Goal: Task Accomplishment & Management: Manage account settings

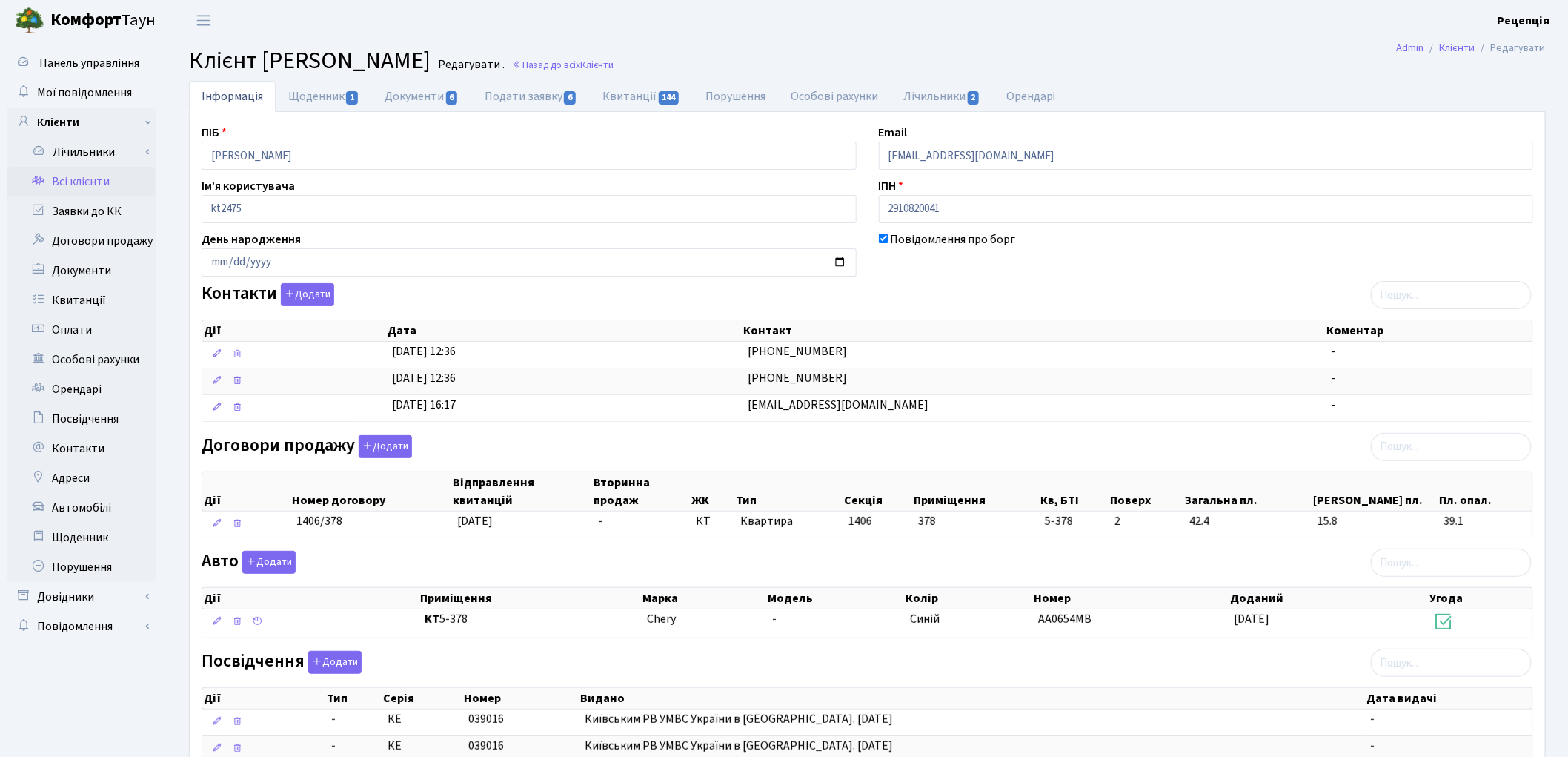
click at [89, 181] on link "Всі клієнти" at bounding box center [81, 181] width 148 height 29
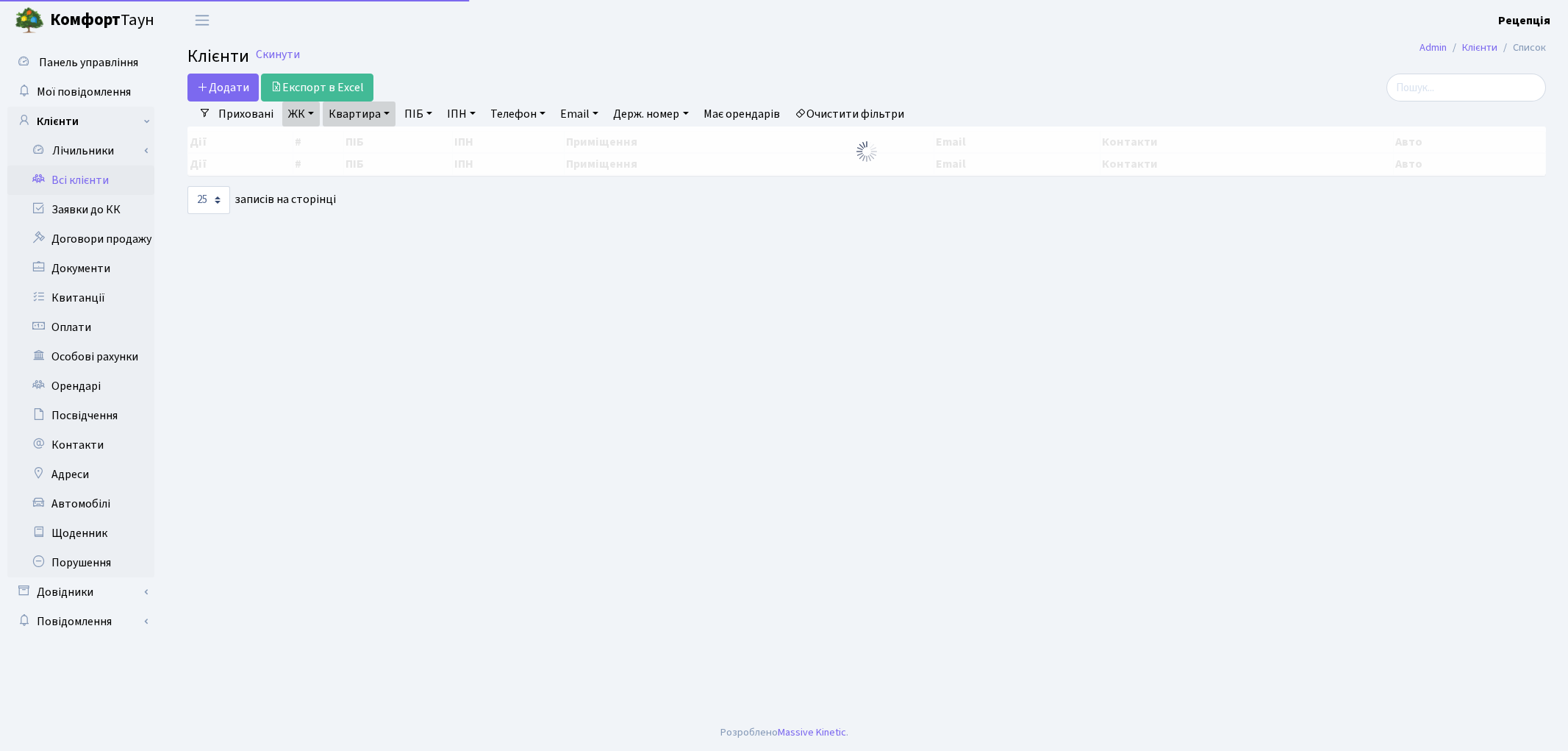
select select "25"
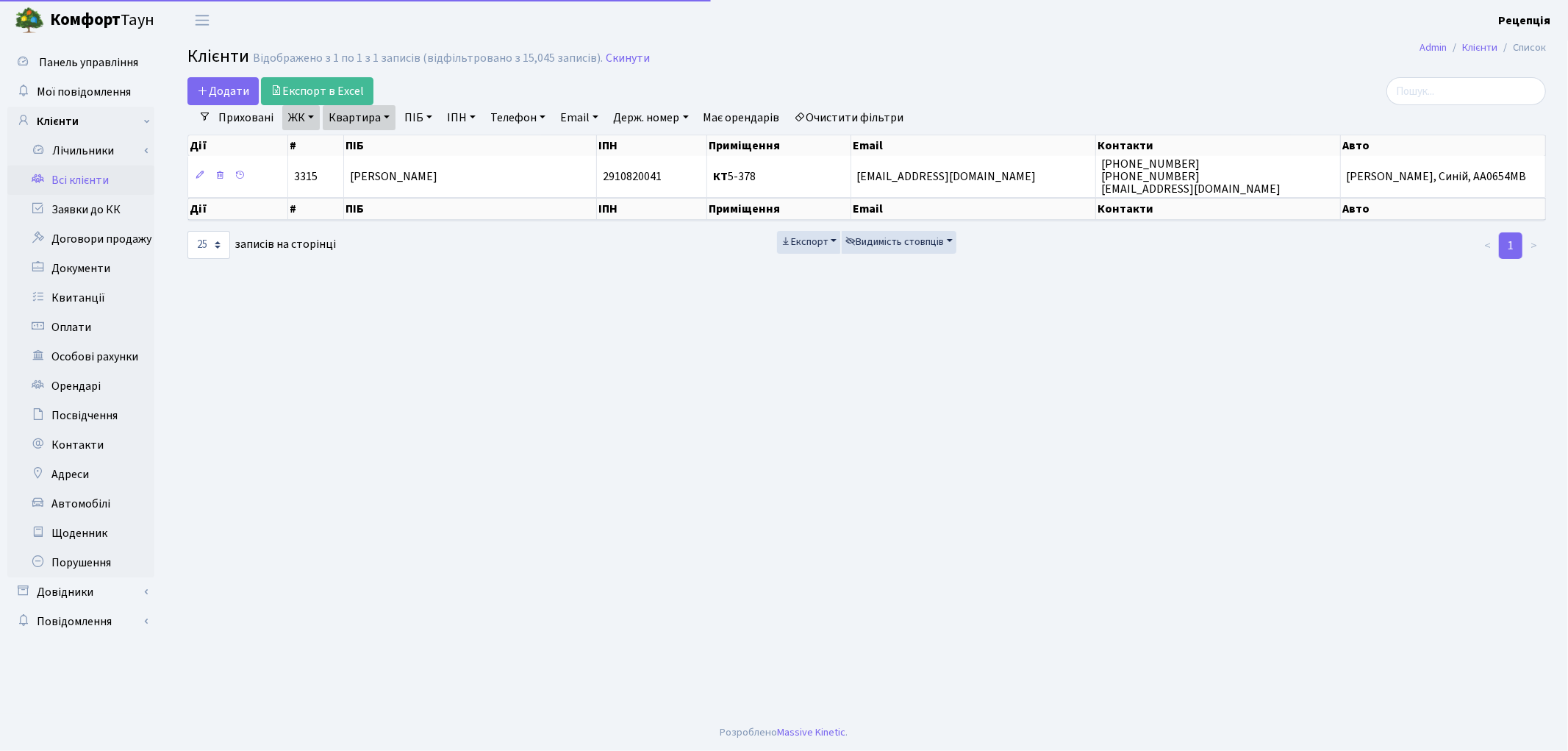
click at [839, 115] on link "Очистити фільтри" at bounding box center [850, 118] width 122 height 25
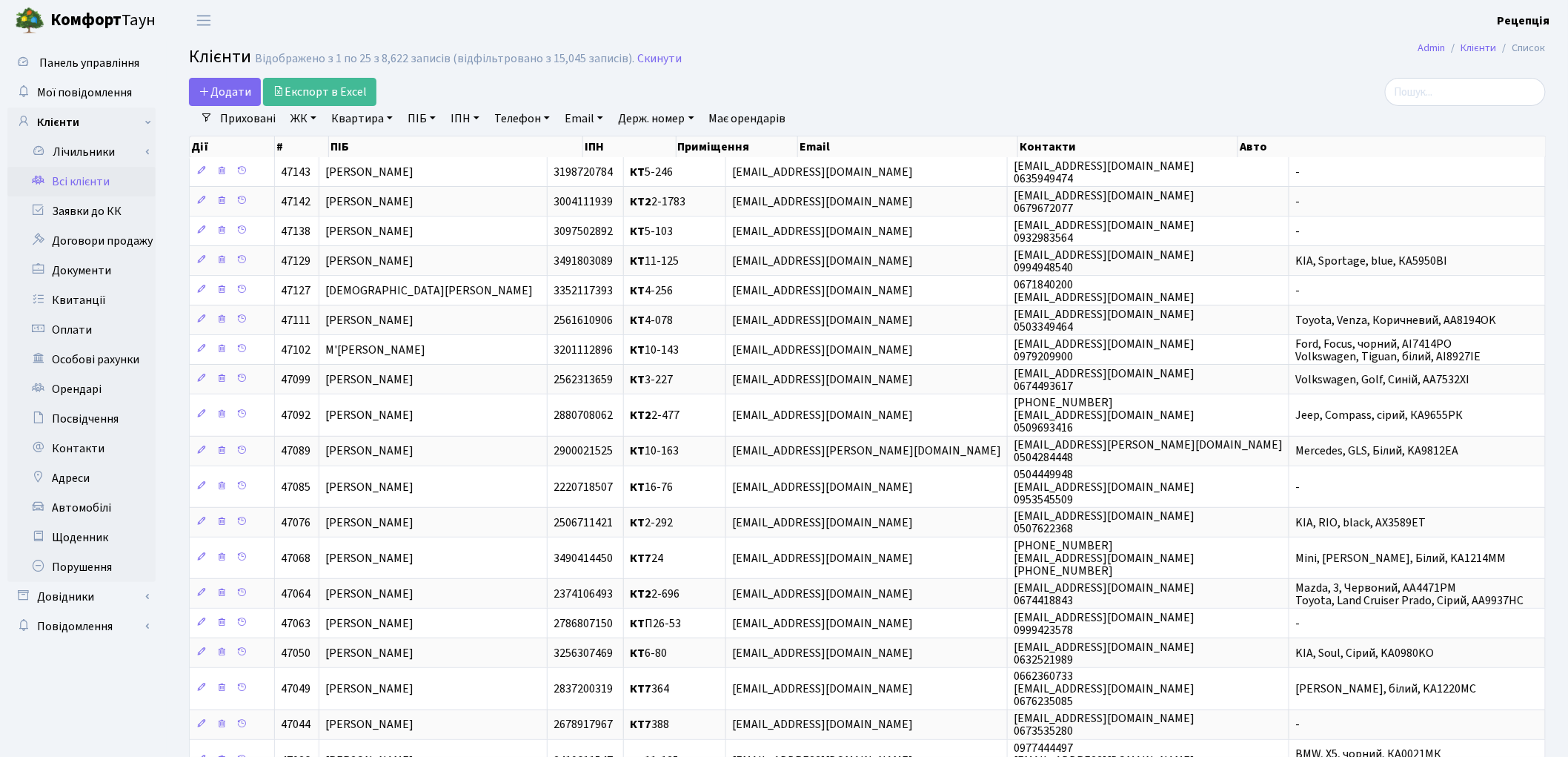
click at [426, 112] on link "ПІБ" at bounding box center [421, 119] width 40 height 25
type input "мушинський"
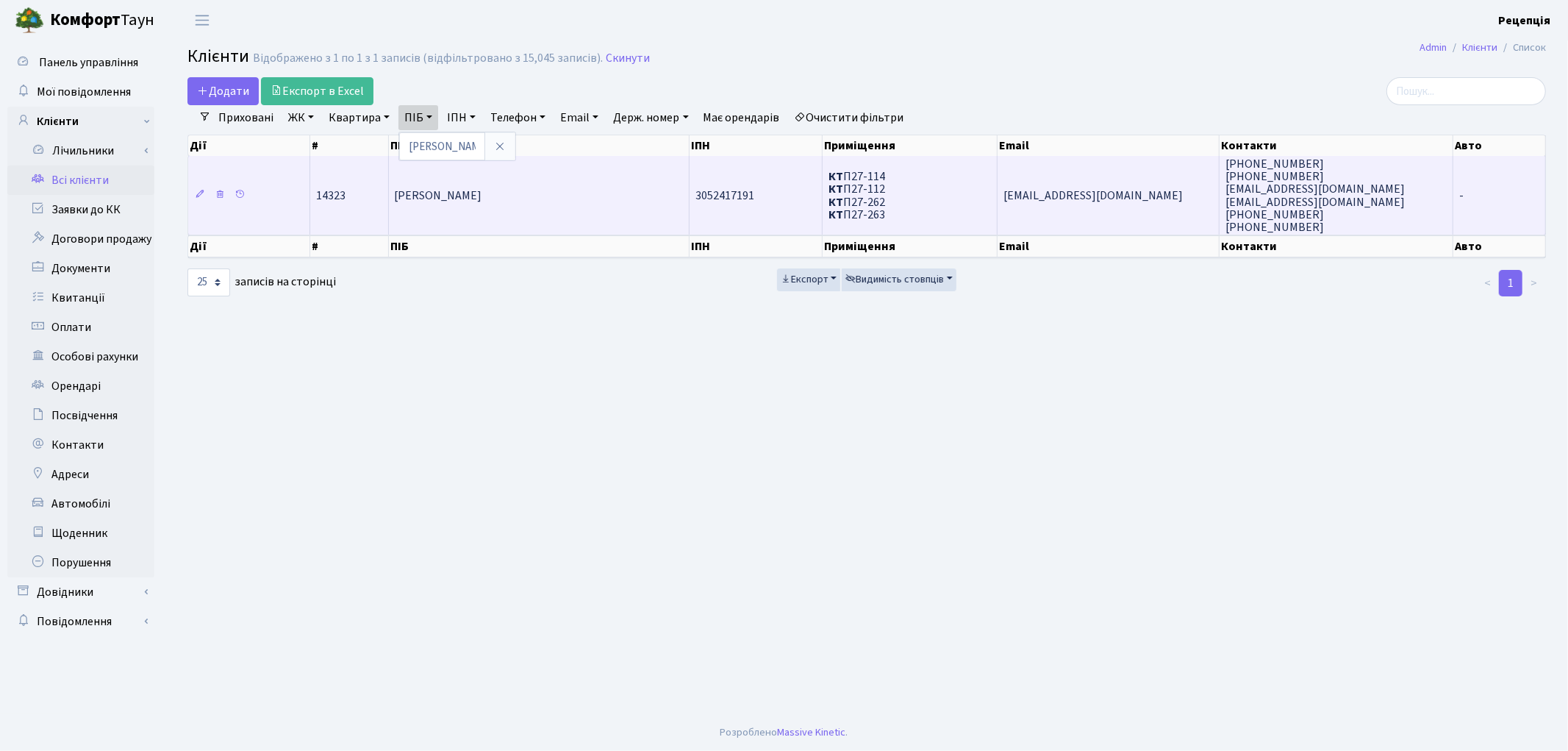
click at [466, 202] on td "[PERSON_NAME]" at bounding box center [539, 195] width 301 height 79
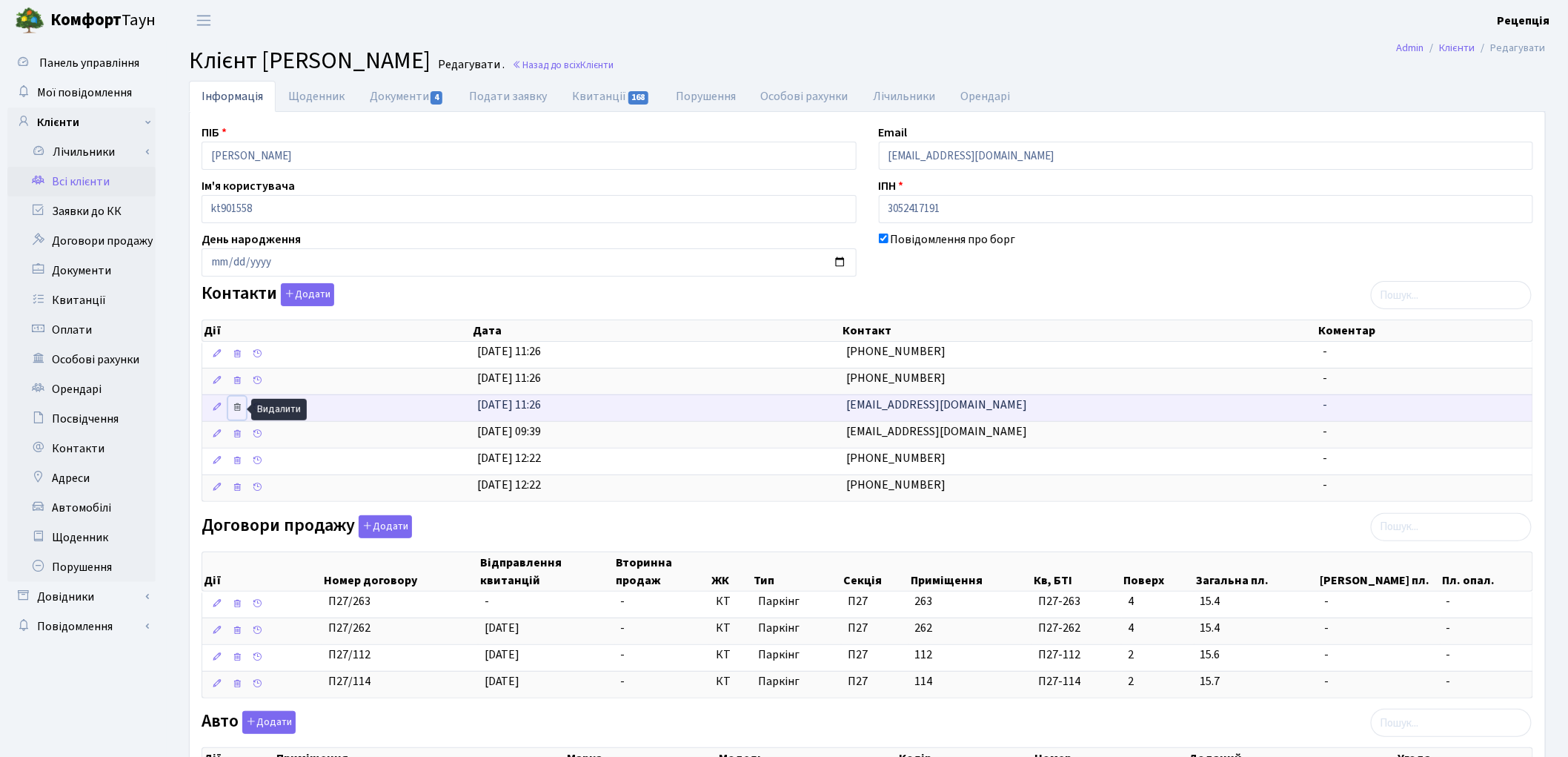
click at [237, 406] on icon at bounding box center [237, 406] width 11 height 11
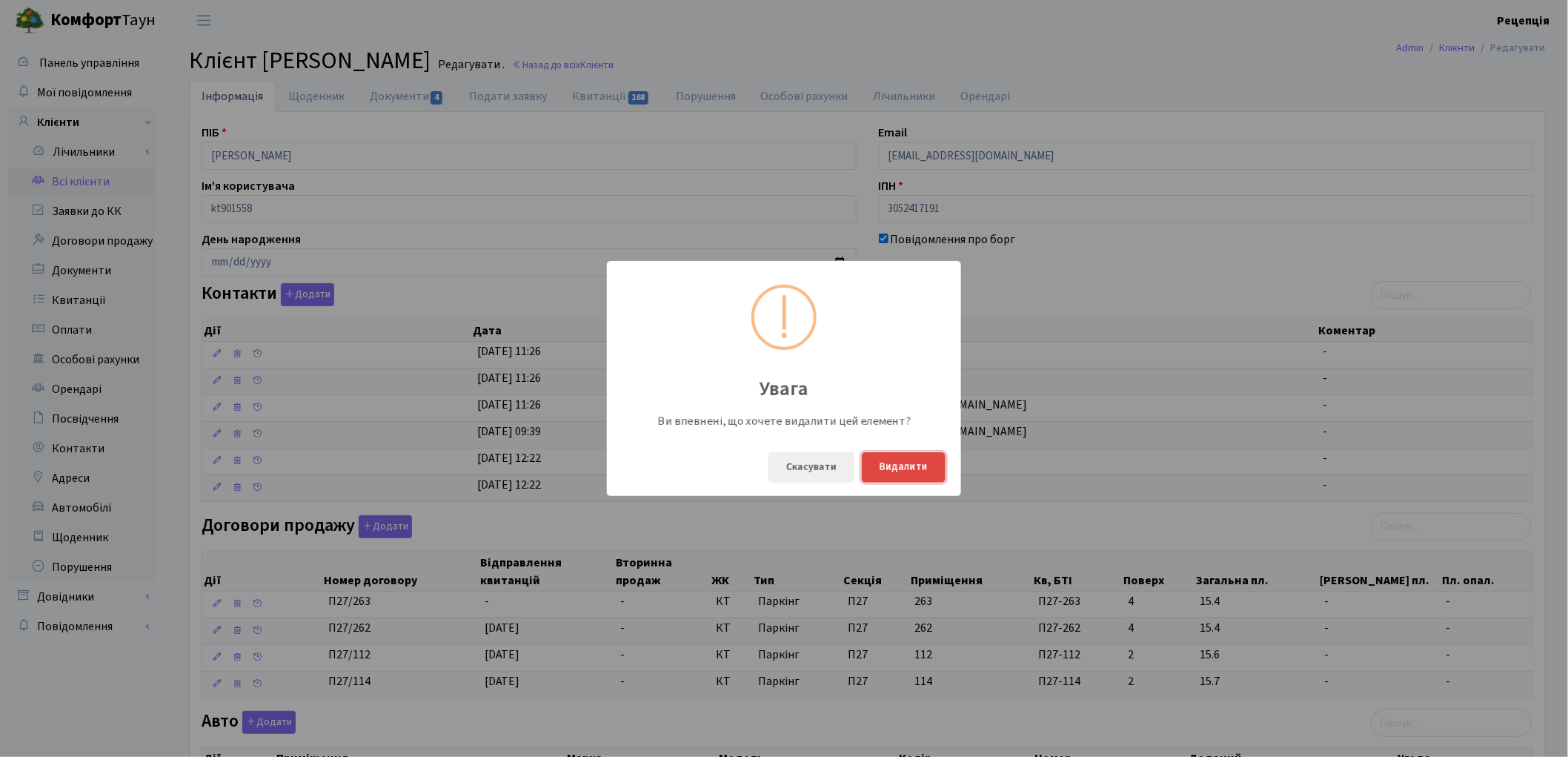
click at [913, 471] on button "Видалити" at bounding box center [903, 467] width 83 height 30
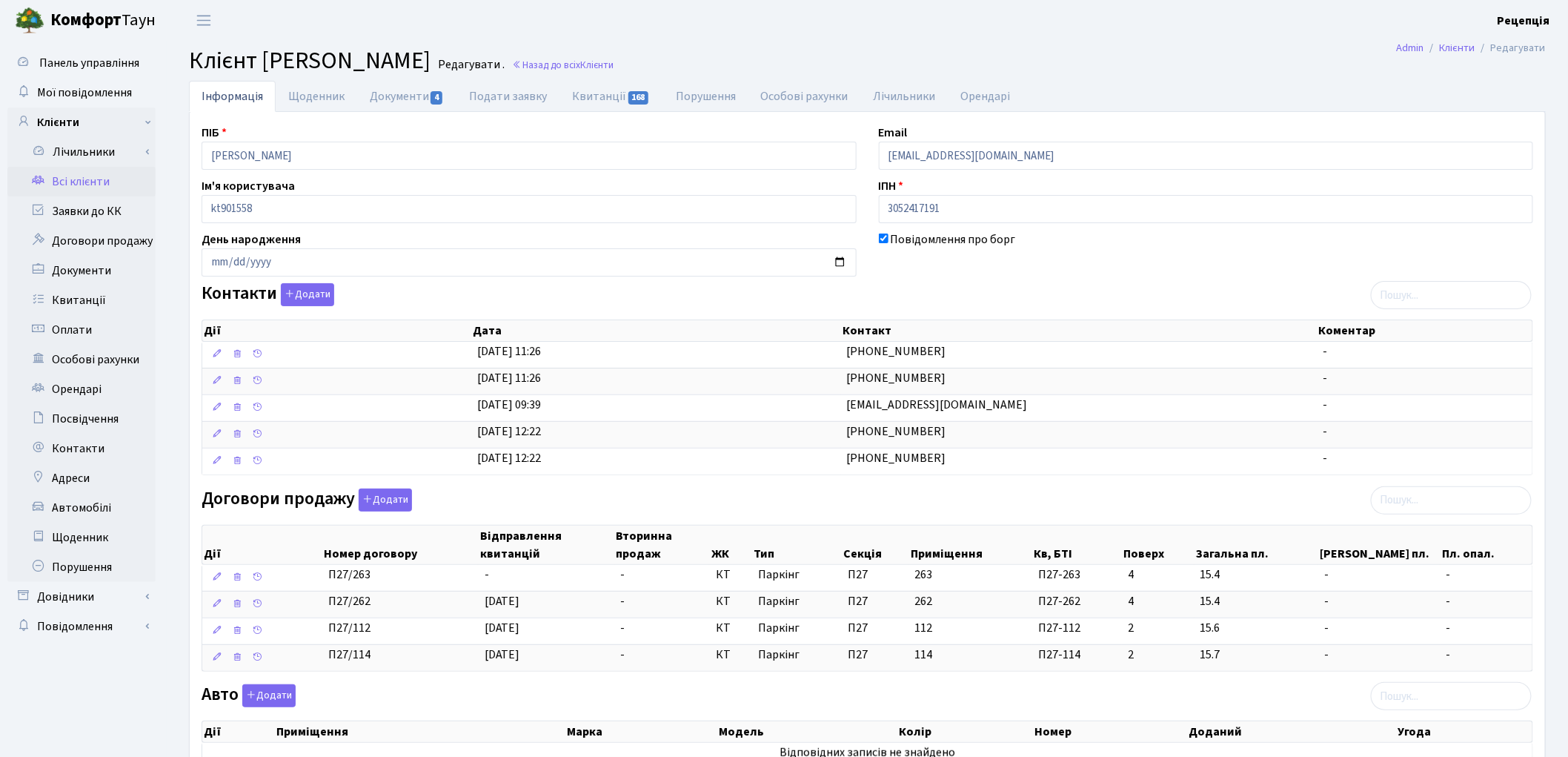
click at [90, 180] on link "Всі клієнти" at bounding box center [81, 181] width 148 height 29
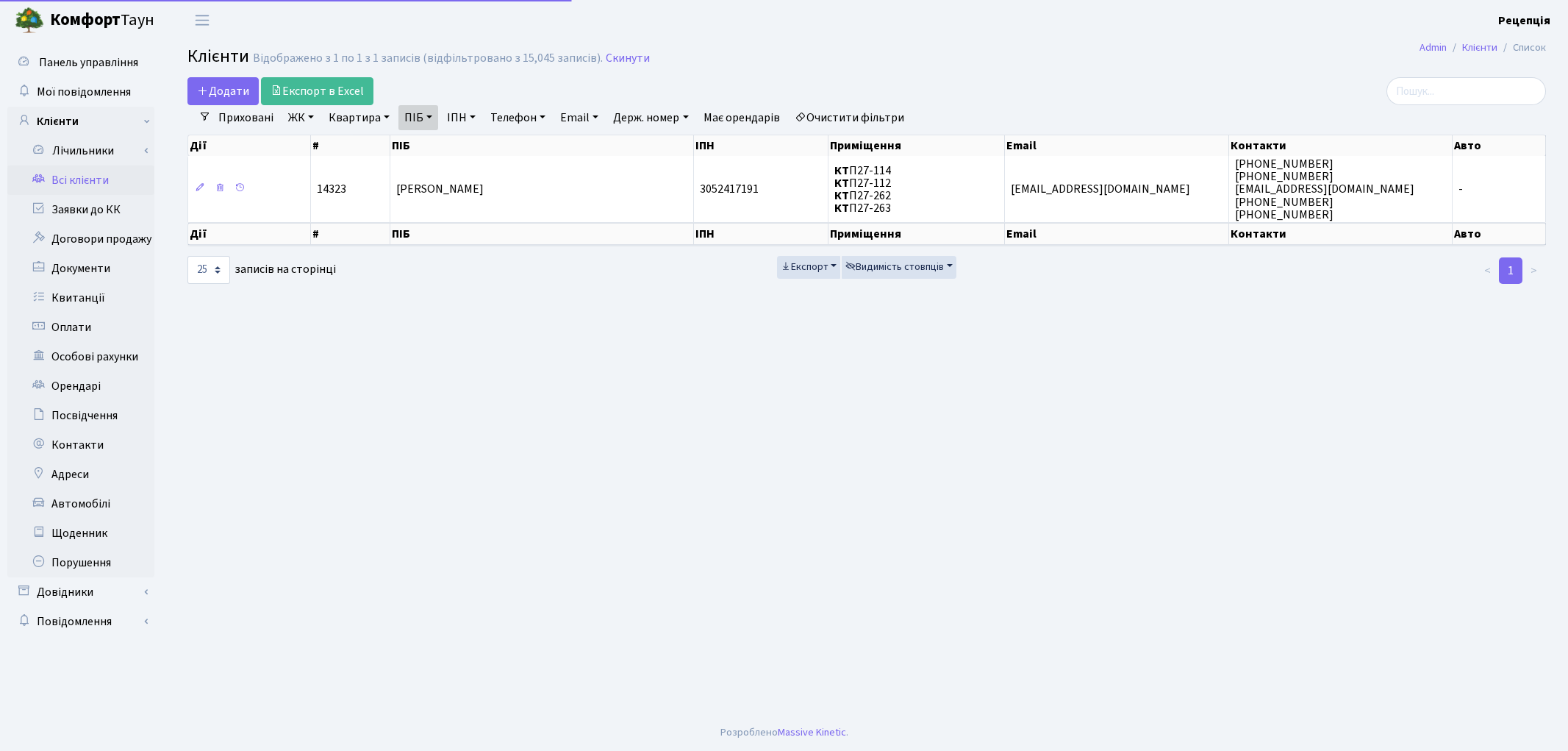
select select "25"
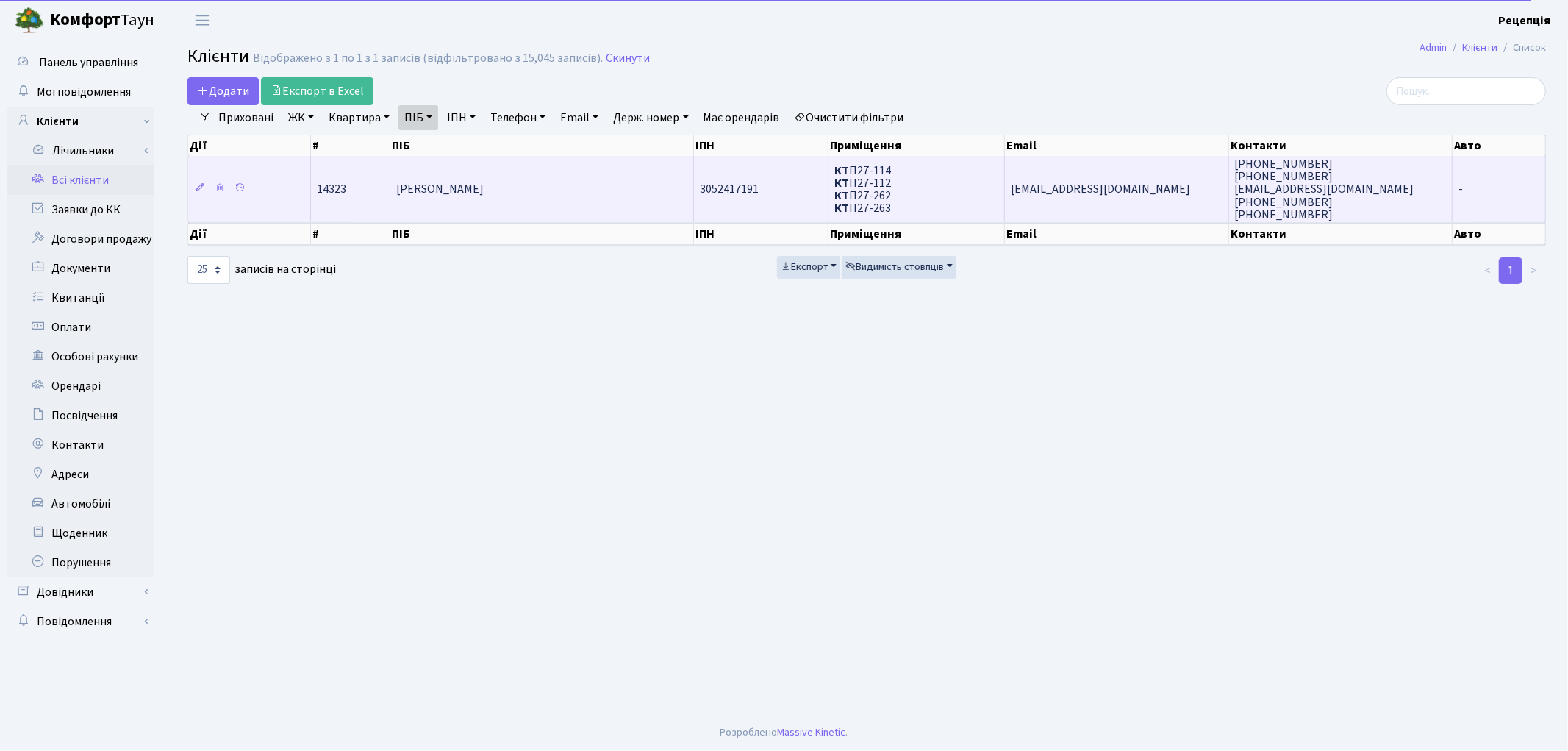
click at [530, 197] on td "[PERSON_NAME]" at bounding box center [542, 189] width 303 height 67
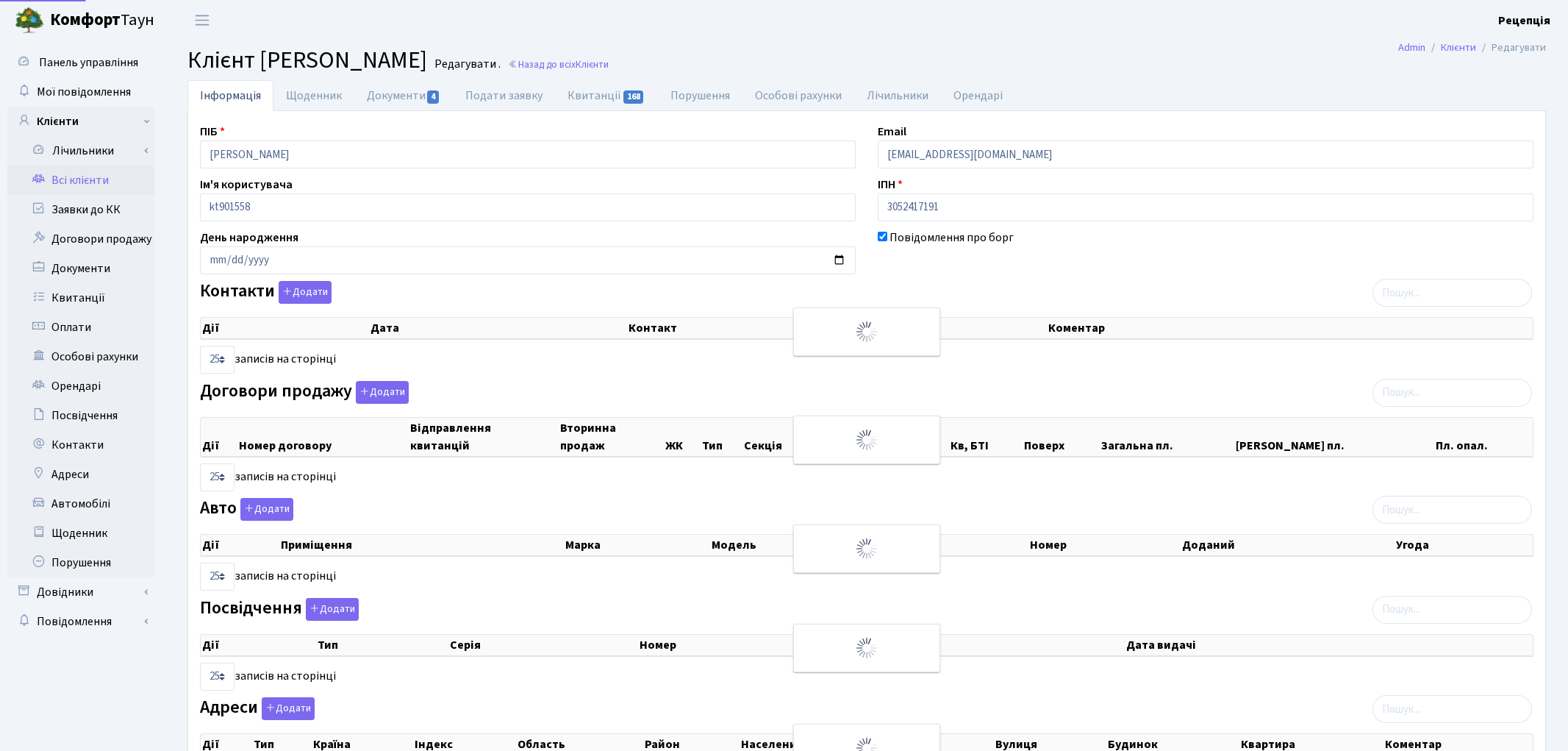
select select "25"
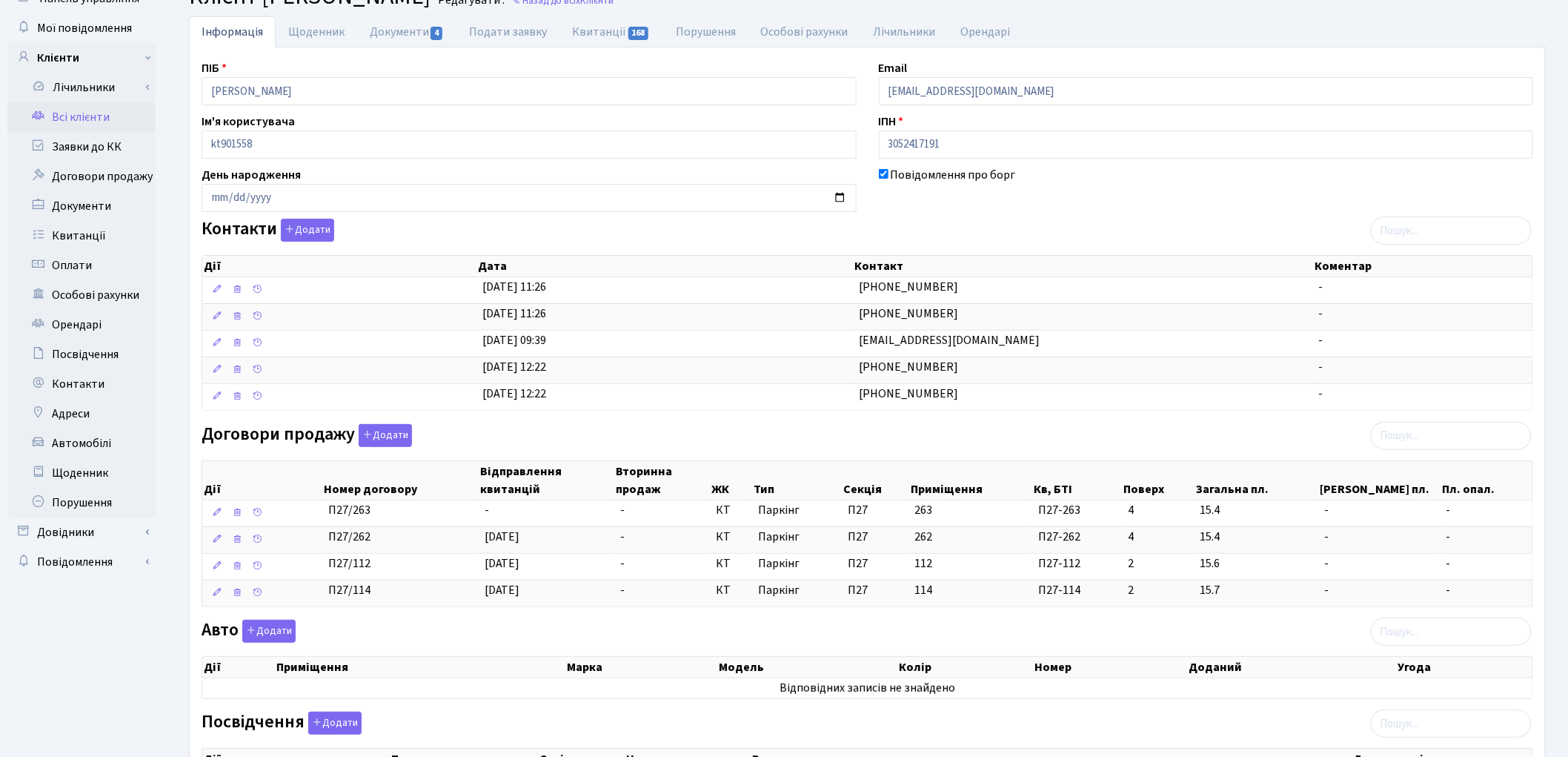
scroll to position [63, 0]
drag, startPoint x: 1028, startPoint y: 87, endPoint x: 850, endPoint y: 87, distance: 178.0
click at [851, 87] on div "ПІБ Мушинський Олег Юрійович Email 2422482@icloud.com Ім'я користувача kt901558…" at bounding box center [867, 511] width 1354 height 902
click at [300, 226] on button "Додати" at bounding box center [307, 231] width 53 height 23
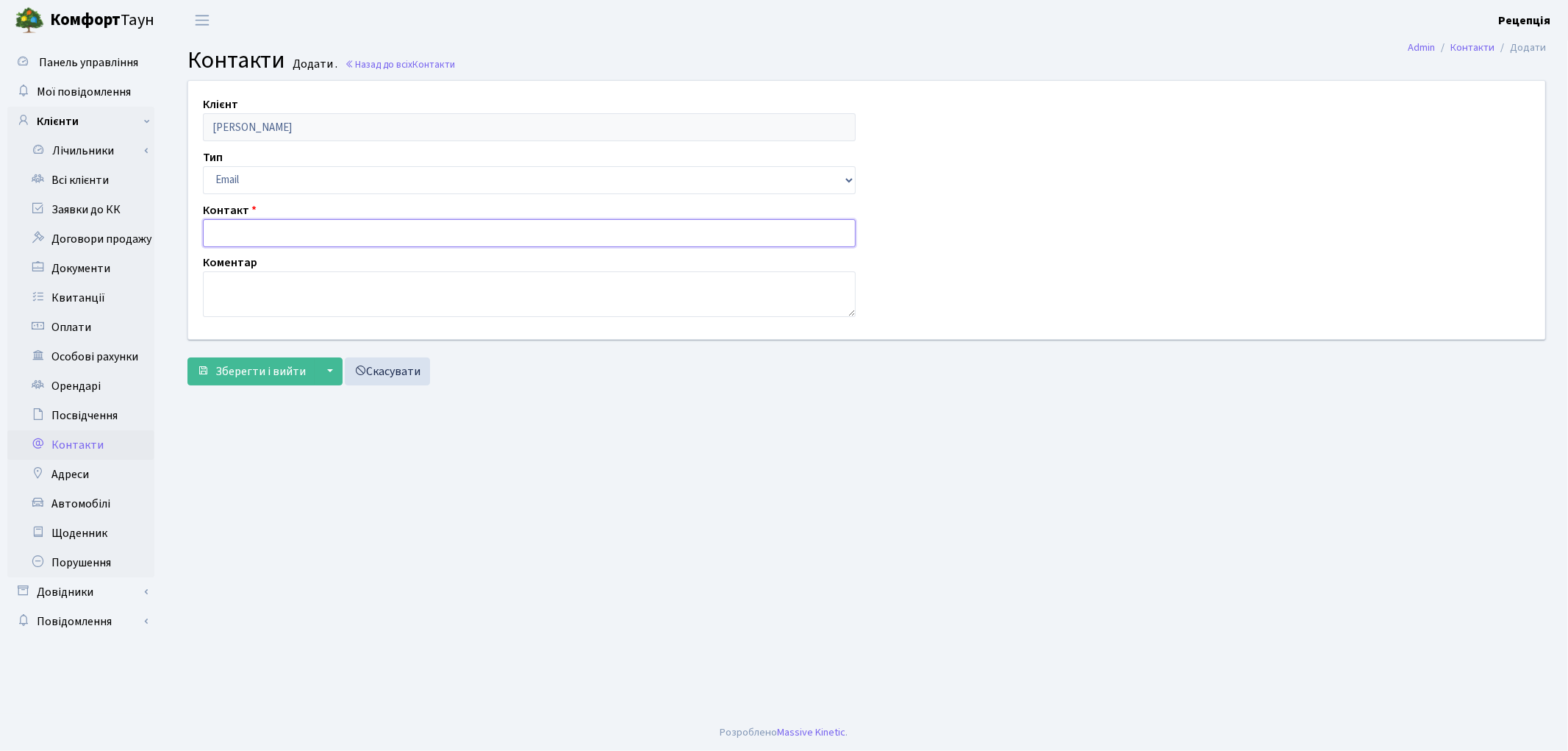
click at [259, 224] on input "text" at bounding box center [529, 233] width 653 height 28
paste input "[EMAIL_ADDRESS][DOMAIN_NAME]"
click at [213, 234] on input "[EMAIL_ADDRESS][DOMAIN_NAME]" at bounding box center [529, 233] width 653 height 28
type input "[EMAIL_ADDRESS][DOMAIN_NAME]"
click at [263, 370] on span "Зберегти і вийти" at bounding box center [260, 371] width 90 height 16
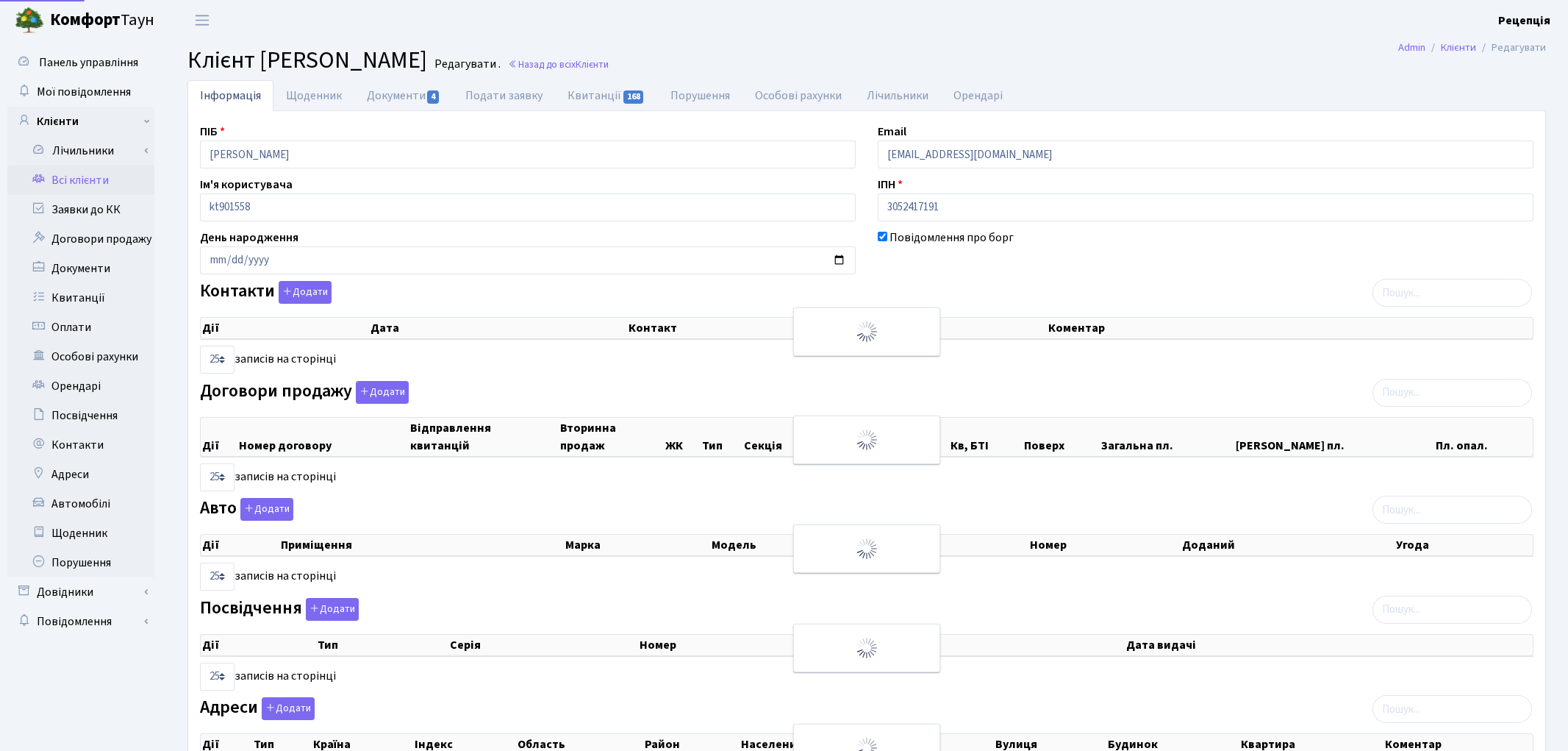
select select "25"
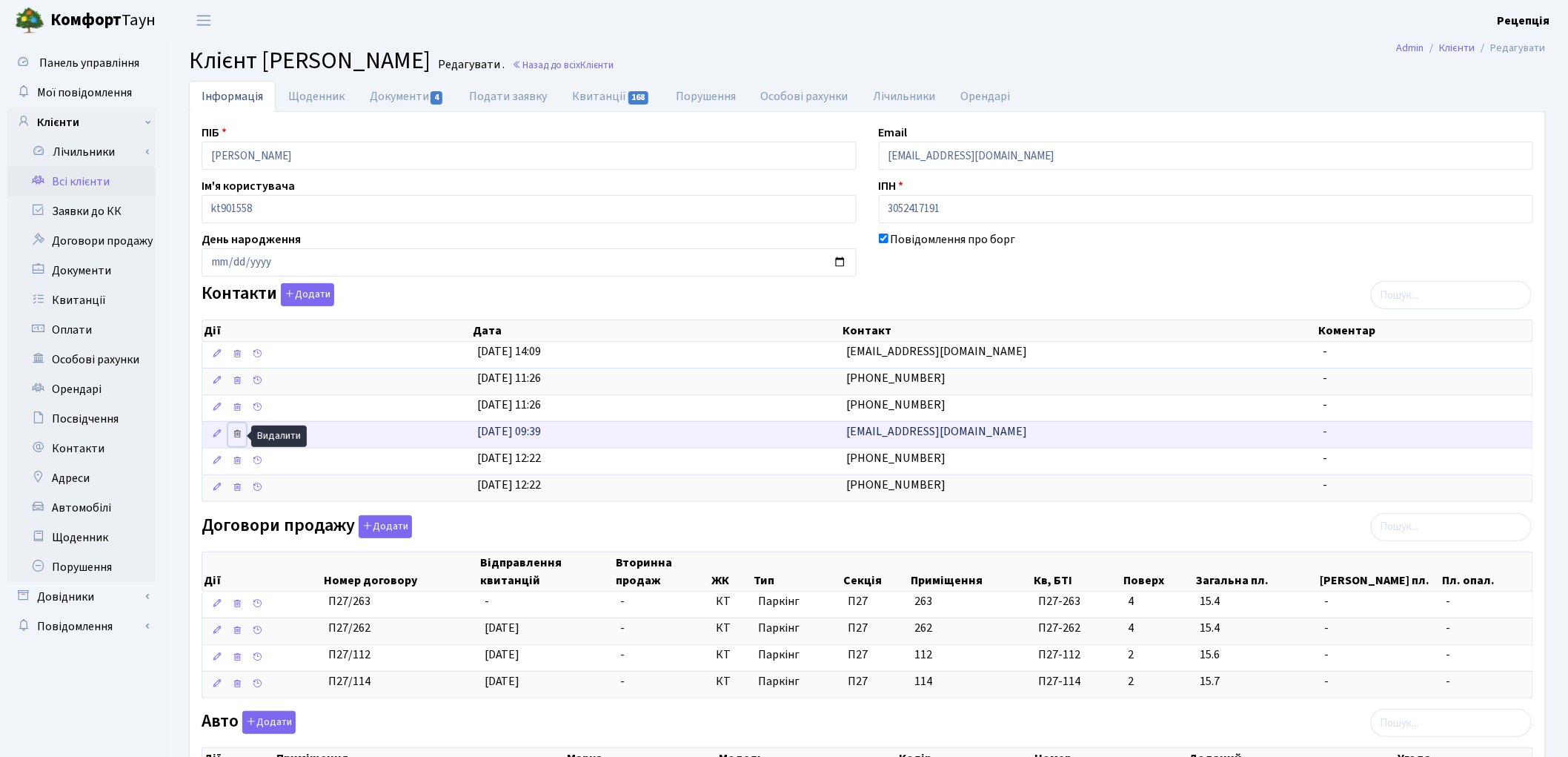
click at [240, 436] on icon at bounding box center [237, 433] width 11 height 11
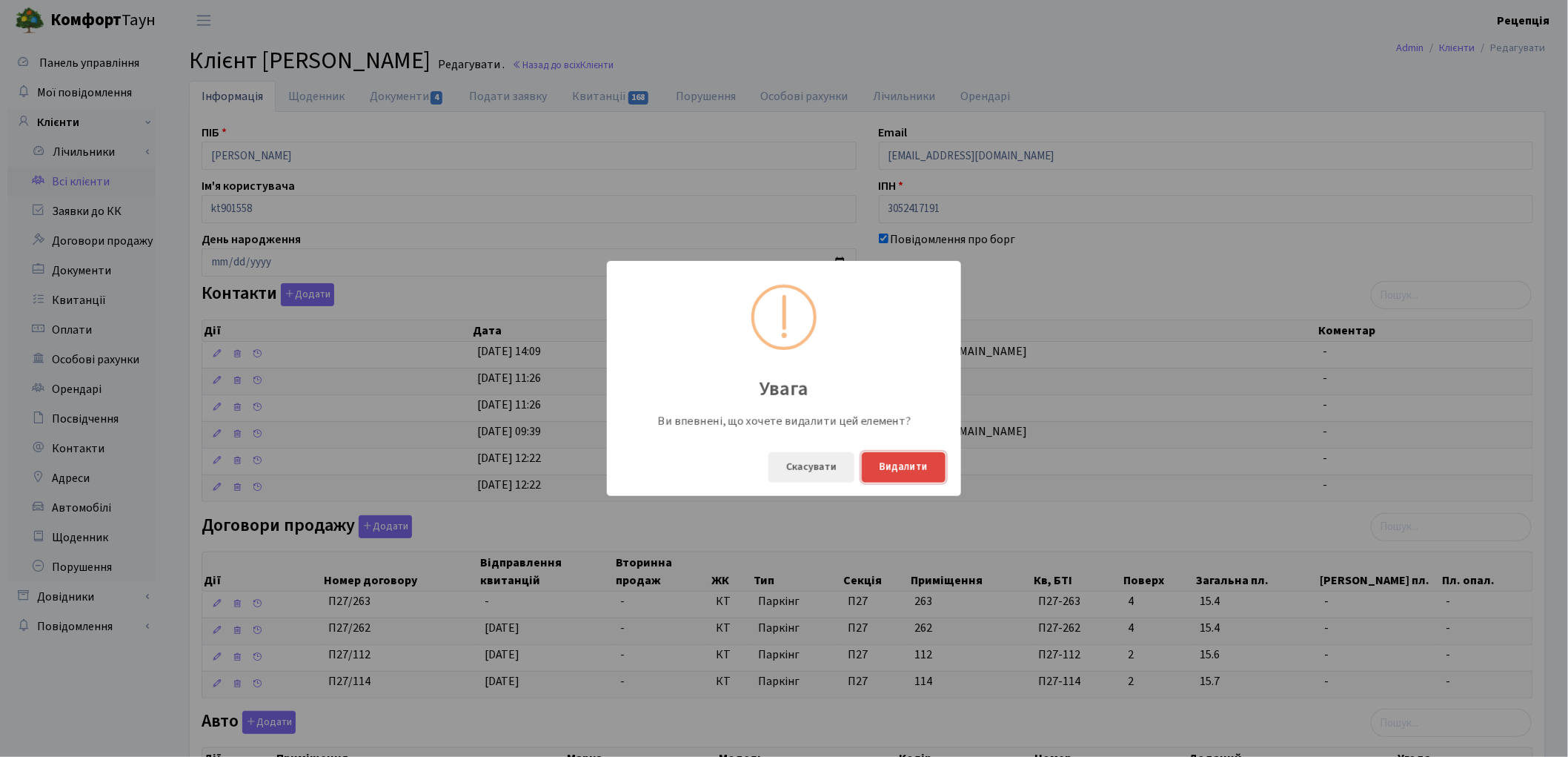
click at [888, 472] on button "Видалити" at bounding box center [903, 467] width 83 height 30
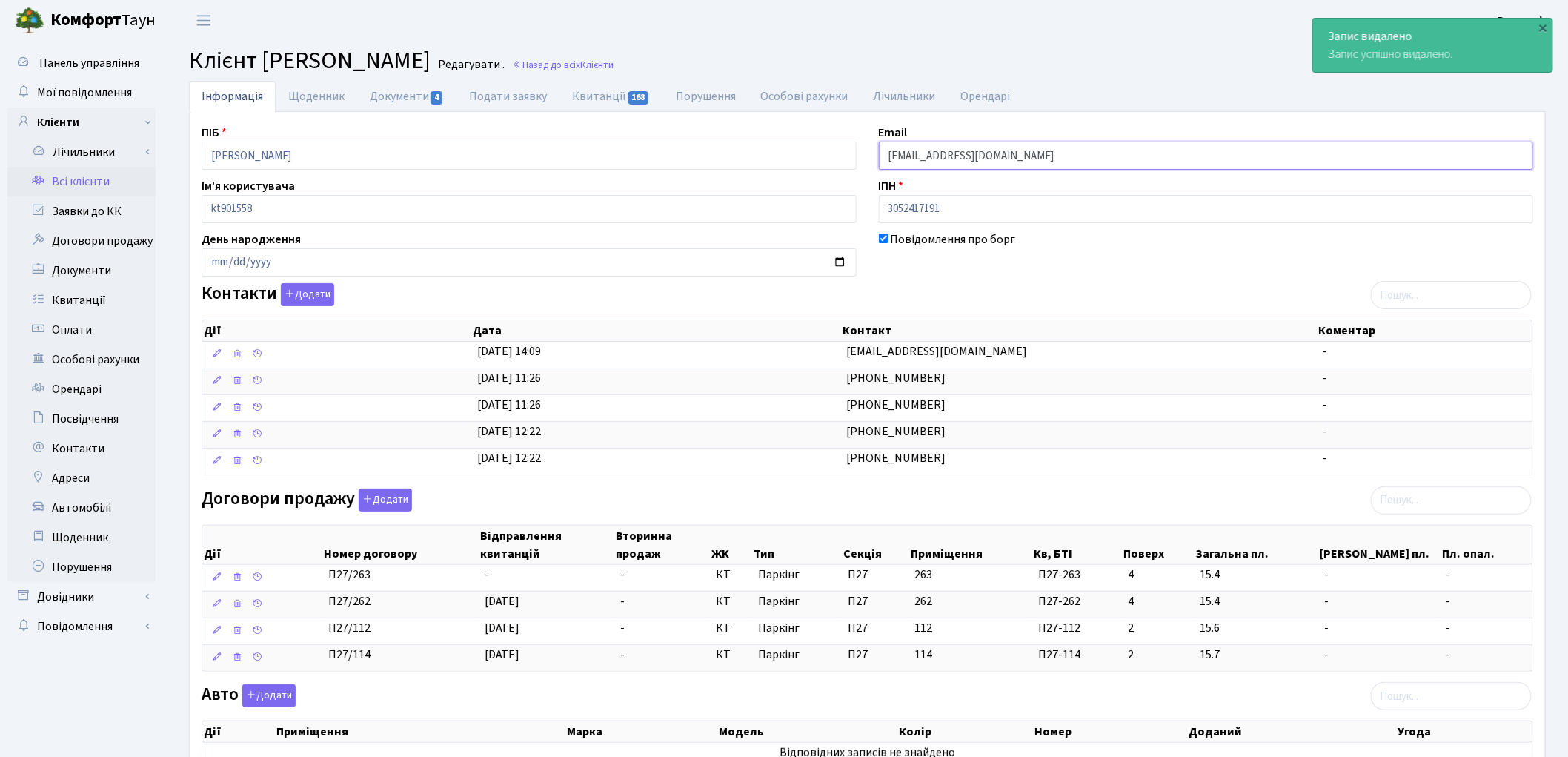
drag, startPoint x: 1001, startPoint y: 156, endPoint x: 876, endPoint y: 155, distance: 125.0
click at [876, 154] on div "Email [EMAIL_ADDRESS][DOMAIN_NAME]" at bounding box center [1207, 146] width 678 height 46
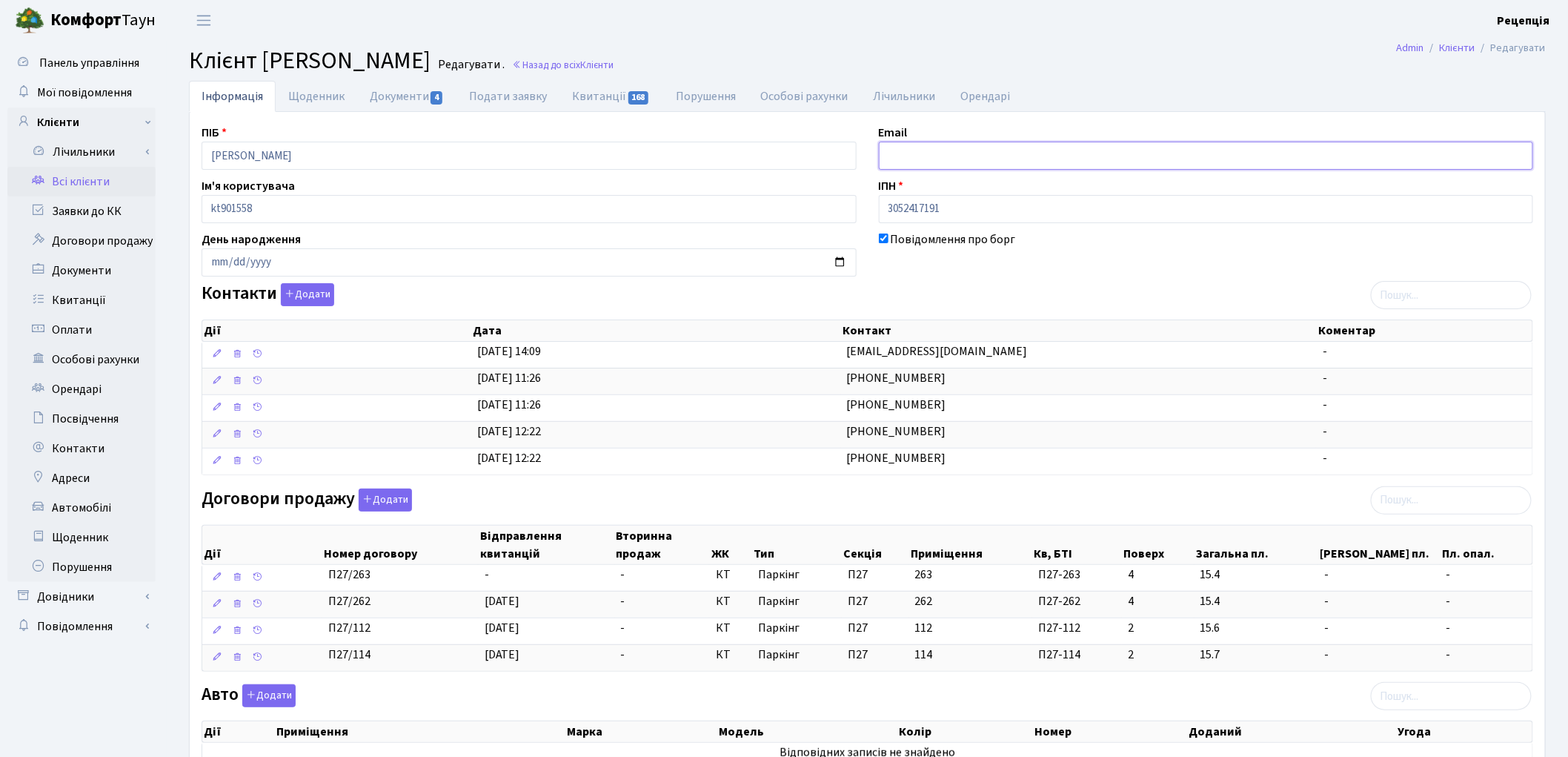
paste input "[EMAIL_ADDRESS][DOMAIN_NAME]"
click at [891, 155] on input "2422482@icloud.com" at bounding box center [1206, 155] width 655 height 28
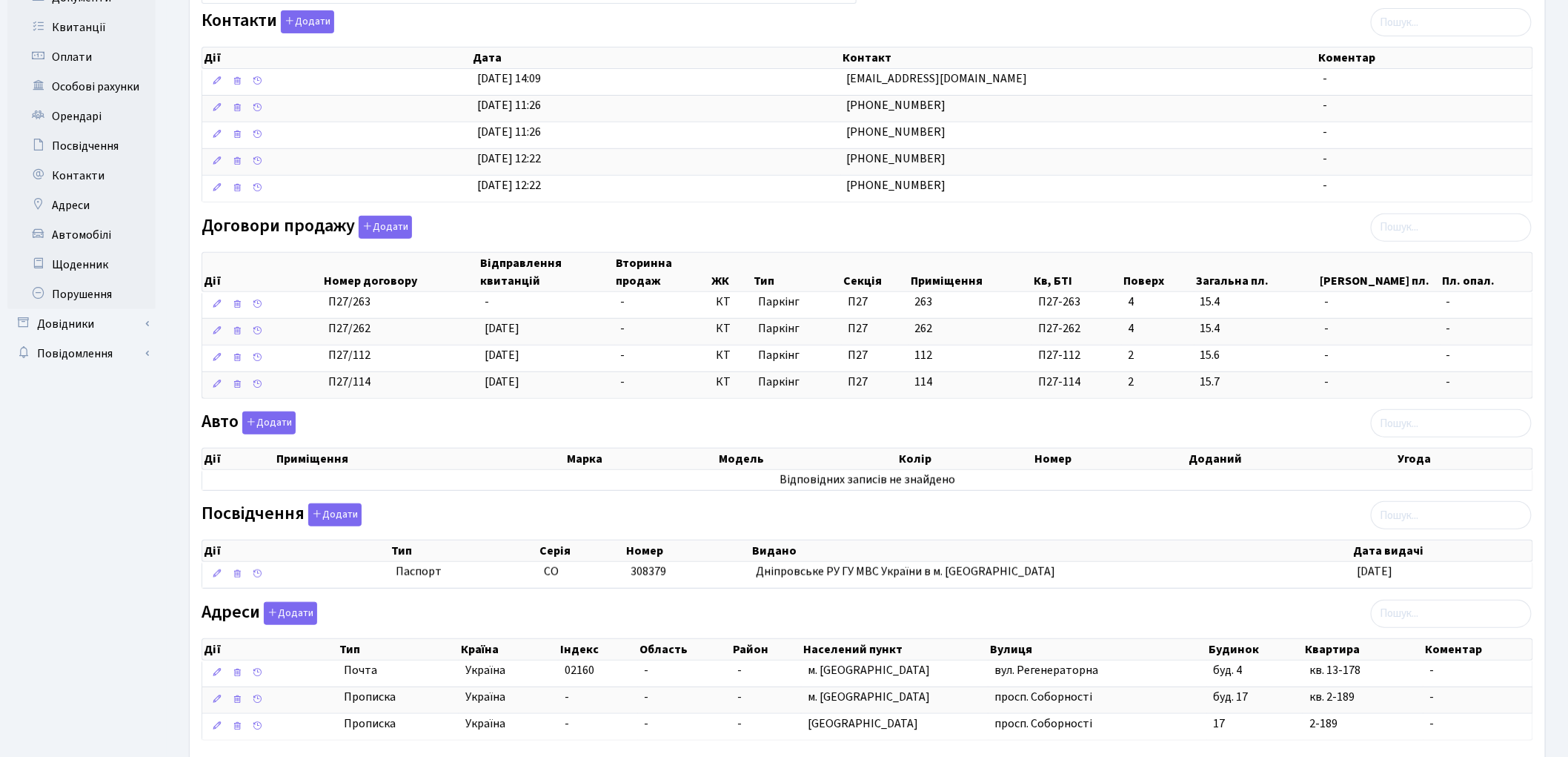
scroll to position [365, 0]
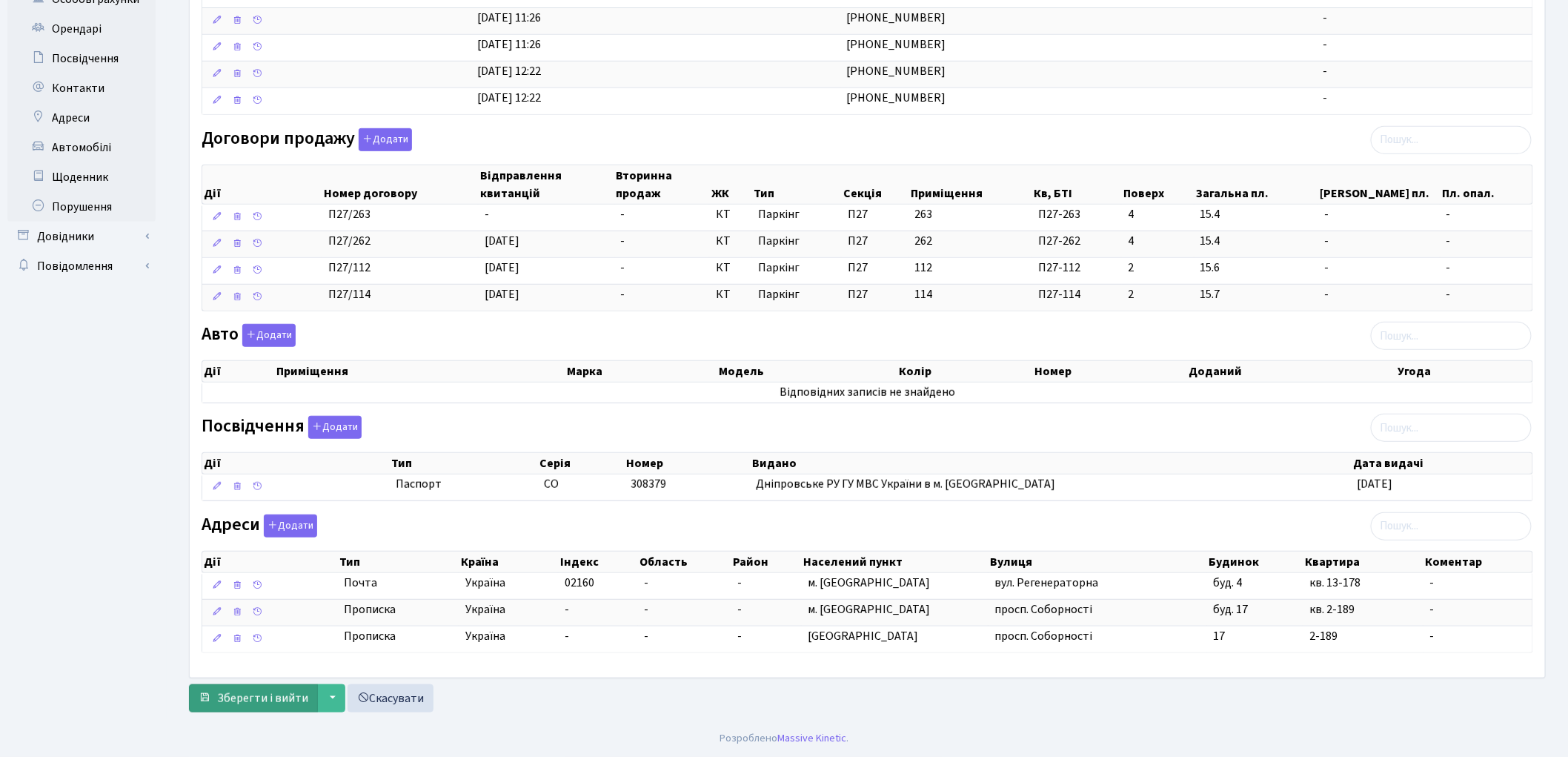
type input "[EMAIL_ADDRESS][DOMAIN_NAME]"
click at [271, 687] on button "Зберегти і вийти" at bounding box center [253, 698] width 129 height 28
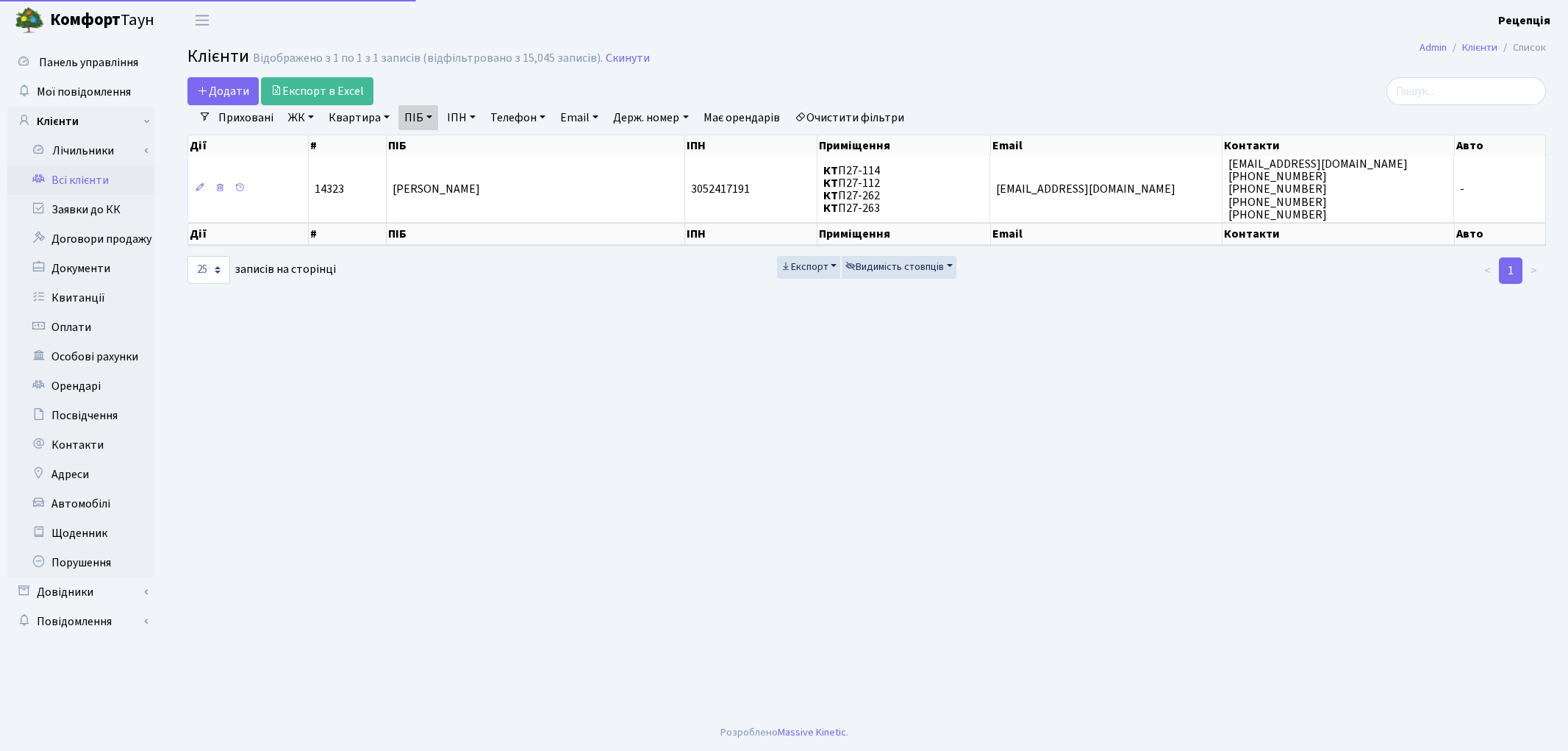
select select "25"
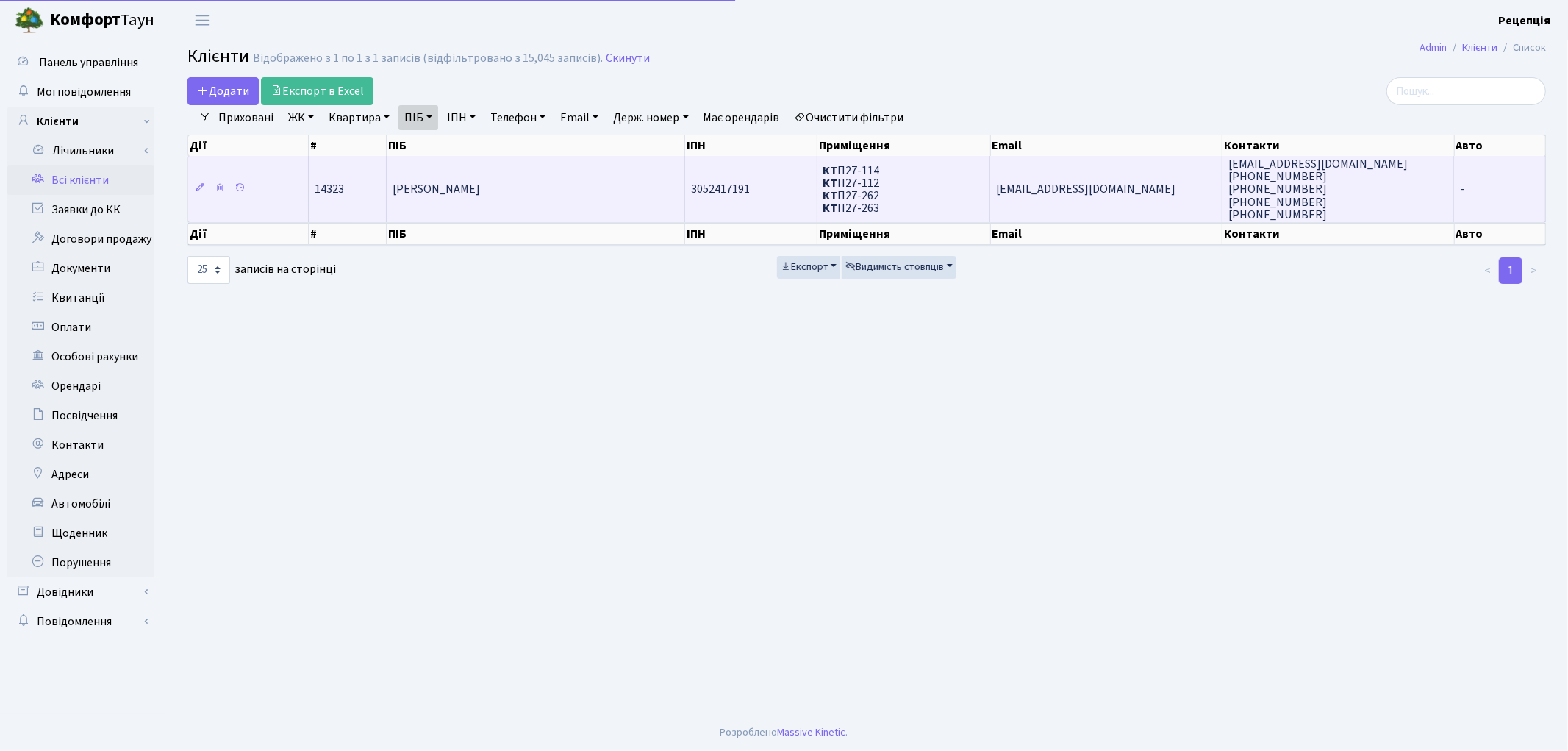
click at [446, 182] on span "[PERSON_NAME]" at bounding box center [436, 190] width 88 height 16
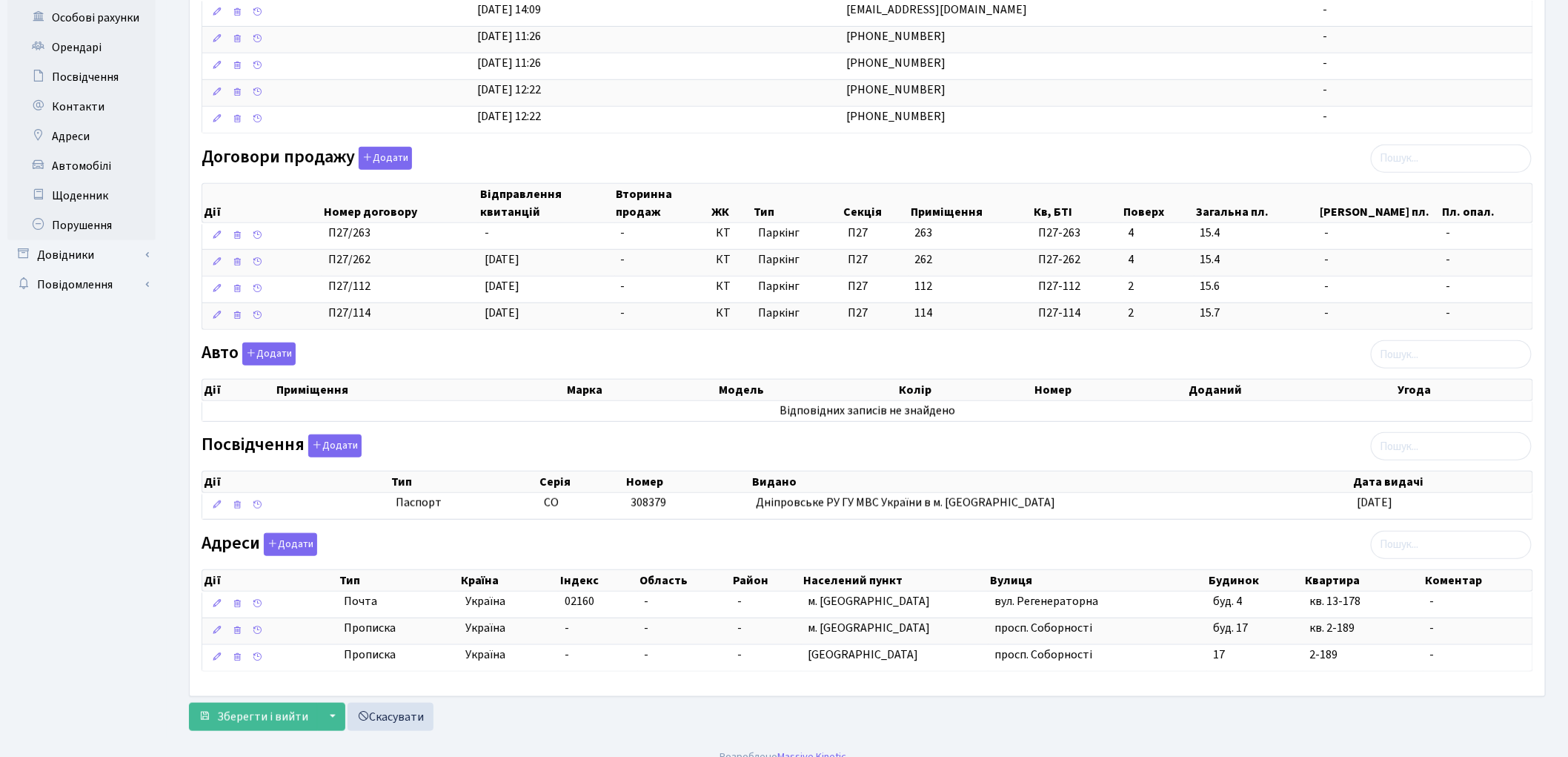
scroll to position [365, 0]
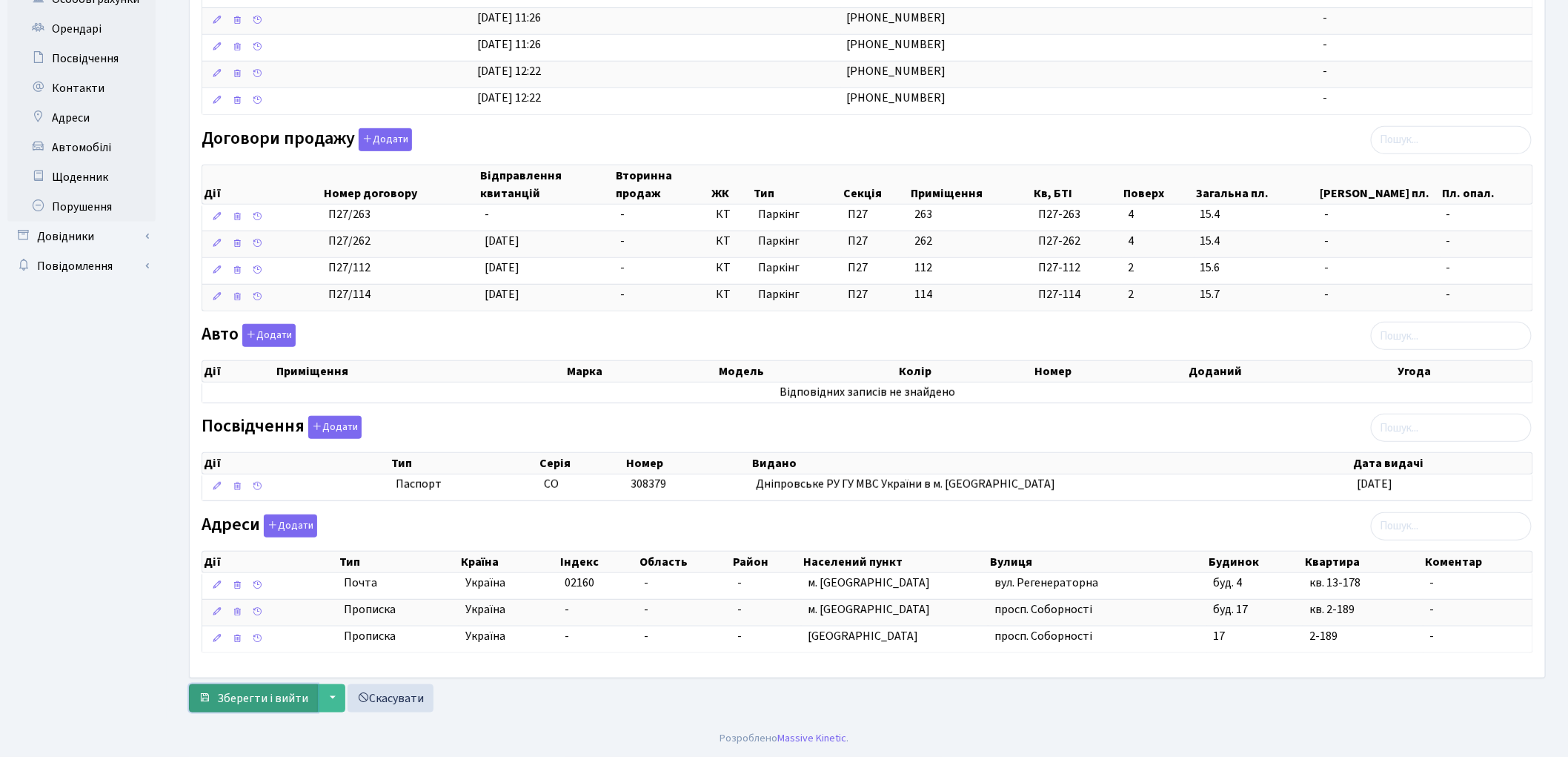
click at [253, 701] on span "Зберегти і вийти" at bounding box center [262, 698] width 91 height 16
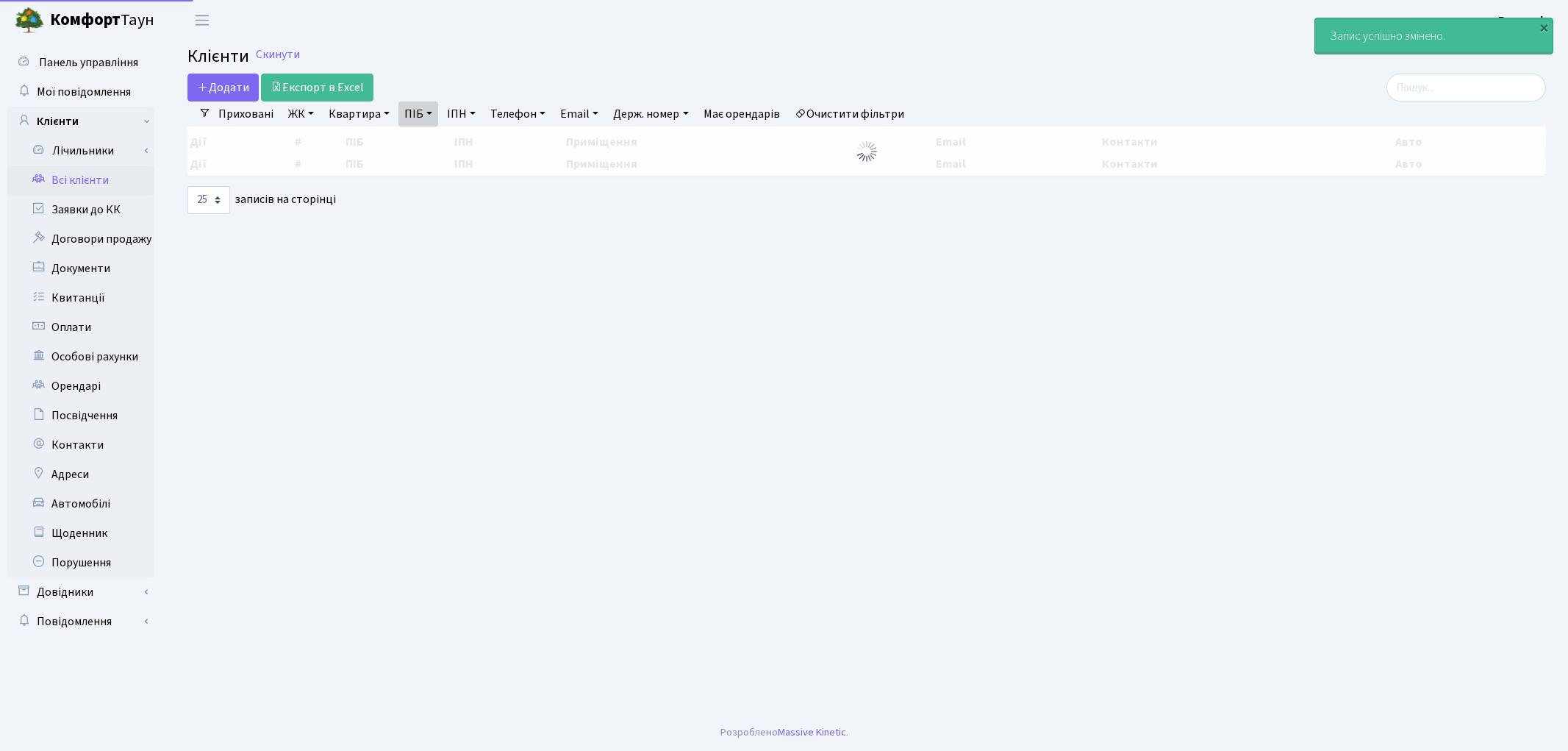
select select "25"
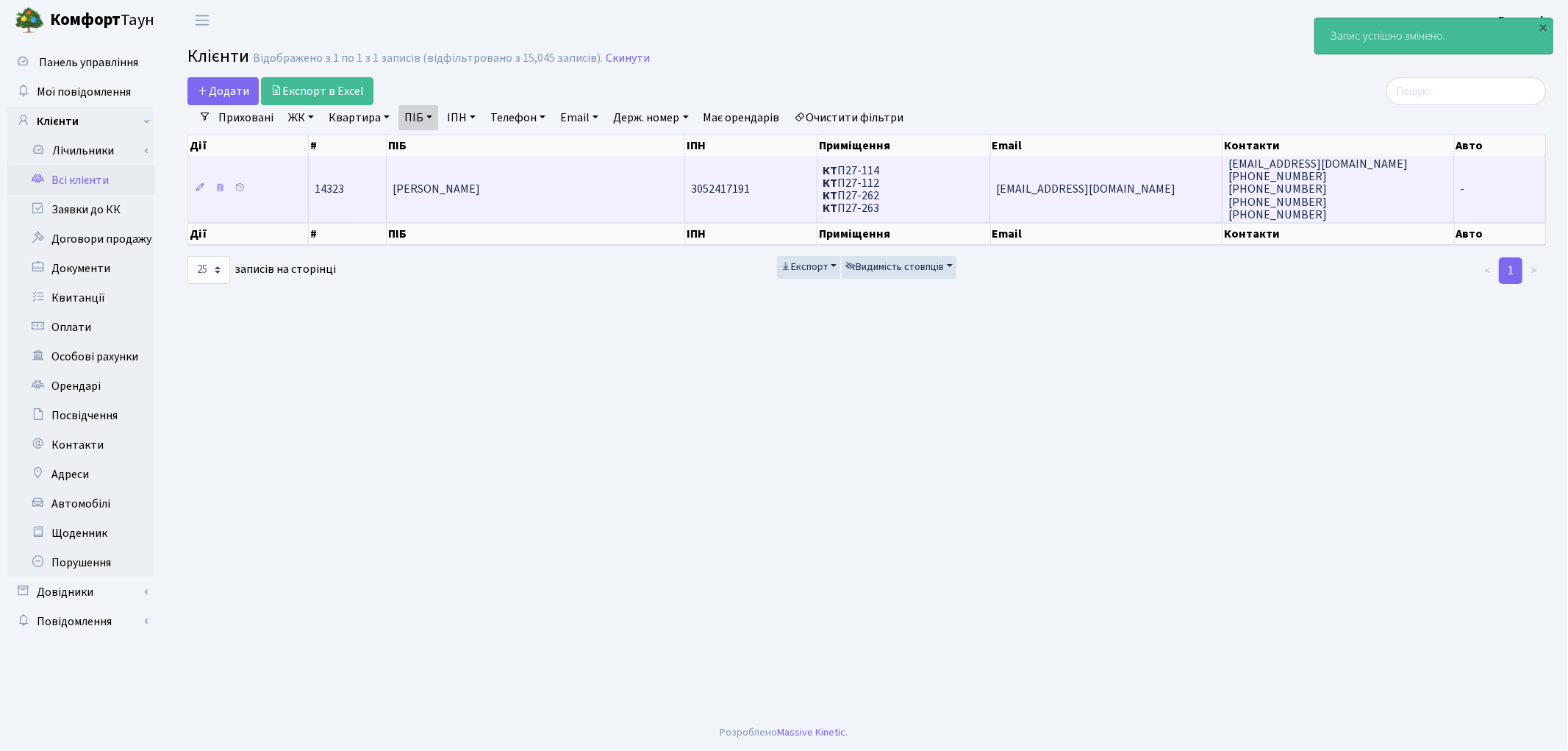
click at [431, 208] on td "[PERSON_NAME]" at bounding box center [536, 189] width 298 height 67
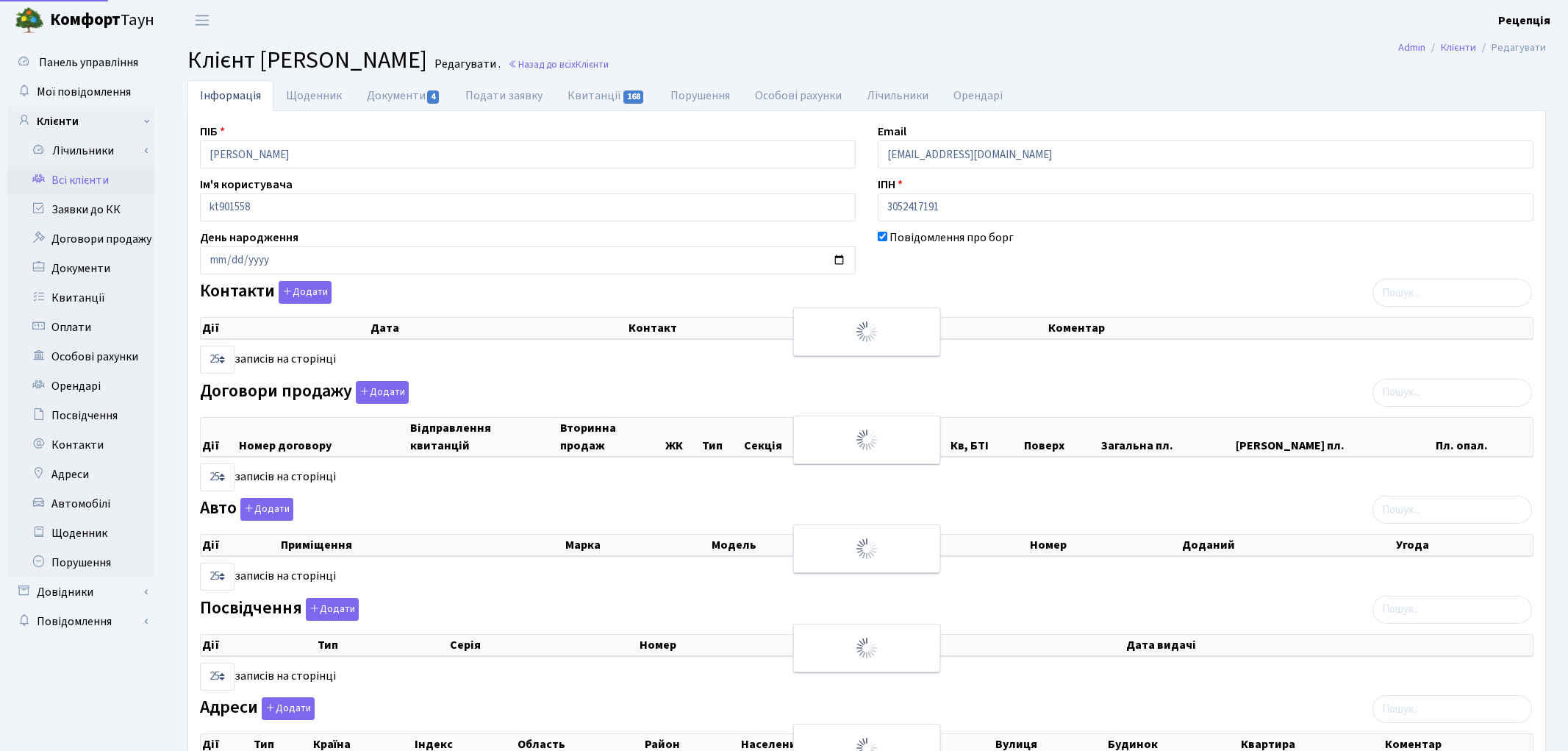
select select "25"
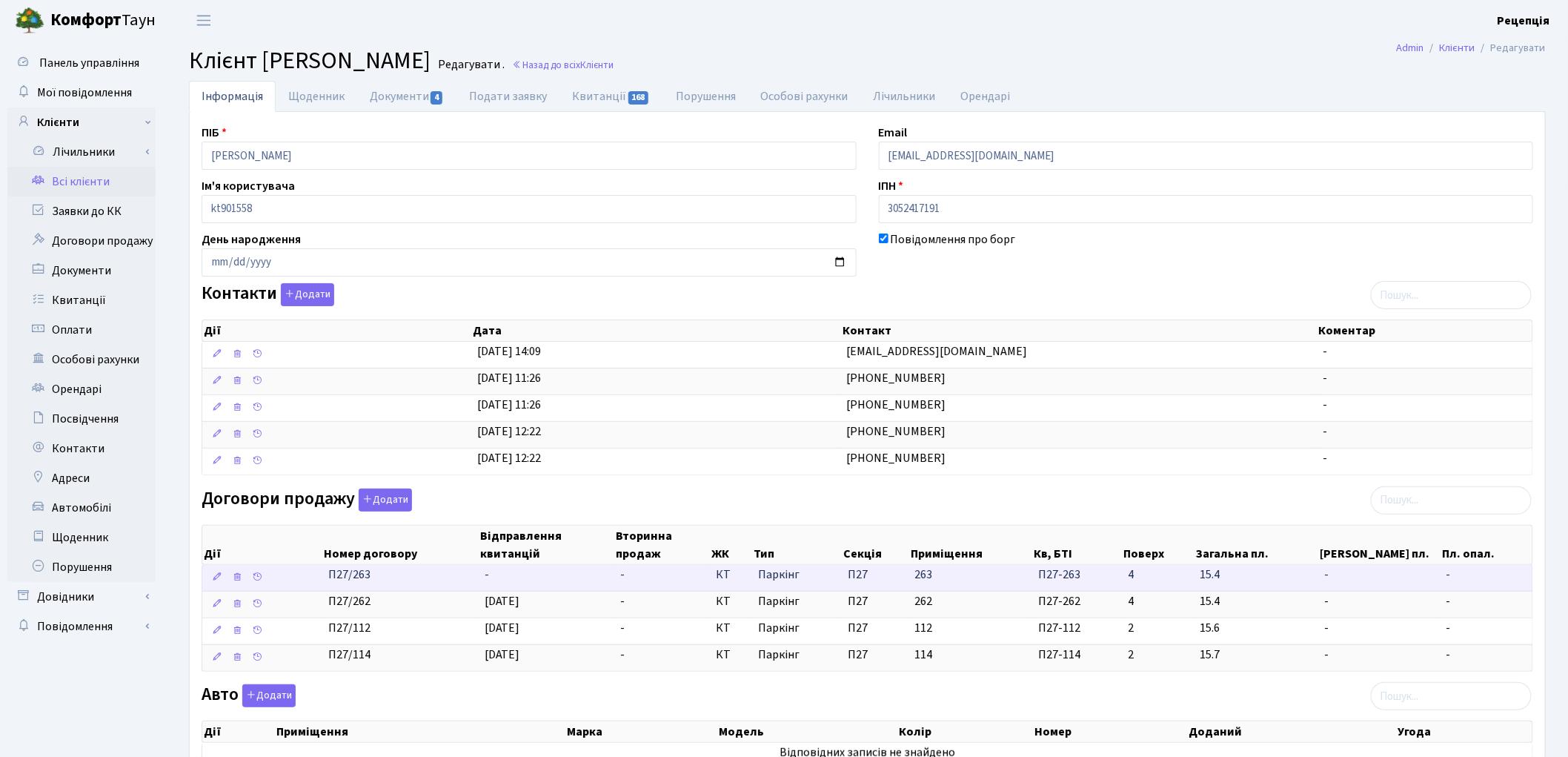
click at [506, 575] on td "-" at bounding box center [547, 578] width 137 height 26
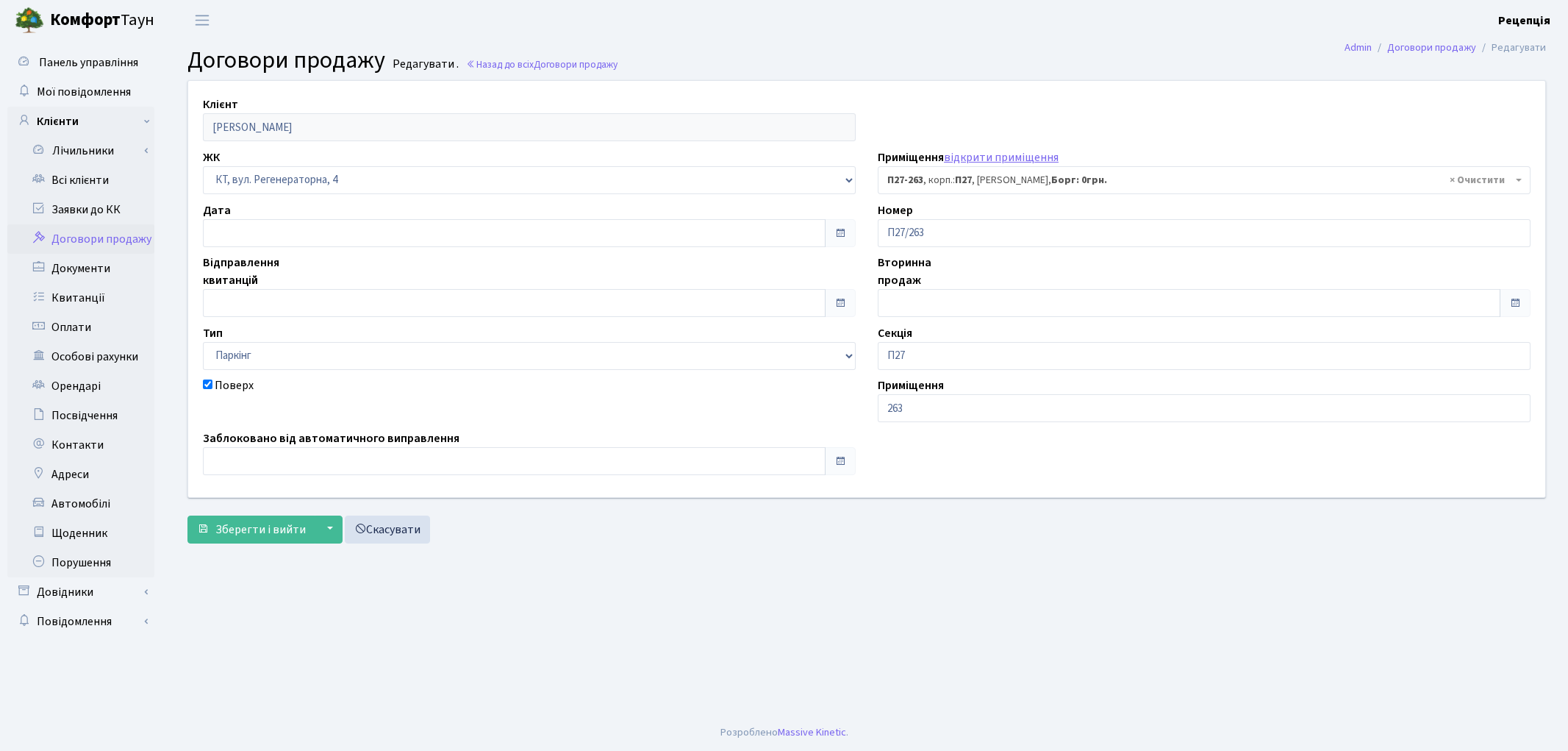
select select "10222"
click at [255, 298] on input "text" at bounding box center [514, 303] width 623 height 28
click at [304, 161] on td "10" at bounding box center [306, 162] width 22 height 22
type input "[DATE]"
click at [277, 528] on span "Зберегти і вийти" at bounding box center [260, 530] width 90 height 16
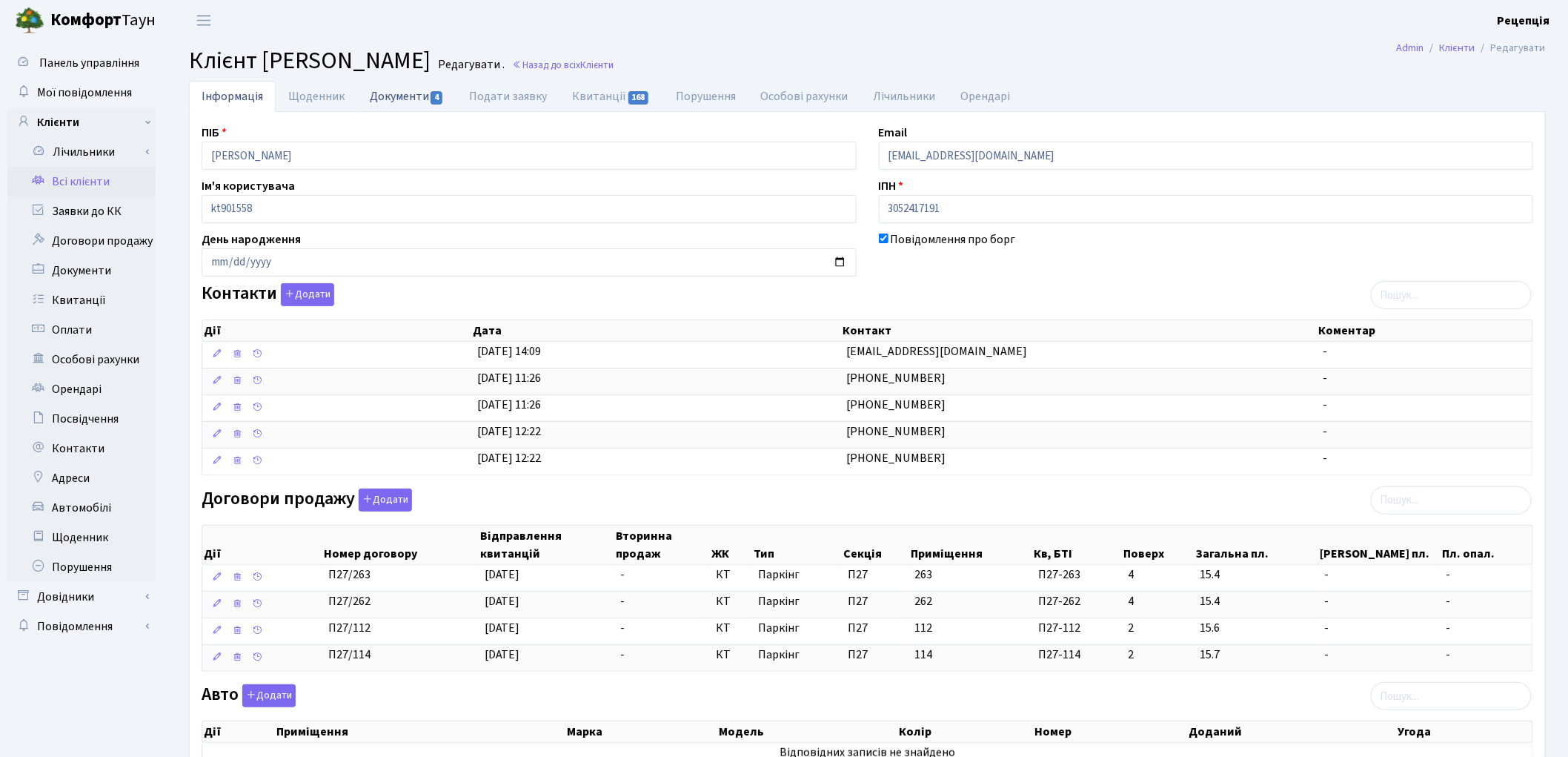
click at [404, 90] on link "Документи 4" at bounding box center [406, 96] width 99 height 30
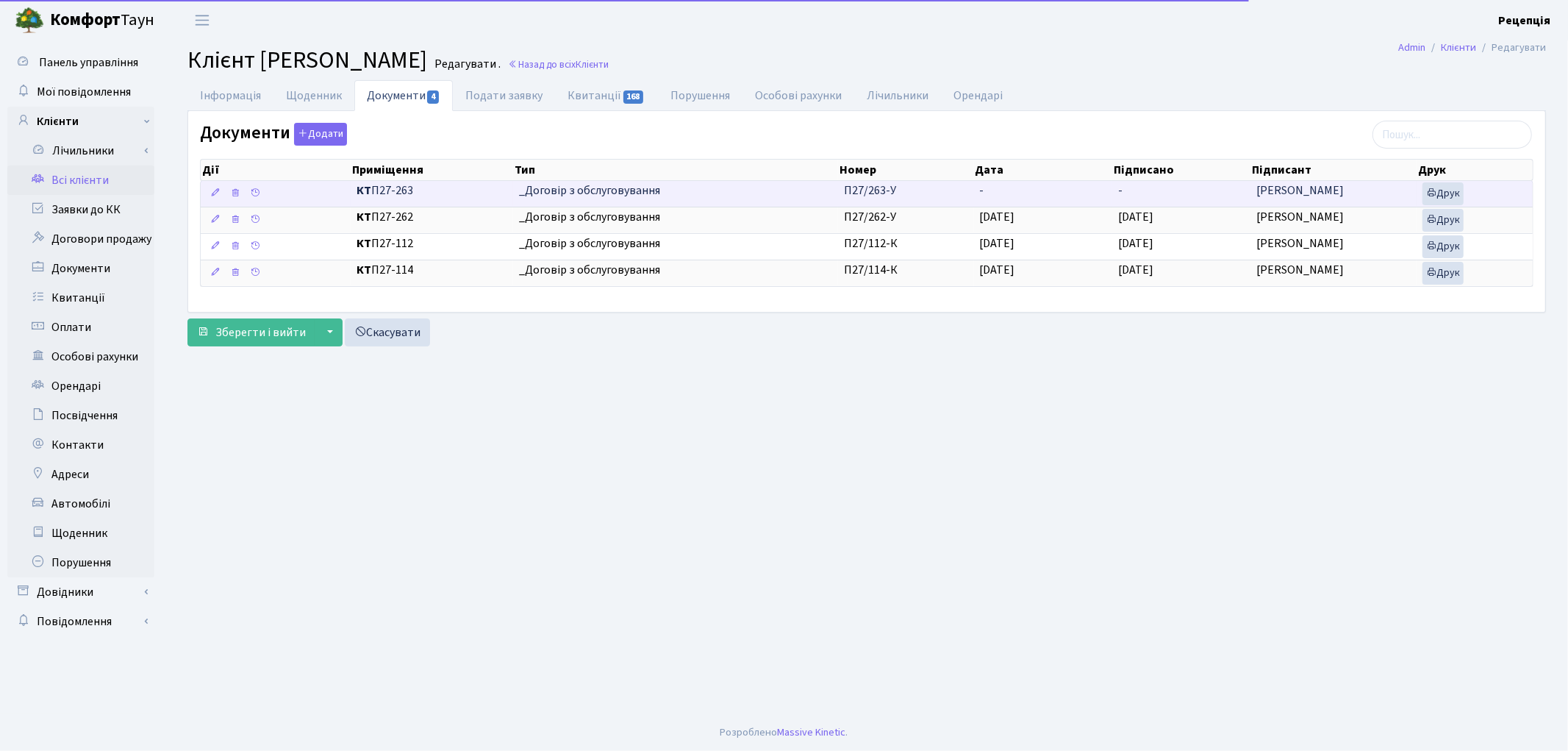
click at [957, 188] on td "П27/263-У" at bounding box center [906, 194] width 136 height 26
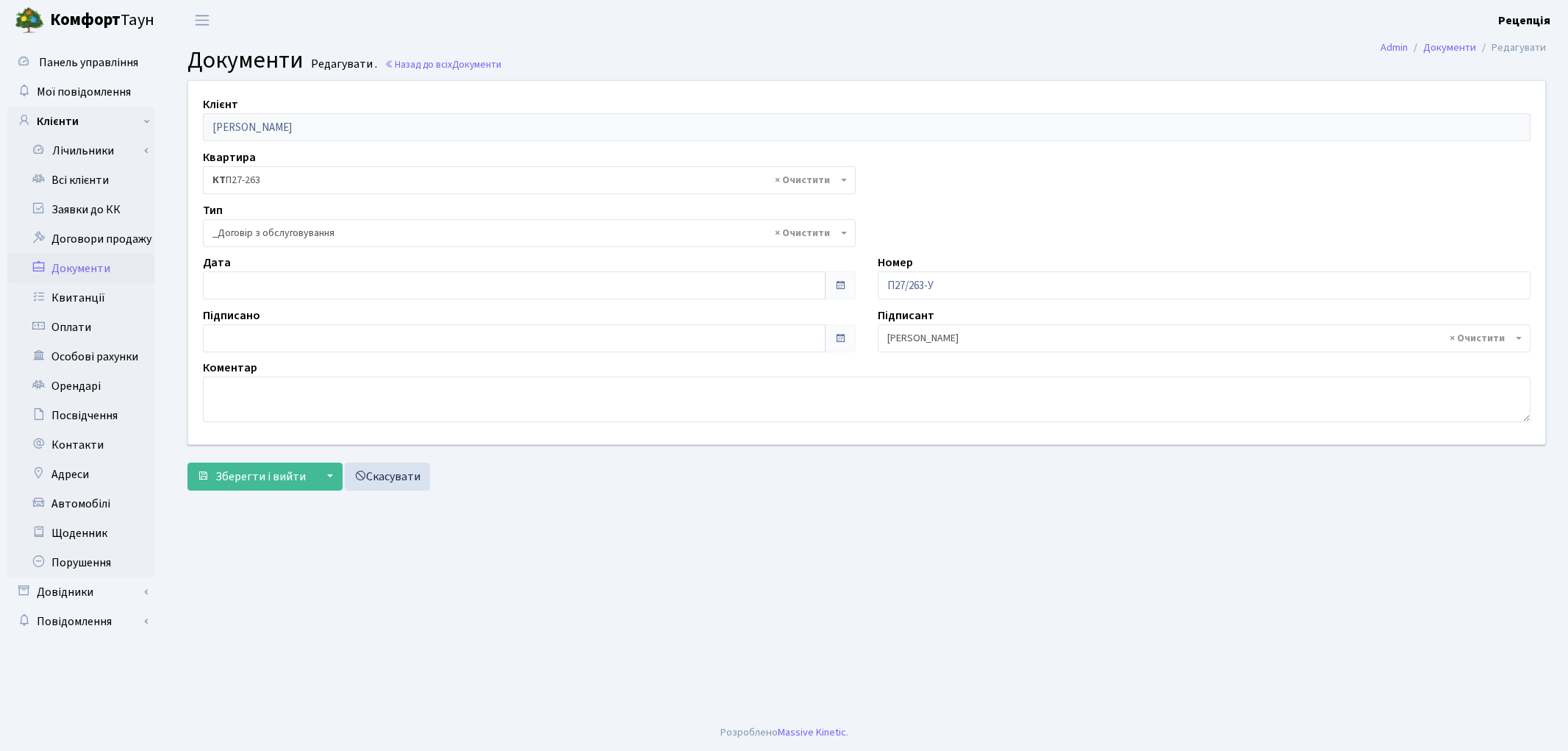
select select "289"
type input "[DATE]"
click at [240, 280] on input "[DATE]" at bounding box center [514, 285] width 623 height 28
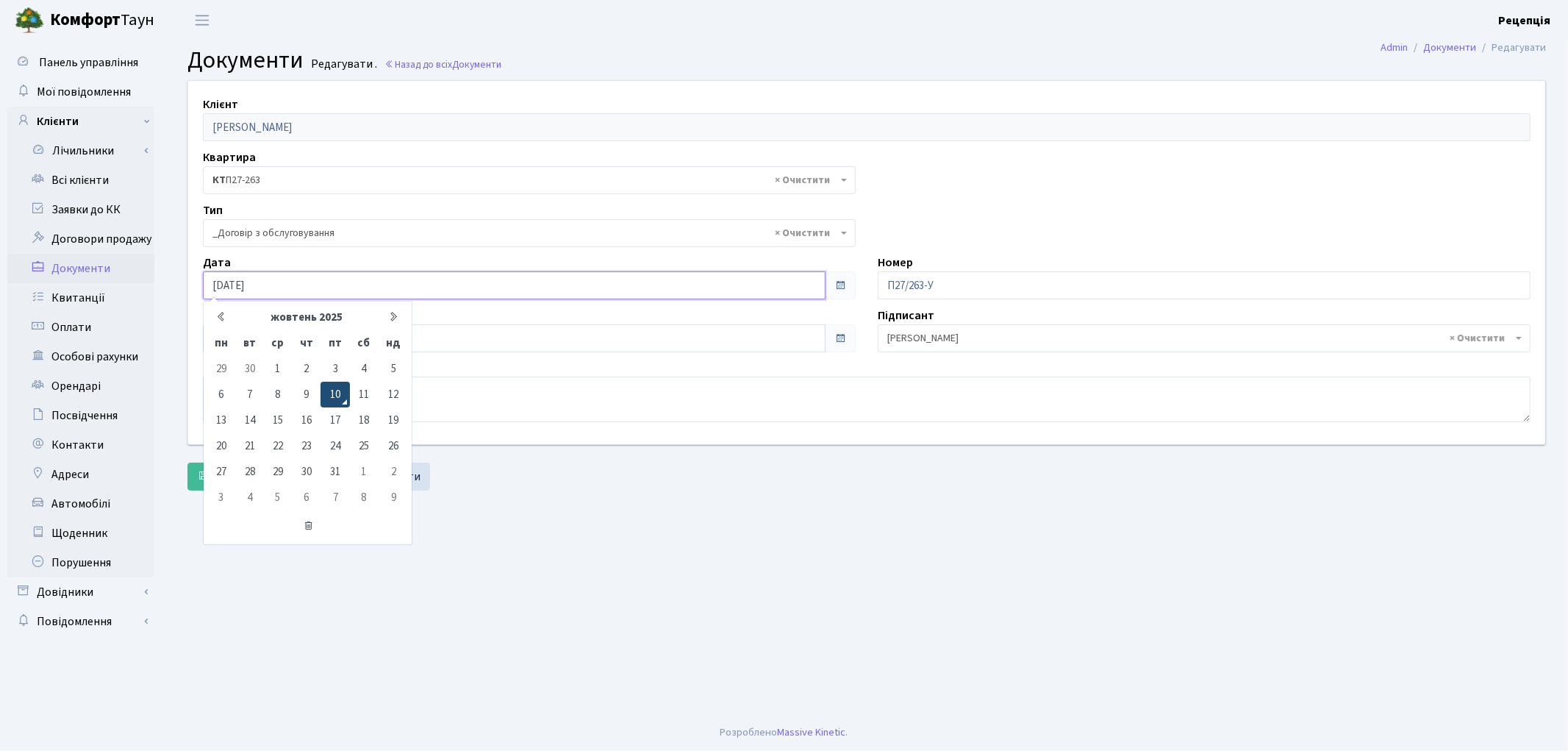
click at [333, 389] on td "10" at bounding box center [334, 394] width 28 height 26
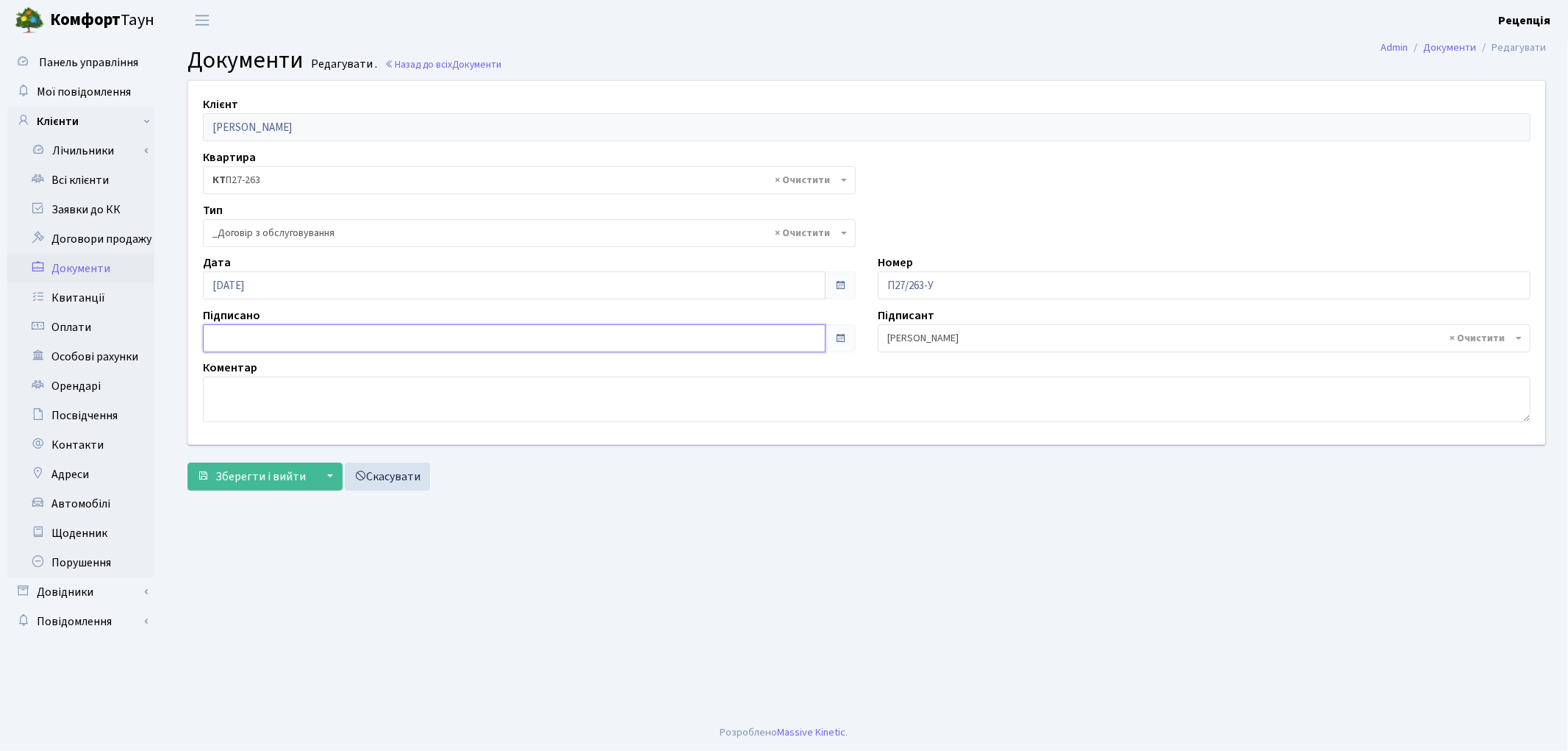
type input "[DATE]"
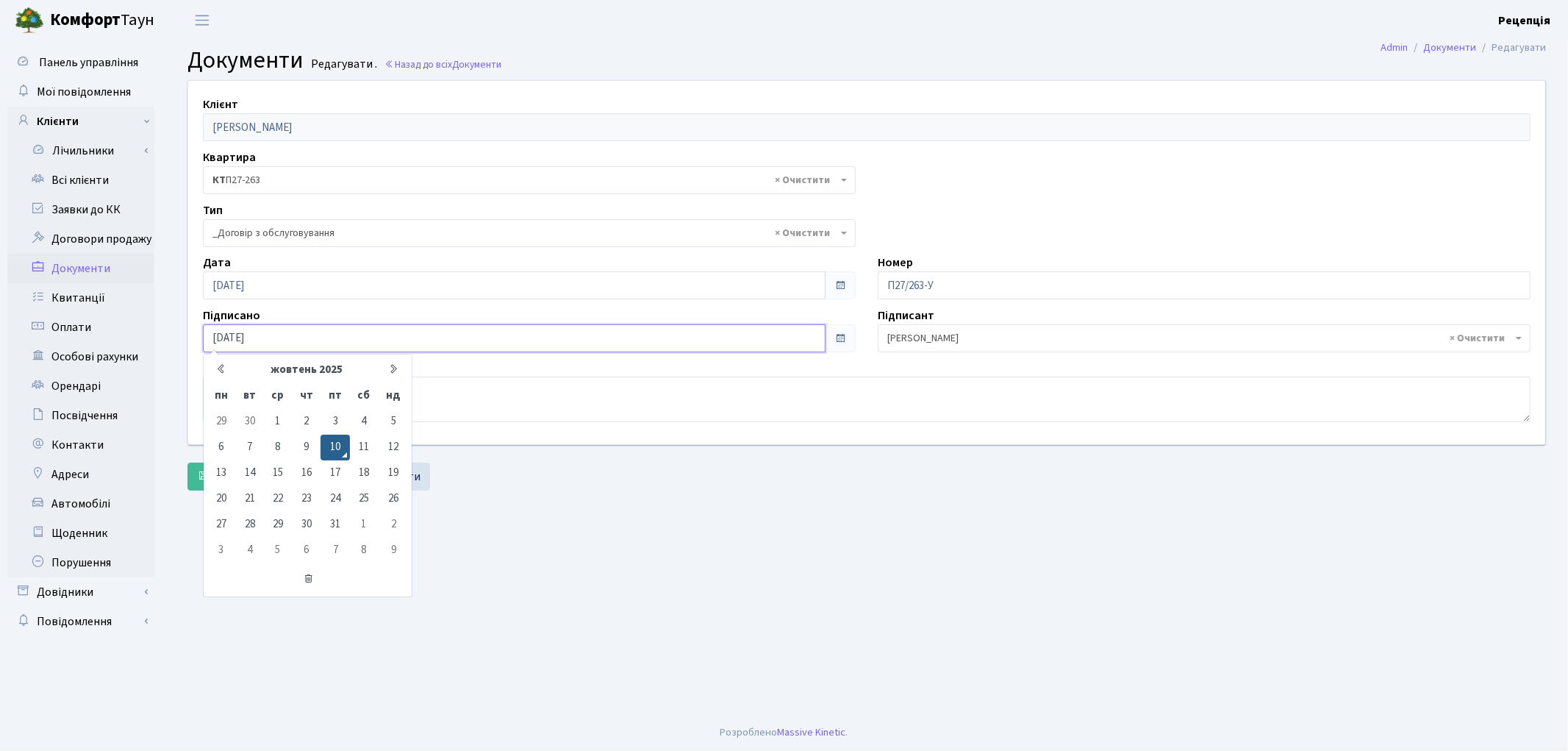
click at [253, 333] on input "[DATE]" at bounding box center [514, 338] width 623 height 28
click at [335, 446] on td "10" at bounding box center [334, 448] width 28 height 26
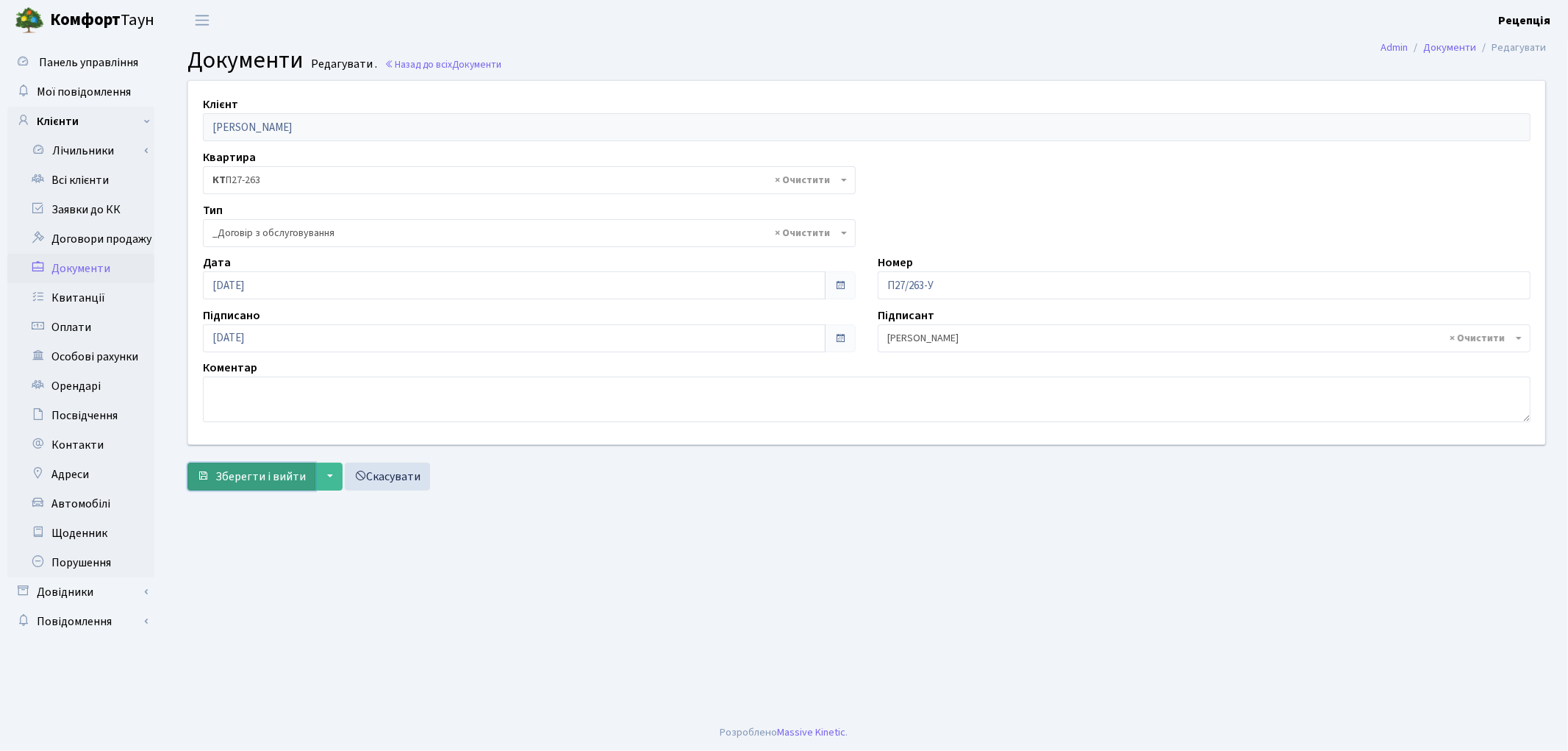
click at [267, 478] on span "Зберегти і вийти" at bounding box center [260, 476] width 90 height 16
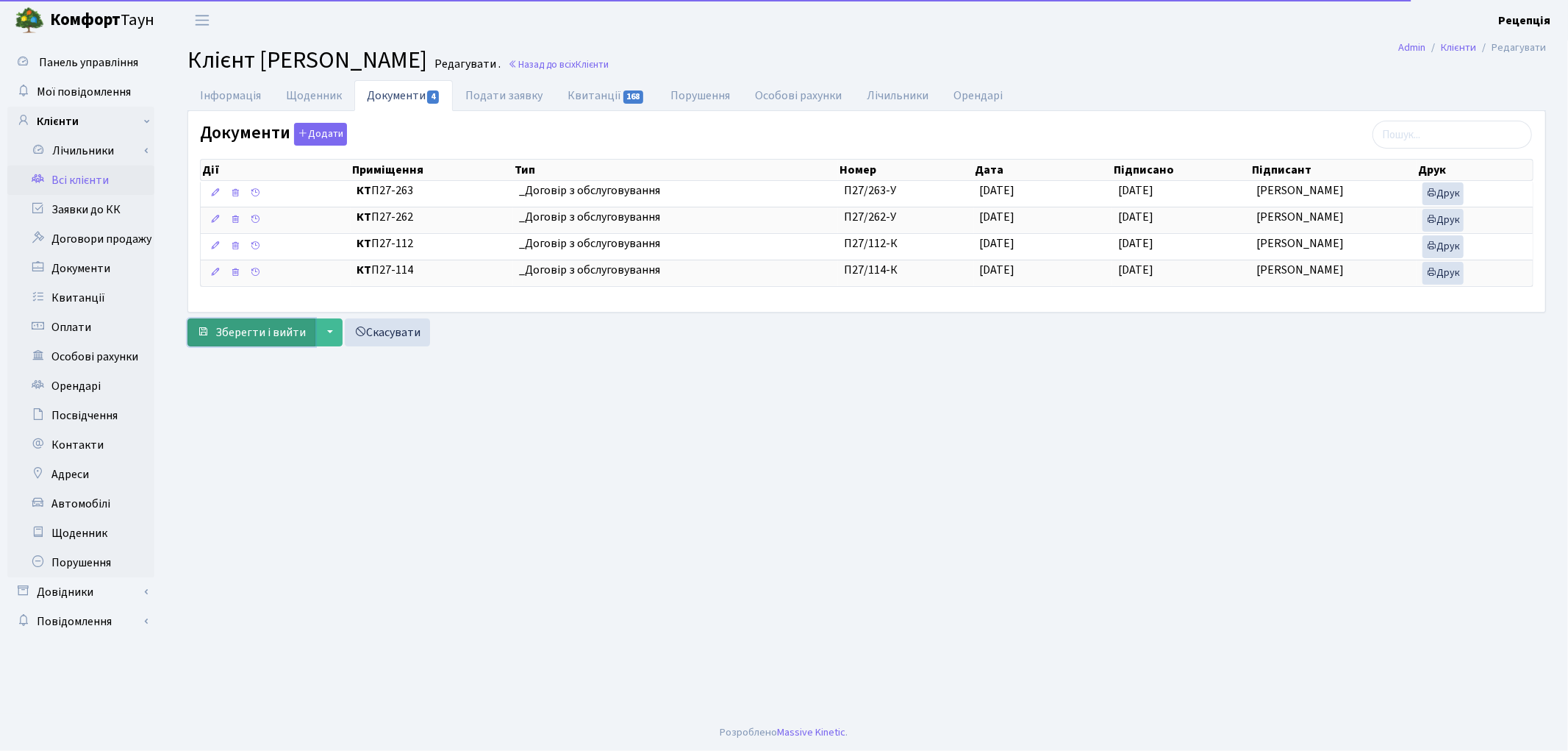
click at [244, 333] on span "Зберегти і вийти" at bounding box center [260, 333] width 90 height 16
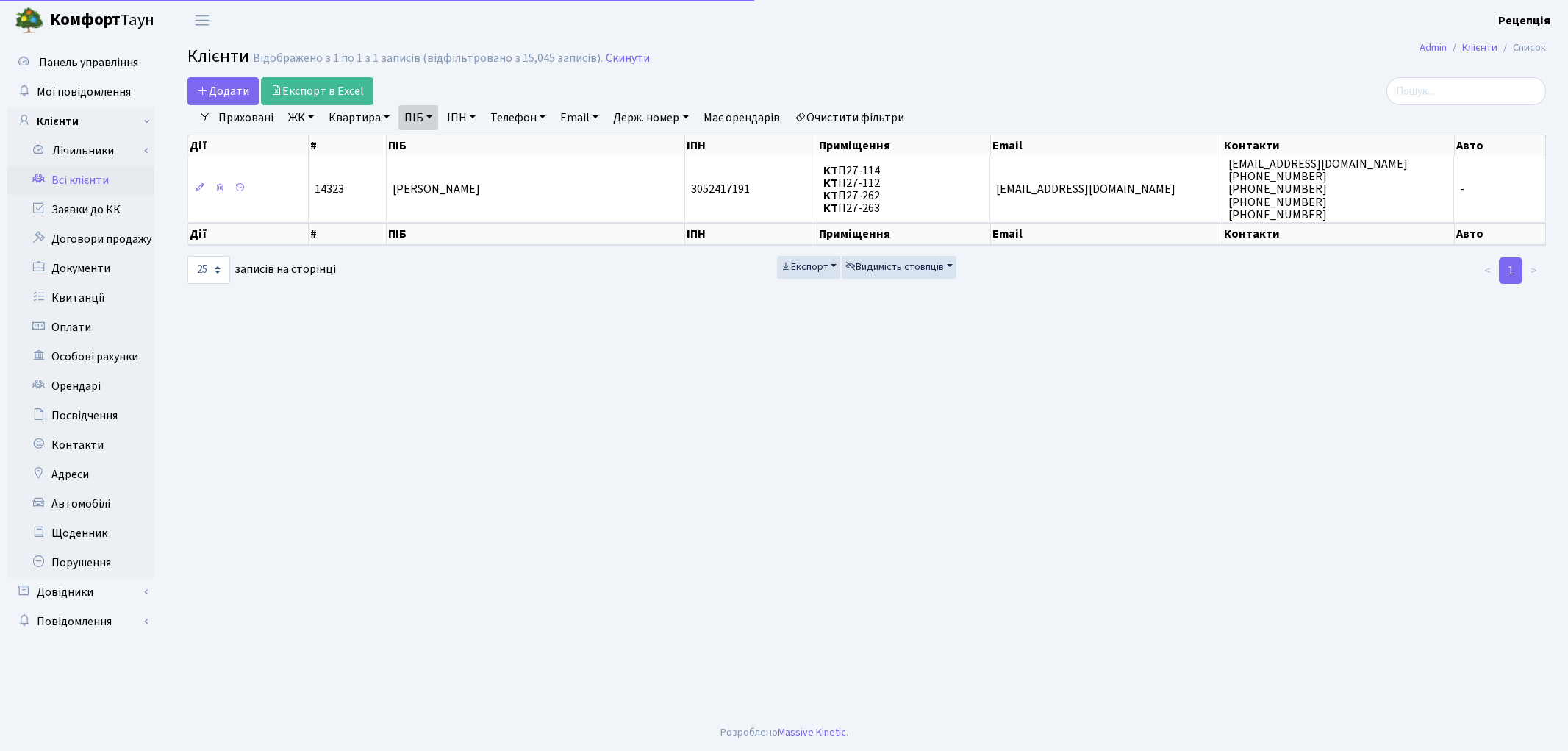
select select "25"
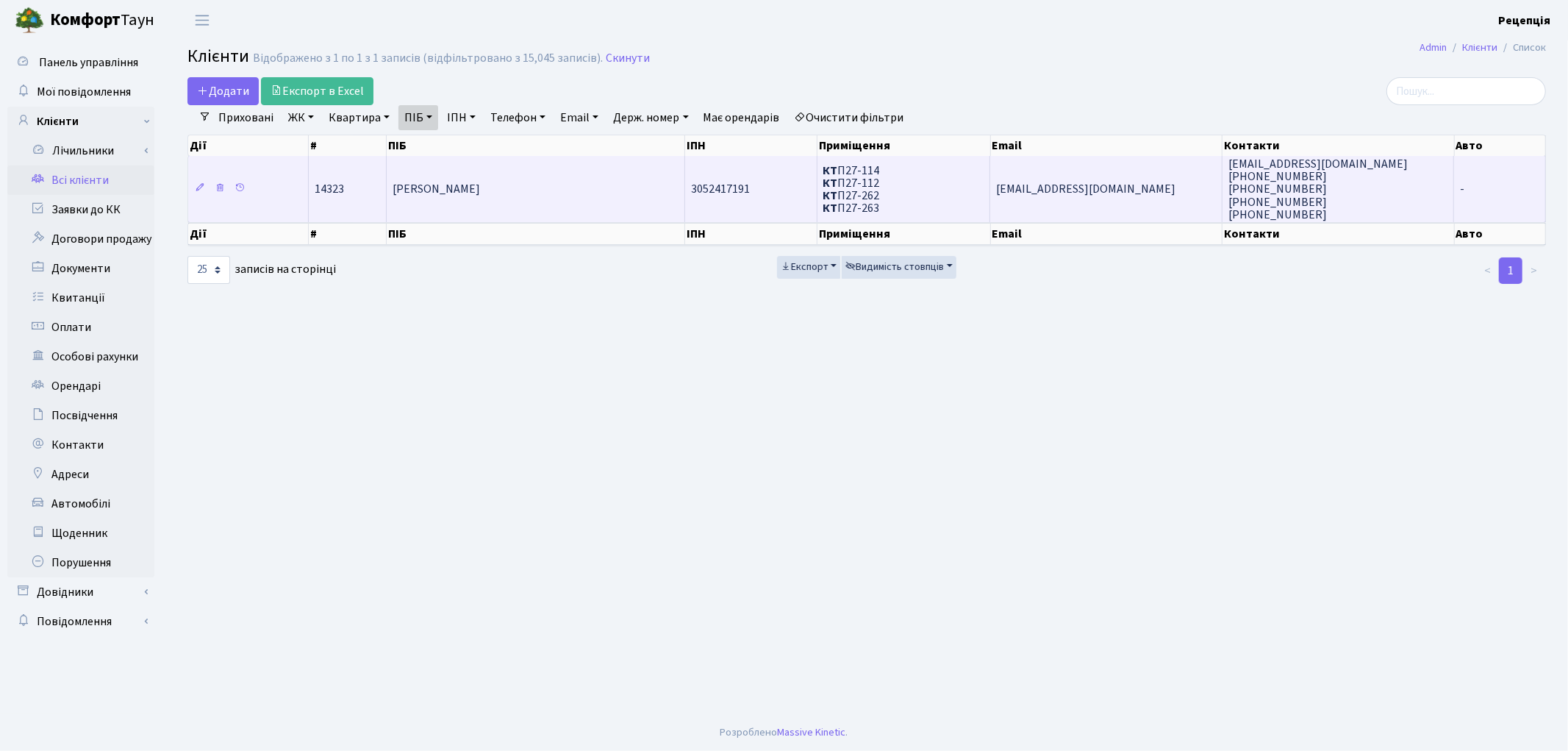
click at [452, 196] on td "[PERSON_NAME]" at bounding box center [536, 189] width 298 height 67
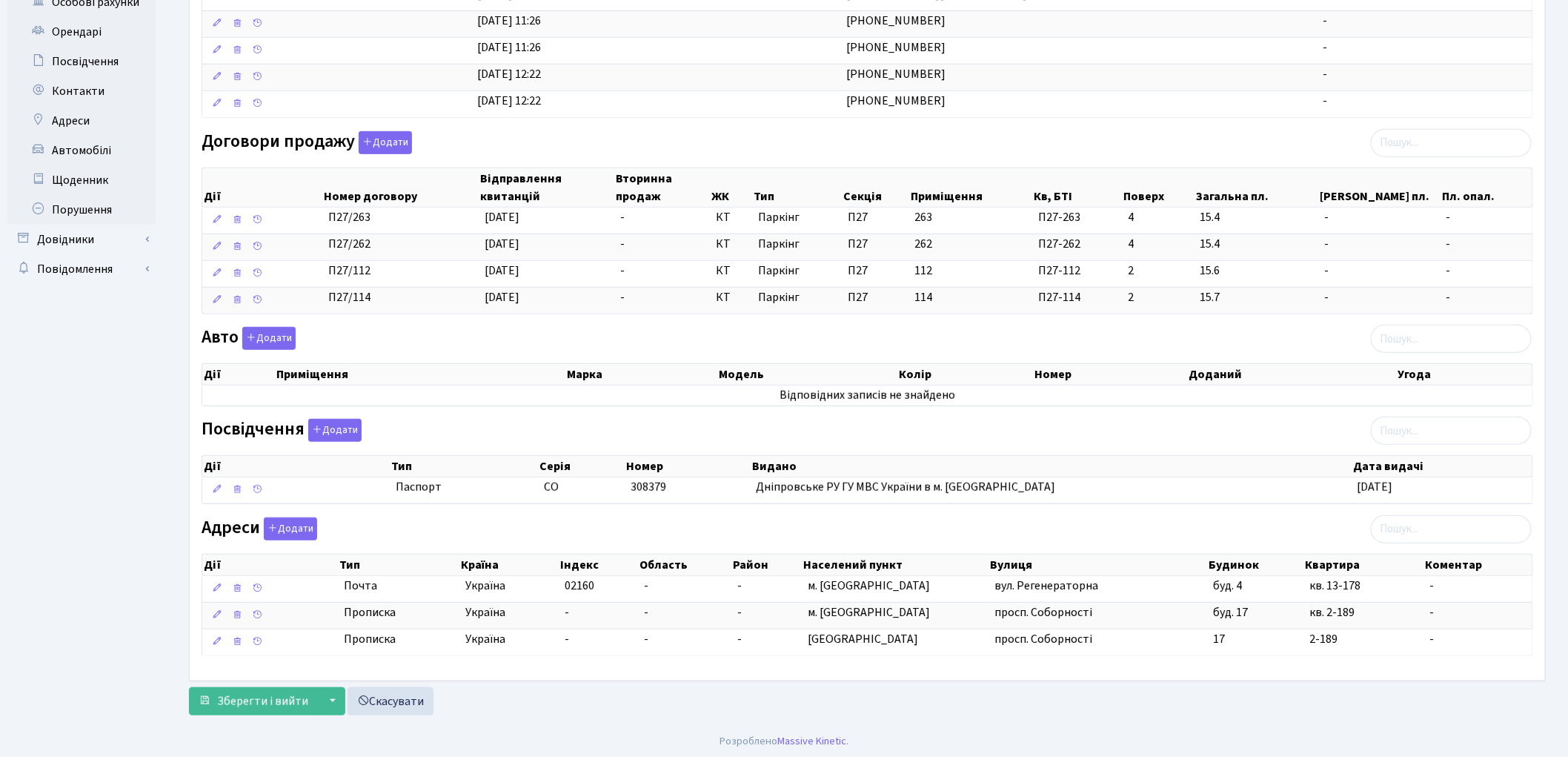
scroll to position [365, 0]
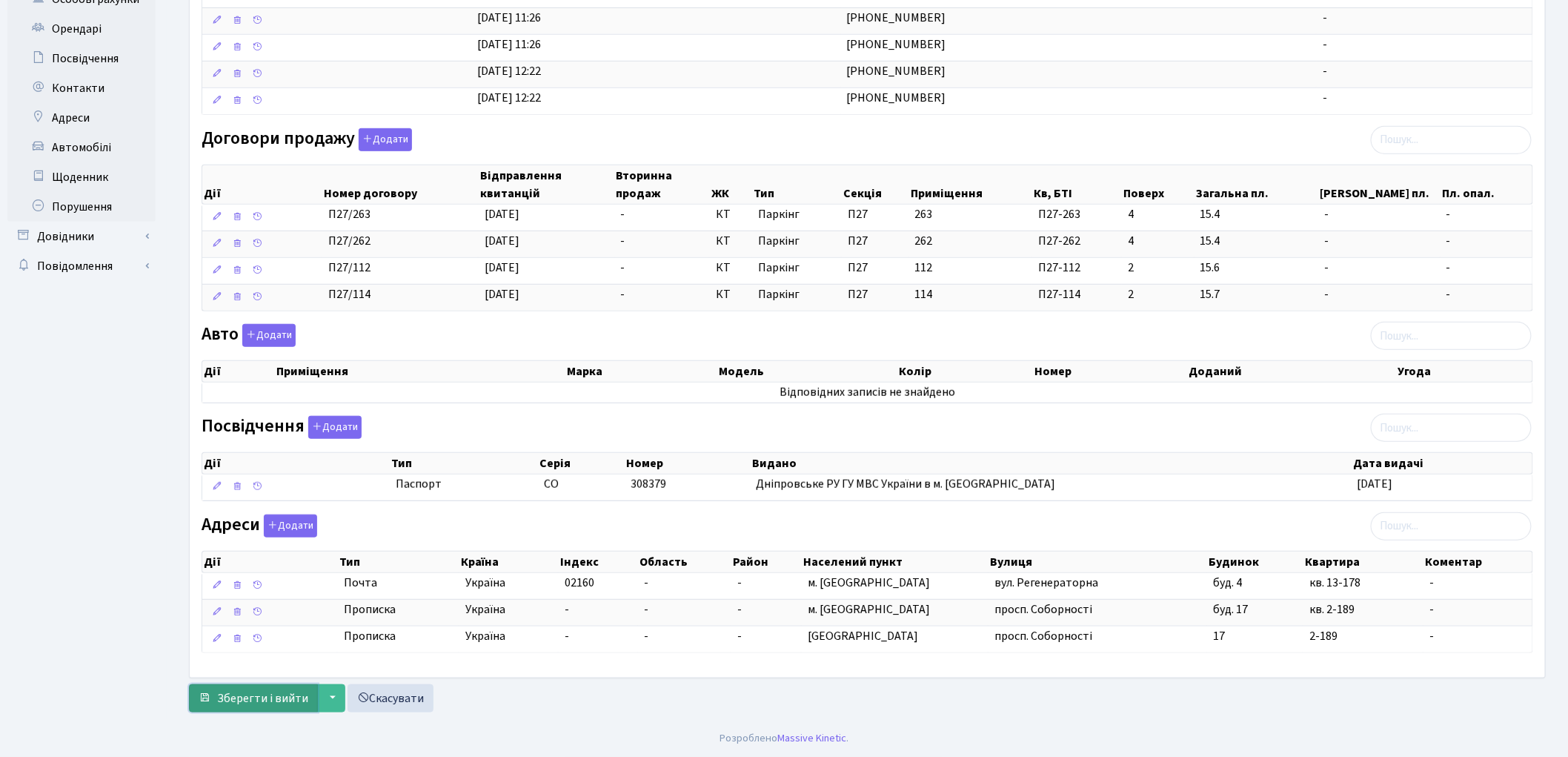
click at [255, 697] on span "Зберегти і вийти" at bounding box center [262, 698] width 91 height 16
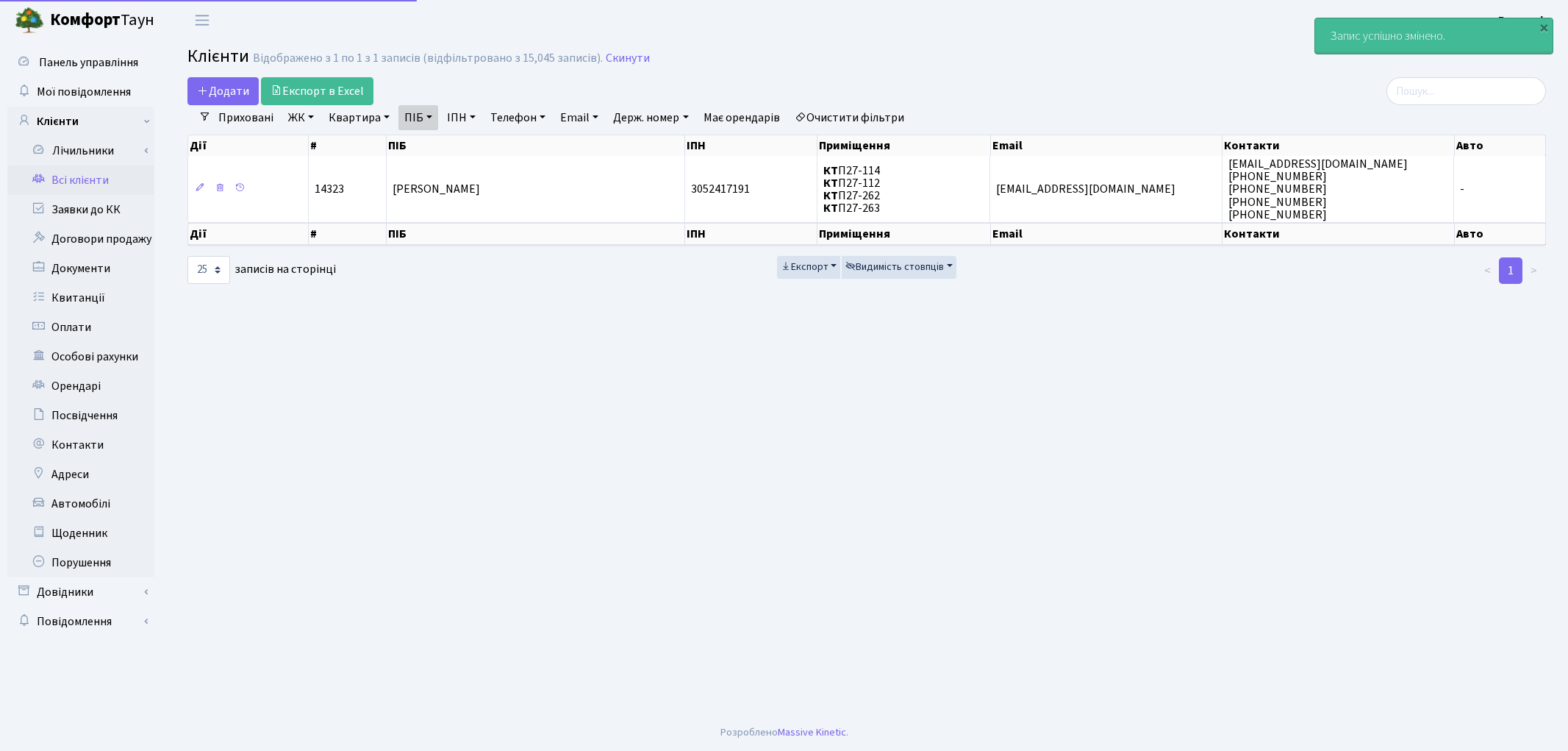
select select "25"
click at [79, 175] on link "Всі клієнти" at bounding box center [80, 180] width 147 height 29
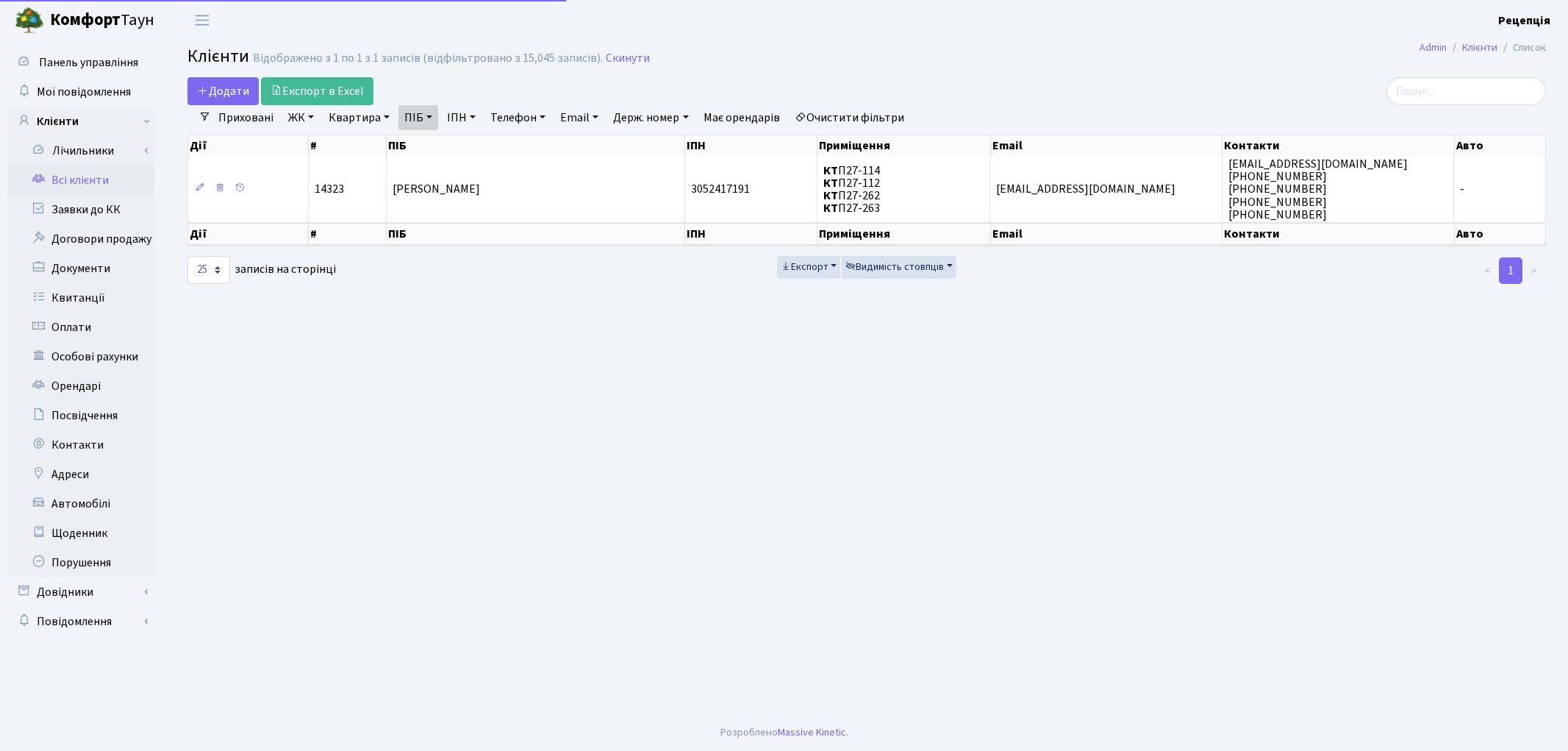
select select "25"
click at [814, 116] on link "Очистити фільтри" at bounding box center [850, 118] width 122 height 25
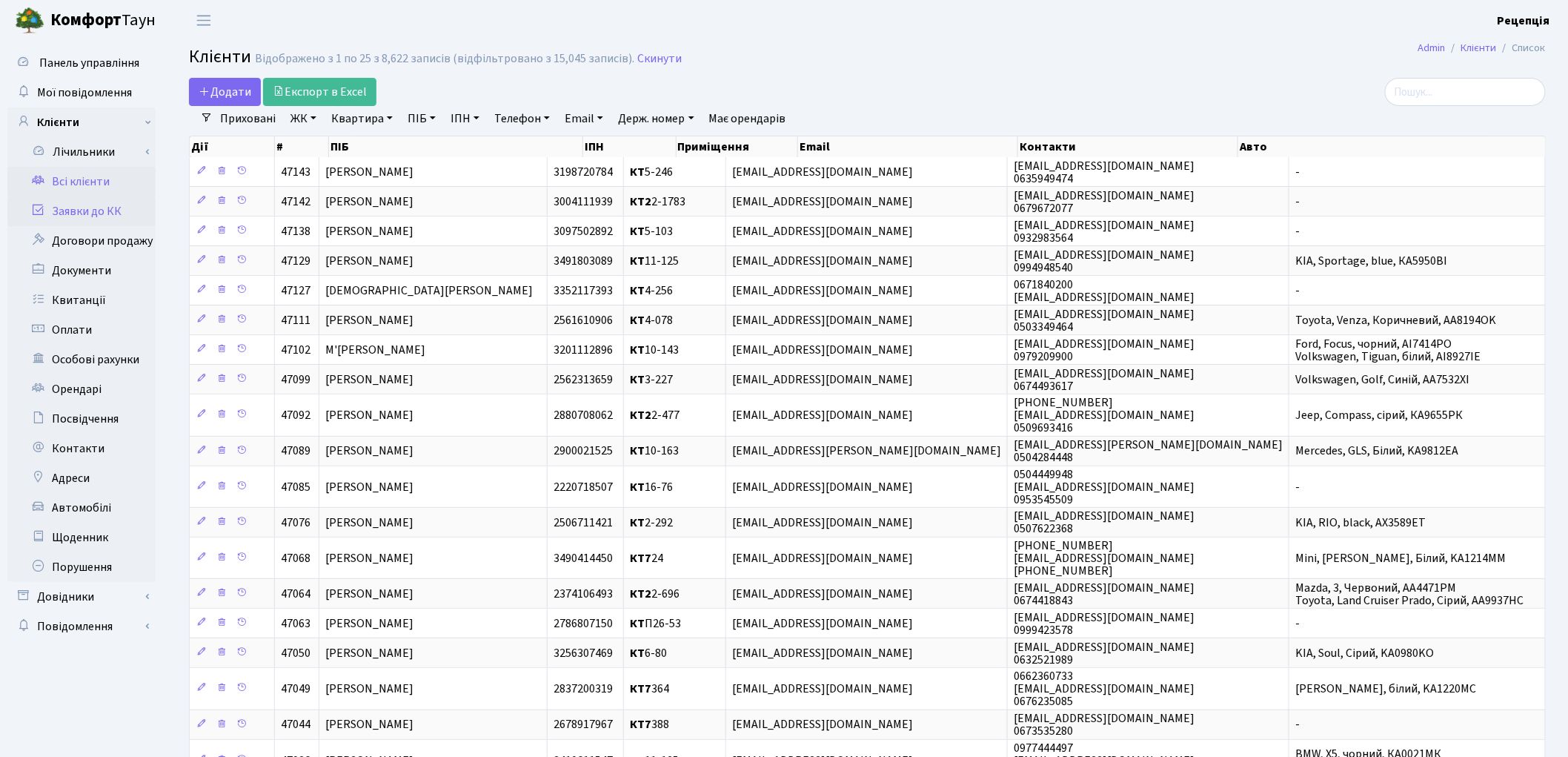
click at [90, 210] on link "Заявки до КК" at bounding box center [81, 211] width 148 height 29
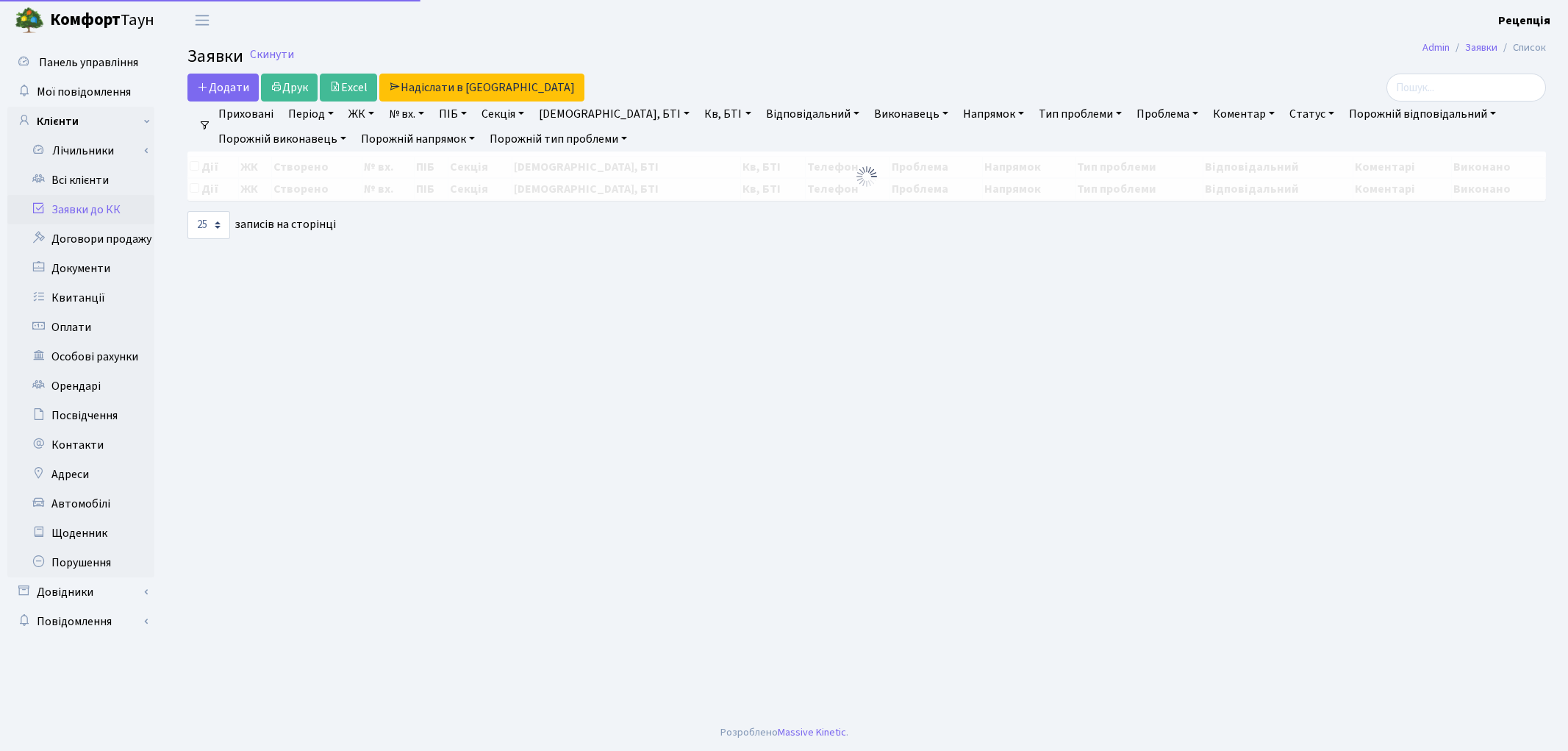
select select "25"
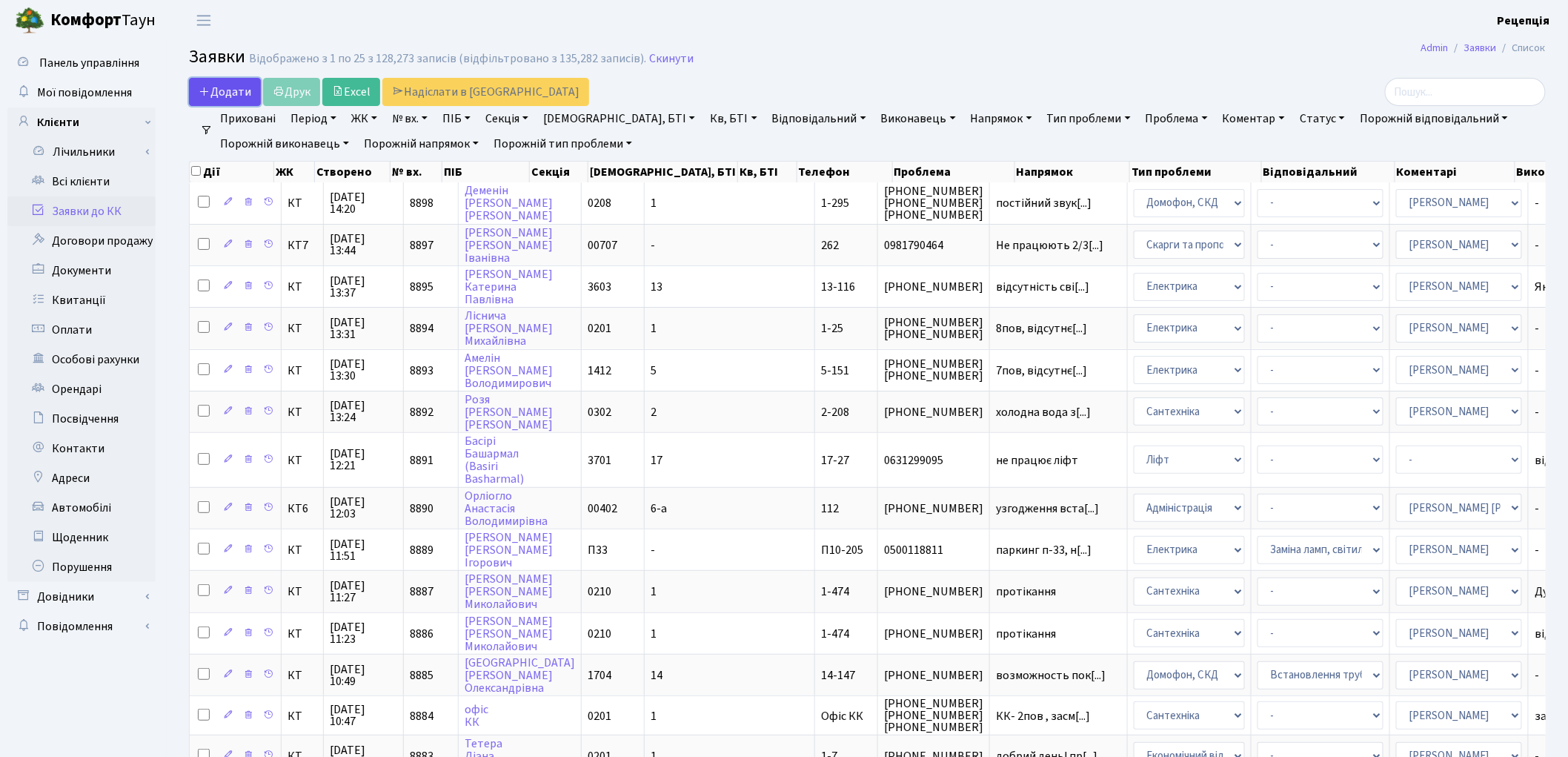
click at [222, 94] on span "Додати" at bounding box center [225, 92] width 52 height 16
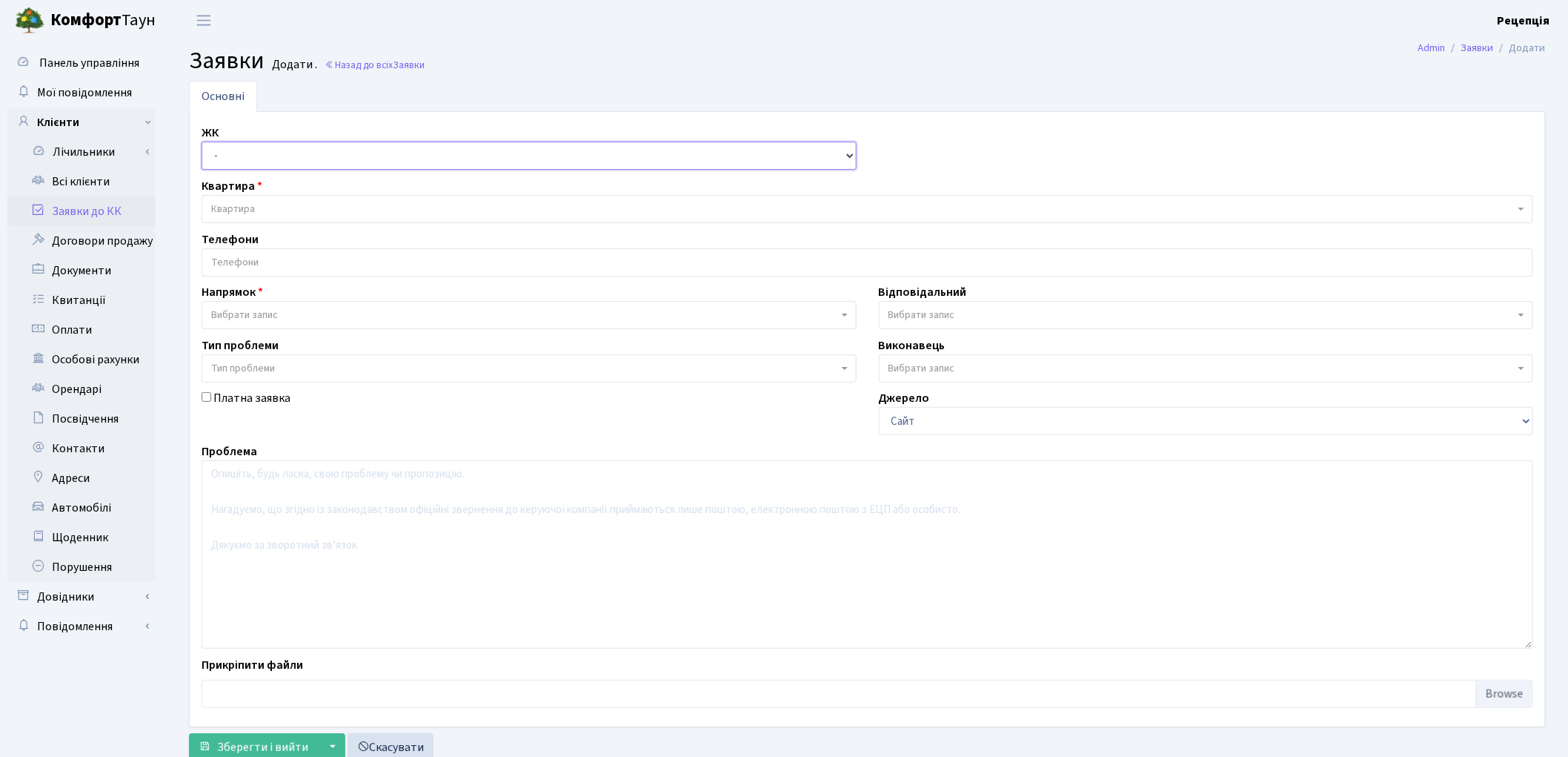
click at [260, 159] on select "- КТ, вул. Регенераторна, 4 КТ2, просп. [STREET_ADDRESS] [STREET_ADDRESS] [PERS…" at bounding box center [529, 155] width 655 height 28
select select "271"
click at [202, 141] on select "- КТ, вул. Регенераторна, 4 КТ2, просп. [STREET_ADDRESS] [STREET_ADDRESS] [PERS…" at bounding box center [529, 155] width 655 height 28
select select
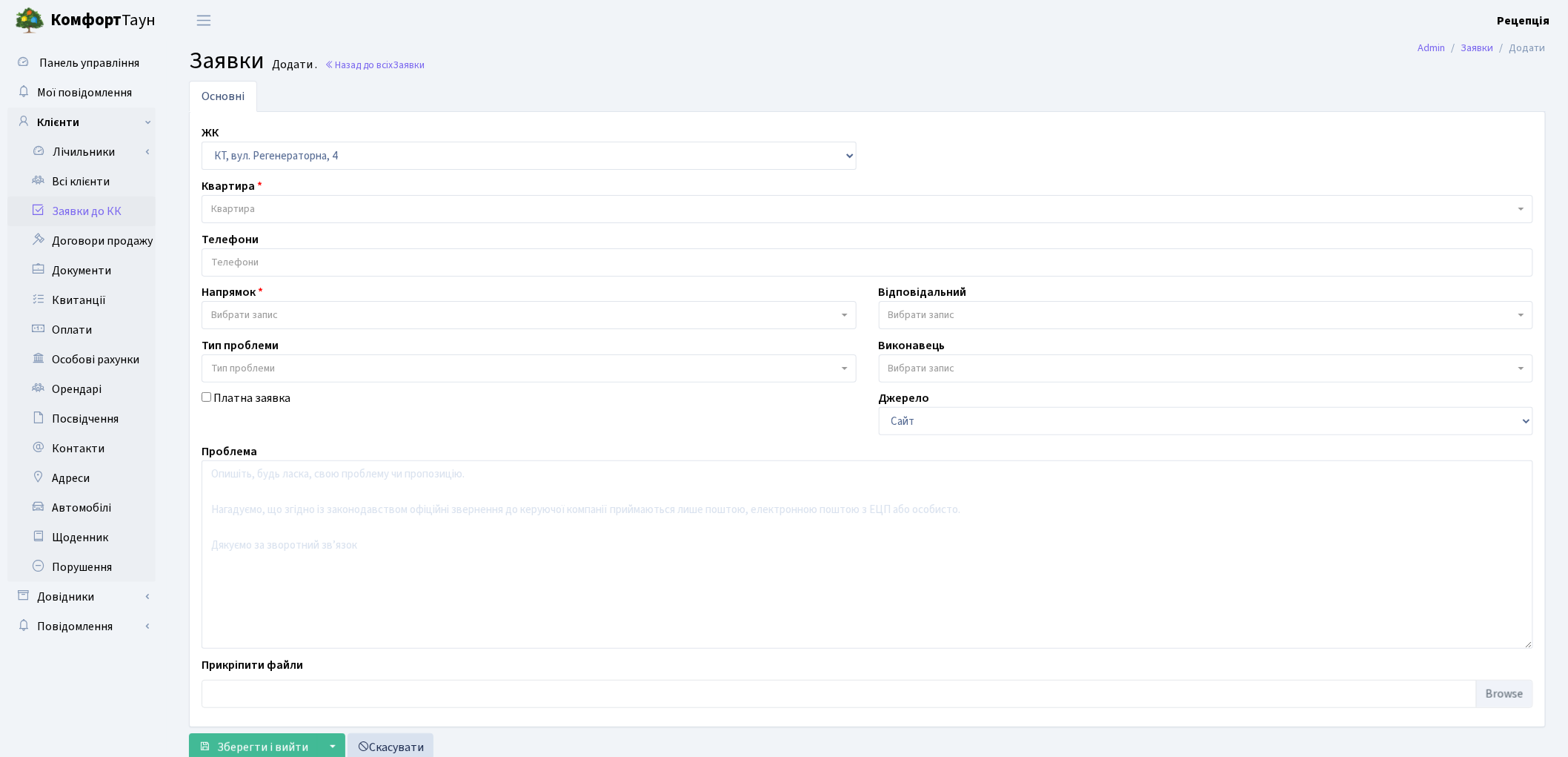
click at [267, 201] on span "Квартира" at bounding box center [867, 208] width 1332 height 28
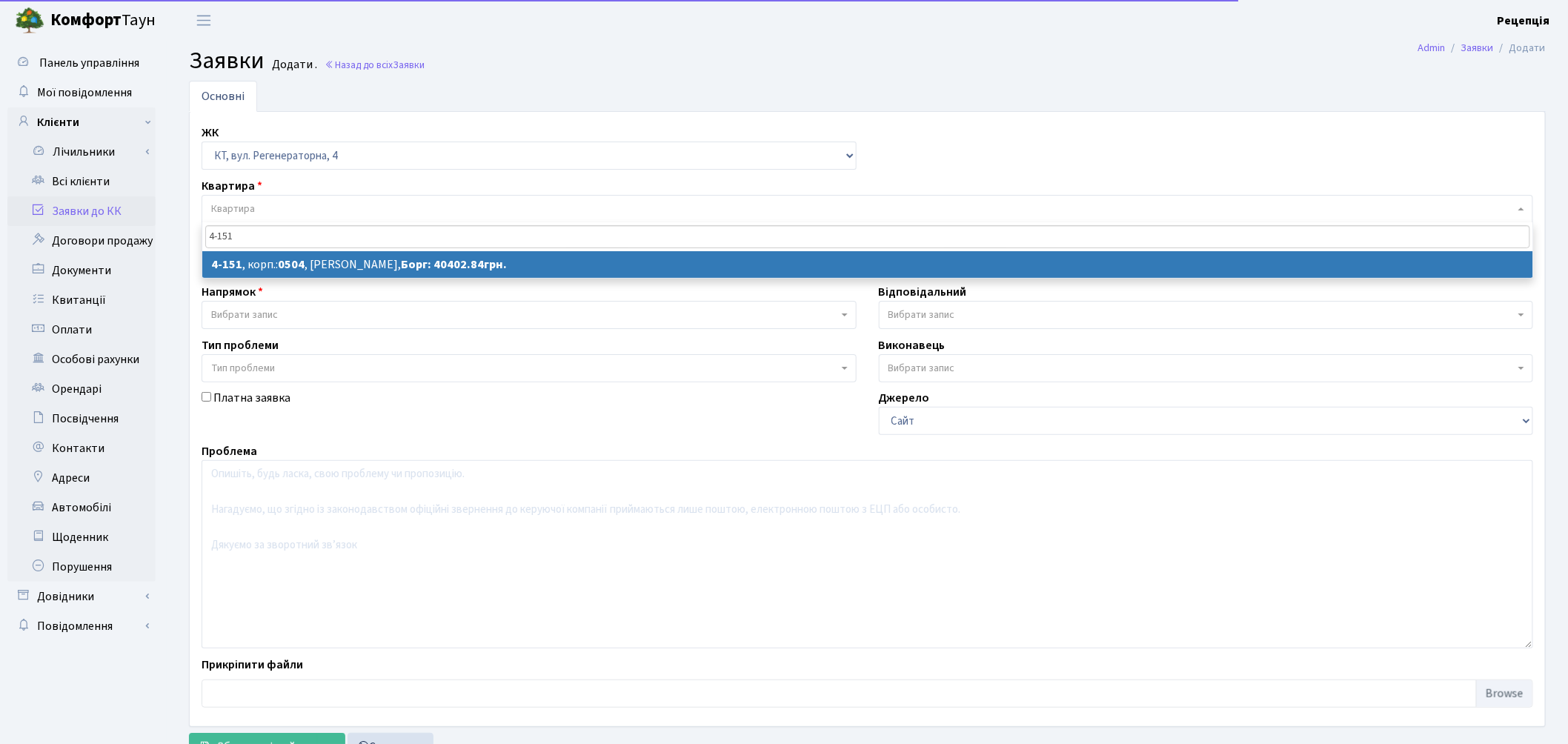
type input "4-151"
select select
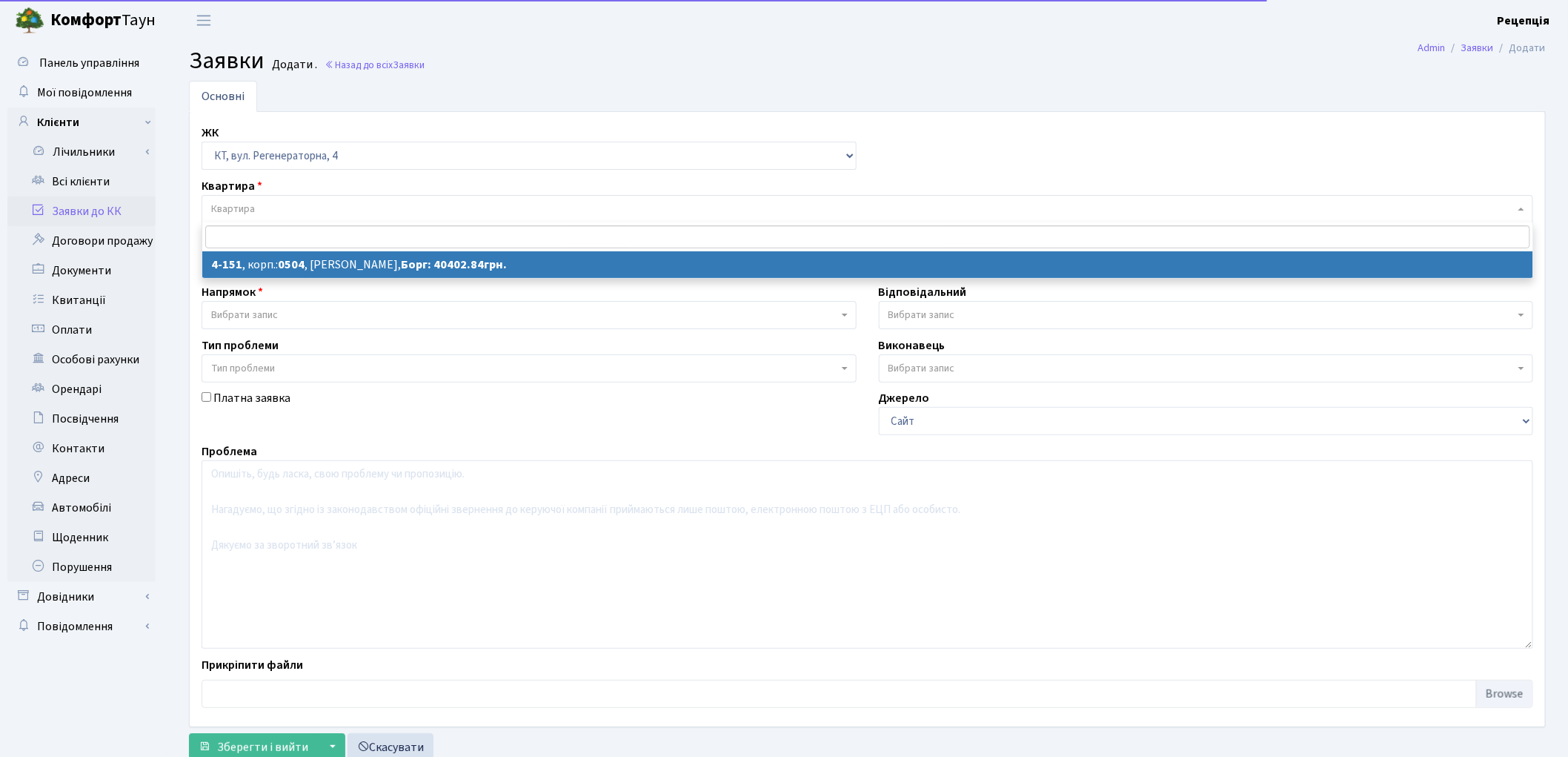
select select "1147"
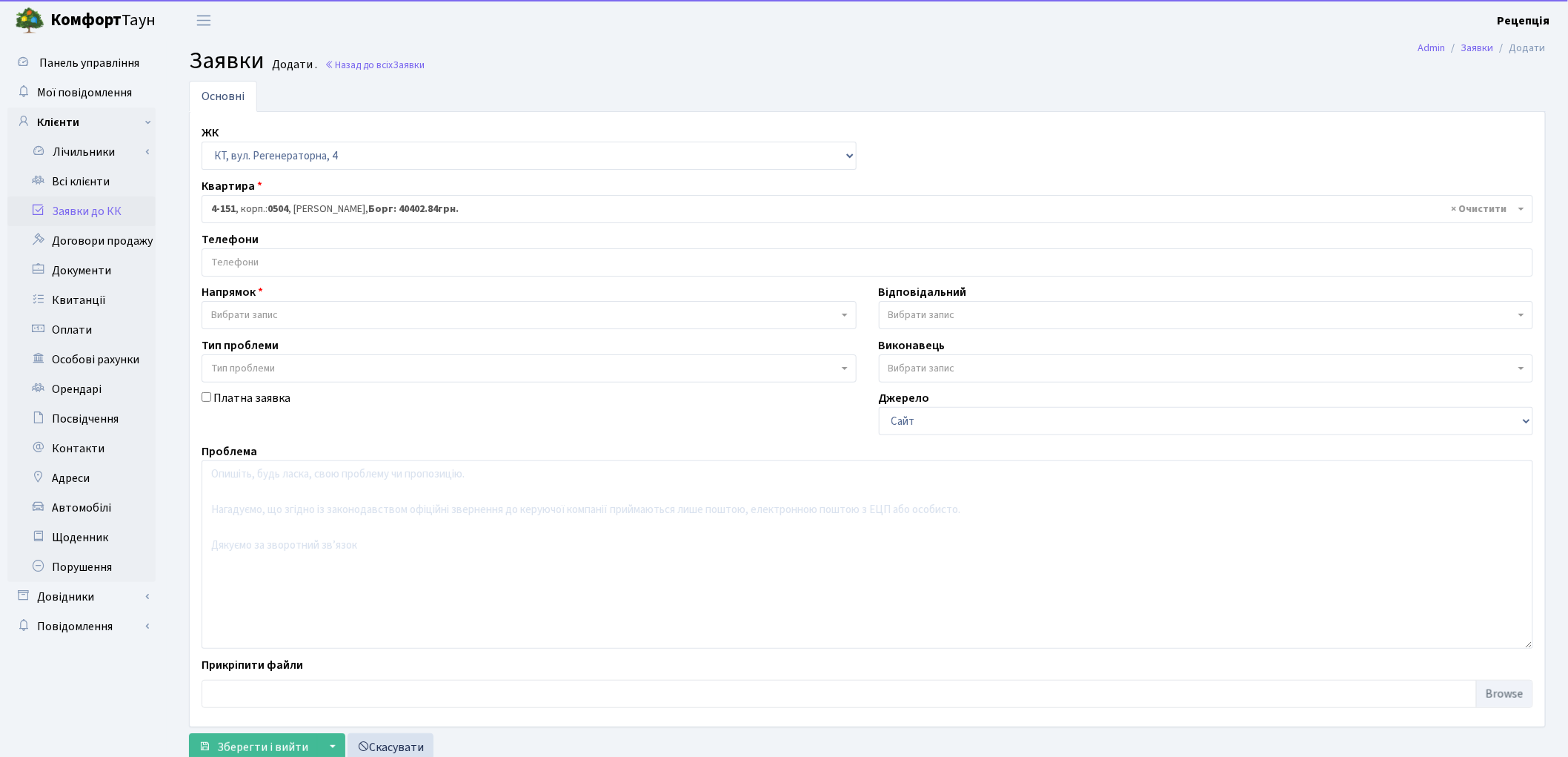
click at [263, 274] on input "search" at bounding box center [867, 262] width 1330 height 27
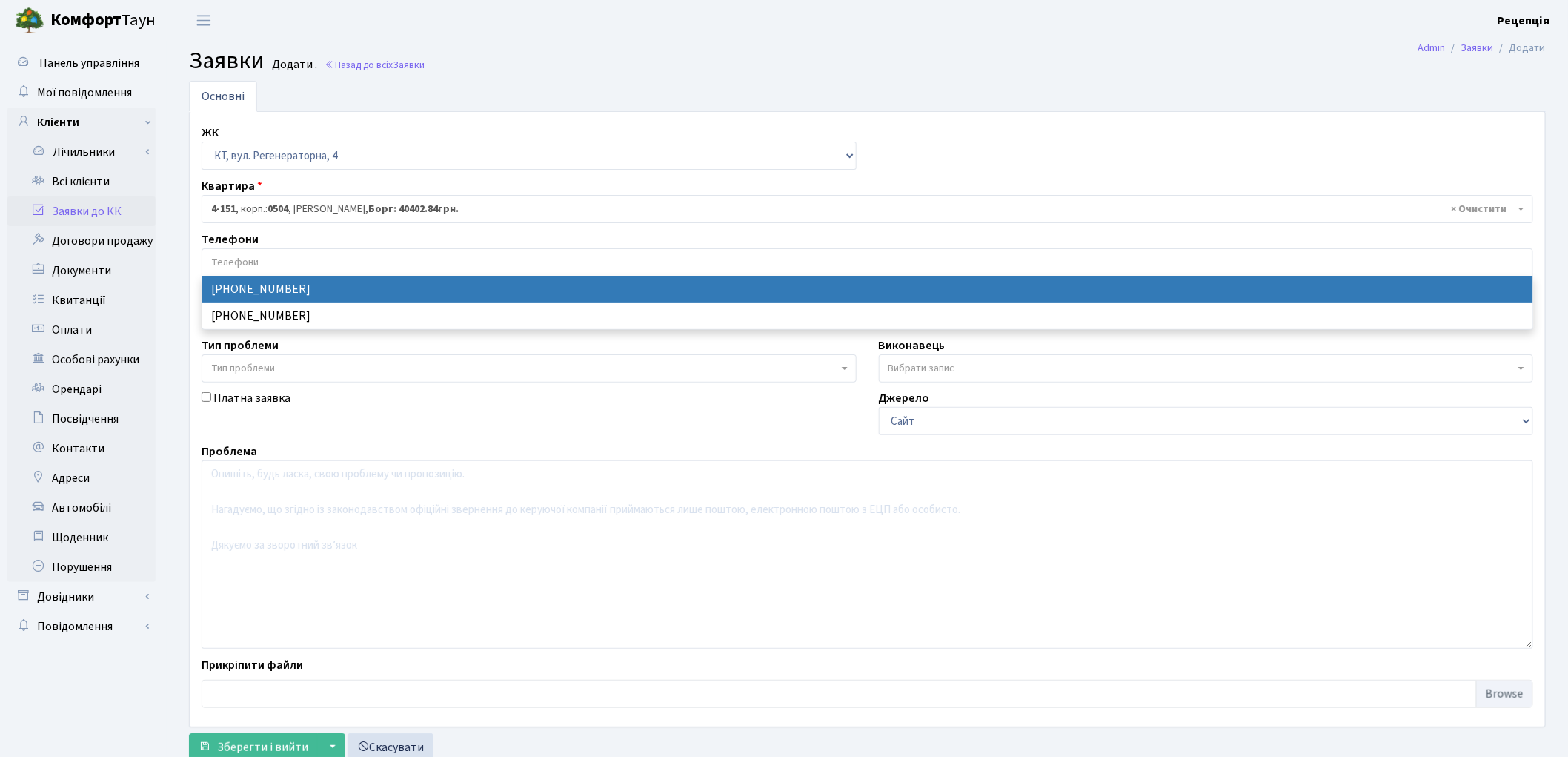
select select "15551"
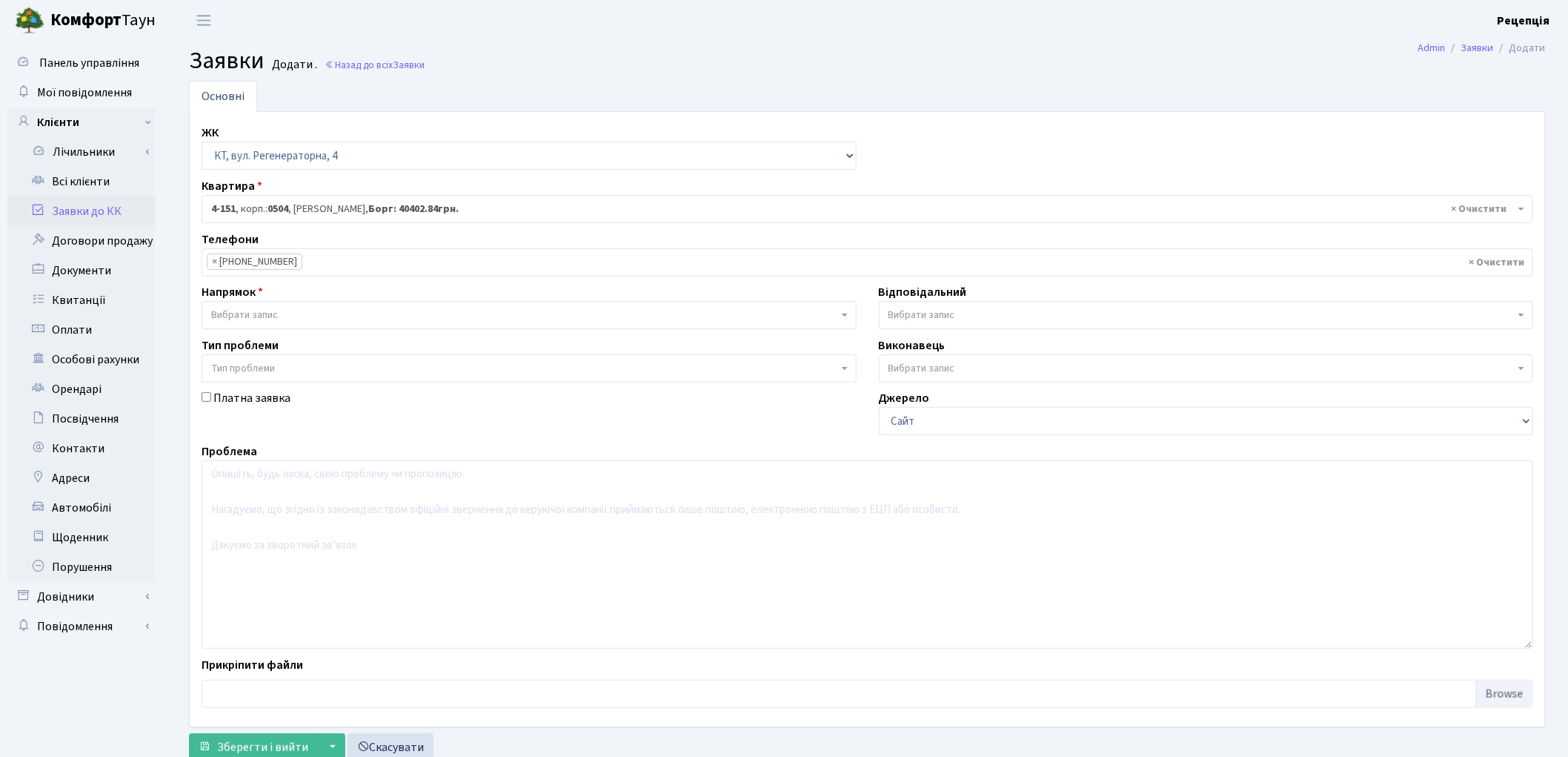
click at [262, 311] on span "Вибрати запис" at bounding box center [244, 315] width 67 height 15
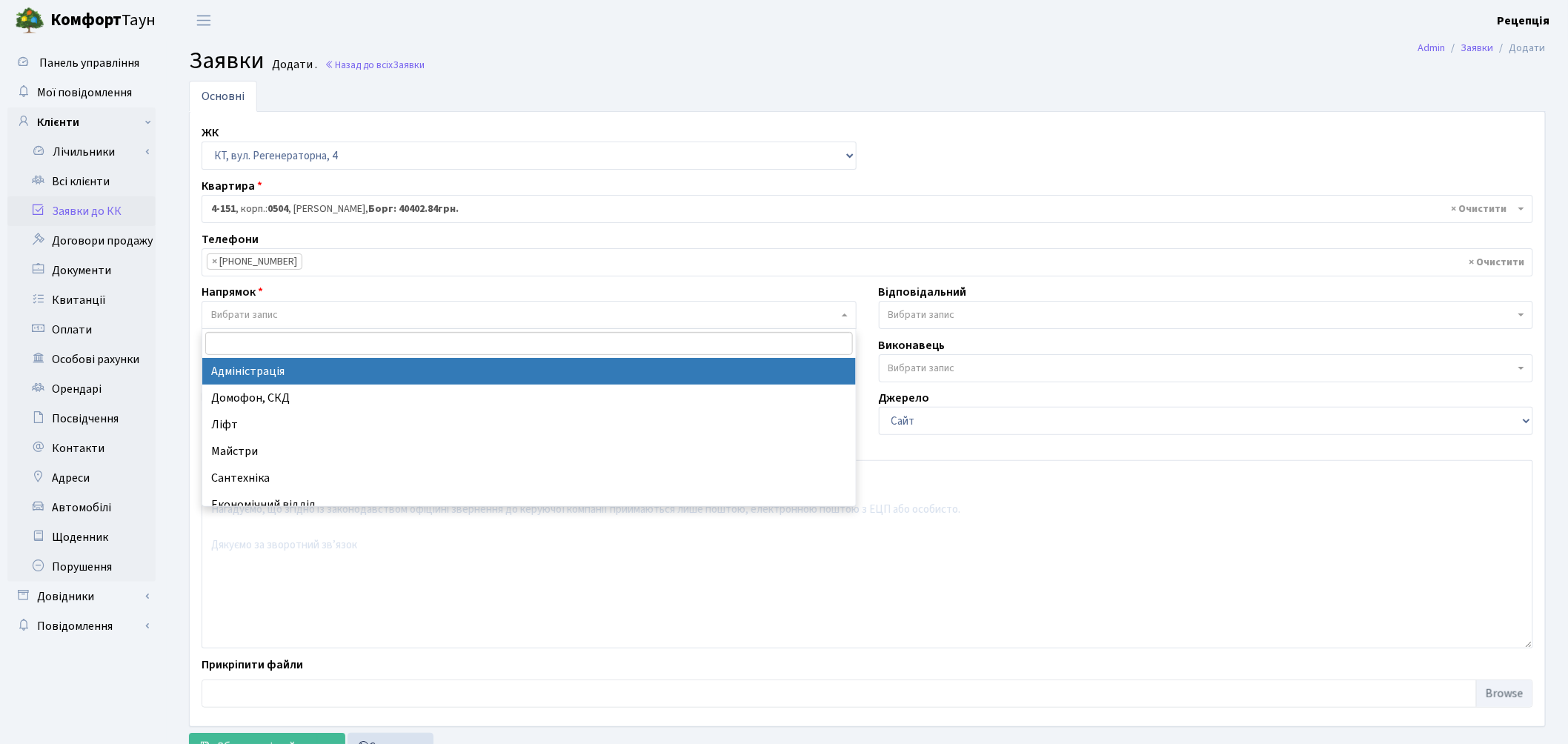
select select "5"
select select
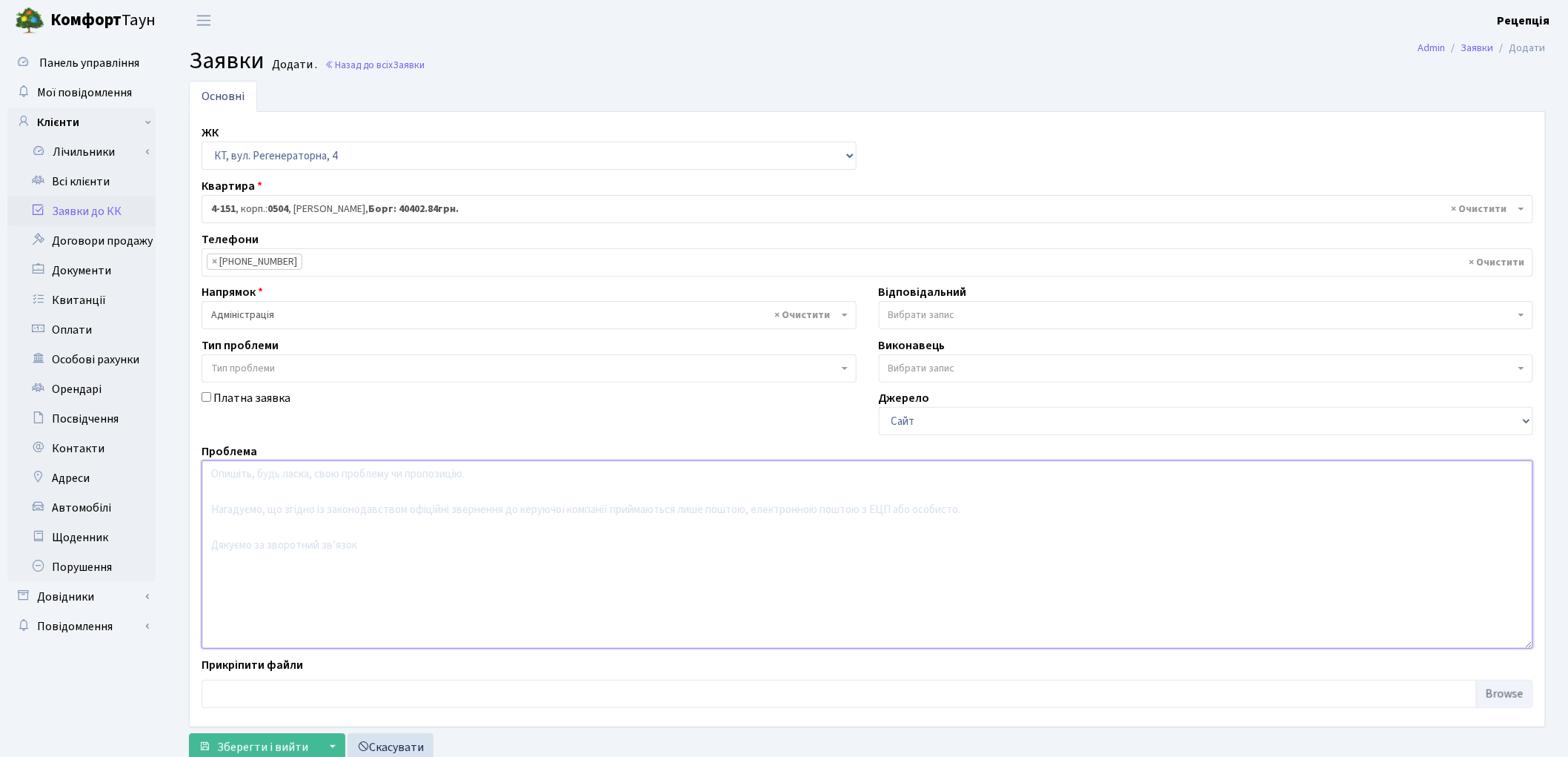
click at [283, 520] on textarea at bounding box center [867, 554] width 1332 height 188
type textarea "р"
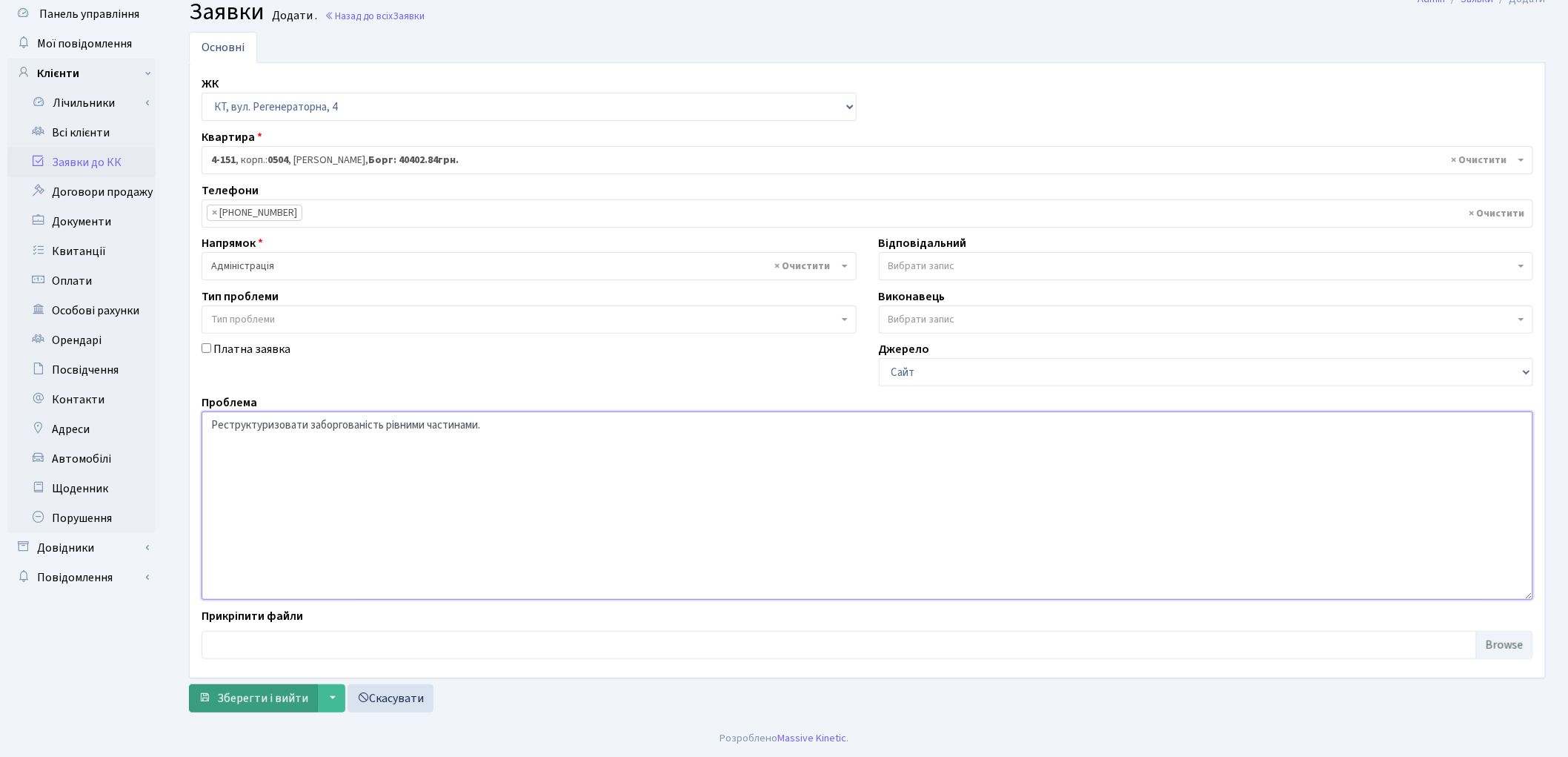
type textarea "Реструктуризовати заборгованість рівними частинами."
click at [265, 702] on span "Зберегти і вийти" at bounding box center [262, 698] width 91 height 16
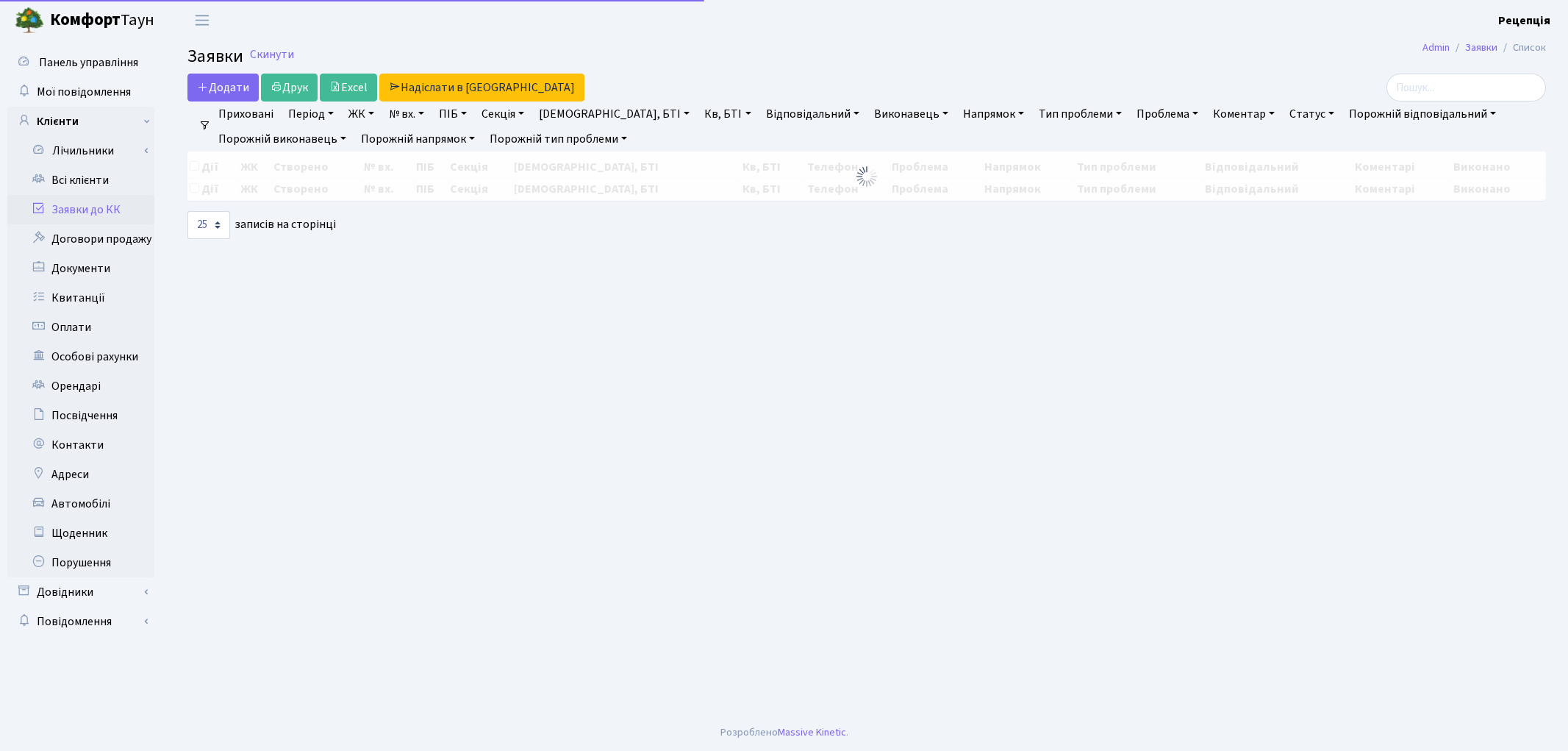
select select "25"
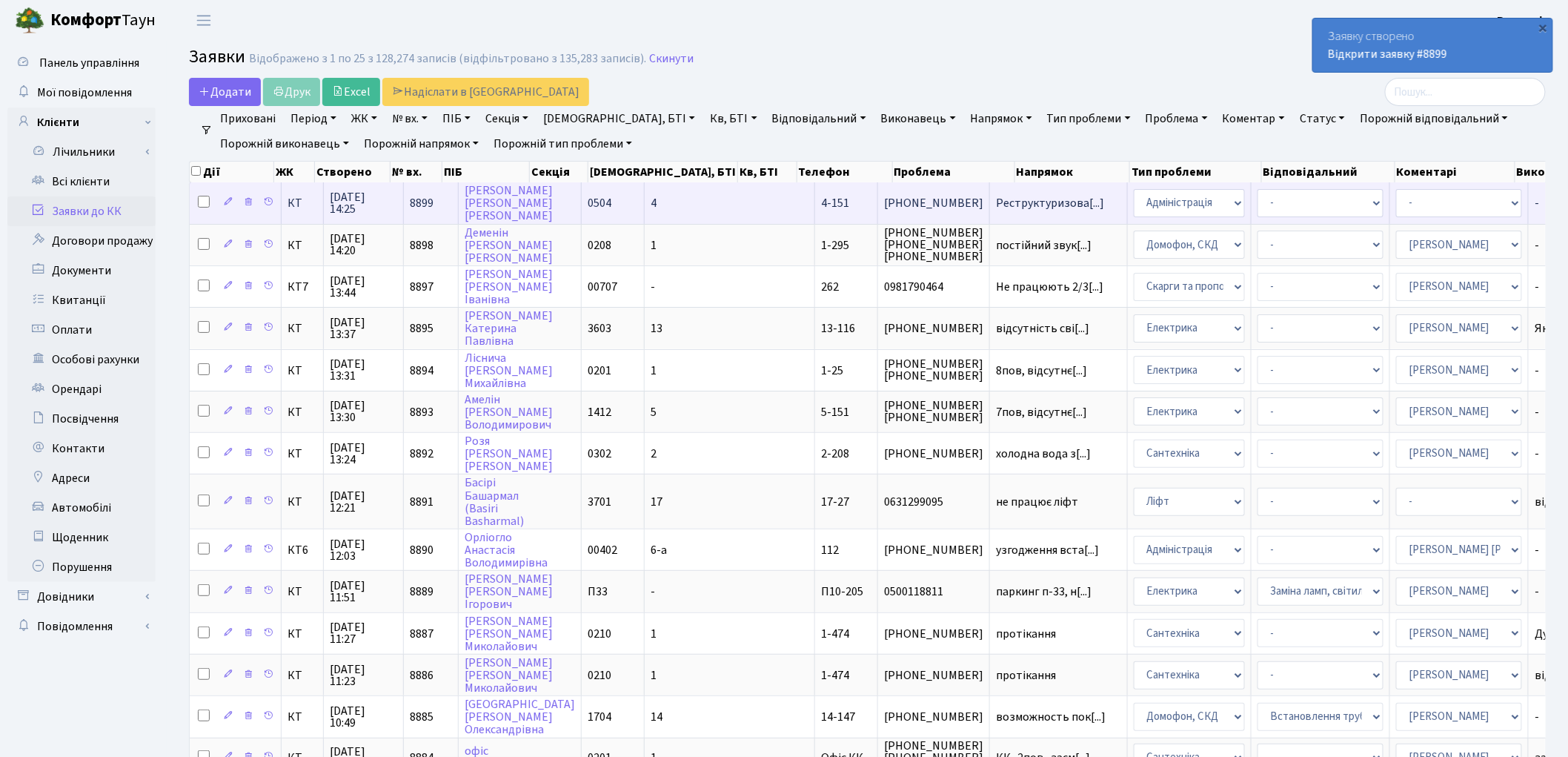
click at [662, 190] on td "4" at bounding box center [730, 203] width 170 height 41
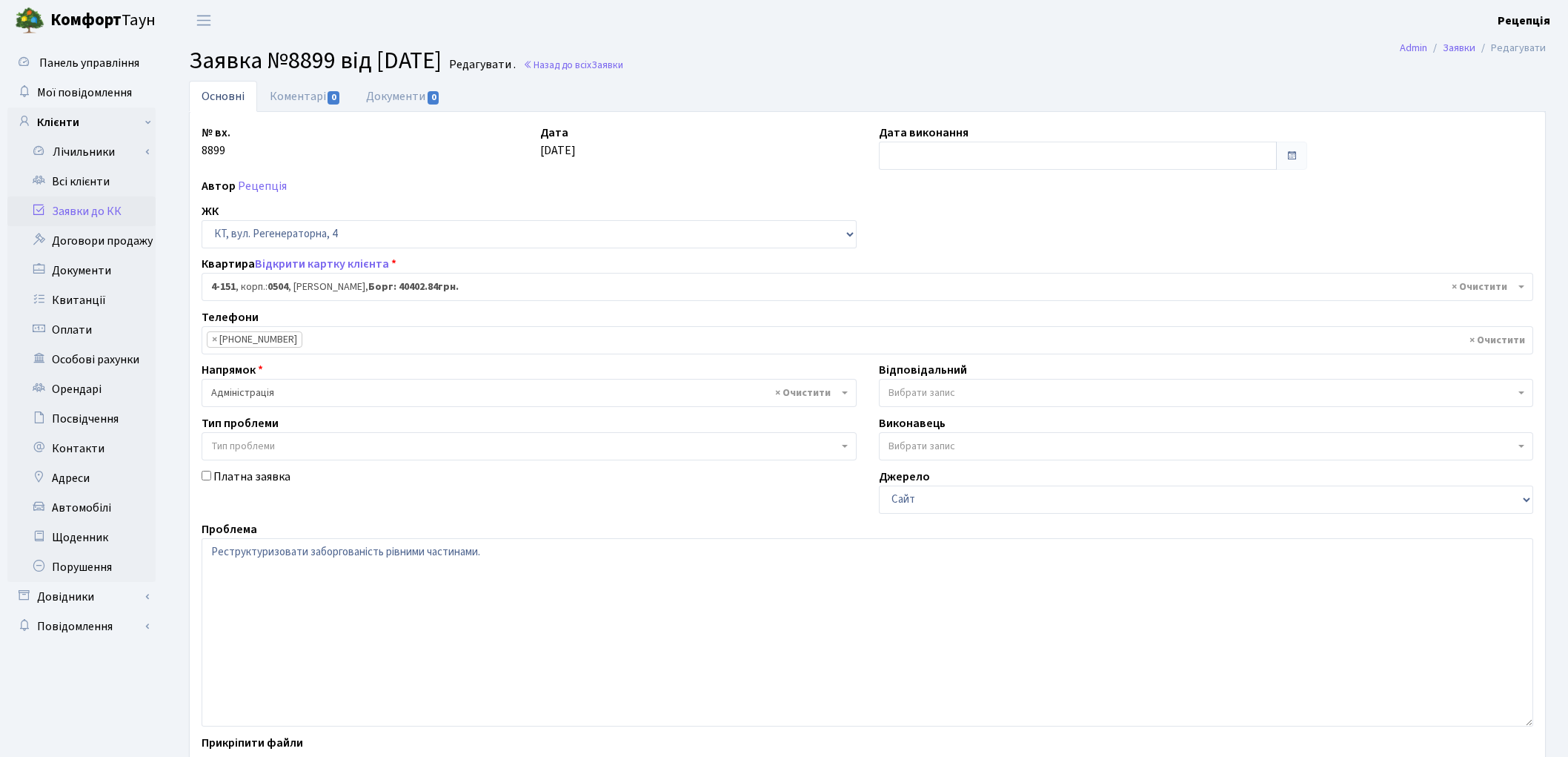
select select "1147"
click at [405, 96] on link "Документи 0" at bounding box center [402, 96] width 99 height 30
select select "25"
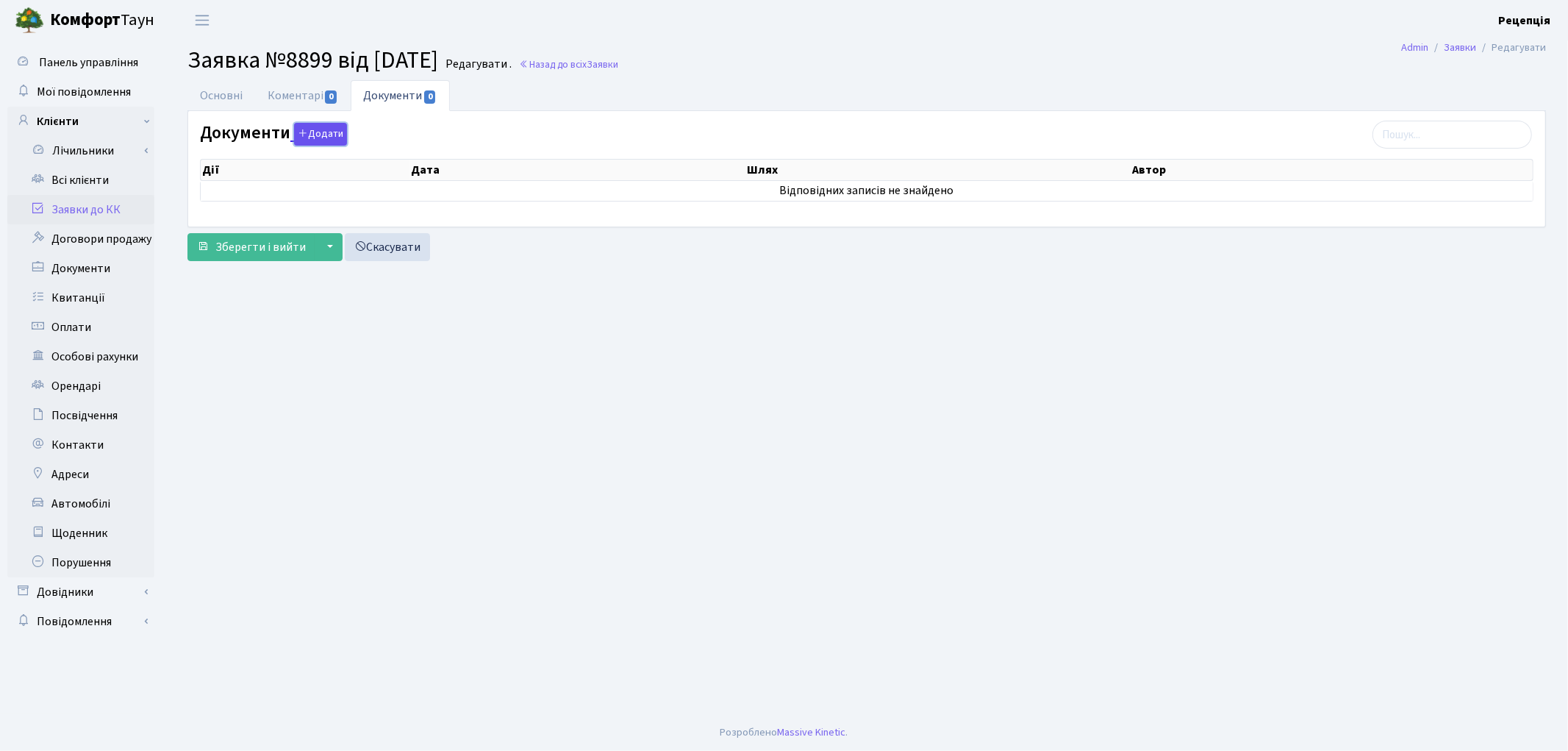
click at [302, 126] on button "Додати" at bounding box center [320, 134] width 53 height 23
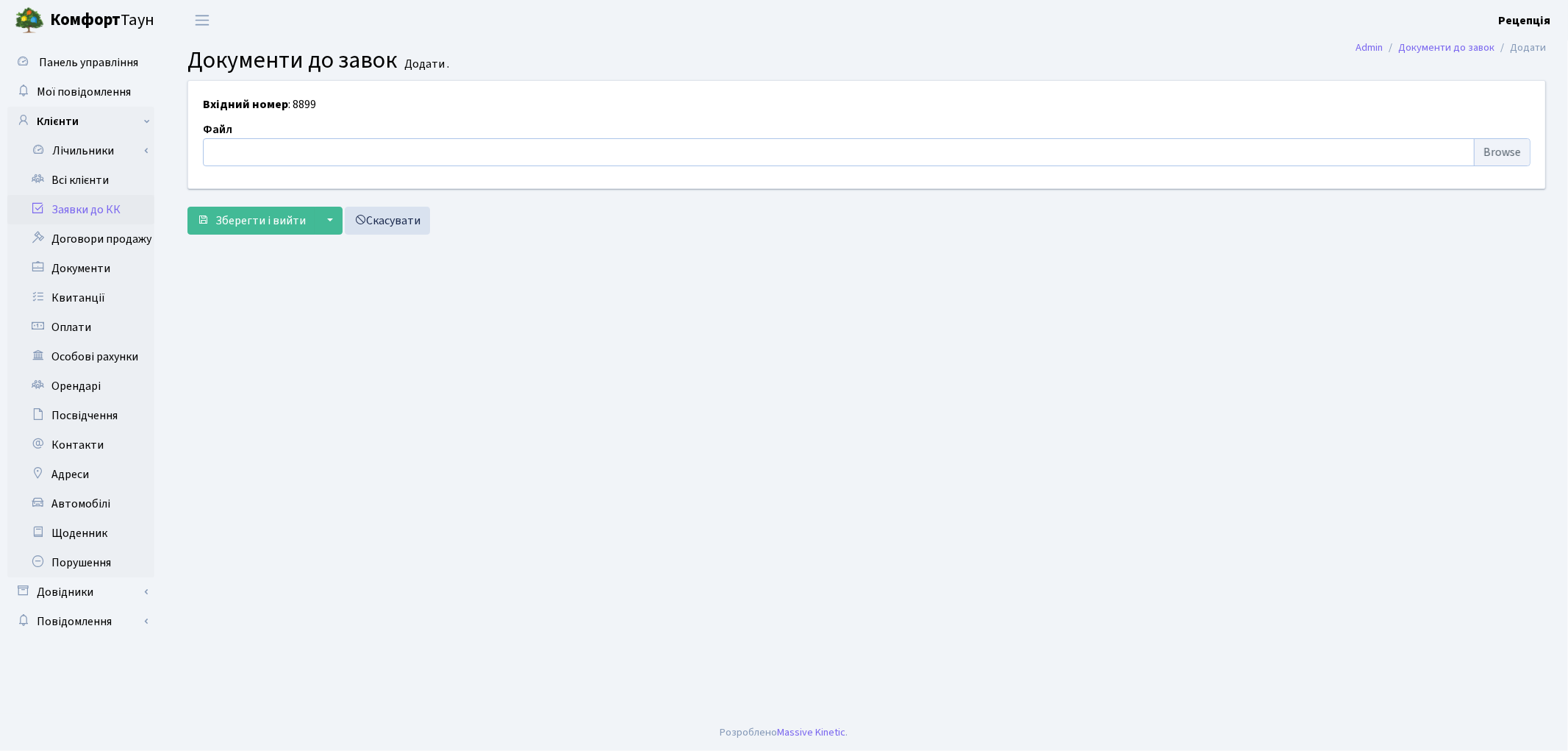
click at [1493, 157] on input "file" at bounding box center [866, 152] width 1327 height 28
type input "C:\fakepath\сканирование0782.pdf"
click at [271, 221] on span "Зберегти і вийти" at bounding box center [260, 221] width 90 height 16
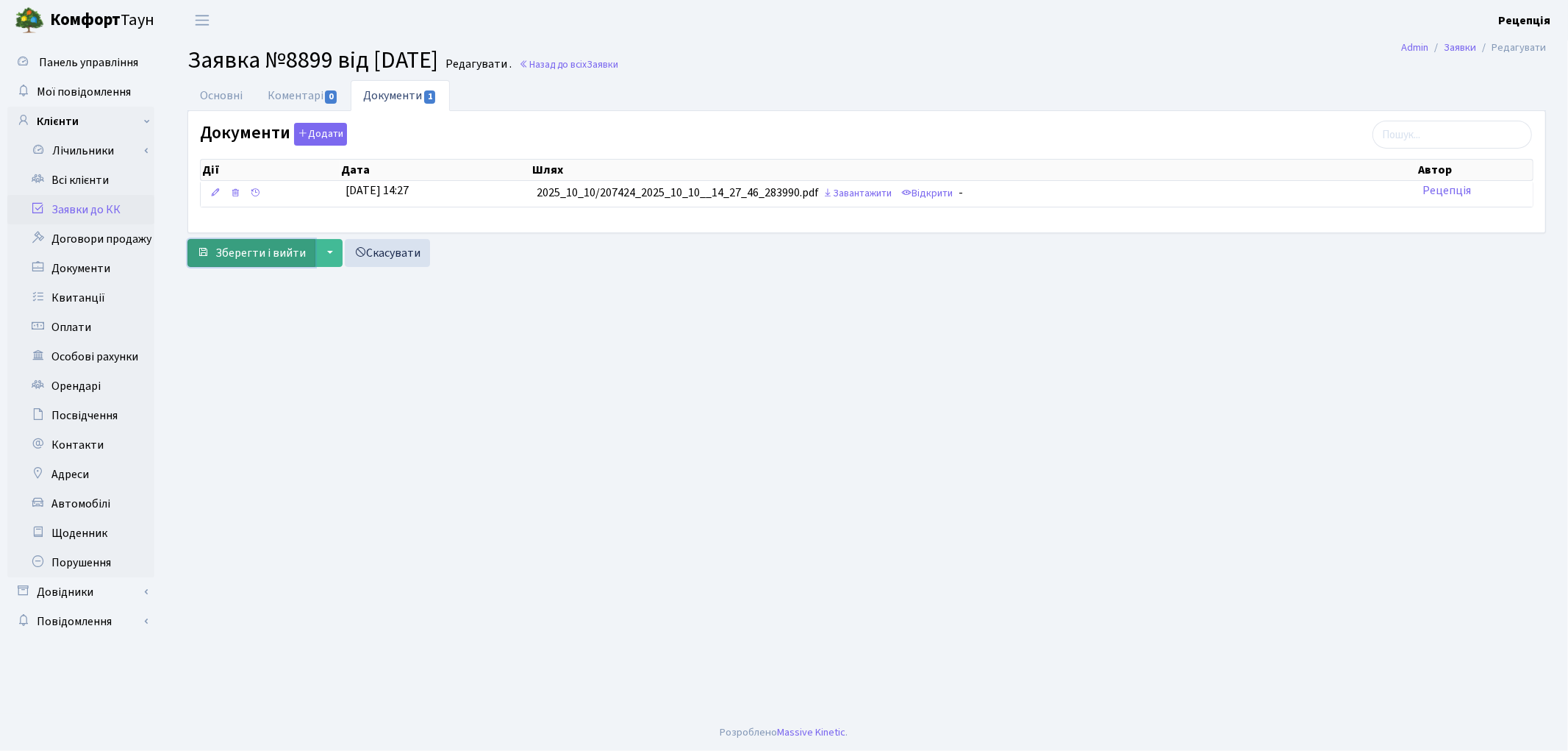
click at [241, 251] on span "Зберегти і вийти" at bounding box center [260, 253] width 90 height 16
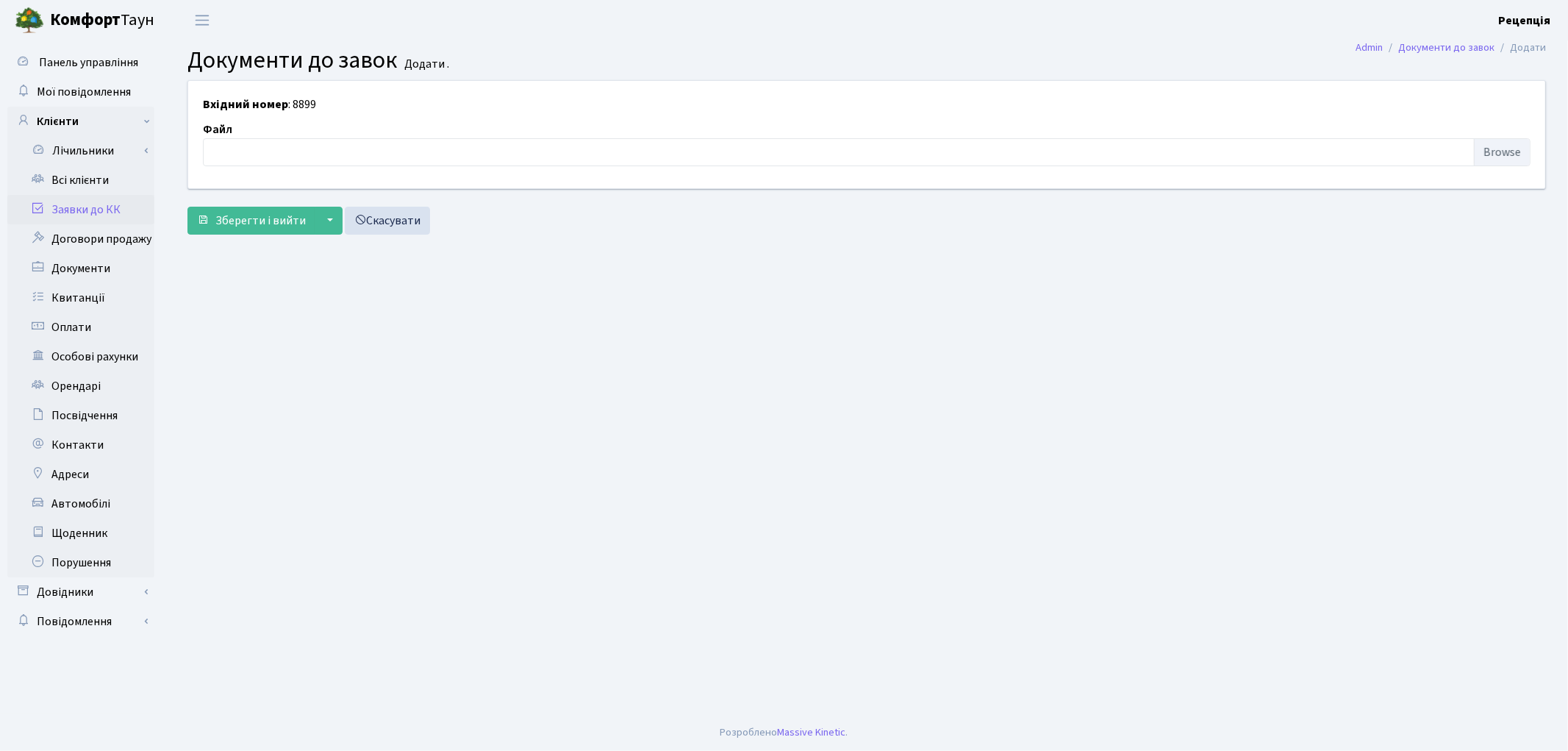
click at [98, 204] on link "Заявки до КК" at bounding box center [80, 209] width 147 height 29
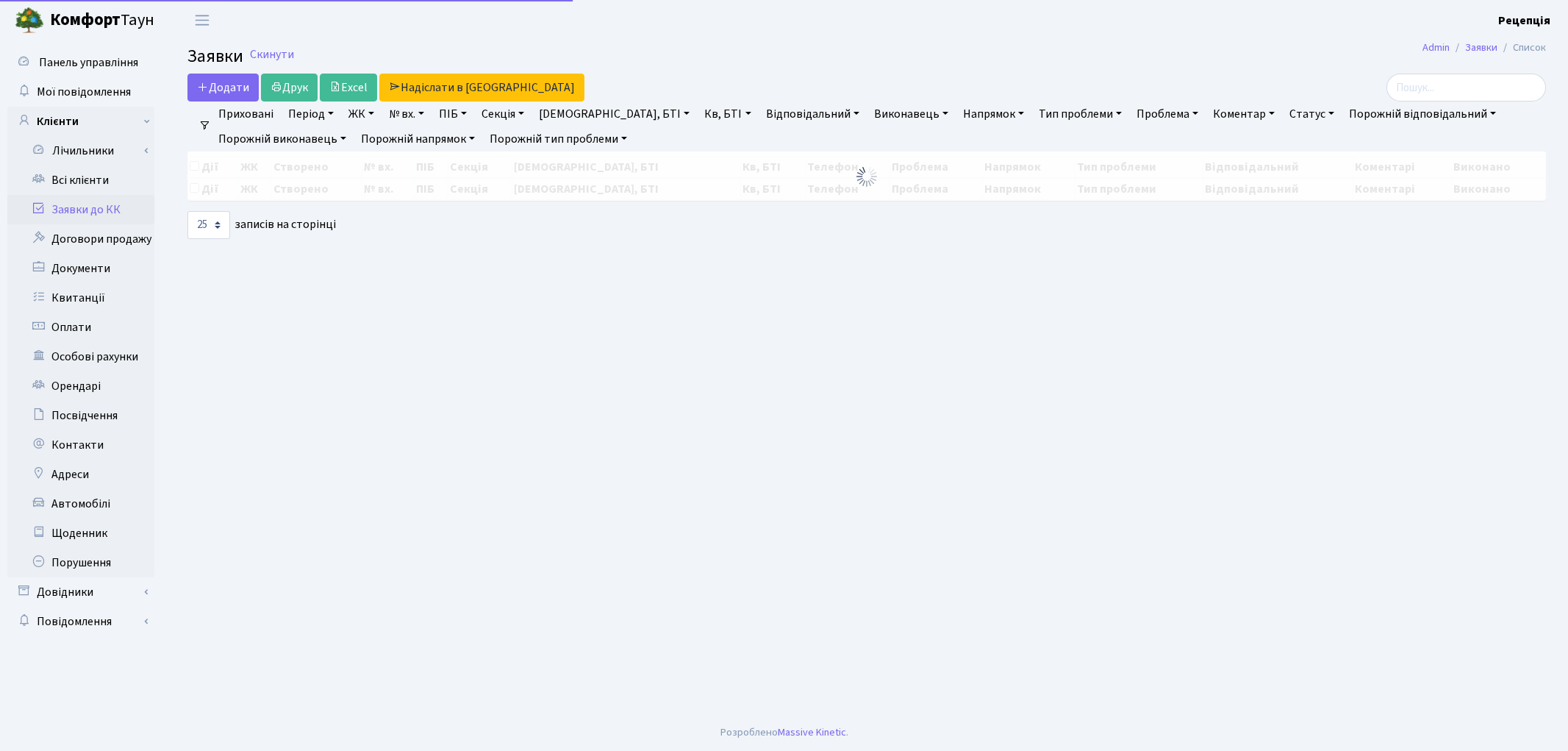
select select "25"
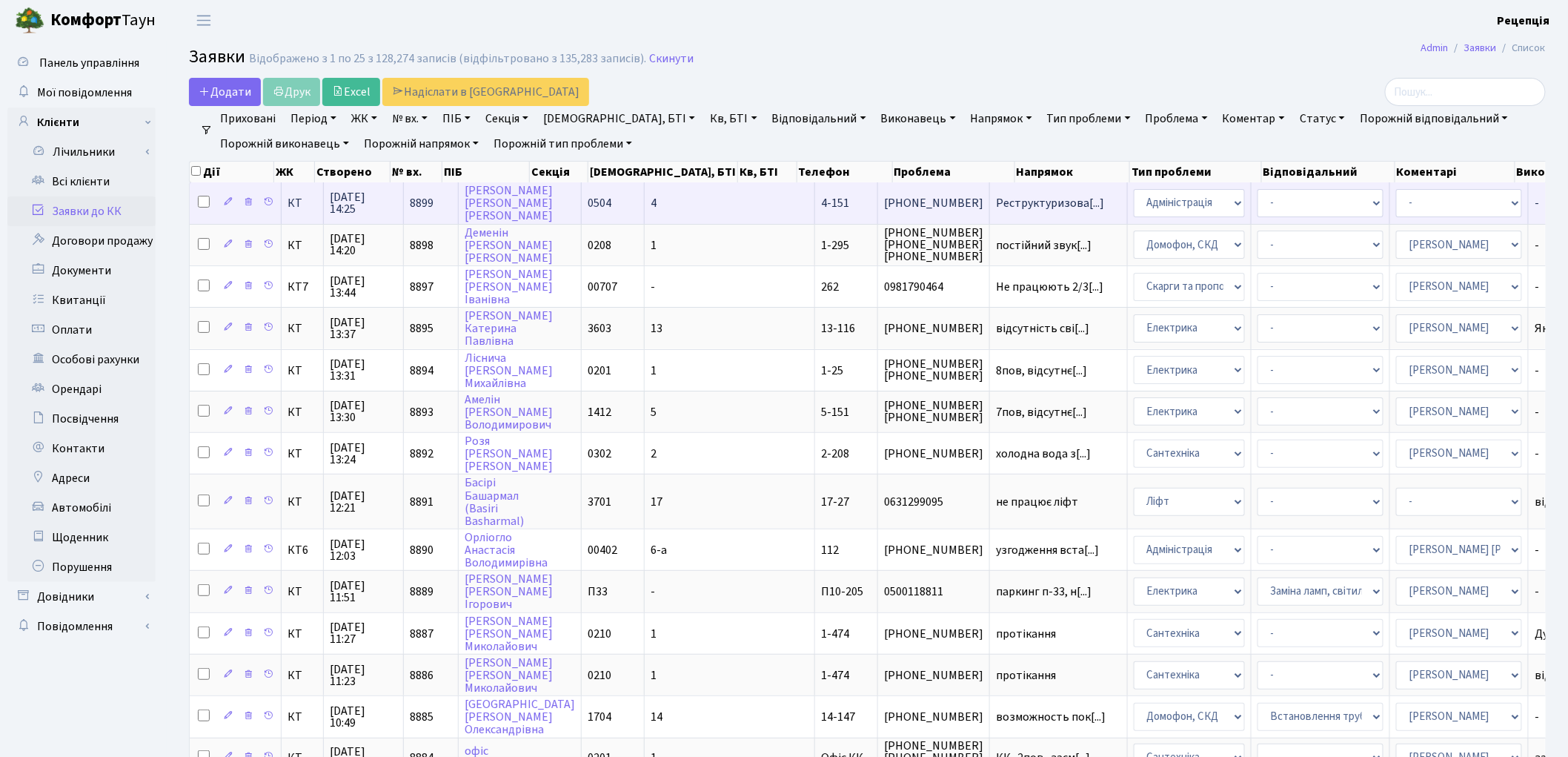
click at [647, 202] on td "4" at bounding box center [730, 203] width 170 height 41
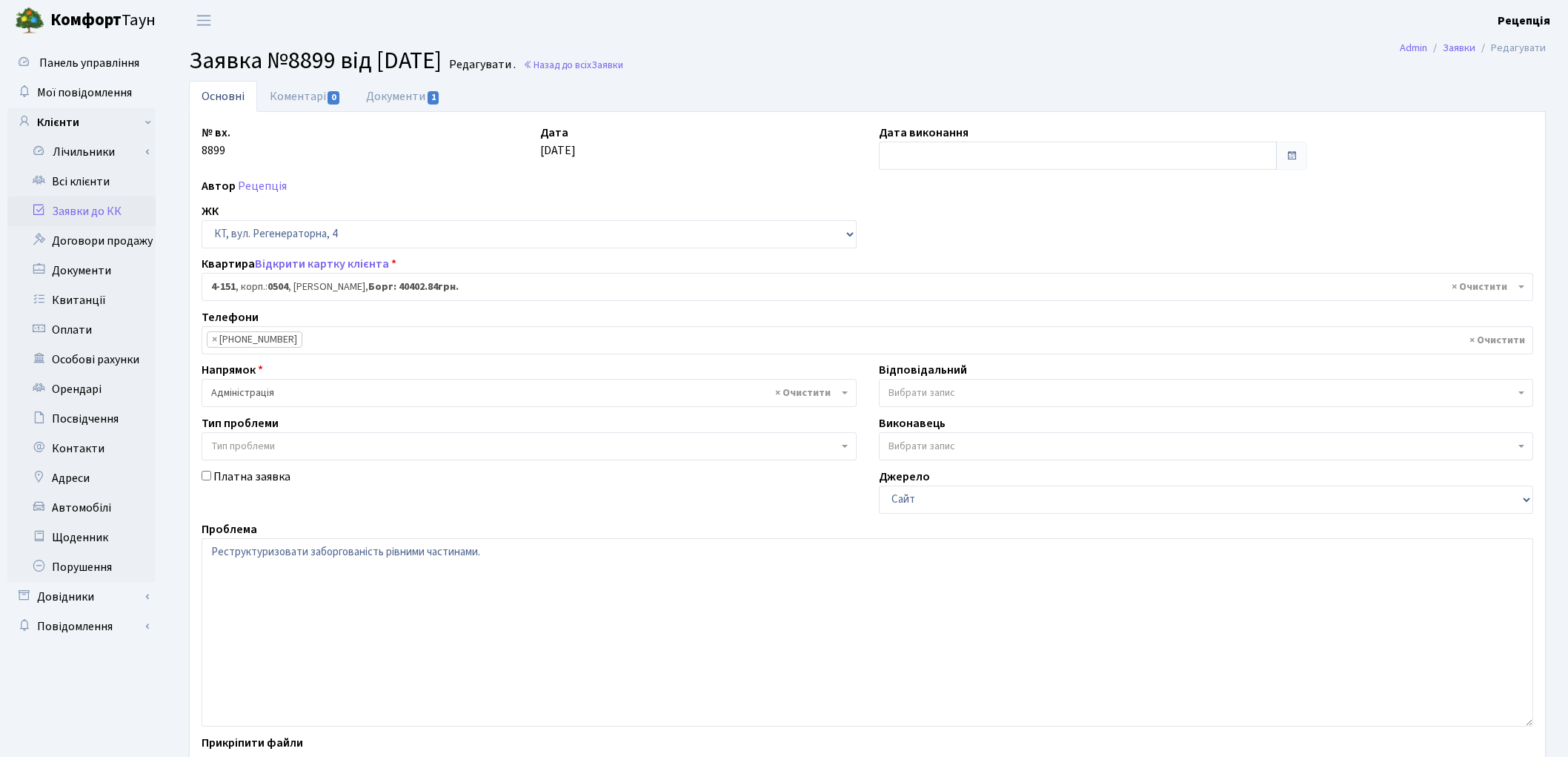
select select "1147"
drag, startPoint x: 307, startPoint y: 556, endPoint x: 196, endPoint y: 551, distance: 111.1
click at [194, 551] on div "Проблема Реструктуризовати заборгованість рівними частинами." at bounding box center [867, 623] width 1354 height 206
paste textarea "реструктуризувати"
click at [216, 553] on textarea "Реструктуризовати заборгованість рівними частинами." at bounding box center [867, 632] width 1332 height 188
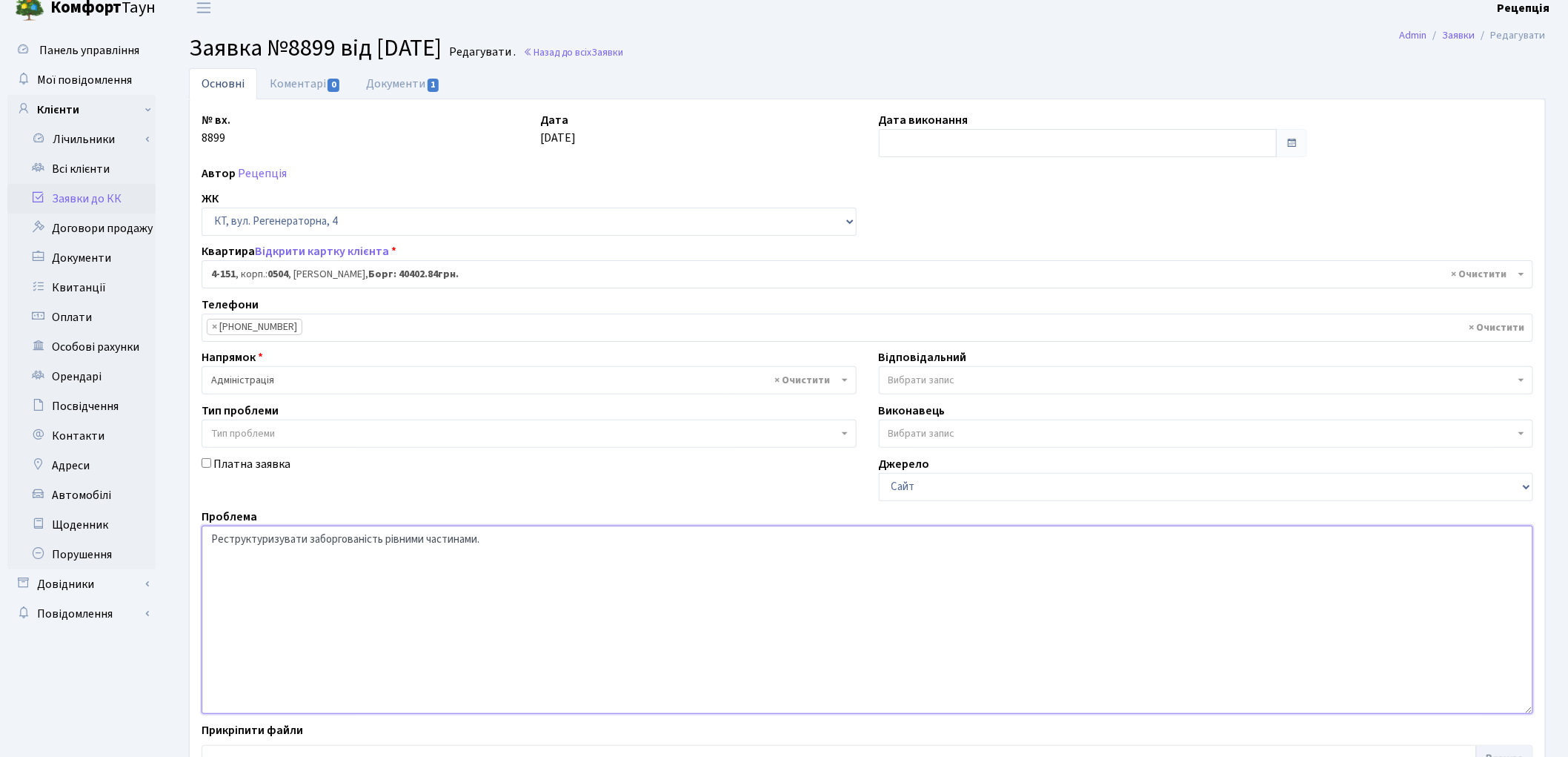
scroll to position [128, 0]
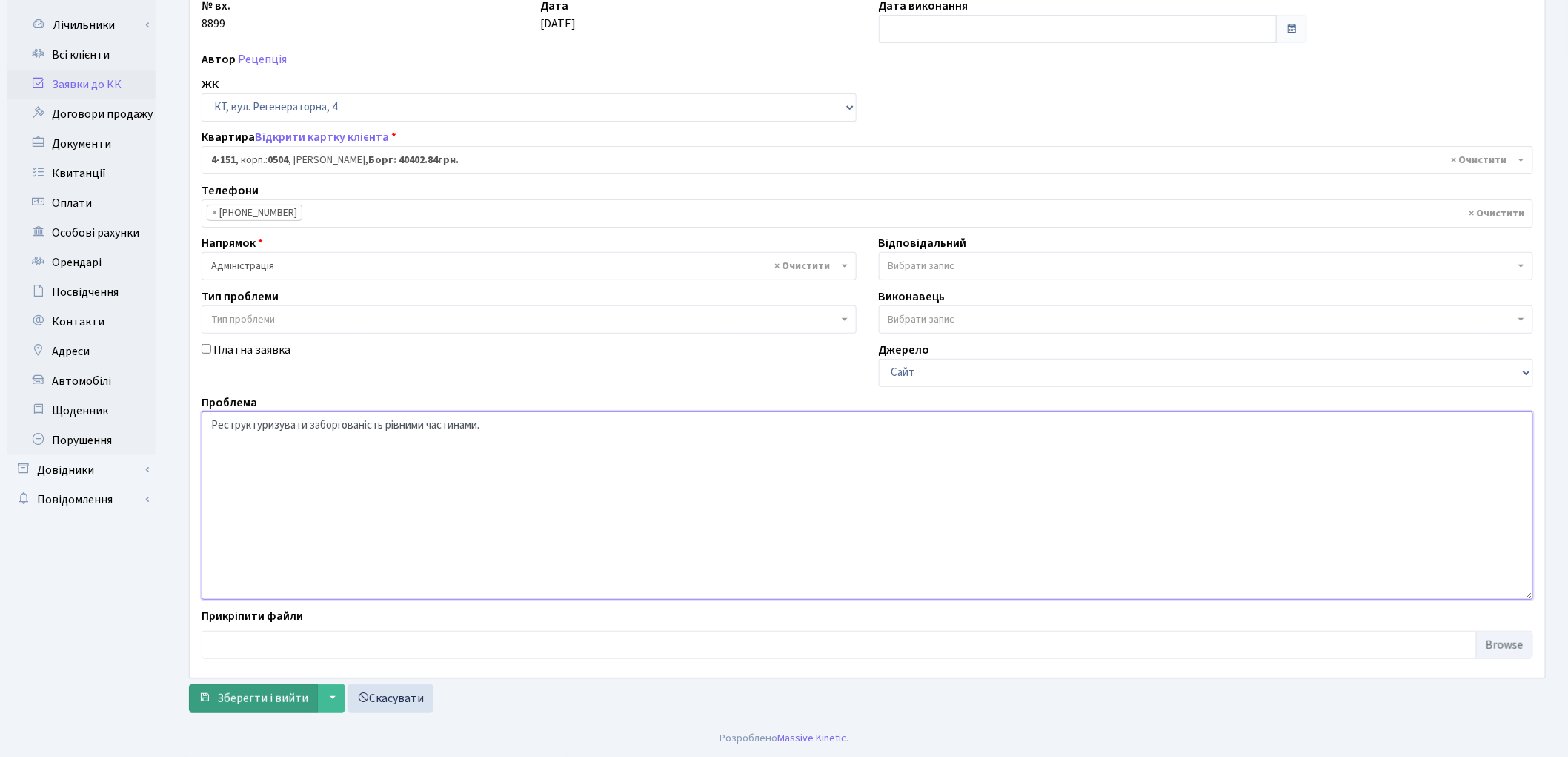
type textarea "Реструктуризувати заборгованість рівними частинами."
click at [243, 697] on span "Зберегти і вийти" at bounding box center [262, 698] width 91 height 16
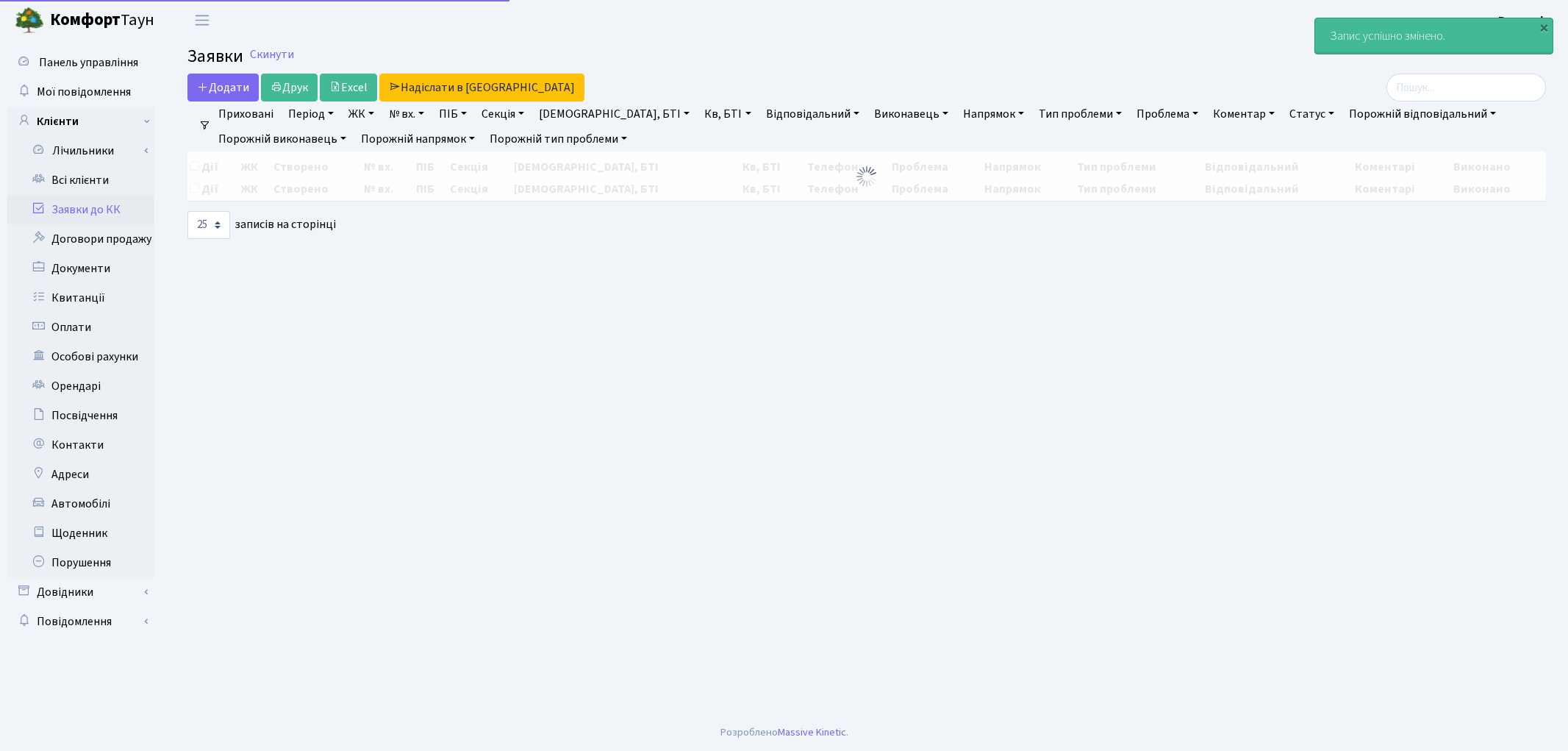
select select "25"
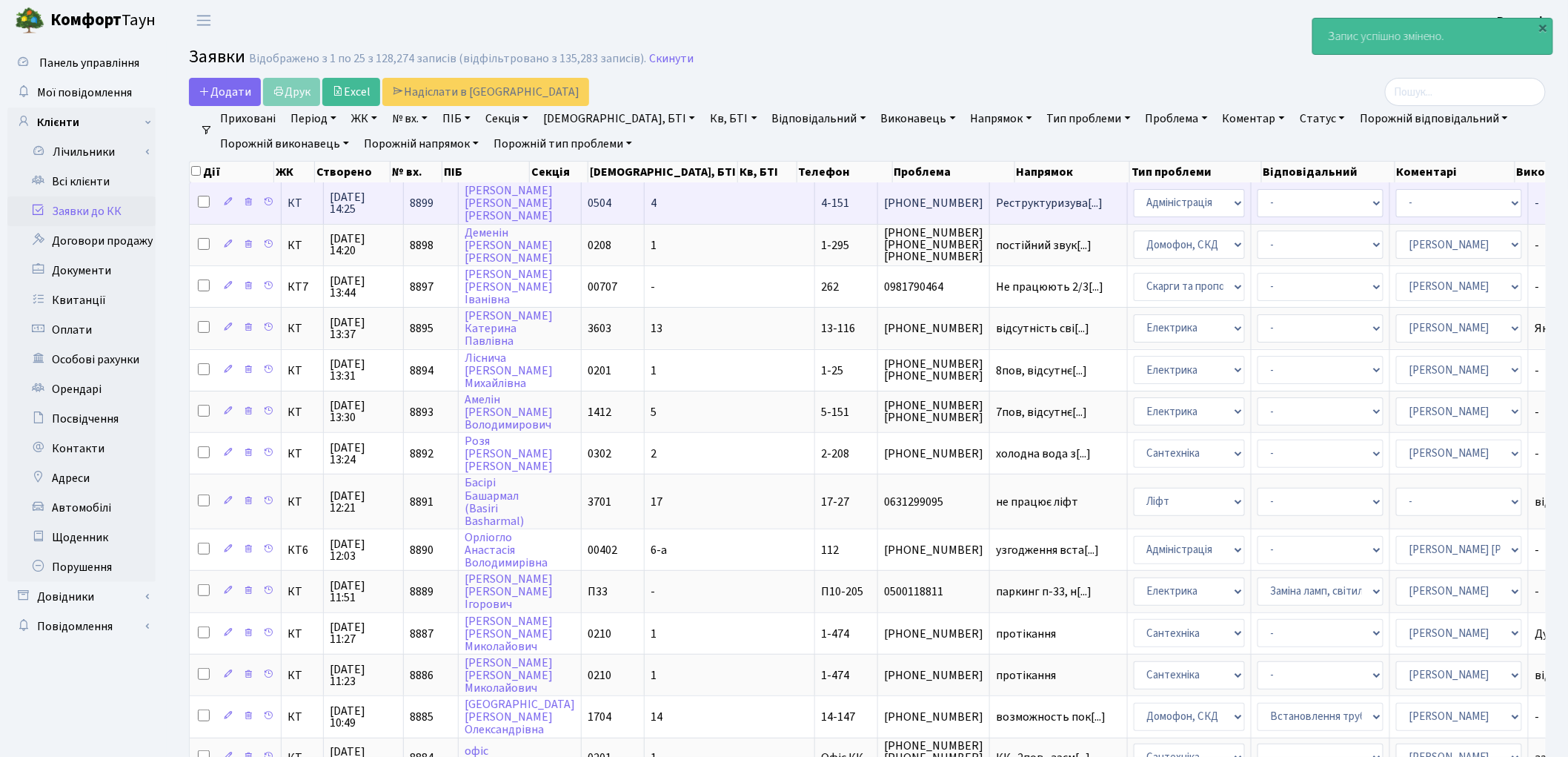
click at [603, 204] on td "0504" at bounding box center [613, 203] width 63 height 41
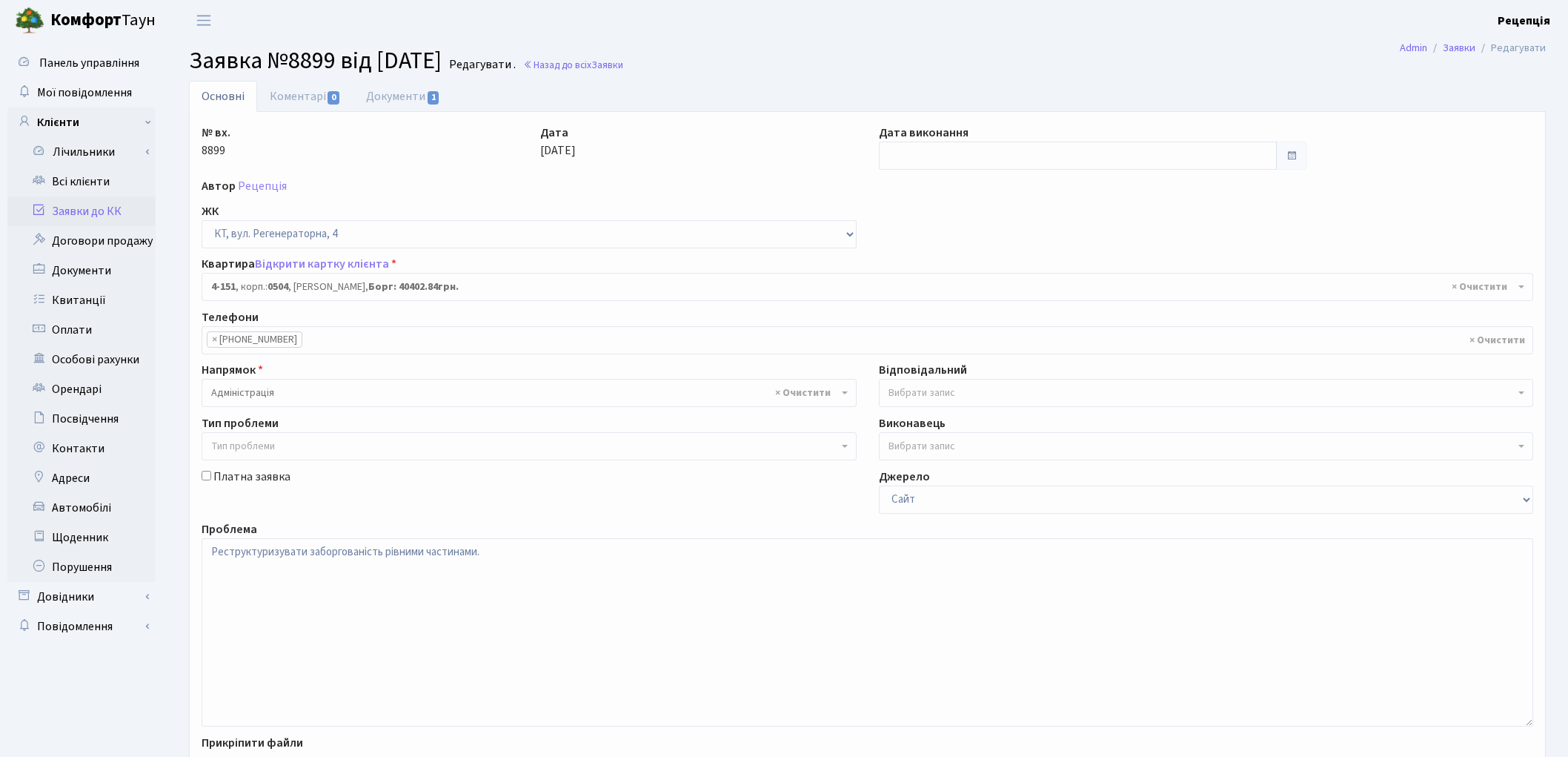
select select "1147"
click at [383, 106] on link "Документи 1" at bounding box center [402, 96] width 99 height 30
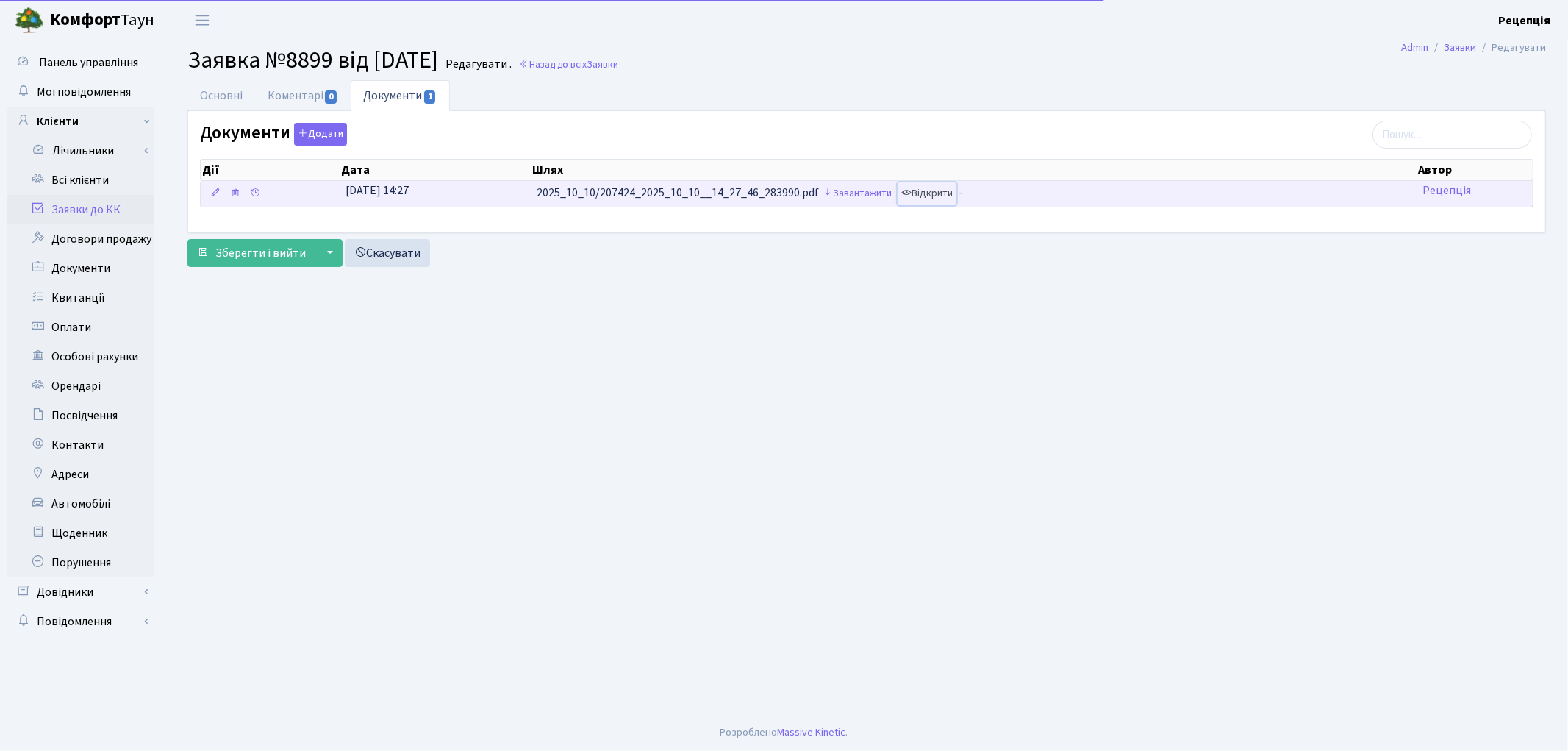
click at [933, 193] on link "Відкрити" at bounding box center [927, 194] width 59 height 23
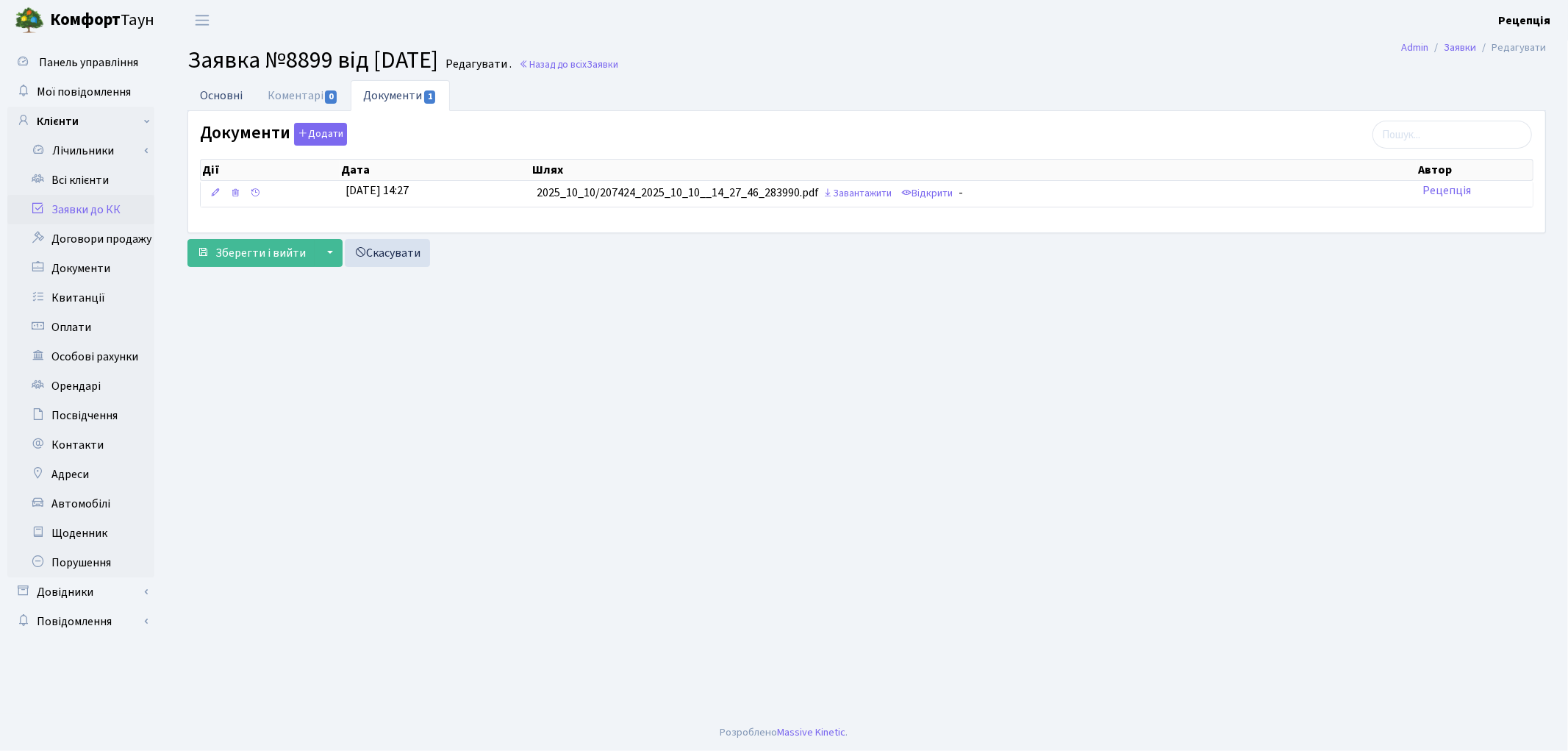
click at [236, 106] on link "Основні" at bounding box center [221, 95] width 67 height 30
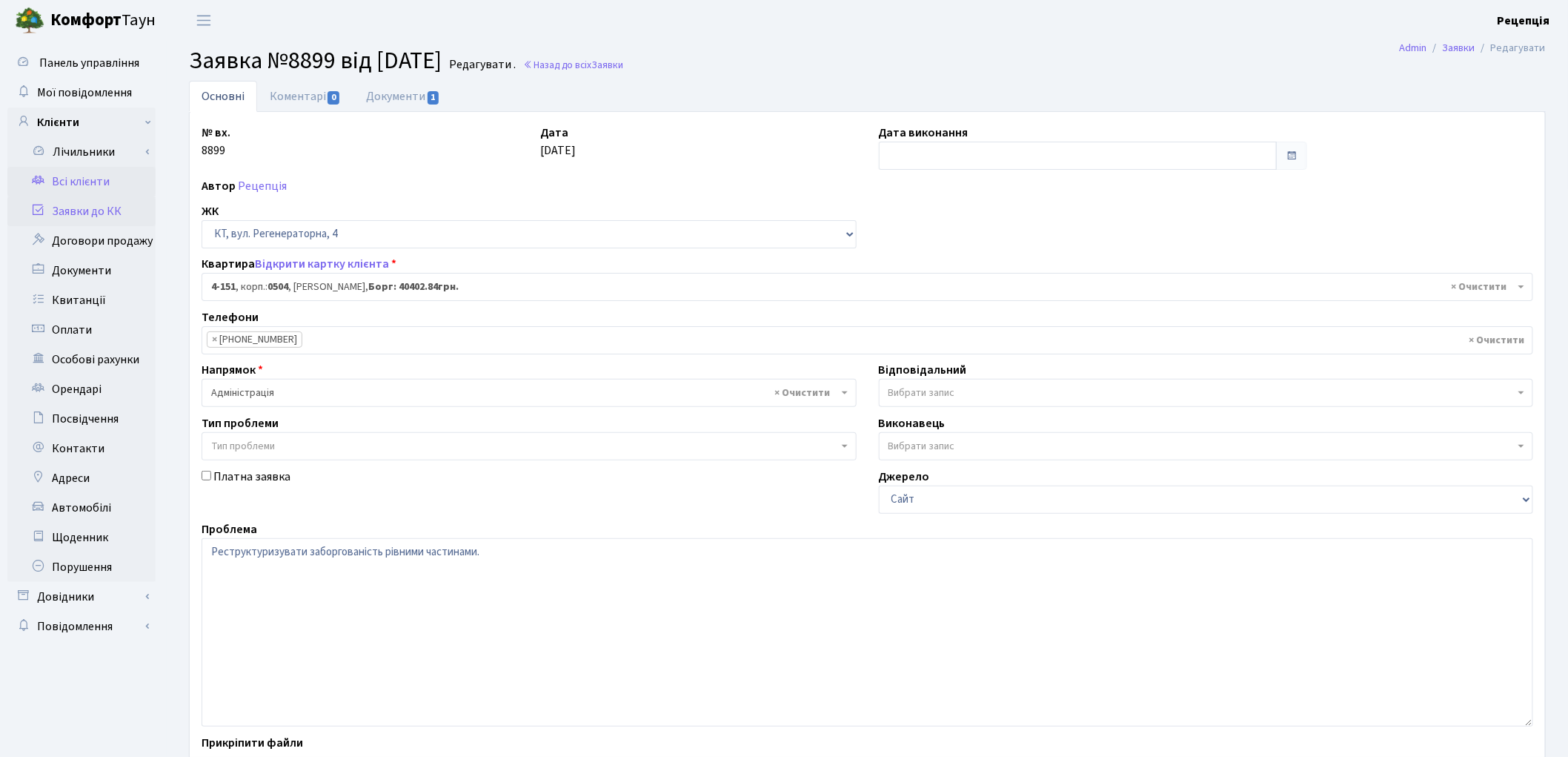
click at [99, 184] on link "Всі клієнти" at bounding box center [81, 181] width 148 height 29
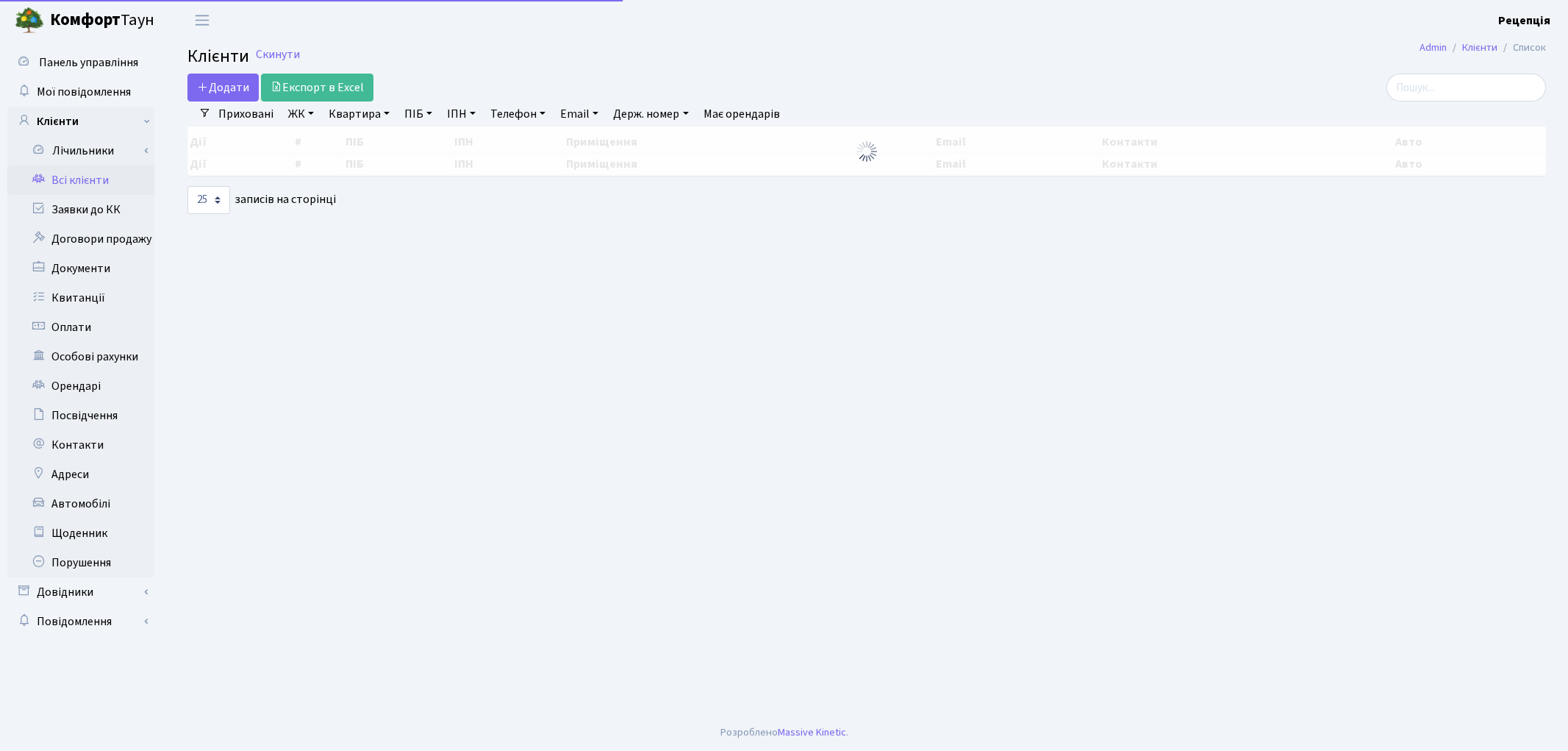
select select "25"
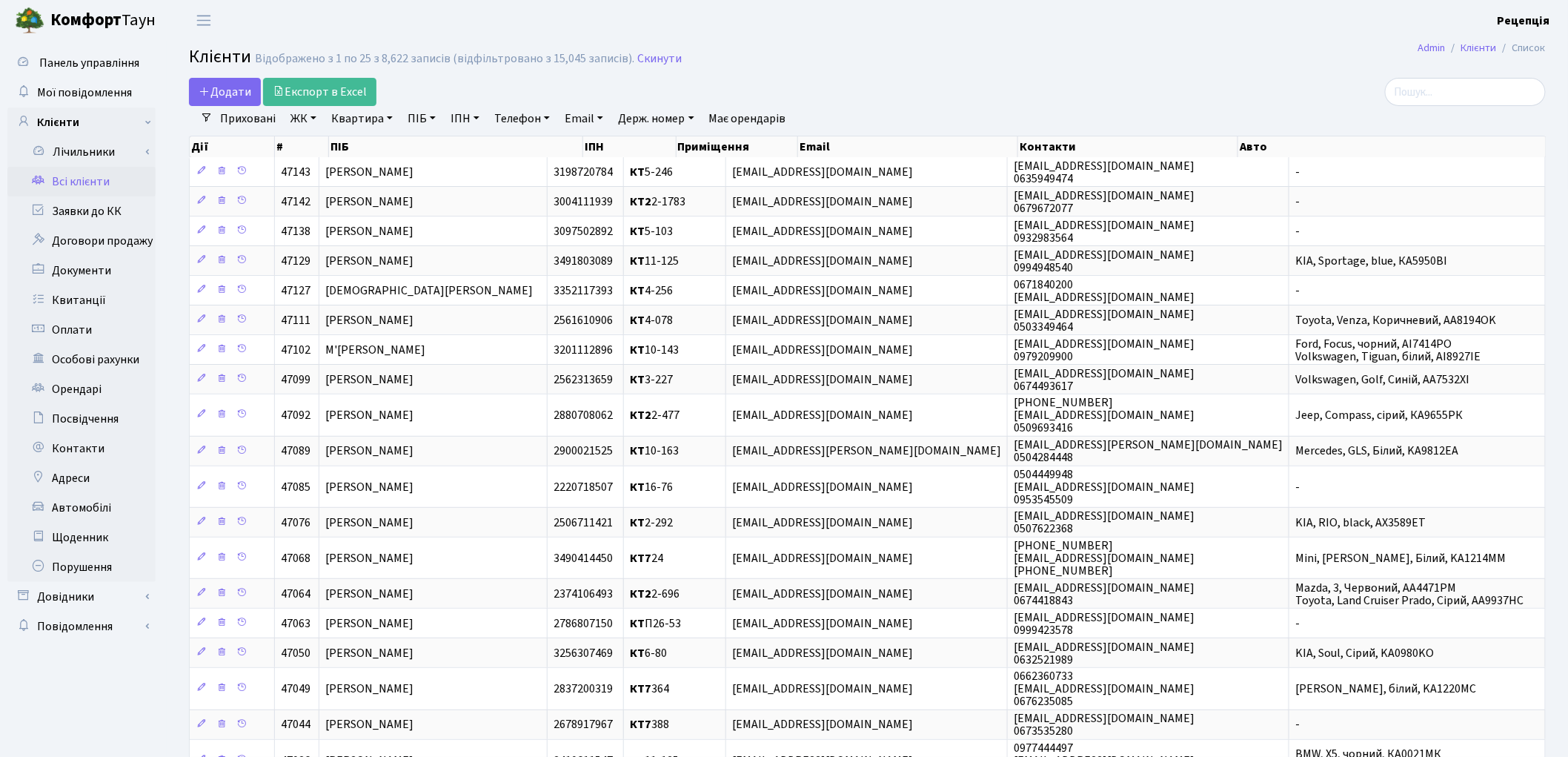
click at [374, 121] on link "Квартира" at bounding box center [362, 119] width 74 height 25
type input "2-620"
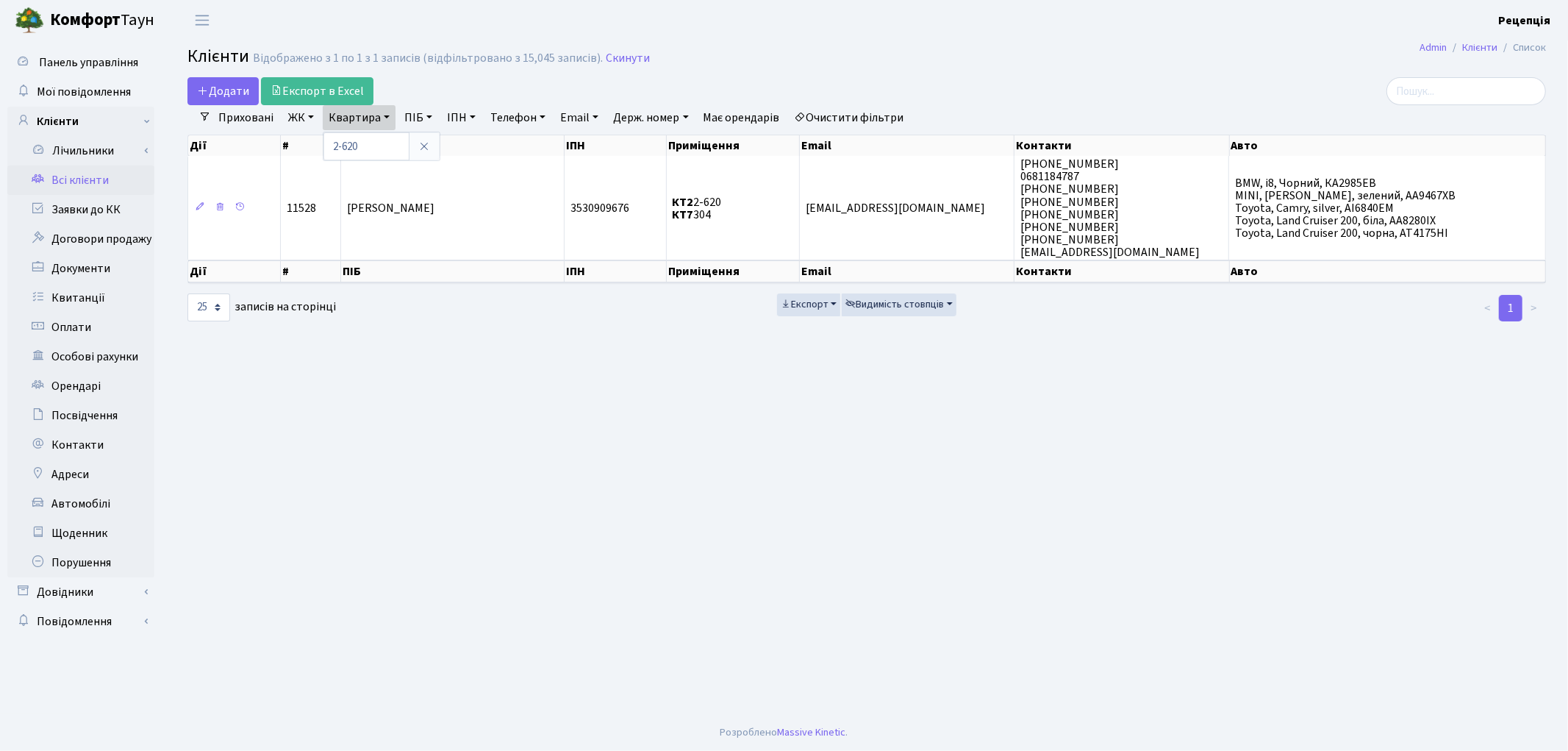
click at [856, 119] on link "Очистити фільтри" at bounding box center [850, 118] width 122 height 25
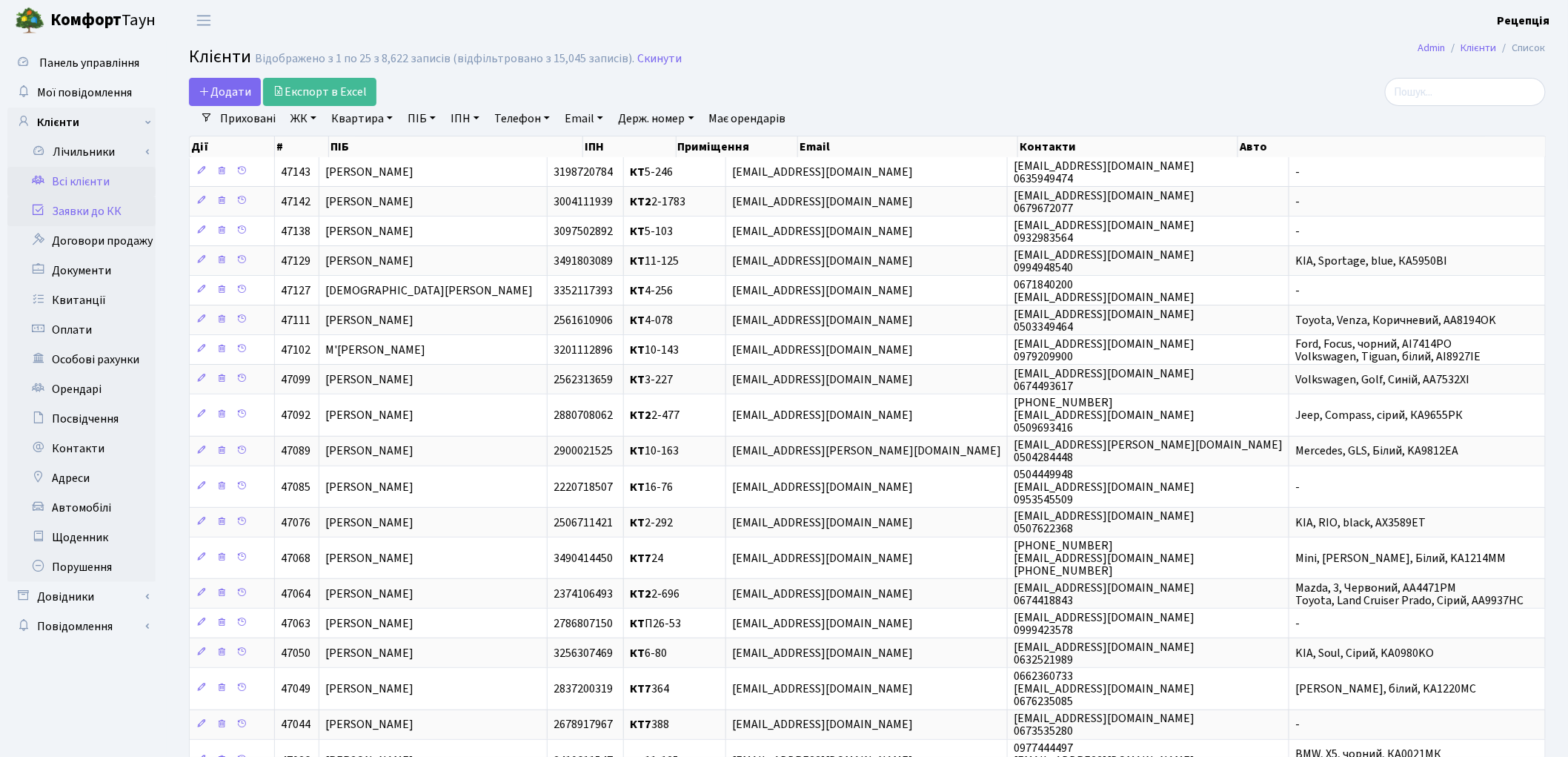
click at [107, 209] on link "Заявки до КК" at bounding box center [81, 211] width 148 height 29
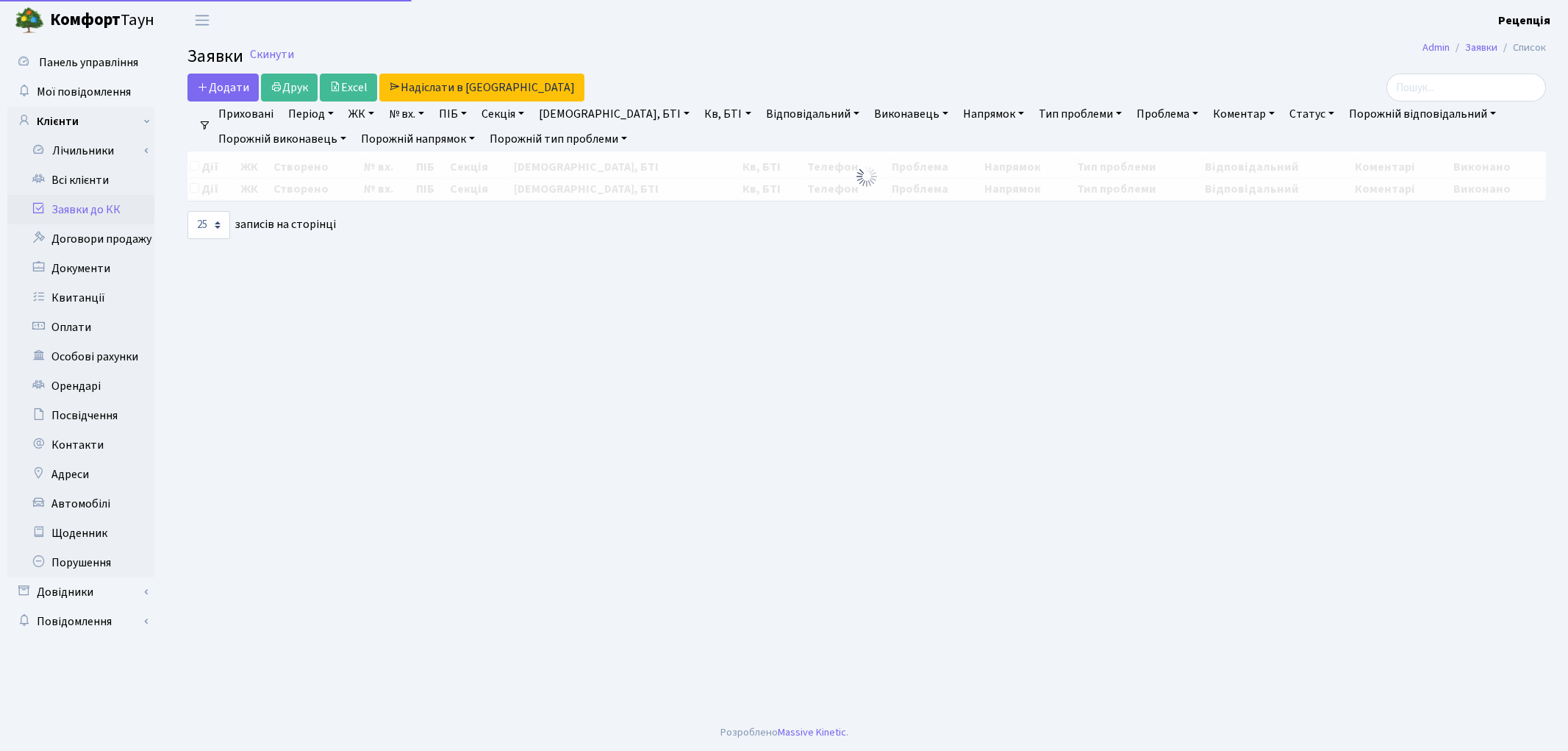
select select "25"
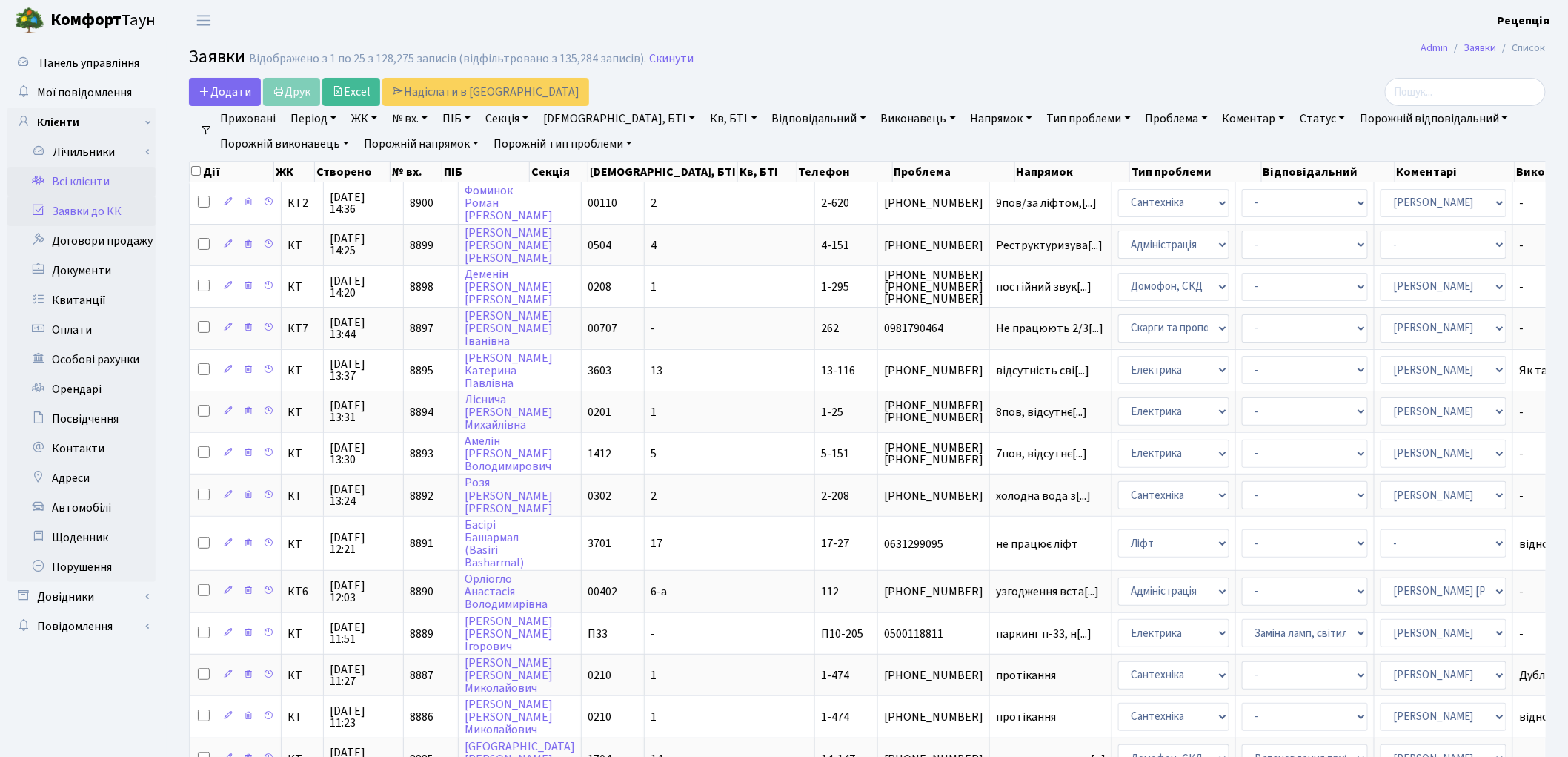
click at [85, 187] on link "Всі клієнти" at bounding box center [81, 181] width 148 height 29
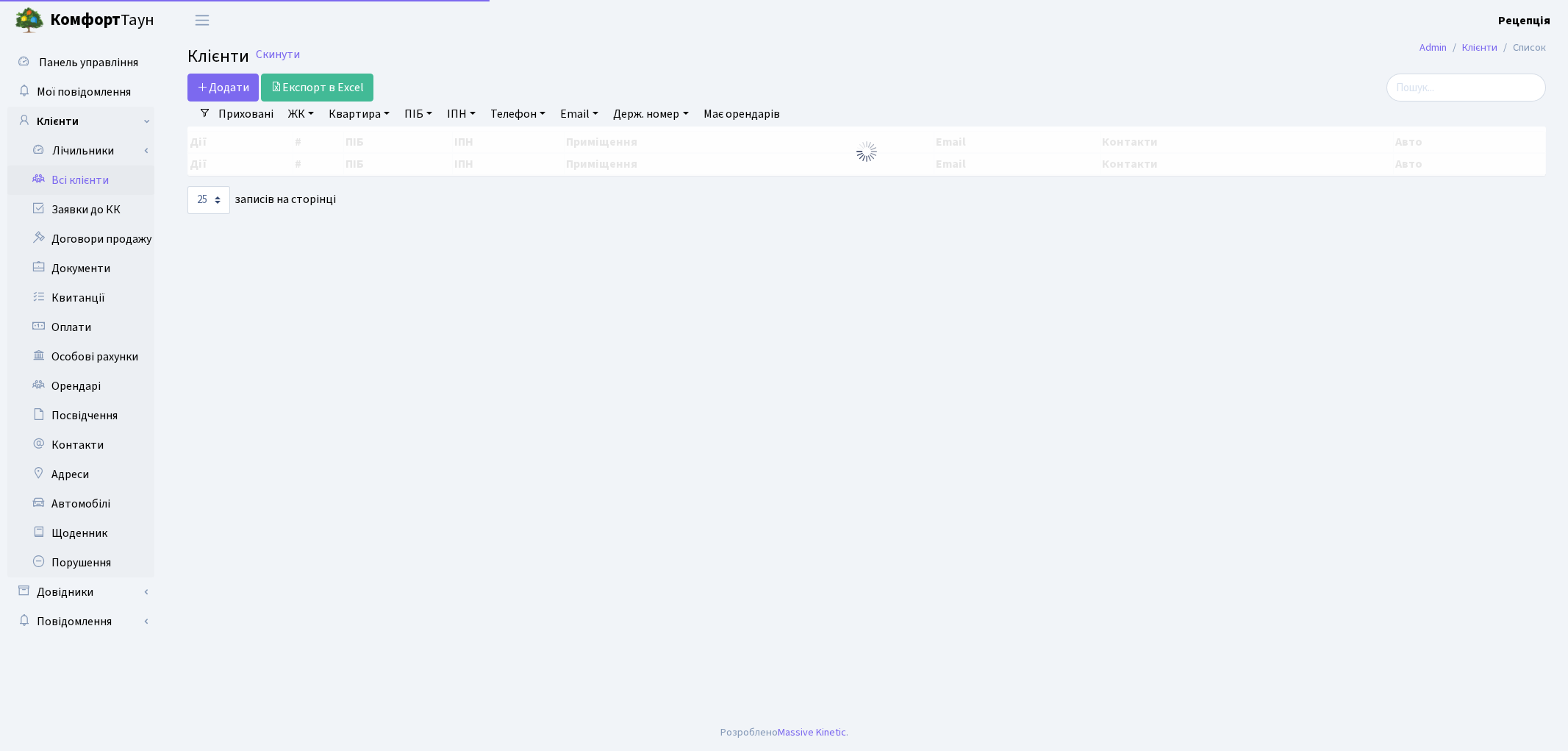
select select "25"
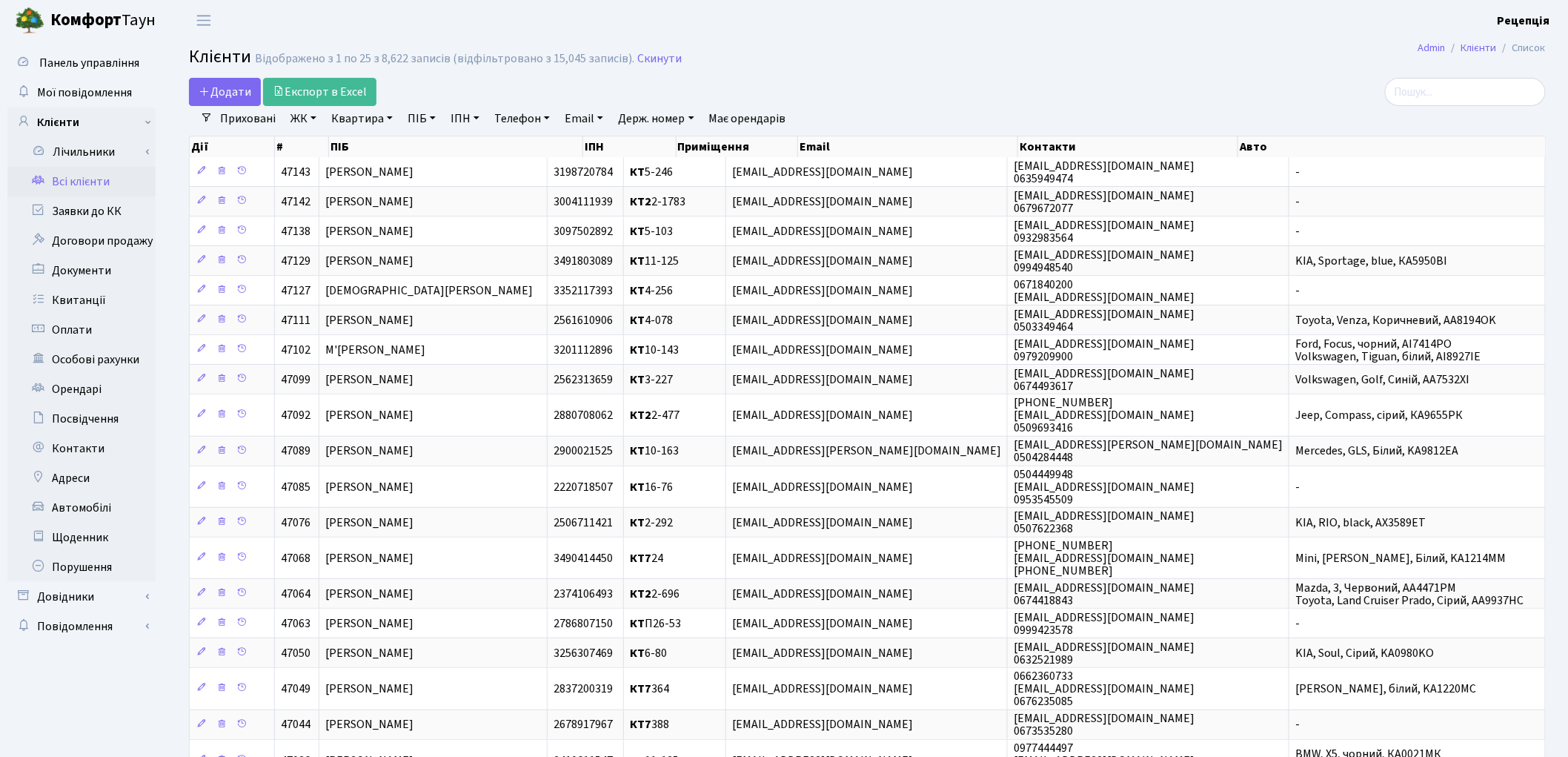
click at [1080, 79] on div "Додати Експорт в Excel" at bounding box center [638, 92] width 898 height 28
click at [77, 219] on link "Заявки до КК" at bounding box center [81, 211] width 148 height 29
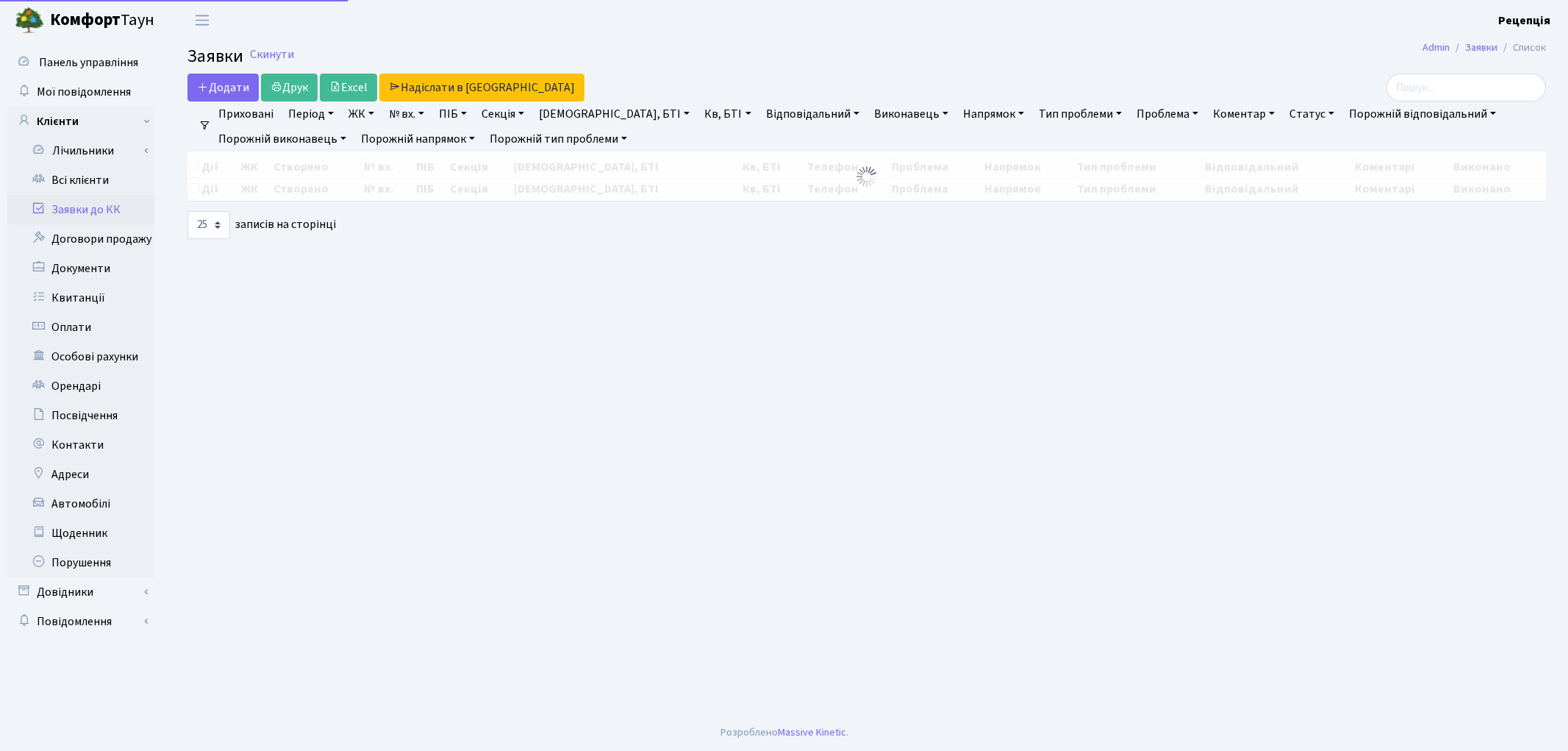
select select "25"
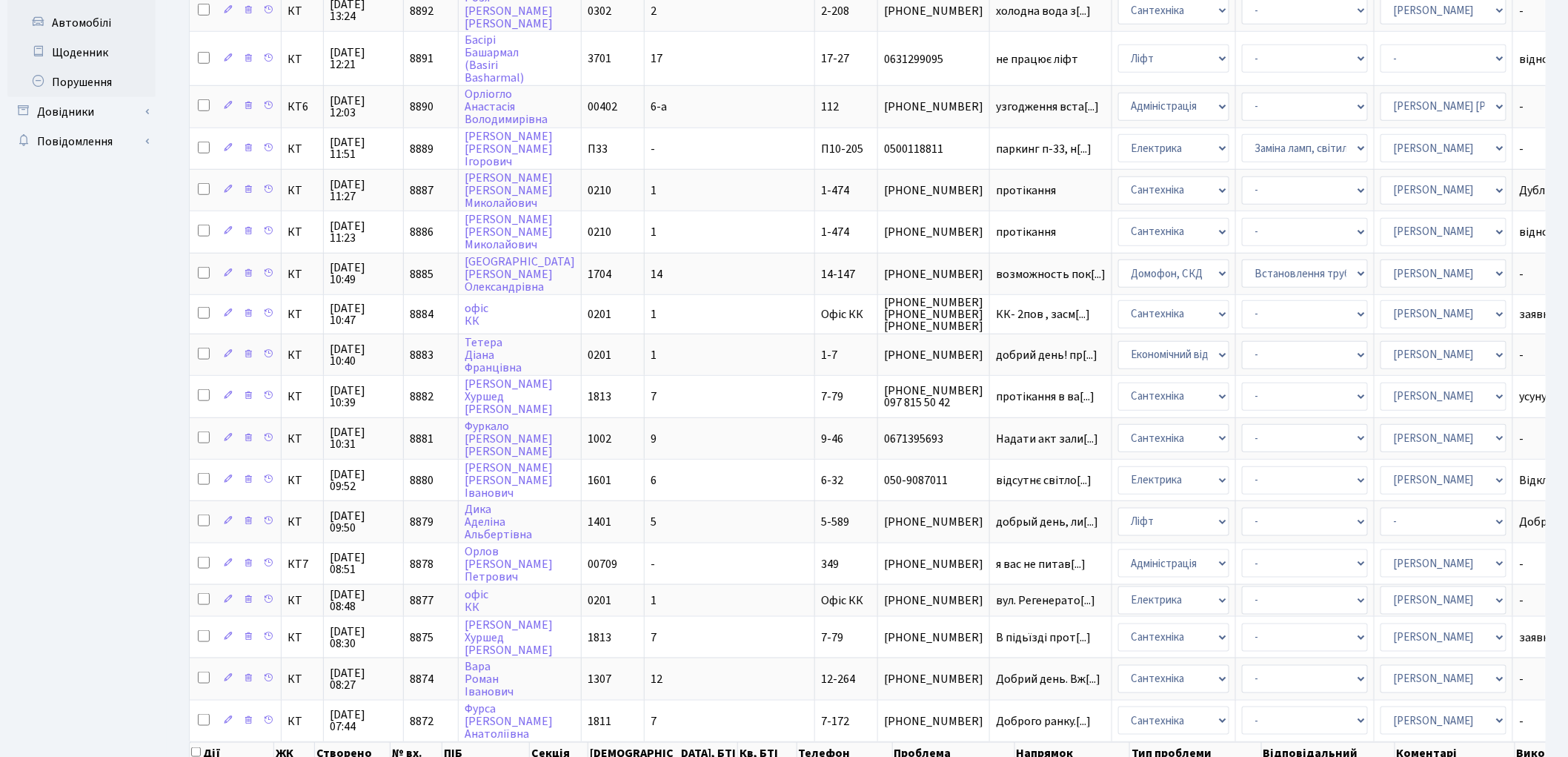
scroll to position [544, 0]
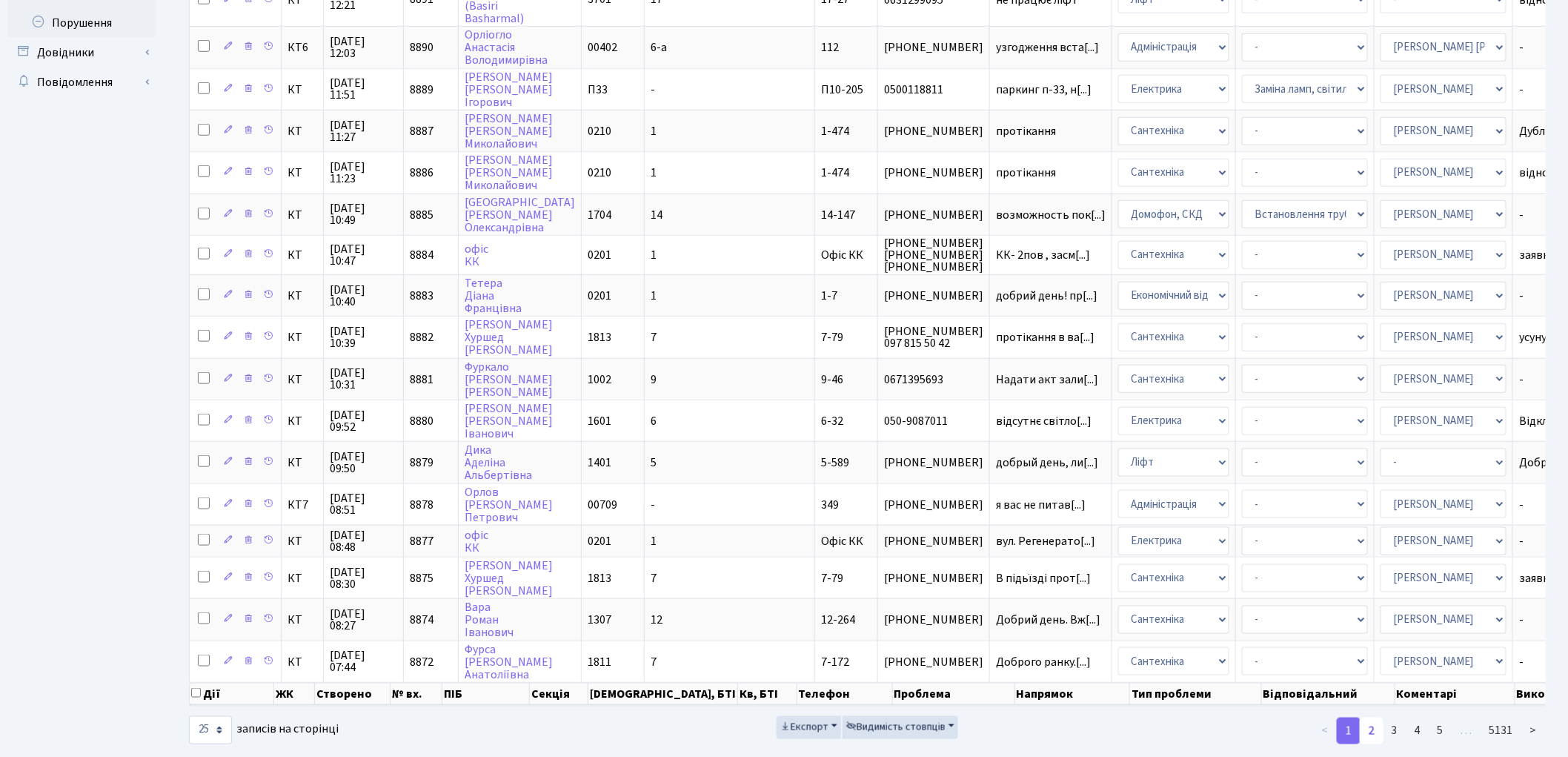
click at [1371, 717] on link "2" at bounding box center [1371, 730] width 24 height 27
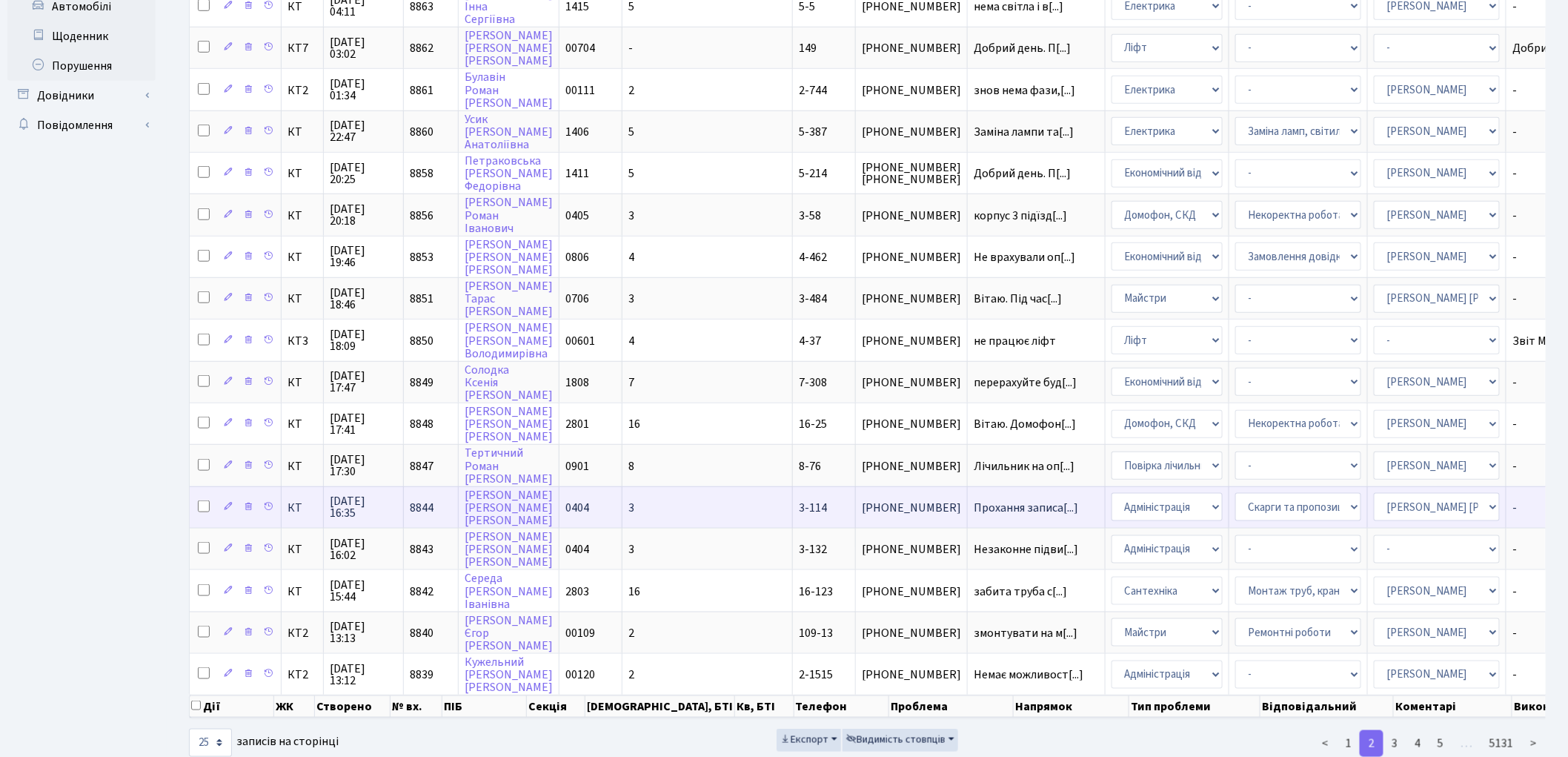
scroll to position [516, 0]
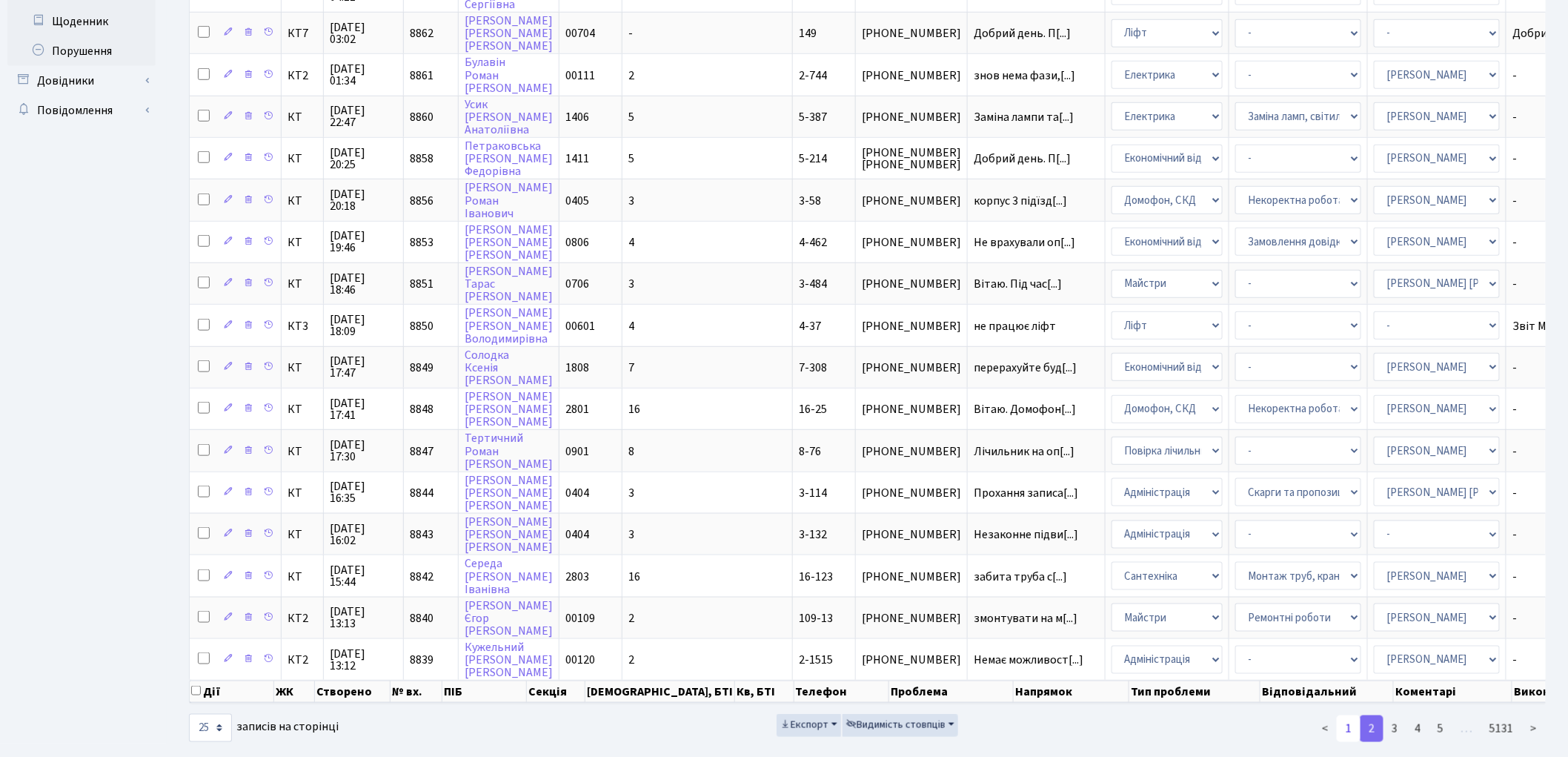
click at [1350, 715] on link "1" at bounding box center [1348, 728] width 24 height 27
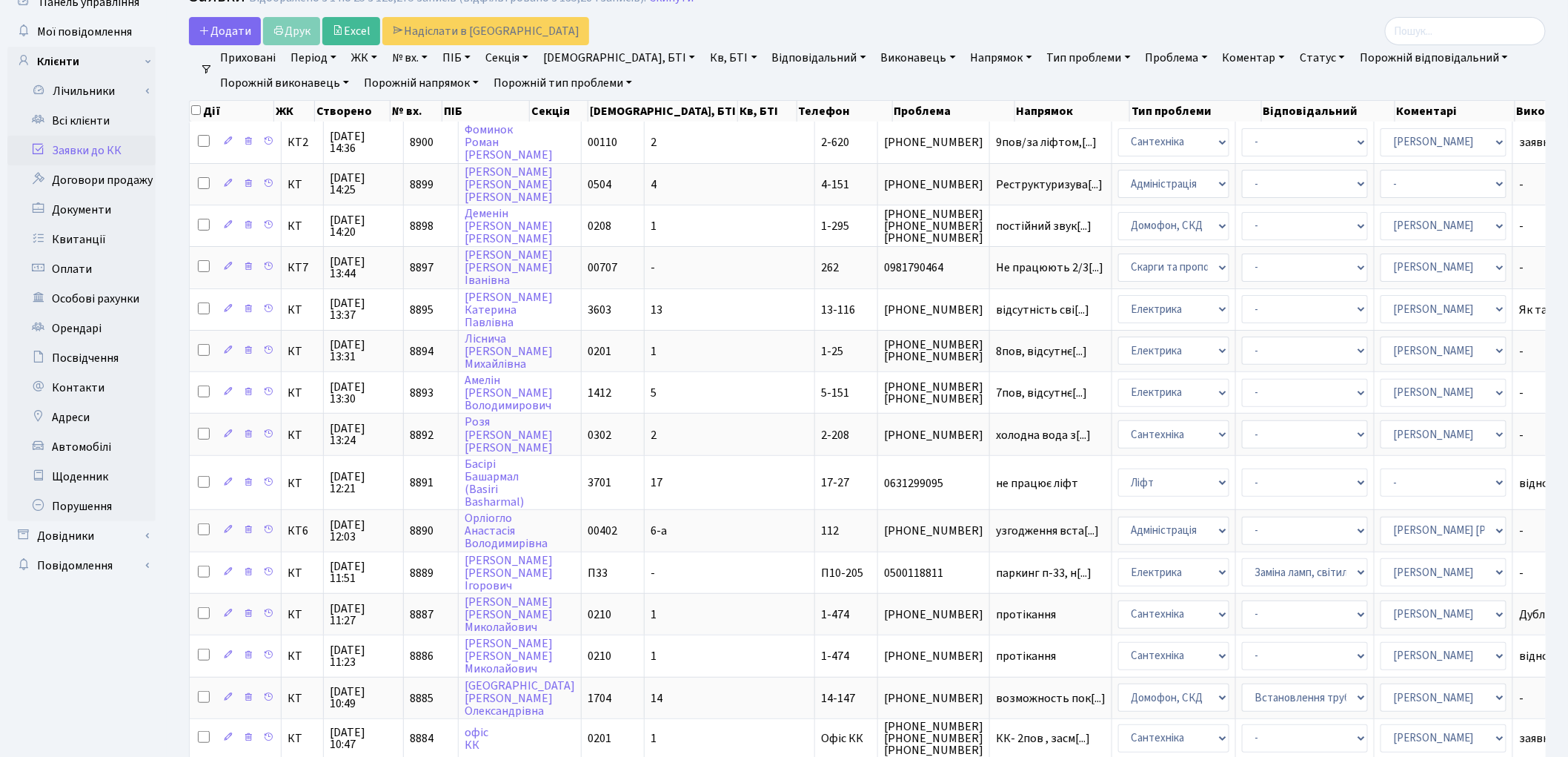
scroll to position [0, 0]
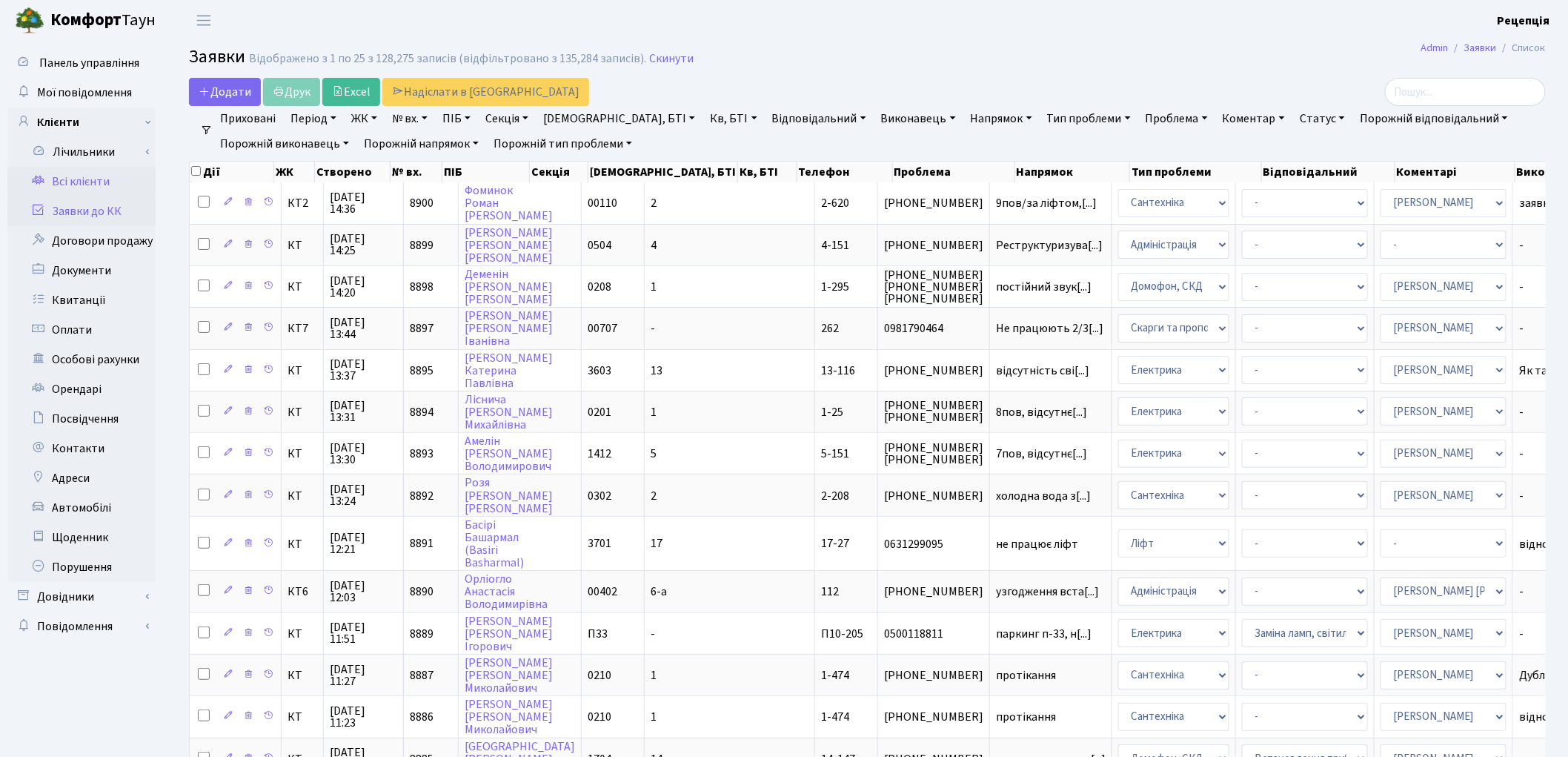
click at [92, 182] on link "Всі клієнти" at bounding box center [81, 181] width 148 height 29
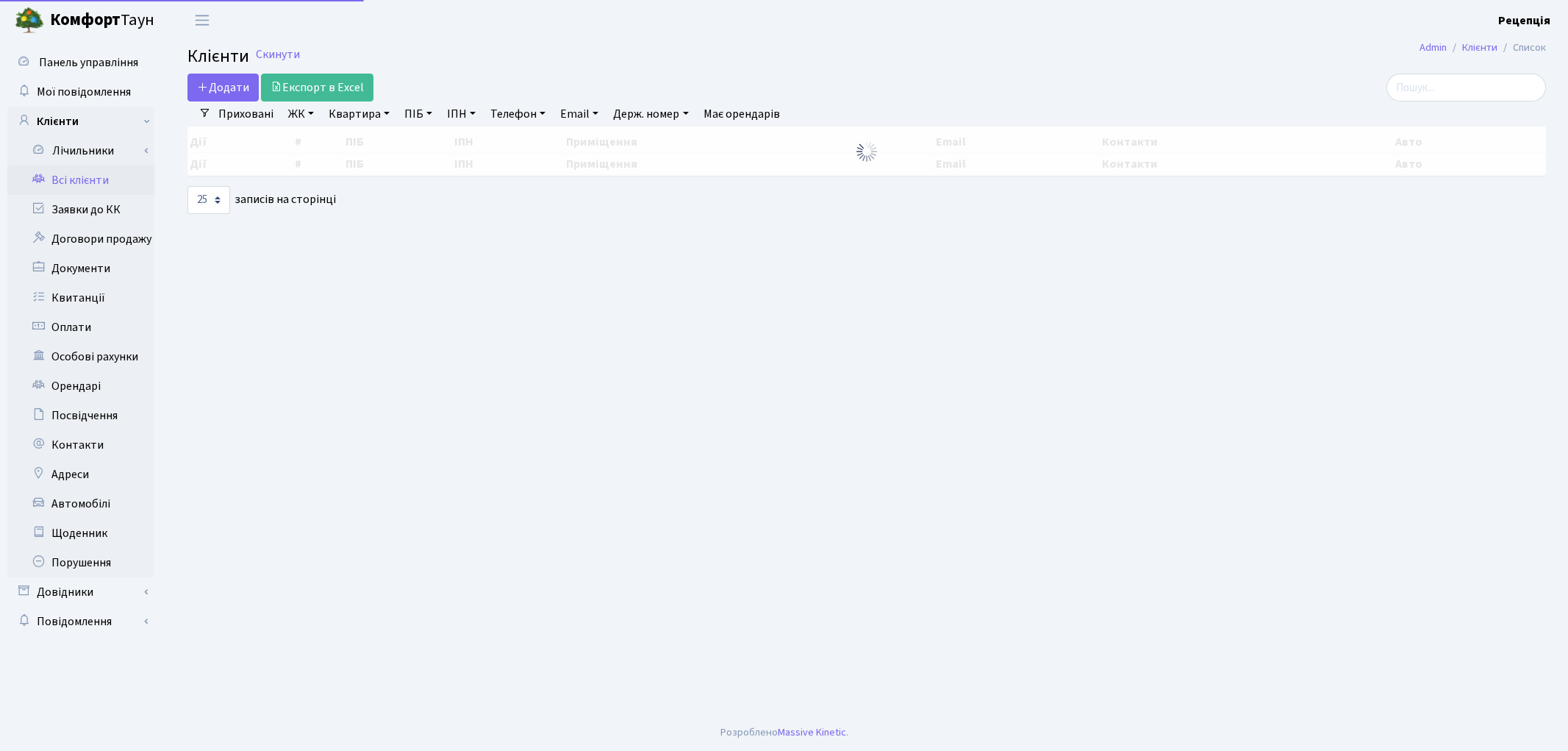
select select "25"
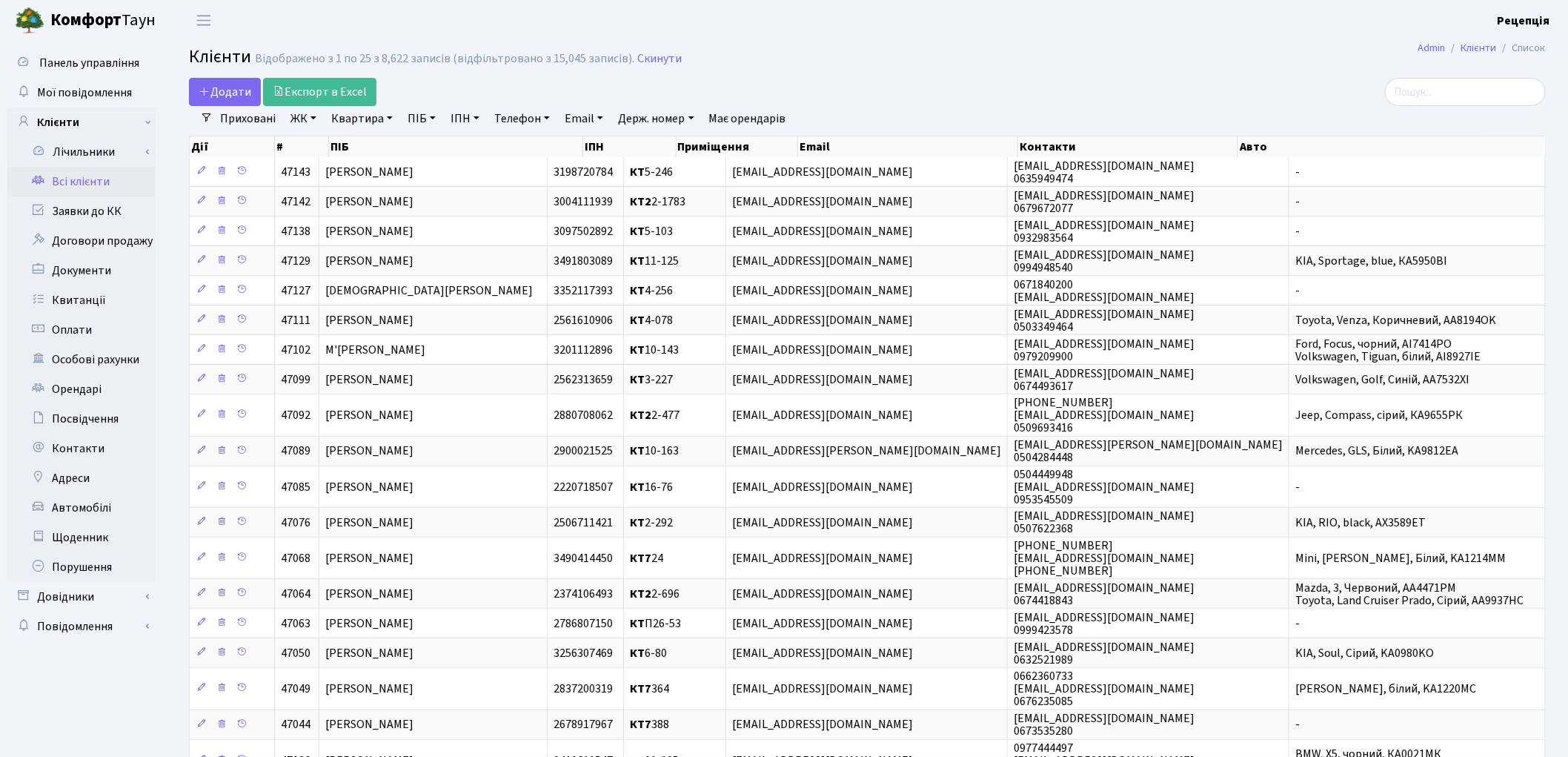
click at [958, 80] on div "Додати Експорт в Excel" at bounding box center [638, 92] width 898 height 28
click at [85, 596] on link "Довідники" at bounding box center [81, 597] width 148 height 29
click at [96, 733] on link "Приміщення" at bounding box center [87, 732] width 139 height 29
click at [114, 729] on link "Приміщення" at bounding box center [87, 732] width 139 height 29
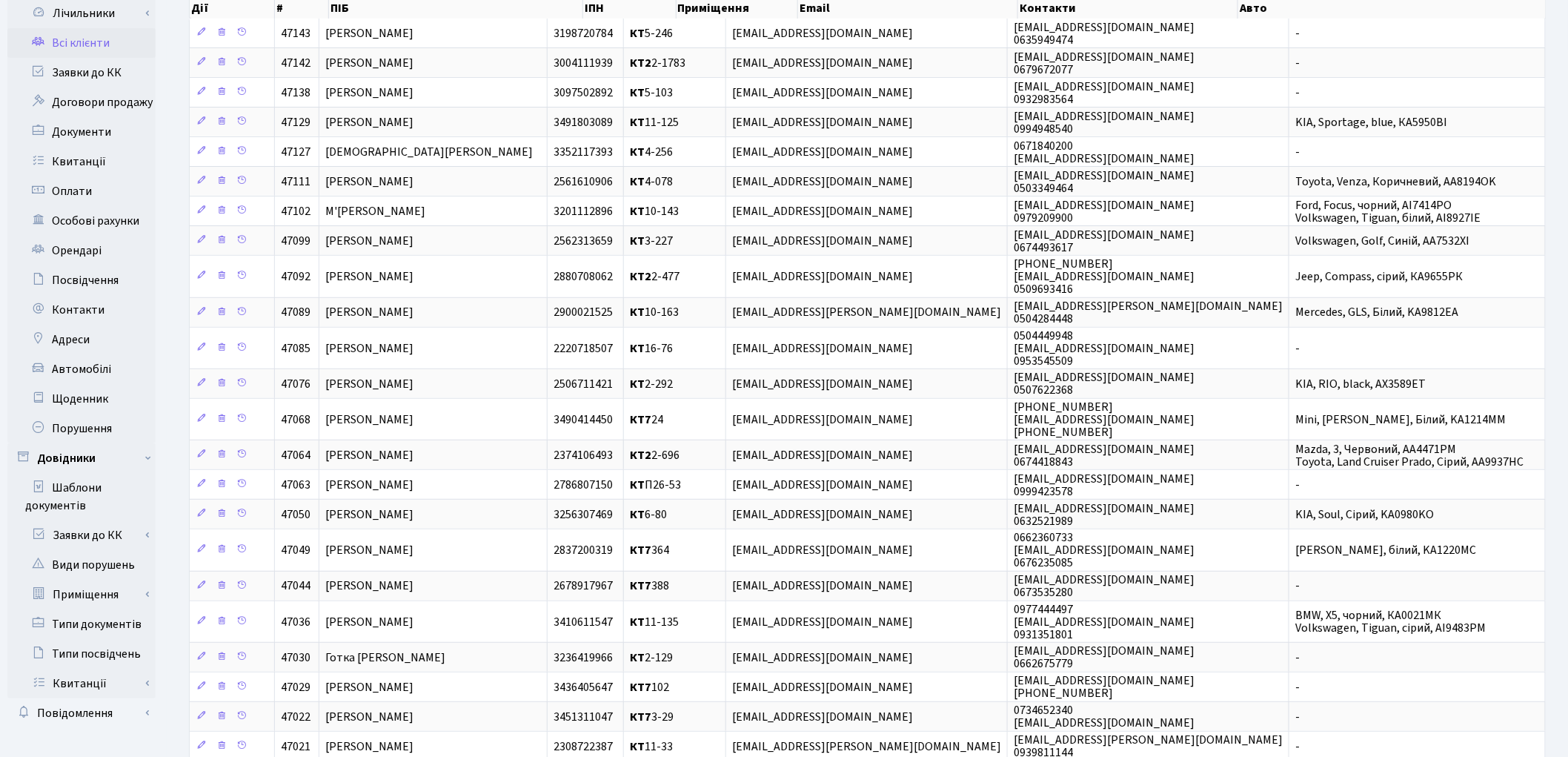
scroll to position [172, 0]
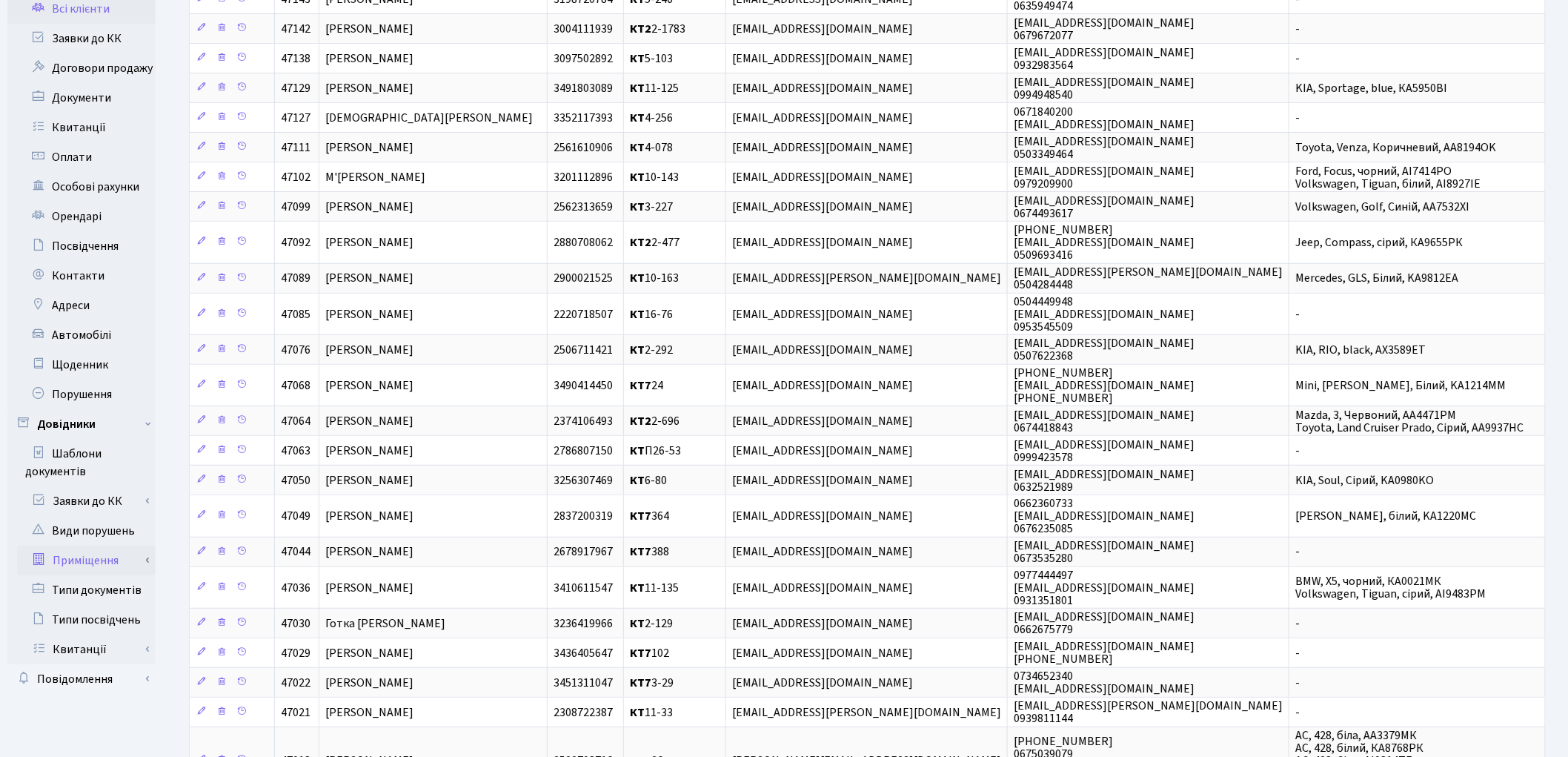
click at [92, 561] on link "Приміщення" at bounding box center [87, 560] width 139 height 29
click at [106, 588] on link "Всі приміщення" at bounding box center [87, 589] width 139 height 29
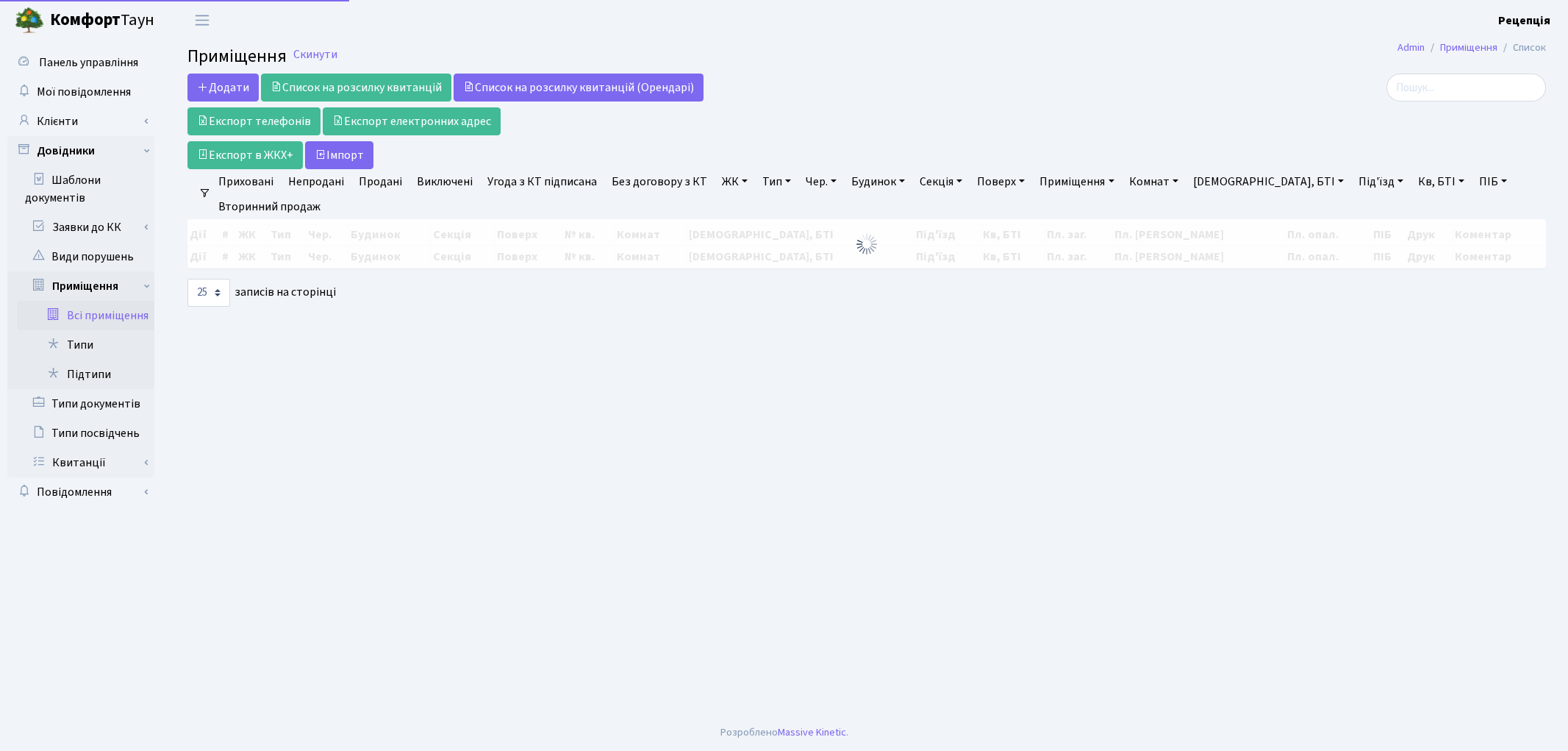
select select "25"
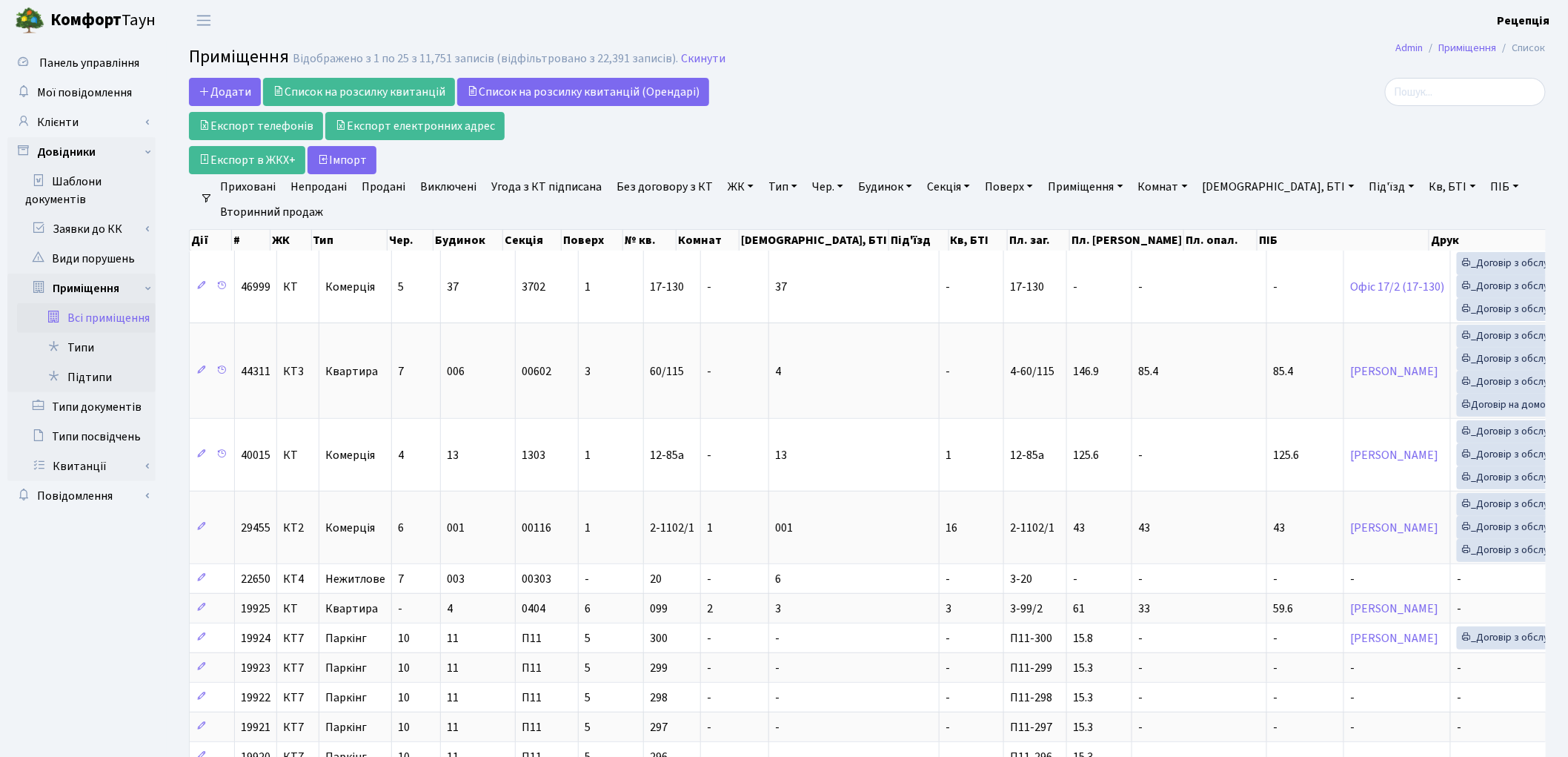
click at [736, 188] on link "ЖК" at bounding box center [741, 186] width 38 height 25
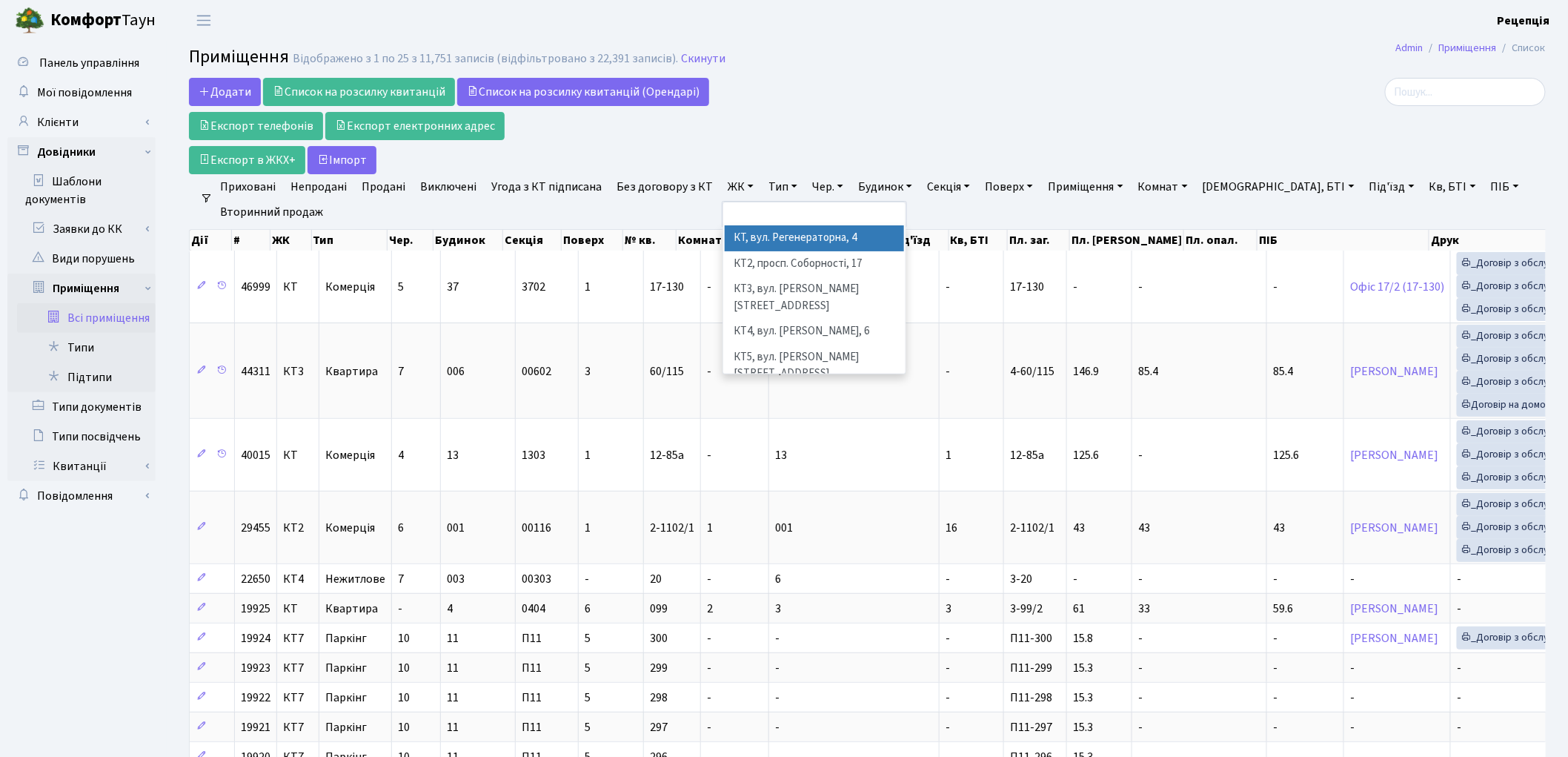
click at [755, 232] on li "КТ, вул. Регенераторна, 4" at bounding box center [814, 239] width 179 height 26
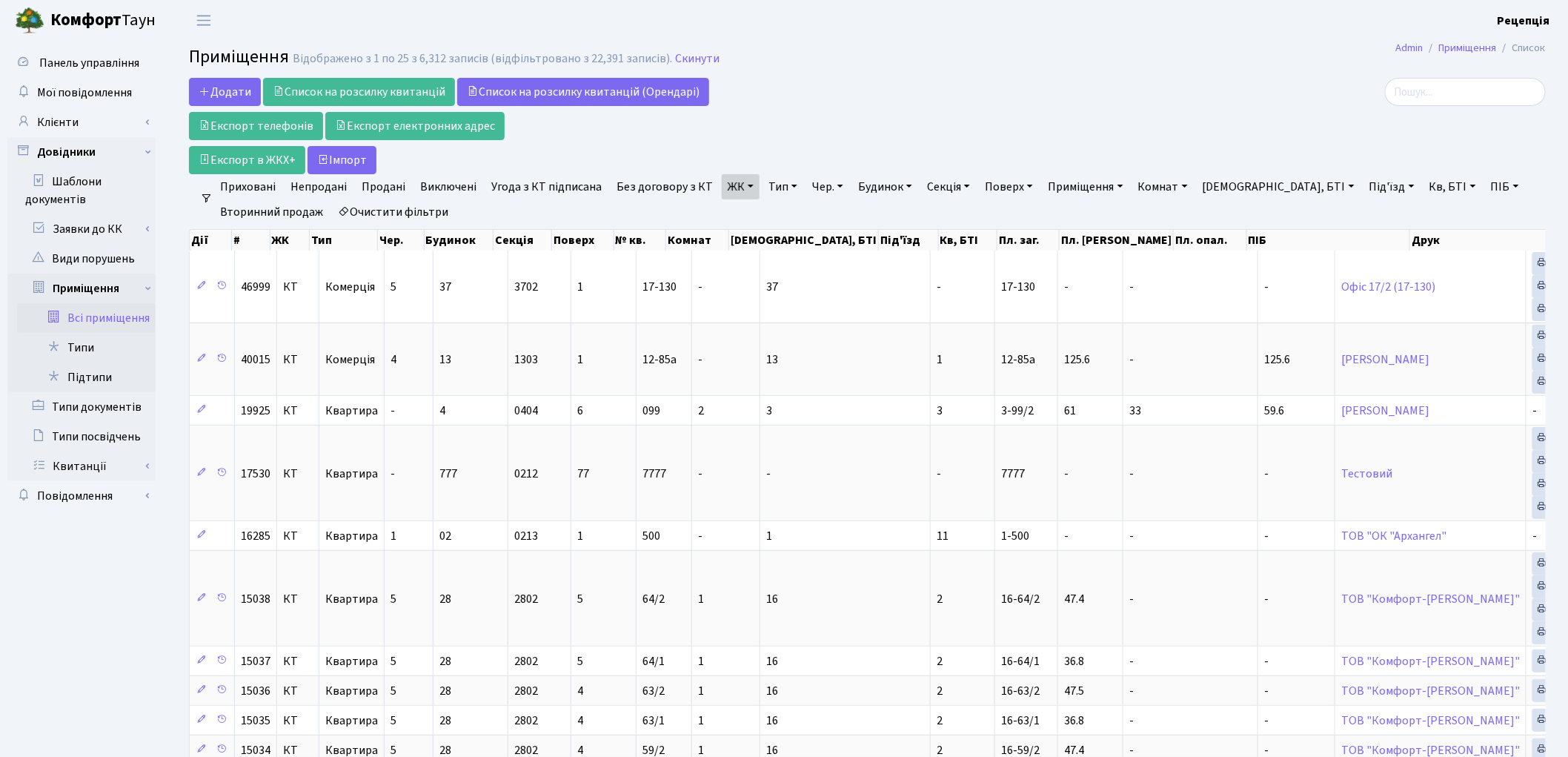
click at [1423, 186] on link "Кв, БТІ" at bounding box center [1453, 186] width 59 height 25
type input "6-23"
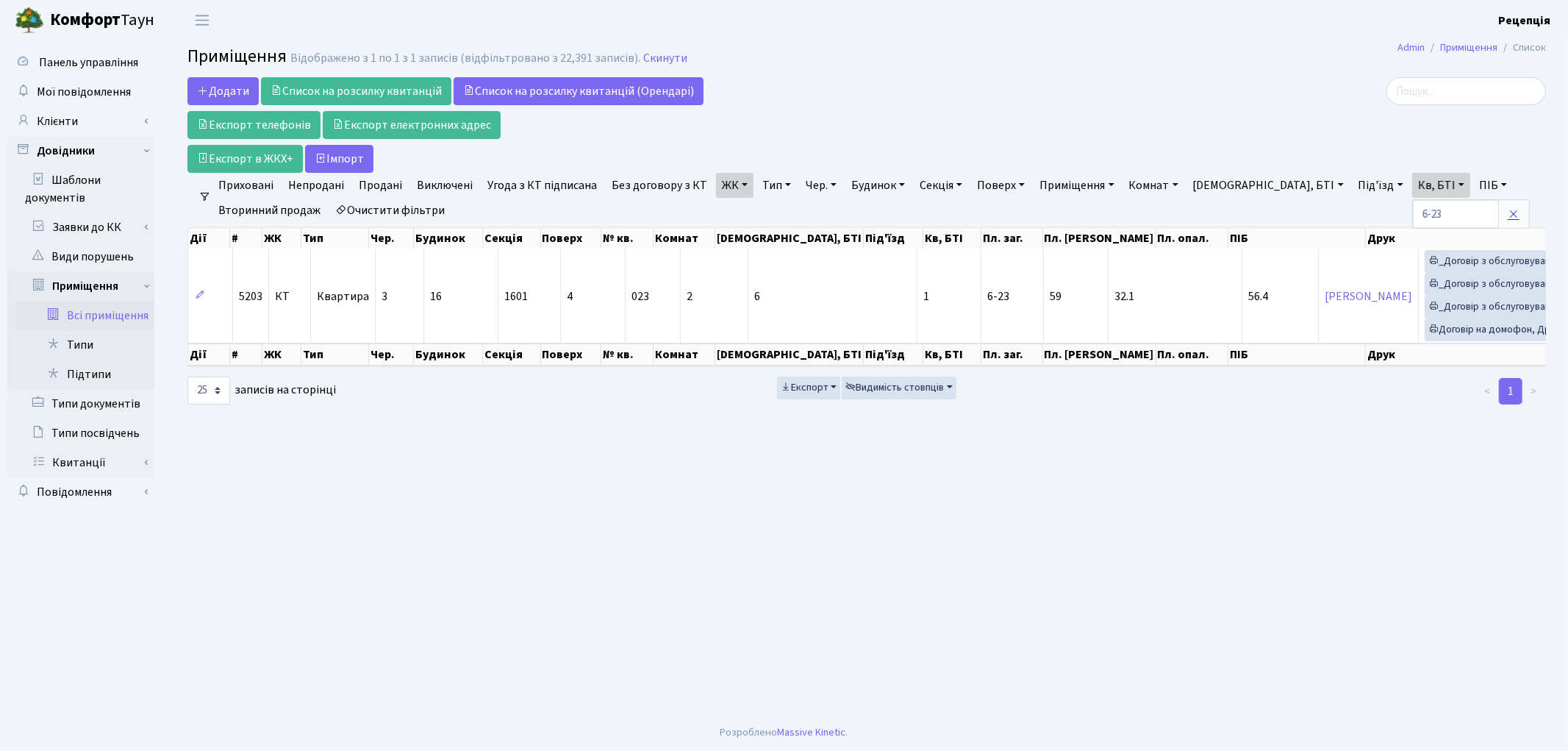
click at [1497, 215] on link at bounding box center [1513, 214] width 31 height 28
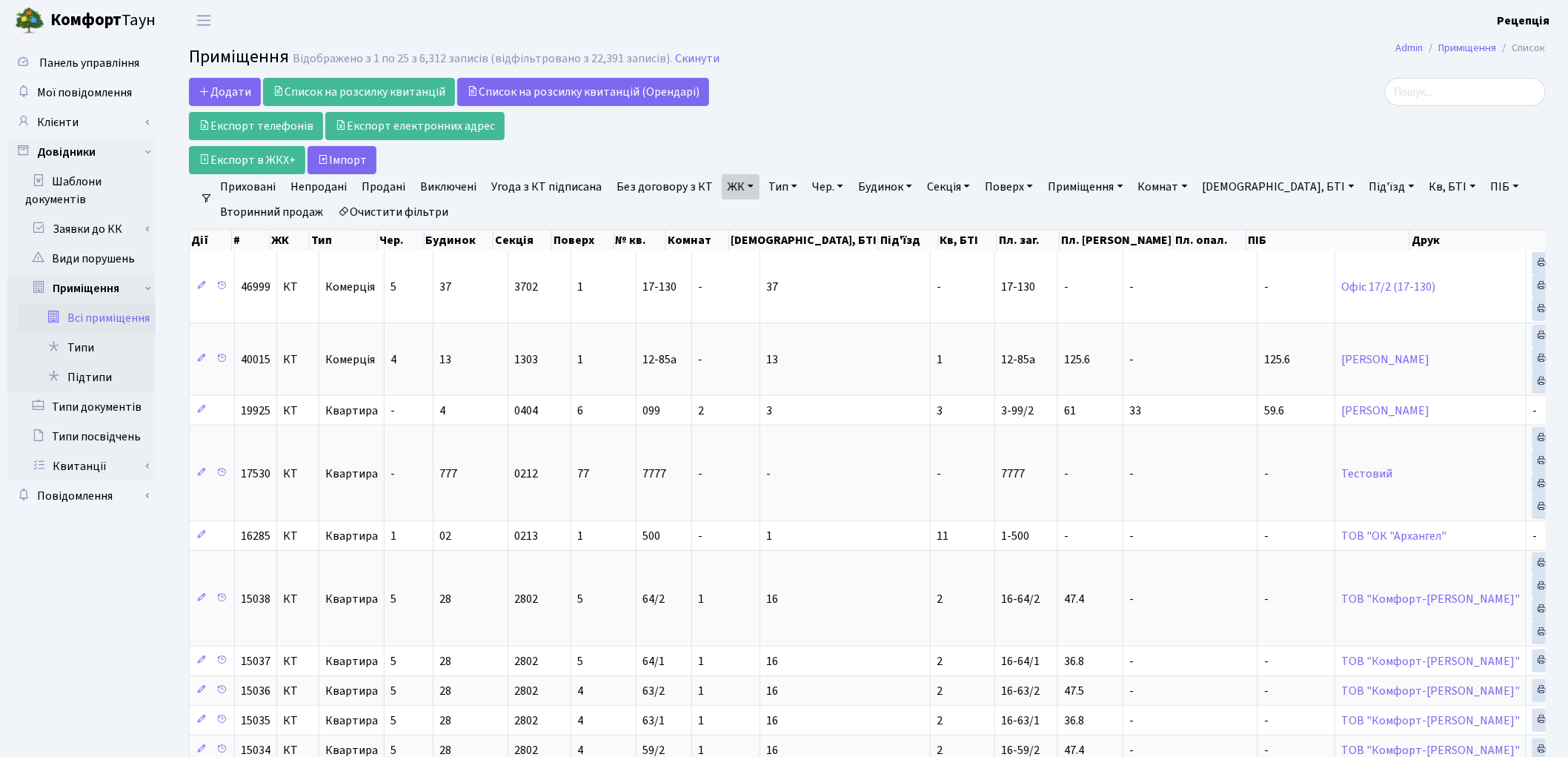
click at [384, 205] on link "Очистити фільтри" at bounding box center [393, 212] width 123 height 25
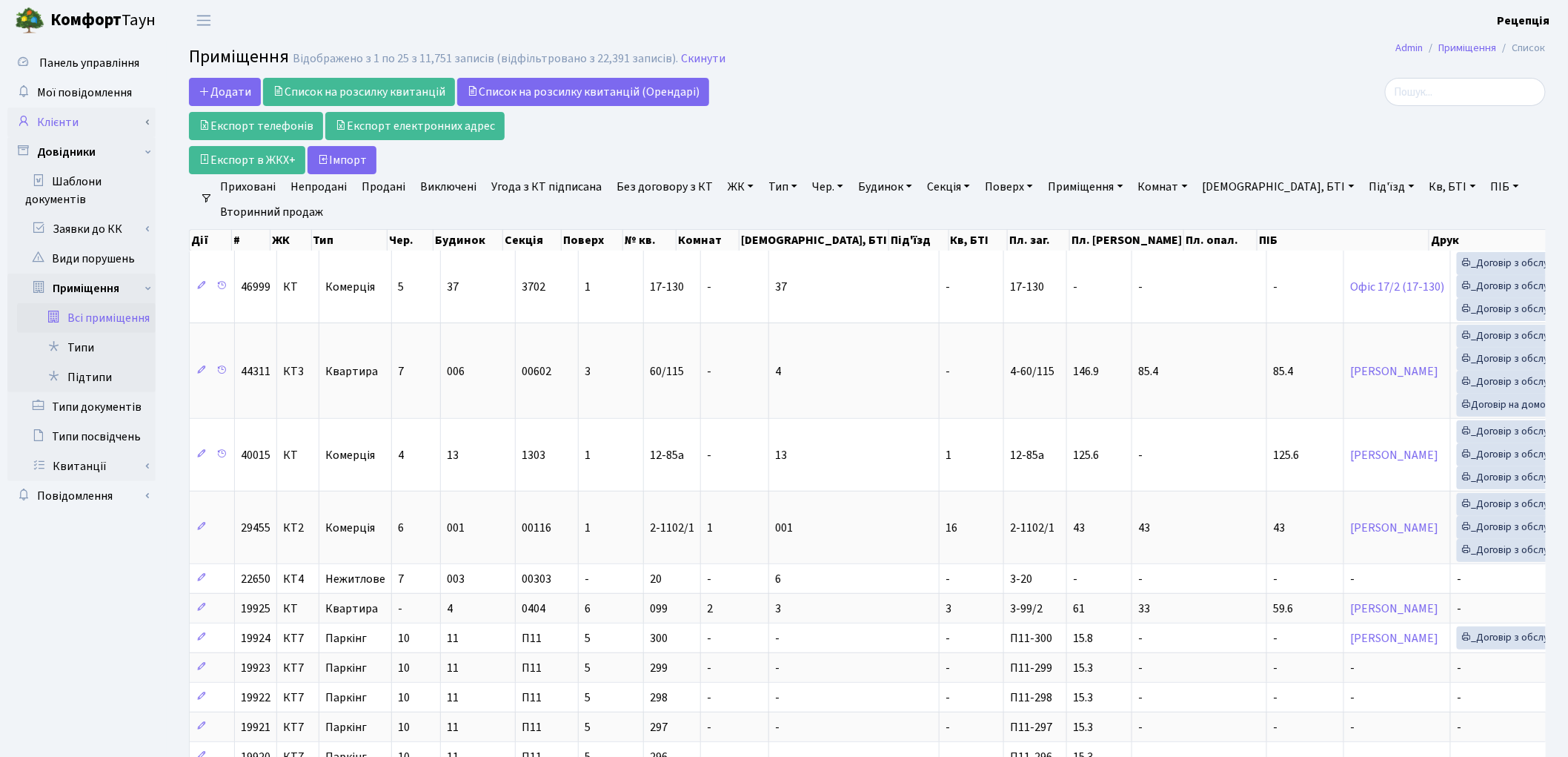
click at [73, 120] on link "Клієнти" at bounding box center [81, 122] width 148 height 29
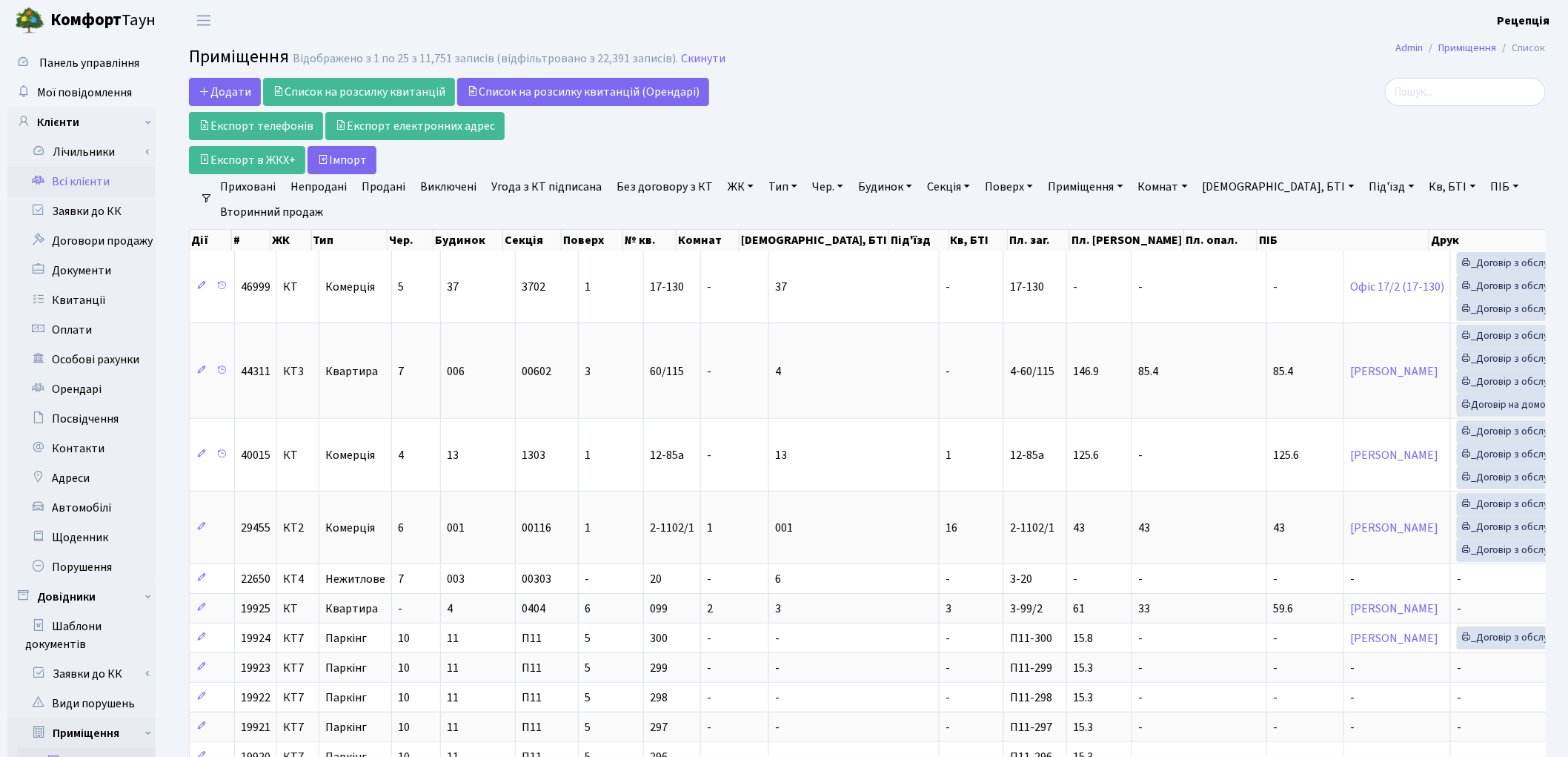
click at [90, 175] on link "Всі клієнти" at bounding box center [81, 181] width 148 height 29
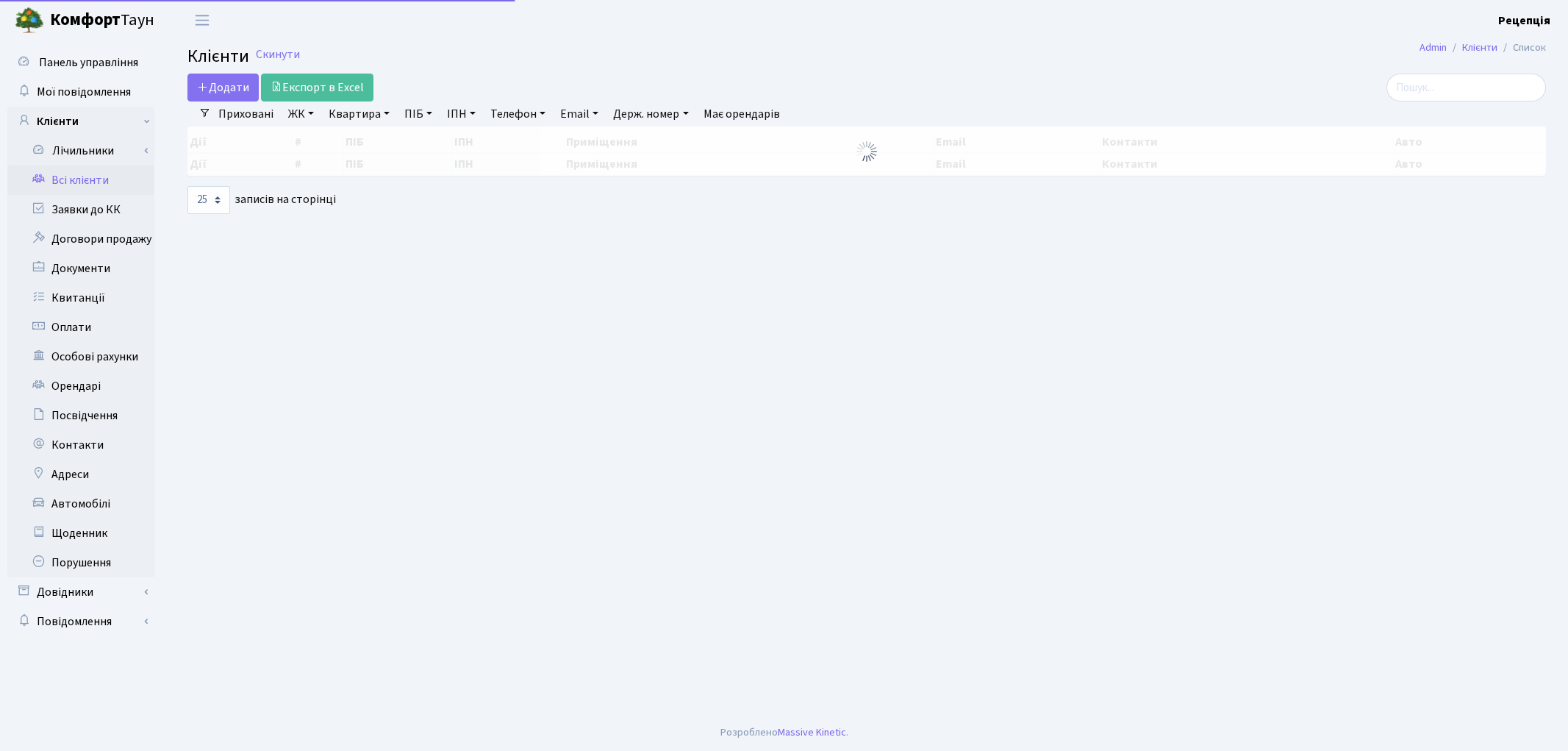
select select "25"
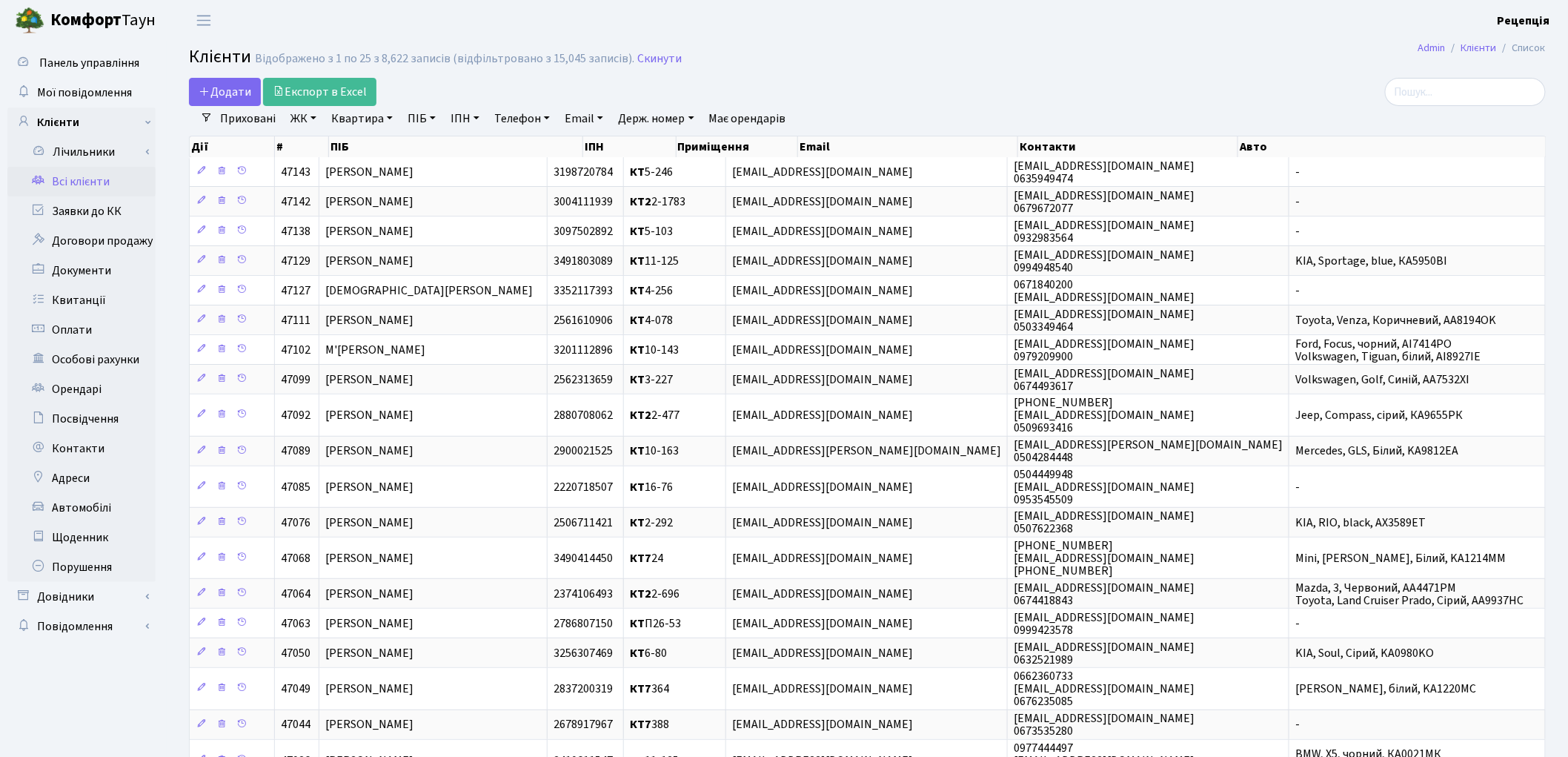
click at [307, 117] on link "ЖК" at bounding box center [303, 119] width 38 height 25
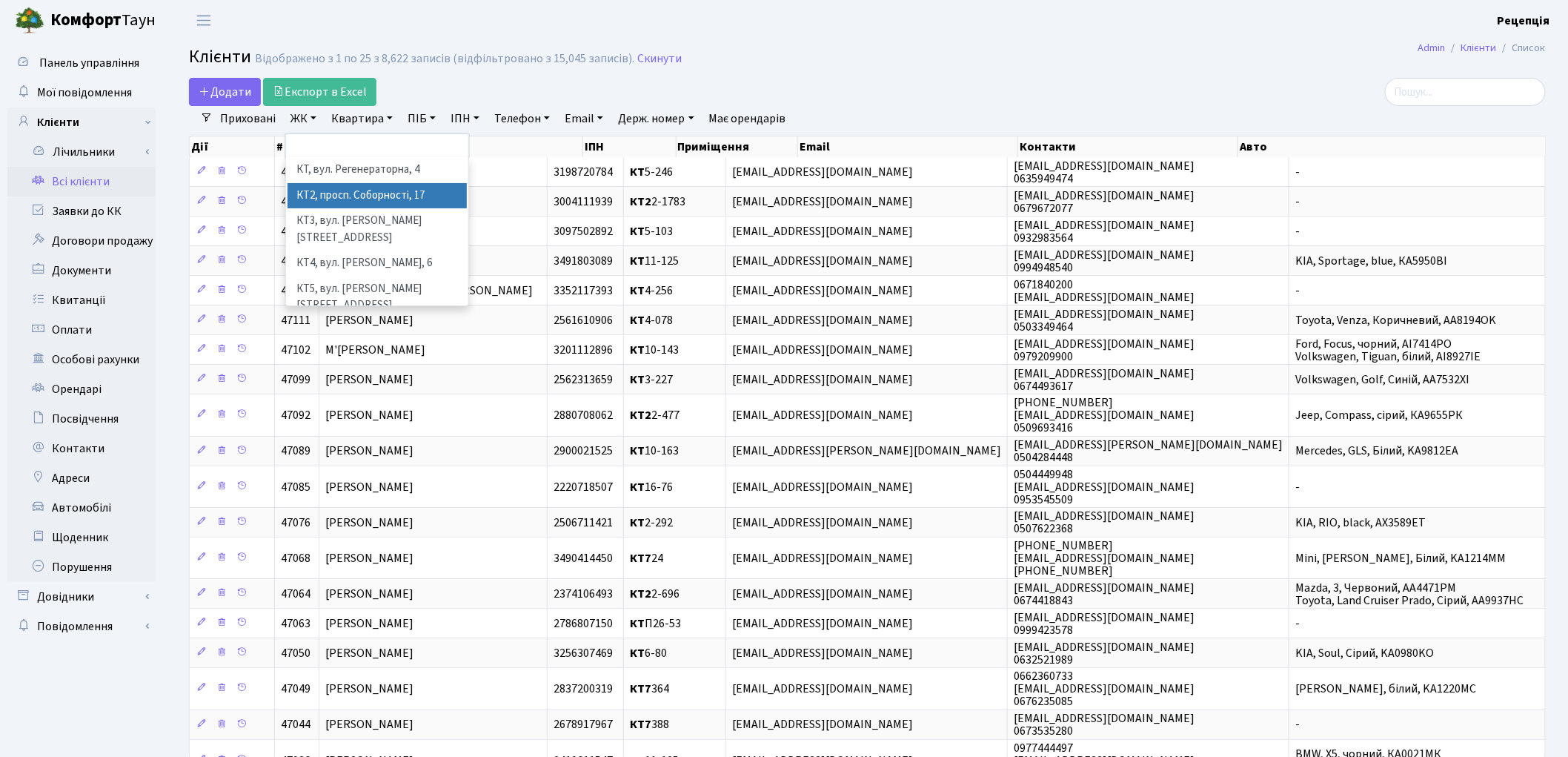
click at [335, 193] on li "КТ2, просп. Соборності, 17" at bounding box center [377, 196] width 179 height 26
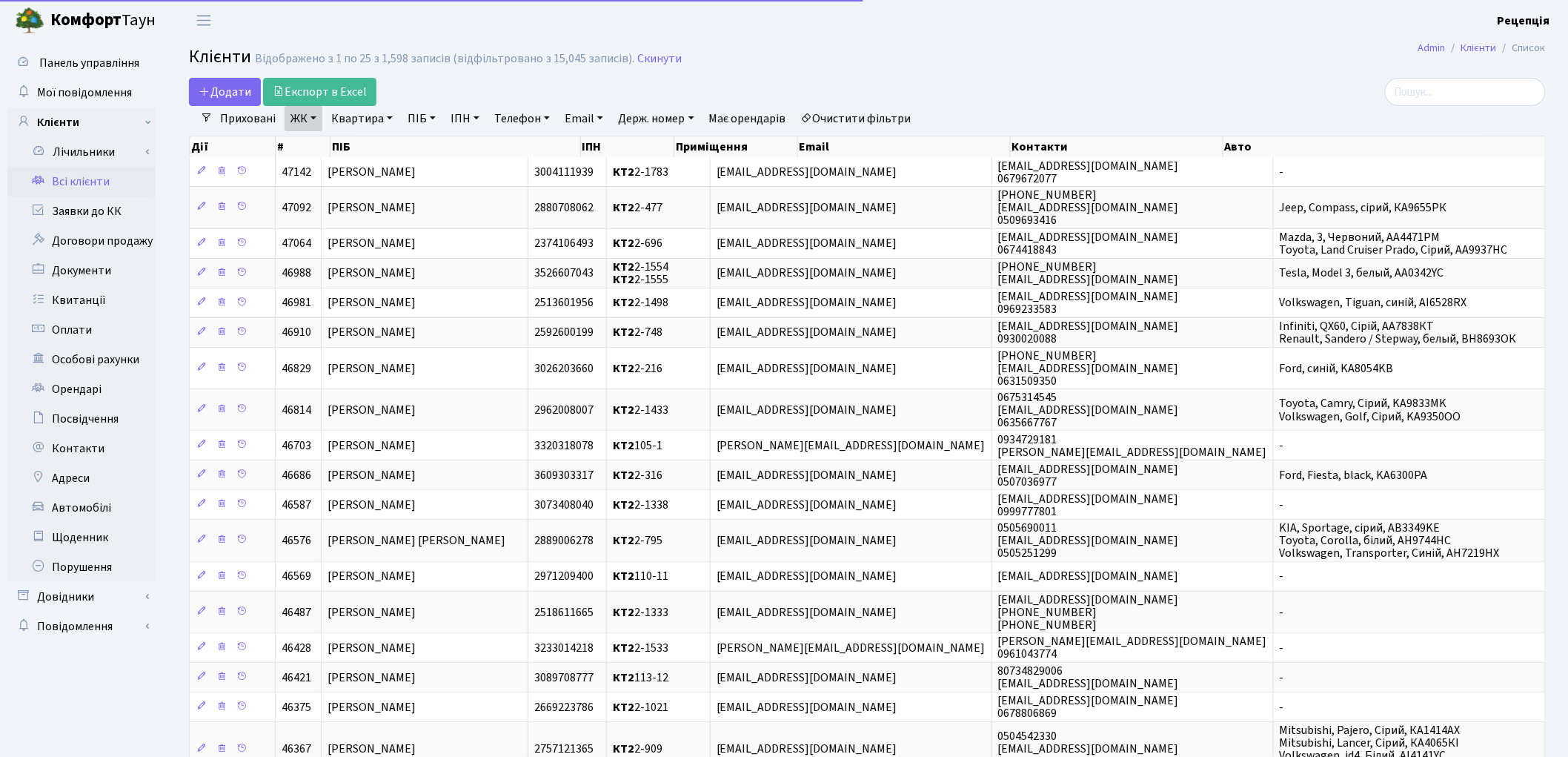
click at [376, 119] on link "Квартира" at bounding box center [362, 119] width 74 height 25
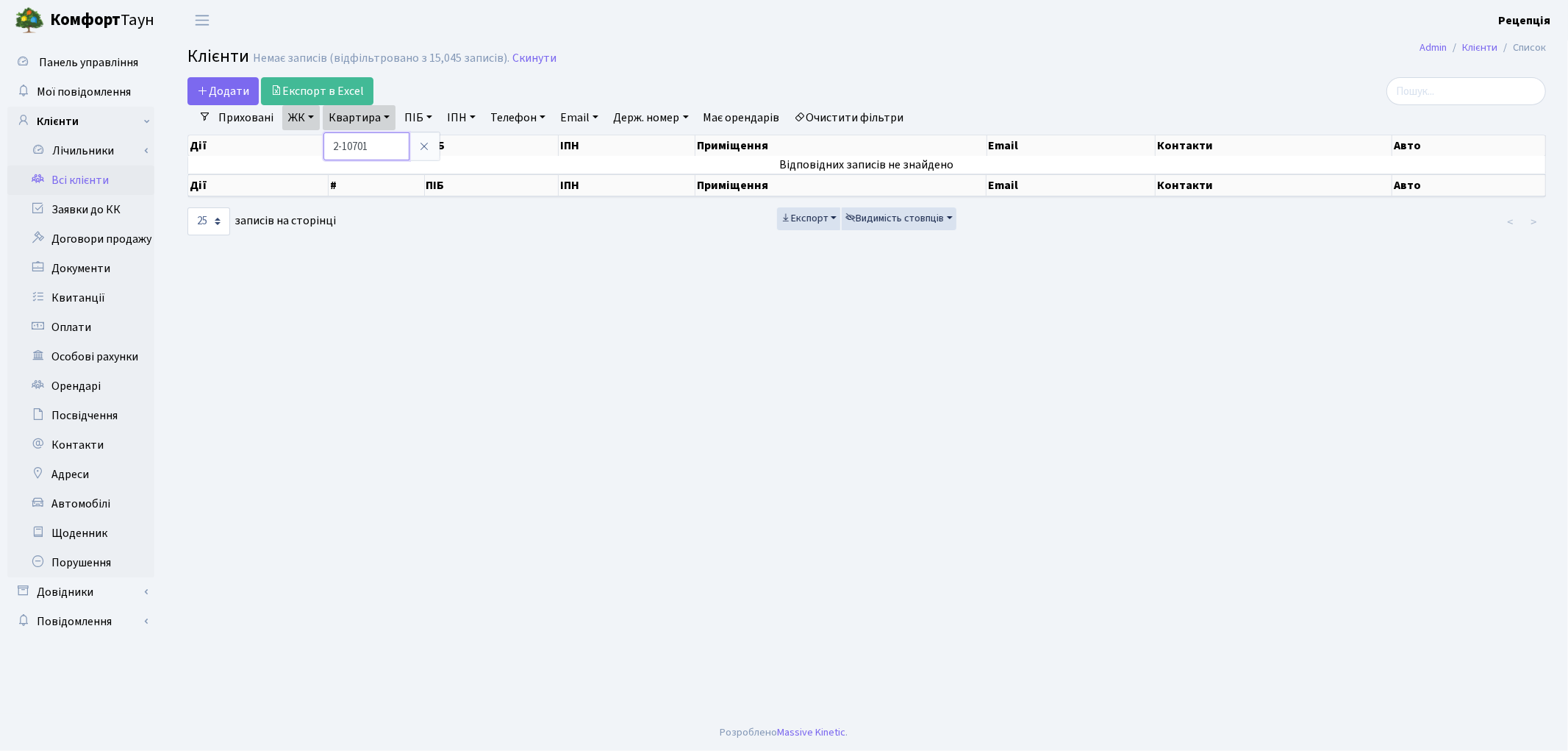
click at [356, 144] on input "2-10701" at bounding box center [366, 146] width 86 height 28
click at [360, 147] on input "2-10701" at bounding box center [366, 146] width 86 height 28
click at [342, 147] on input "2-10701" at bounding box center [366, 146] width 86 height 28
click at [349, 148] on input "10701" at bounding box center [366, 146] width 86 height 28
click at [425, 152] on link at bounding box center [424, 146] width 31 height 28
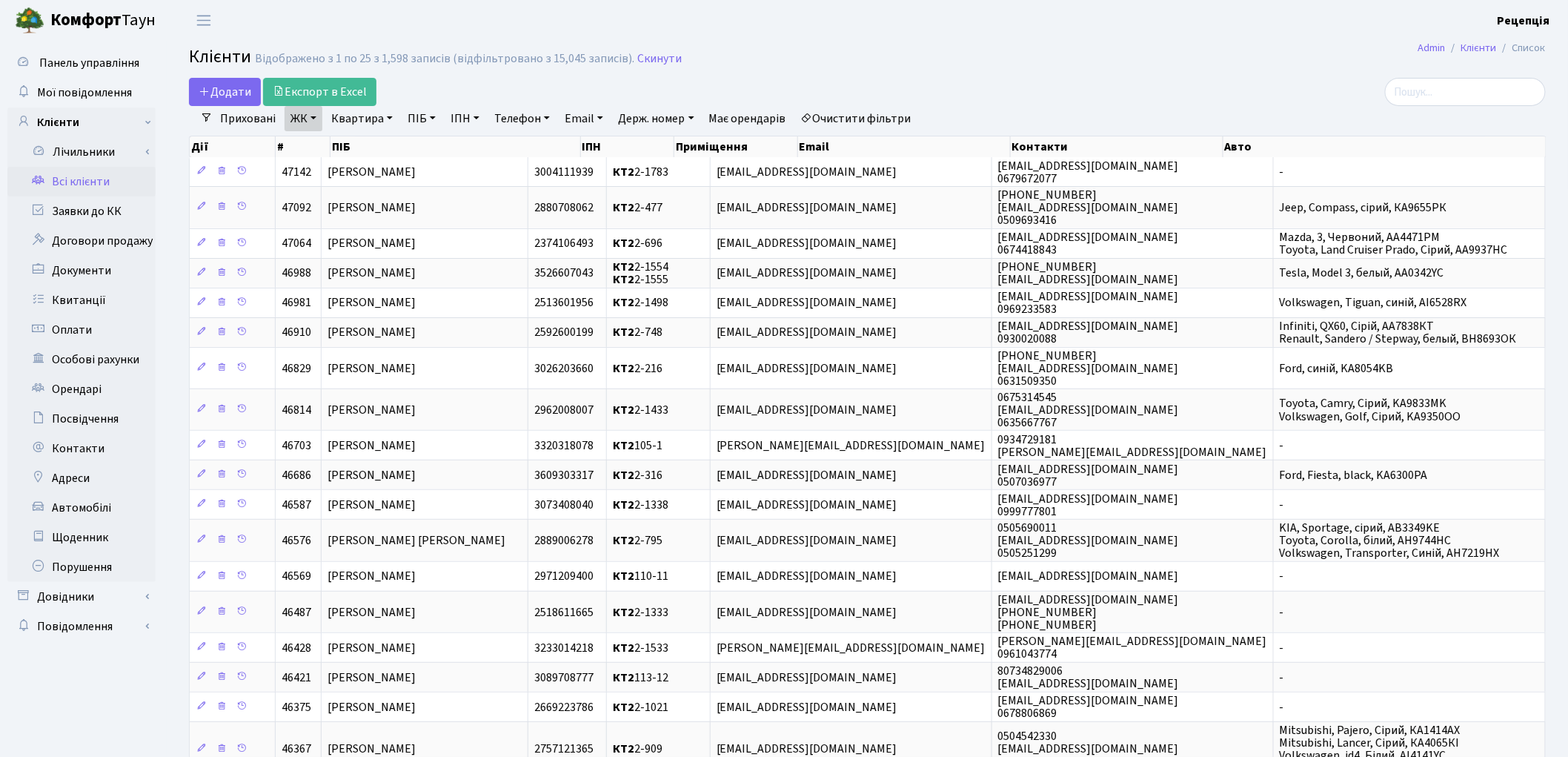
click at [304, 116] on link "ЖК" at bounding box center [303, 119] width 38 height 25
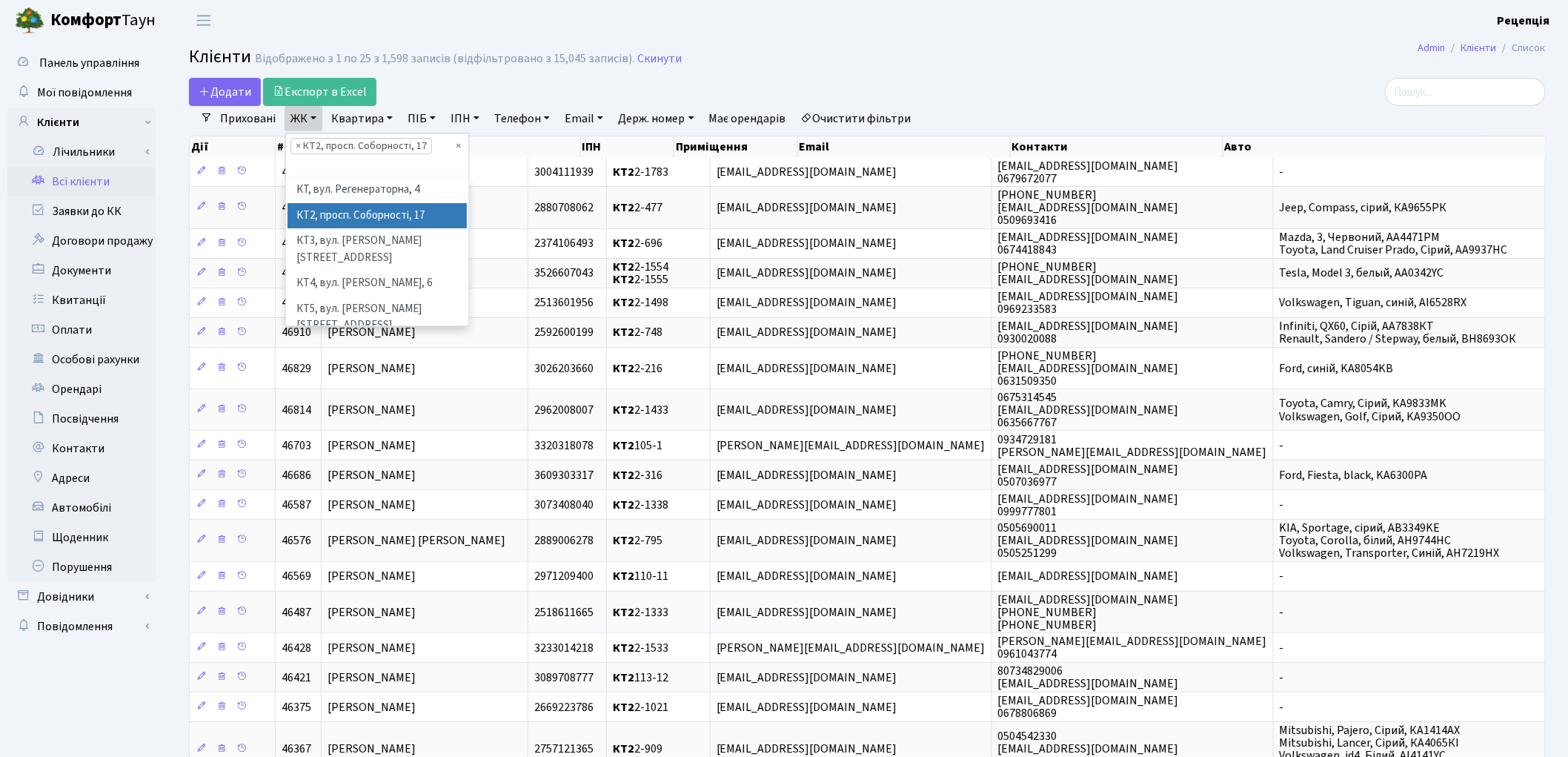
click at [304, 116] on link "ЖК" at bounding box center [303, 119] width 38 height 25
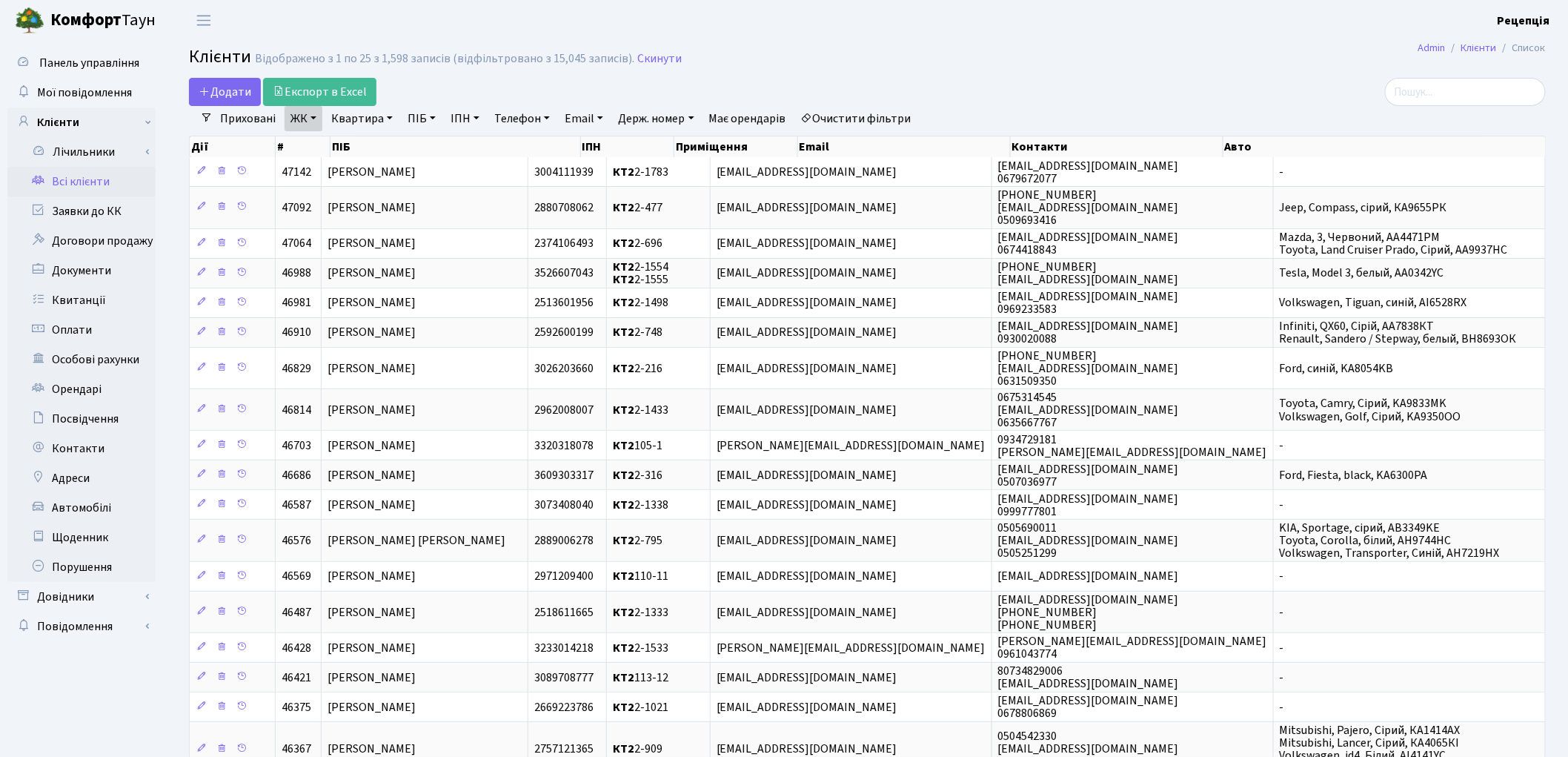
click at [384, 114] on link "Квартира" at bounding box center [362, 119] width 74 height 25
click at [388, 146] on input "text" at bounding box center [370, 147] width 87 height 28
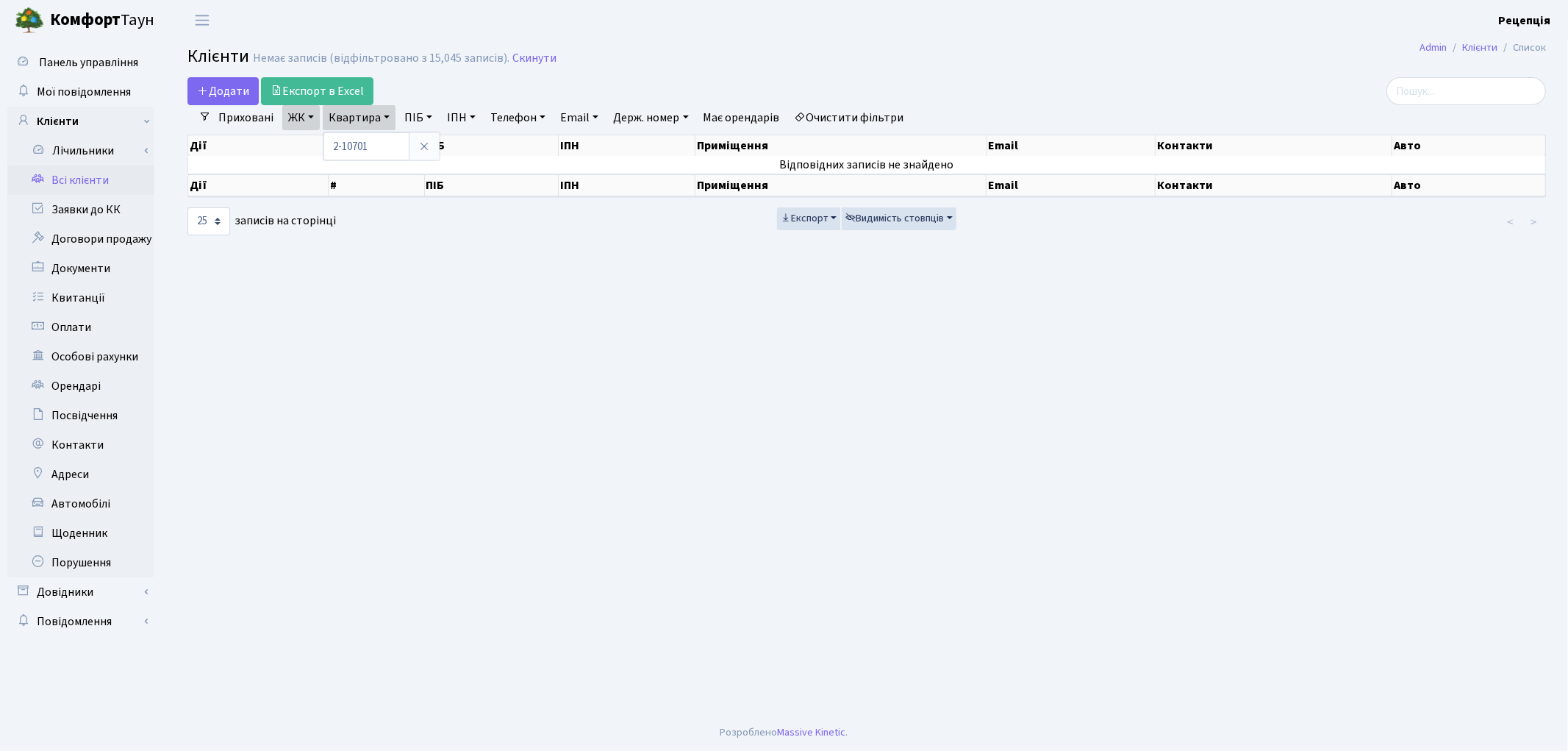
click at [855, 125] on link "Очистити фільтри" at bounding box center [850, 118] width 122 height 25
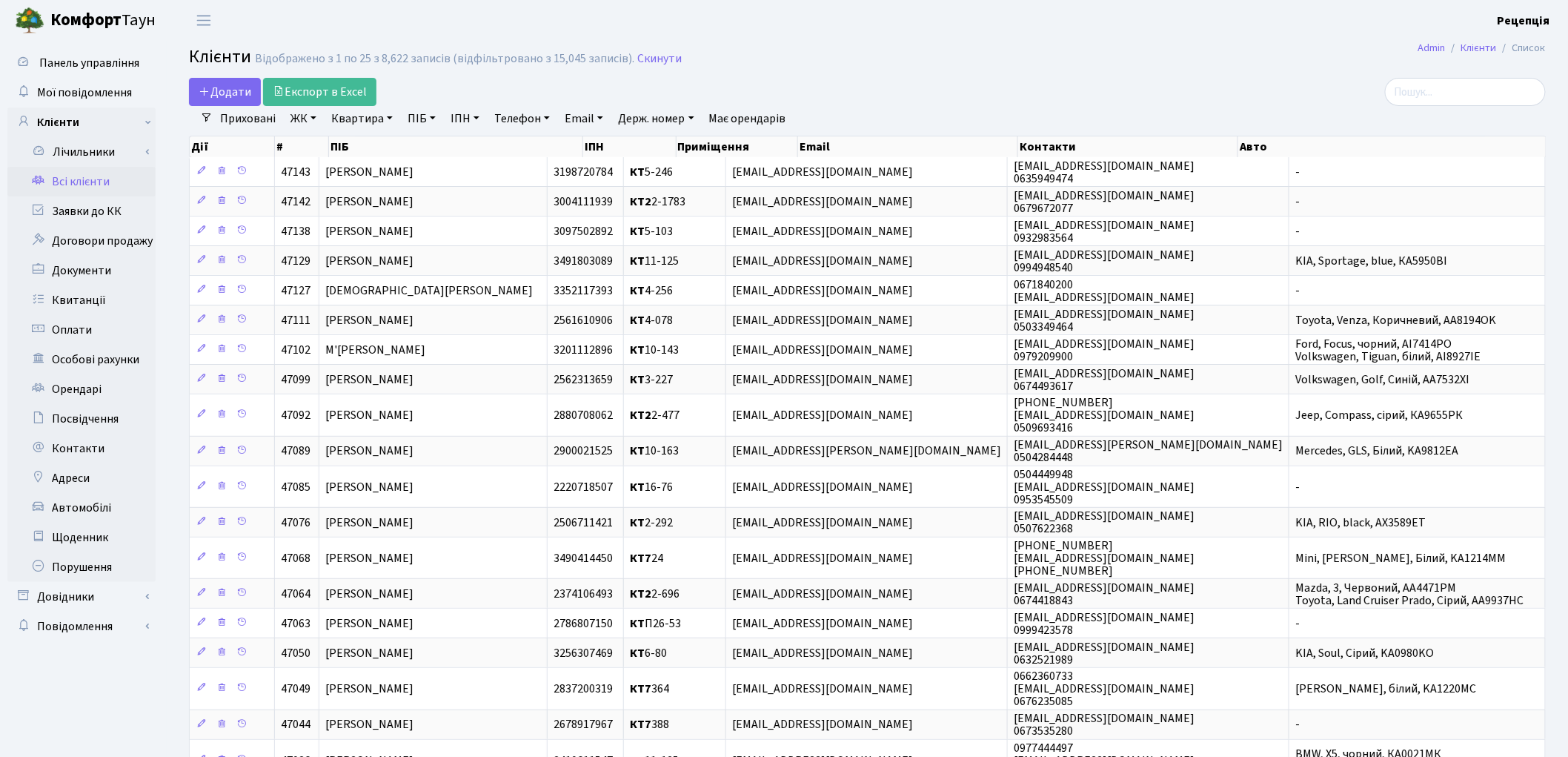
click at [315, 120] on link "ЖК" at bounding box center [303, 119] width 38 height 25
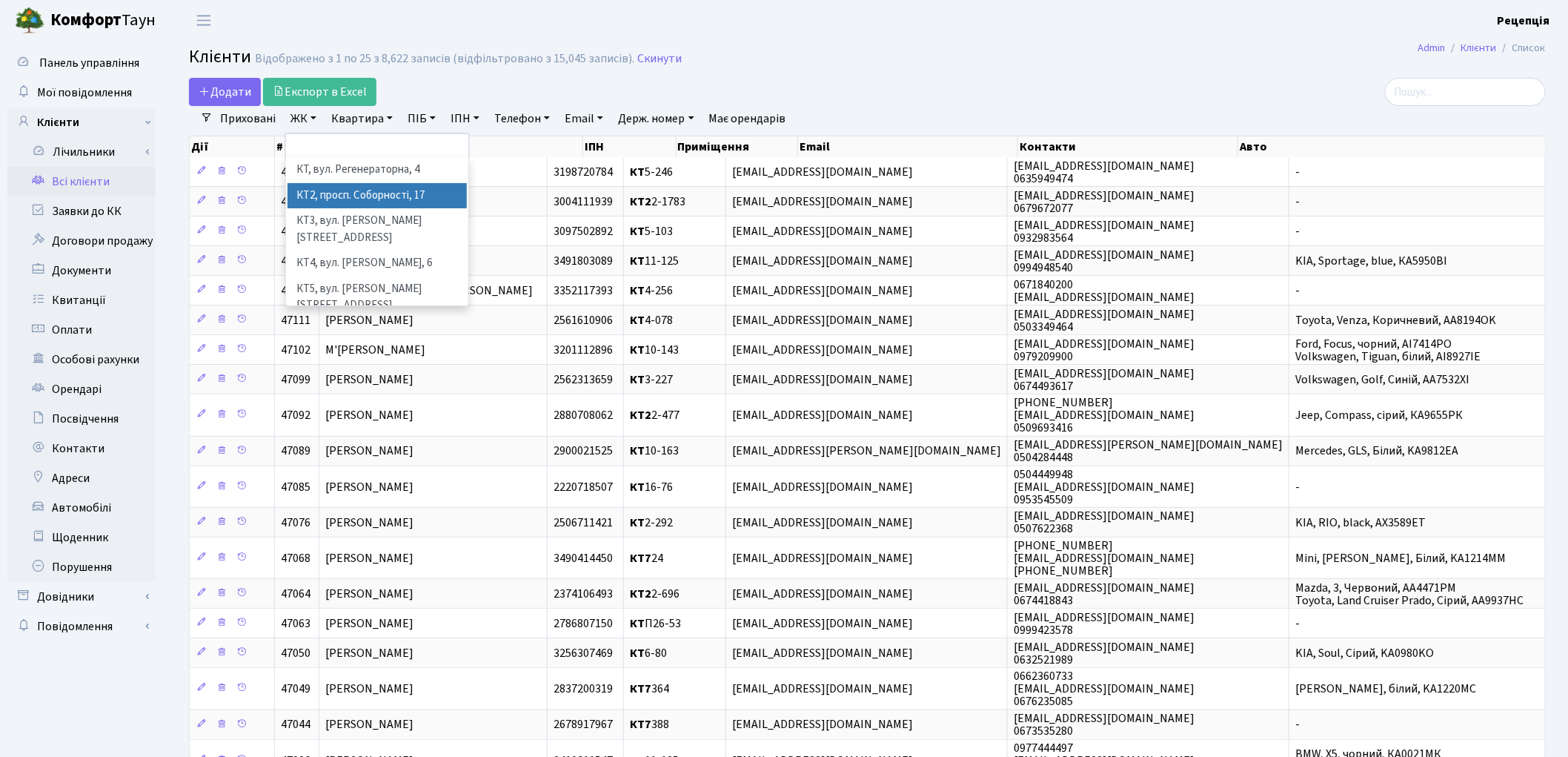
click at [345, 195] on li "КТ2, просп. Соборності, 17" at bounding box center [377, 196] width 179 height 26
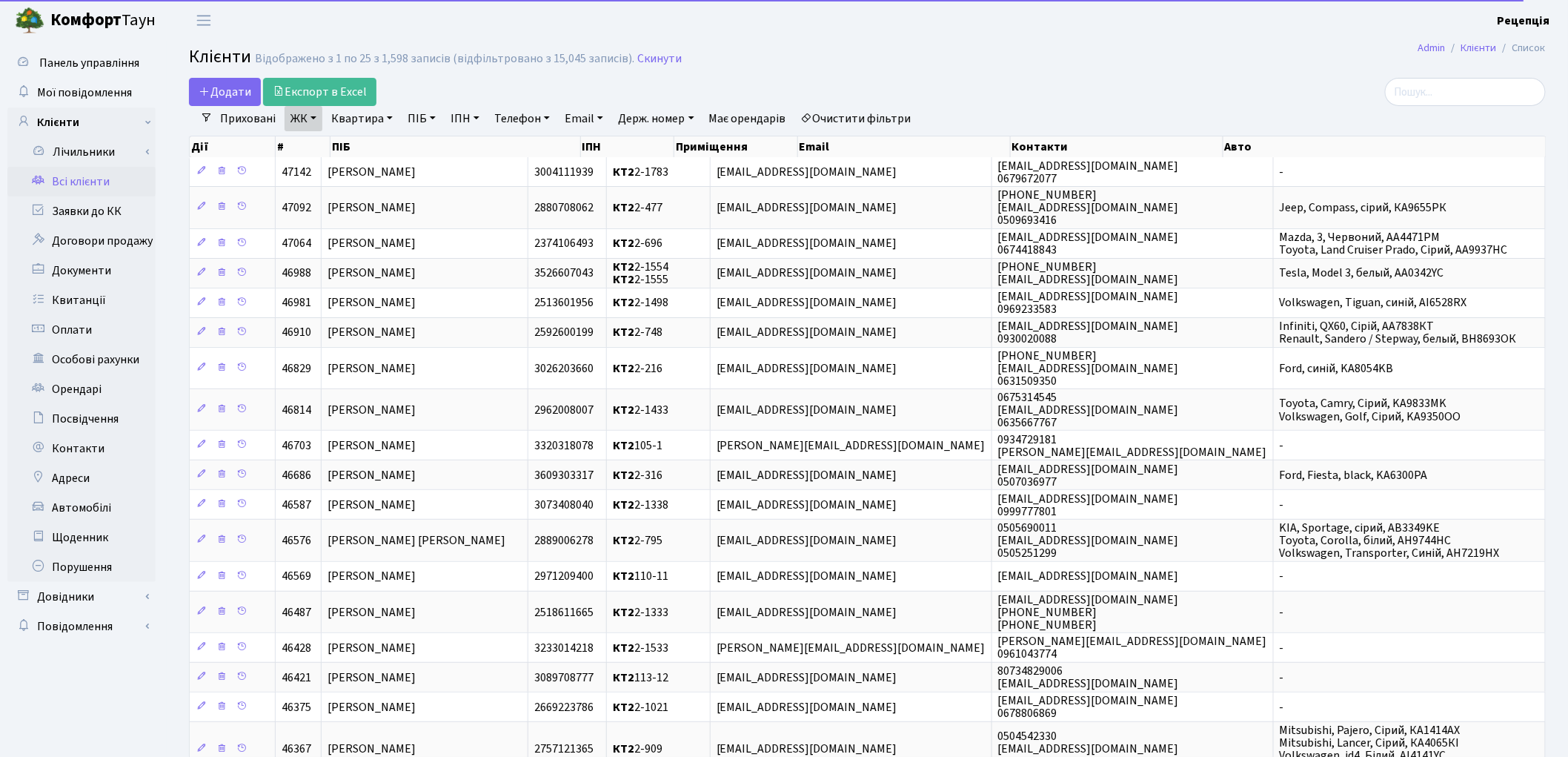
click at [342, 115] on link "Квартира" at bounding box center [362, 119] width 74 height 25
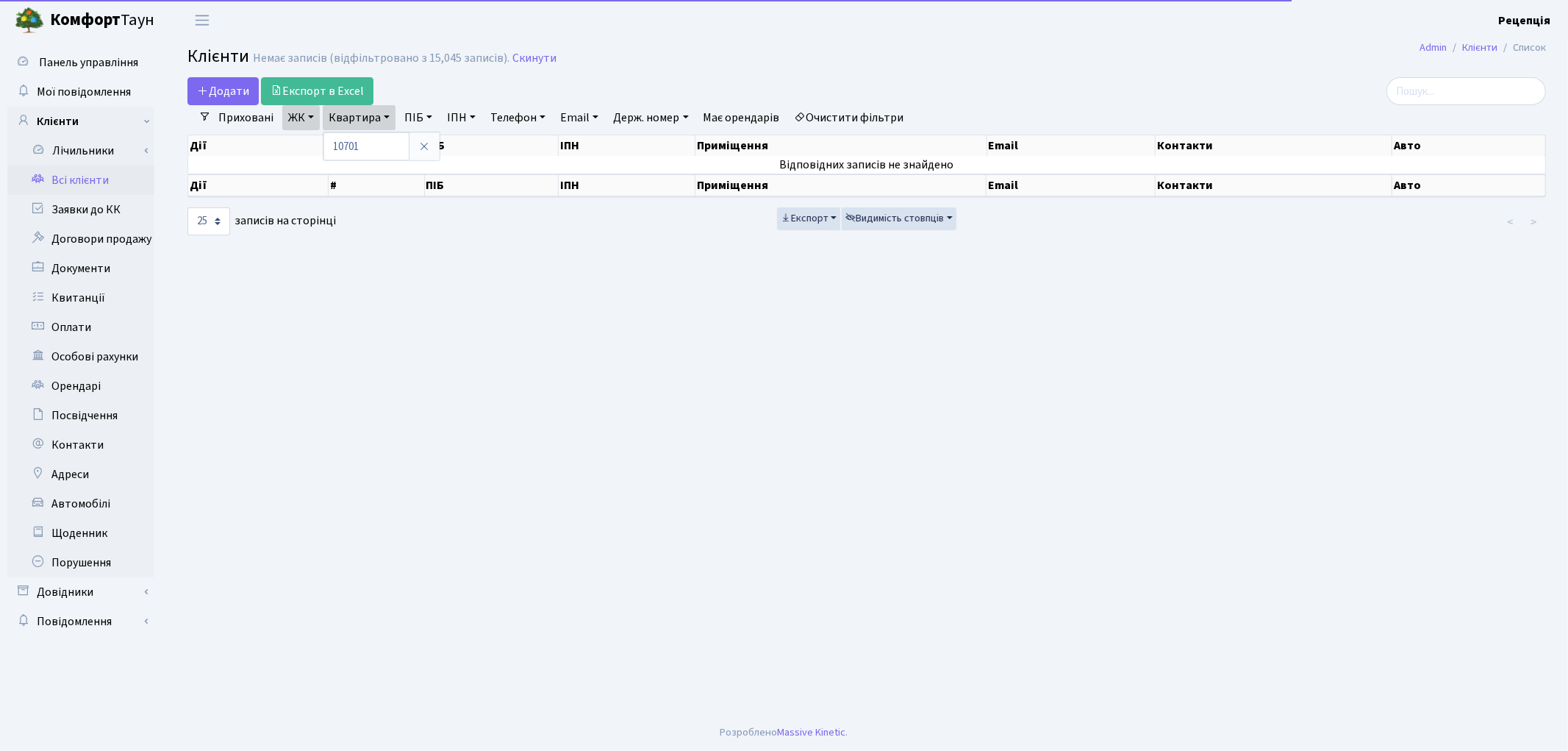
click at [840, 125] on link "Очистити фільтри" at bounding box center [850, 118] width 122 height 25
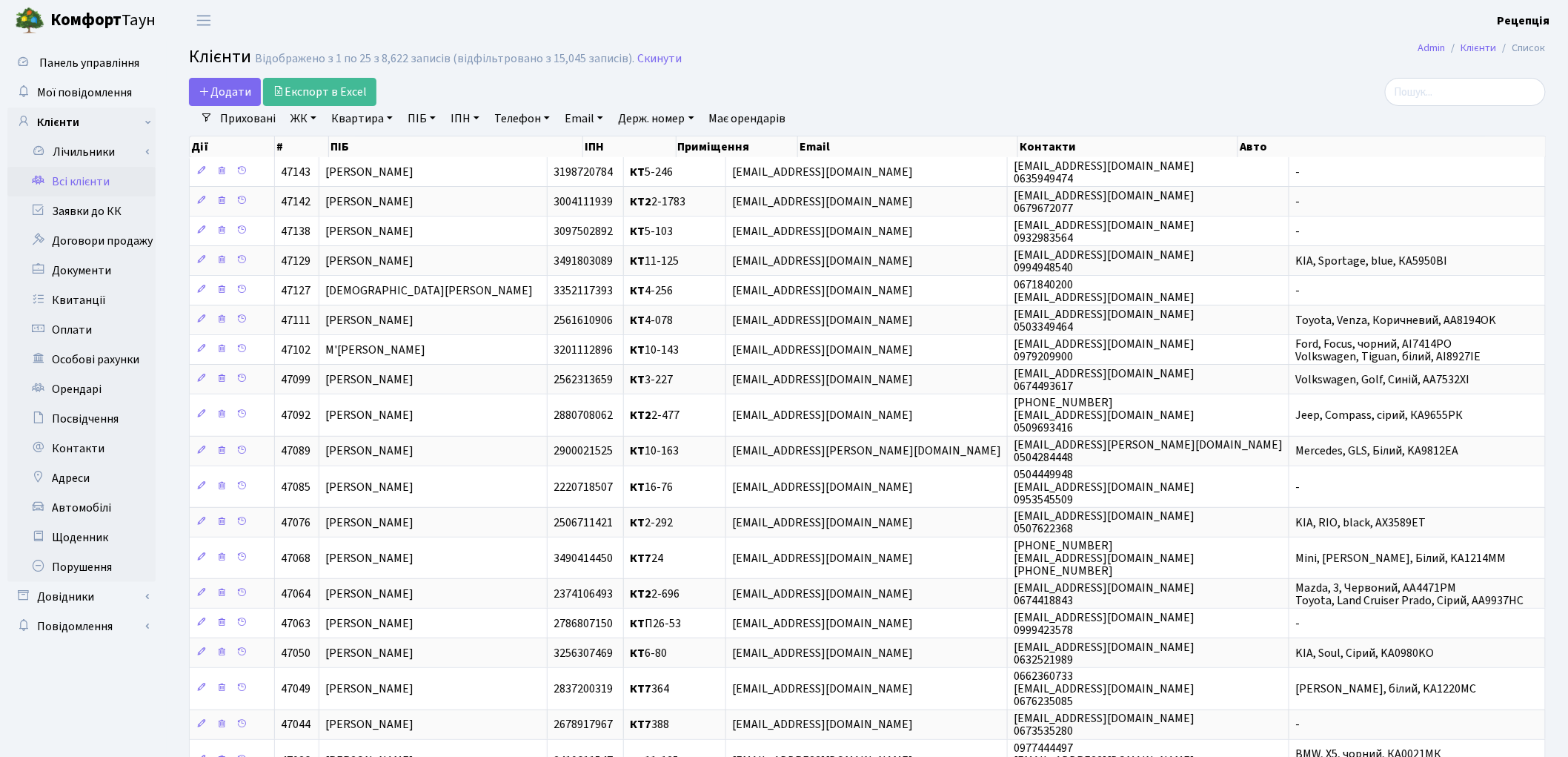
click at [305, 121] on link "ЖК" at bounding box center [303, 119] width 38 height 25
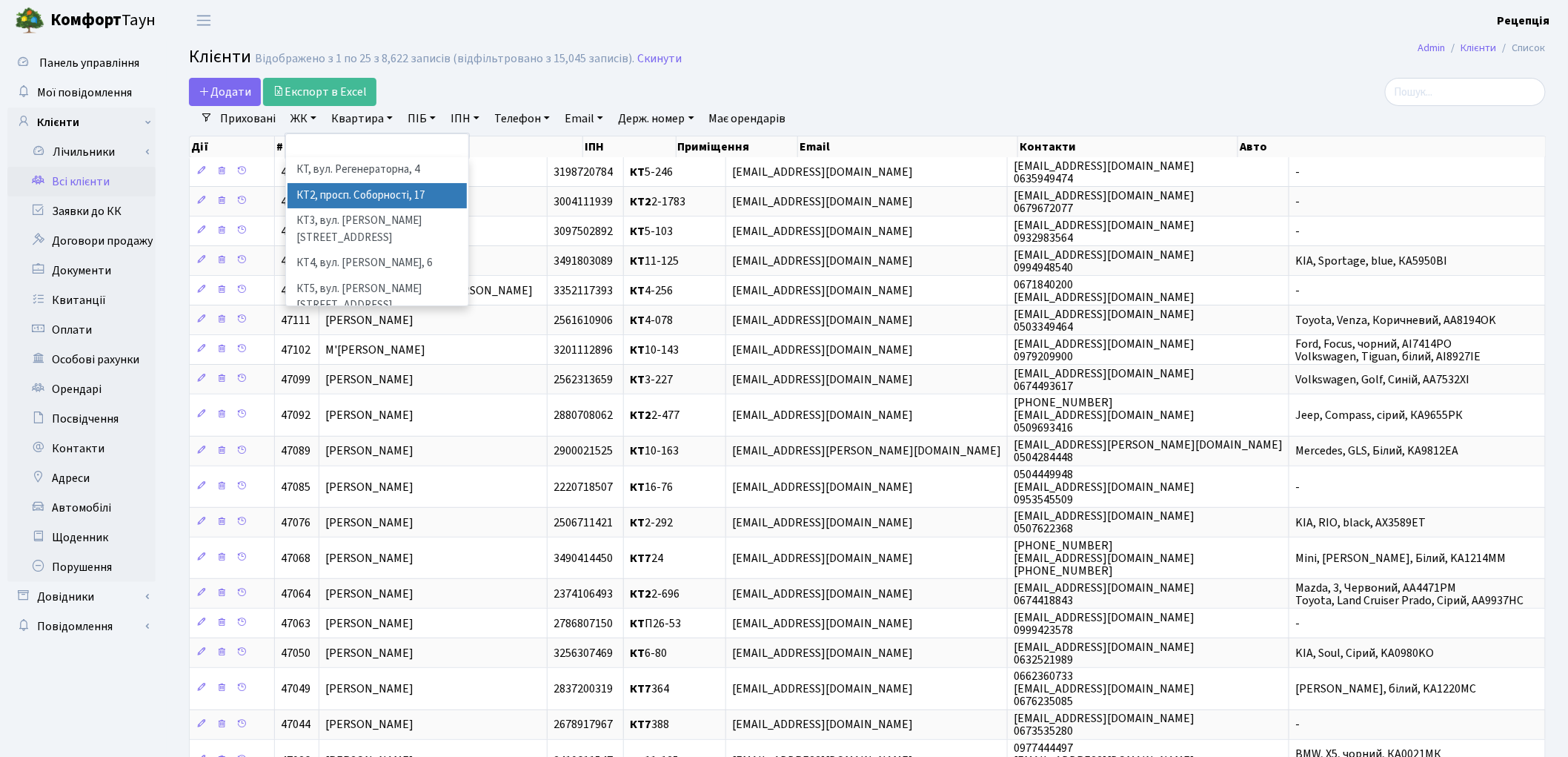
click at [354, 183] on li "КТ2, просп. Соборності, 17" at bounding box center [377, 196] width 179 height 26
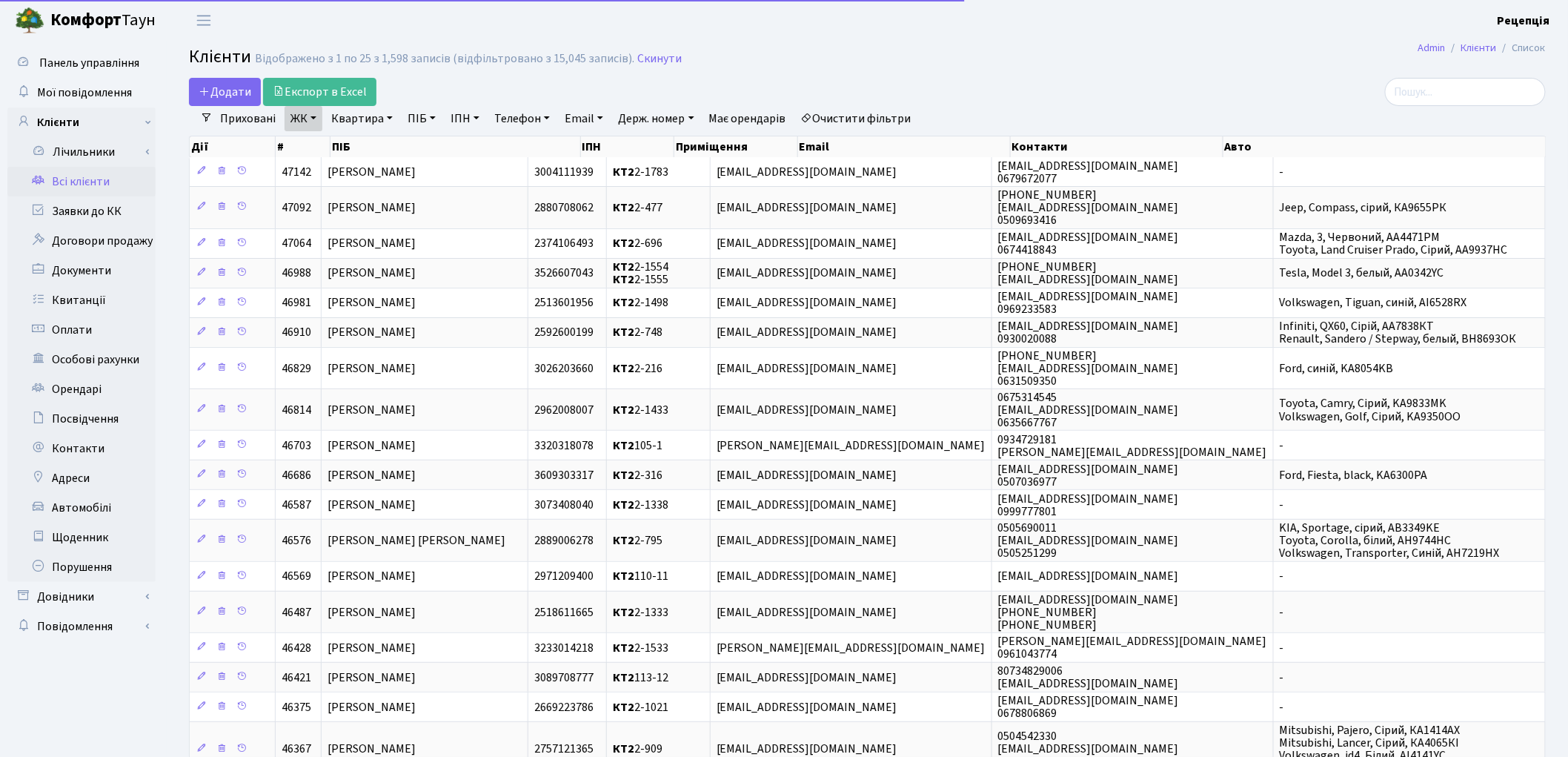
click at [363, 115] on link "Квартира" at bounding box center [362, 119] width 74 height 25
type input "107-01"
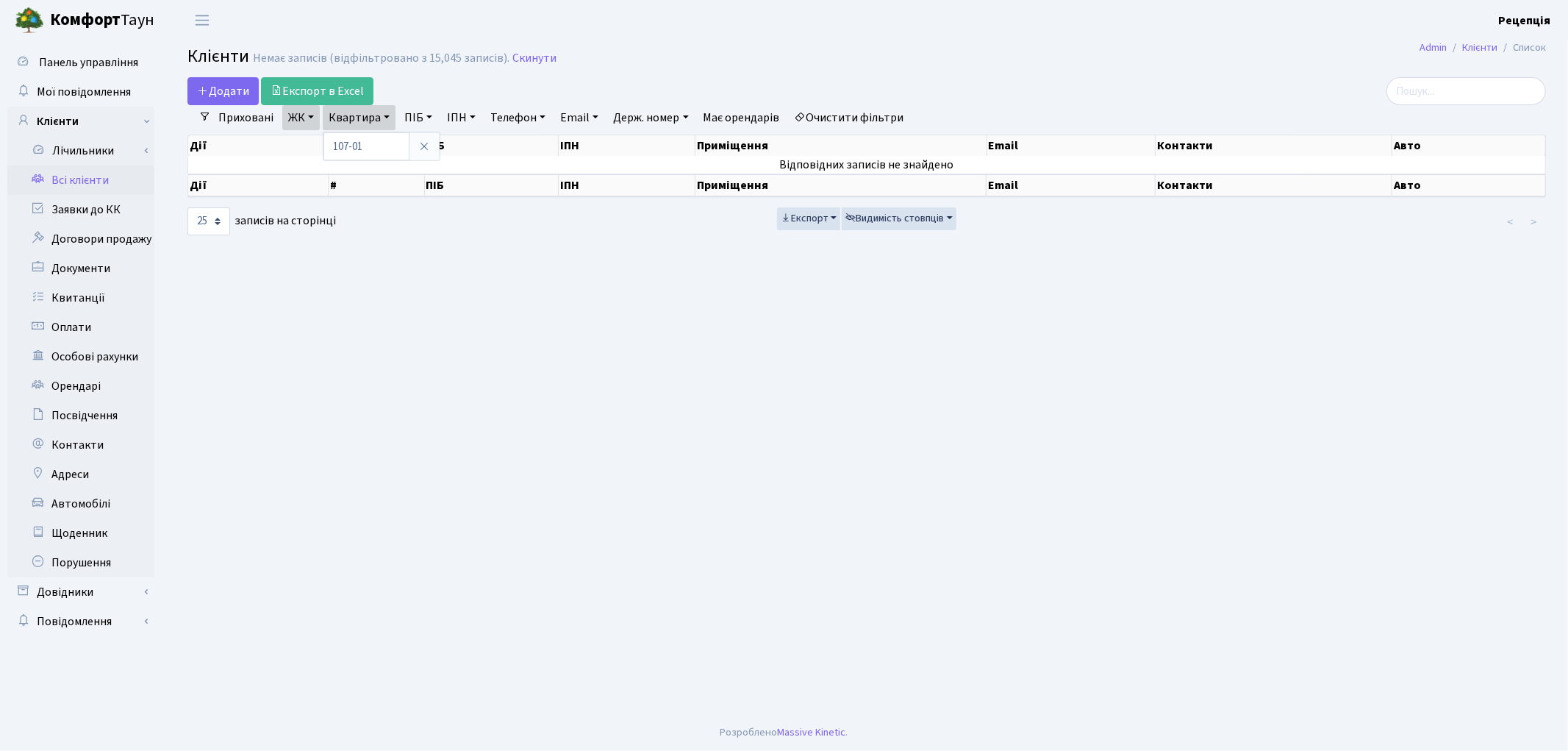
click at [875, 123] on link "Очистити фільтри" at bounding box center [850, 118] width 122 height 25
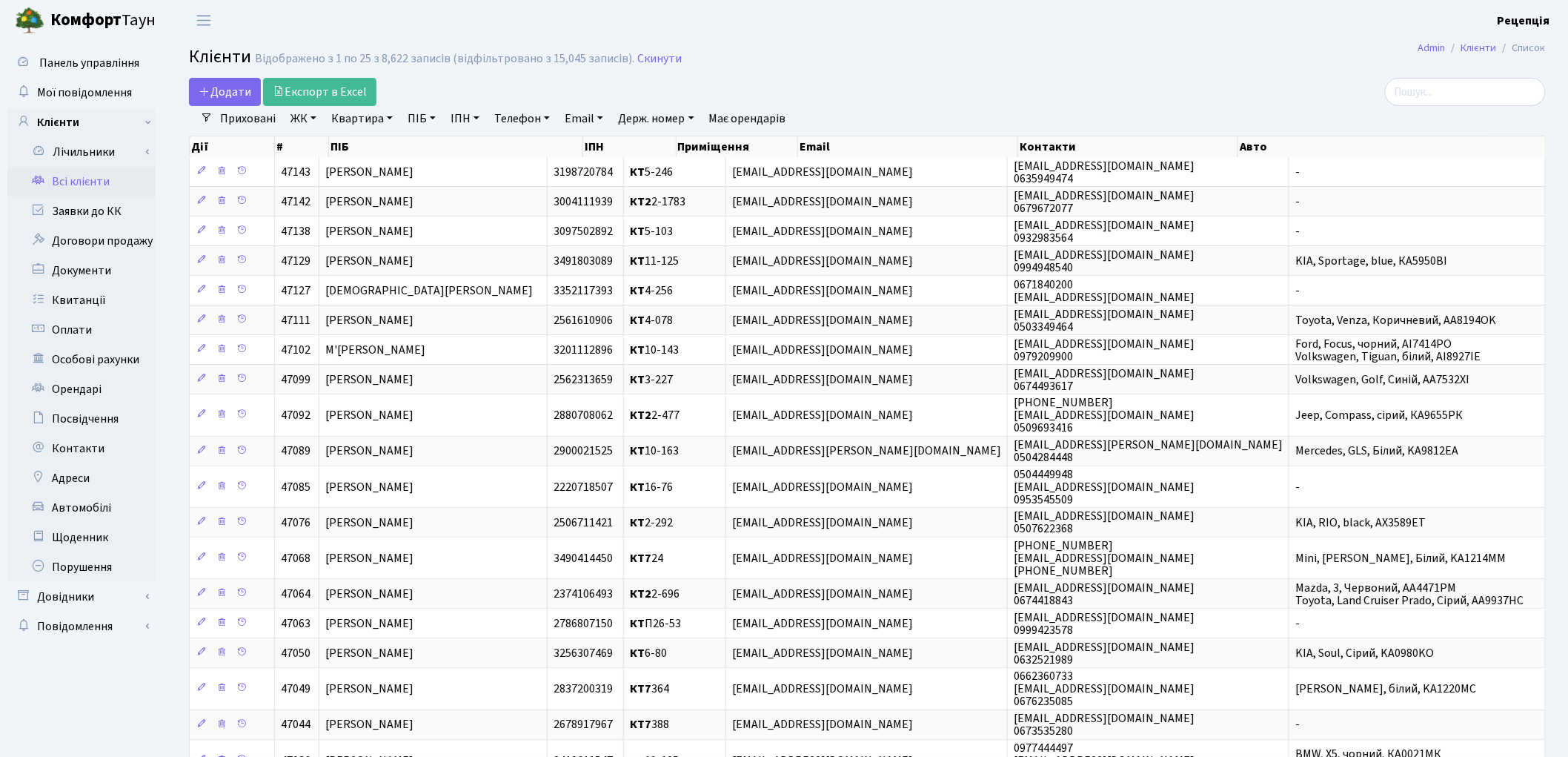
click at [432, 119] on link "ПІБ" at bounding box center [421, 119] width 40 height 25
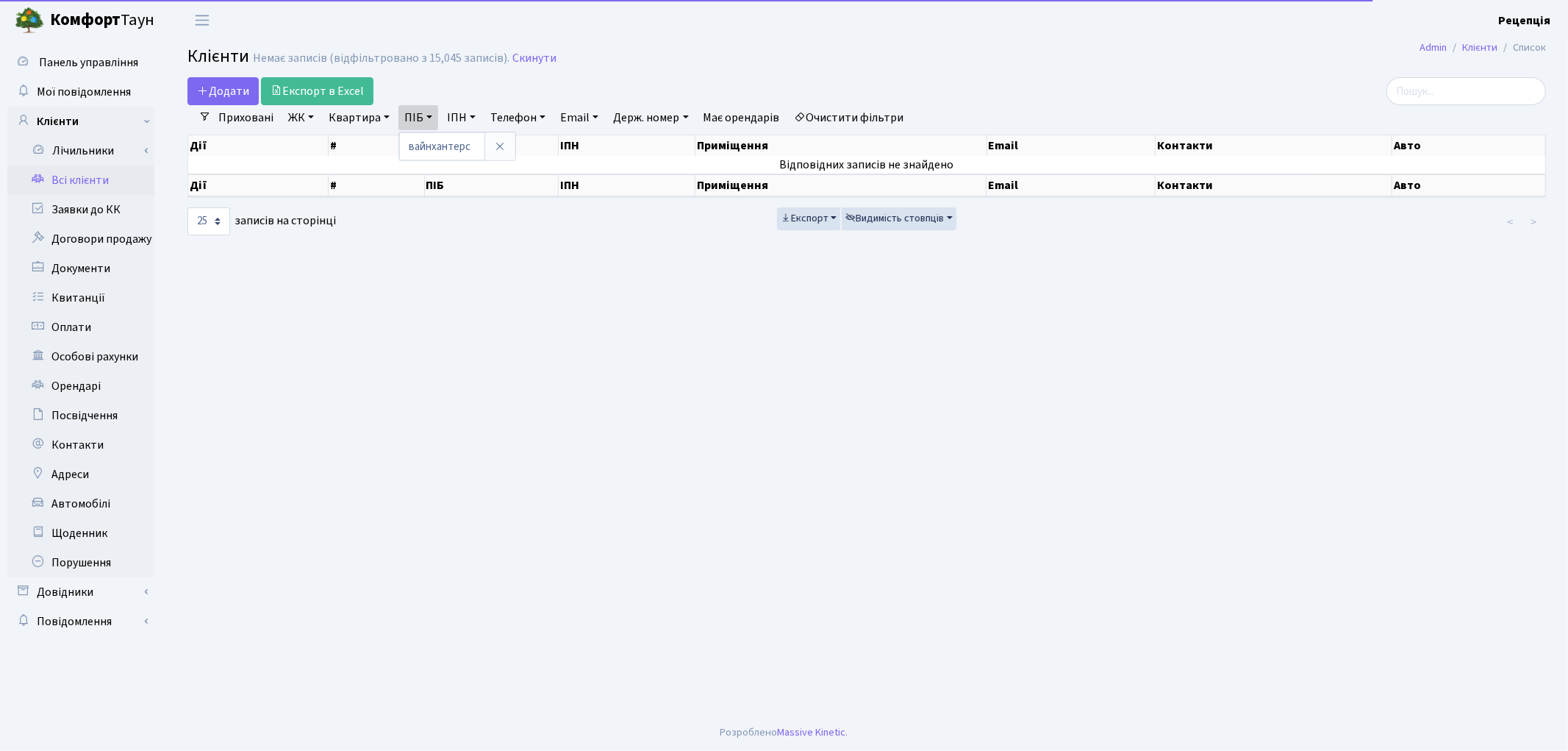
click at [846, 118] on link "Очистити фільтри" at bounding box center [850, 118] width 122 height 25
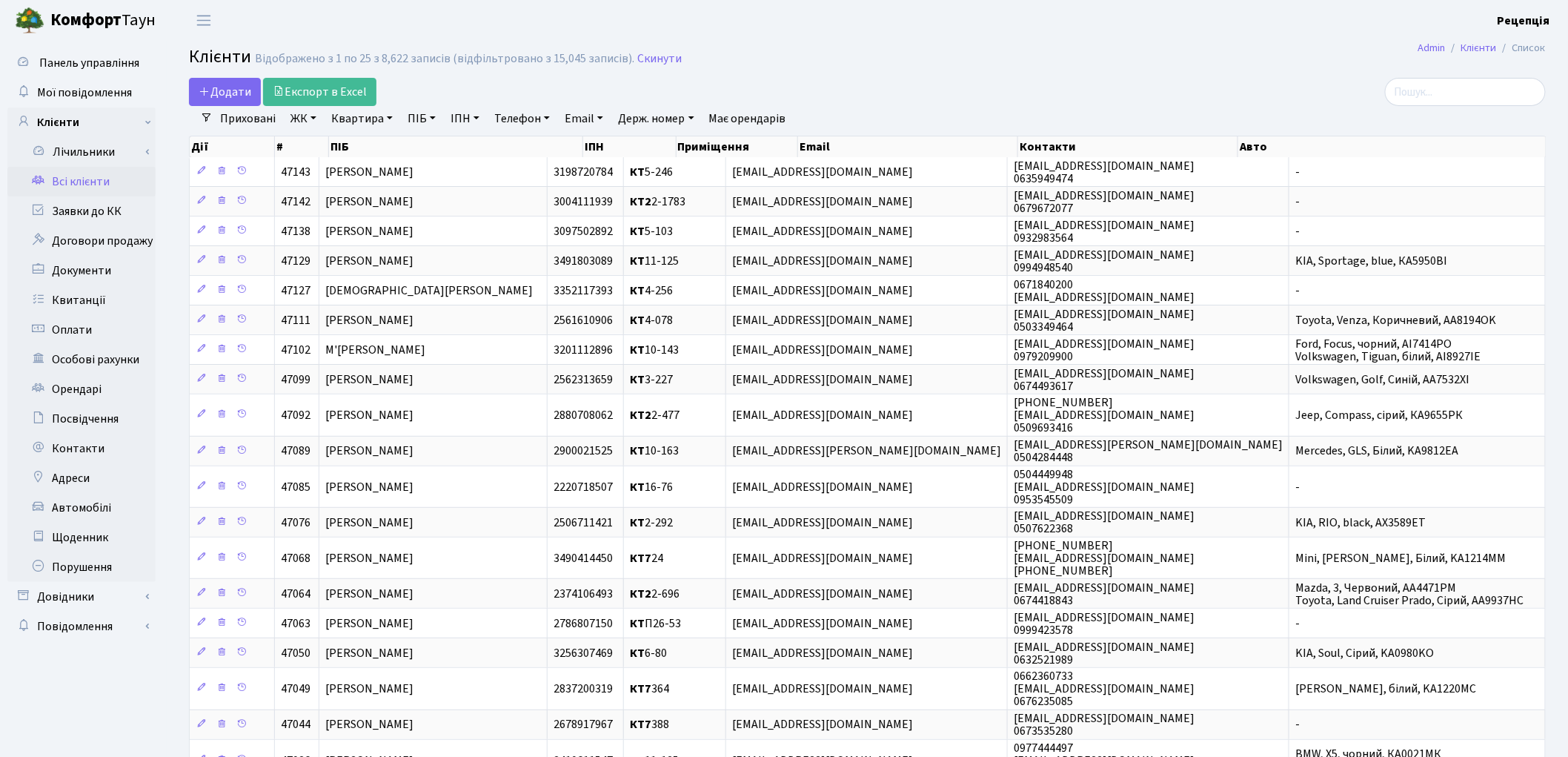
click at [419, 114] on link "ПІБ" at bounding box center [421, 119] width 40 height 25
type input "вайнхантерс"
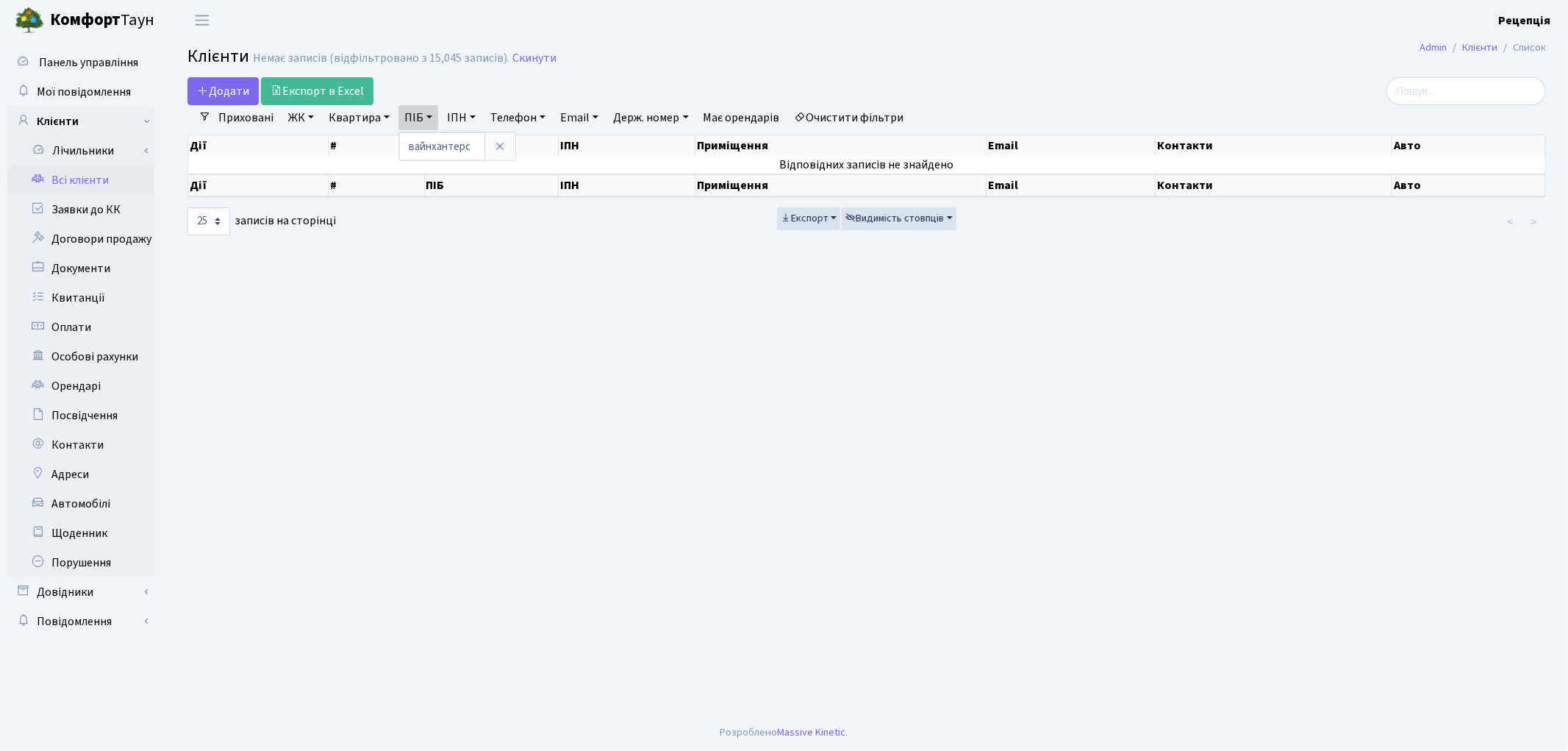
click at [891, 113] on link "Очистити фільтри" at bounding box center [850, 118] width 122 height 25
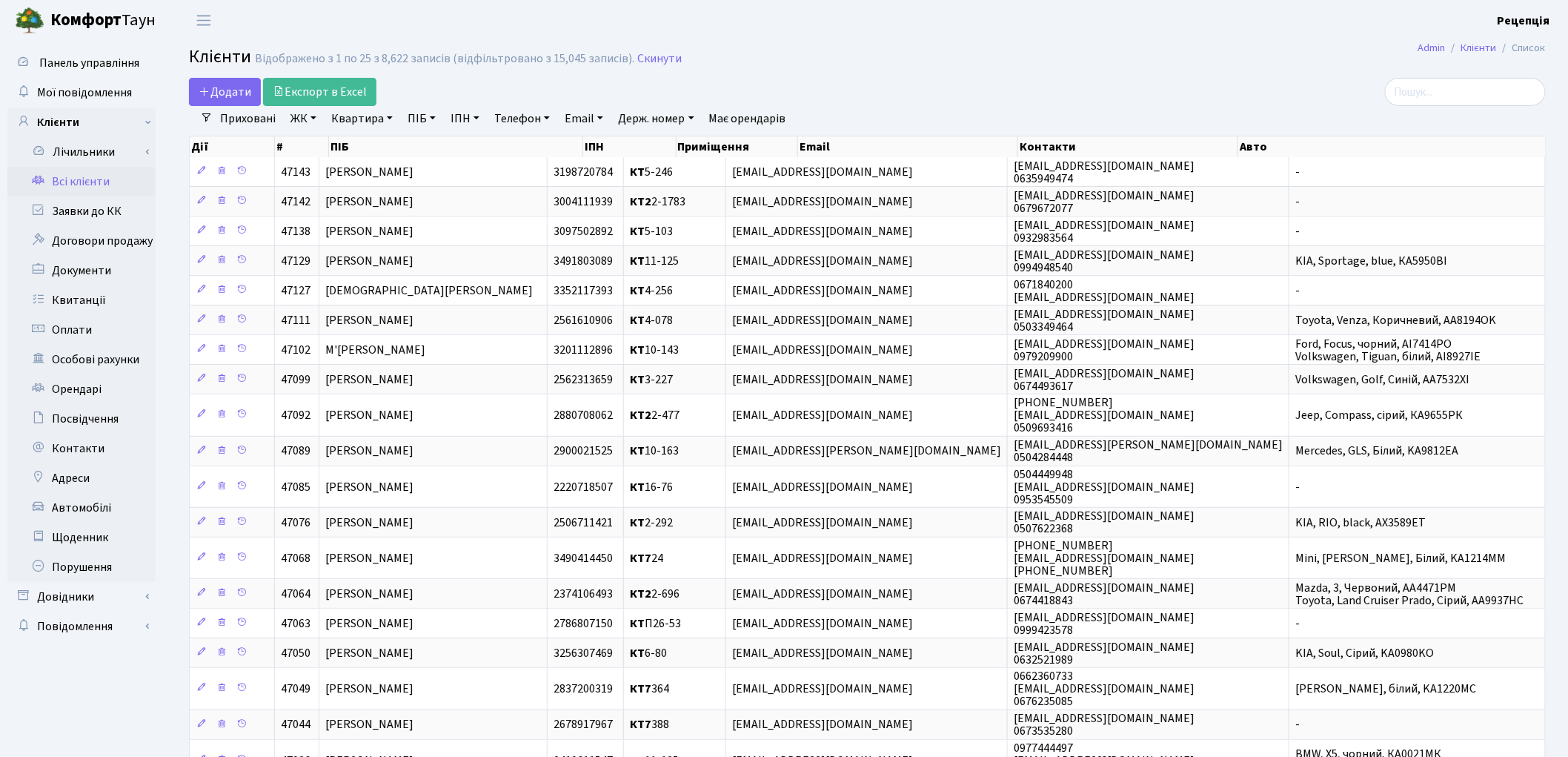
click at [298, 115] on link "ЖК" at bounding box center [303, 119] width 38 height 25
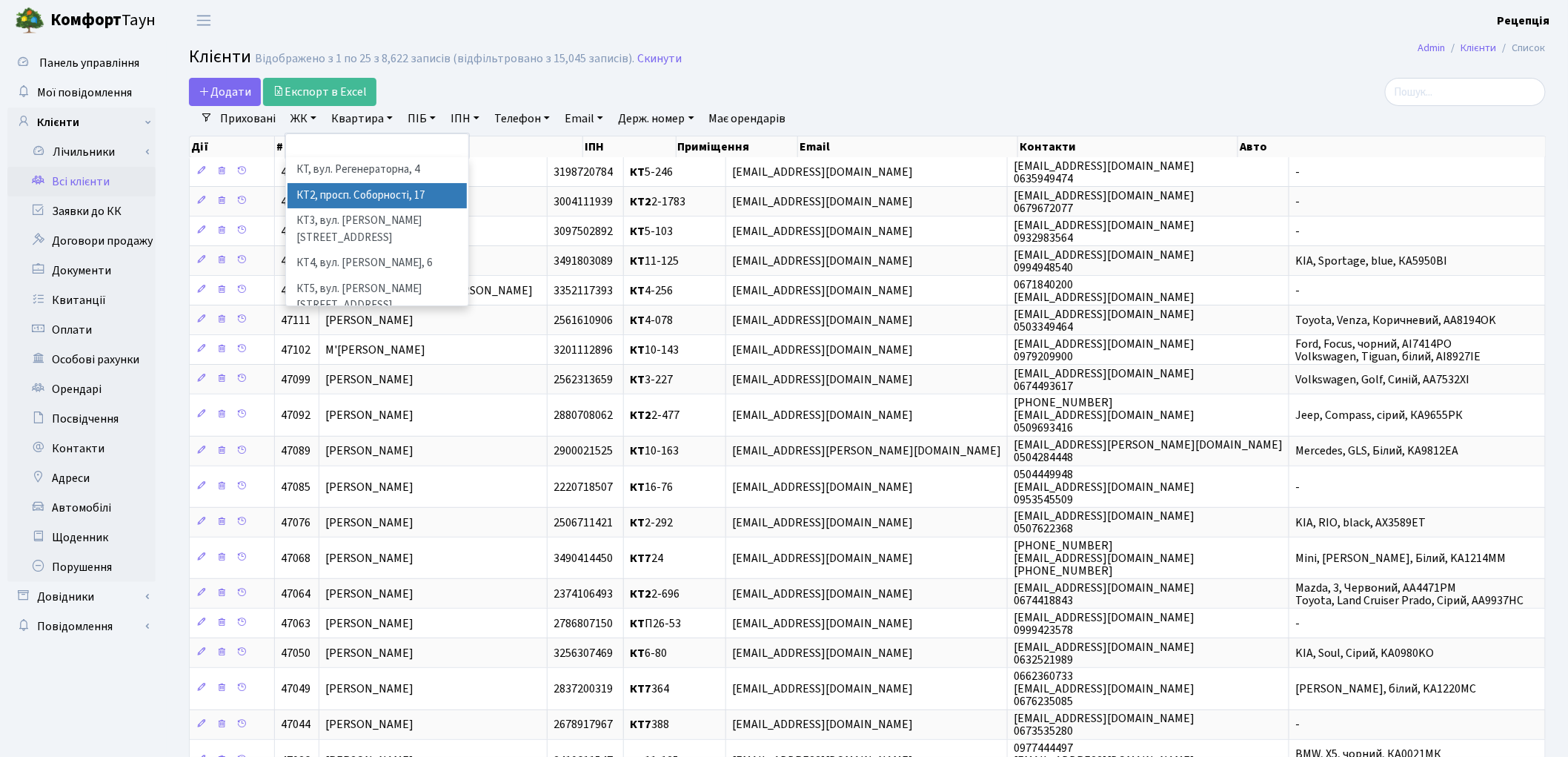
click at [374, 196] on li "КТ2, просп. Соборності, 17" at bounding box center [377, 196] width 179 height 26
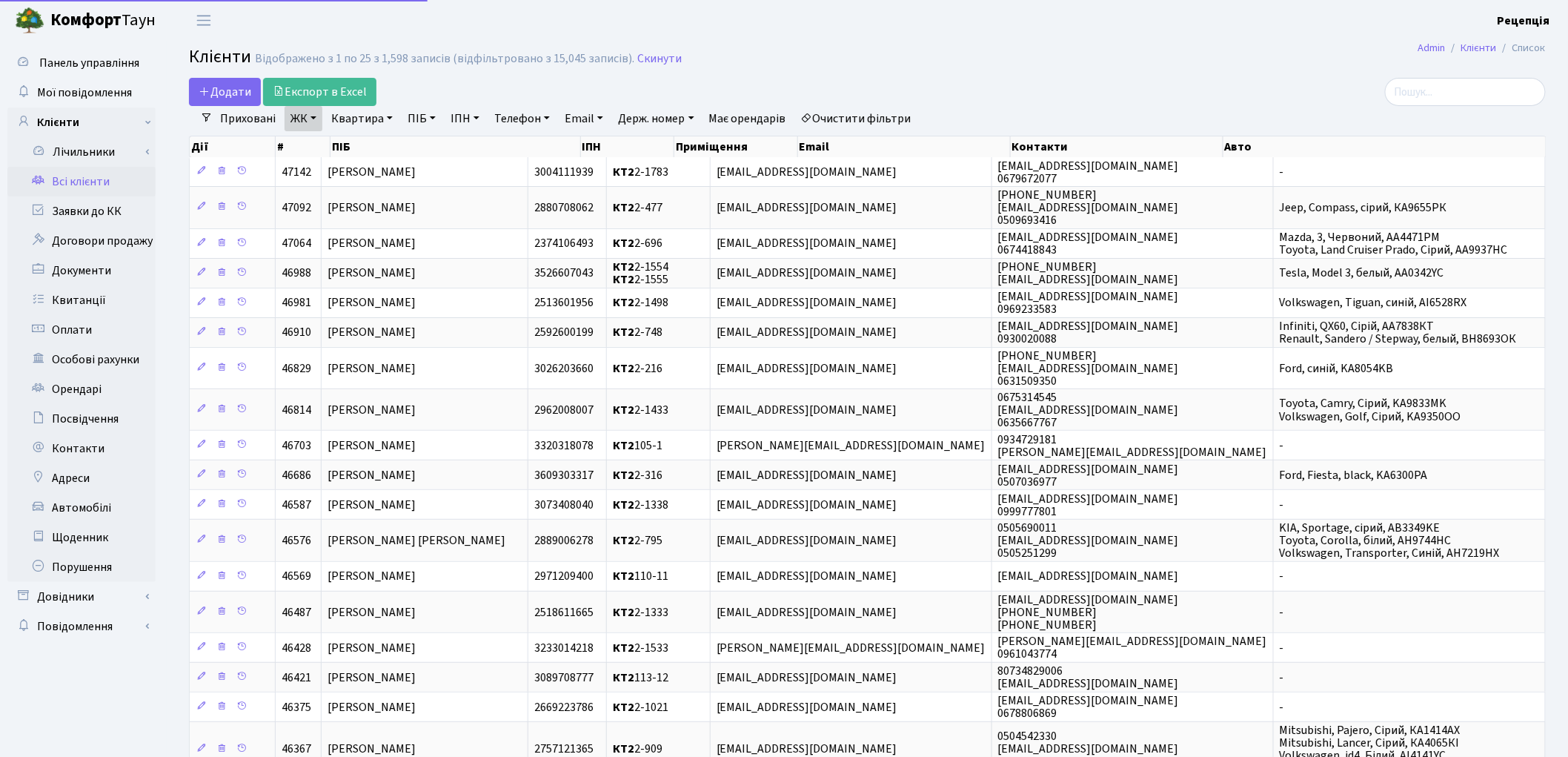
click at [361, 117] on link "Квартира" at bounding box center [362, 119] width 74 height 25
type input "107-1"
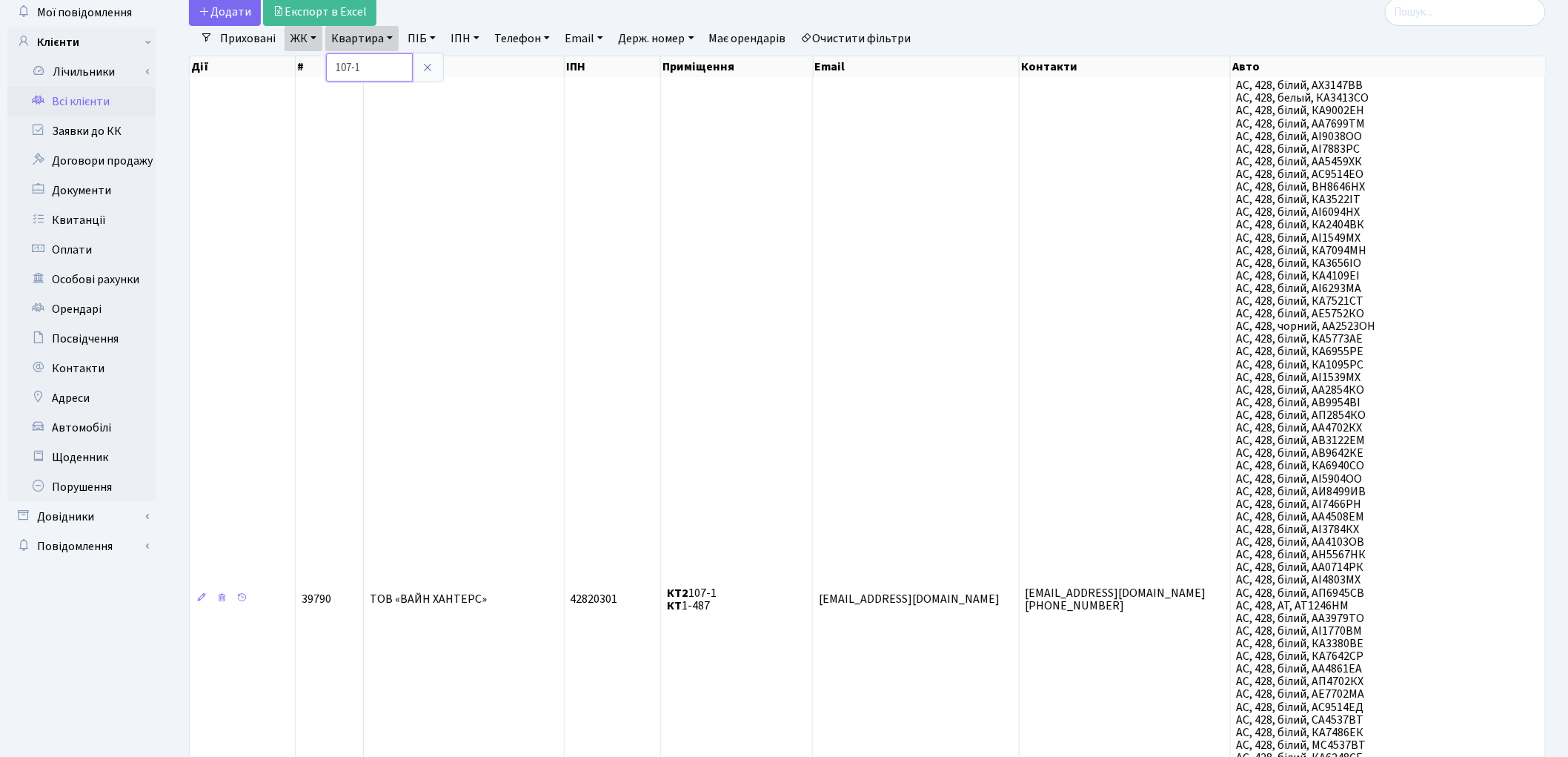
scroll to position [497, 0]
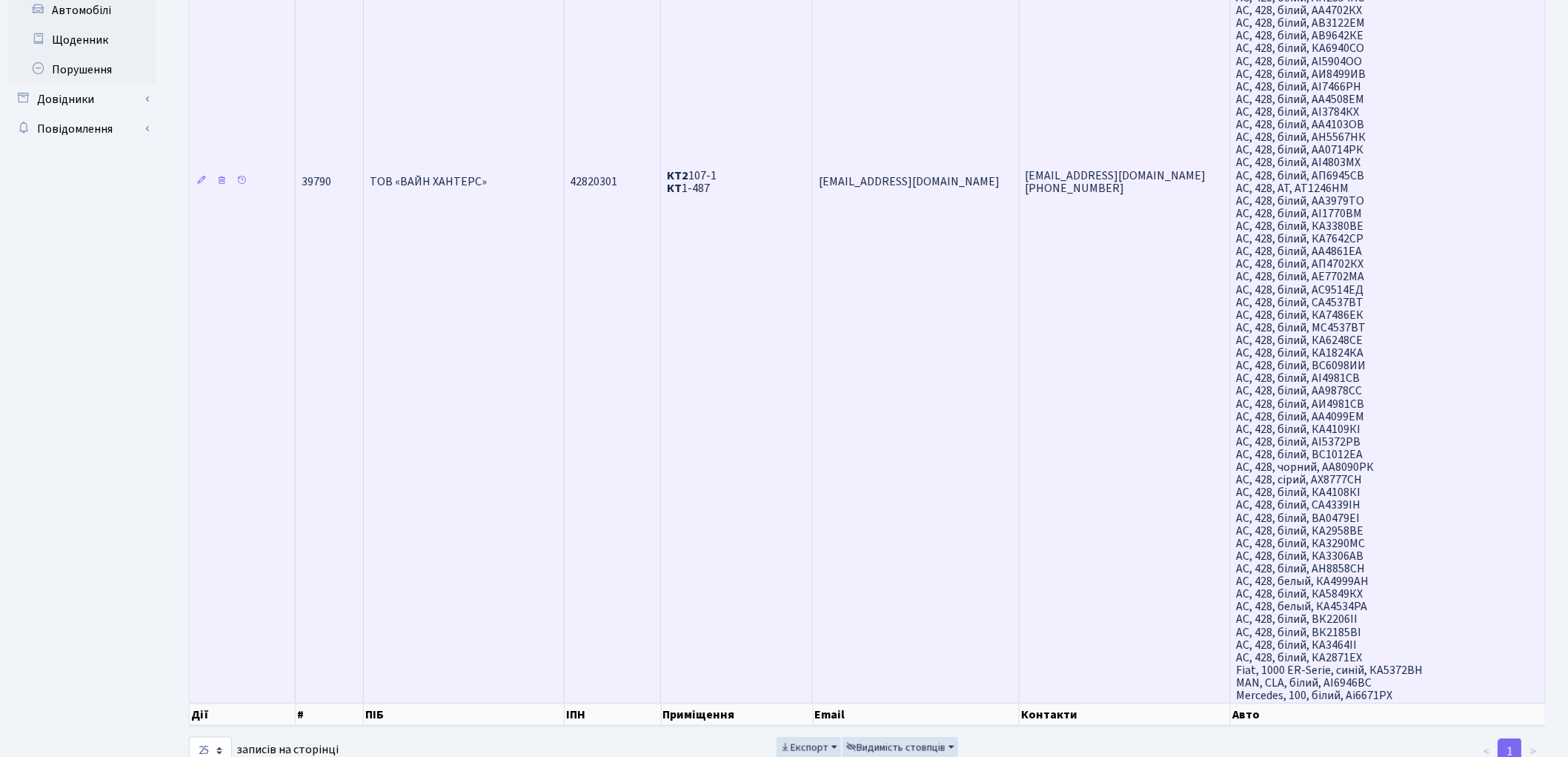
click at [738, 351] on td "КТ2 107-1 КТ 1-487" at bounding box center [737, 181] width 152 height 1042
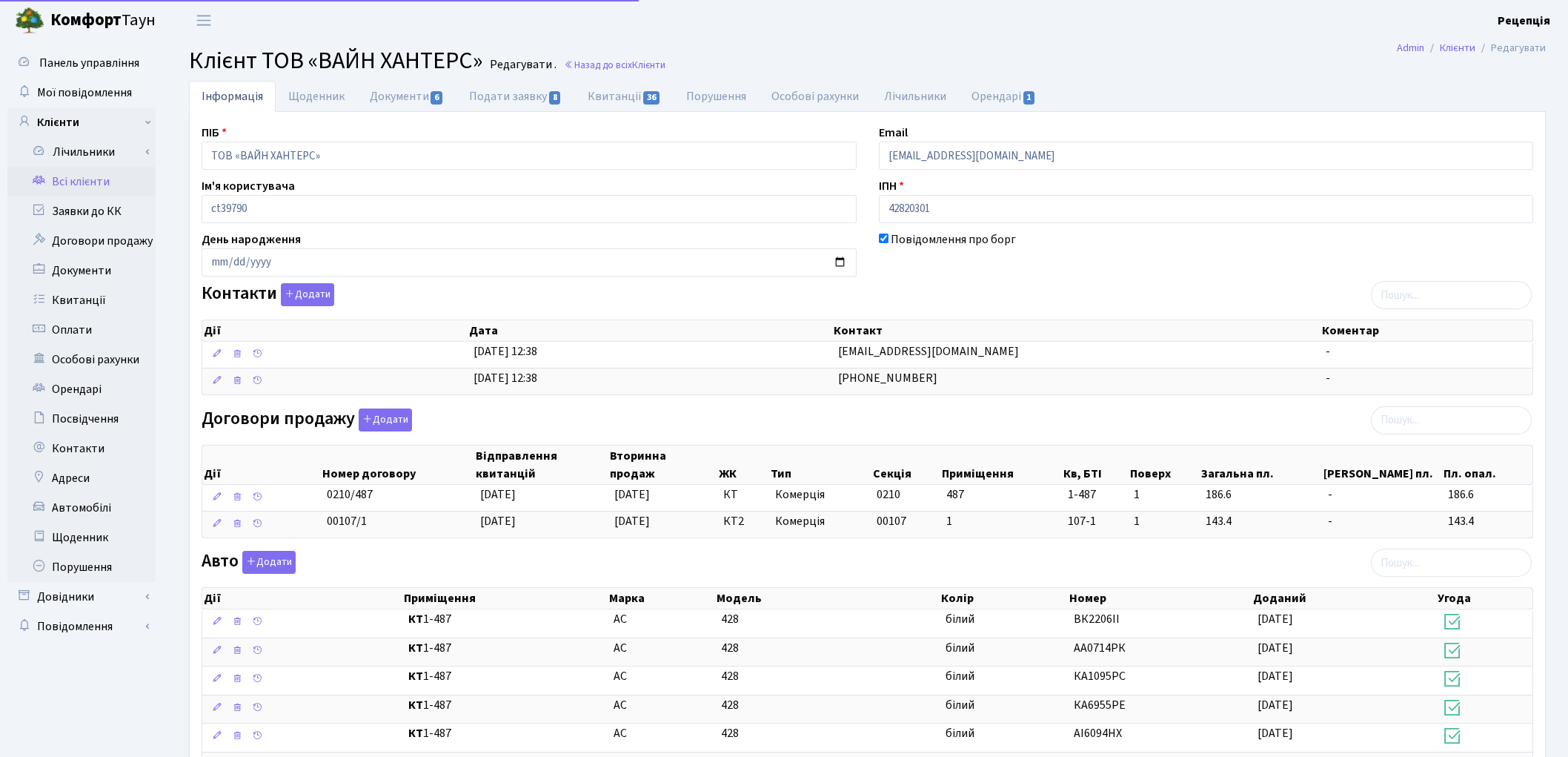
select select "25"
click at [994, 99] on link "Орендарі 1" at bounding box center [1004, 96] width 90 height 30
select select "25"
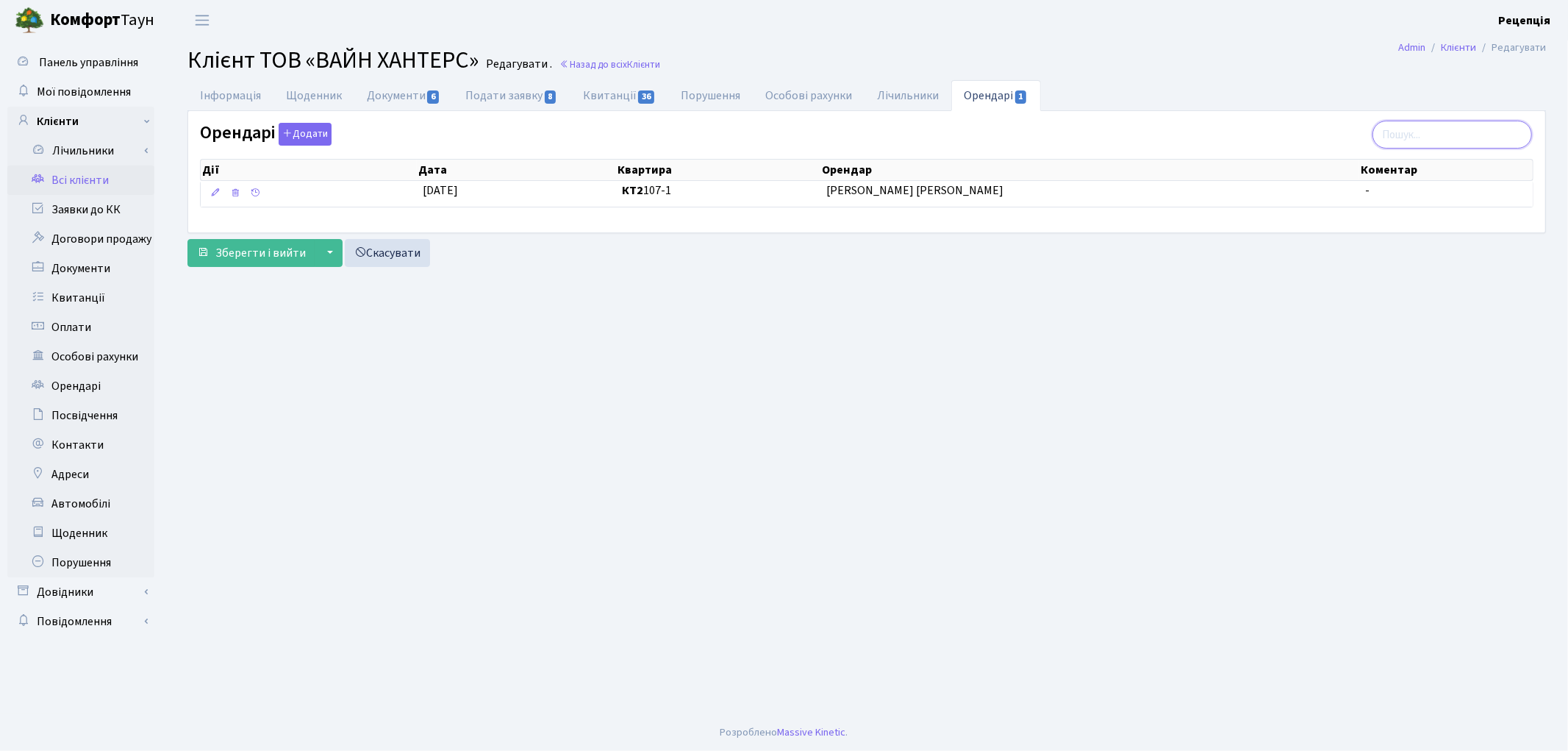
click at [1419, 135] on input "search" at bounding box center [1451, 135] width 160 height 28
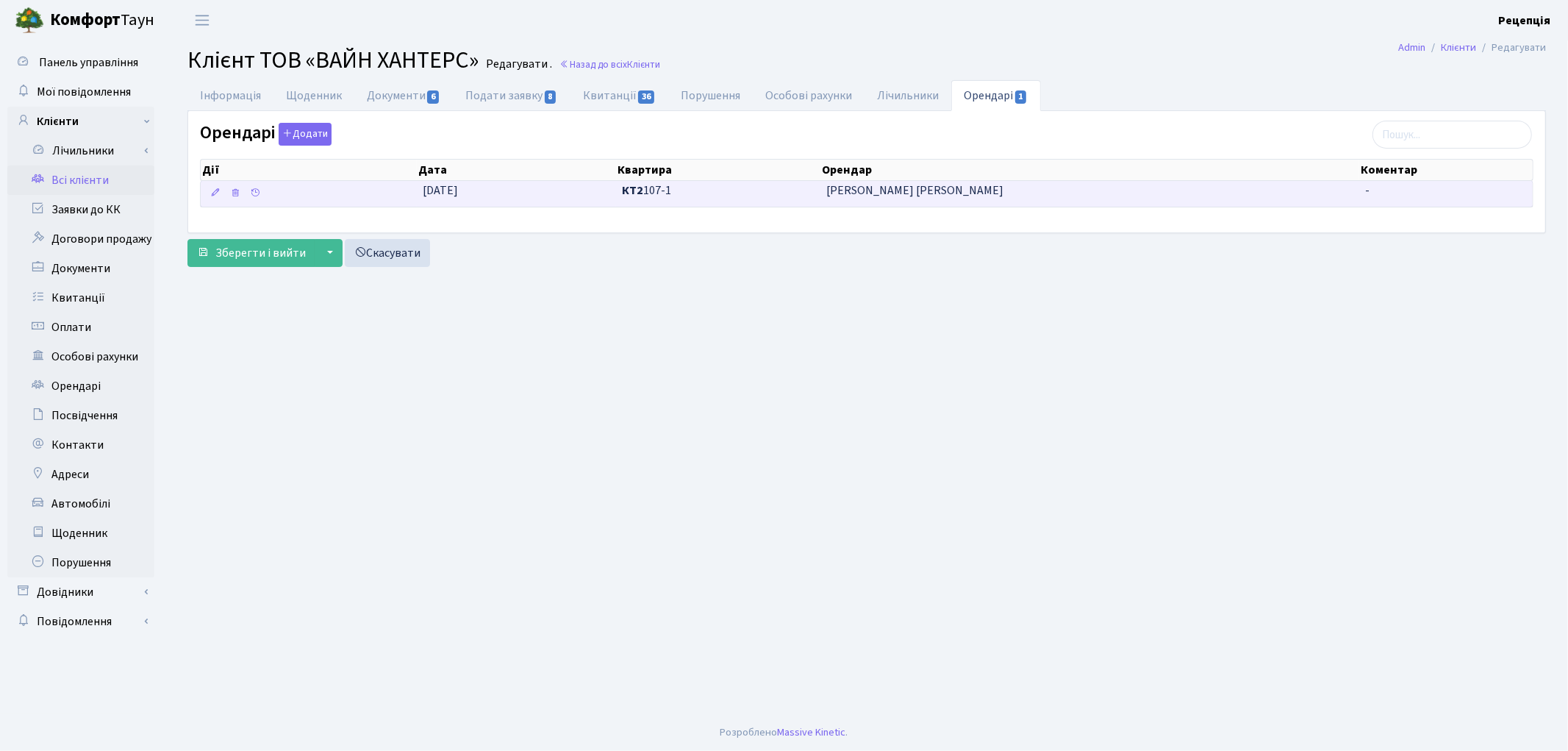
click at [951, 196] on span "[PERSON_NAME] [PERSON_NAME]" at bounding box center [1090, 191] width 527 height 17
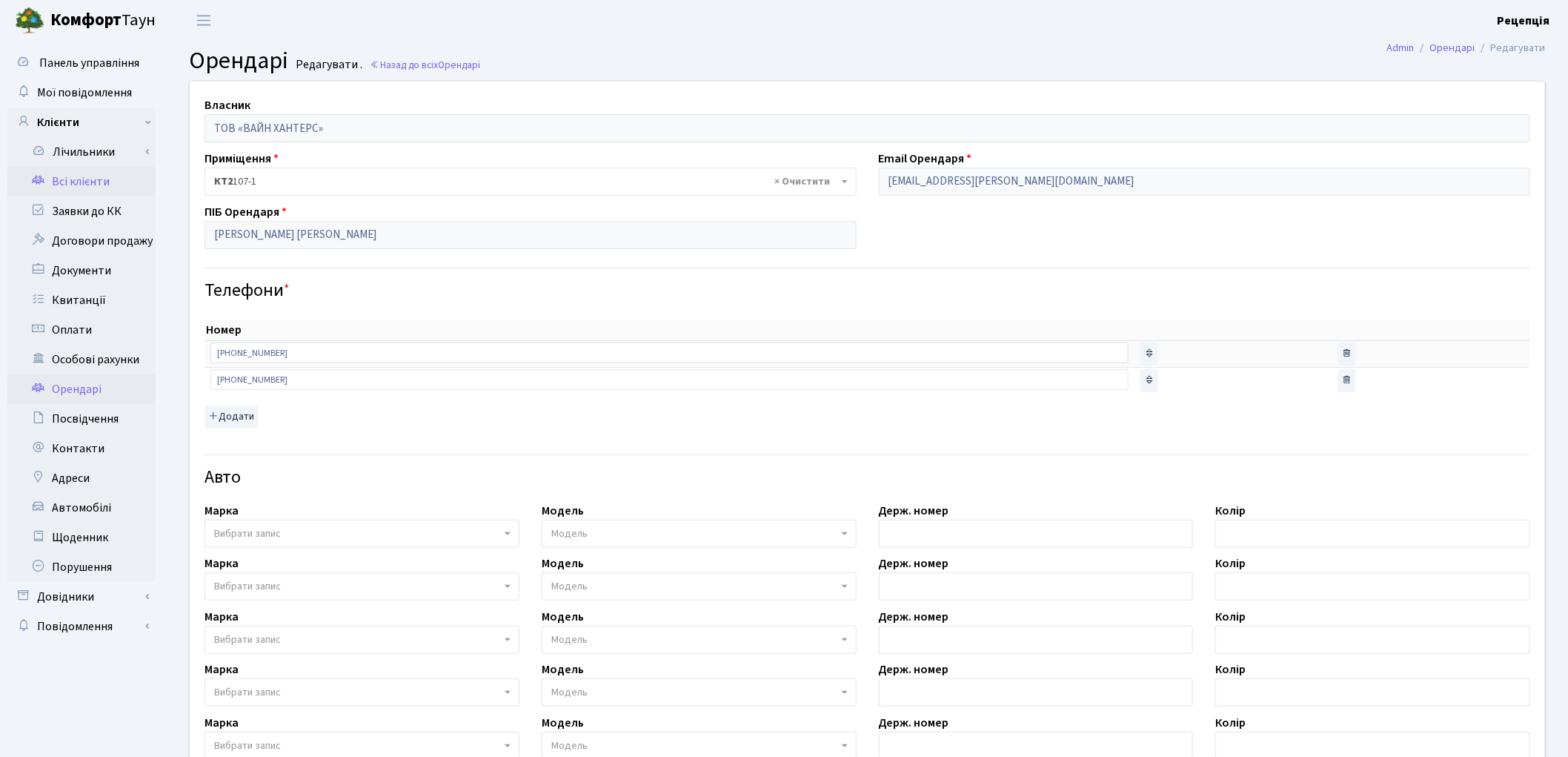
click at [78, 178] on link "Всі клієнти" at bounding box center [81, 181] width 148 height 29
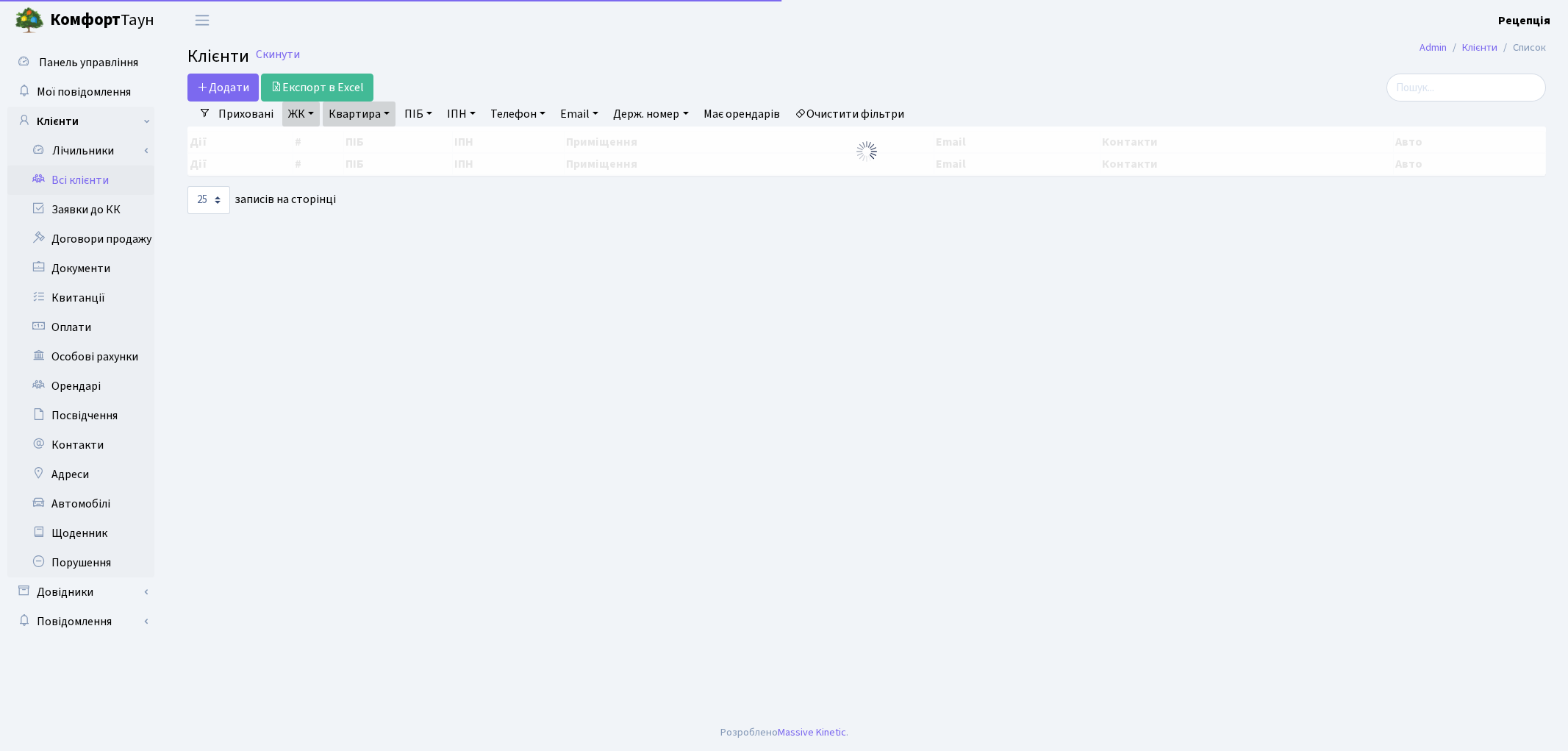
select select "25"
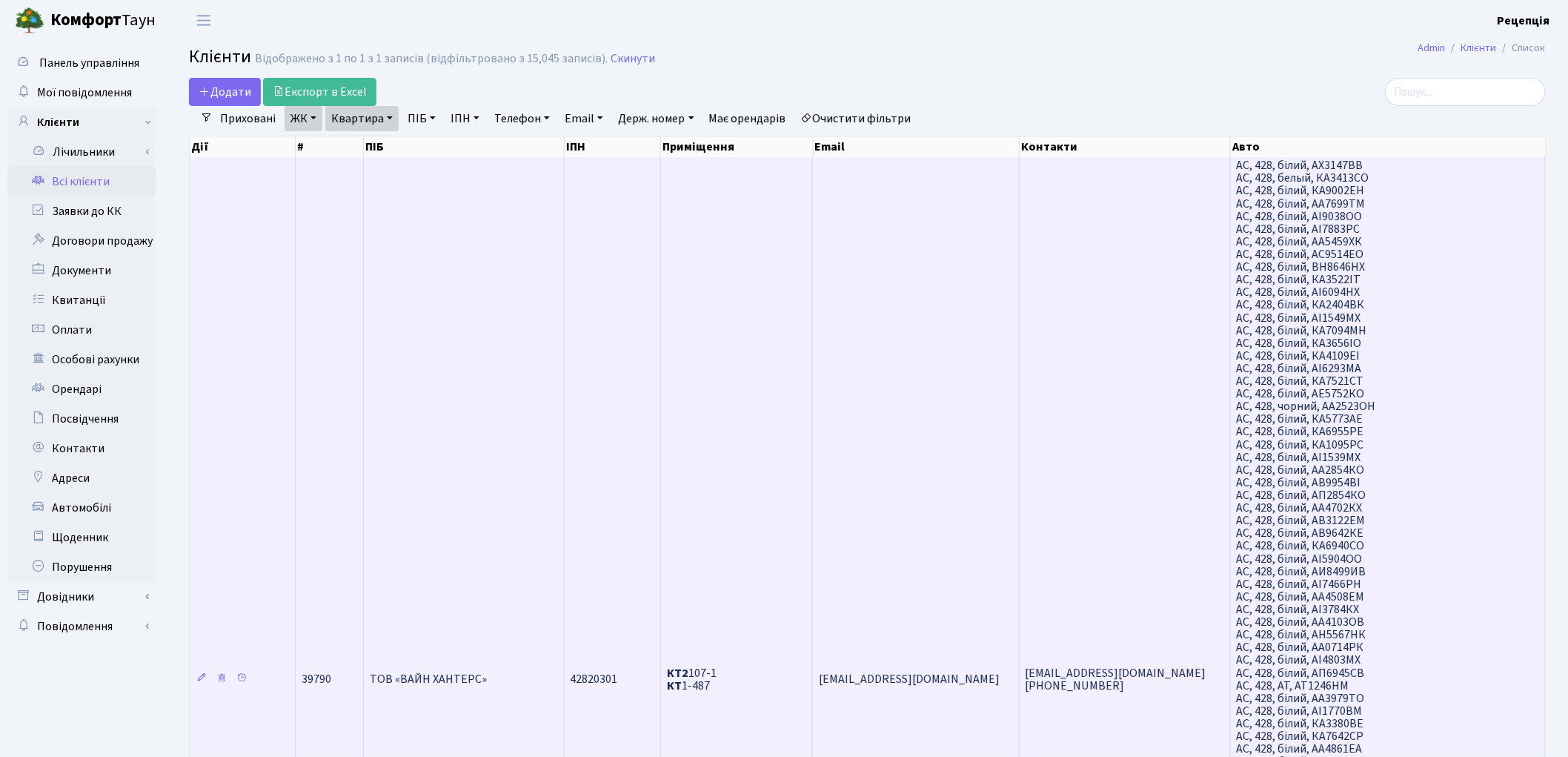
click at [524, 186] on td "ТОВ «ВАЙН ХАНТЕРС»" at bounding box center [464, 678] width 201 height 1042
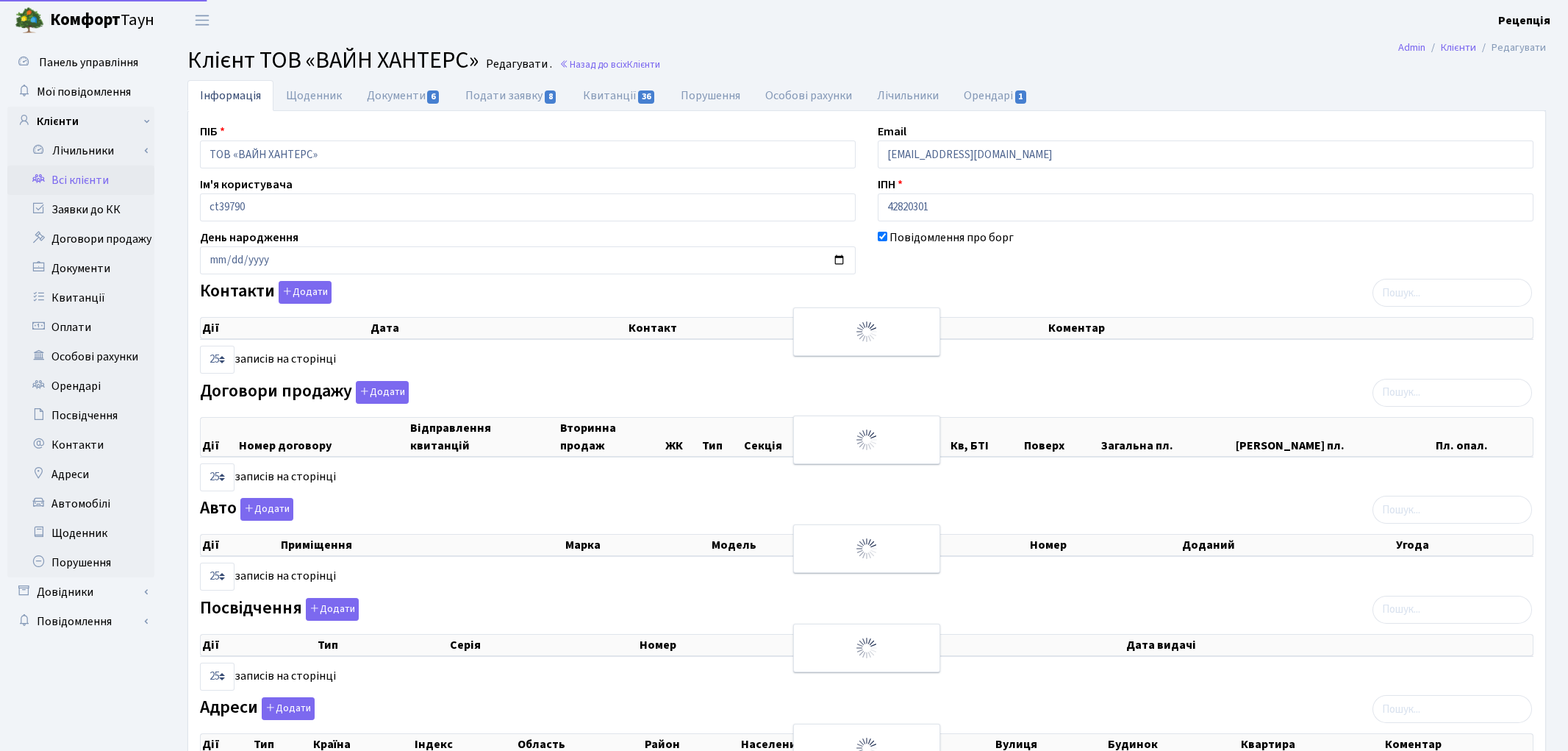
select select "25"
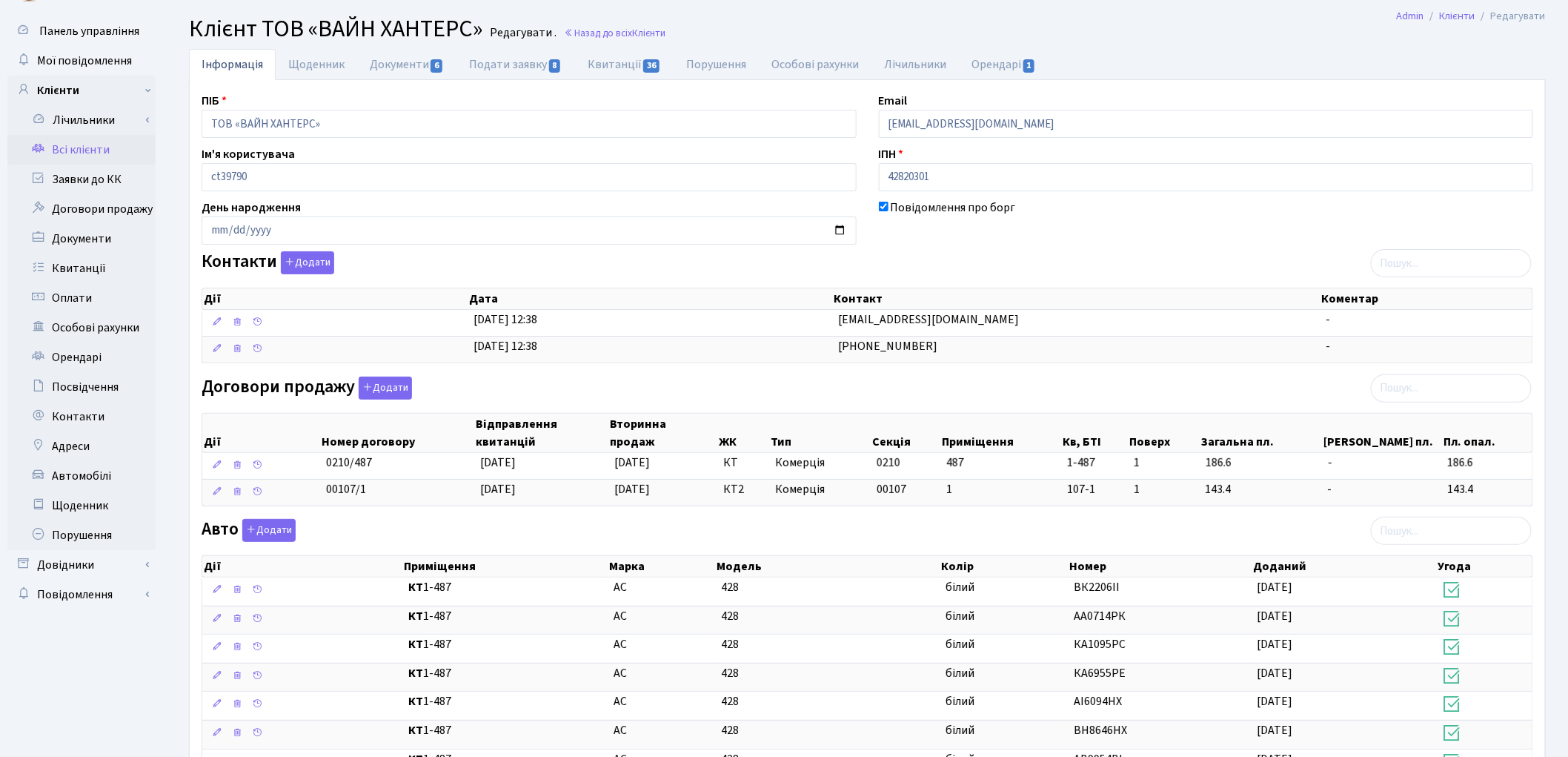
scroll to position [37, 0]
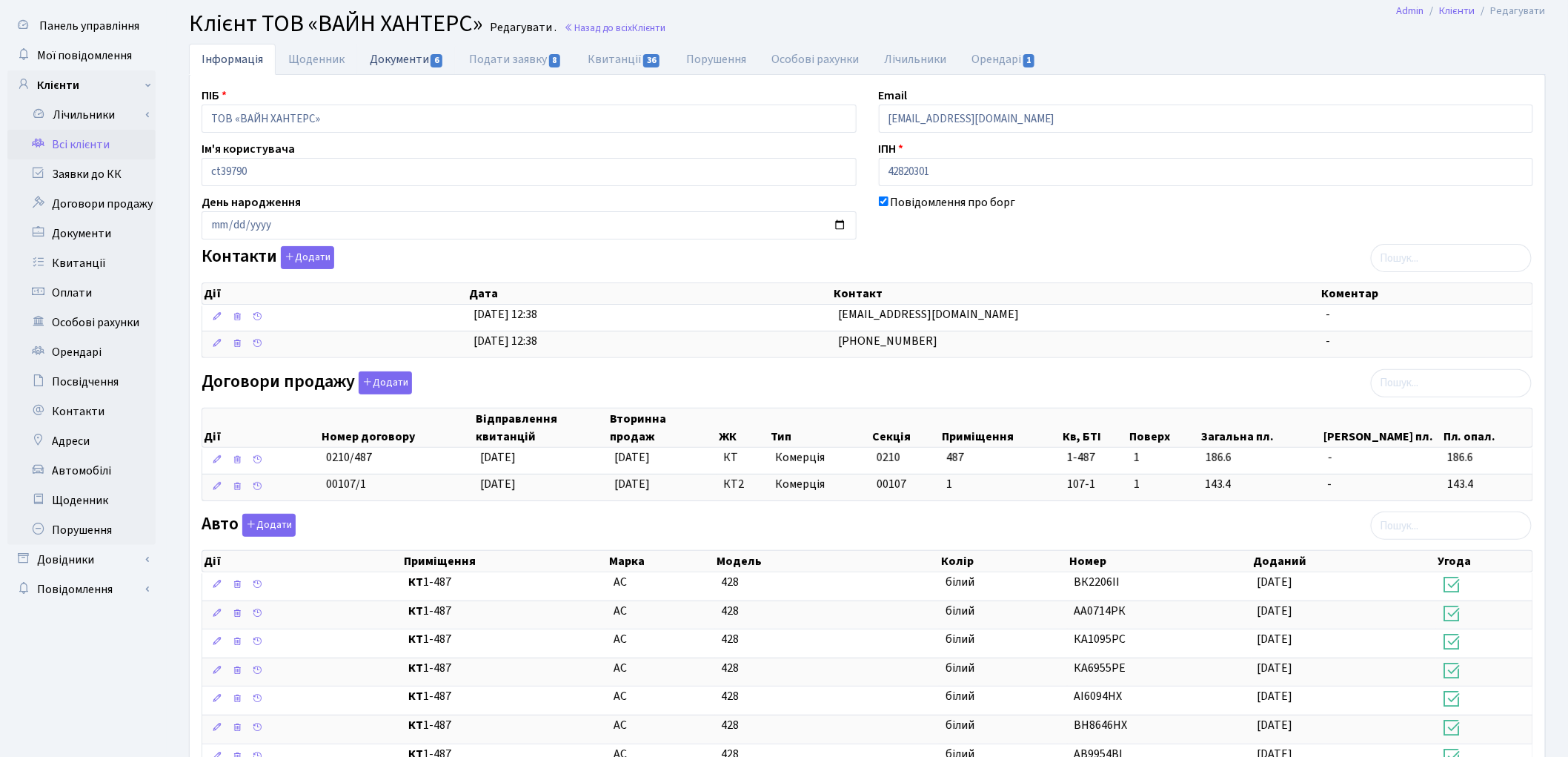
click at [408, 56] on link "Документи 6" at bounding box center [406, 58] width 99 height 30
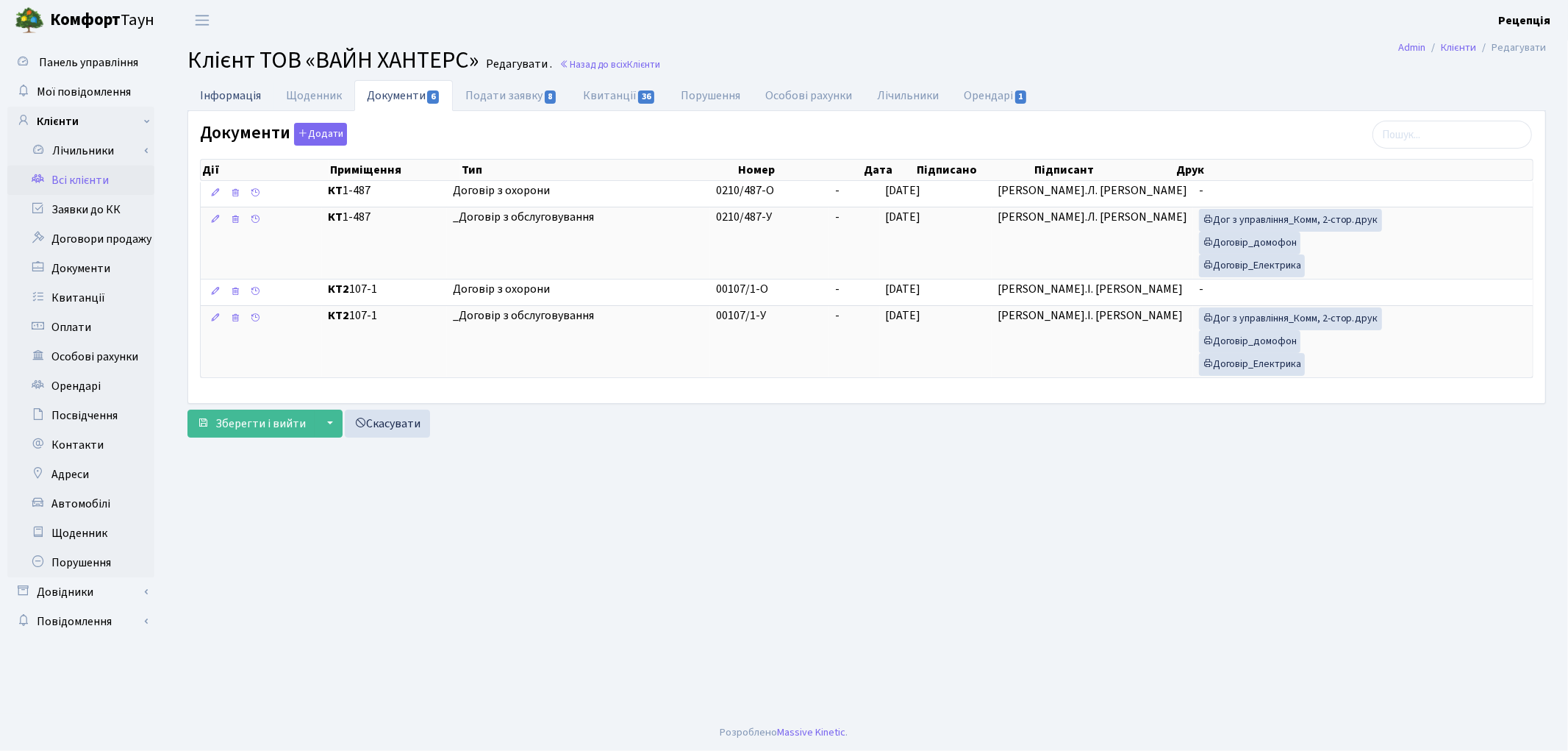
click at [251, 92] on link "Інформація" at bounding box center [230, 95] width 86 height 30
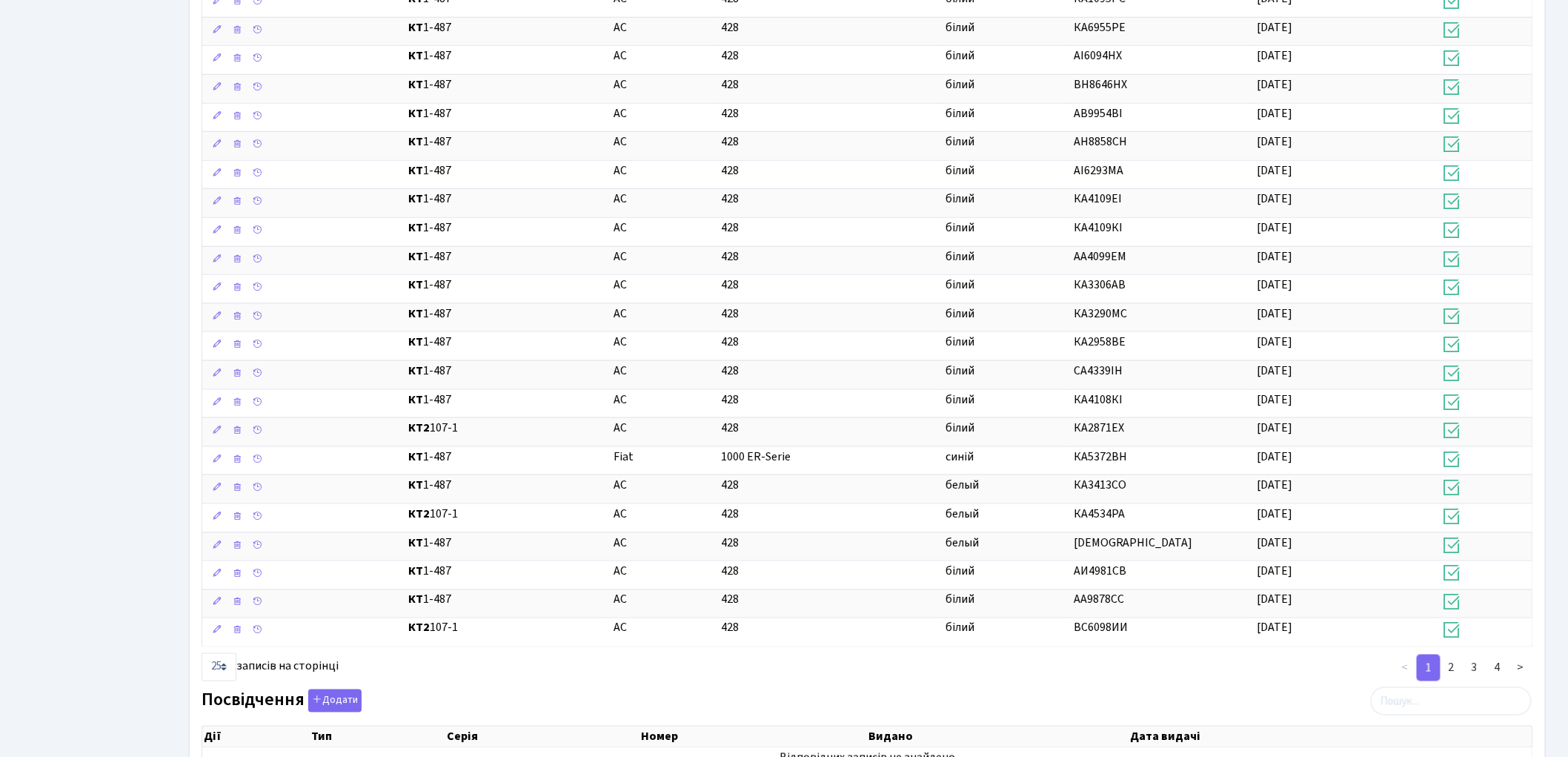
scroll to position [782, 0]
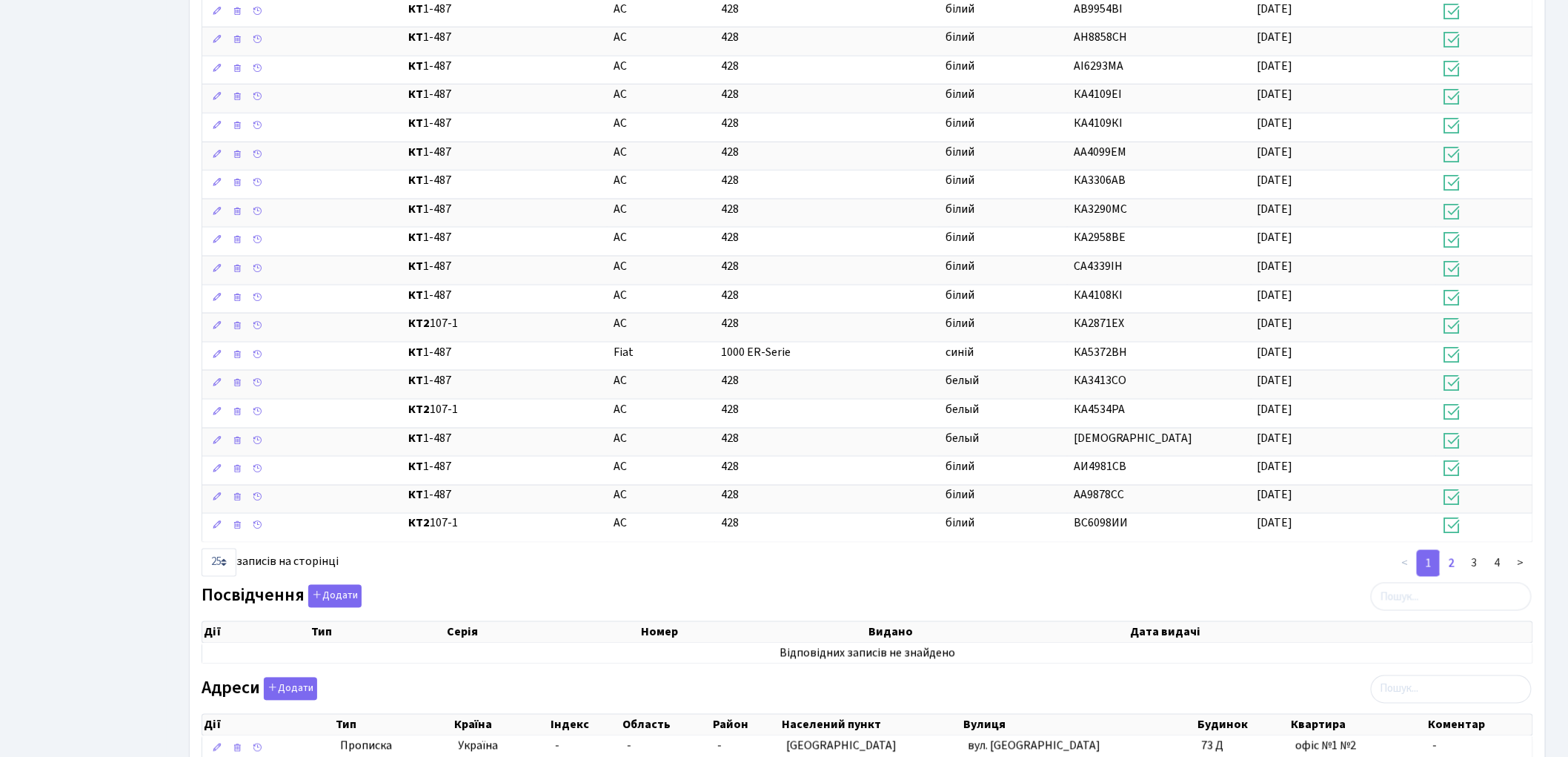
click at [1451, 567] on link "2" at bounding box center [1451, 563] width 24 height 27
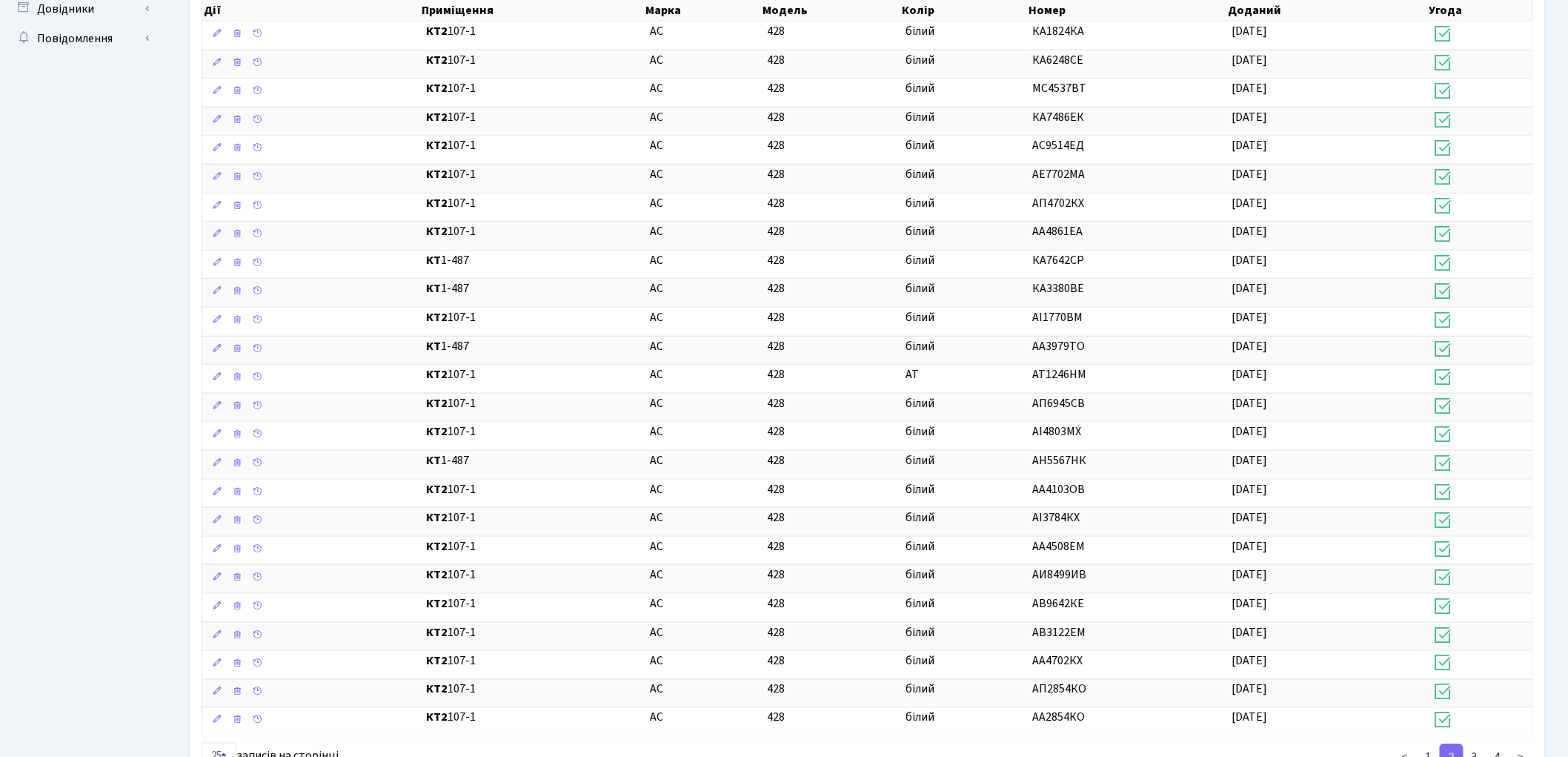
scroll to position [737, 0]
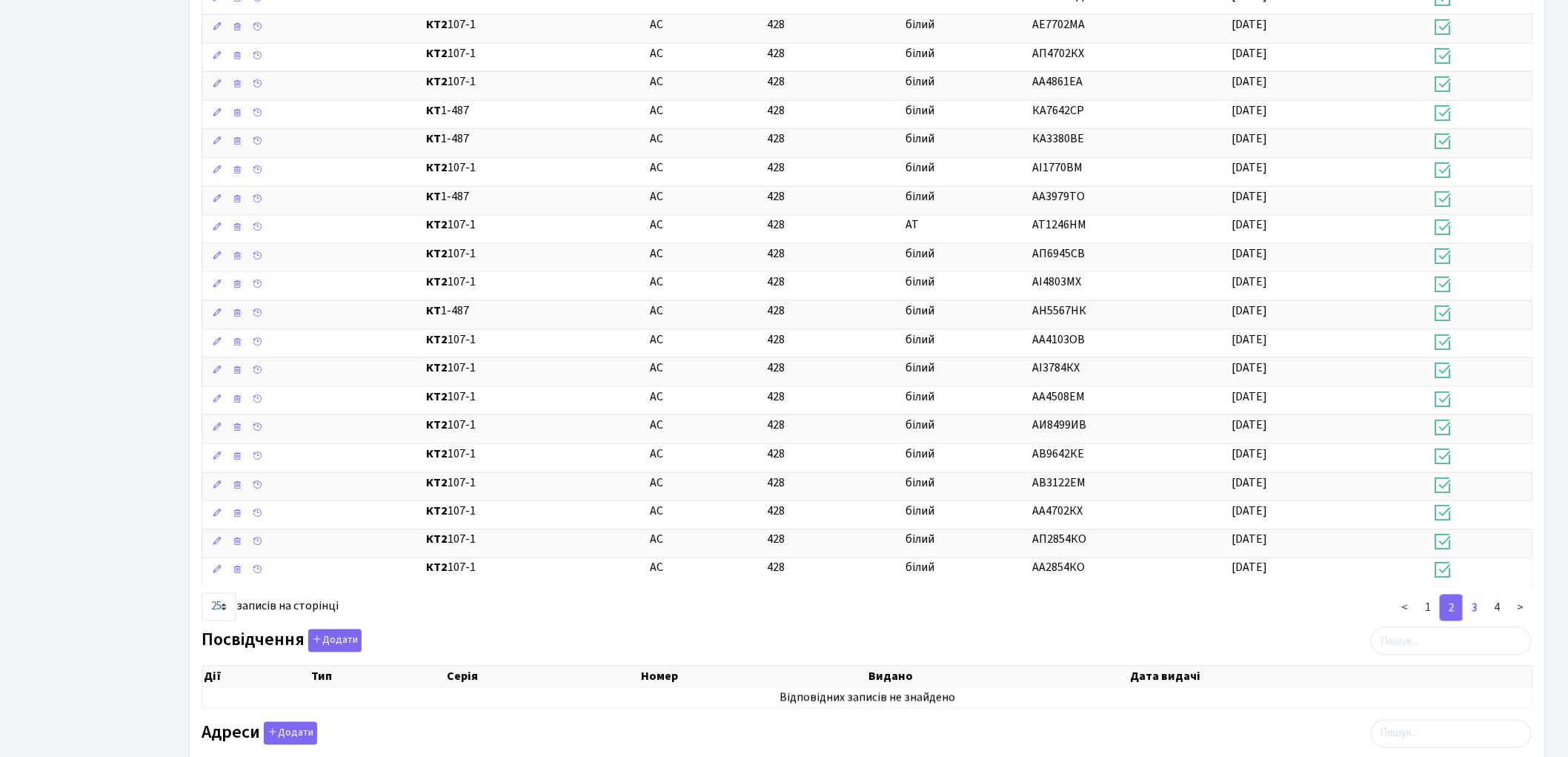
click at [1483, 615] on link "3" at bounding box center [1474, 607] width 24 height 27
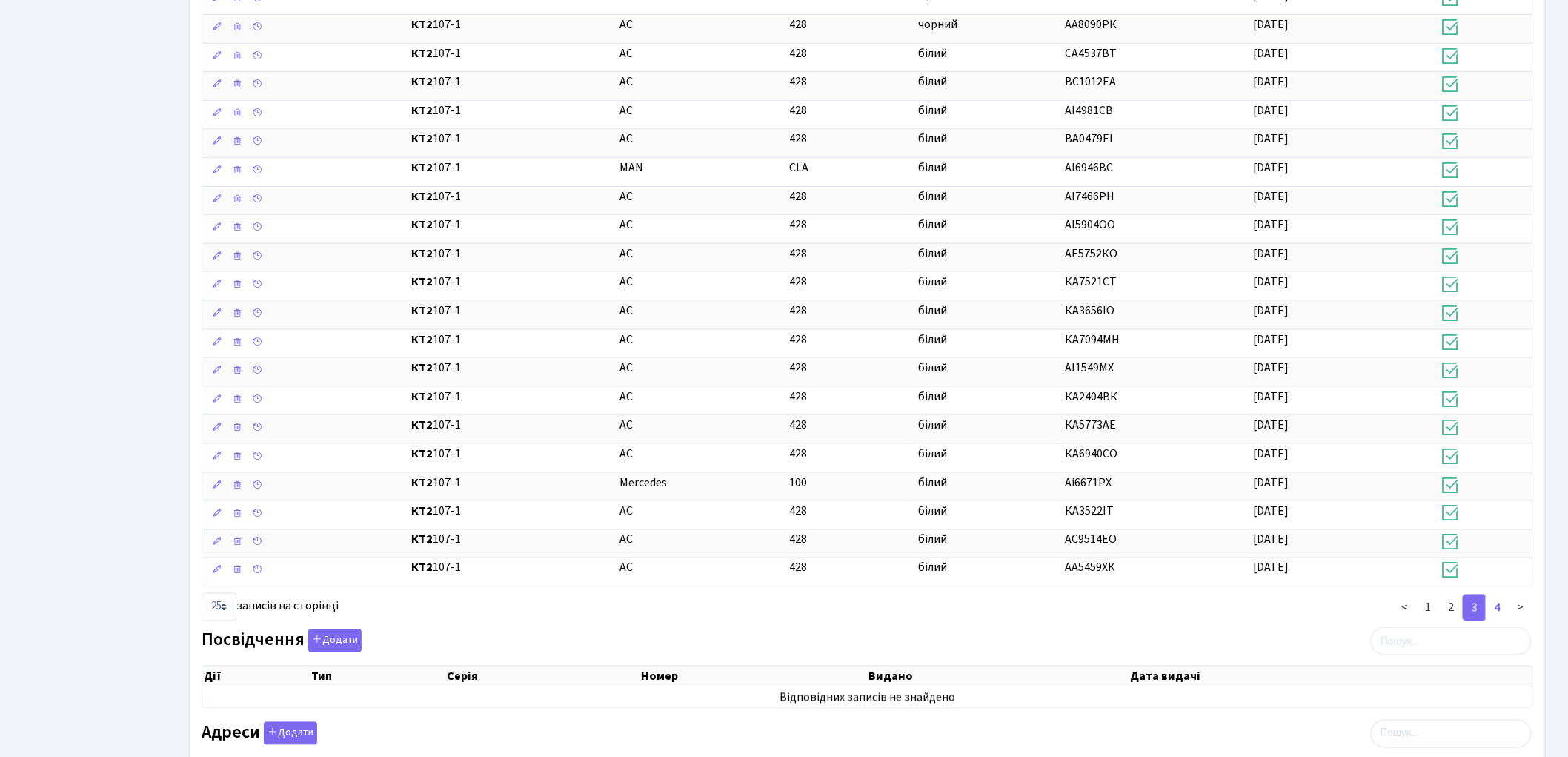
click at [1495, 610] on link "4" at bounding box center [1498, 607] width 24 height 27
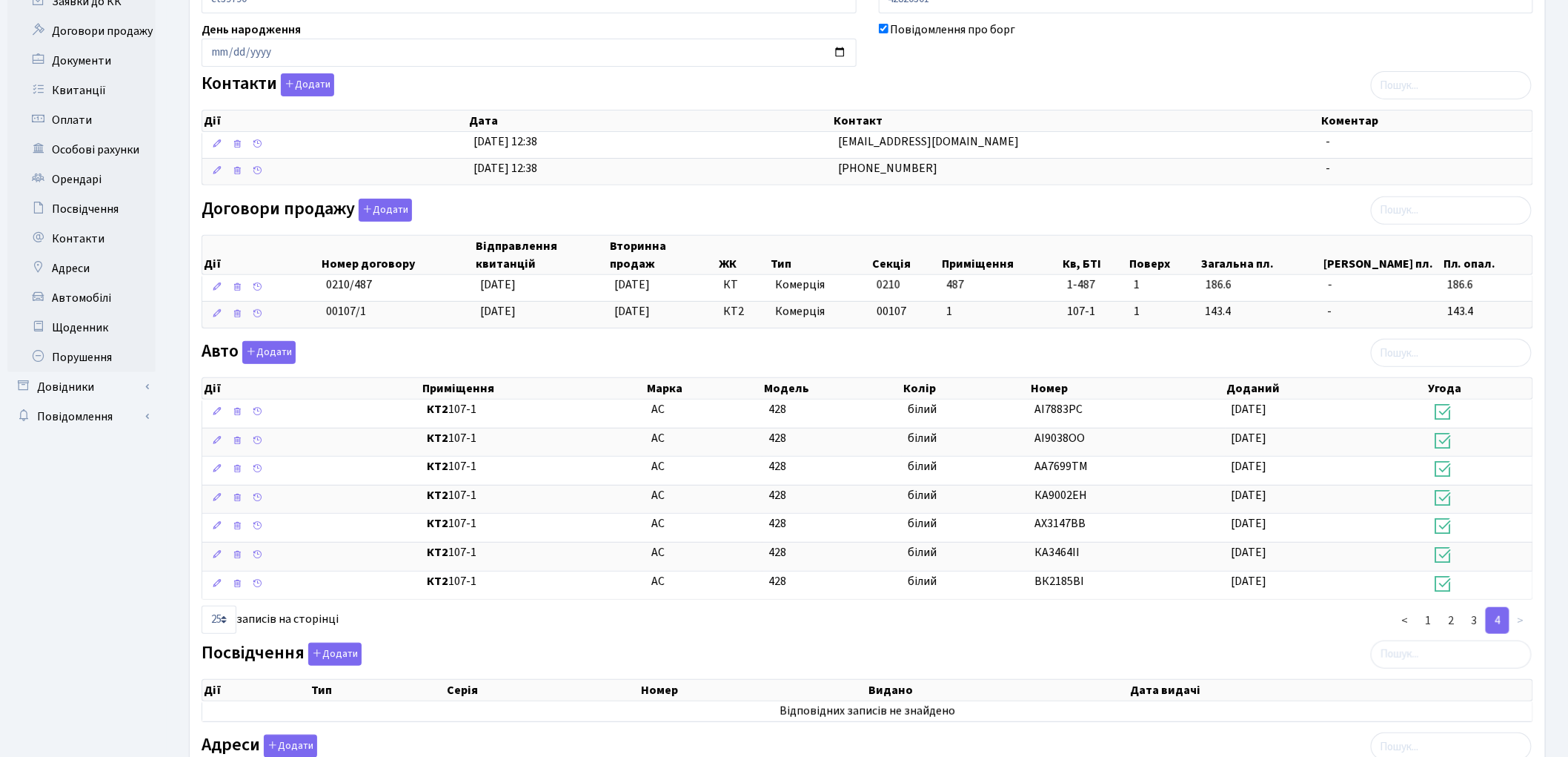
scroll to position [203, 0]
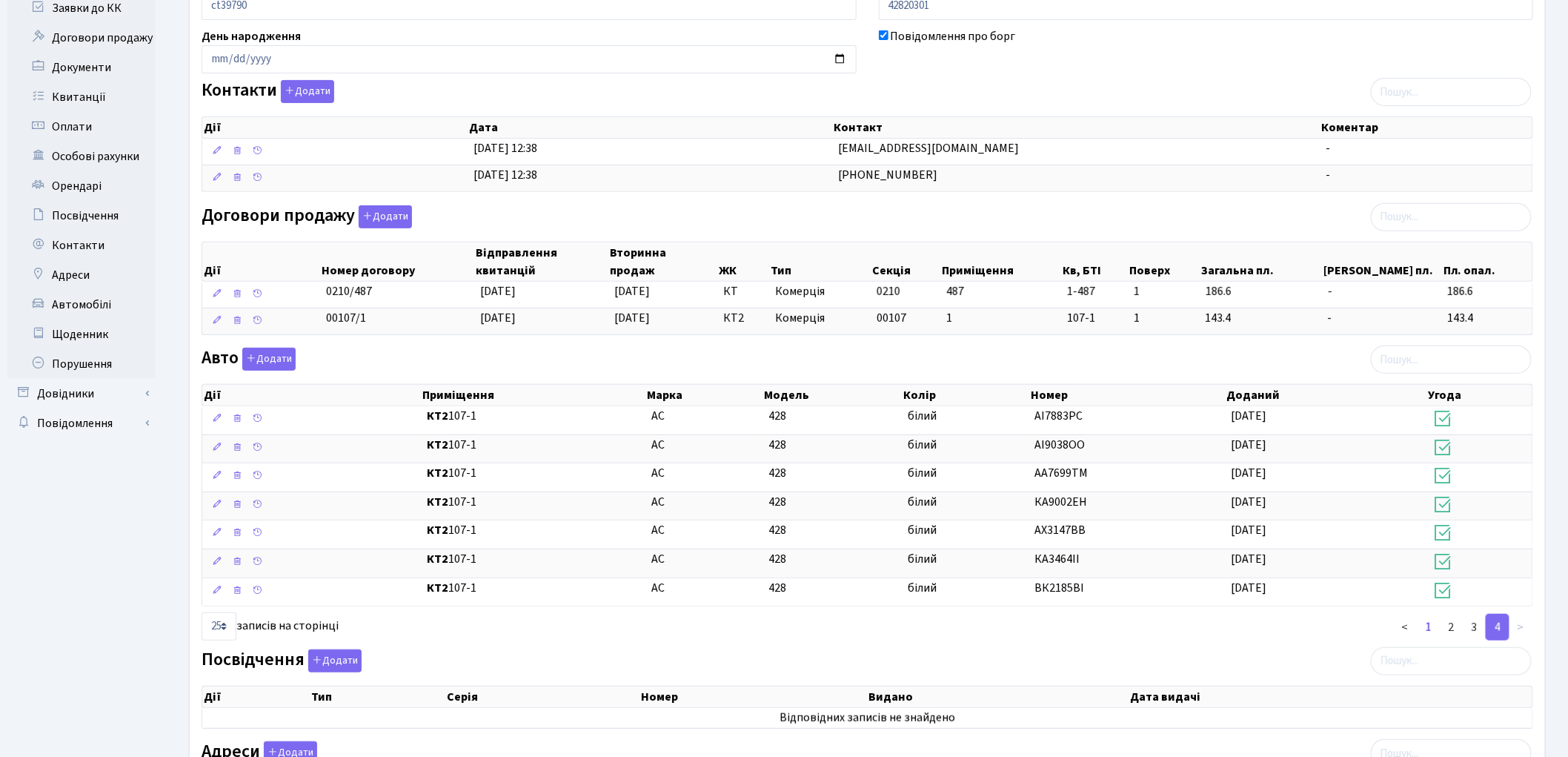
click at [1425, 629] on link "1" at bounding box center [1428, 627] width 24 height 27
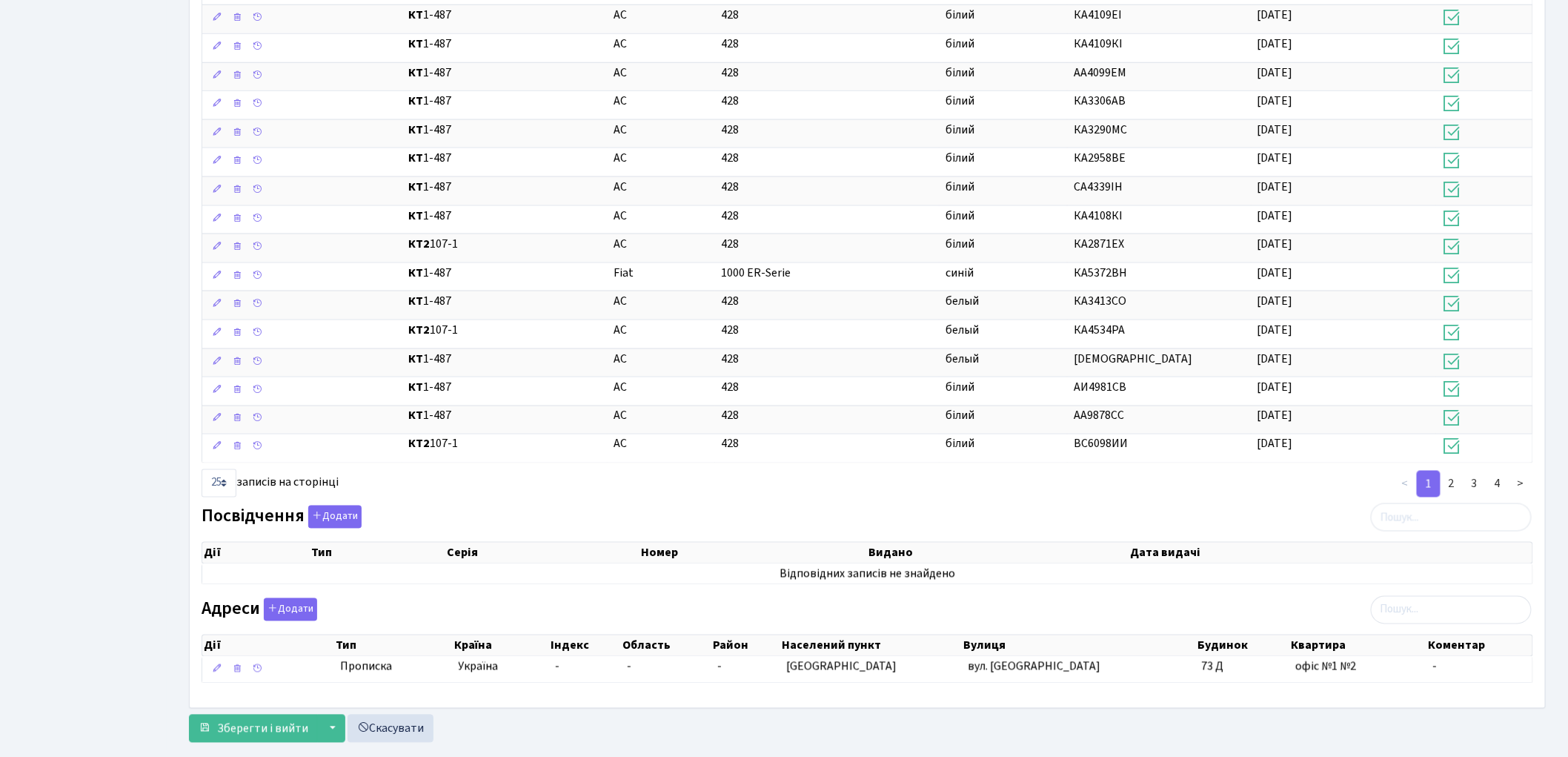
scroll to position [758, 0]
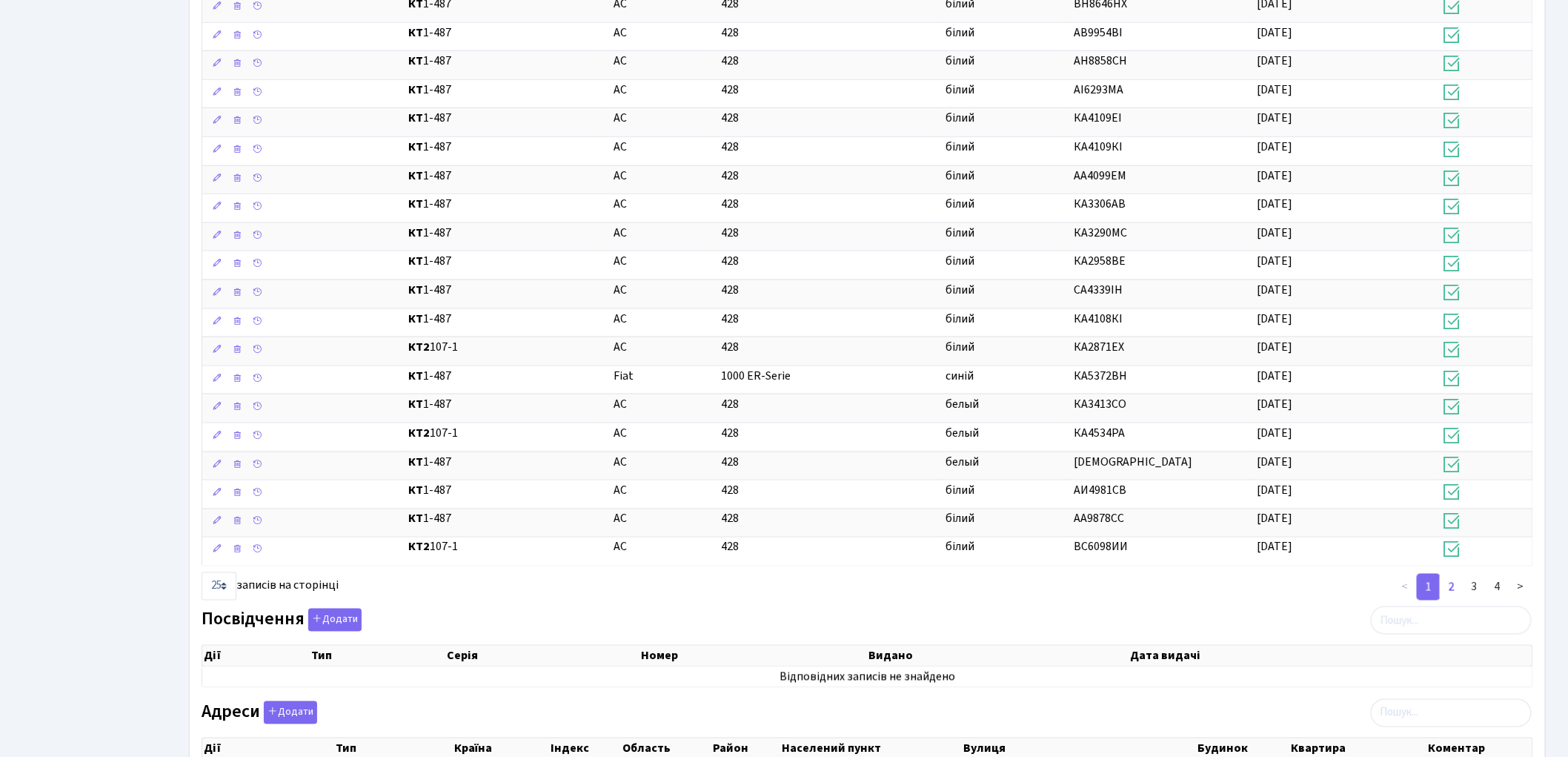
click at [1454, 593] on link "2" at bounding box center [1451, 587] width 24 height 27
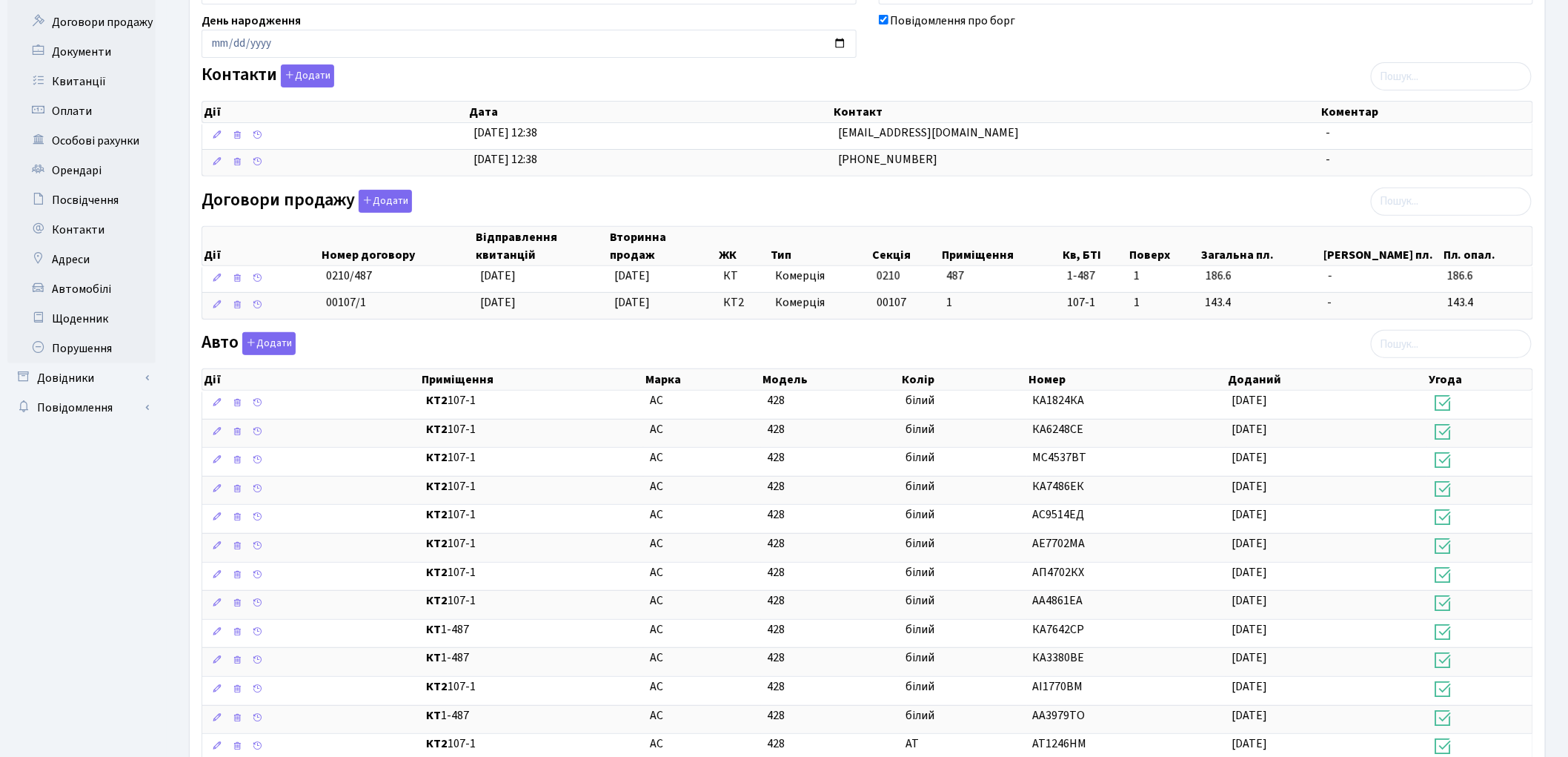
scroll to position [0, 0]
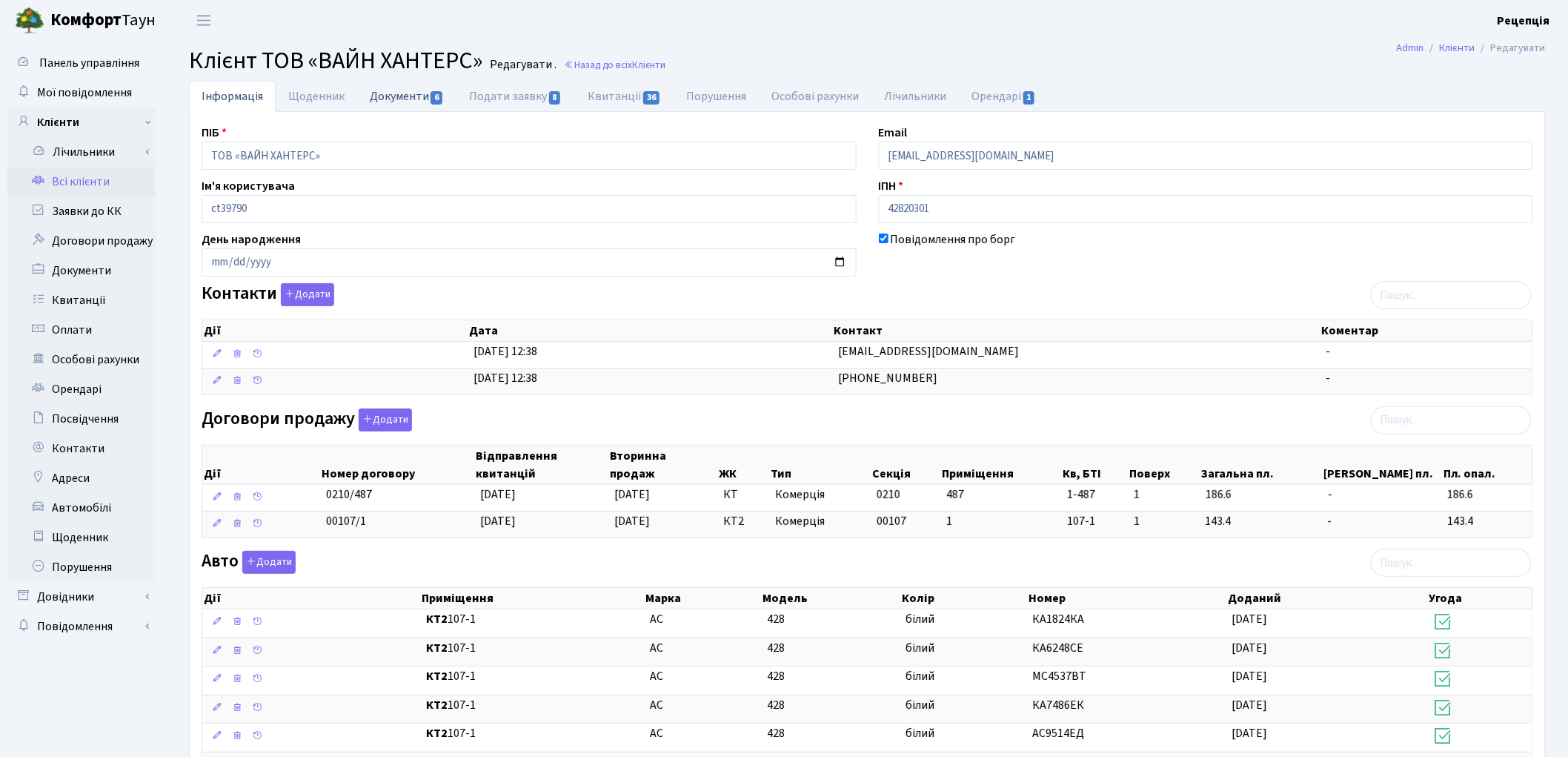
click at [410, 91] on link "Документи 6" at bounding box center [406, 96] width 99 height 30
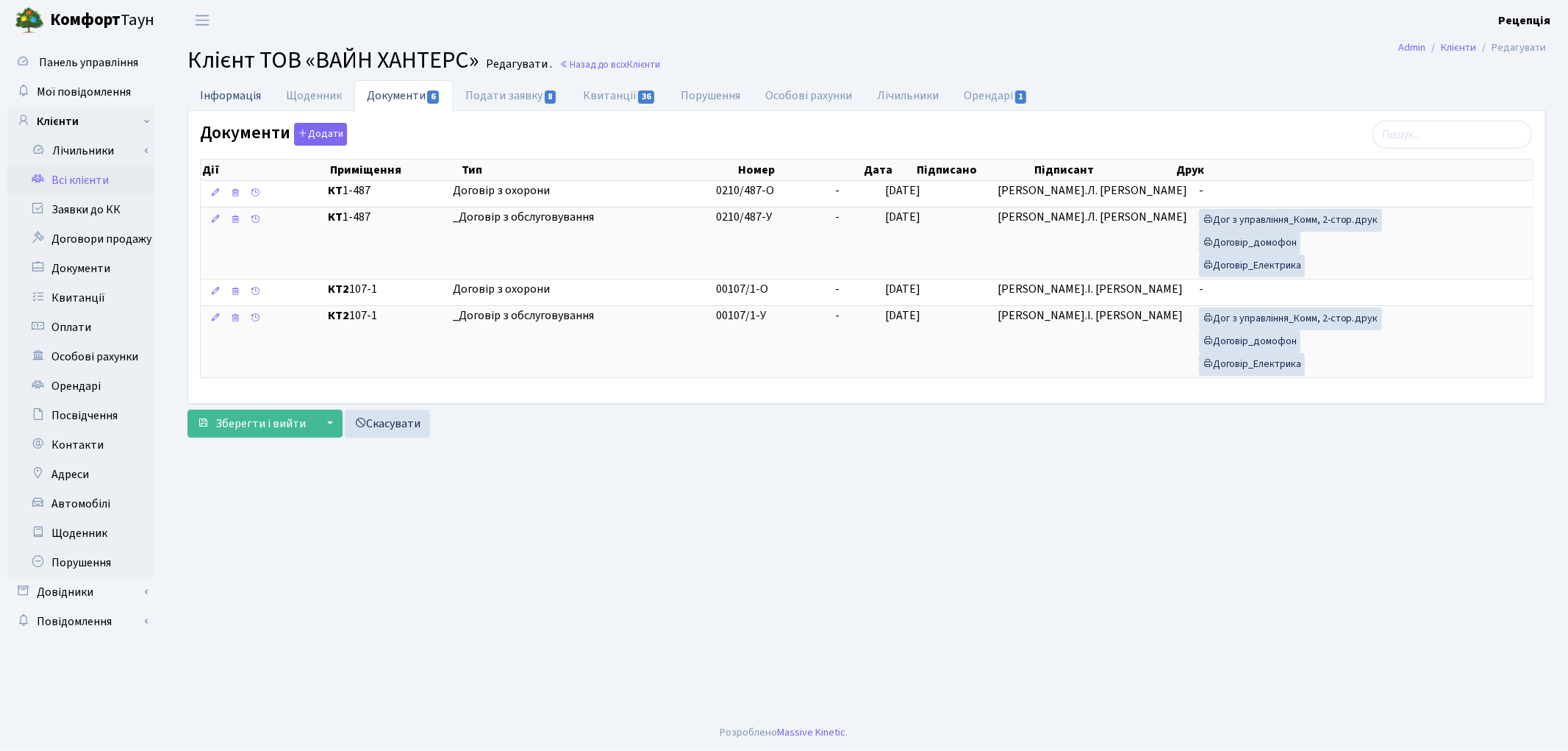
click at [246, 101] on link "Інформація" at bounding box center [230, 95] width 86 height 30
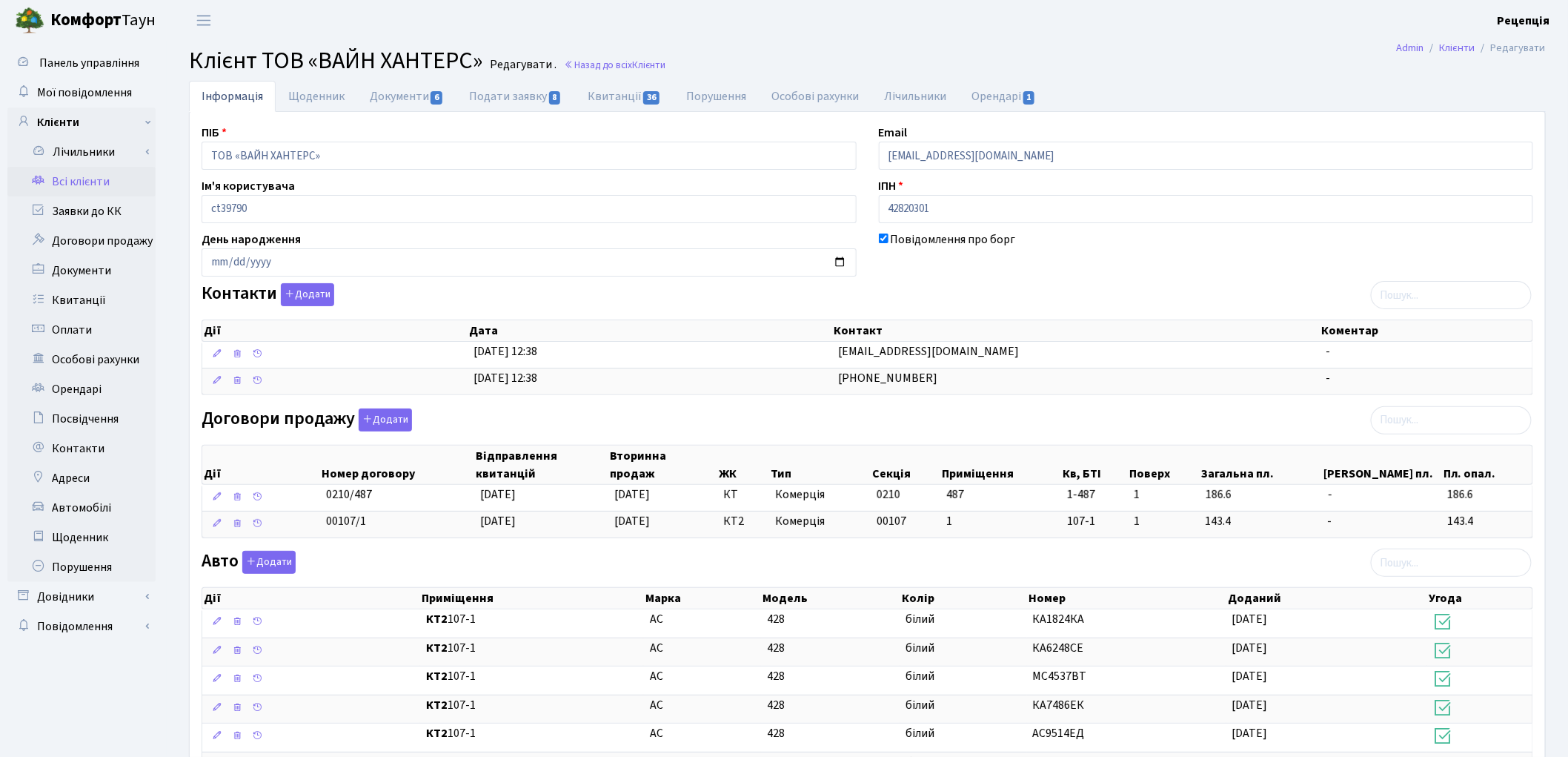
click at [123, 186] on link "Всі клієнти" at bounding box center [81, 181] width 148 height 29
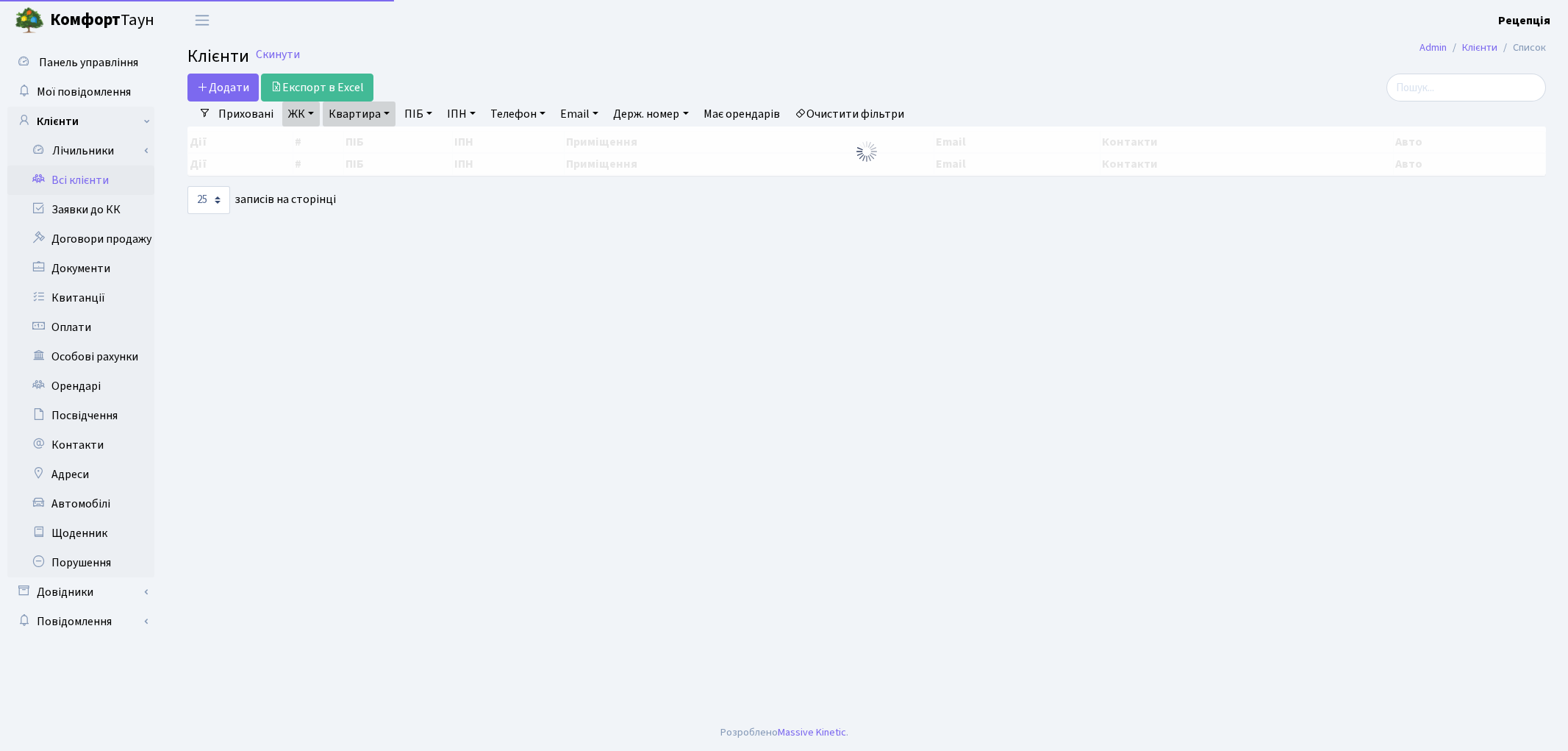
select select "25"
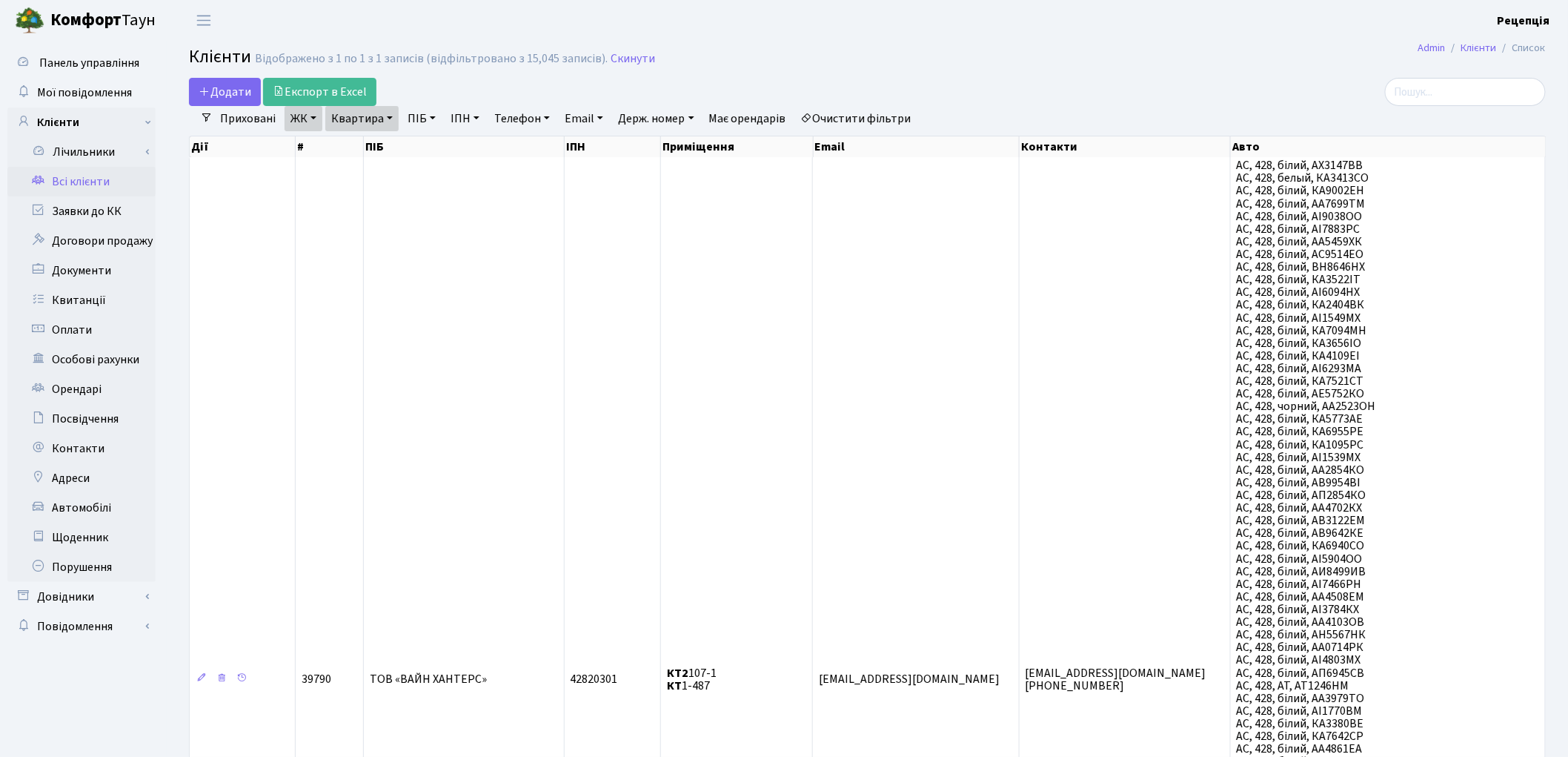
click at [302, 123] on link "ЖК" at bounding box center [303, 119] width 38 height 25
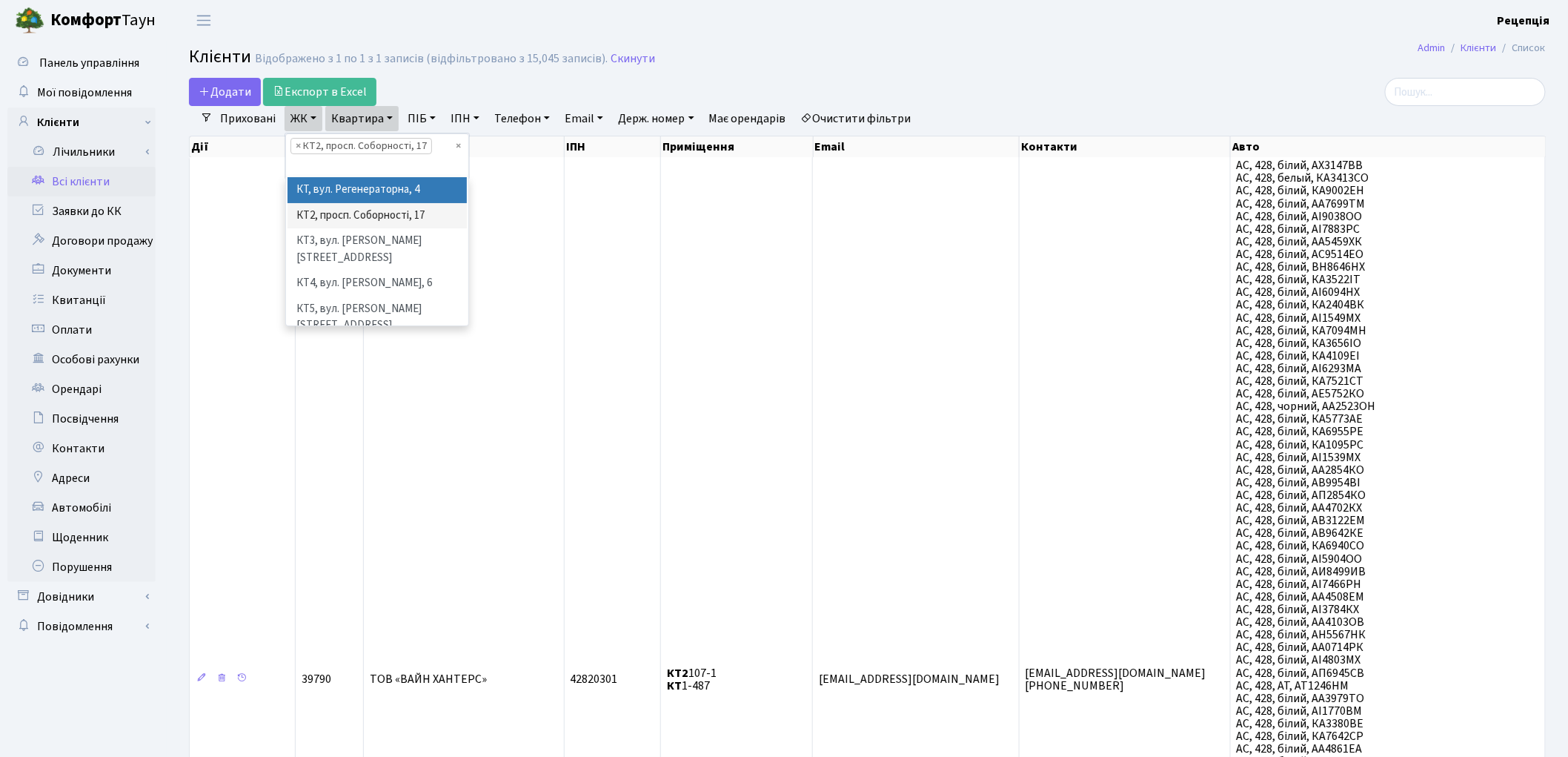
click at [342, 183] on li "КТ, вул. Регенераторна, 4" at bounding box center [377, 190] width 179 height 26
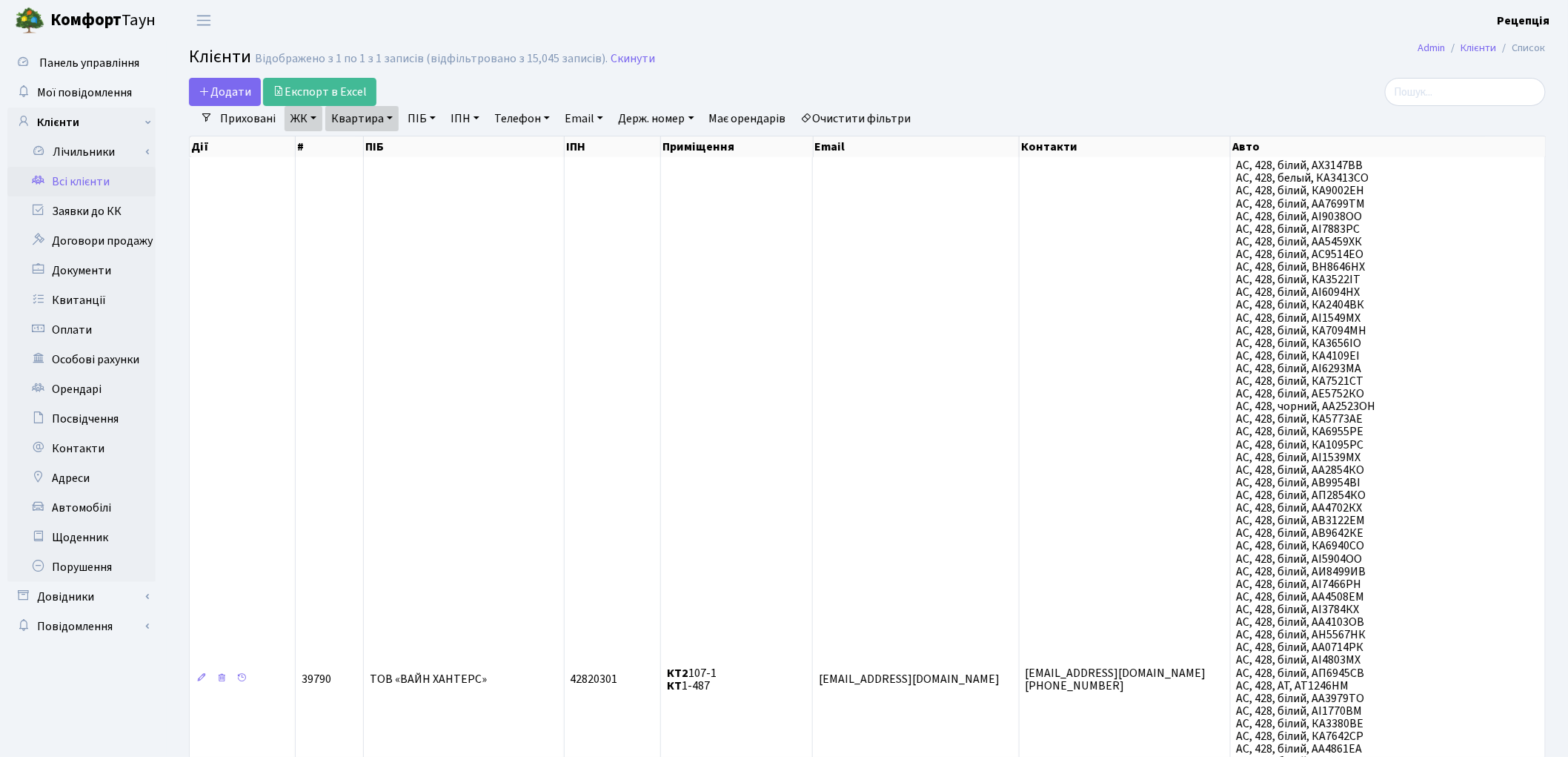
click at [352, 120] on link "Квартира" at bounding box center [362, 119] width 74 height 25
click at [382, 144] on input "107-1" at bounding box center [370, 147] width 87 height 28
type input "1"
type input "12-17"
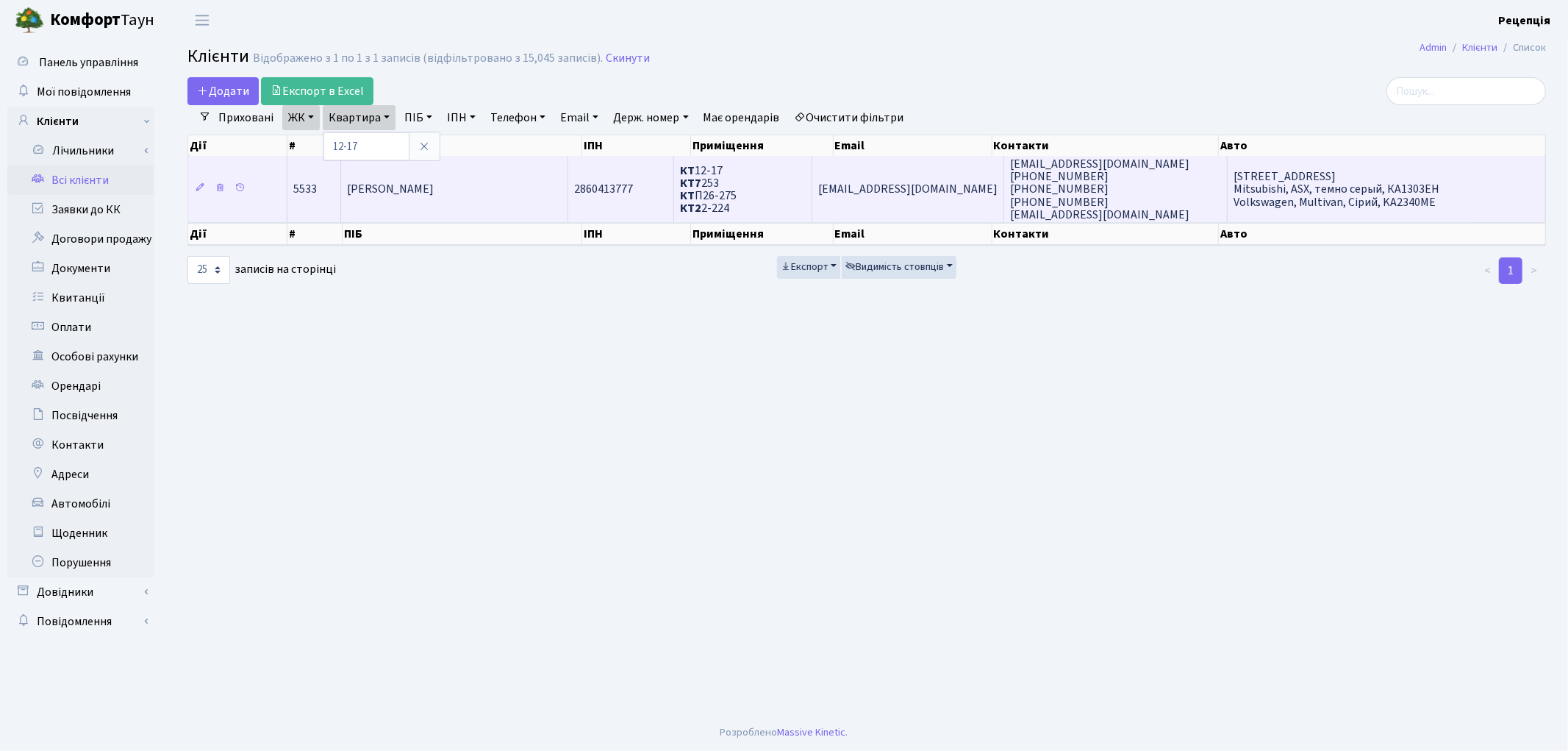
click at [415, 191] on span "[PERSON_NAME]" at bounding box center [391, 190] width 88 height 16
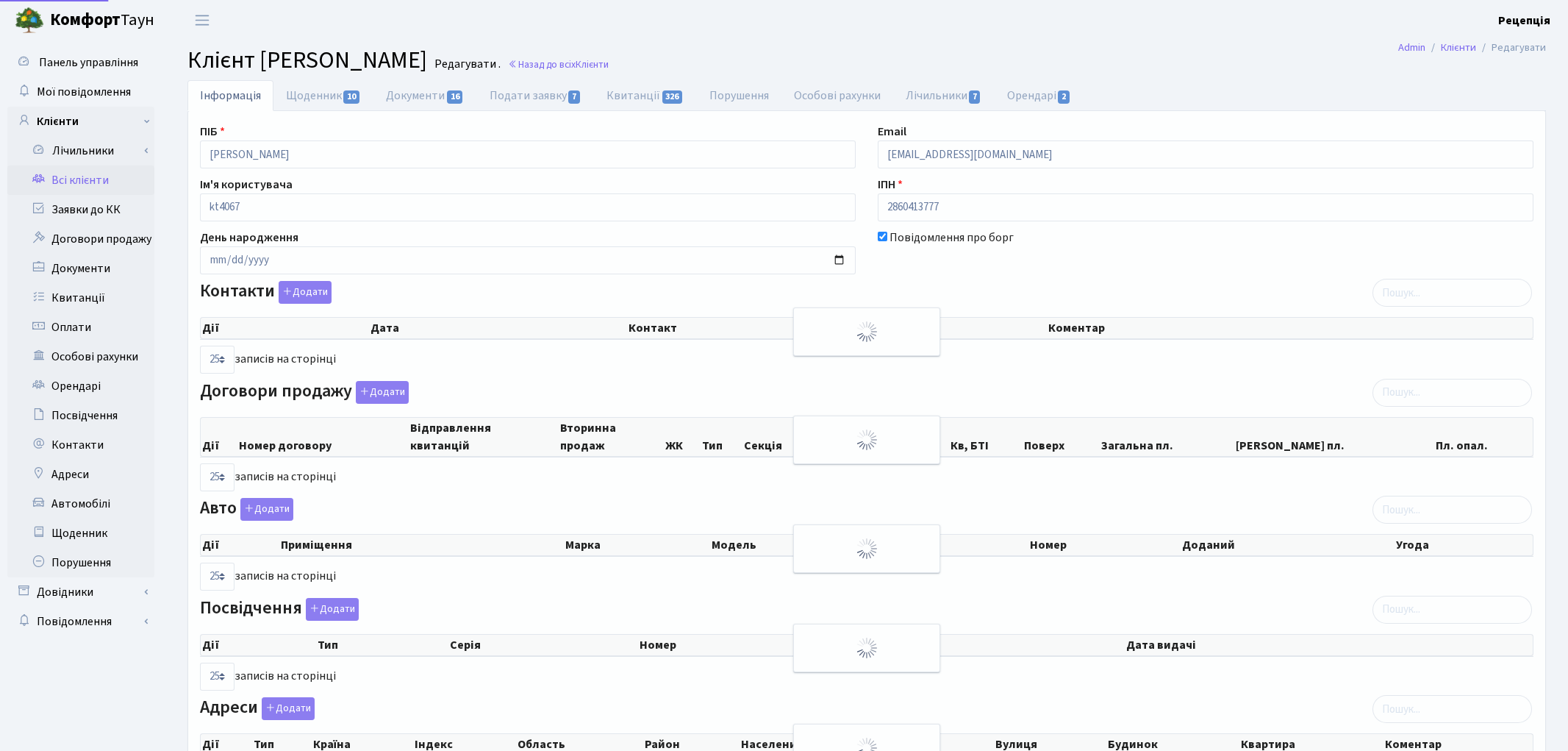
select select "25"
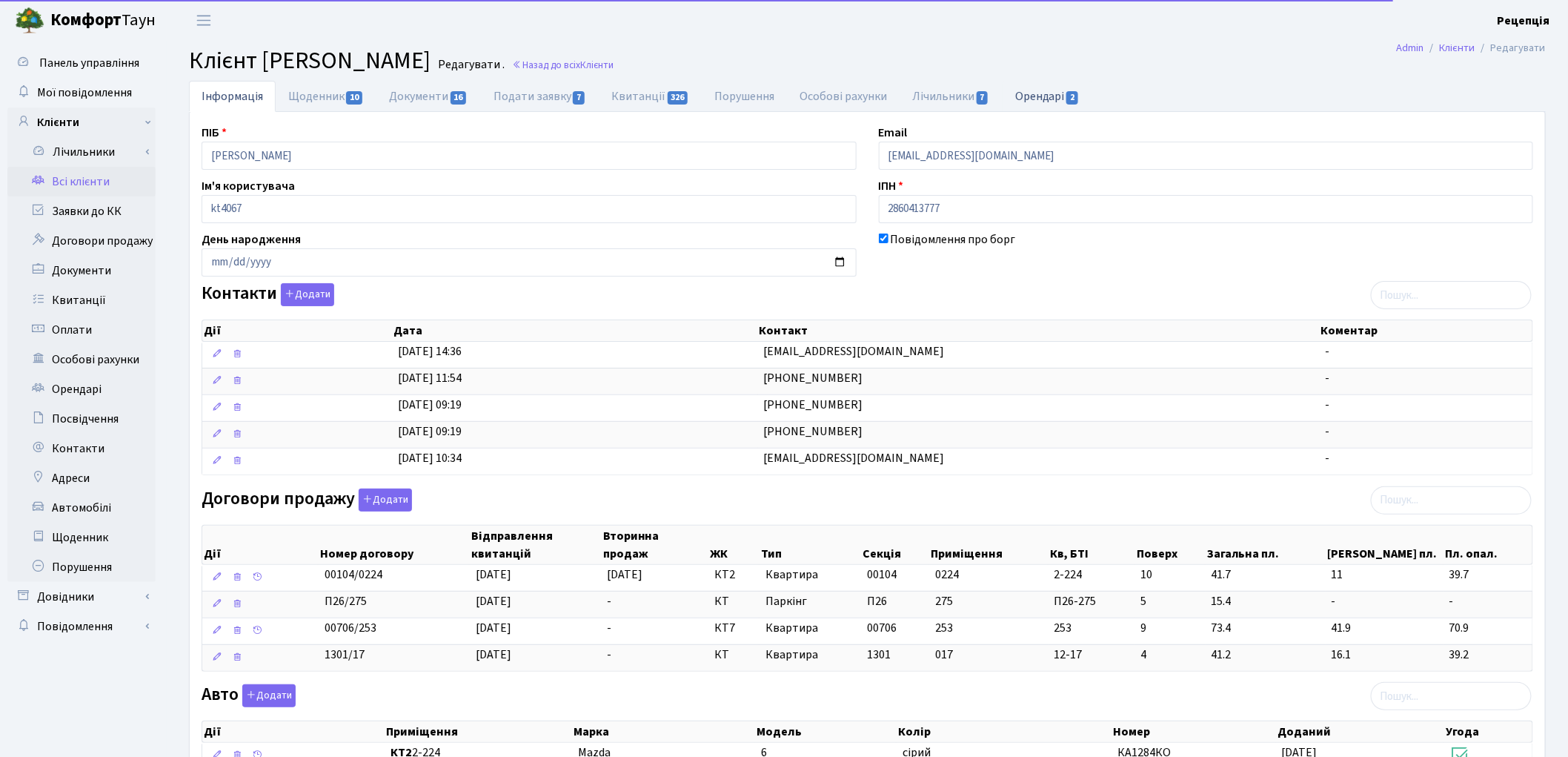
click at [1055, 92] on link "Орендарі 2" at bounding box center [1047, 96] width 90 height 30
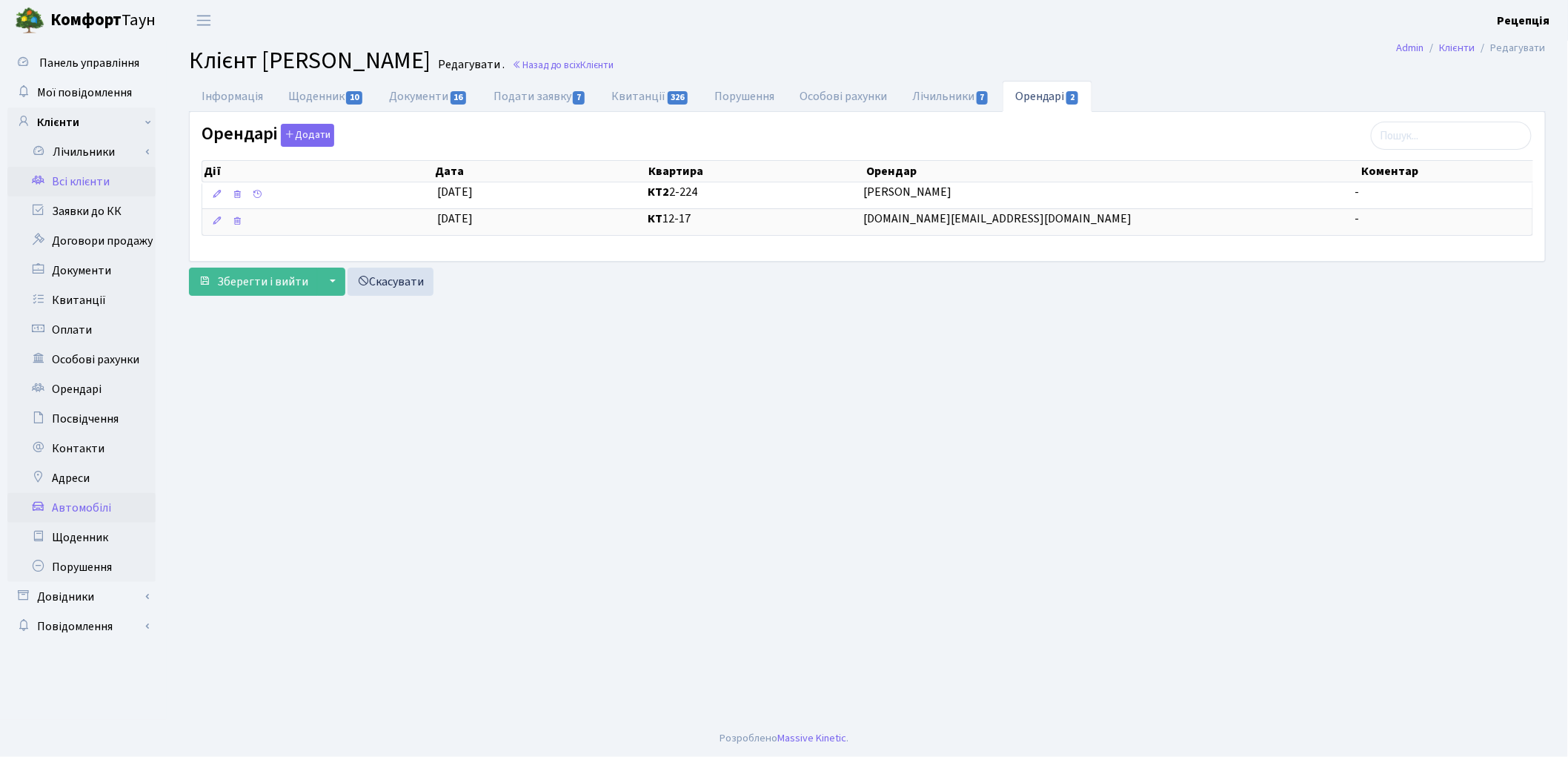
click at [85, 512] on link "Автомобілі" at bounding box center [81, 508] width 148 height 29
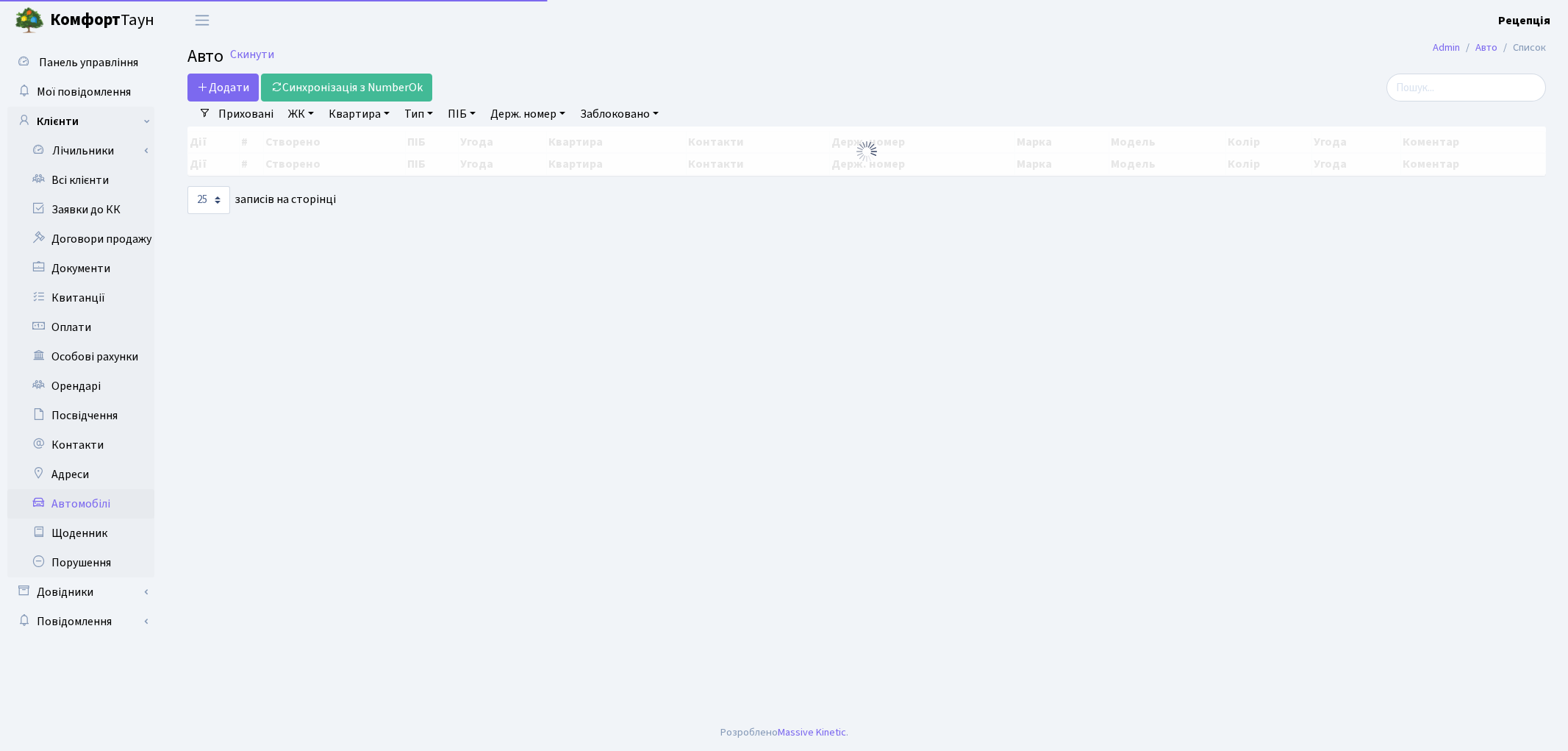
select select "25"
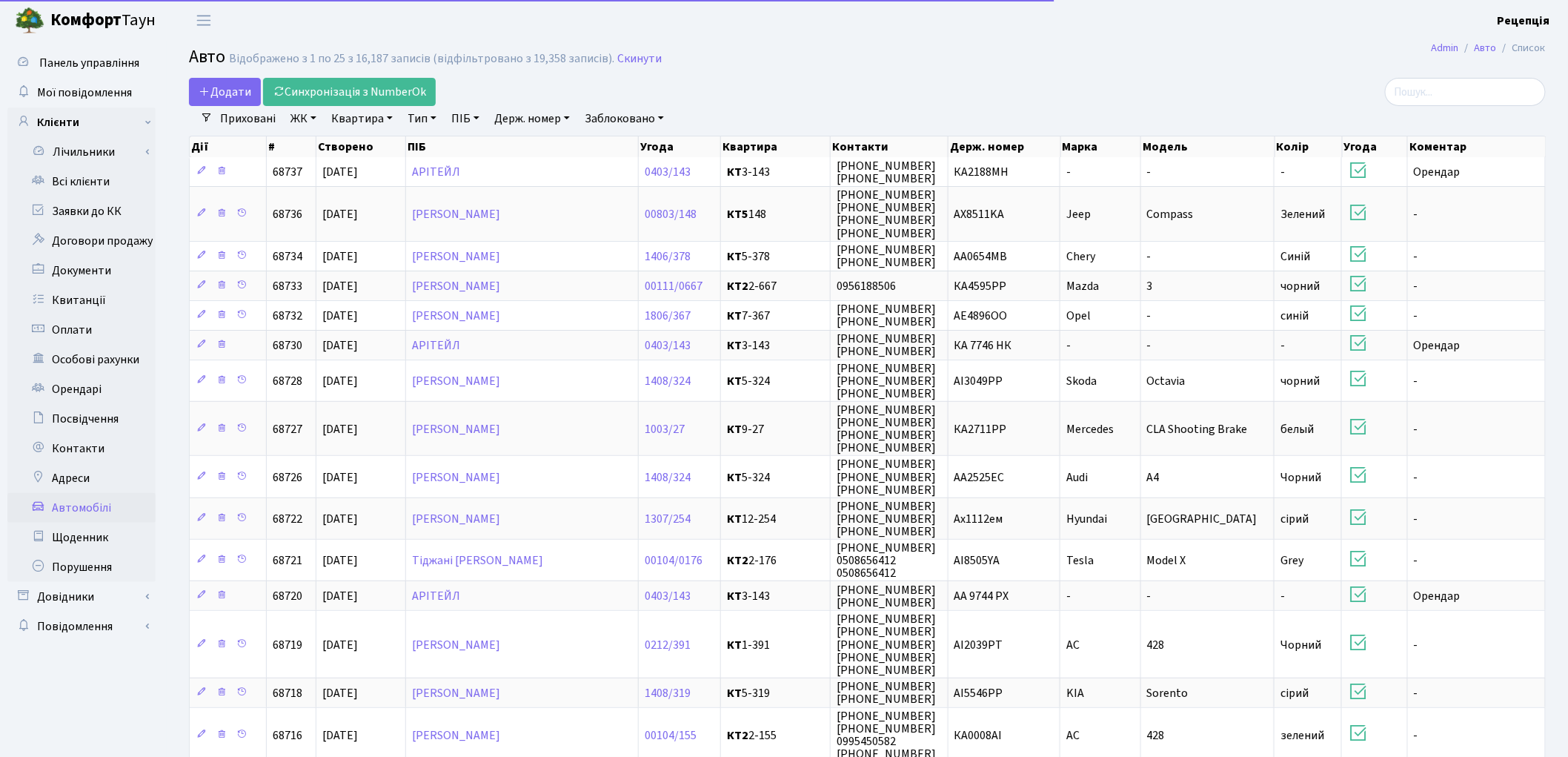
click at [544, 121] on link "Держ. номер" at bounding box center [531, 119] width 87 height 25
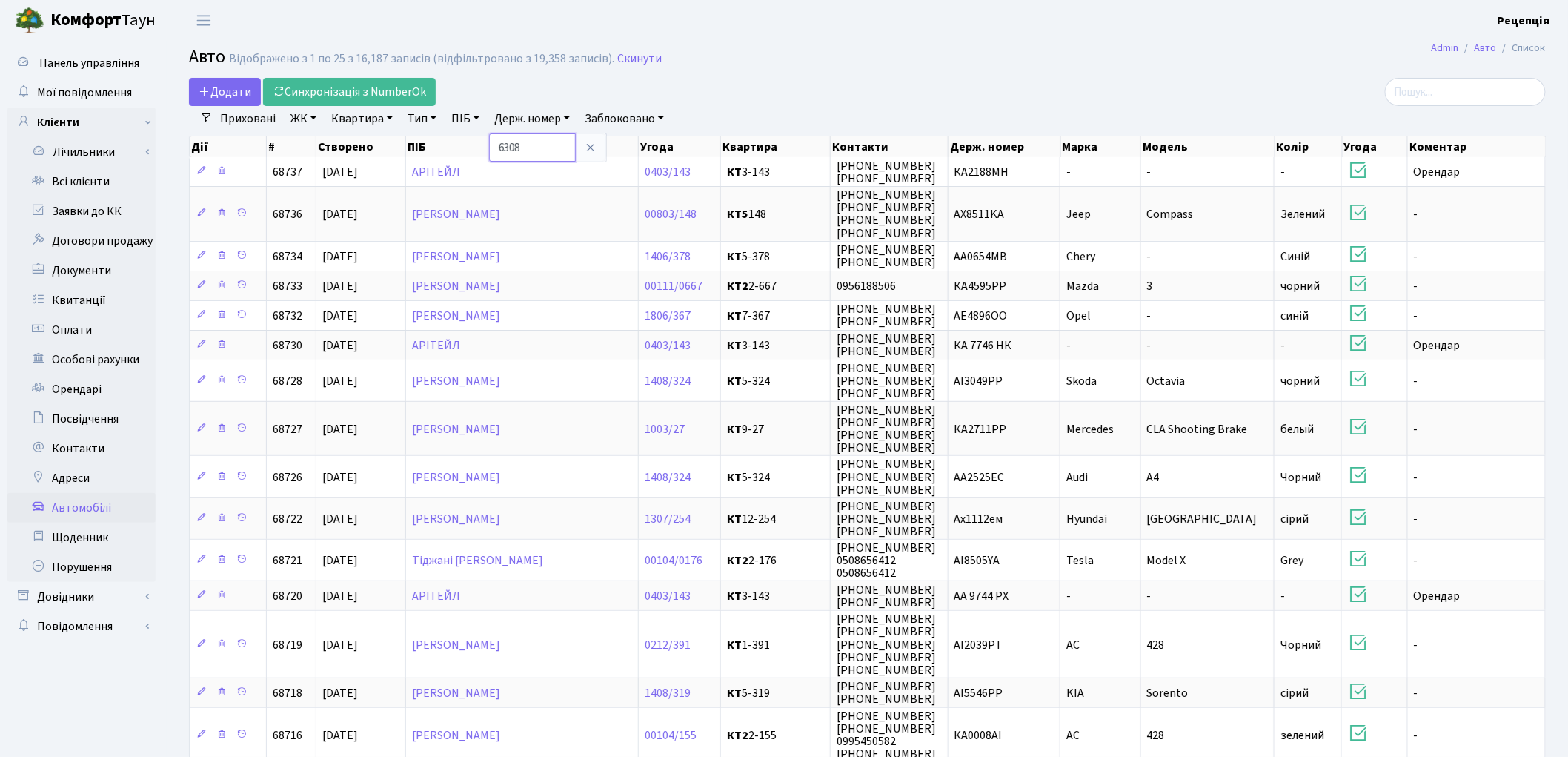
type input "6308"
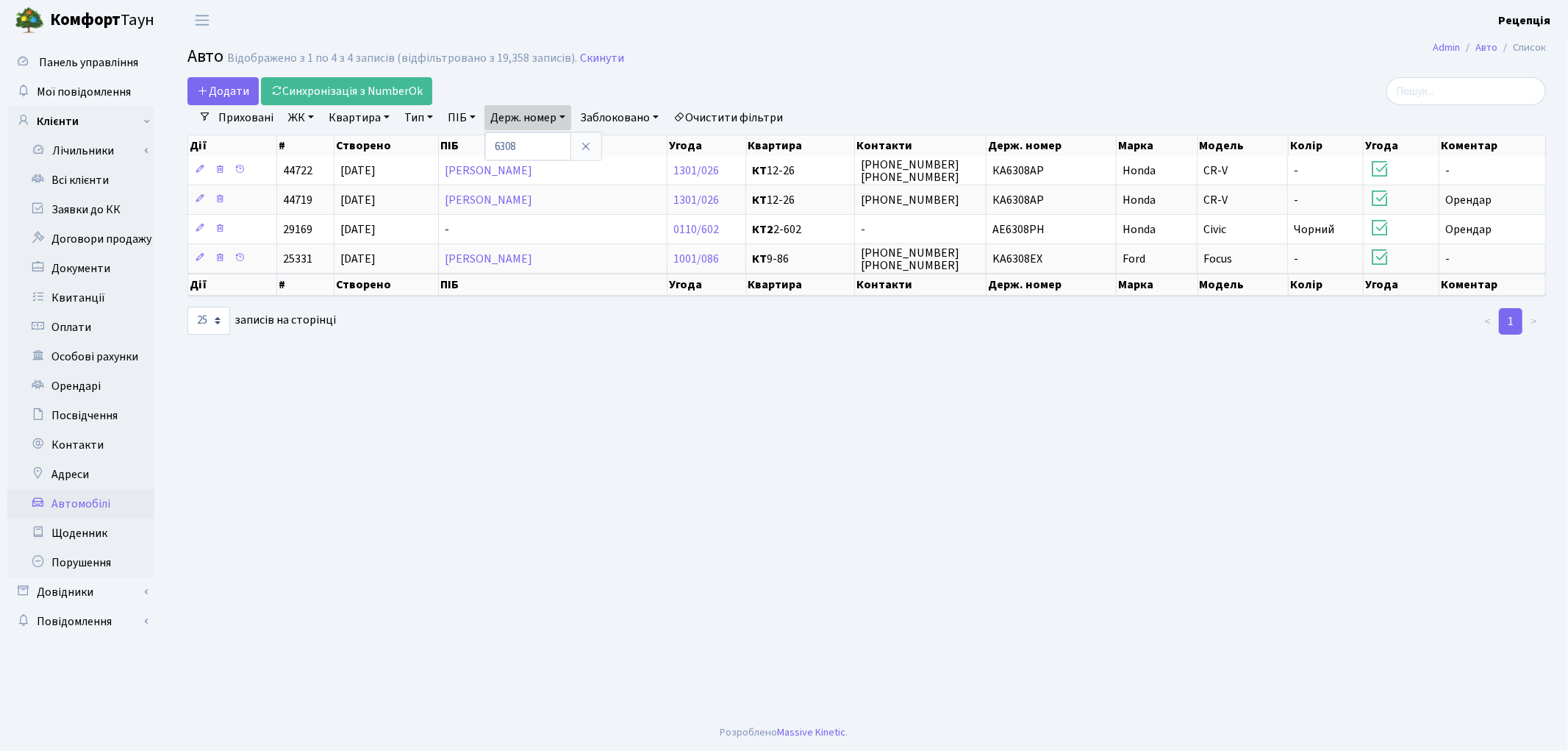
click at [738, 118] on link "Очистити фільтри" at bounding box center [728, 118] width 122 height 25
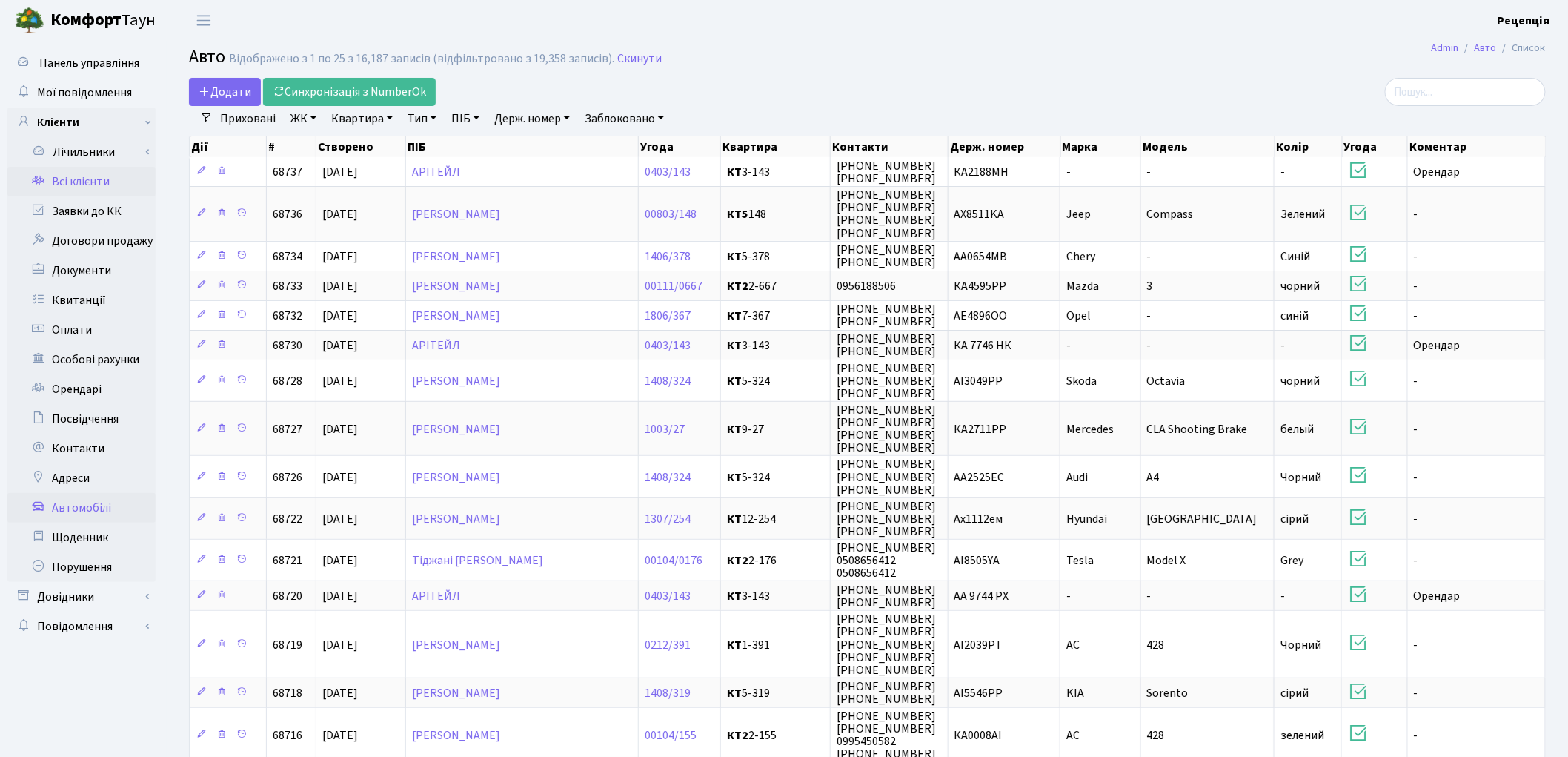
click at [87, 181] on link "Всі клієнти" at bounding box center [81, 181] width 148 height 29
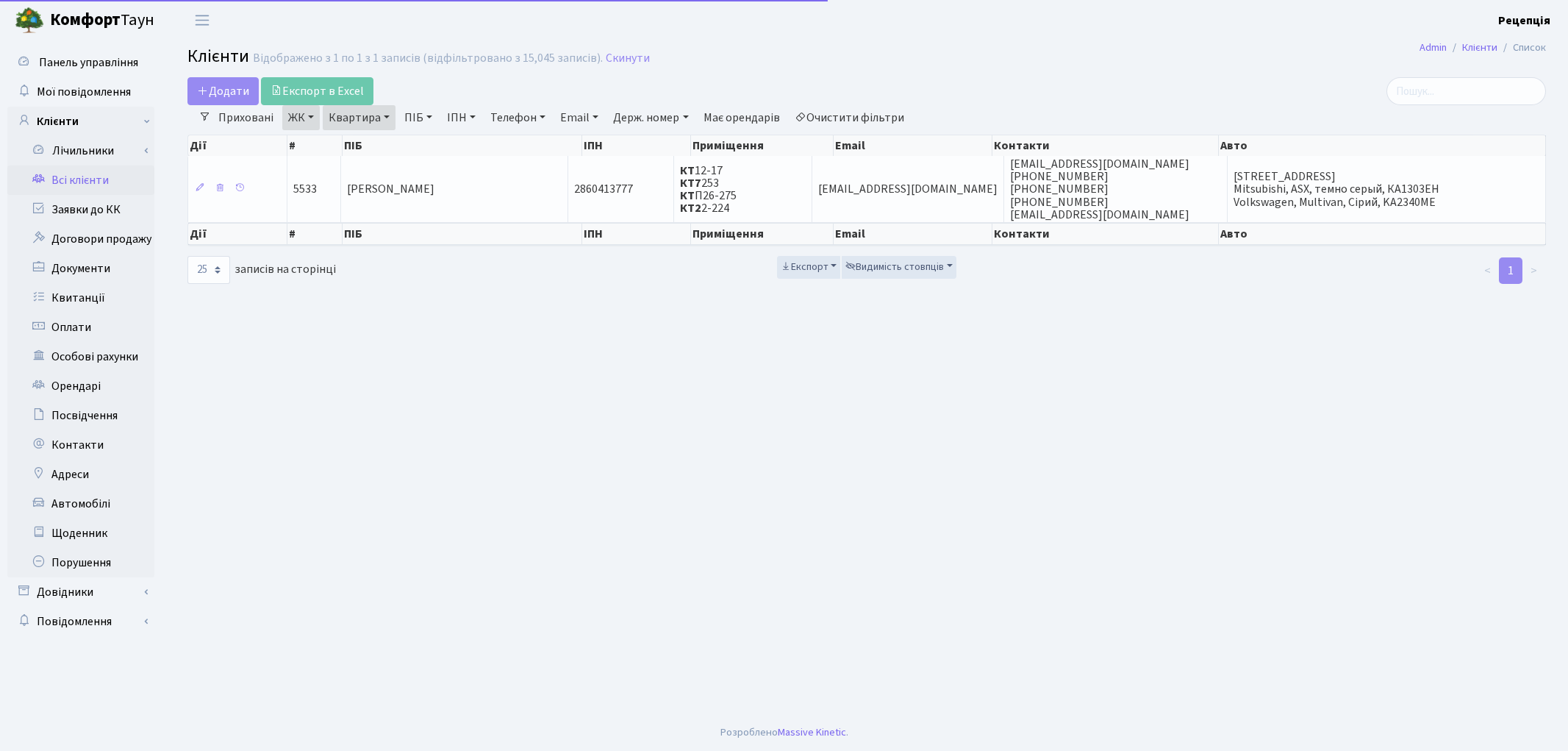
select select "25"
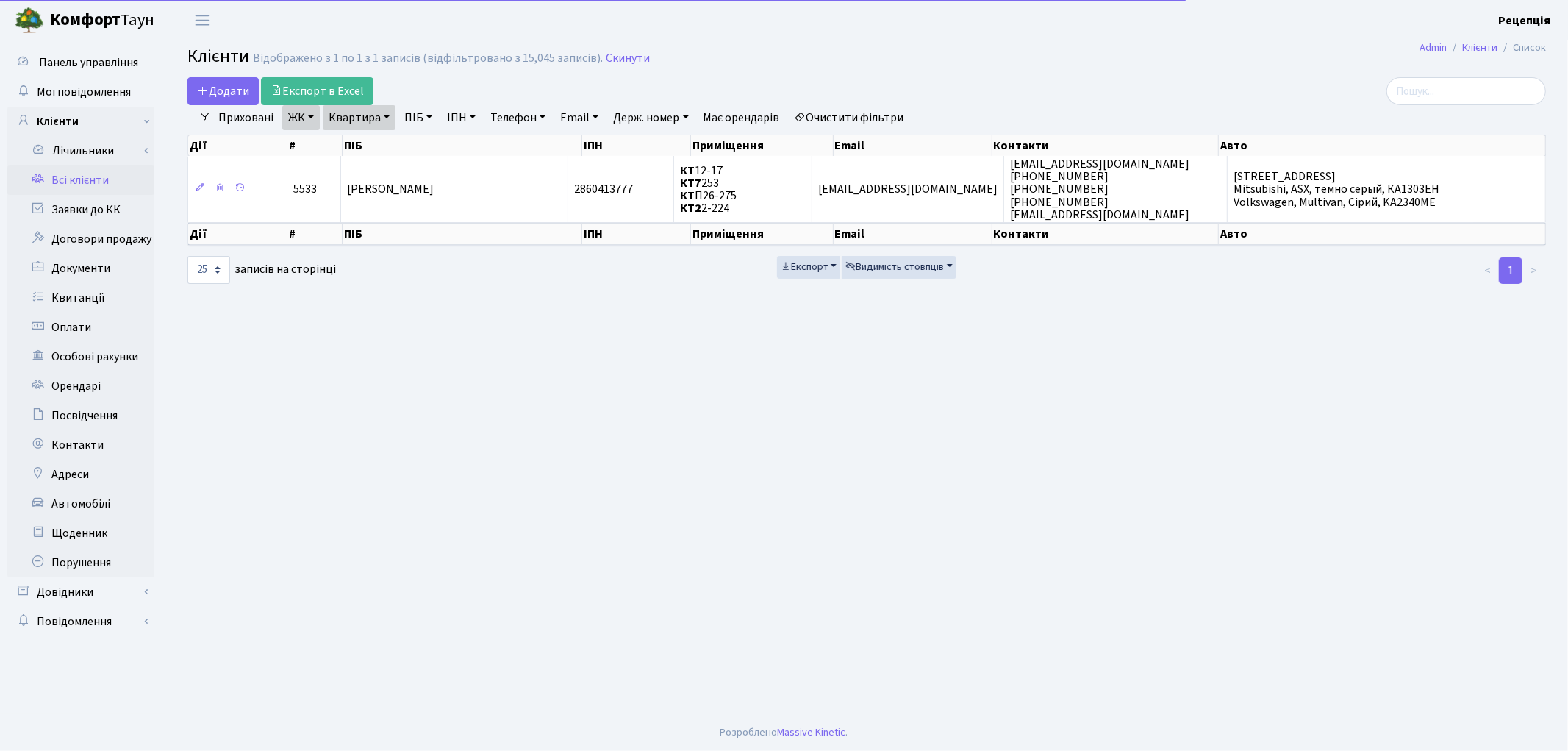
click at [864, 121] on link "Очистити фільтри" at bounding box center [850, 118] width 122 height 25
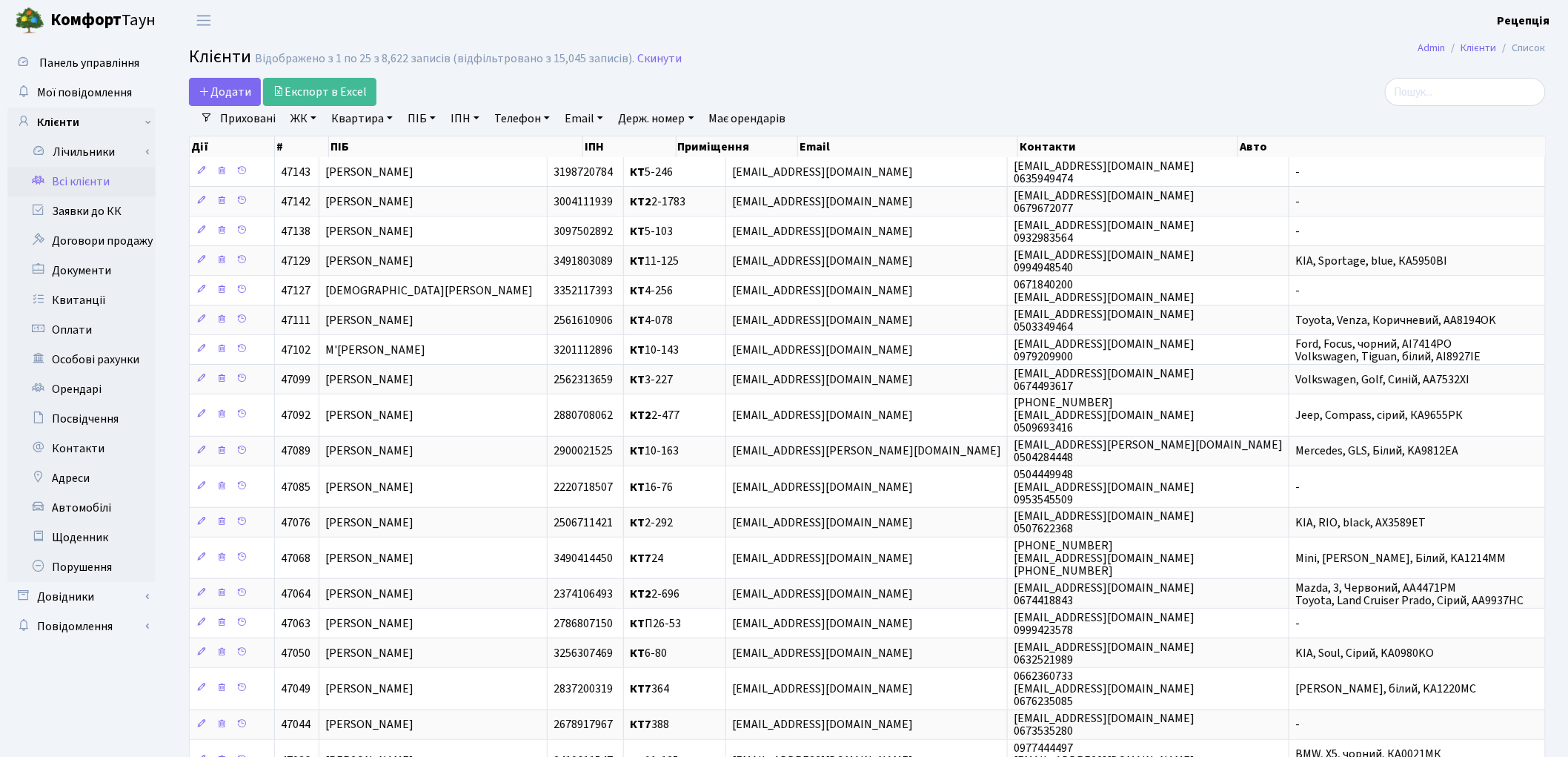
click at [300, 123] on link "ЖК" at bounding box center [303, 119] width 38 height 25
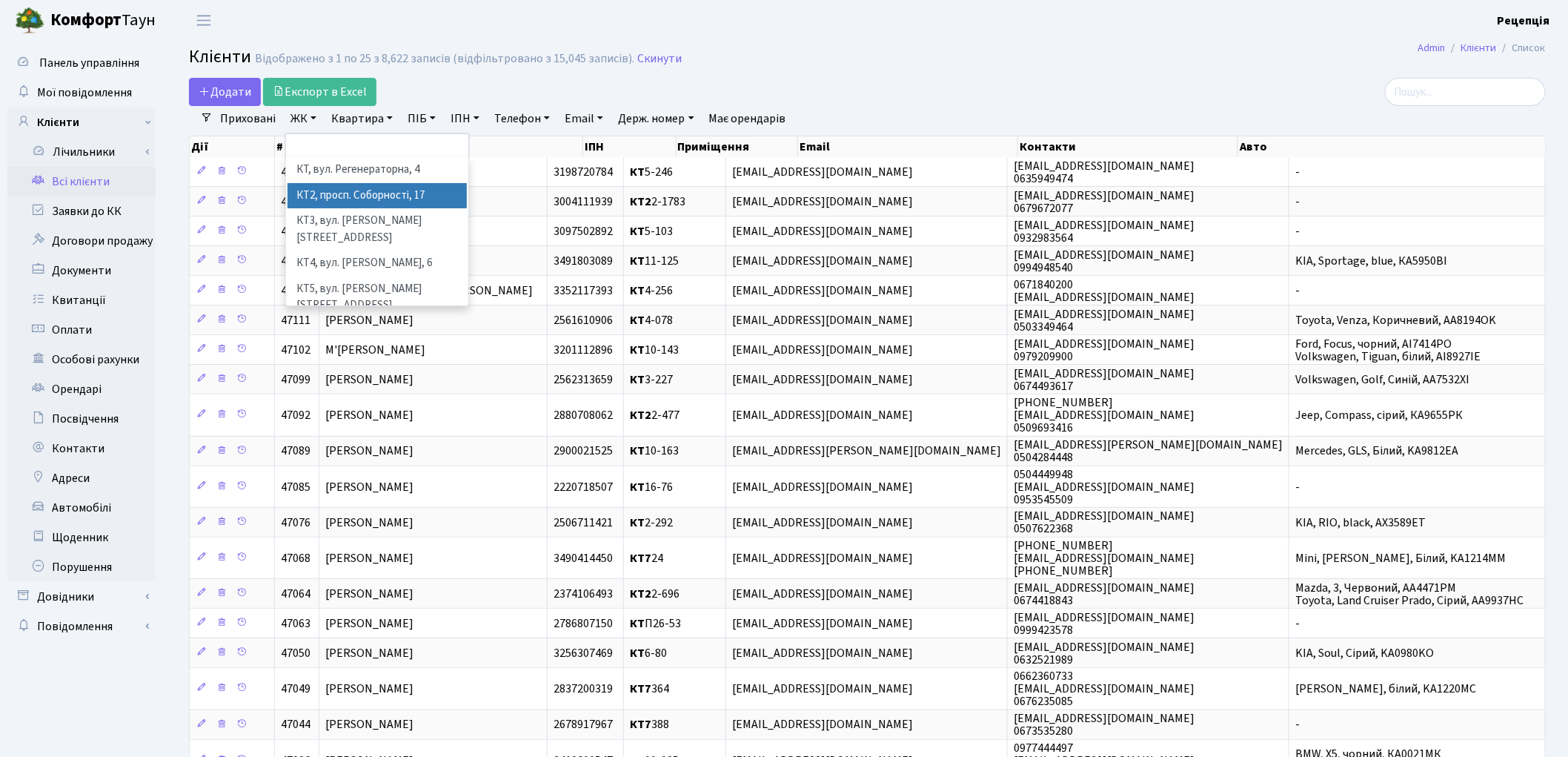
click at [343, 190] on li "КТ2, просп. Соборності, 17" at bounding box center [377, 196] width 179 height 26
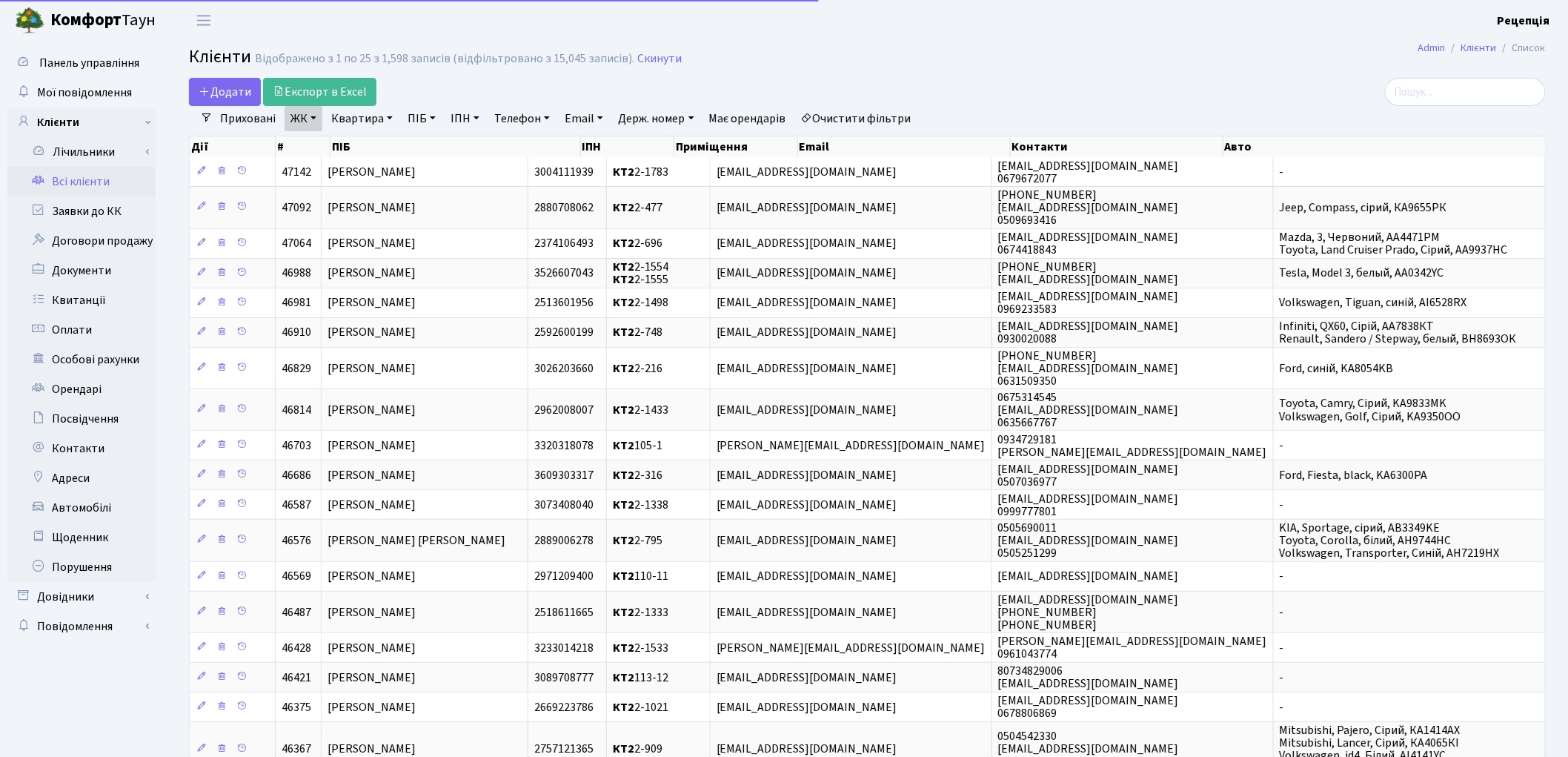
click at [365, 116] on link "Квартира" at bounding box center [362, 119] width 74 height 25
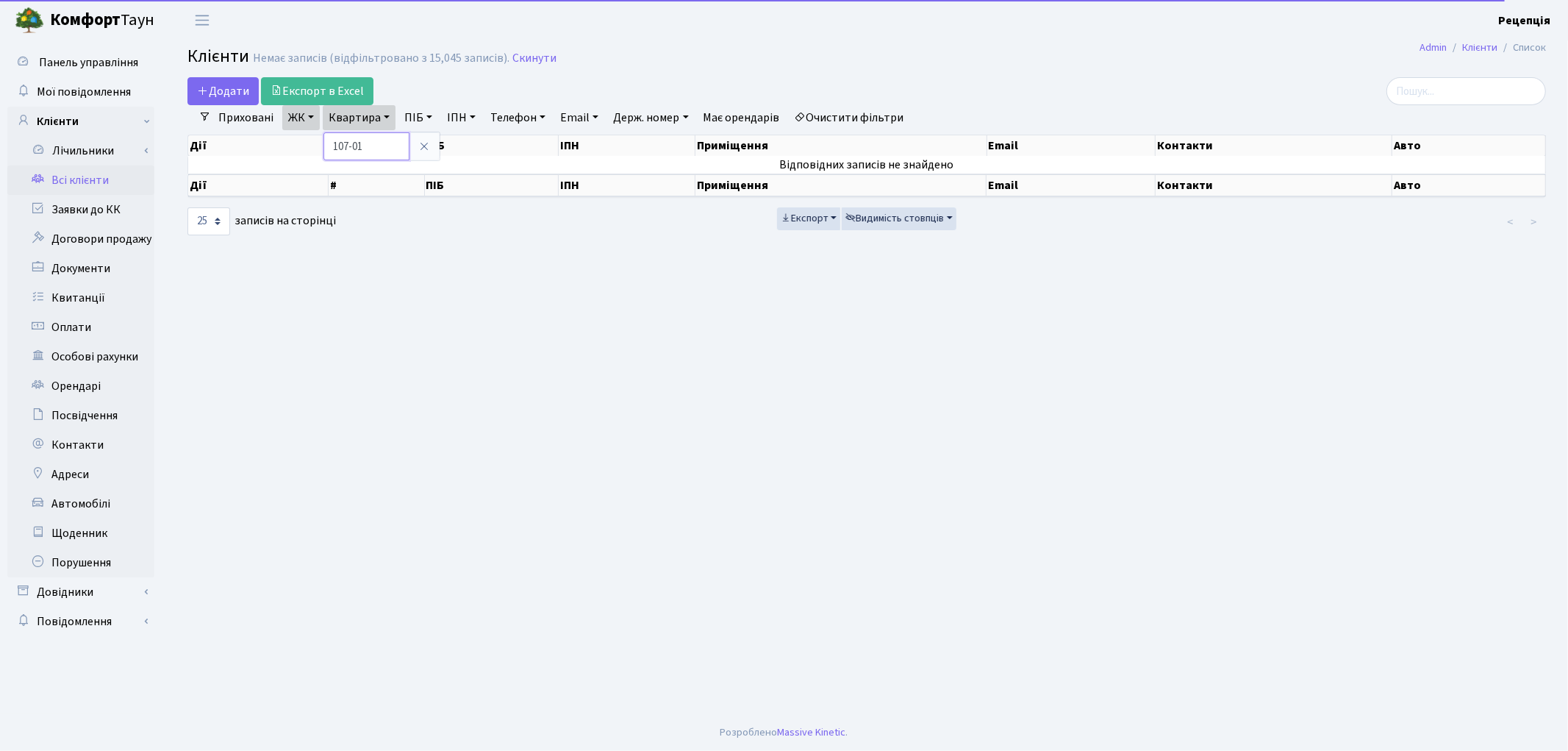
click at [358, 148] on input "107-01" at bounding box center [366, 146] width 86 height 28
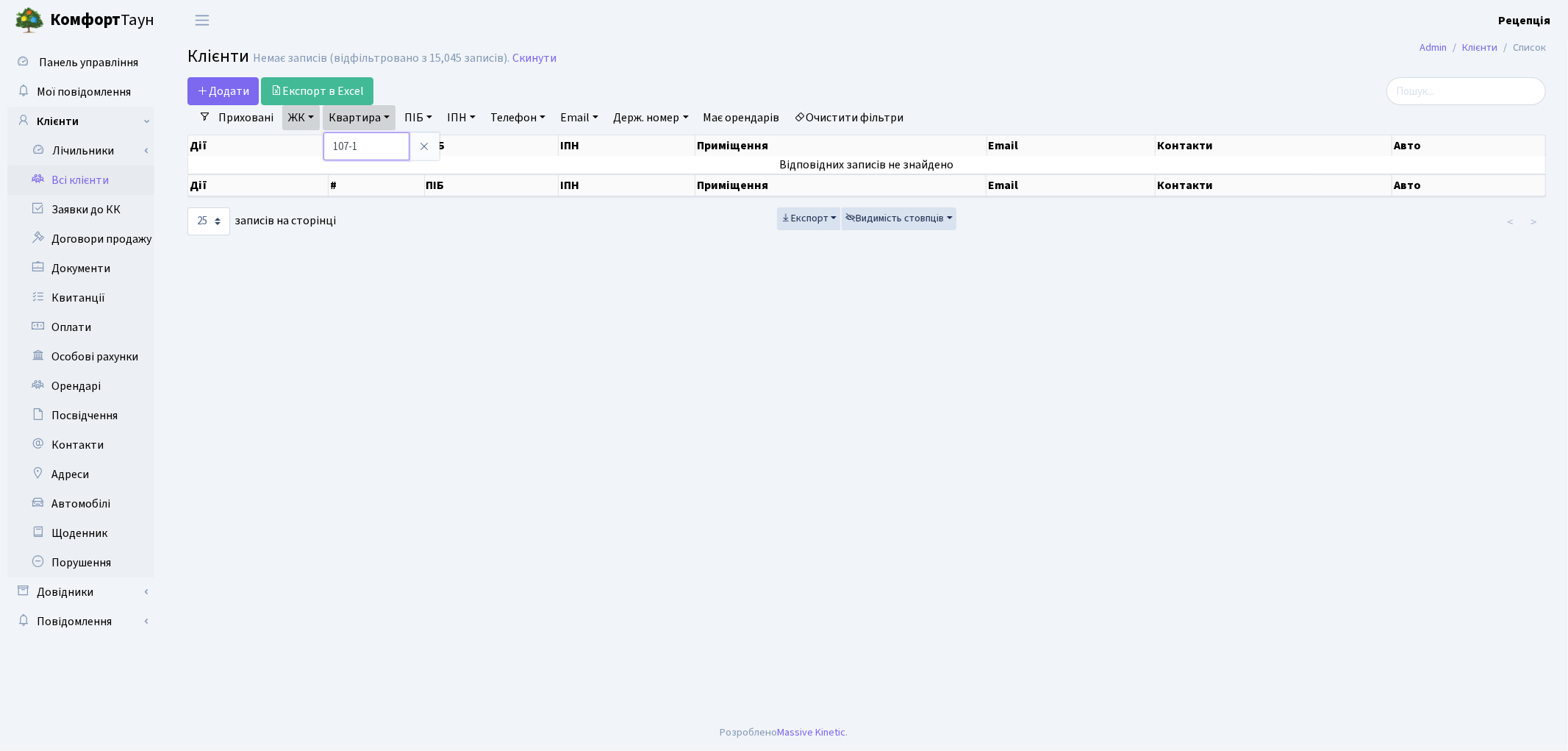
type input "107-1"
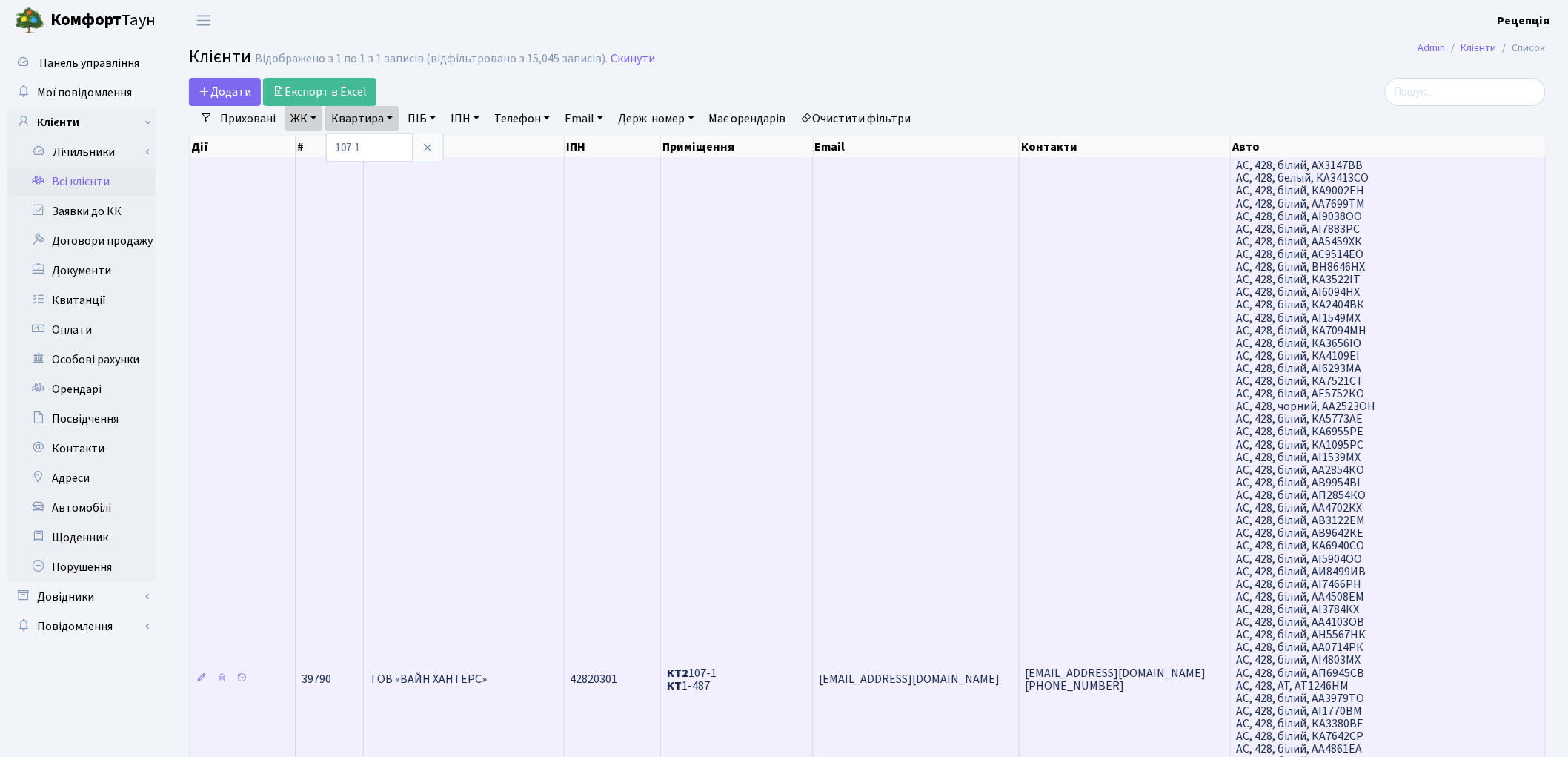
click at [455, 262] on td "ТОВ «ВАЙН ХАНТЕРС»" at bounding box center [464, 678] width 201 height 1042
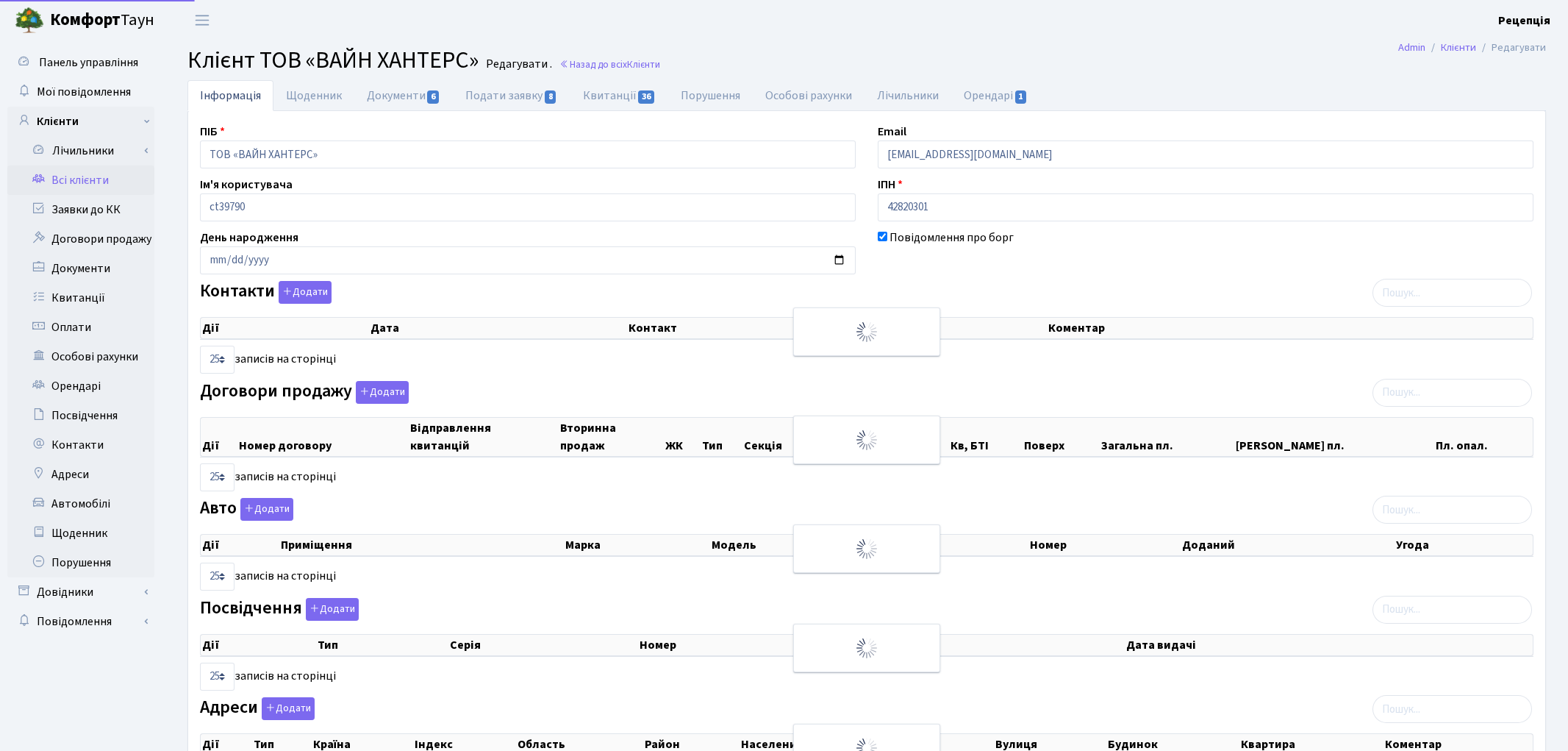
select select "25"
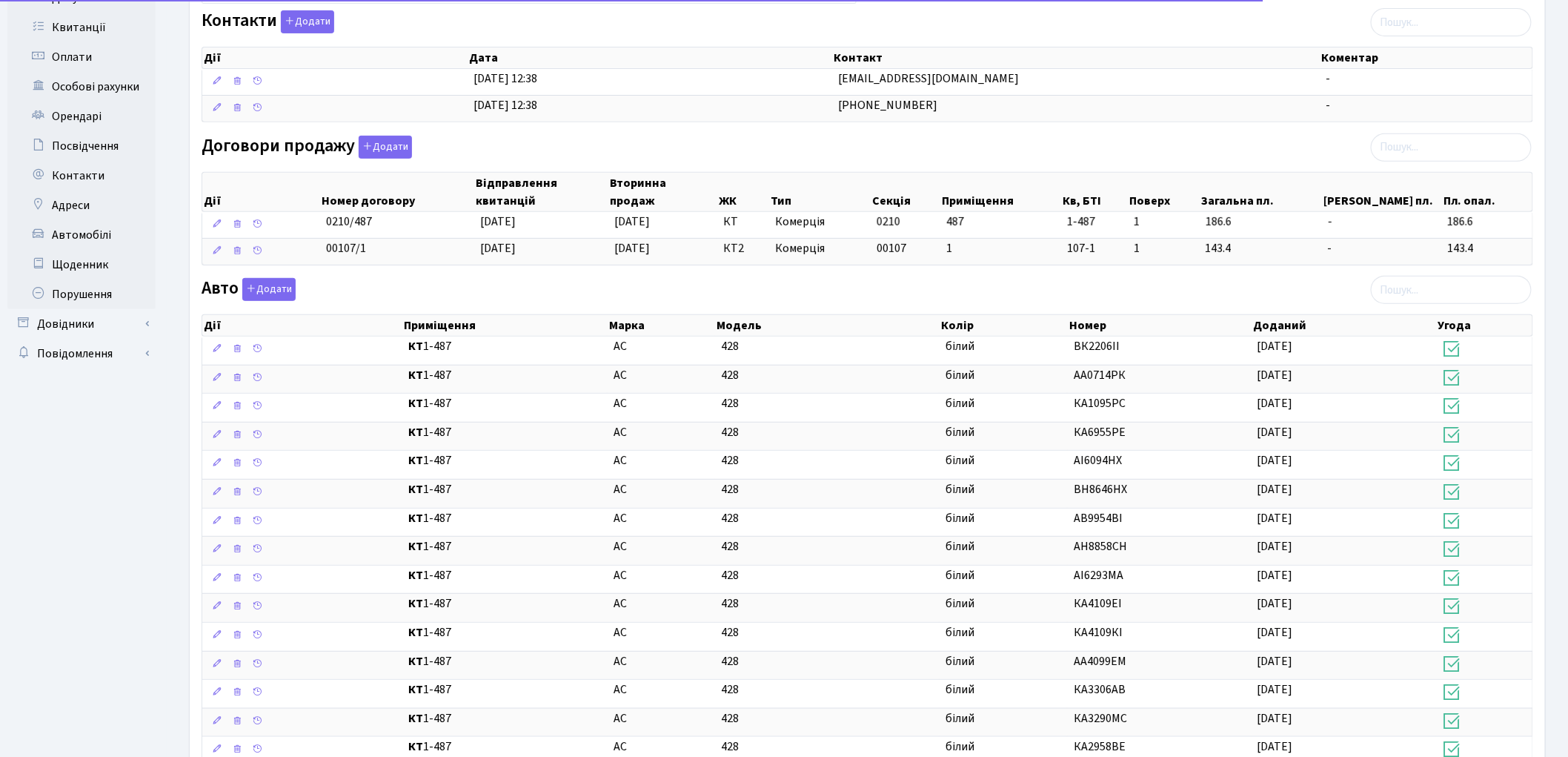
scroll to position [286, 0]
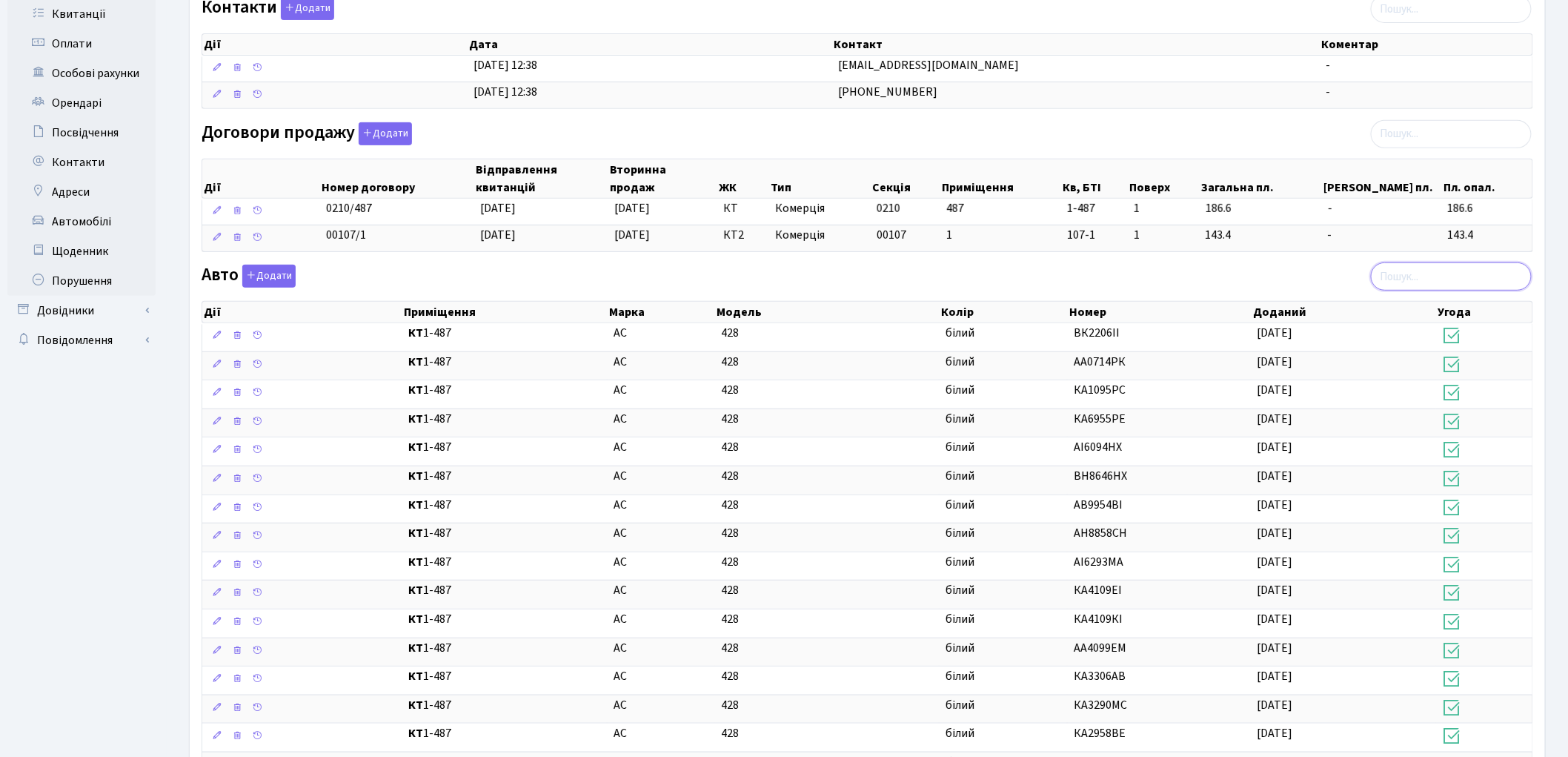
click at [1432, 280] on input "search" at bounding box center [1451, 276] width 161 height 28
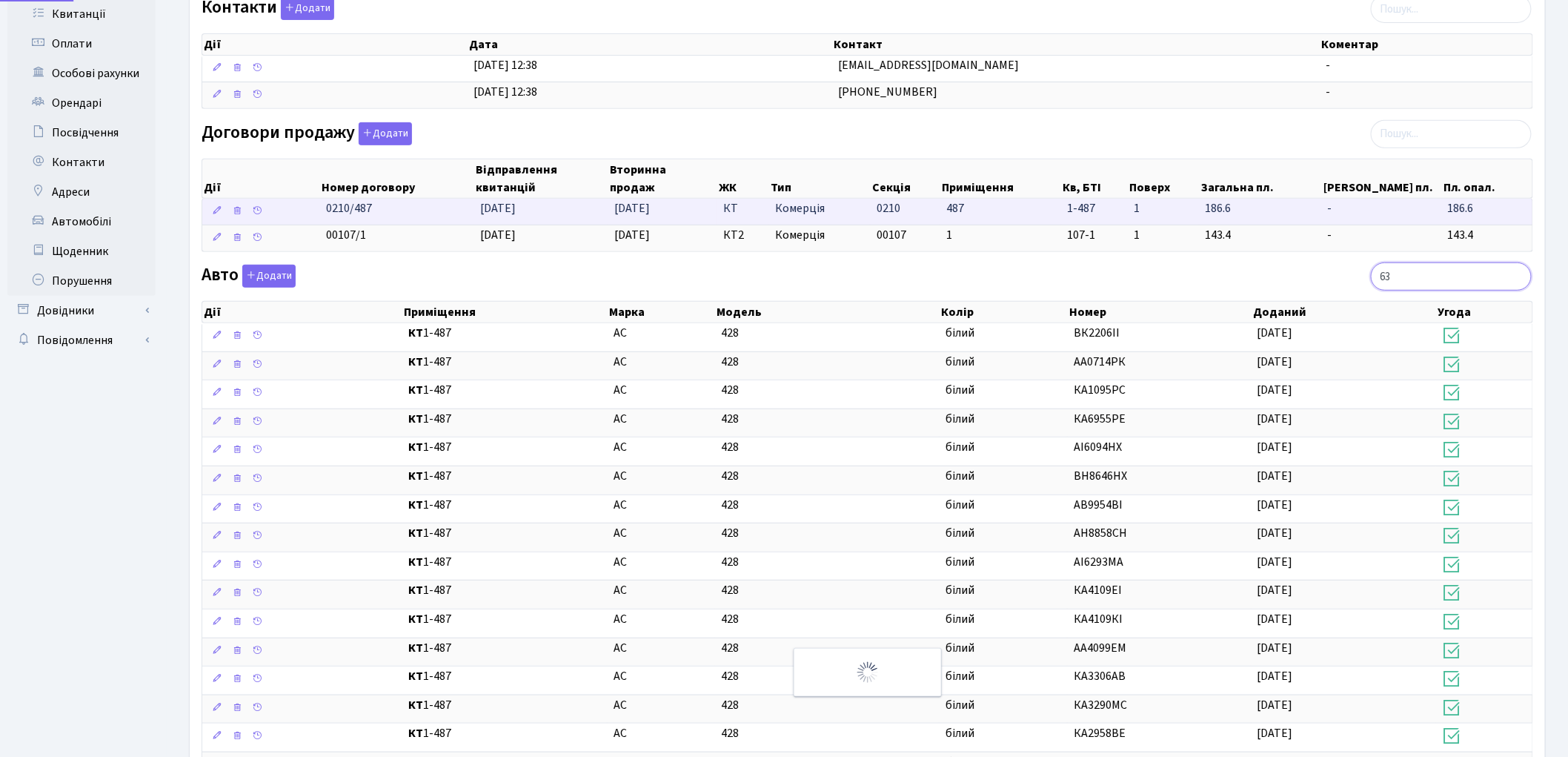
scroll to position [170, 0]
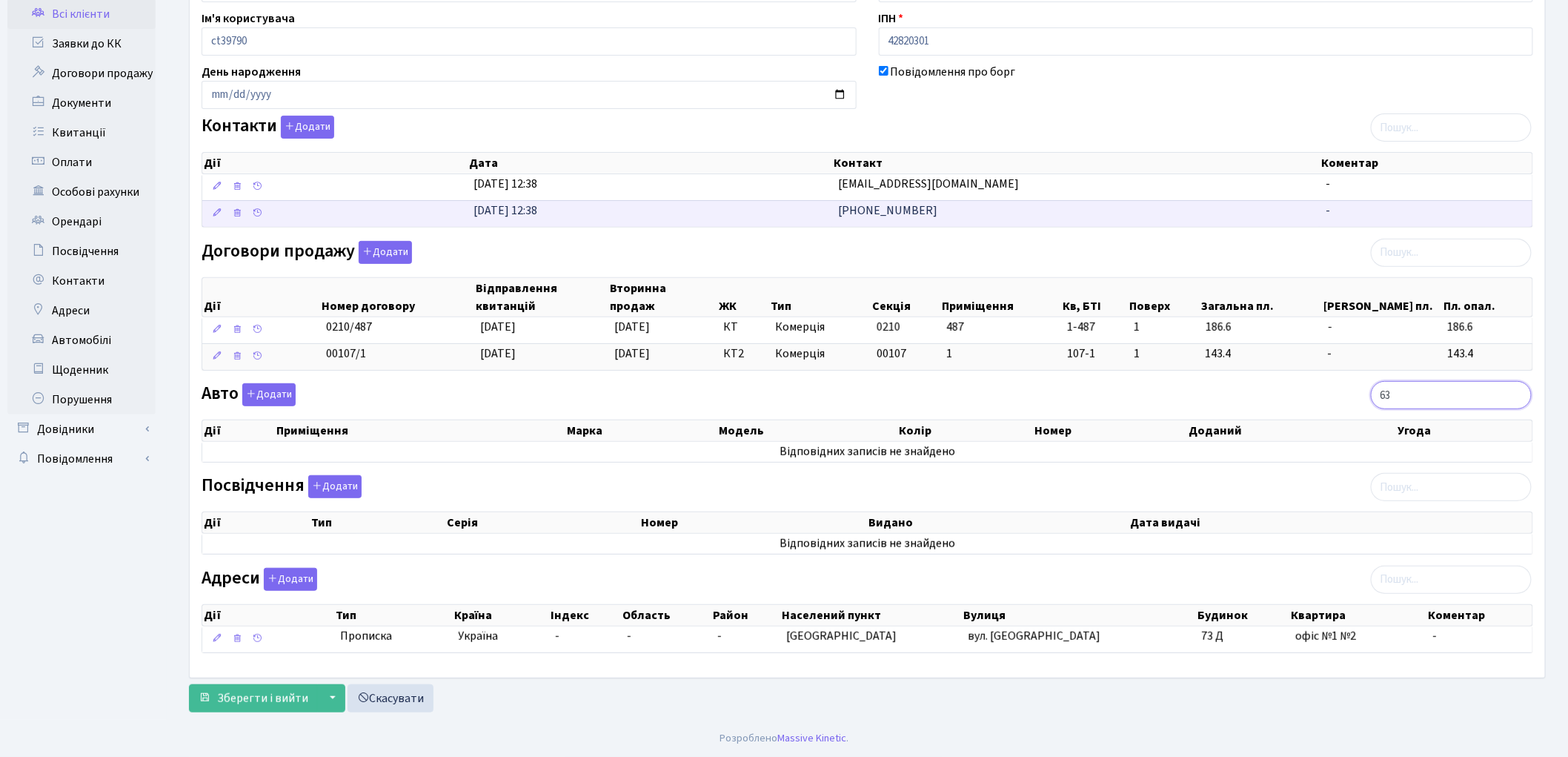
type input "6"
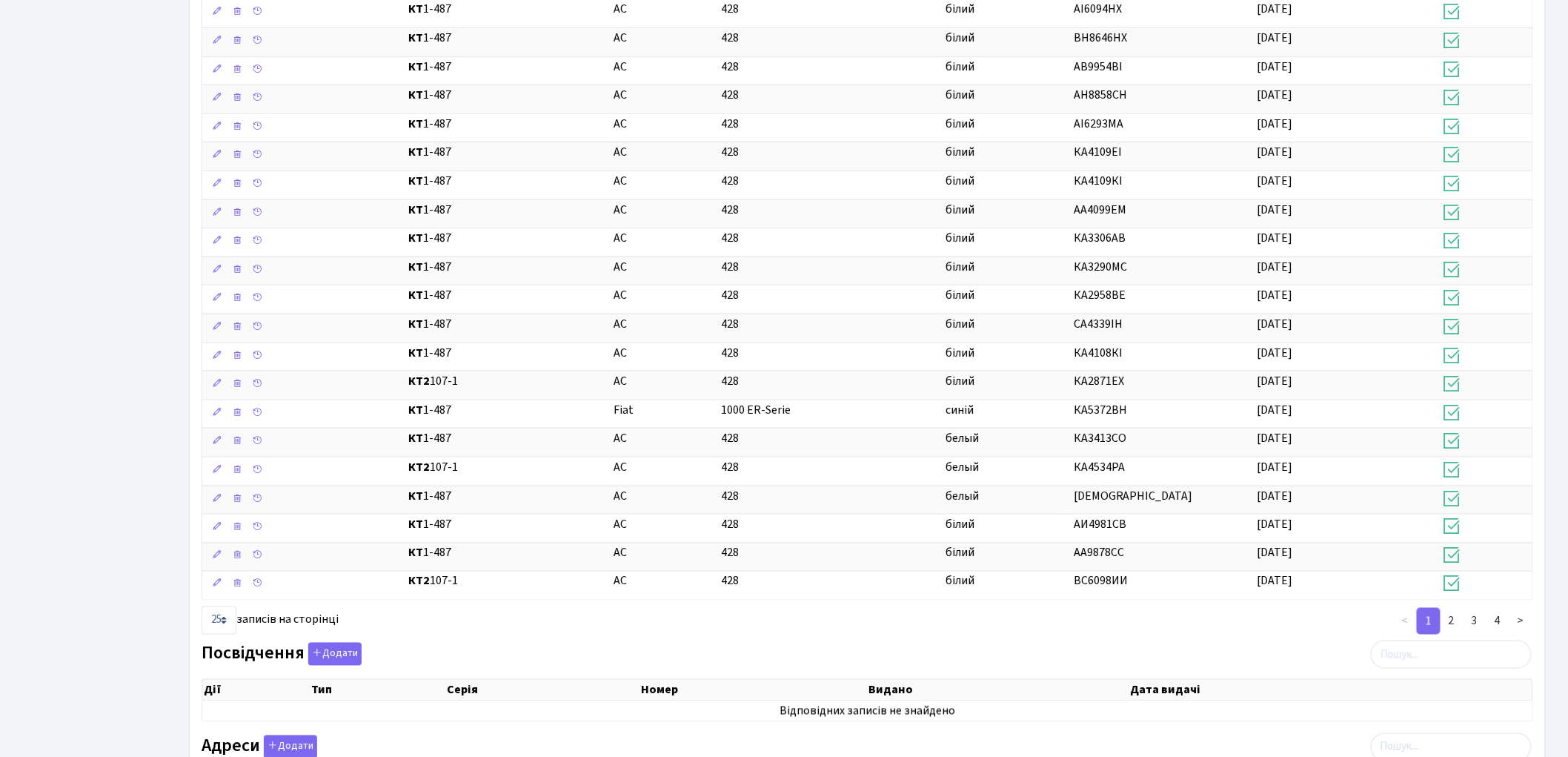
scroll to position [726, 0]
click at [1454, 622] on link "2" at bounding box center [1451, 619] width 24 height 27
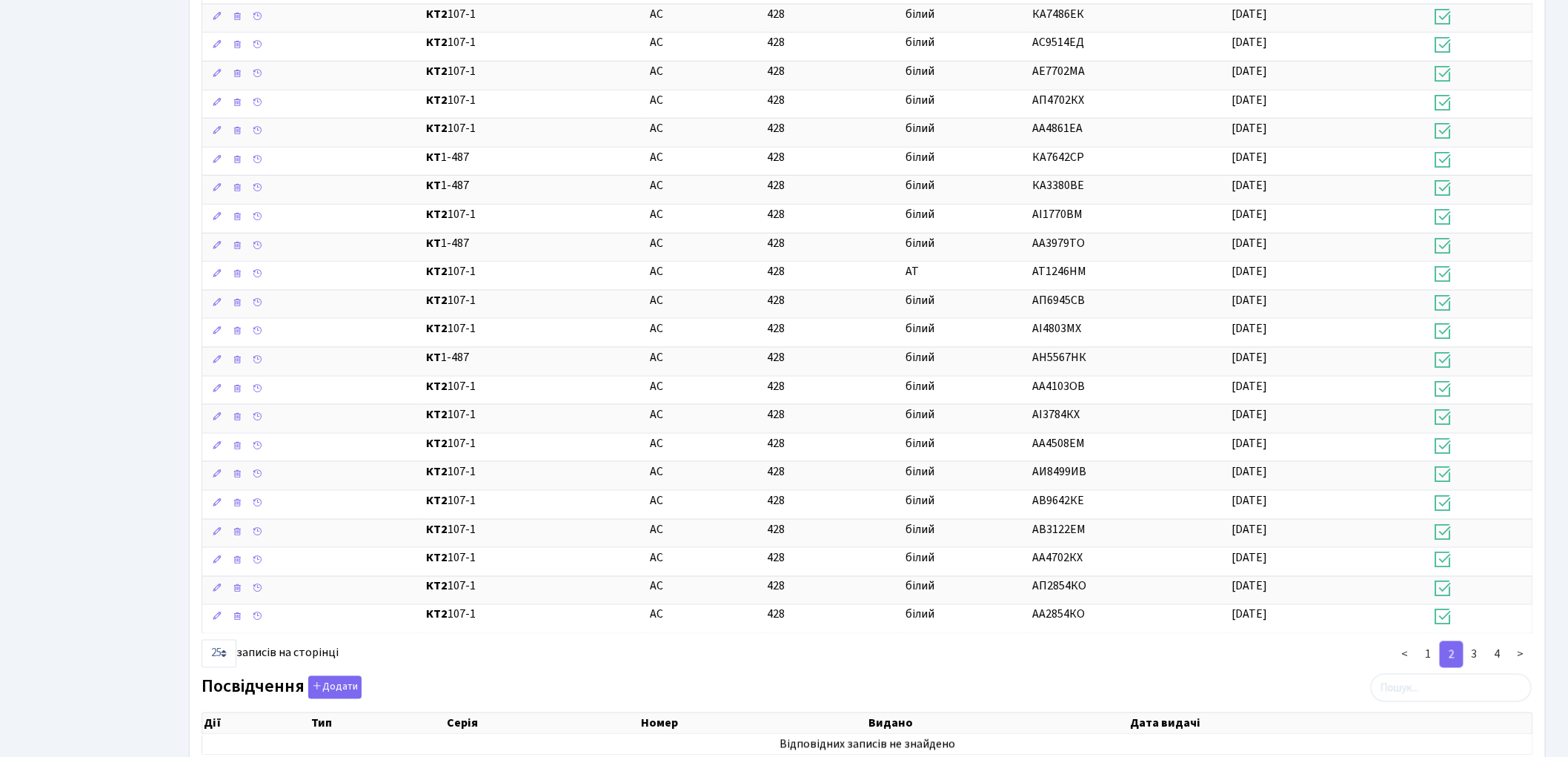
scroll to position [700, 0]
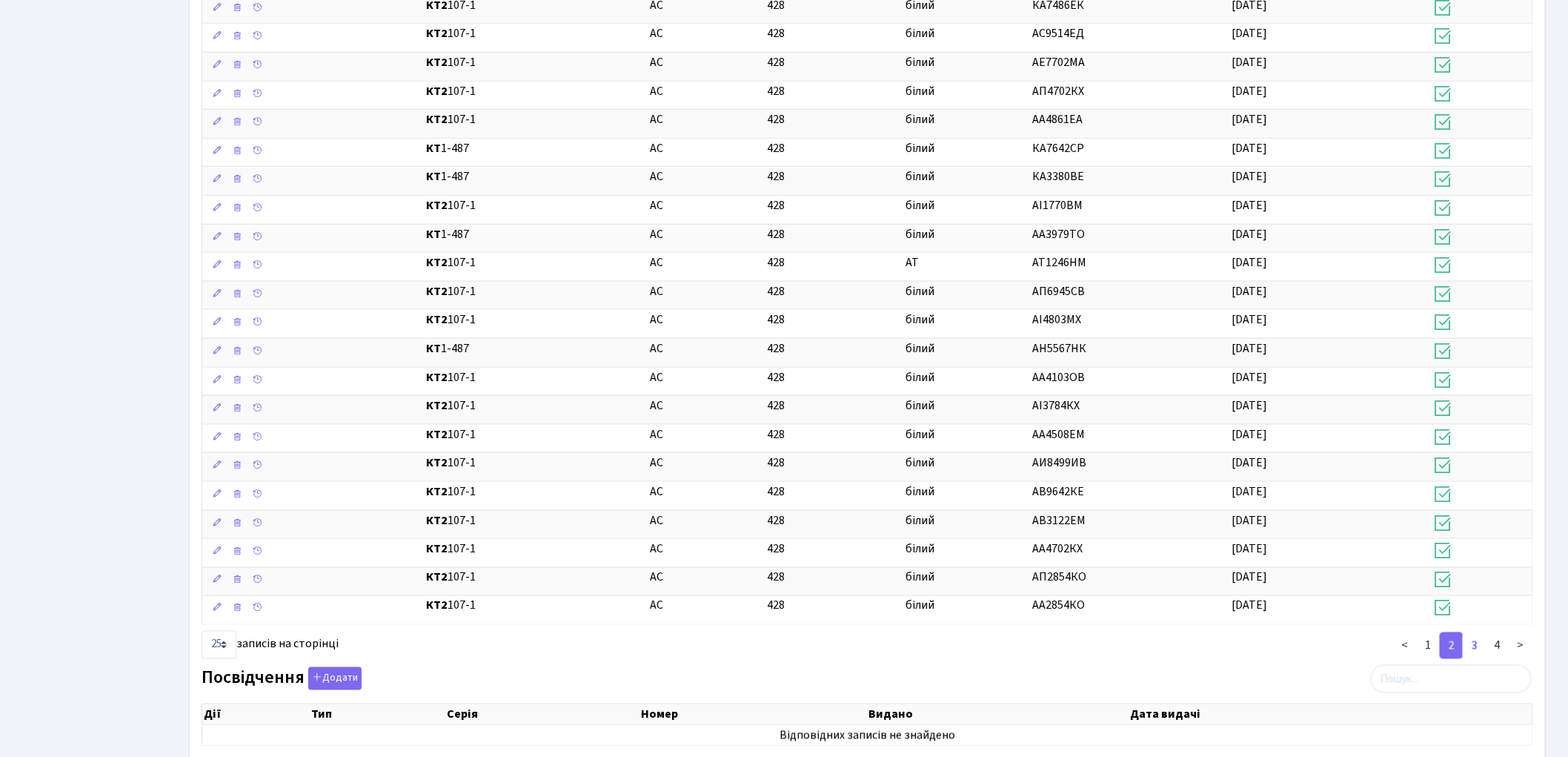
click at [1473, 648] on link "3" at bounding box center [1474, 645] width 24 height 27
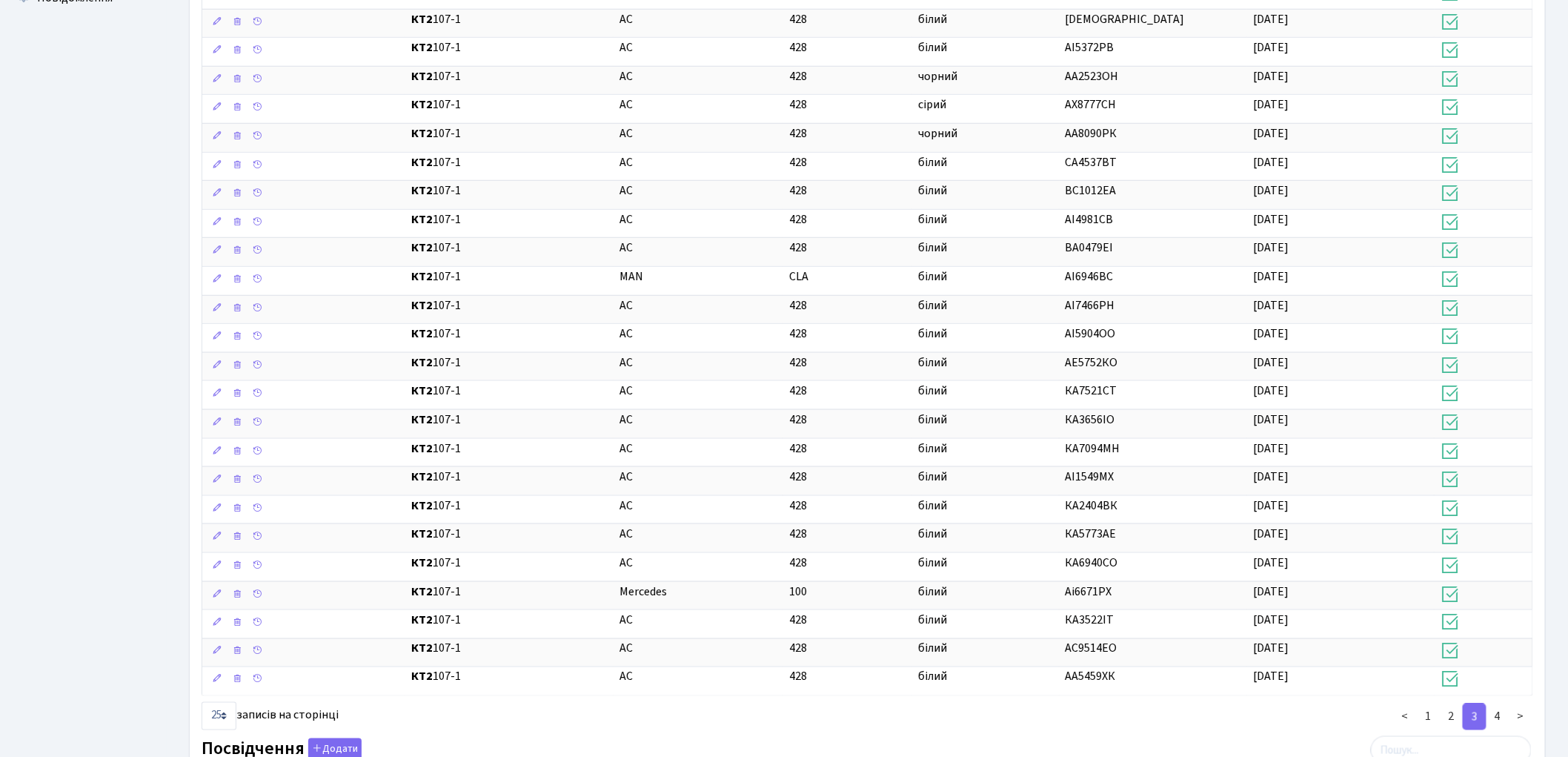
scroll to position [638, 0]
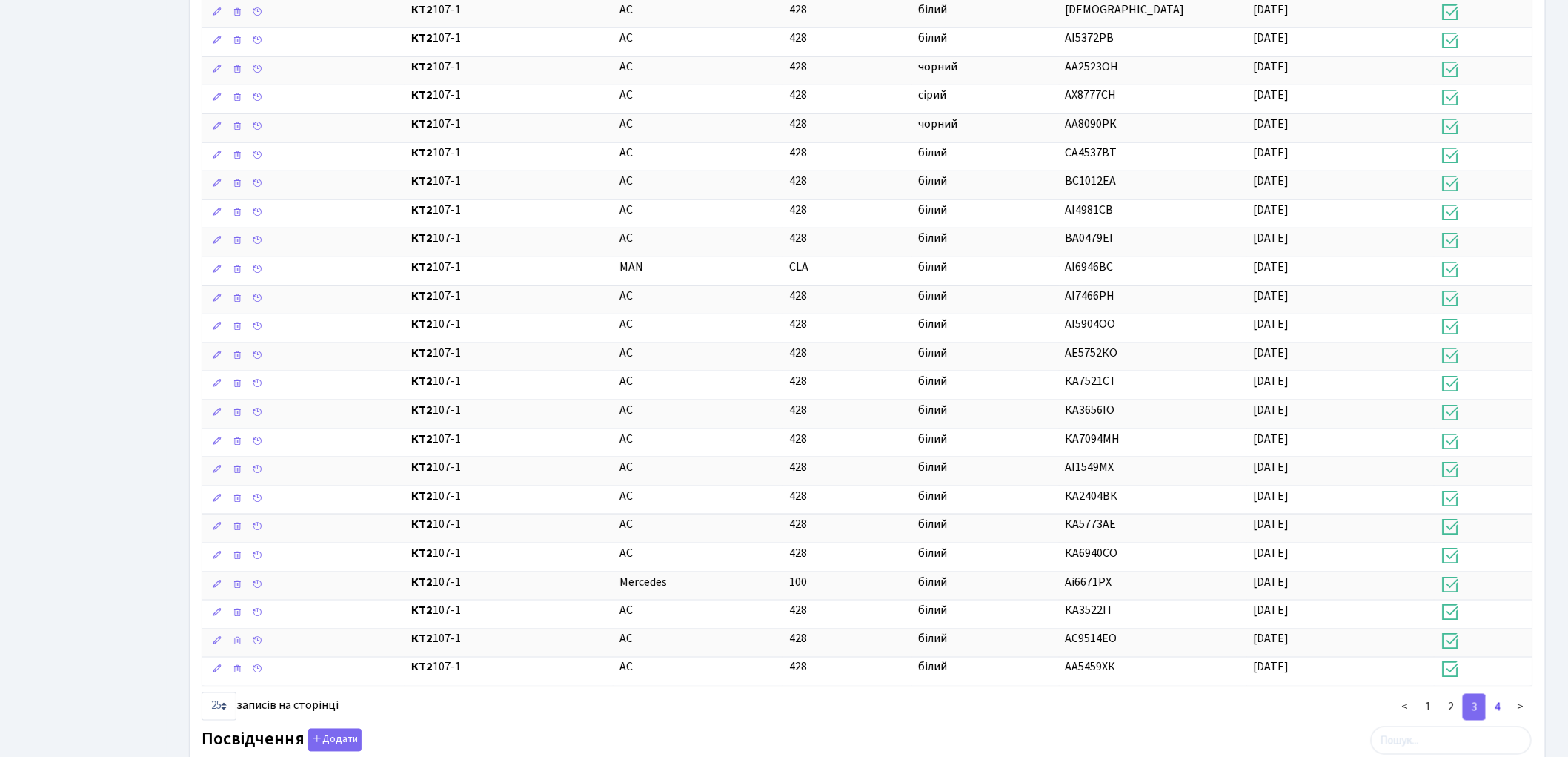
click at [1494, 710] on link "4" at bounding box center [1498, 706] width 24 height 27
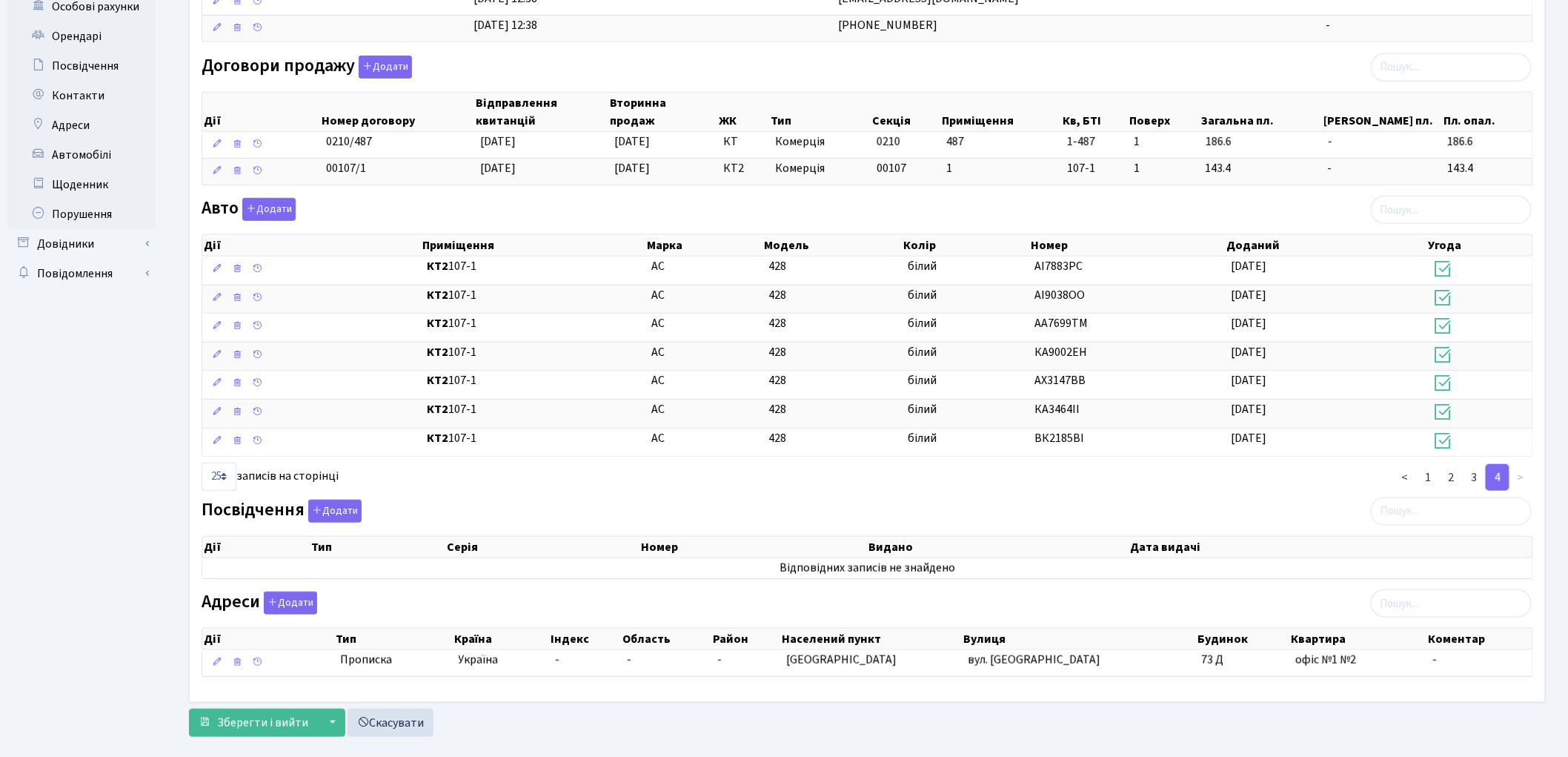
scroll to position [358, 0]
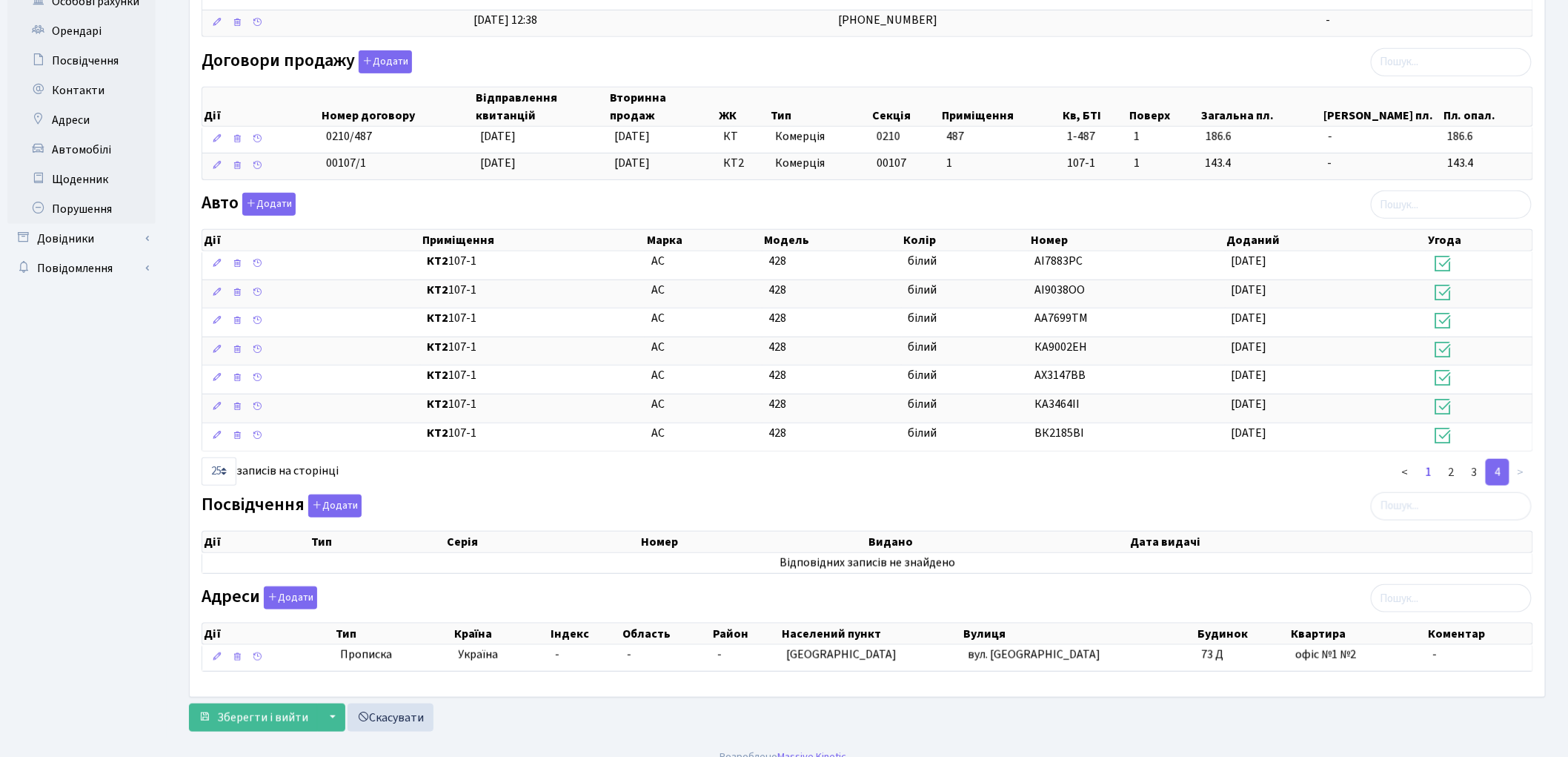
click at [1427, 477] on link "1" at bounding box center [1428, 472] width 24 height 27
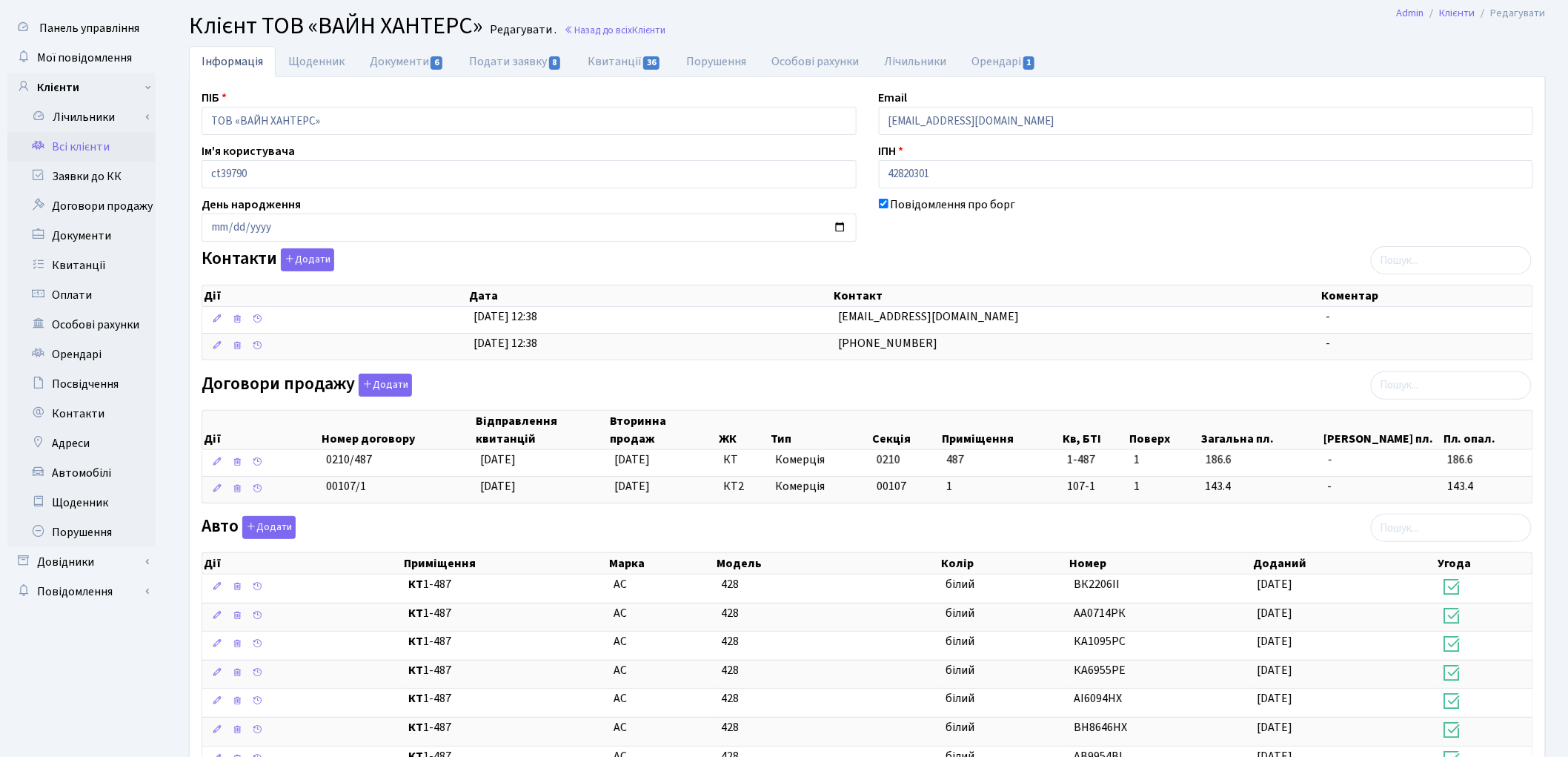
scroll to position [0, 0]
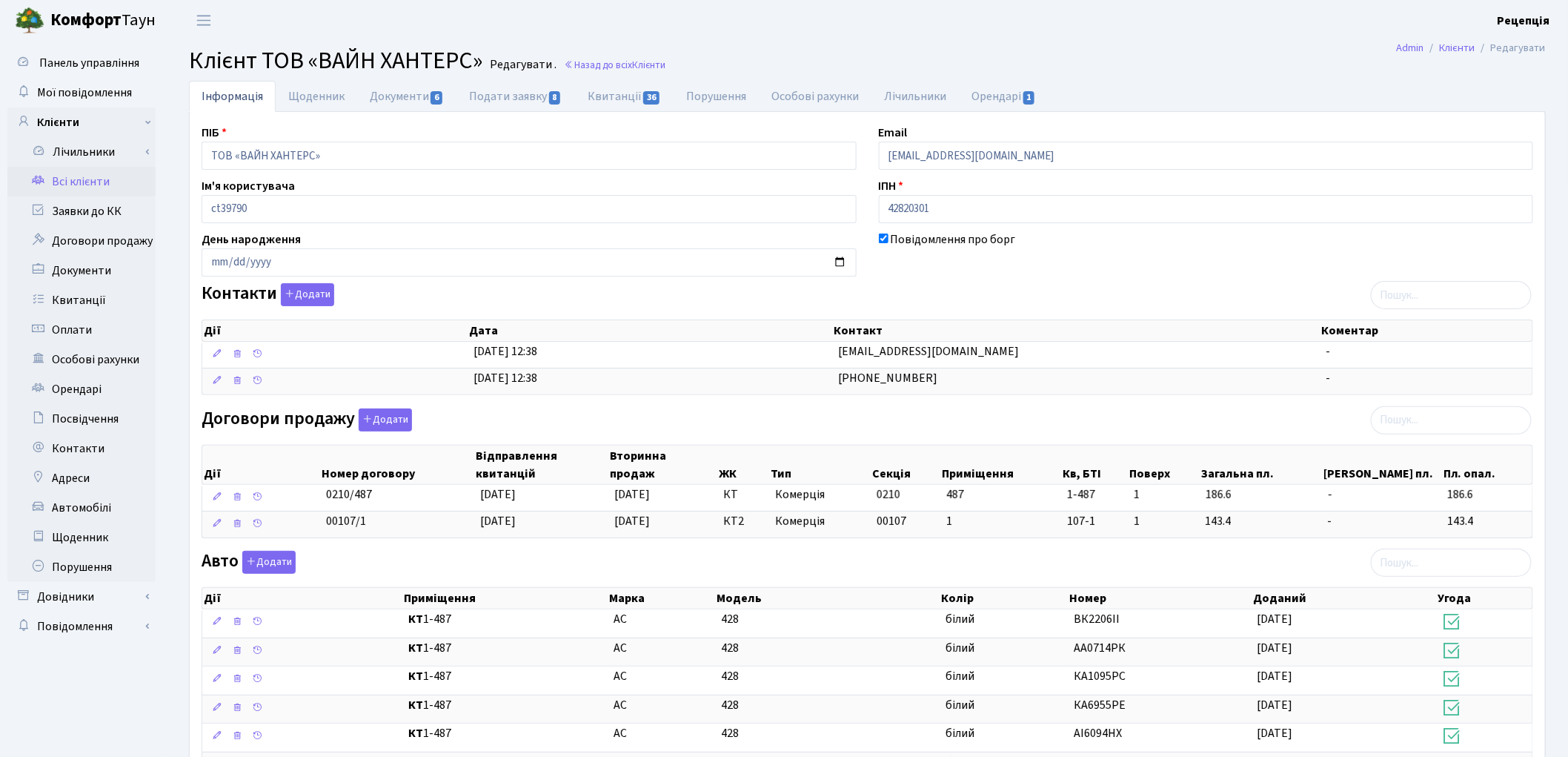
click at [82, 178] on link "Всі клієнти" at bounding box center [81, 181] width 148 height 29
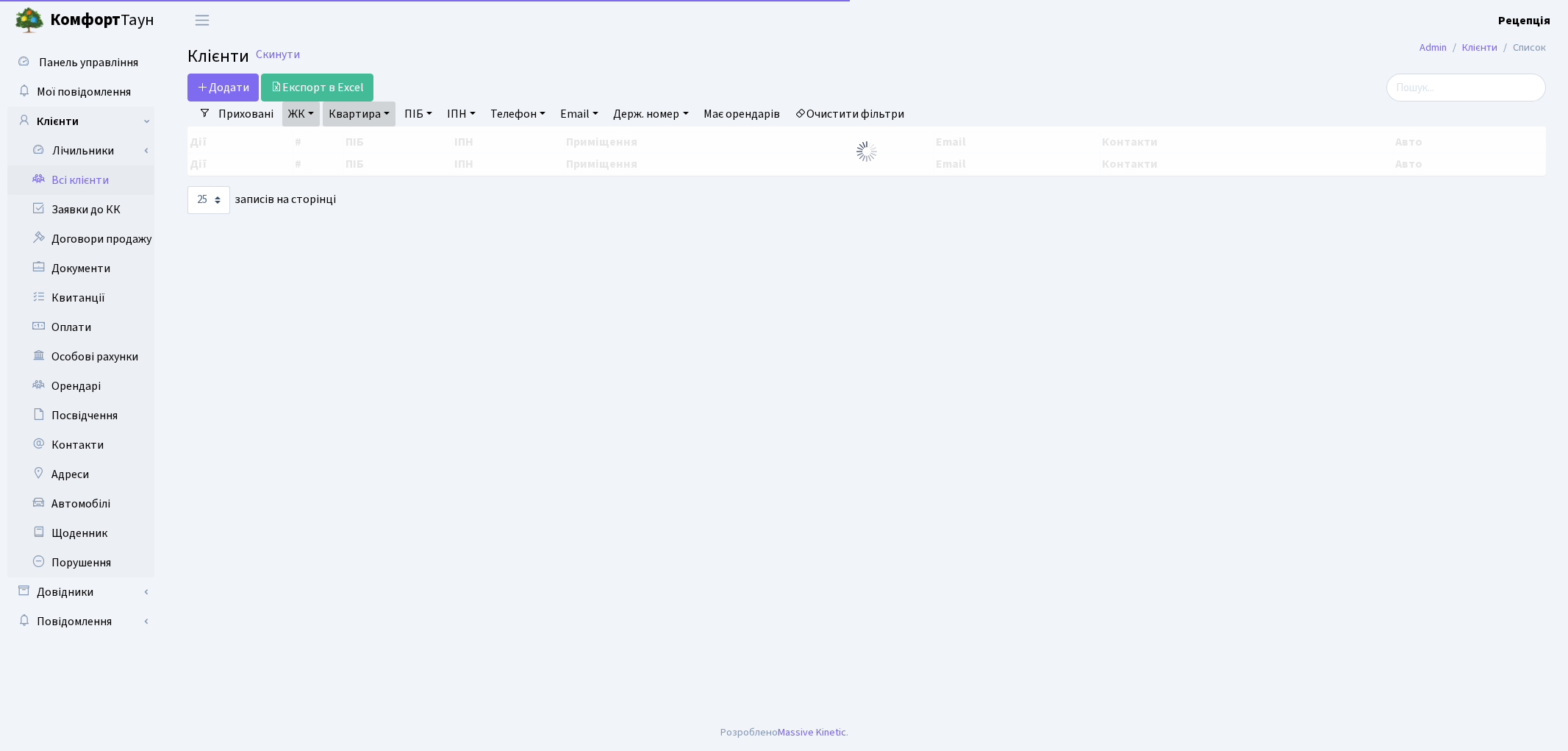
select select "25"
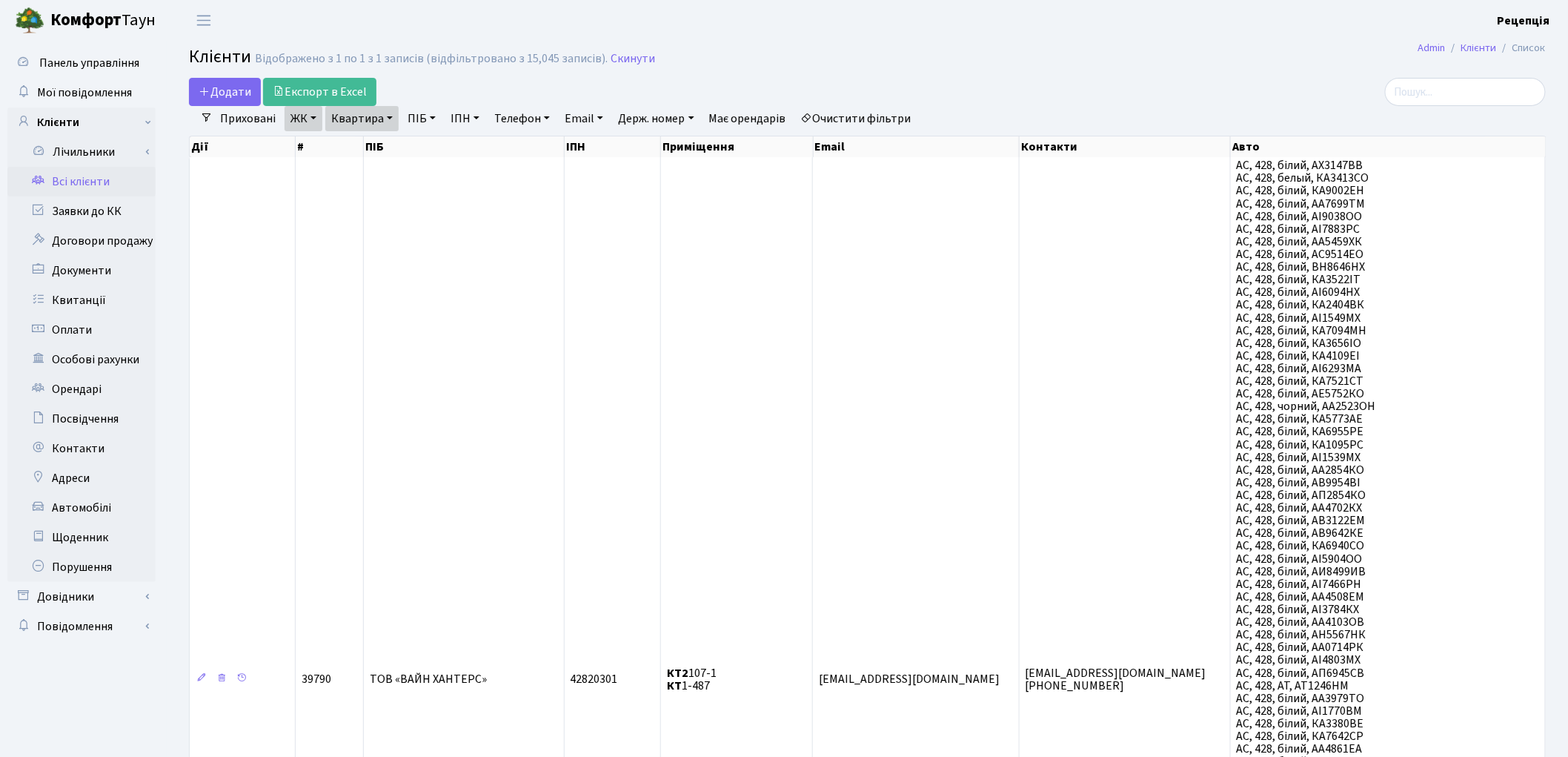
click at [858, 115] on link "Очистити фільтри" at bounding box center [857, 119] width 123 height 25
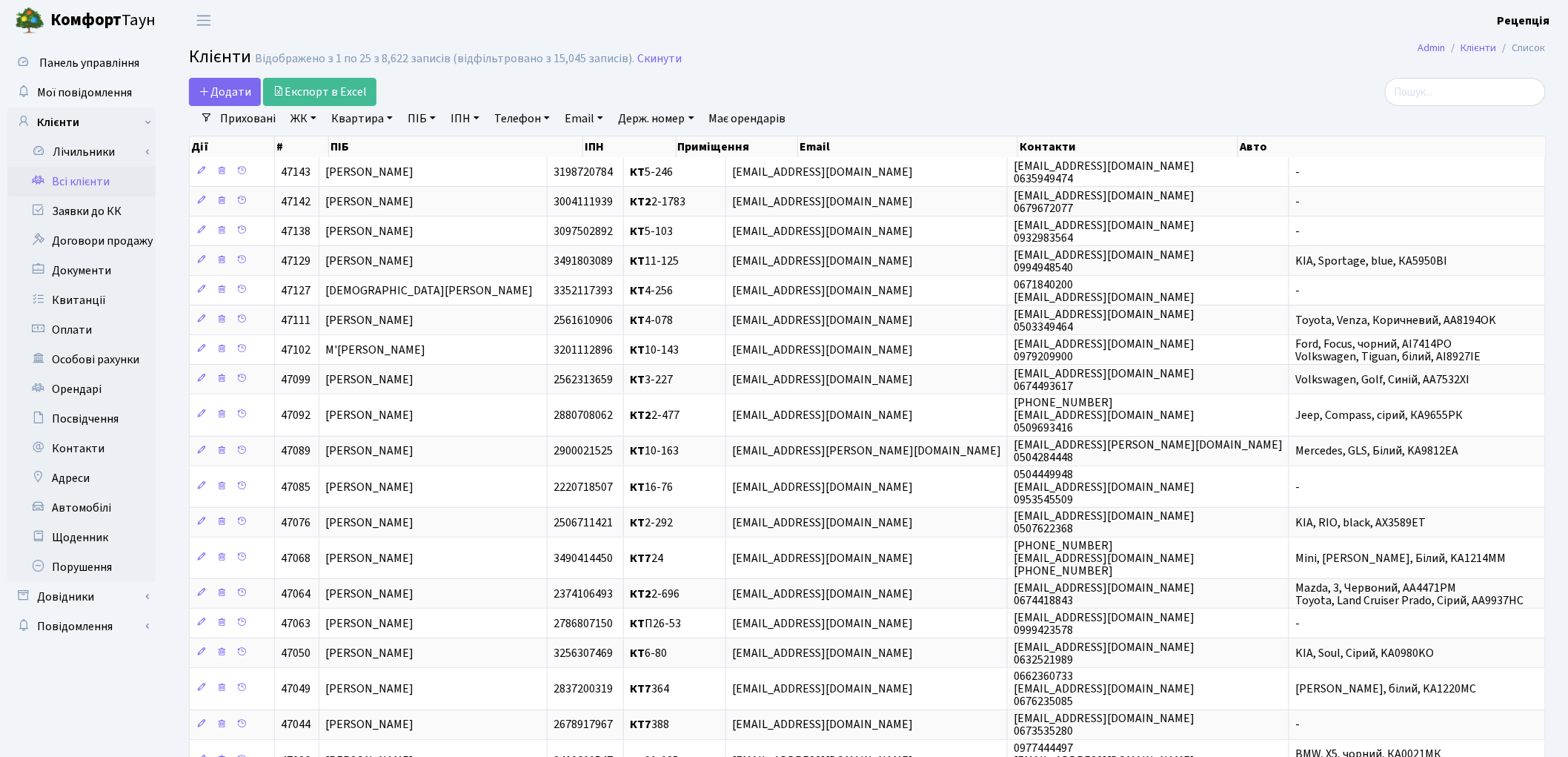
click at [304, 122] on link "ЖК" at bounding box center [303, 119] width 38 height 25
click at [399, 276] on li "КТ5, вул. Березнева, 14Б" at bounding box center [377, 298] width 179 height 43
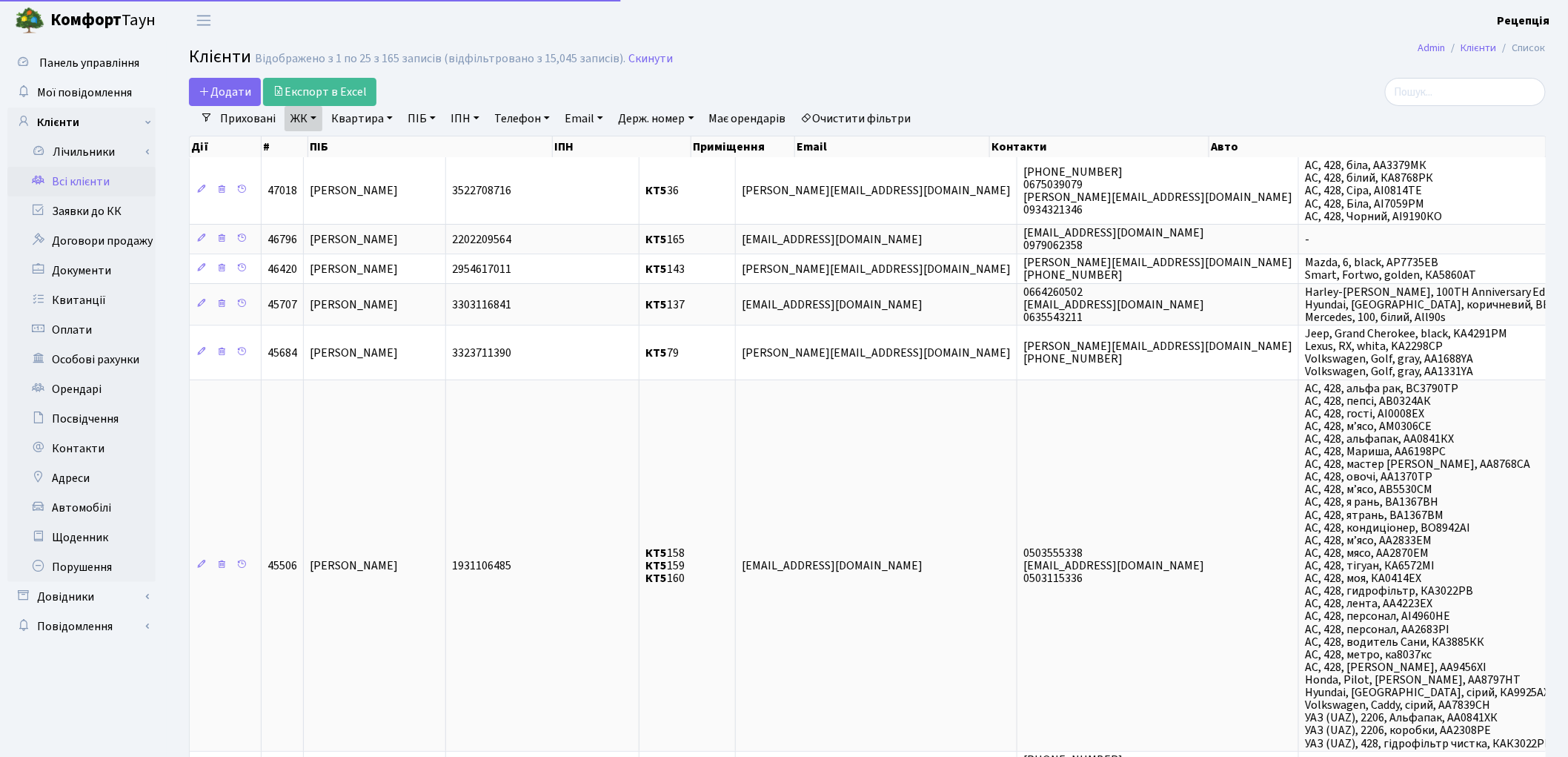
drag, startPoint x: 363, startPoint y: 115, endPoint x: 368, endPoint y: 126, distance: 12.1
click at [364, 115] on link "Квартира" at bounding box center [362, 119] width 74 height 25
type input "69"
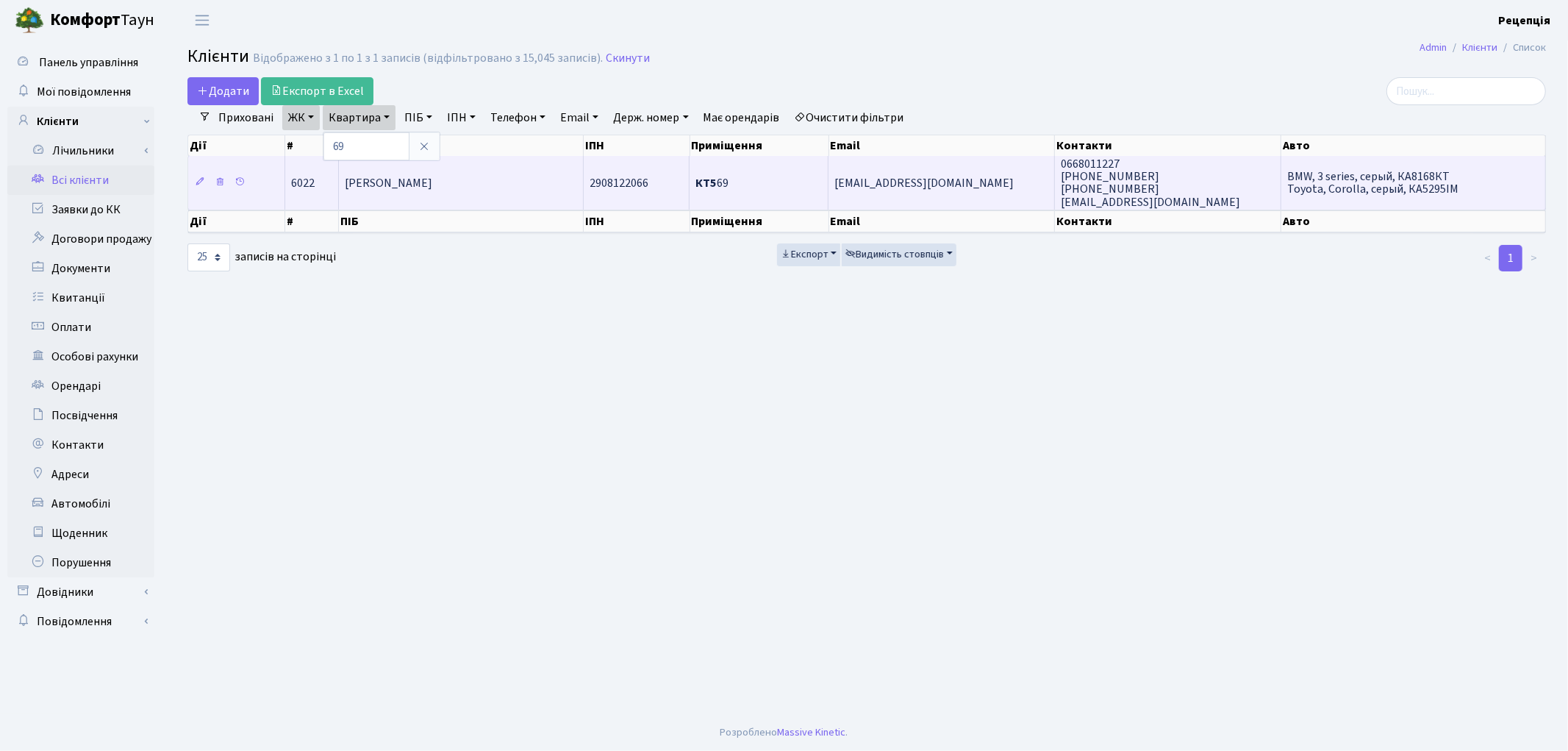
click at [436, 191] on td "Вінніченко Ганна Миколаївна" at bounding box center [461, 182] width 246 height 53
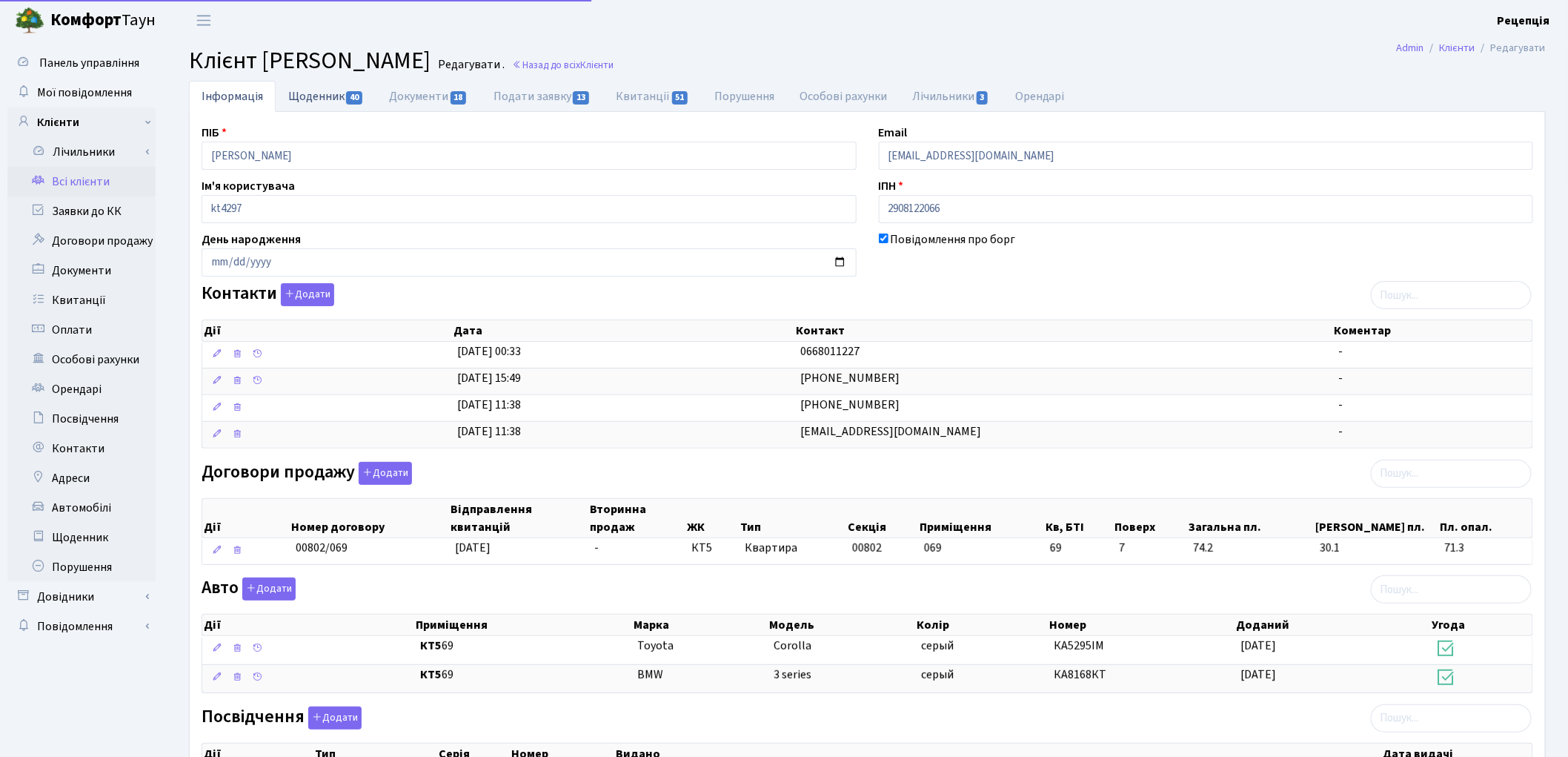
click at [334, 101] on link "Щоденник 40" at bounding box center [325, 96] width 101 height 30
select select "25"
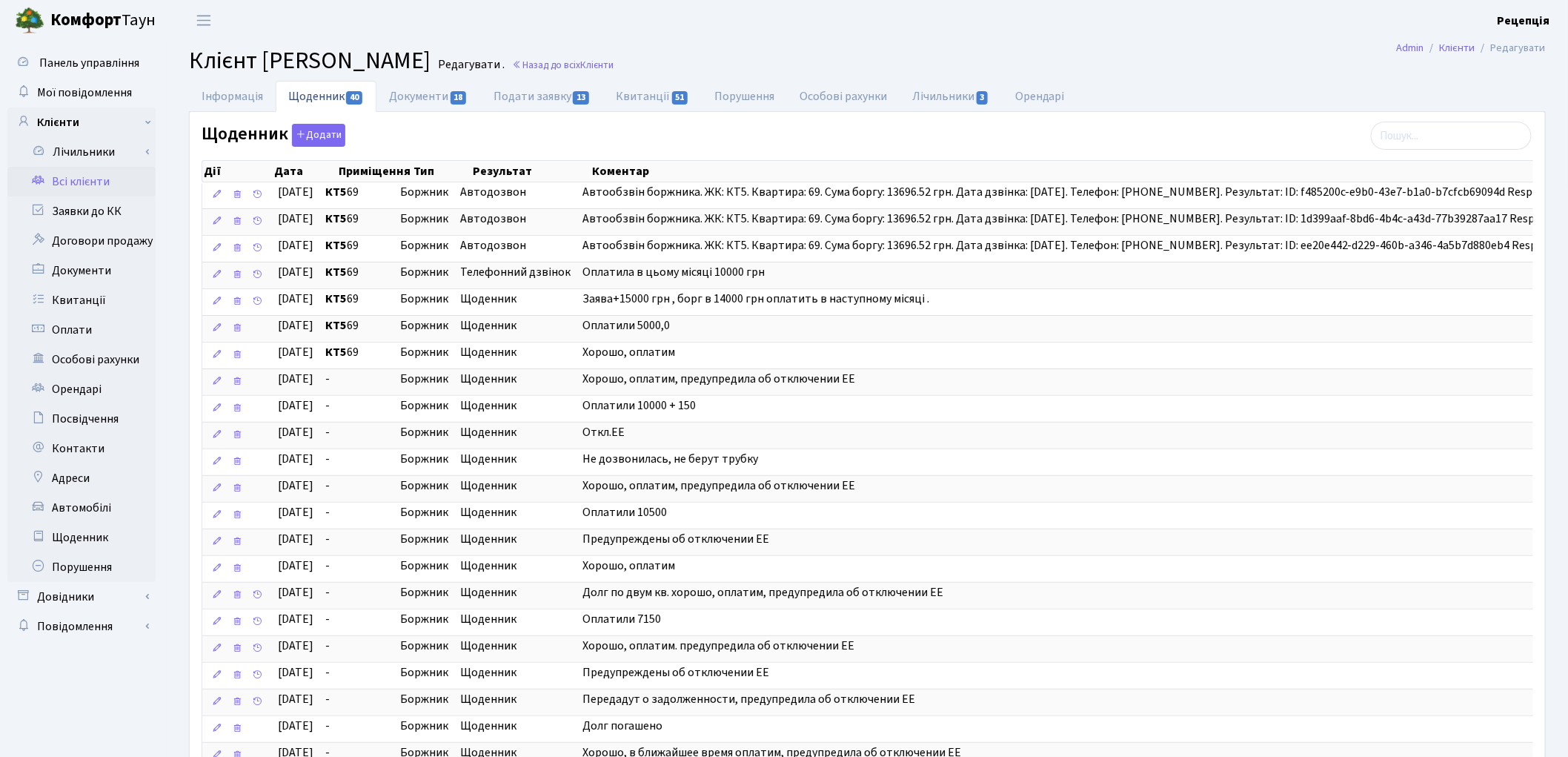
click at [82, 188] on link "Всі клієнти" at bounding box center [81, 181] width 148 height 29
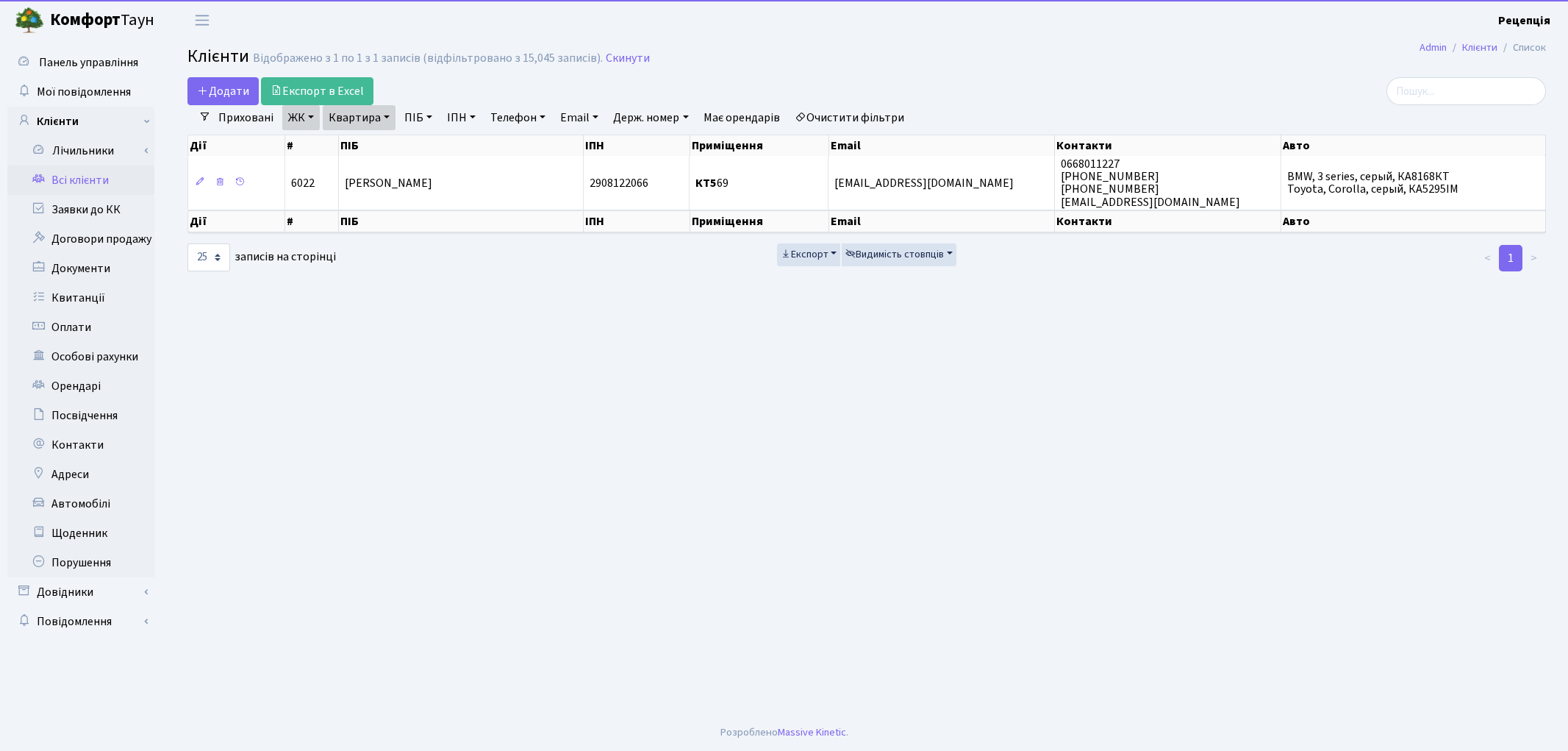
select select "25"
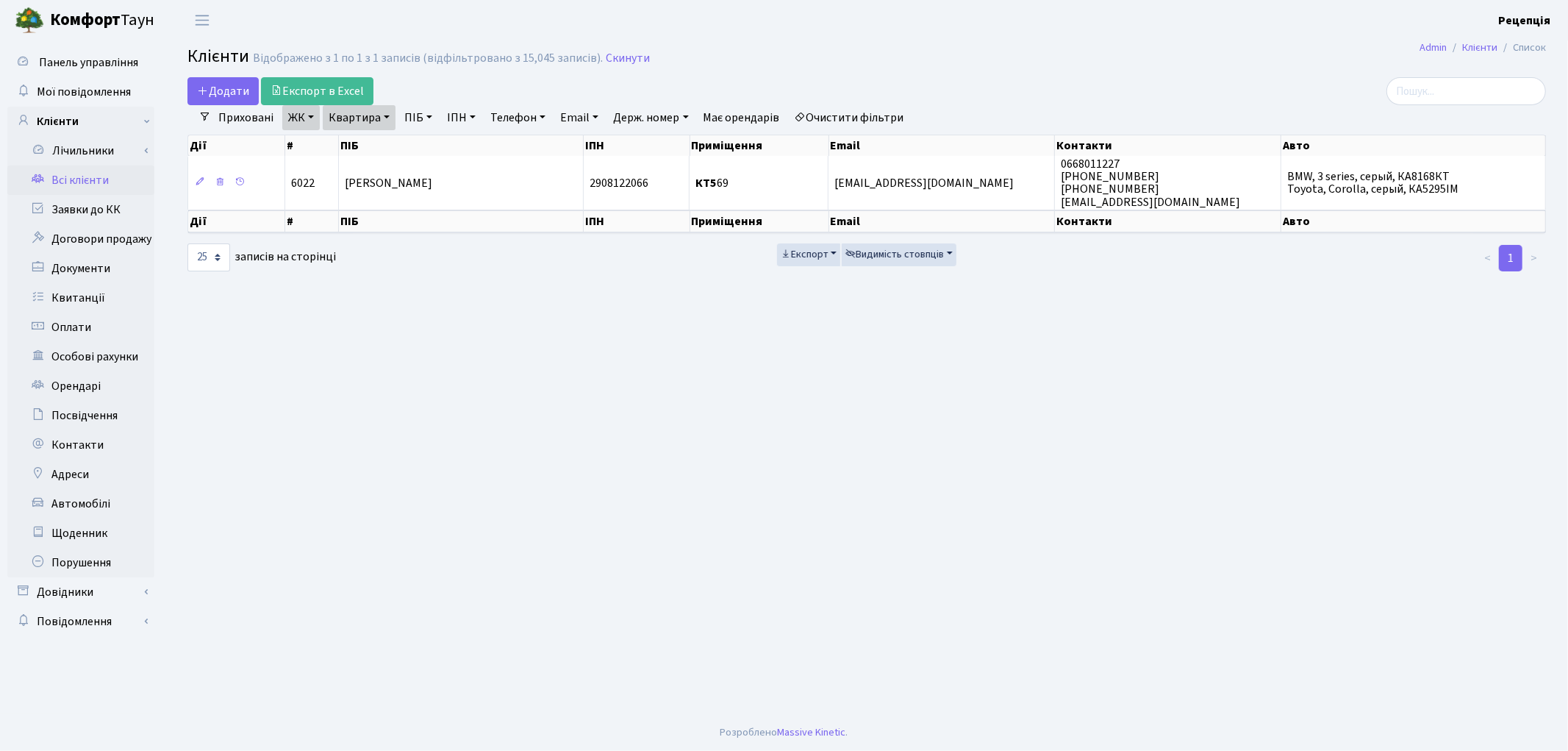
drag, startPoint x: 837, startPoint y: 123, endPoint x: 841, endPoint y: 94, distance: 29.3
click at [837, 122] on link "Очистити фільтри" at bounding box center [850, 118] width 122 height 25
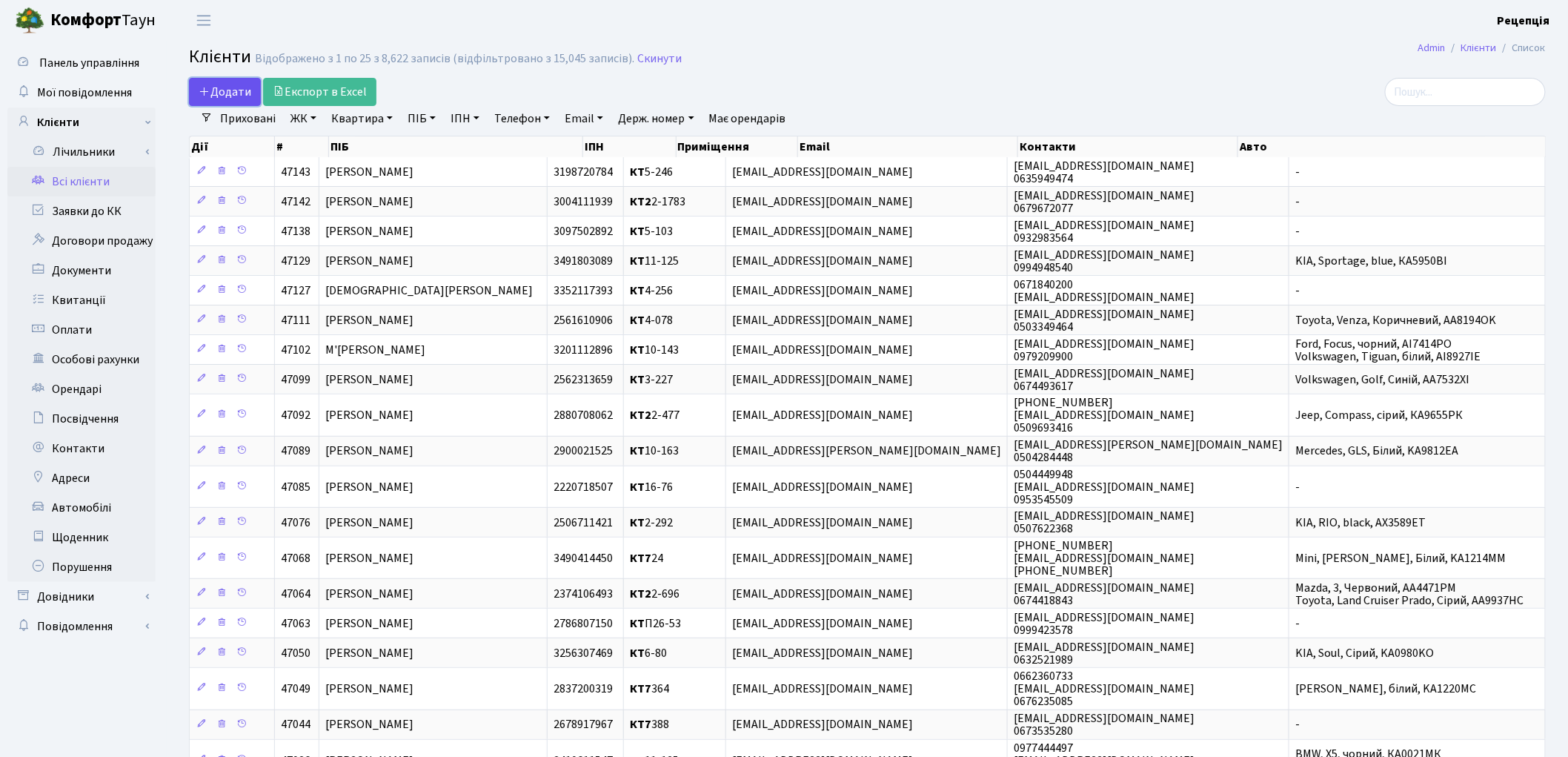
click at [238, 100] on link "Додати" at bounding box center [225, 92] width 72 height 28
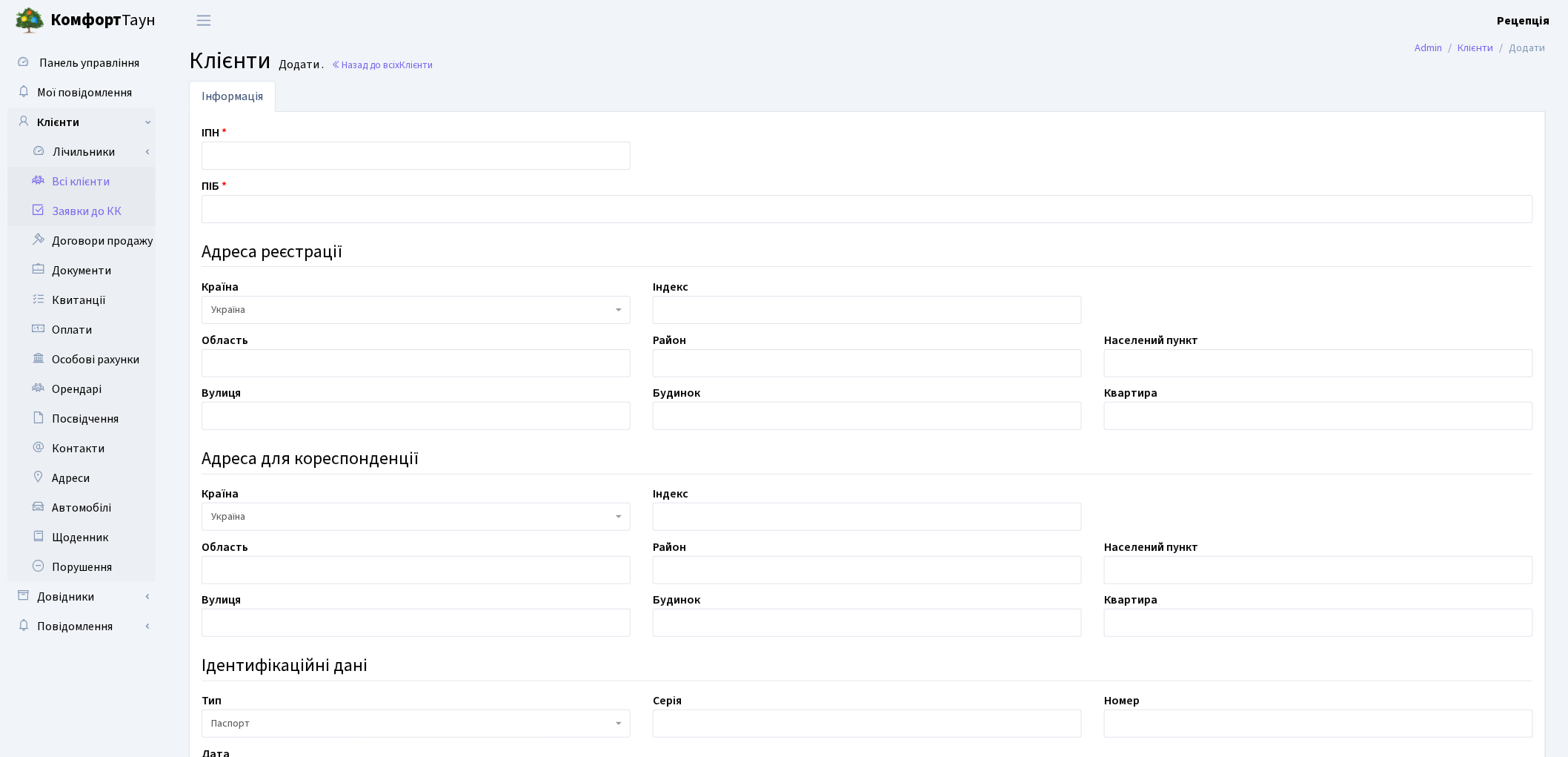
click at [110, 213] on link "Заявки до КК" at bounding box center [81, 211] width 148 height 29
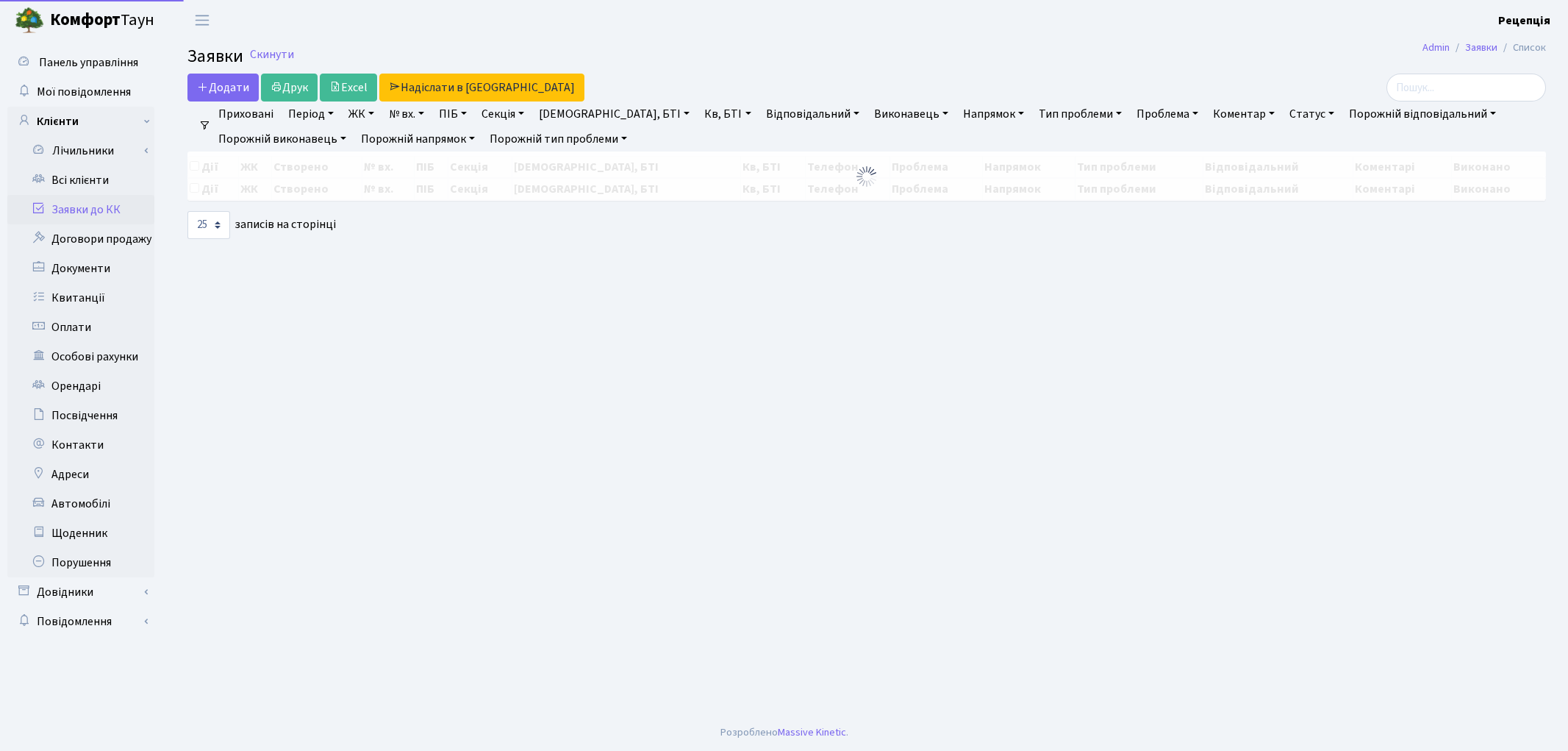
select select "25"
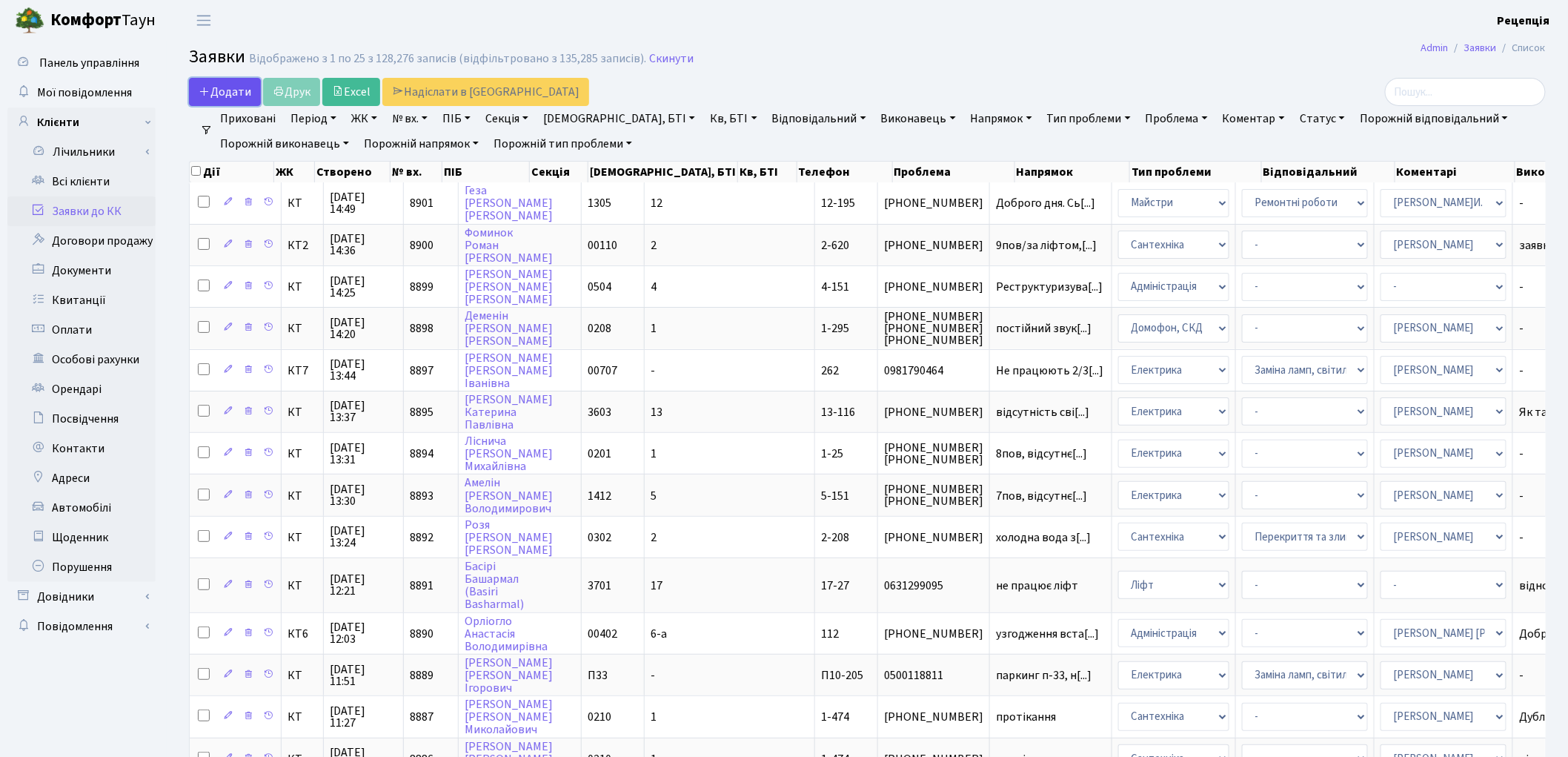
click at [218, 98] on span "Додати" at bounding box center [225, 92] width 52 height 16
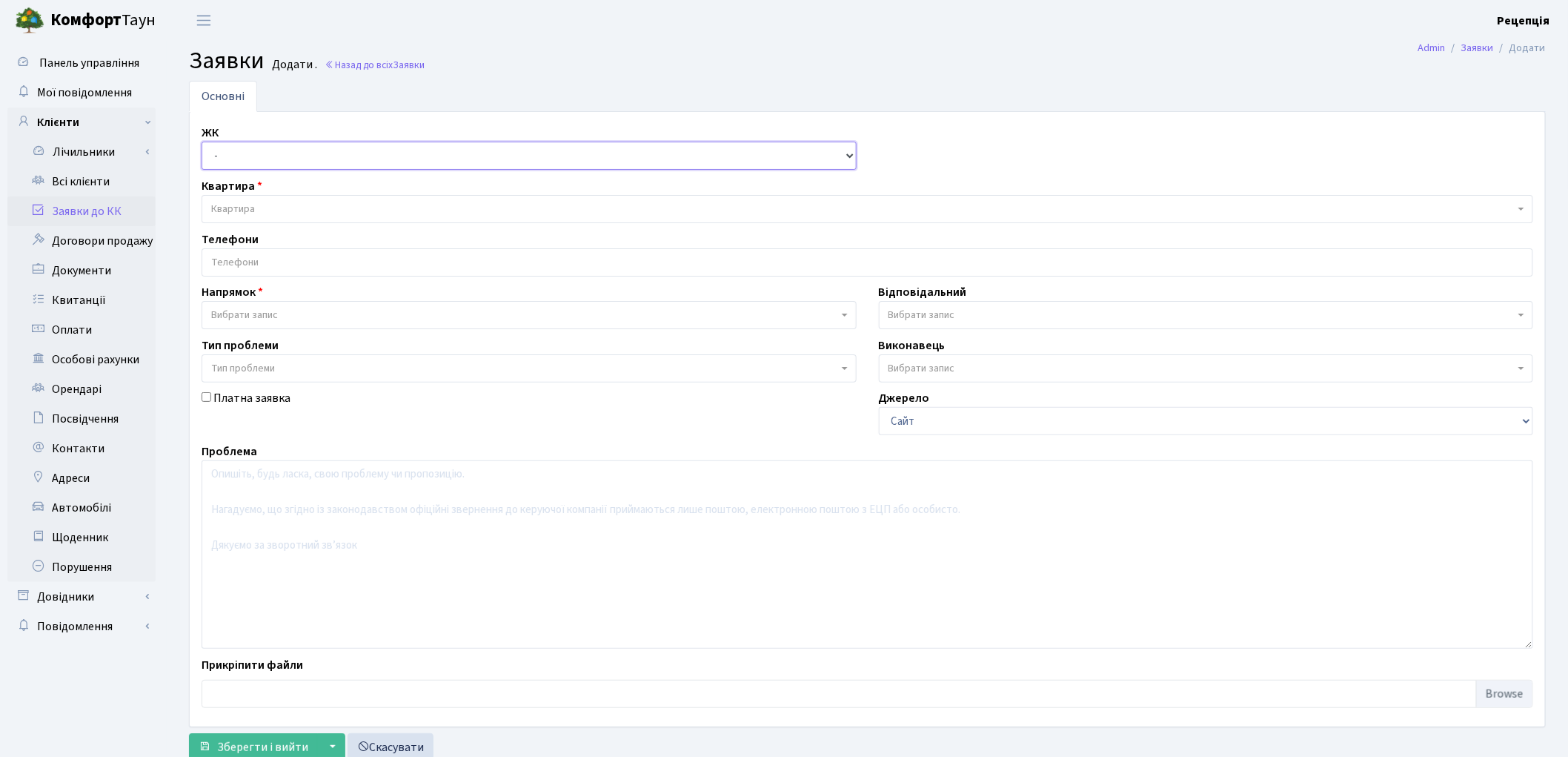
click at [247, 157] on select "- КТ, вул. Регенераторна, 4 КТ2, просп. [STREET_ADDRESS] [STREET_ADDRESS] [PERS…" at bounding box center [529, 155] width 655 height 28
select select "271"
click at [202, 141] on select "- КТ, вул. Регенераторна, 4 КТ2, просп. [STREET_ADDRESS] [STREET_ADDRESS] [PERS…" at bounding box center [529, 155] width 655 height 28
select select
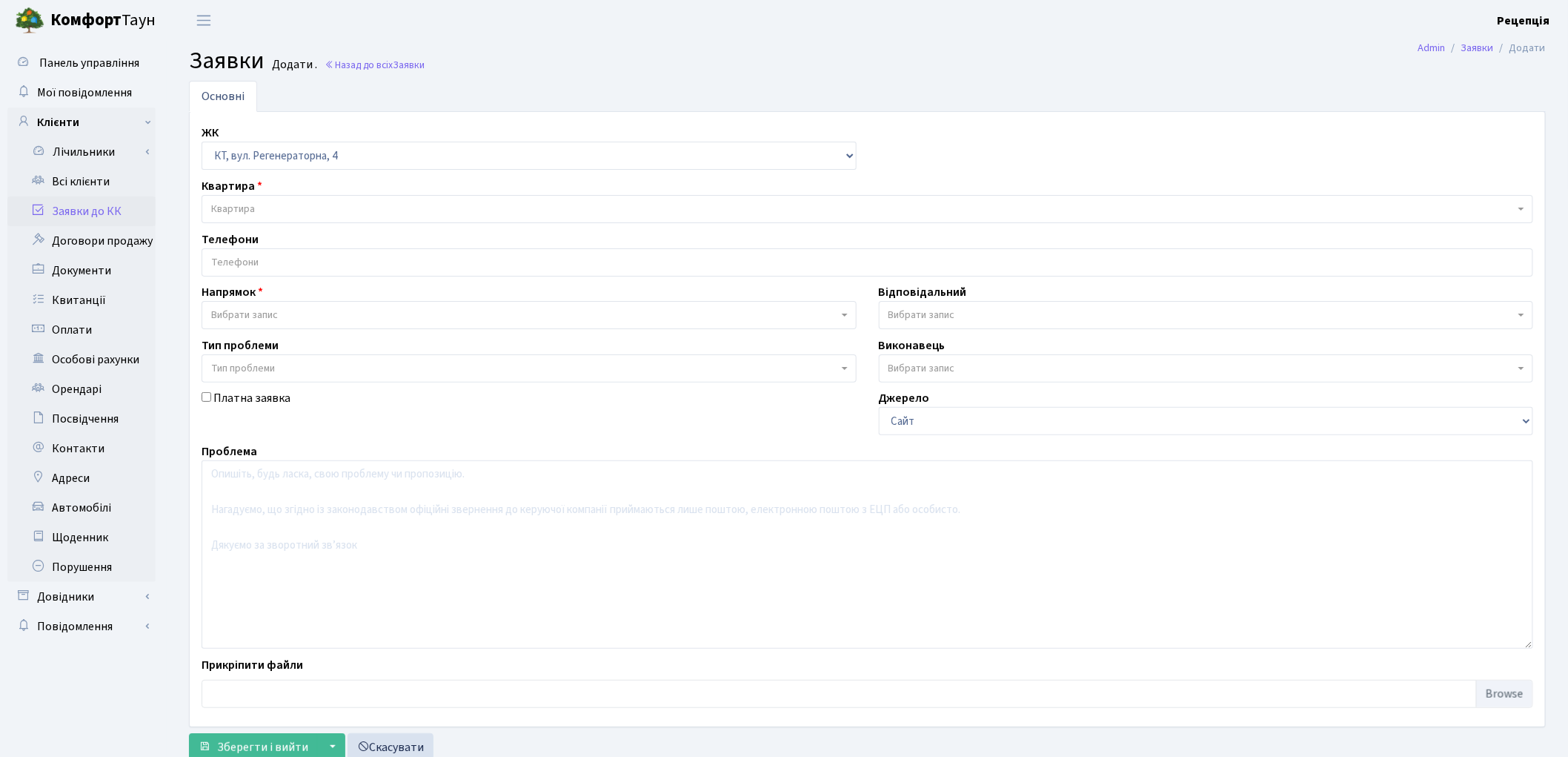
click at [260, 197] on span "Квартира" at bounding box center [867, 208] width 1332 height 28
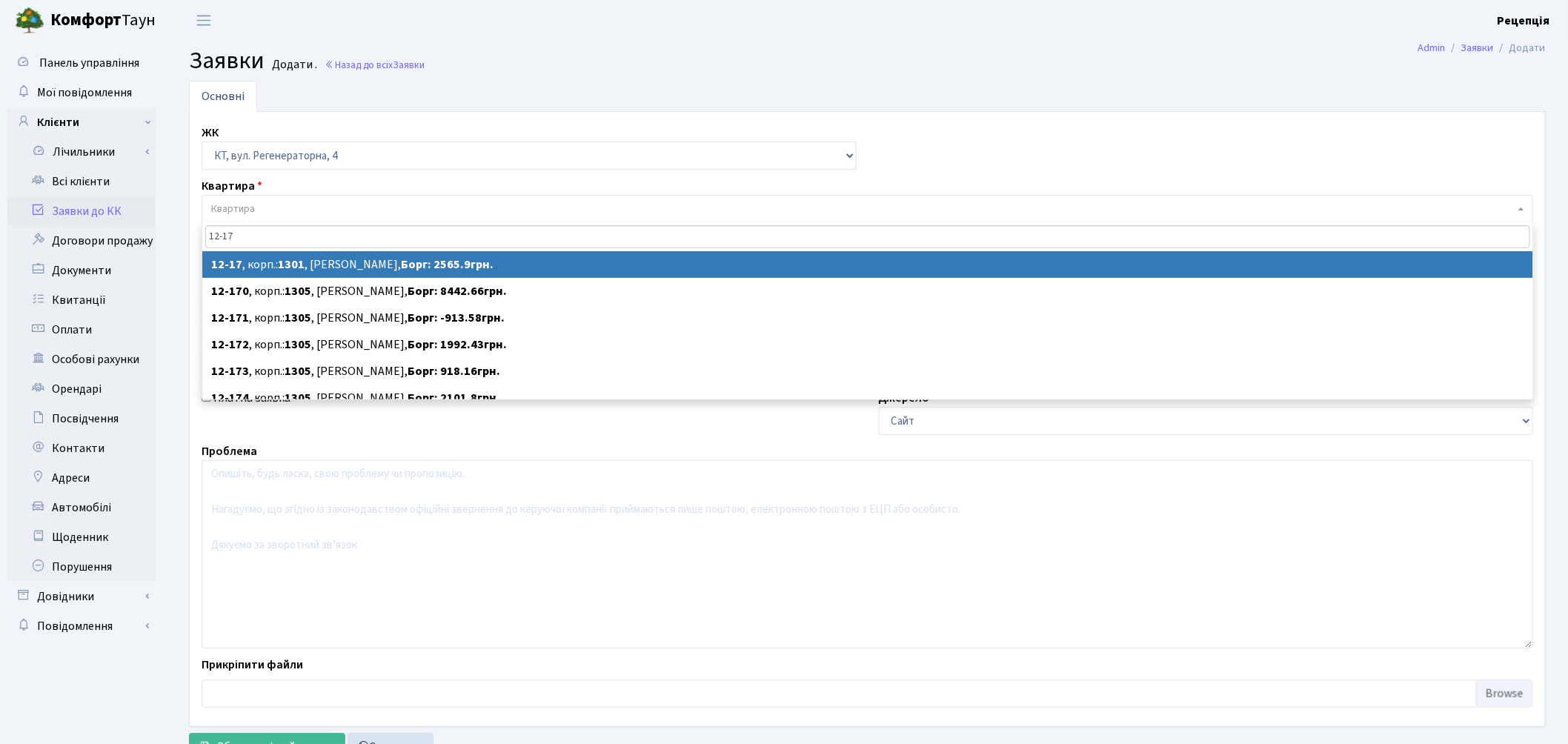
type input "12-17"
select select
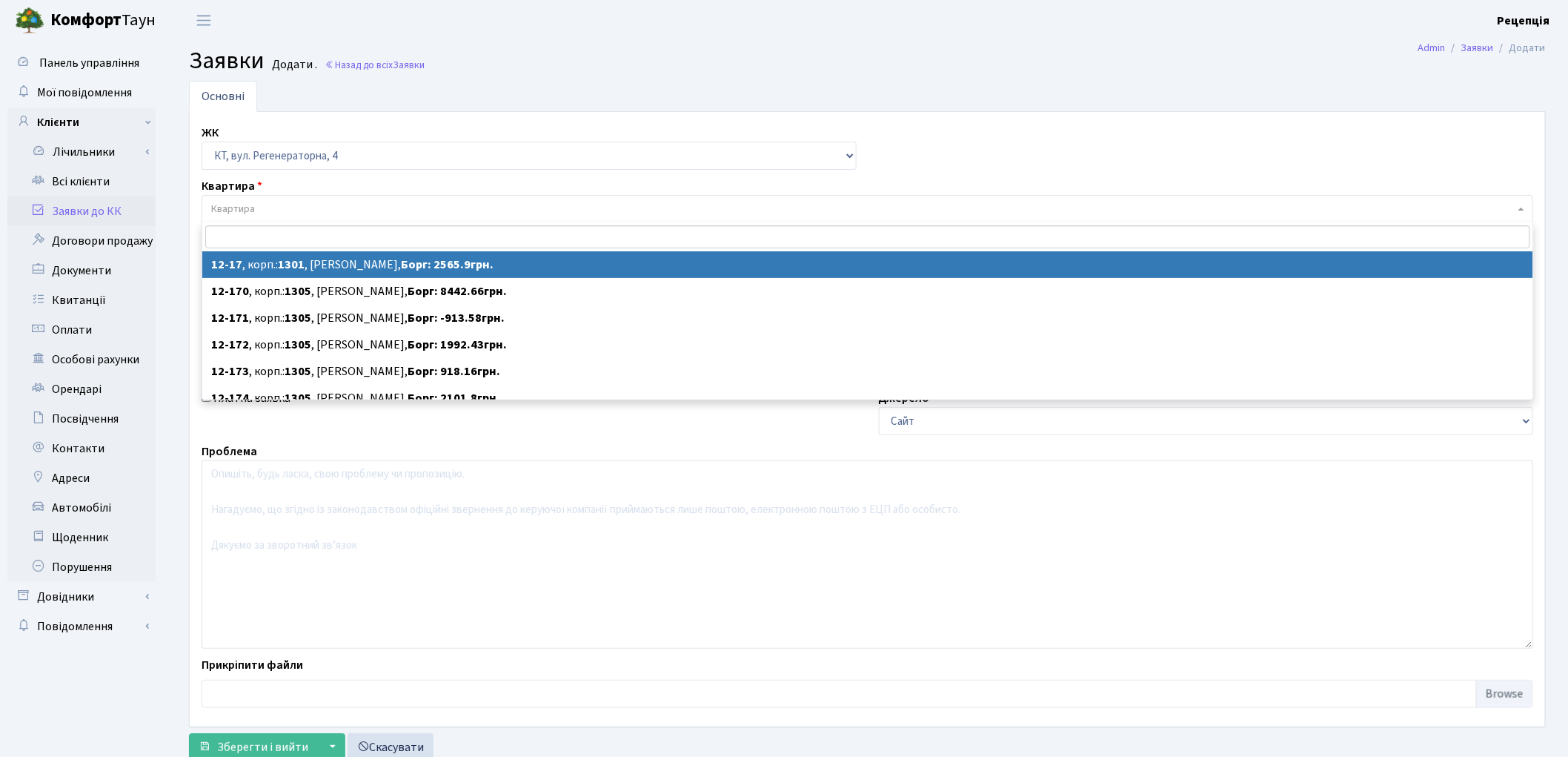
select select "7124"
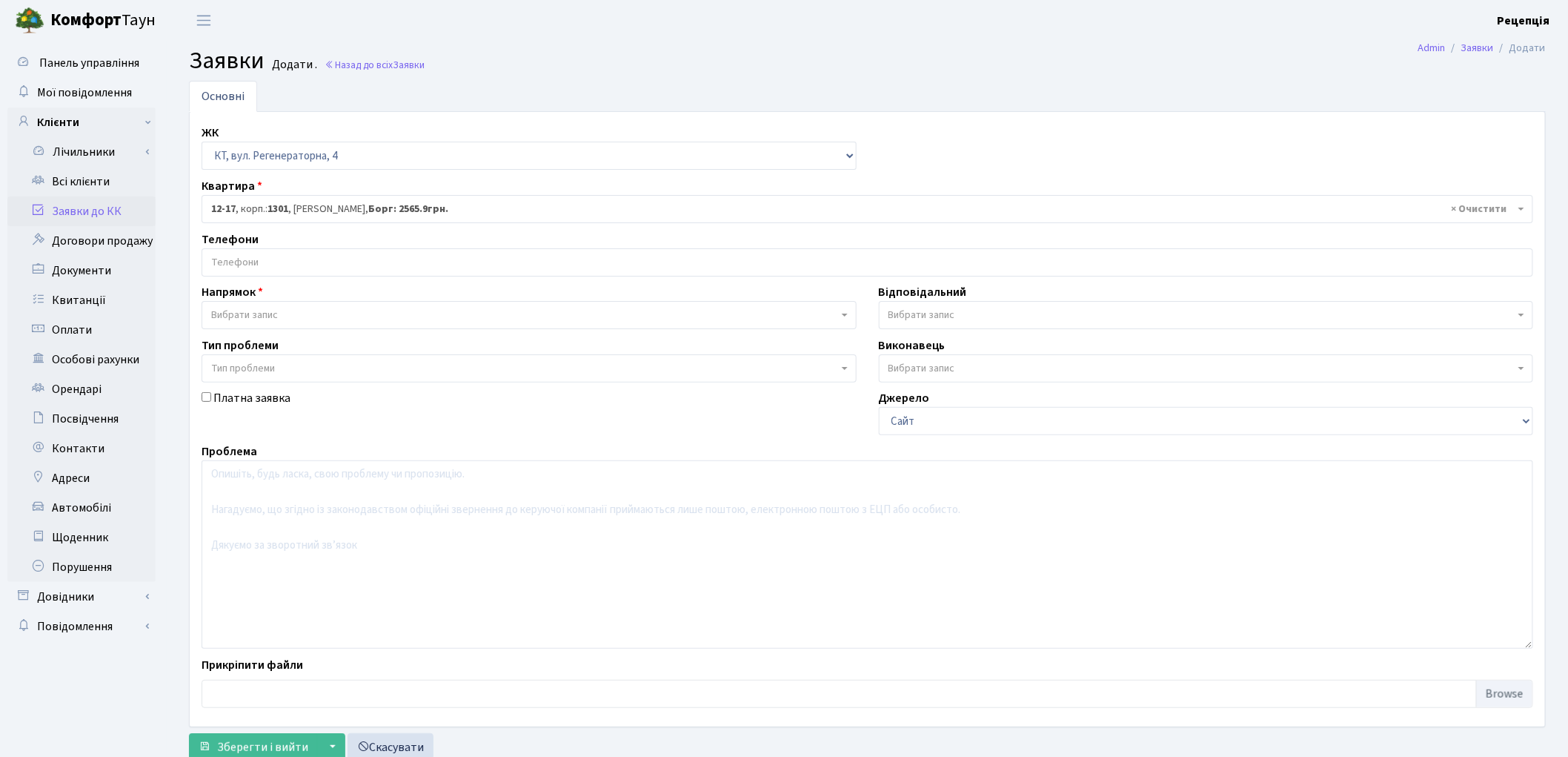
click at [280, 265] on input "search" at bounding box center [867, 262] width 1330 height 27
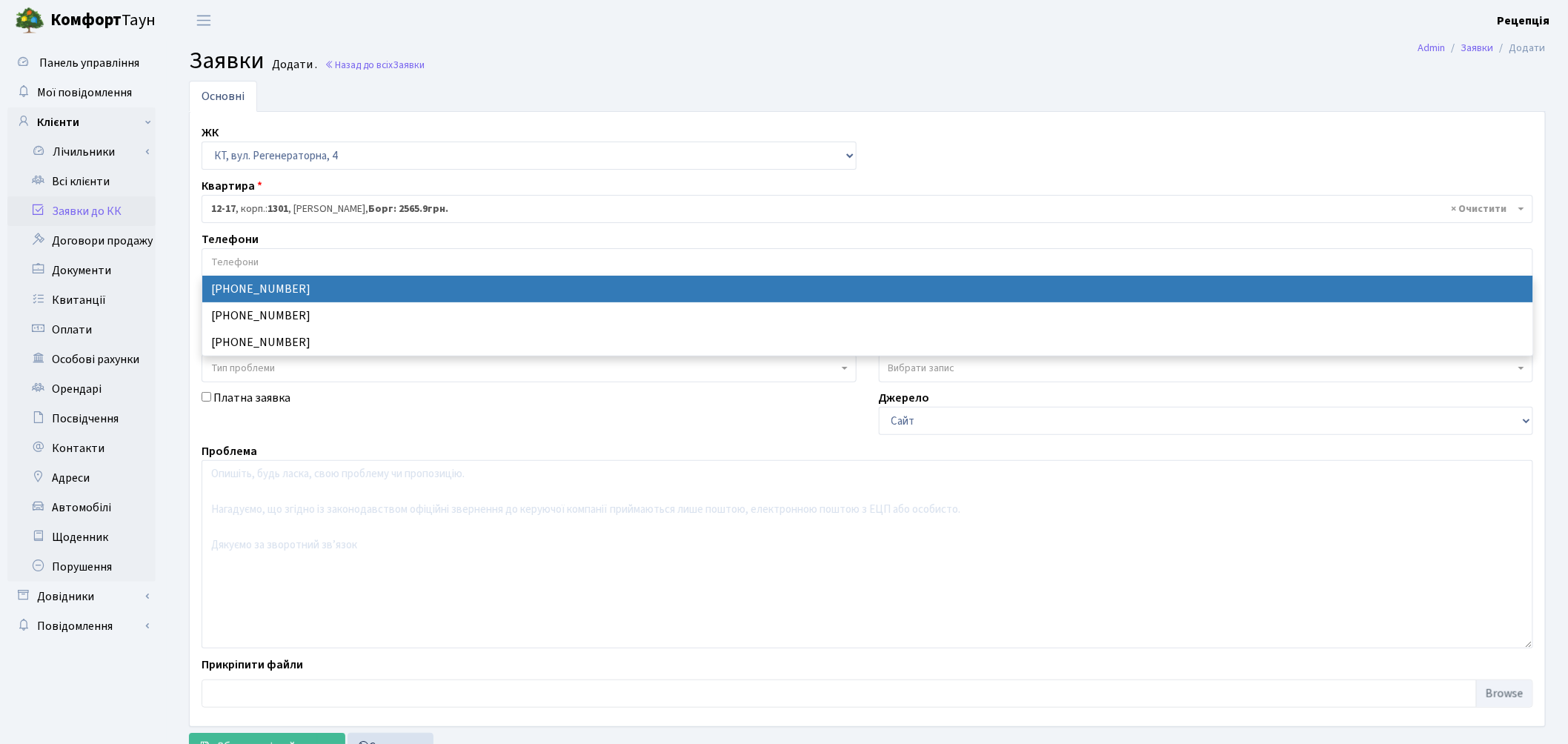
select select "20756"
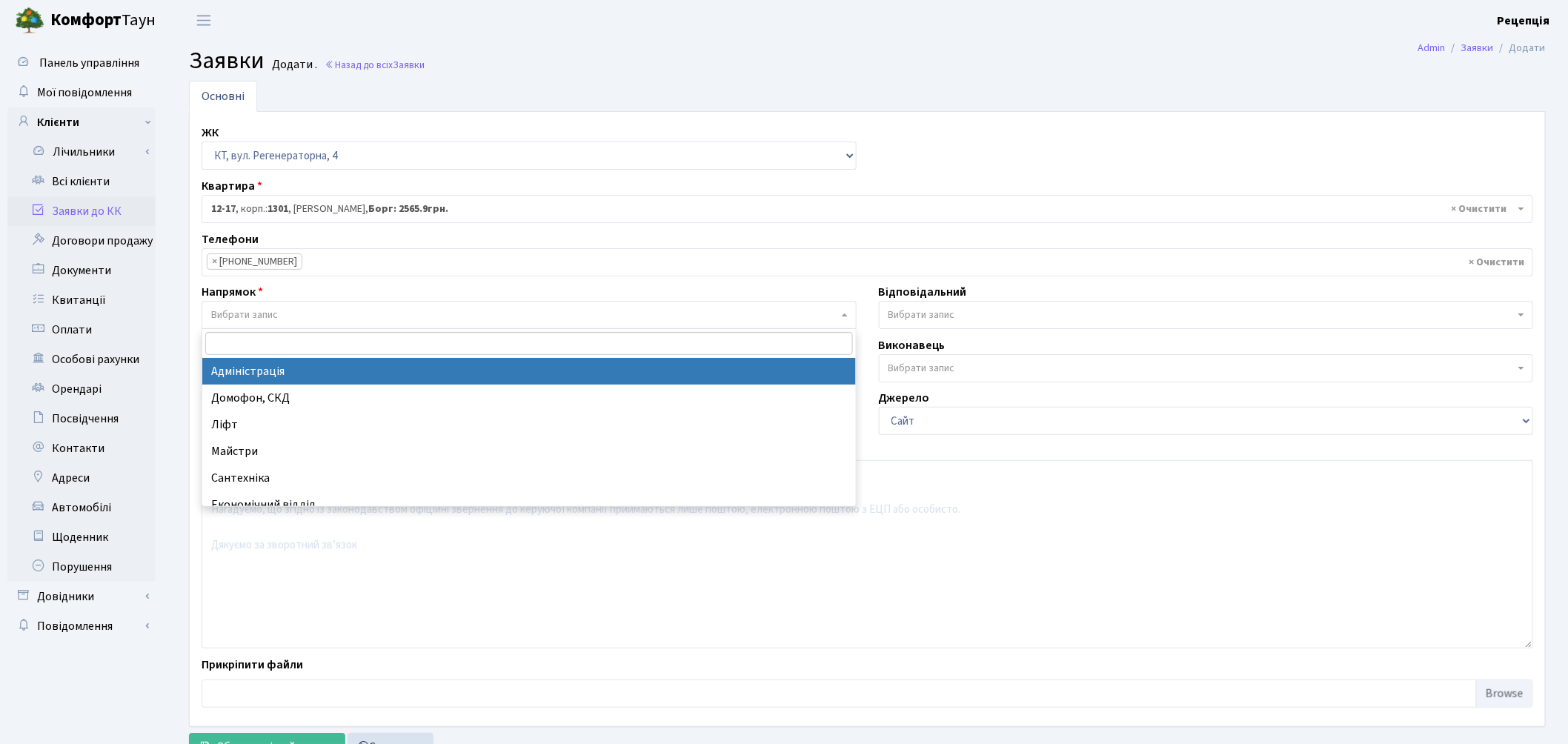
click at [292, 311] on span "Вибрати запис" at bounding box center [524, 315] width 627 height 15
select select "5"
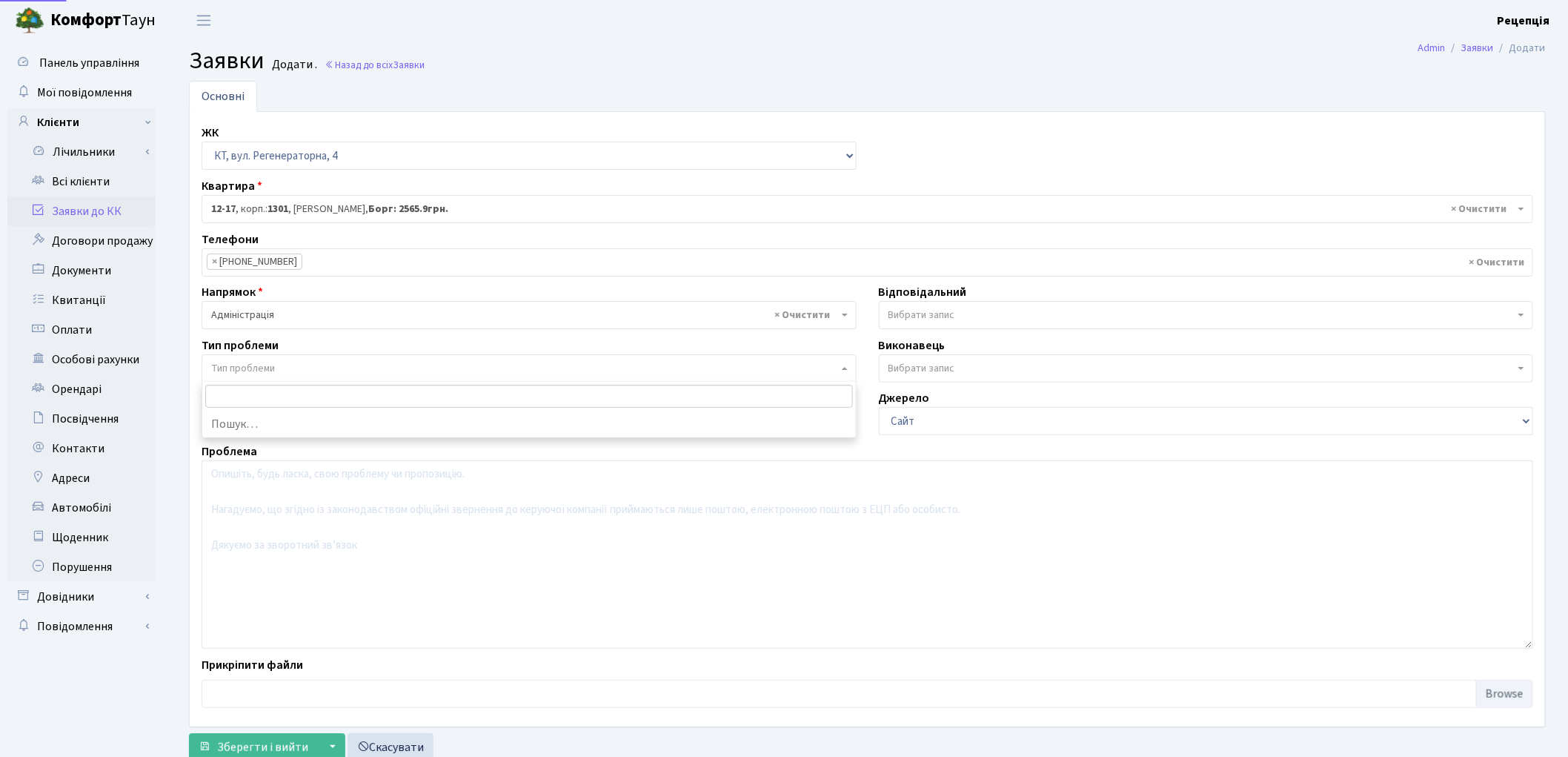
click at [281, 369] on span "Тип проблеми" at bounding box center [524, 368] width 627 height 15
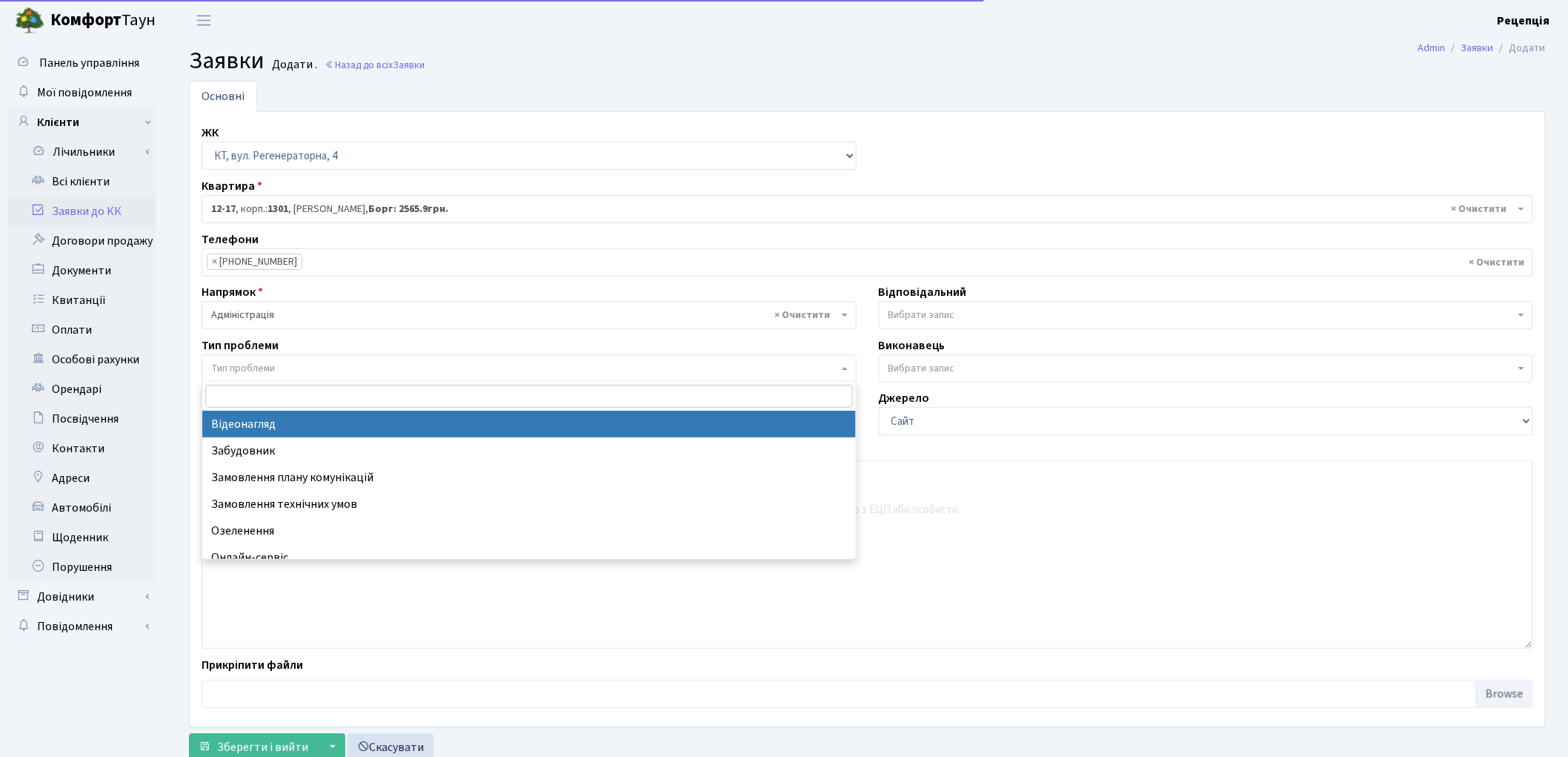
select select "45"
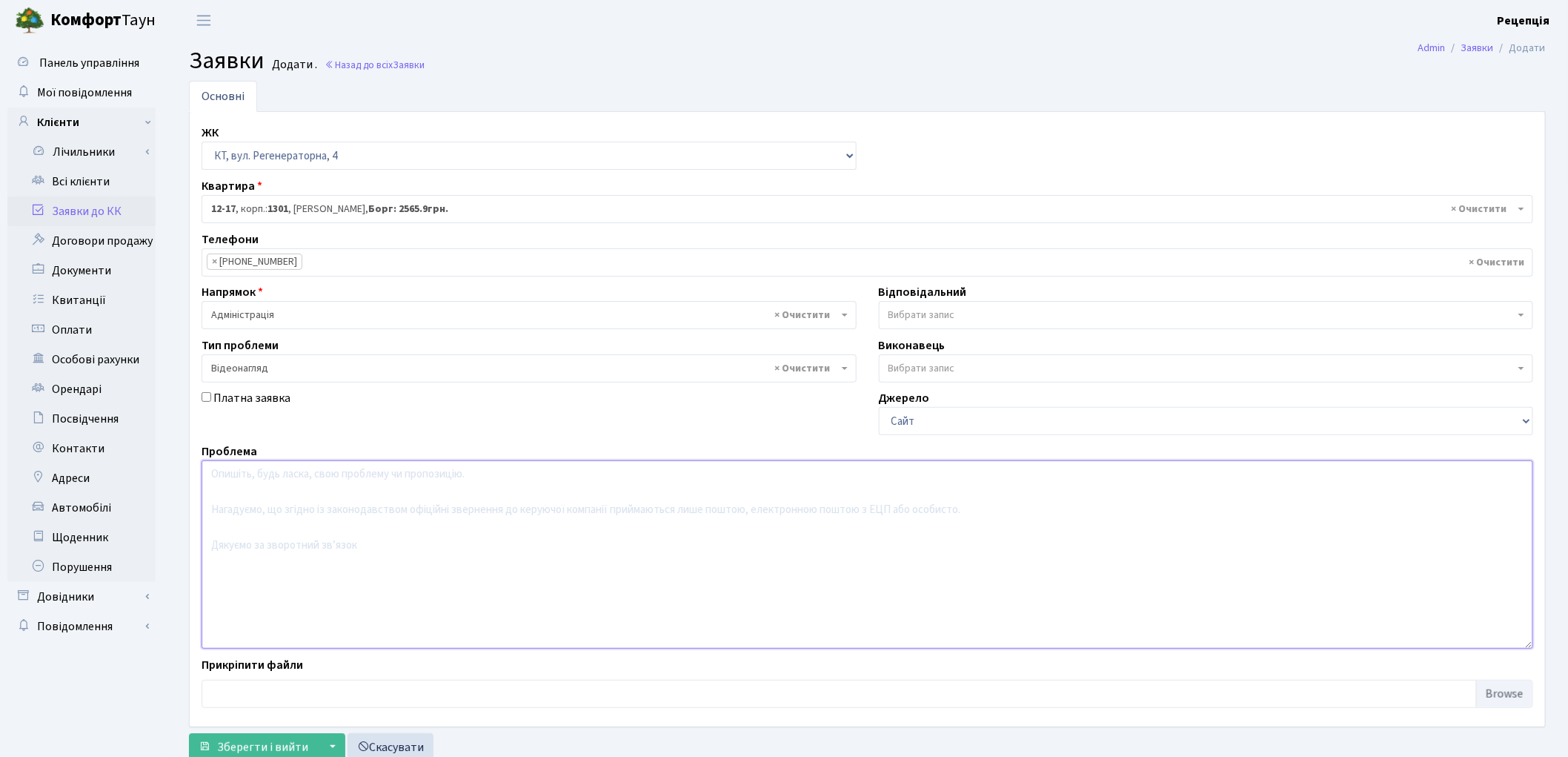
click at [298, 506] on textarea at bounding box center [867, 554] width 1332 height 188
click at [609, 476] on textarea "Надати відеоспостереження заряджання автомобіля. Невідома особа незаконно витяг…" at bounding box center [867, 554] width 1332 height 188
click at [778, 473] on textarea "Надати відеоспостереження заряджання автомобіля. Невідома особа без дозволу вит…" at bounding box center [867, 554] width 1332 height 188
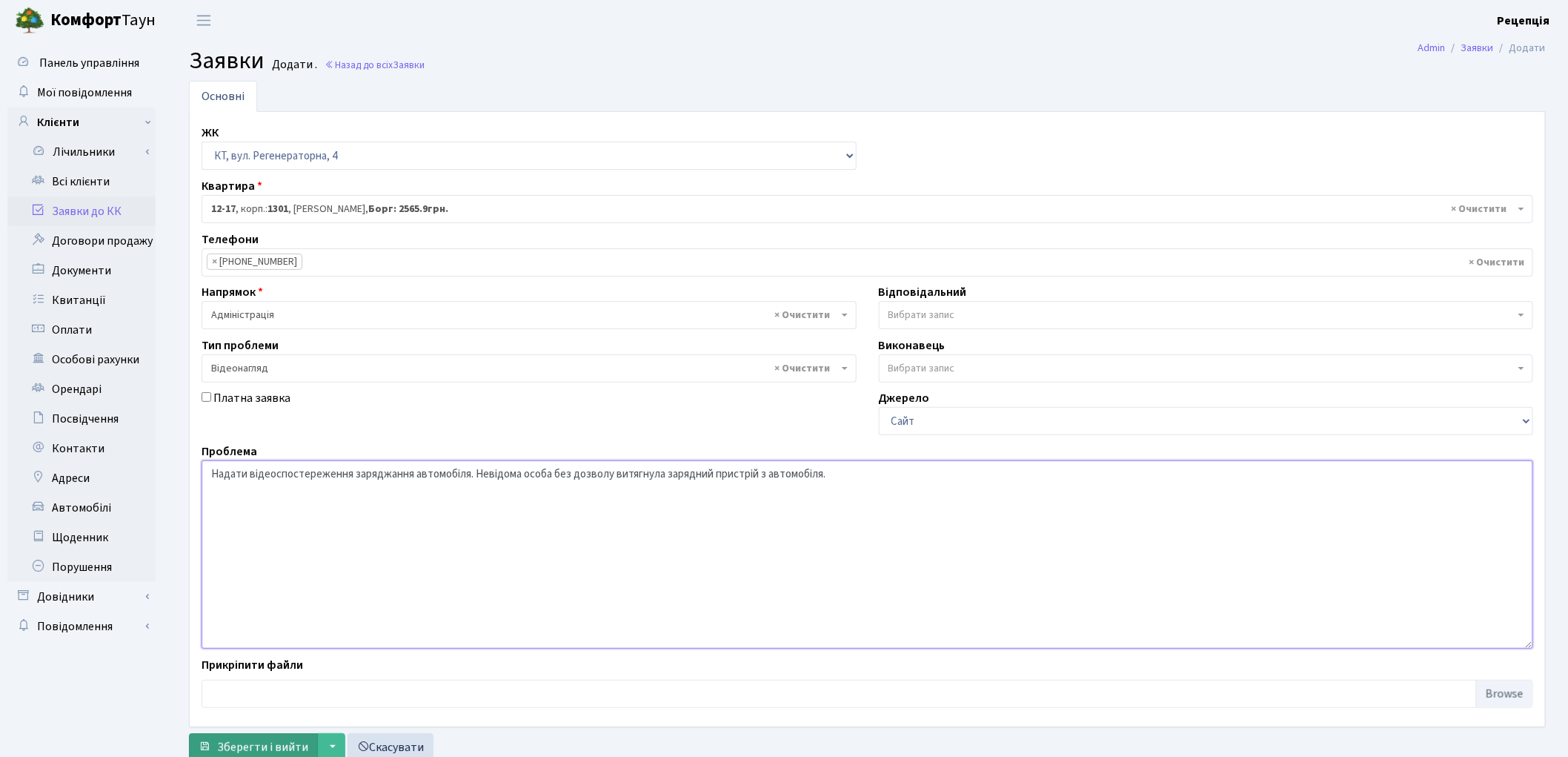
type textarea "Надати відеоспостереження заряджання автомобіля. Невідома особа без дозволу вит…"
click at [238, 741] on span "Зберегти і вийти" at bounding box center [262, 747] width 91 height 16
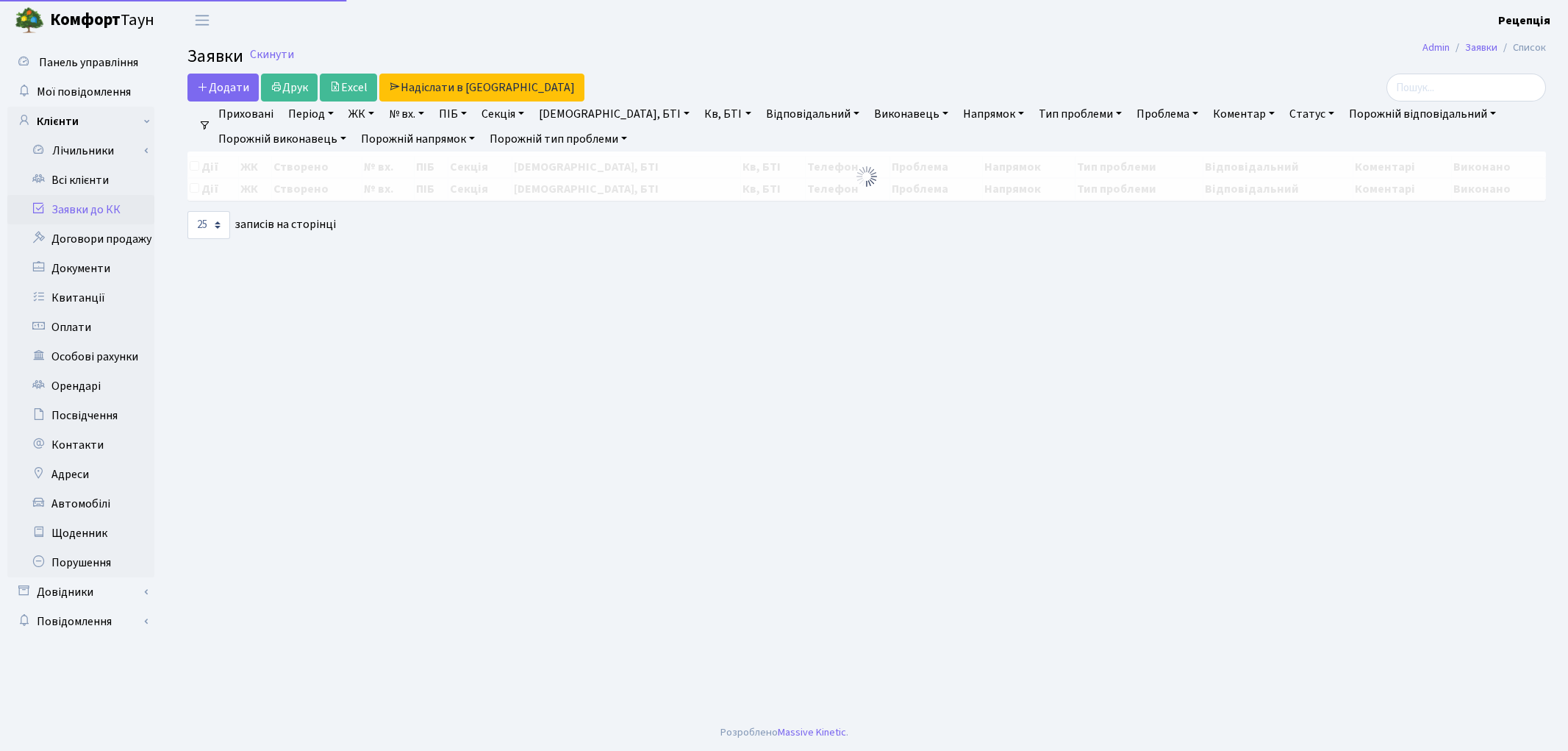
select select "25"
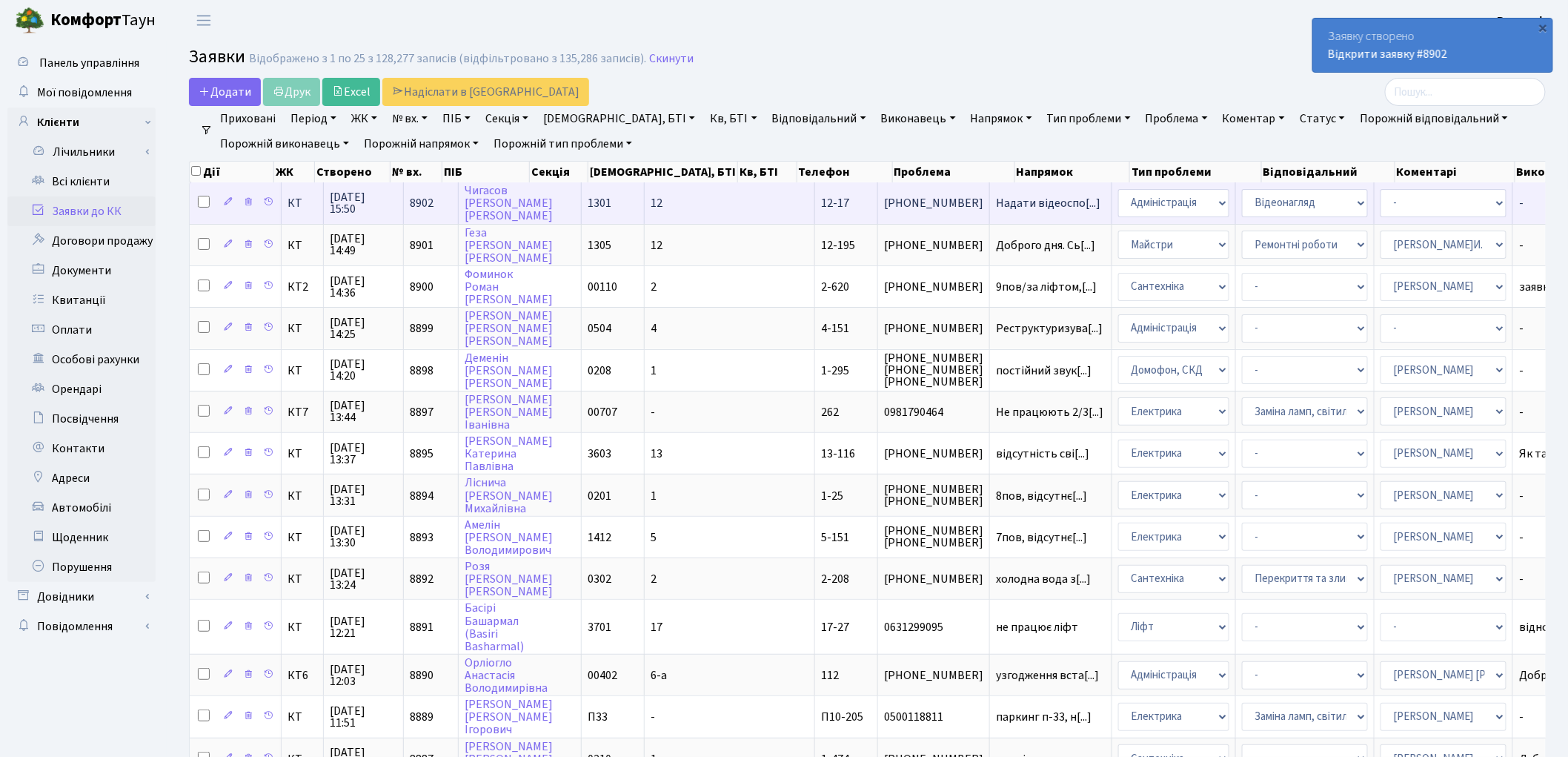
click at [650, 205] on td "12" at bounding box center [730, 203] width 170 height 41
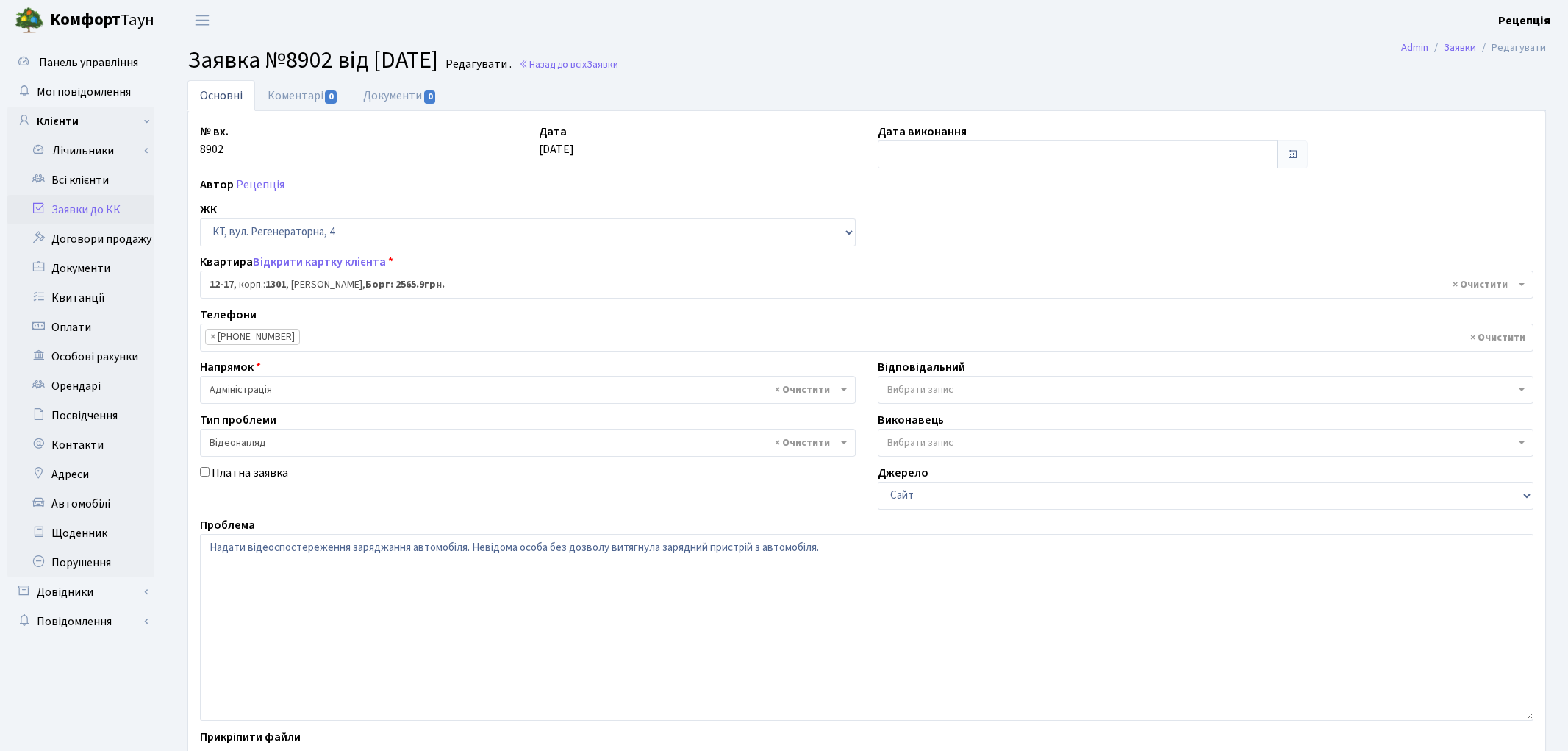
select select "7124"
select select "45"
click at [826, 550] on textarea "Надати відеоспостереження заряджання автомобіля. Невідома особа без дозволу вит…" at bounding box center [860, 627] width 1321 height 187
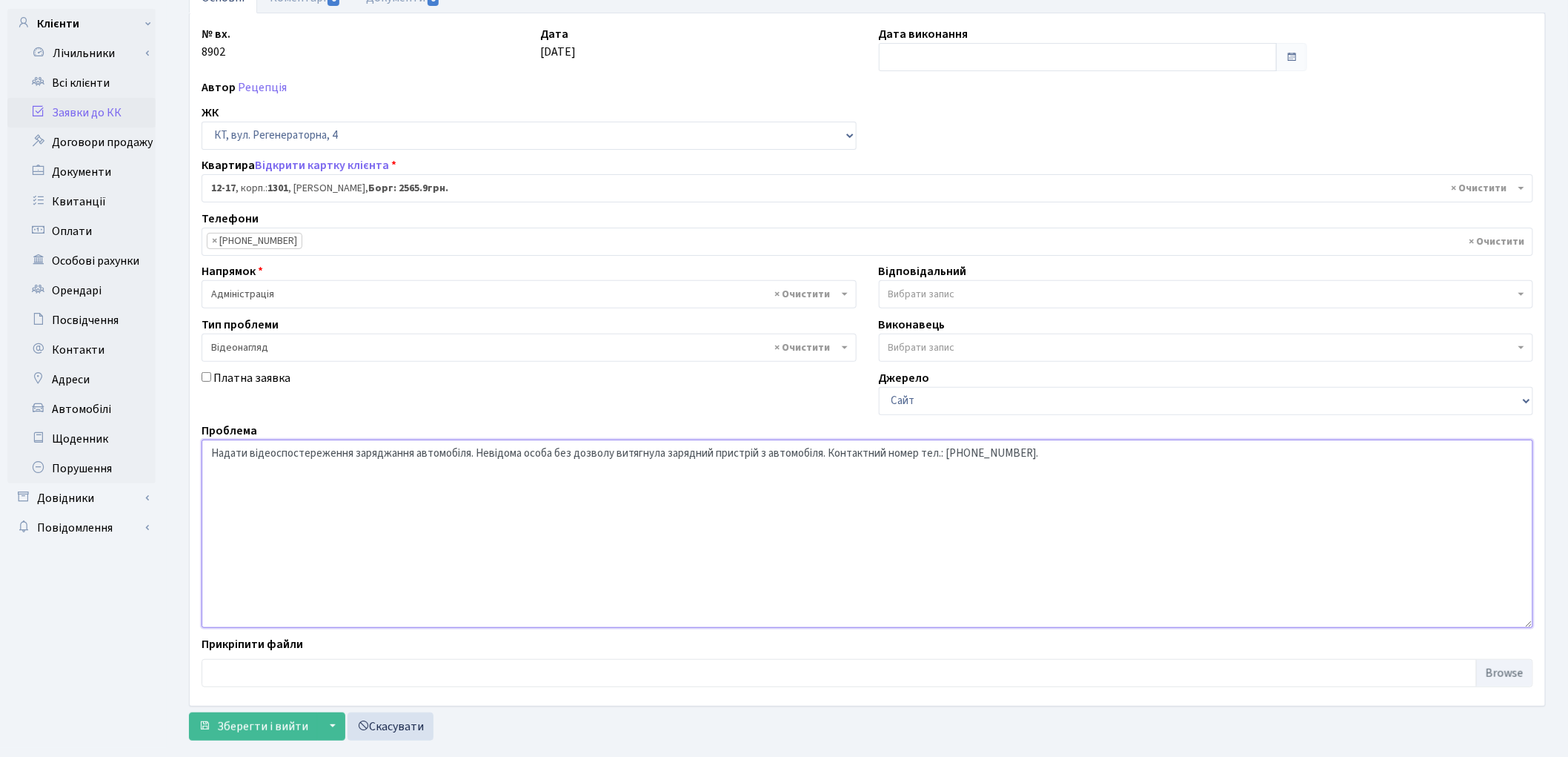
scroll to position [128, 0]
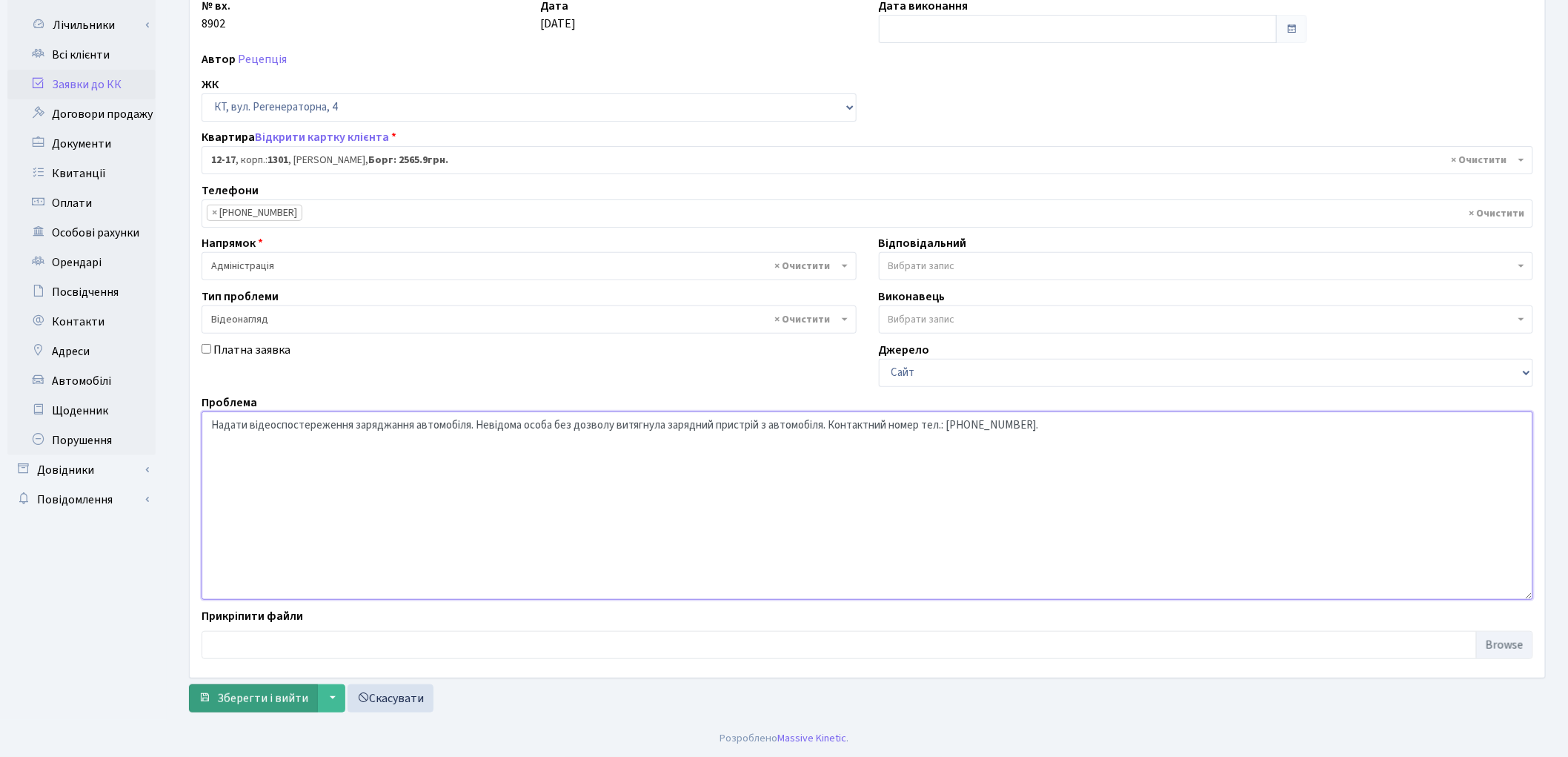
type textarea "Надати відеоспостереження заряджання автомобіля. Невідома особа без дозволу вит…"
click at [276, 694] on span "Зберегти і вийти" at bounding box center [262, 698] width 91 height 16
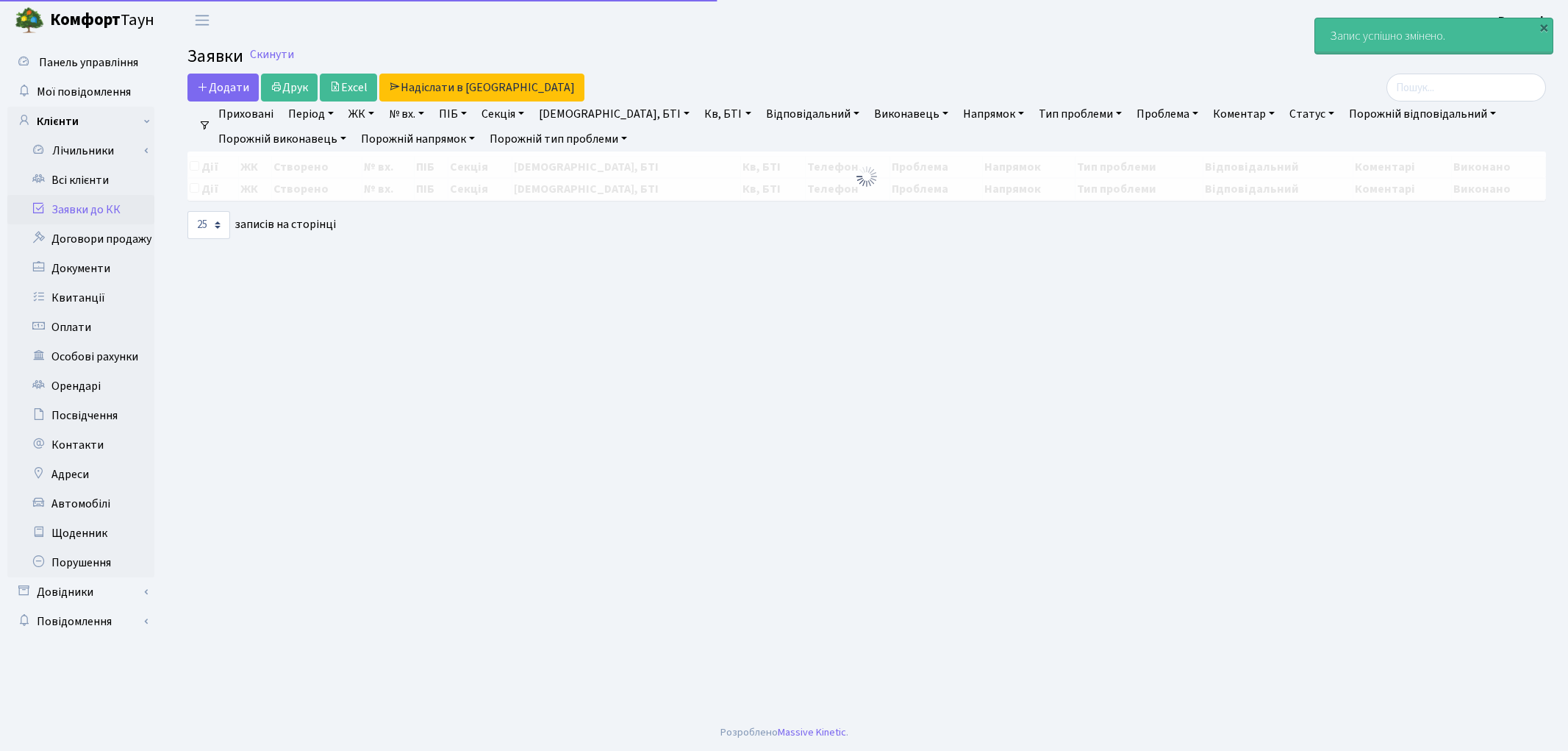
select select "25"
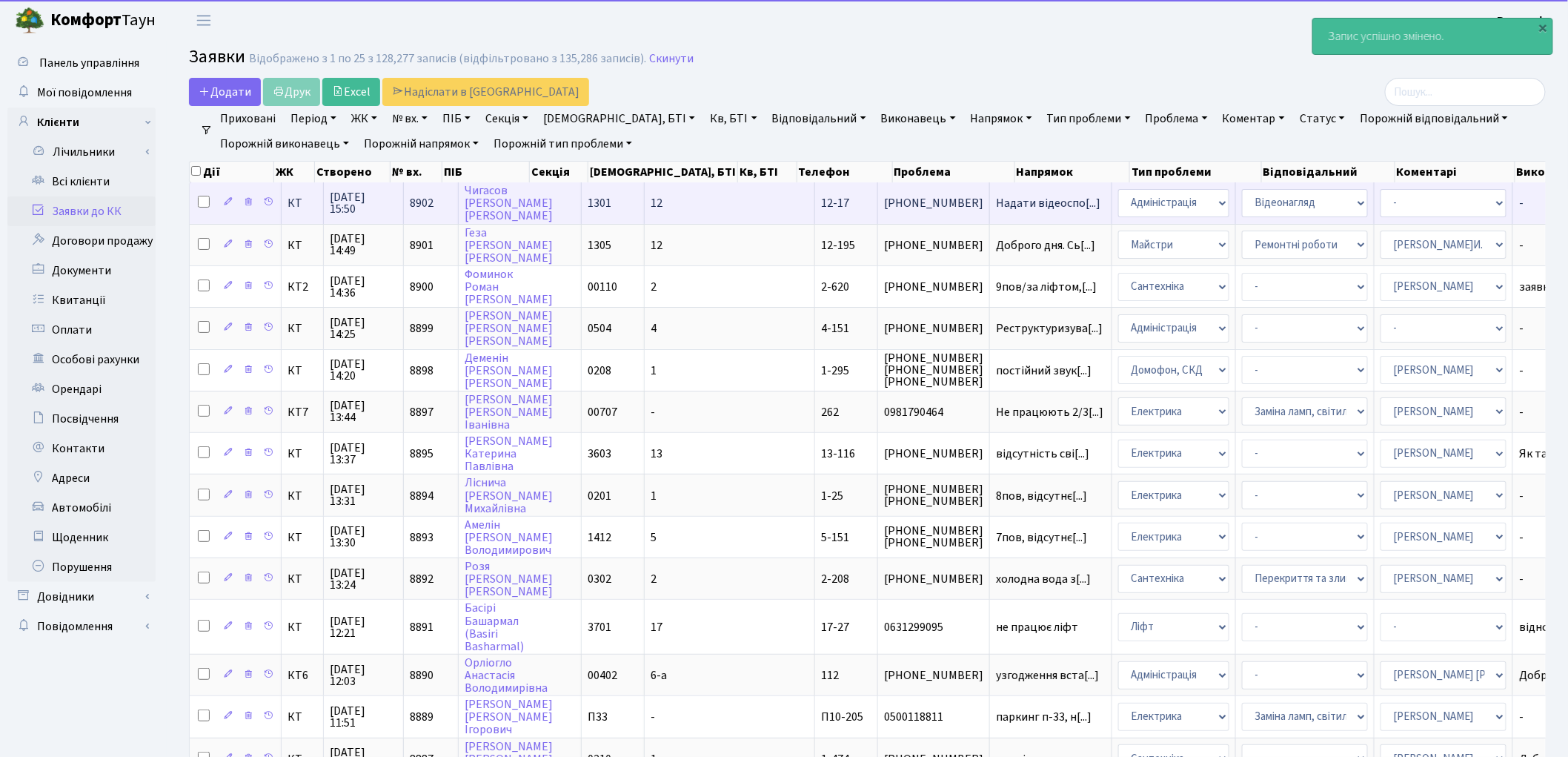
click at [645, 208] on td "12" at bounding box center [730, 203] width 170 height 41
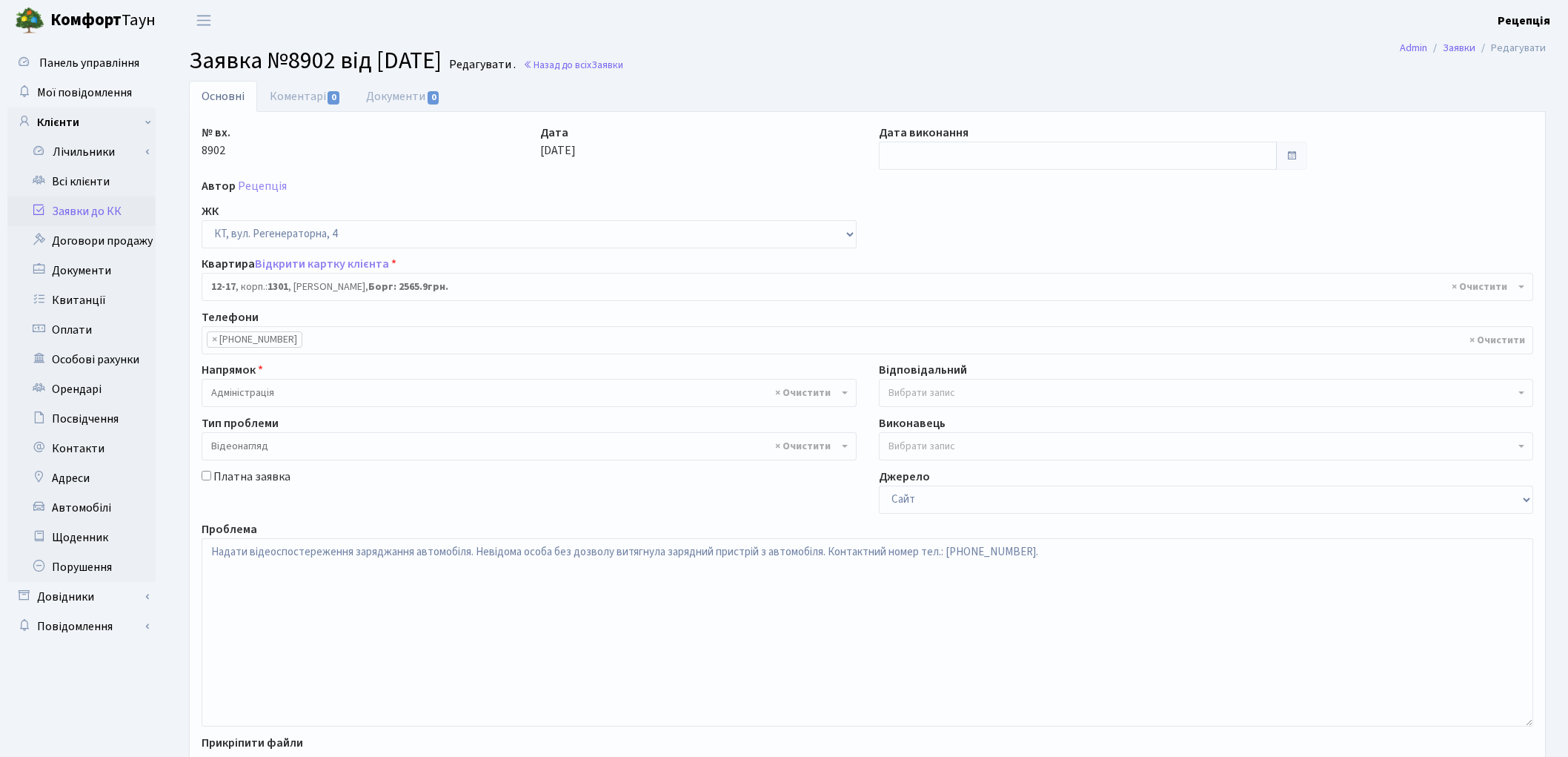
select select "7124"
select select "45"
click at [408, 101] on link "Документи 0" at bounding box center [402, 96] width 99 height 30
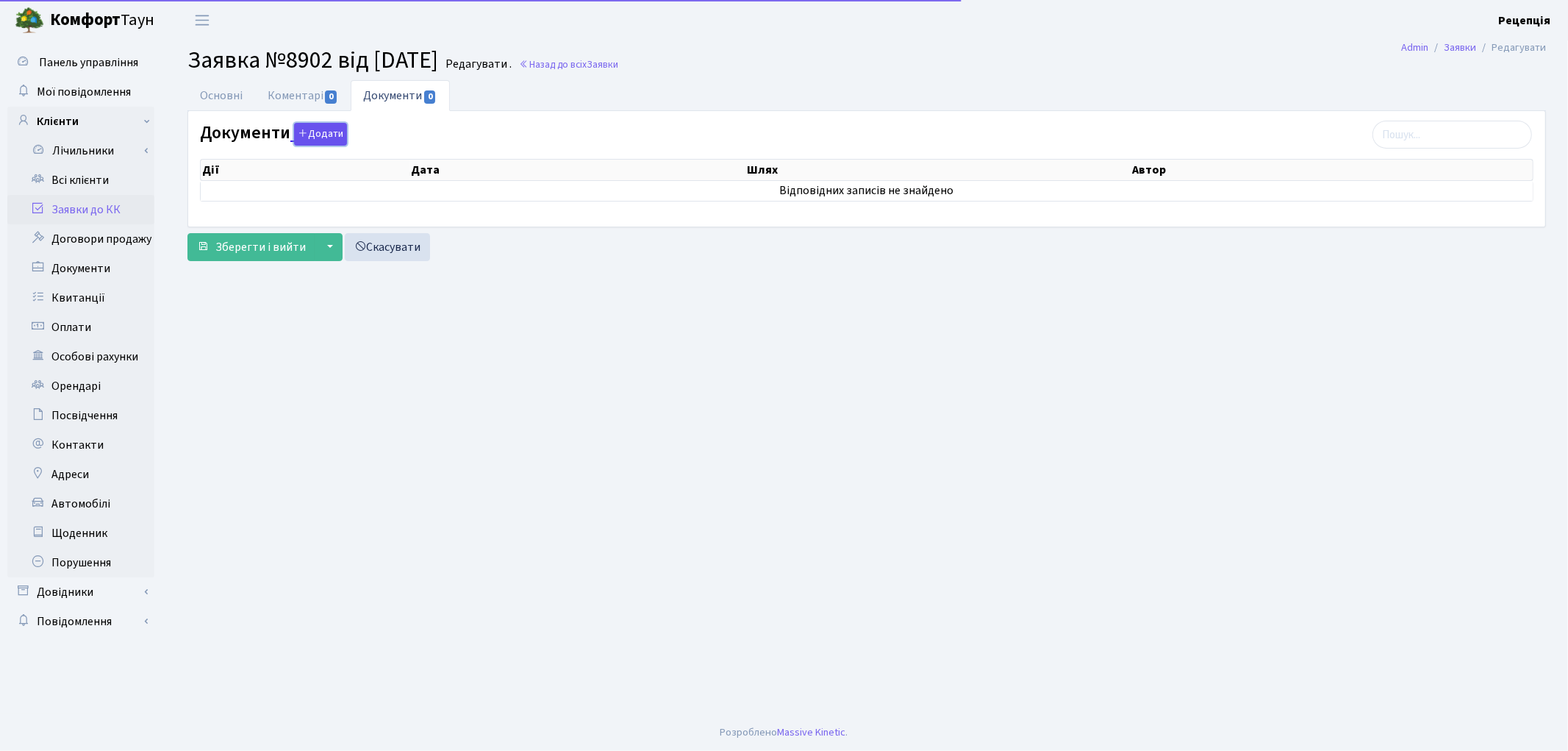
click at [321, 130] on button "Додати" at bounding box center [320, 134] width 53 height 23
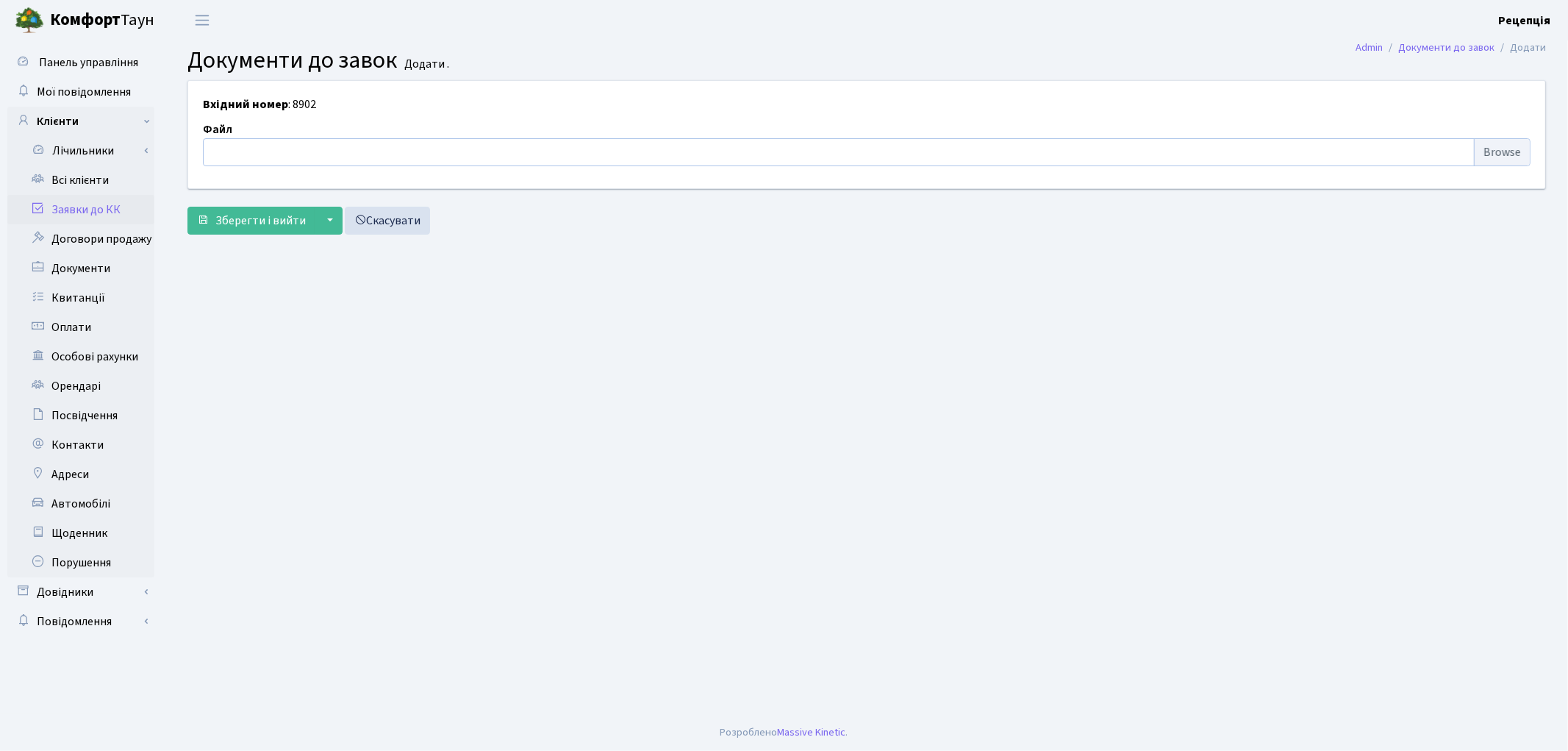
click at [1489, 162] on input "file" at bounding box center [866, 152] width 1327 height 28
type input "C:\fakepath\сканирование0784.pdf"
click at [279, 204] on form "Вхідний номер : 8902 Файл сканирование0784.pdf ["upload_field_styles","bpFieldI…" at bounding box center [866, 157] width 1358 height 153
click at [276, 218] on span "Зберегти і вийти" at bounding box center [260, 221] width 90 height 16
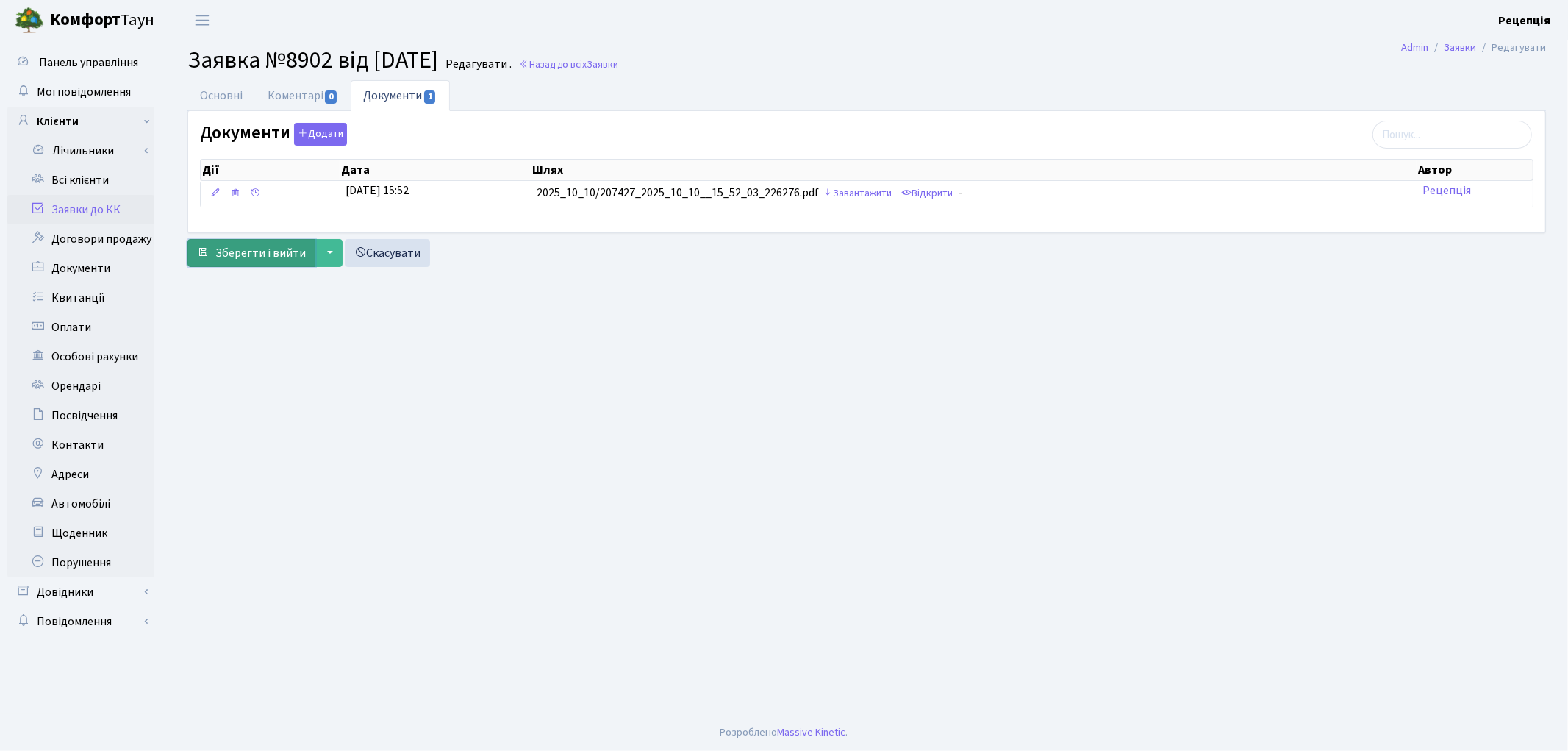
click at [267, 248] on span "Зберегти і вийти" at bounding box center [260, 253] width 90 height 16
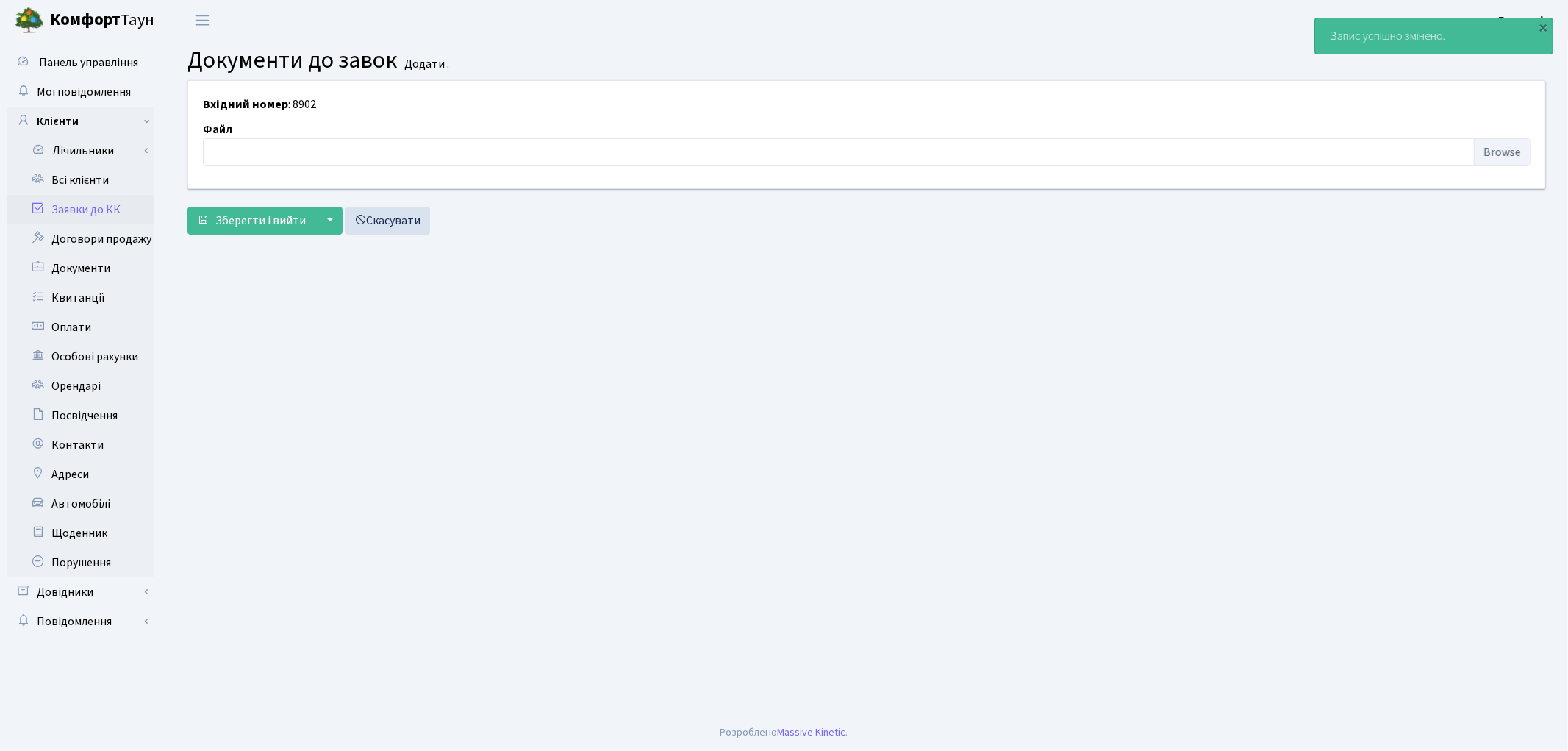
click at [98, 206] on link "Заявки до КК" at bounding box center [80, 209] width 147 height 29
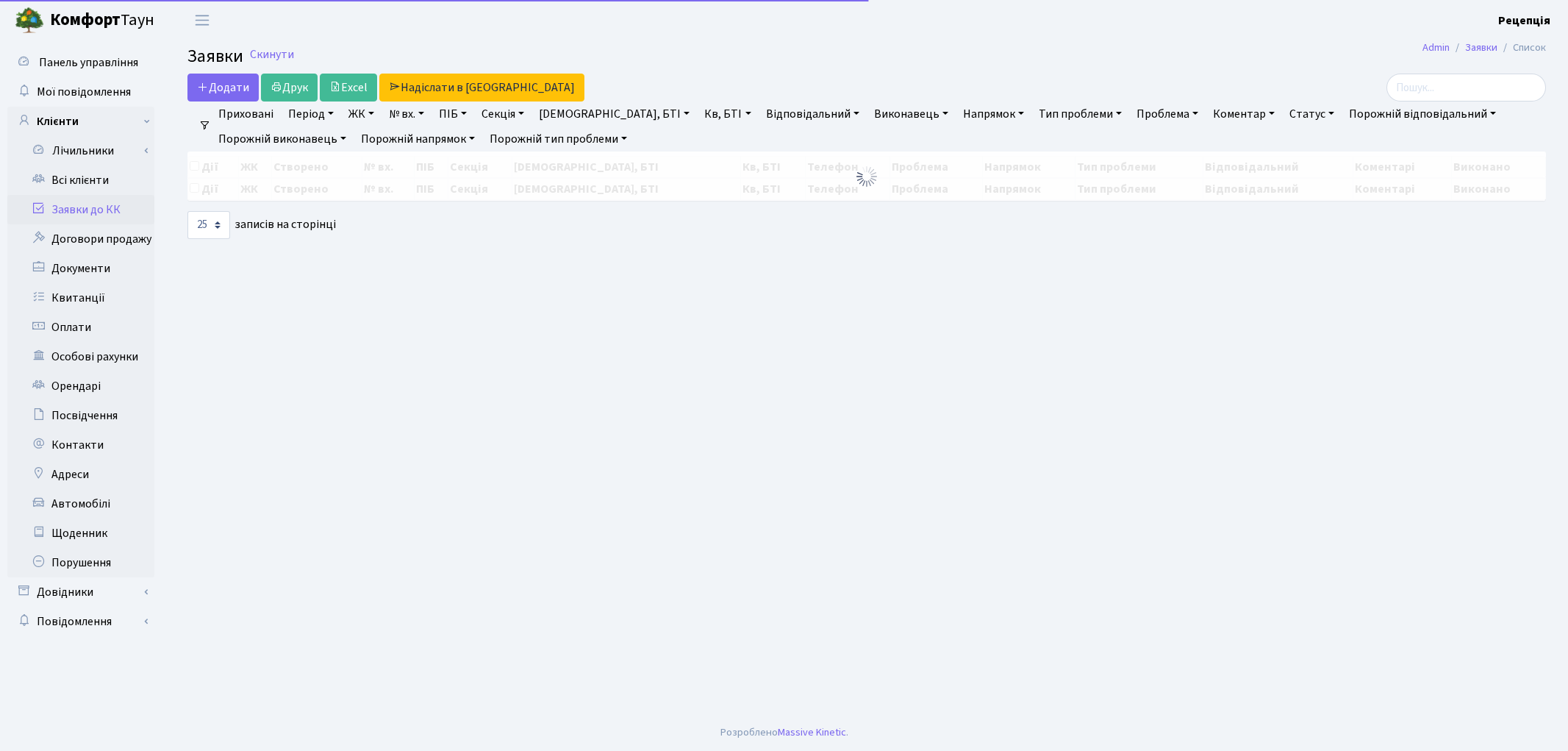
select select "25"
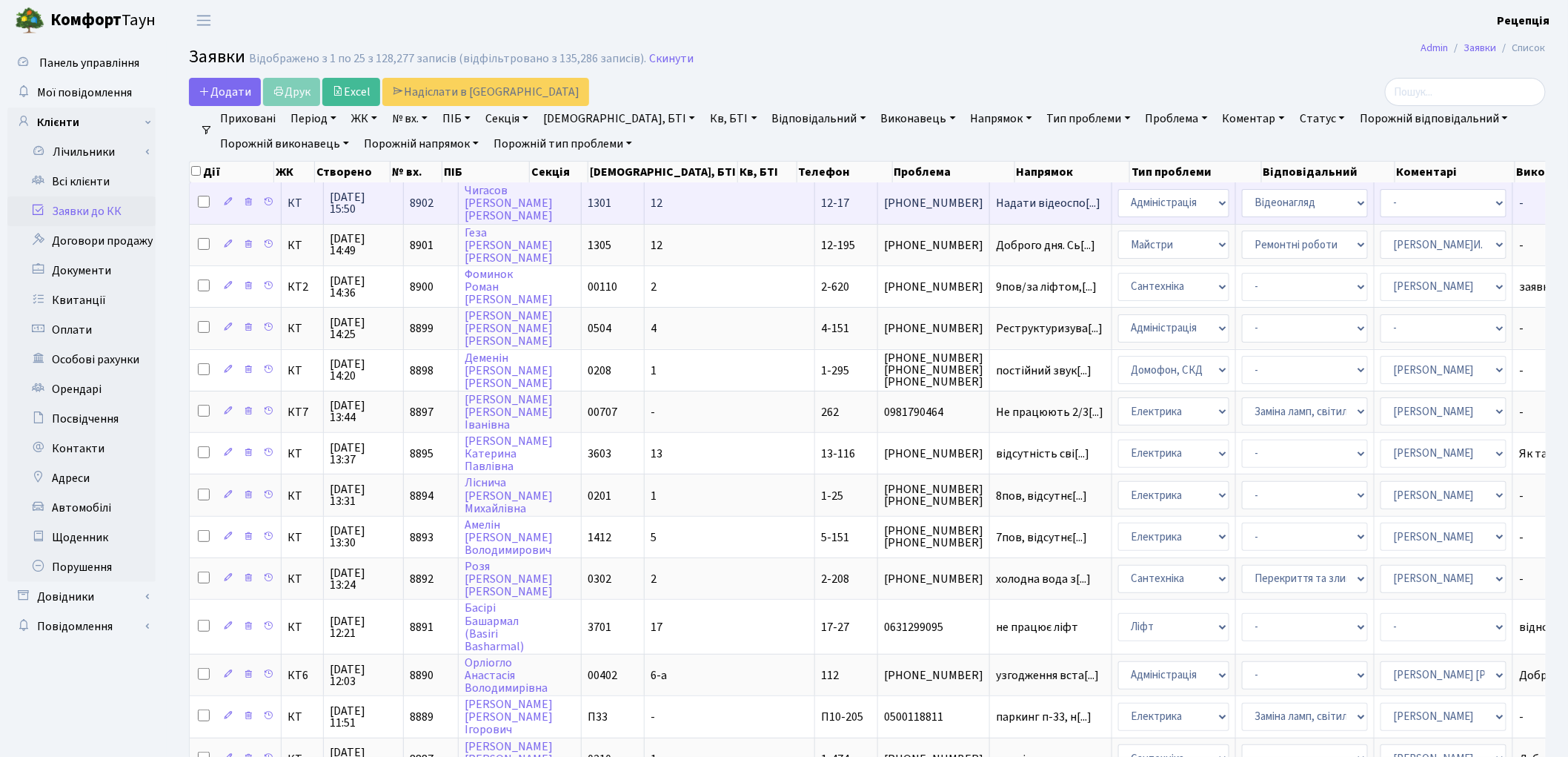
click at [526, 195] on td "Чигасов Микола Сергійович" at bounding box center [520, 203] width 123 height 41
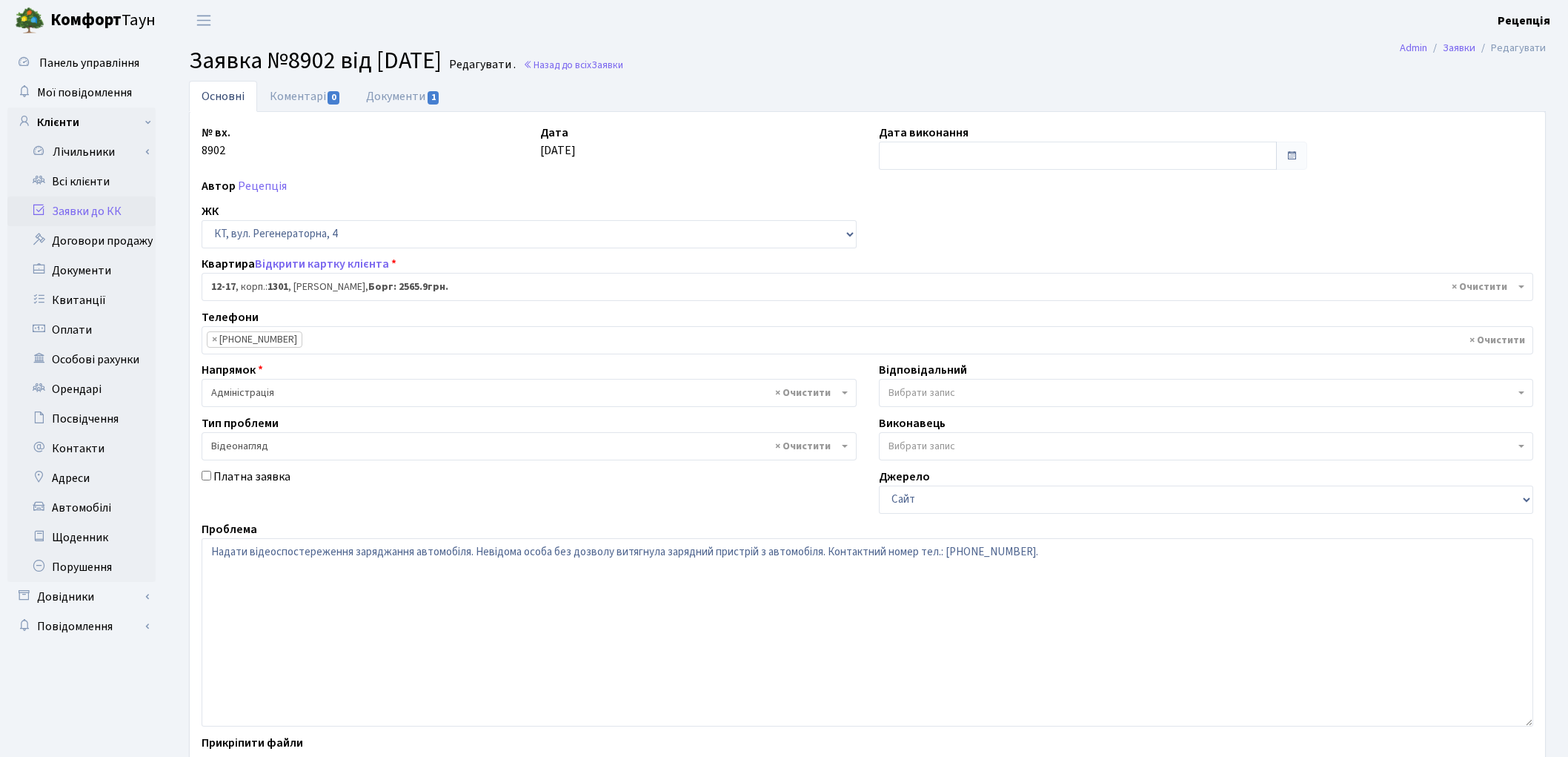
select select "7124"
select select "45"
click at [409, 102] on link "Документи 1" at bounding box center [402, 96] width 99 height 30
select select "25"
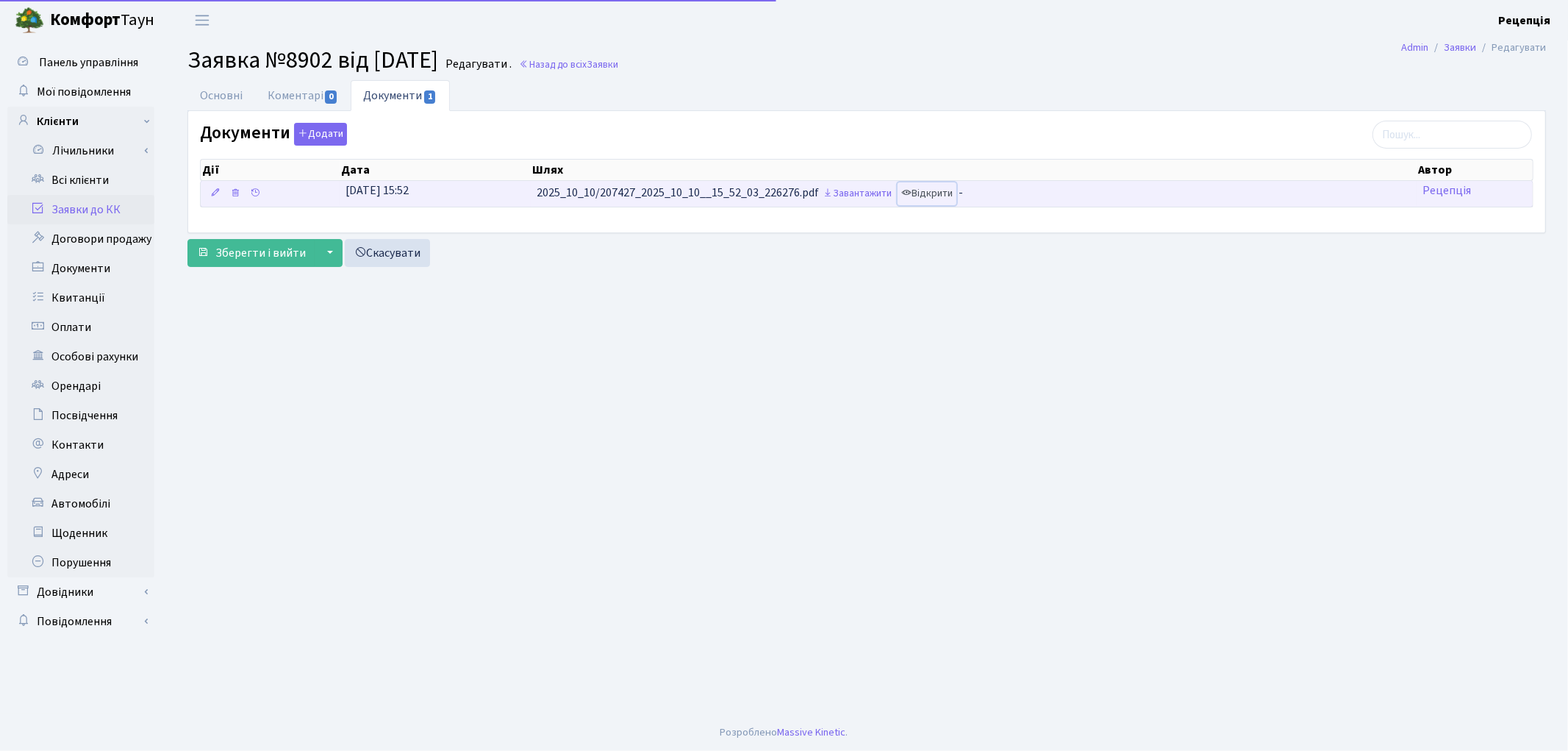
click at [945, 191] on link "Відкрити" at bounding box center [927, 194] width 59 height 23
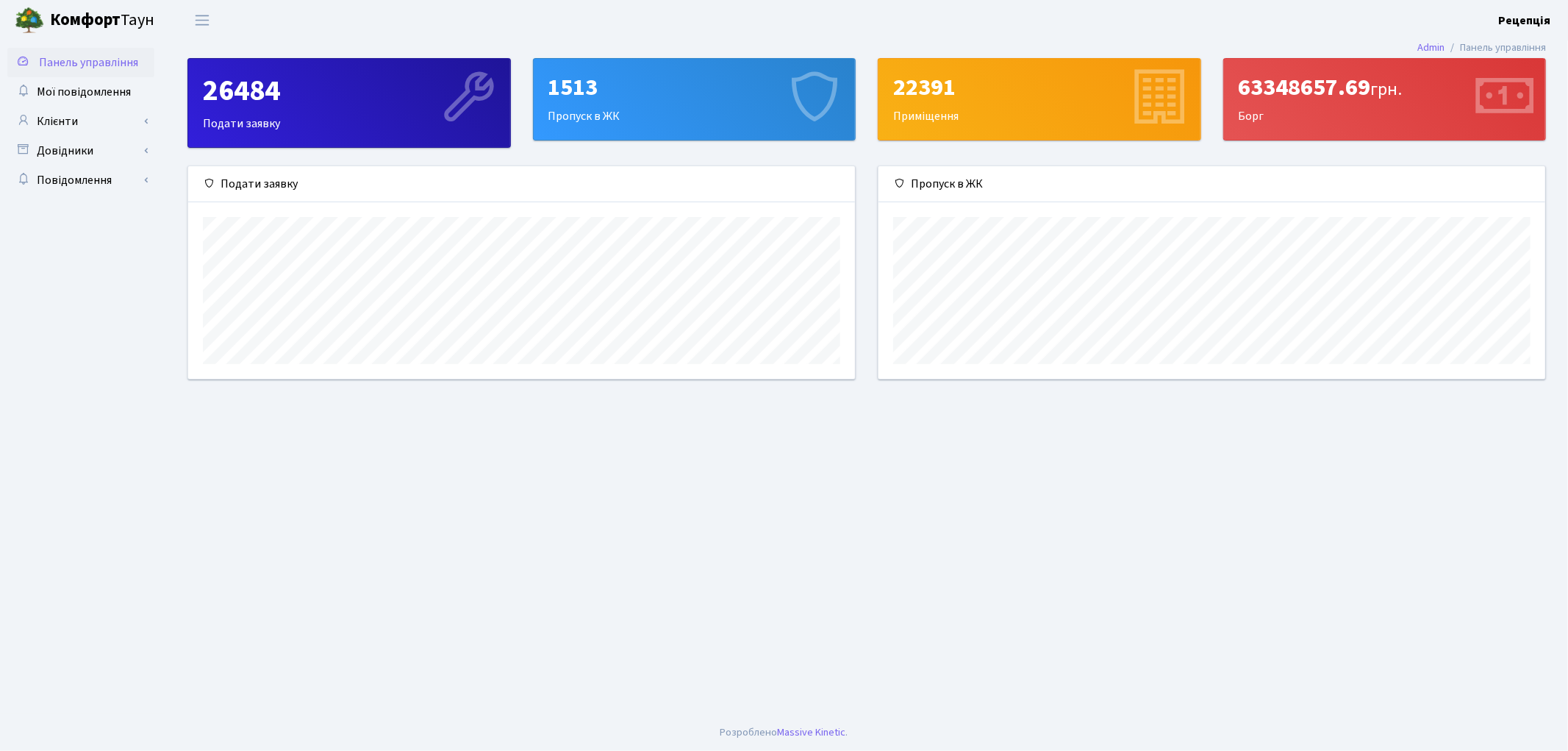
scroll to position [212, 666]
click at [69, 127] on link "Клієнти" at bounding box center [80, 121] width 147 height 29
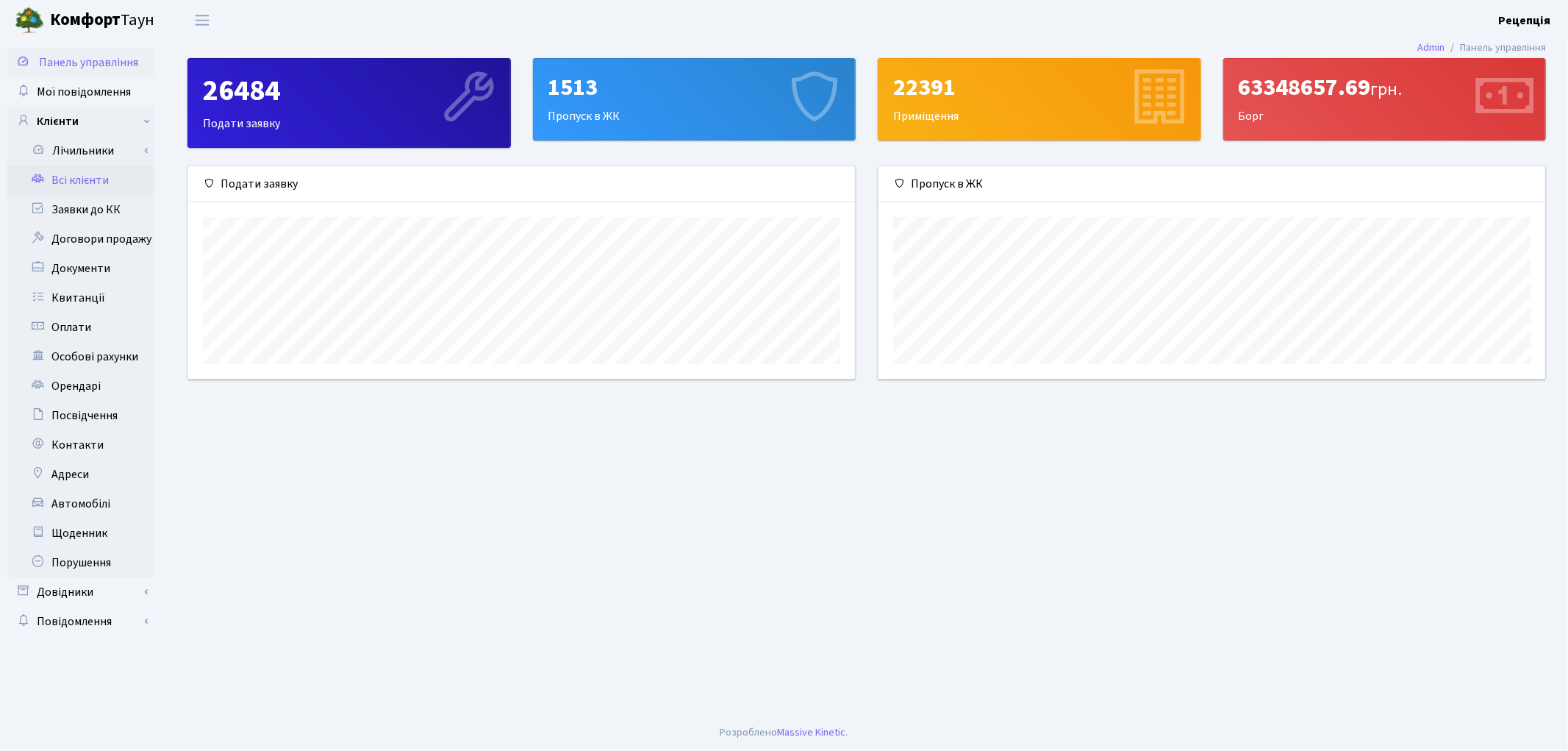
click at [86, 177] on link "Всі клієнти" at bounding box center [80, 180] width 147 height 29
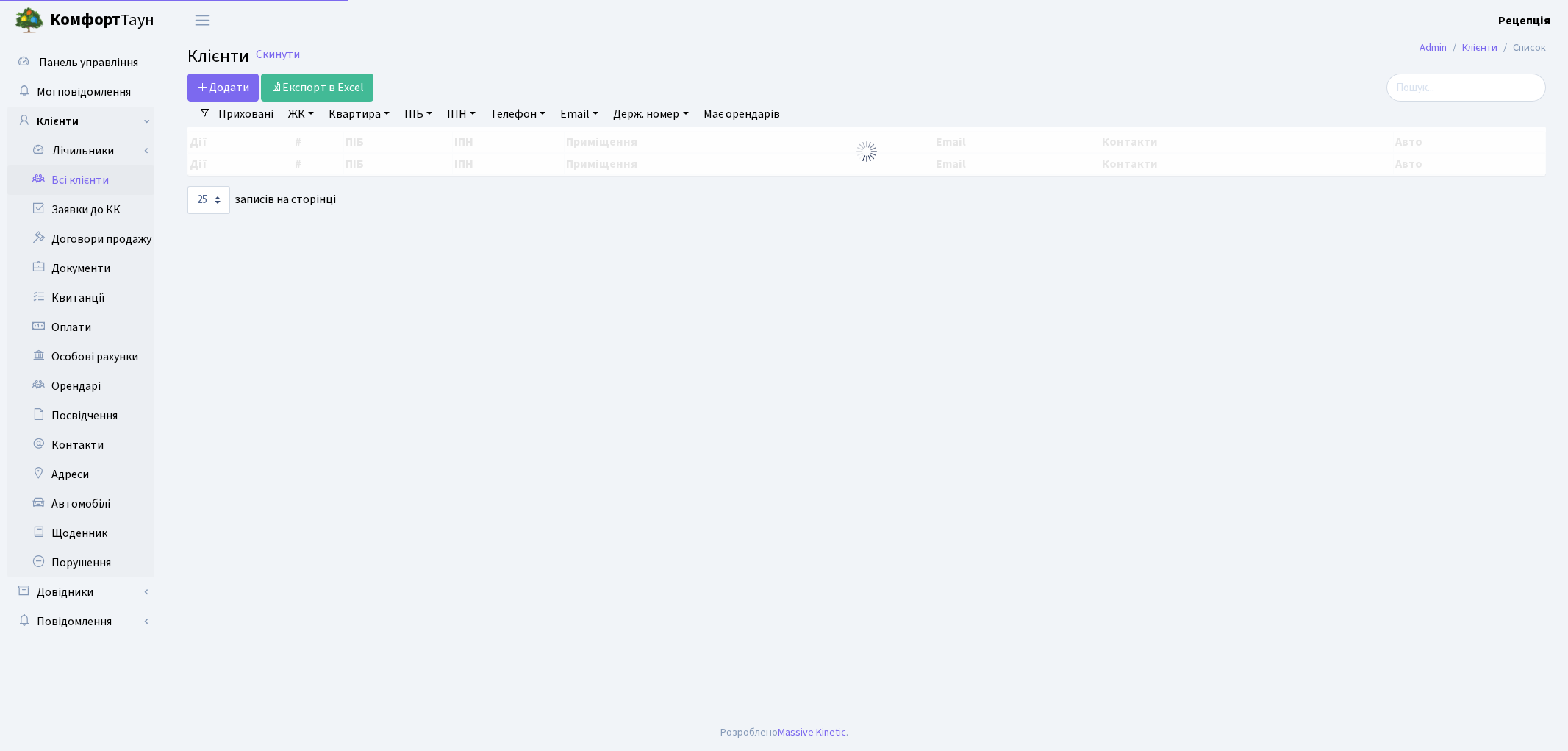
select select "25"
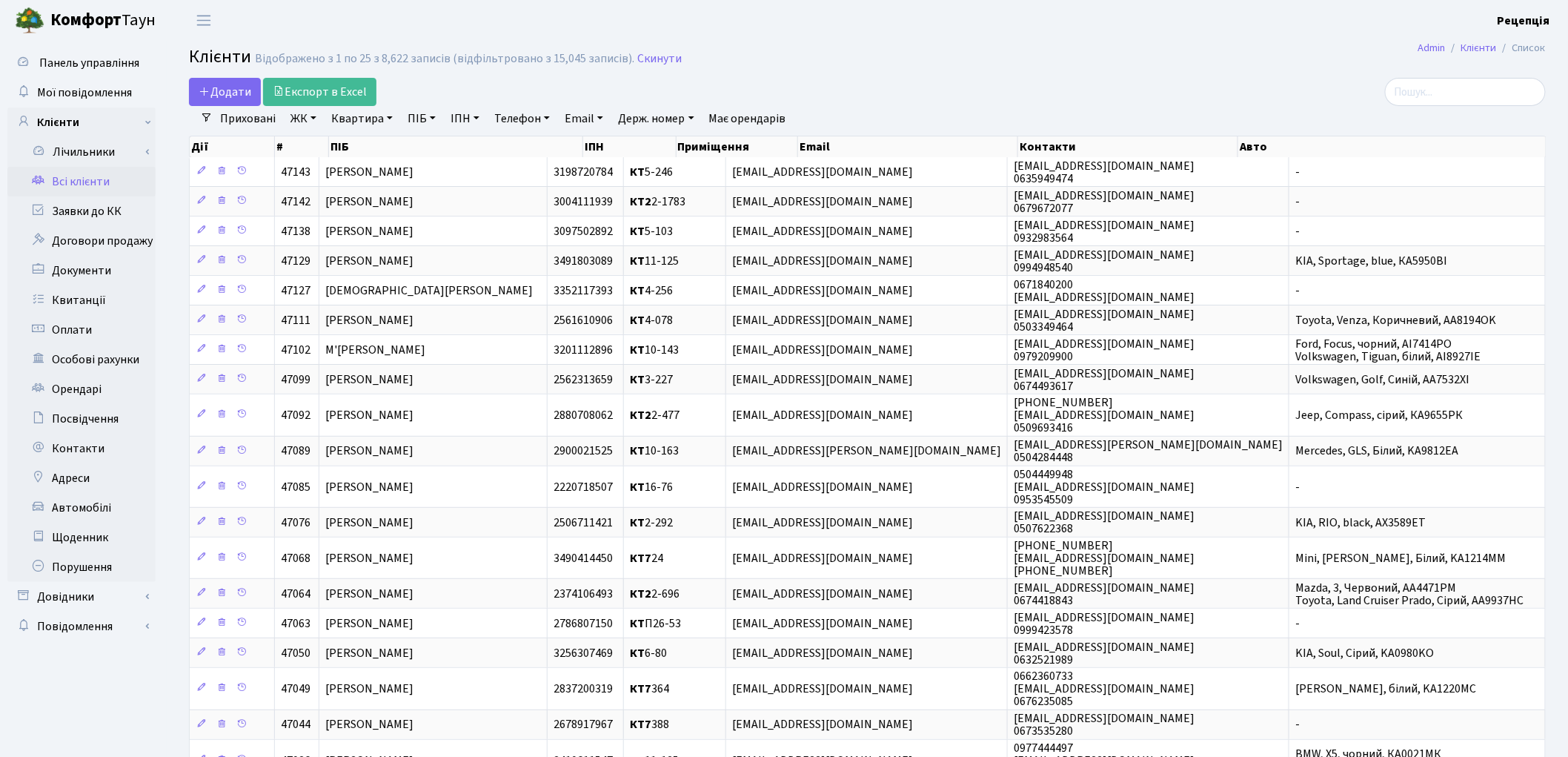
click at [307, 126] on link "ЖК" at bounding box center [303, 119] width 38 height 25
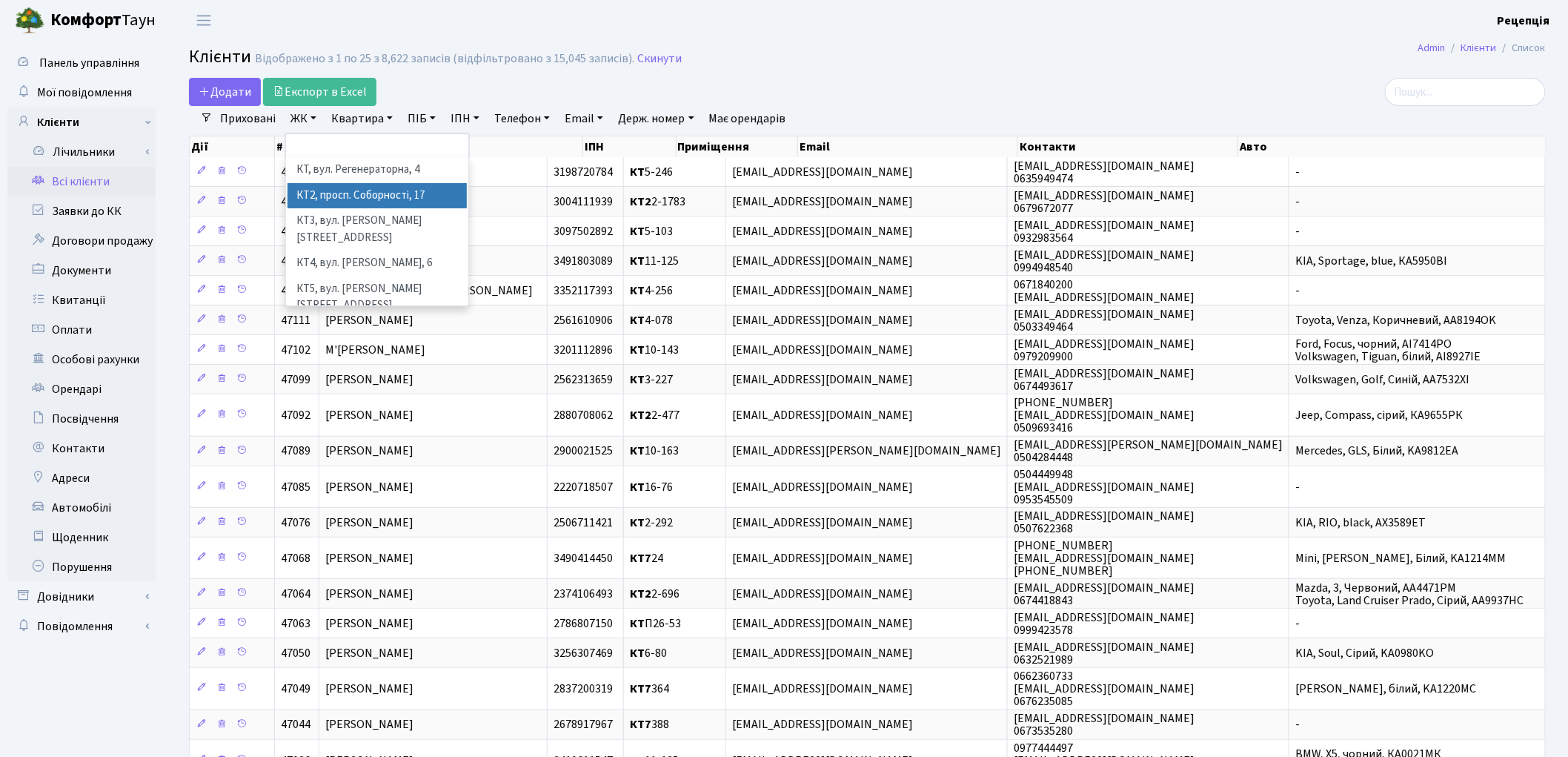
click at [338, 197] on li "КТ2, просп. Соборності, 17" at bounding box center [377, 196] width 179 height 26
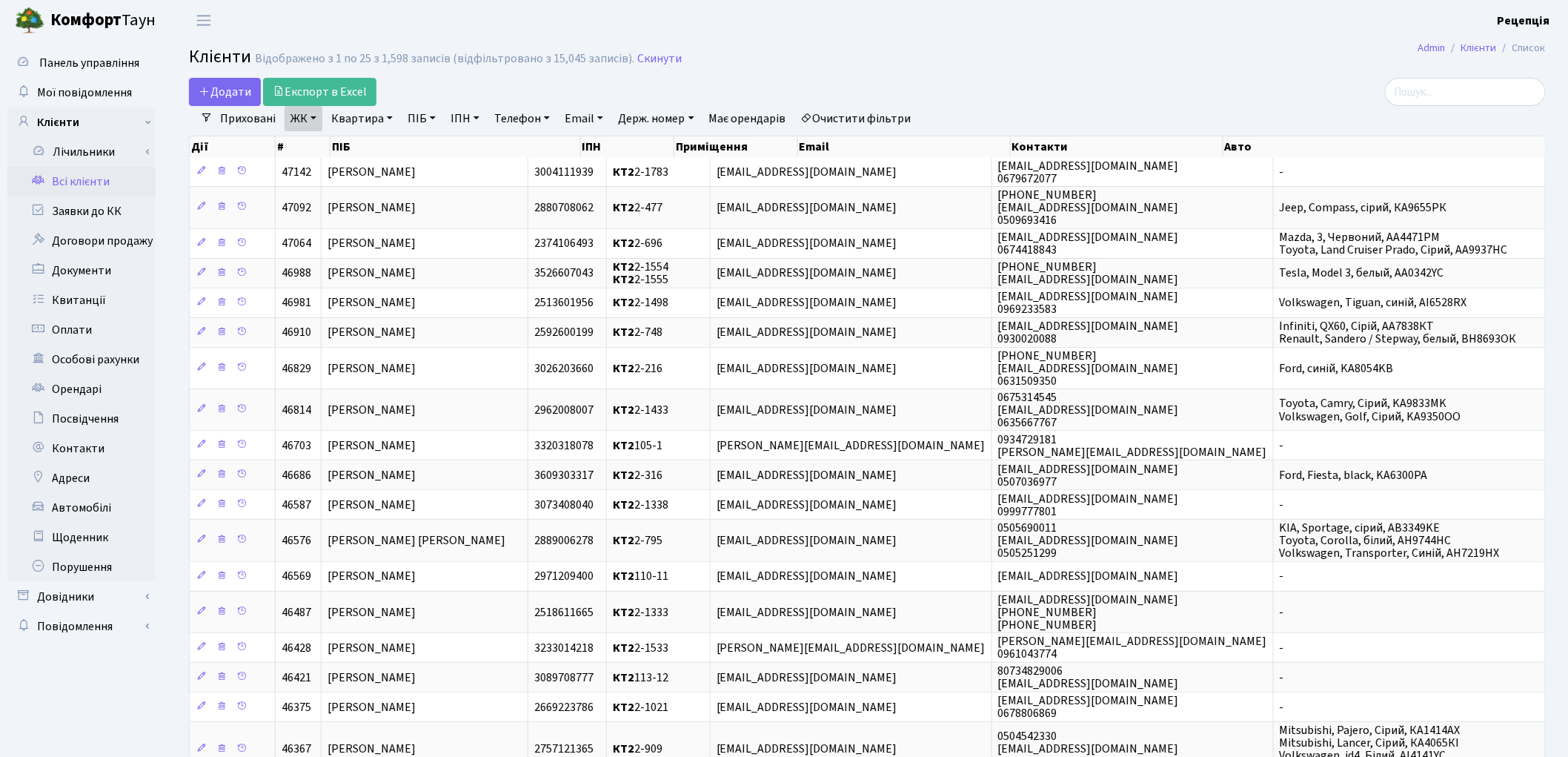
drag, startPoint x: 360, startPoint y: 120, endPoint x: 363, endPoint y: 135, distance: 15.3
click at [361, 121] on link "Квартира" at bounding box center [362, 119] width 74 height 25
type input "2-310"
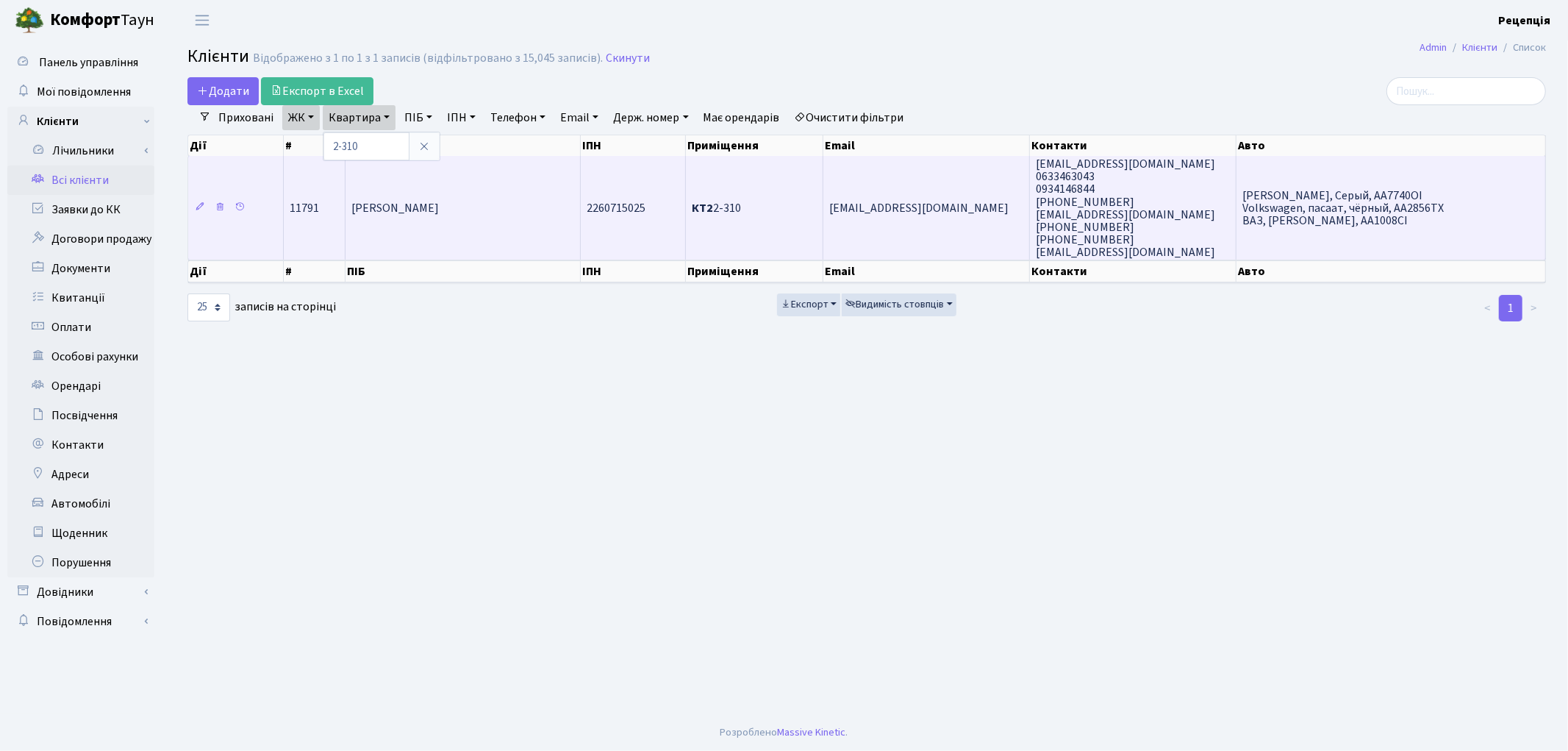
click at [439, 200] on span "[PERSON_NAME]" at bounding box center [395, 208] width 88 height 16
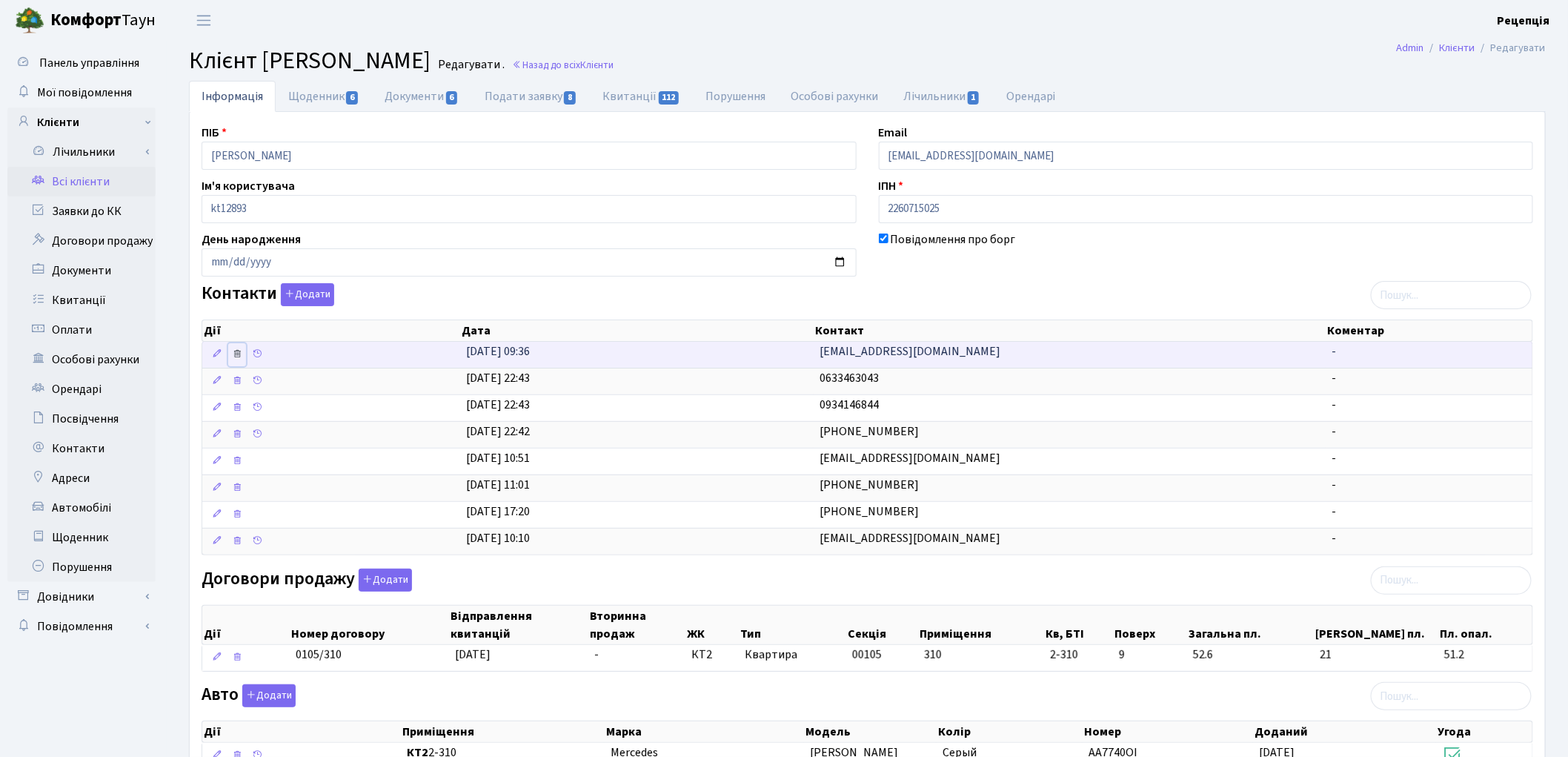
click at [237, 352] on icon at bounding box center [237, 353] width 11 height 11
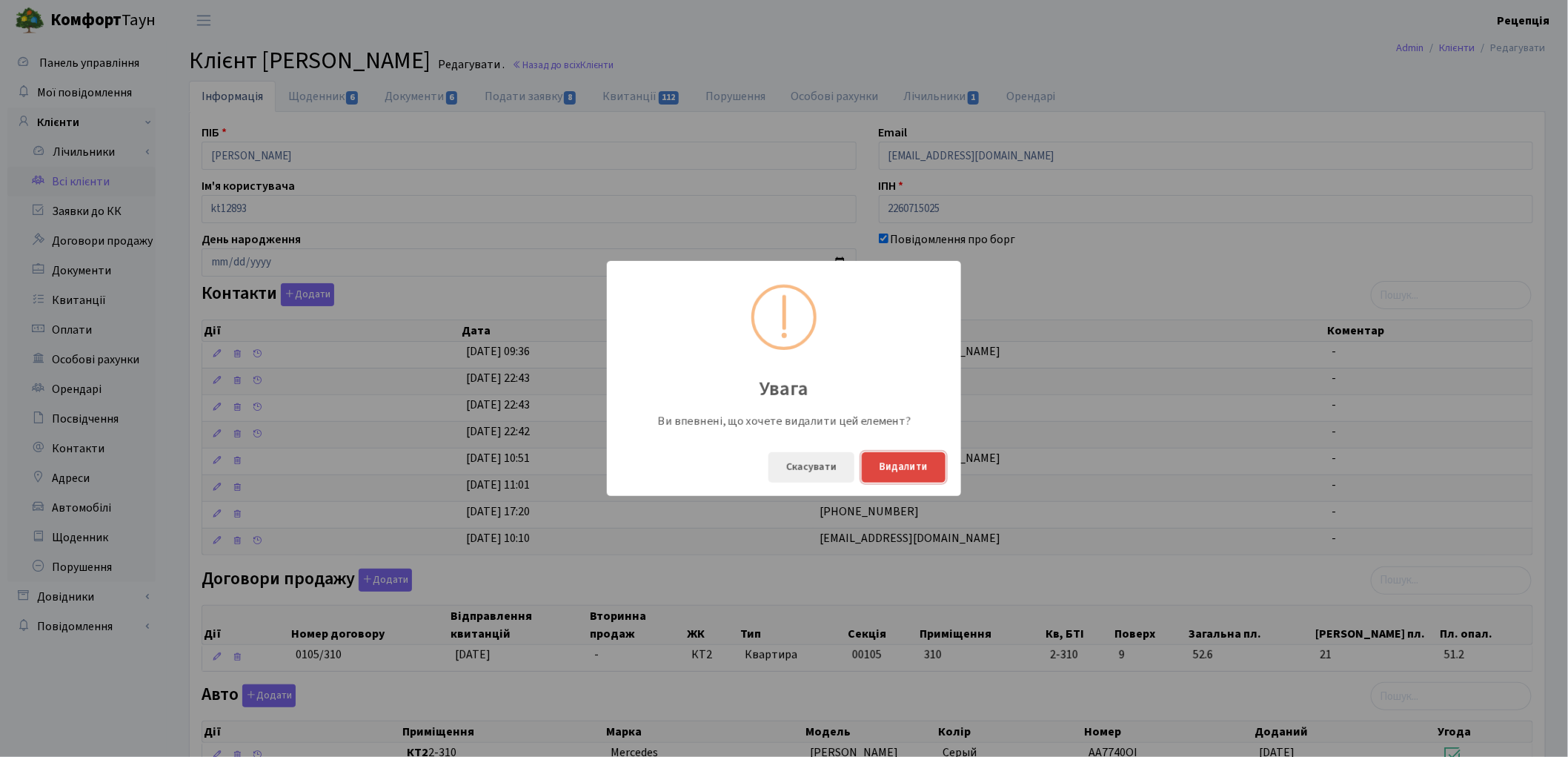
click at [885, 460] on button "Видалити" at bounding box center [903, 467] width 83 height 30
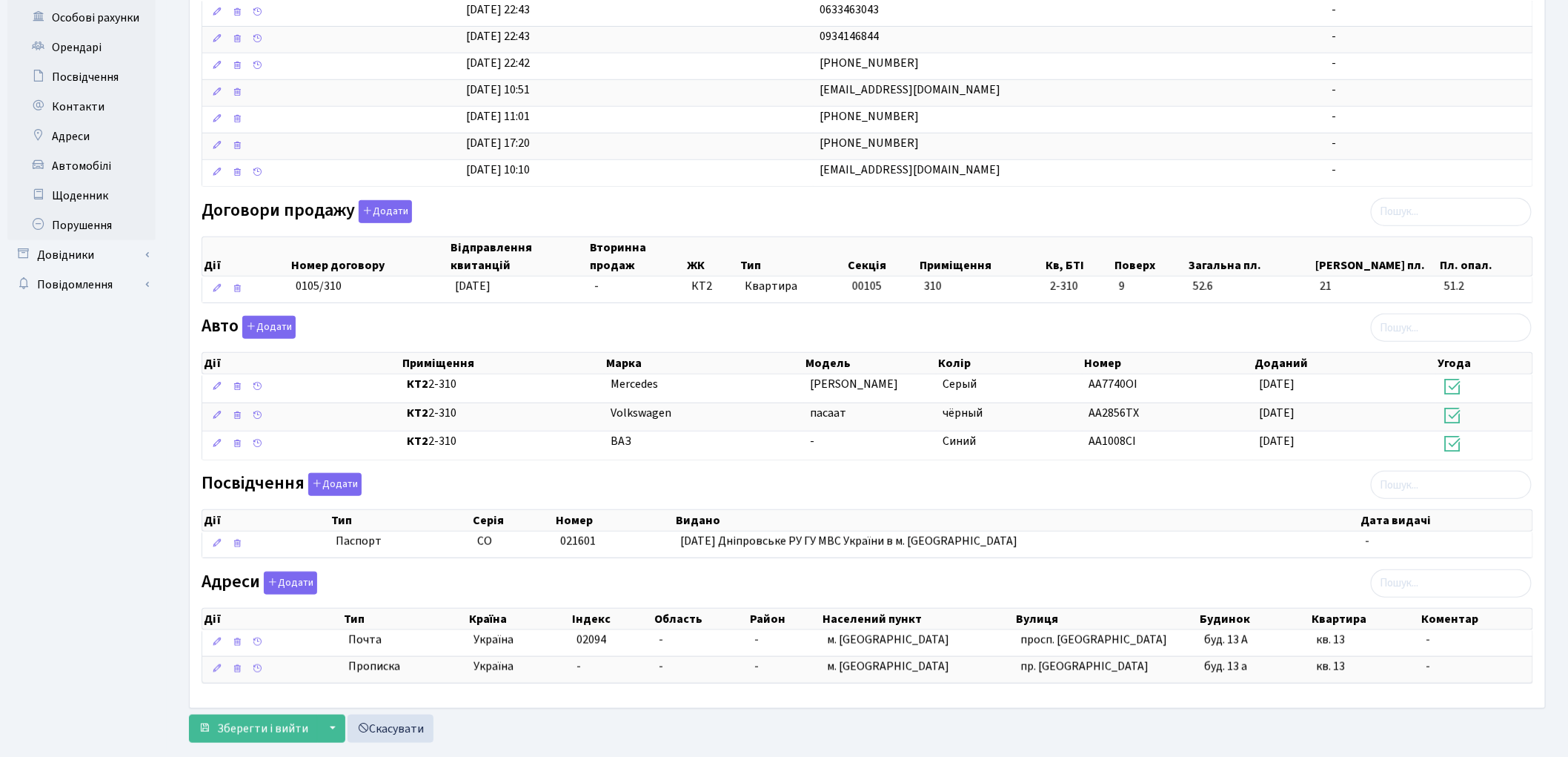
scroll to position [356, 0]
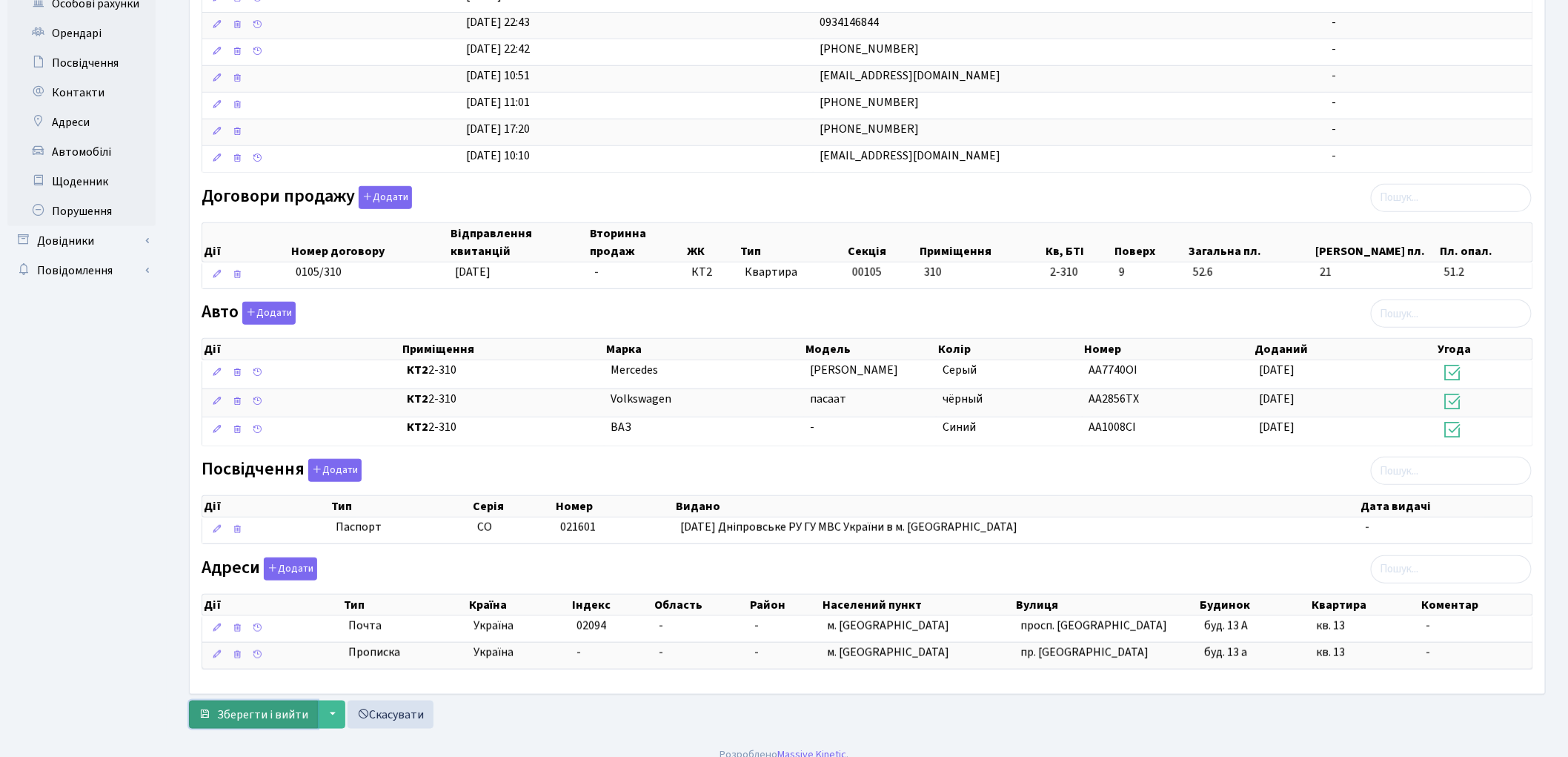
click at [233, 721] on span "Зберегти і вийти" at bounding box center [262, 714] width 91 height 16
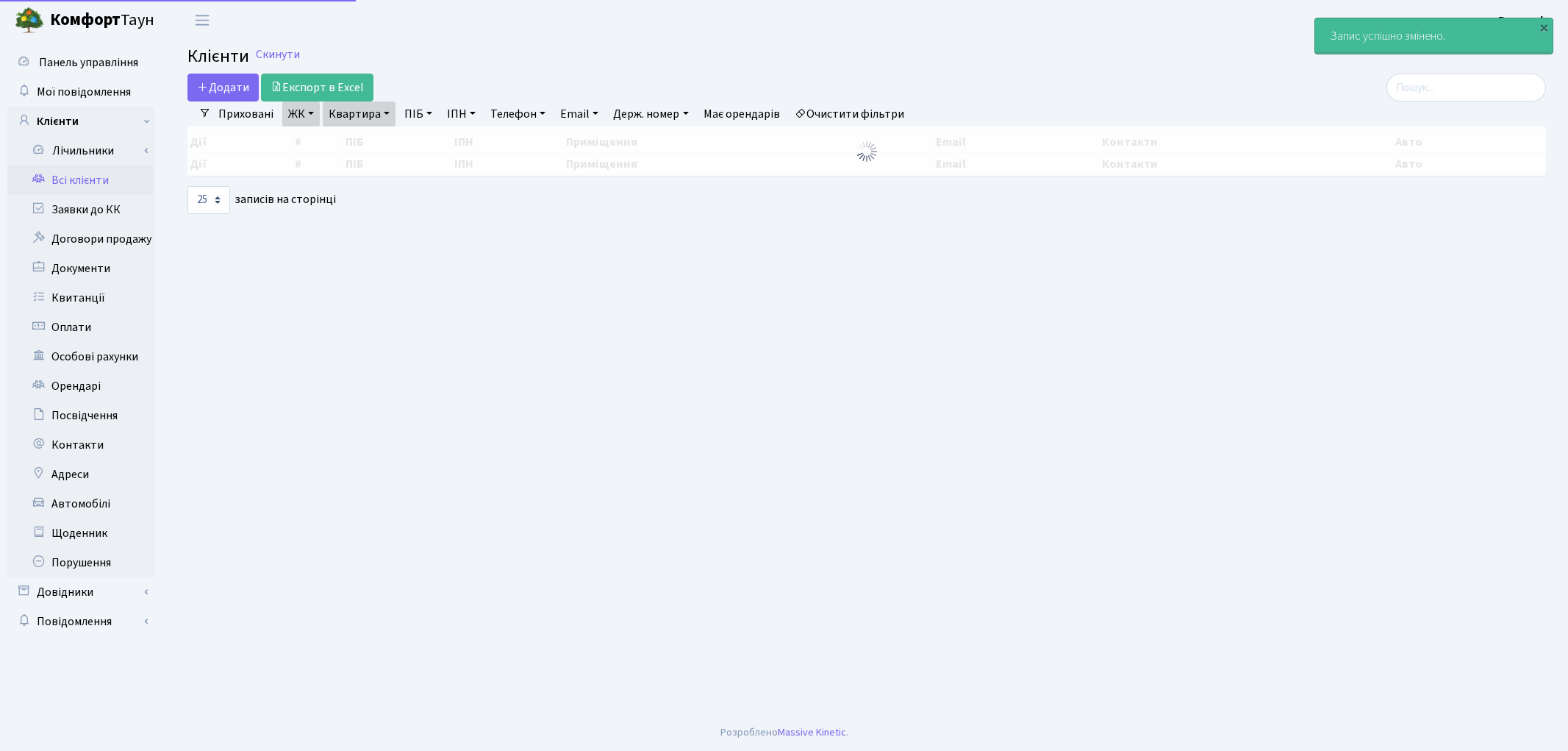
select select "25"
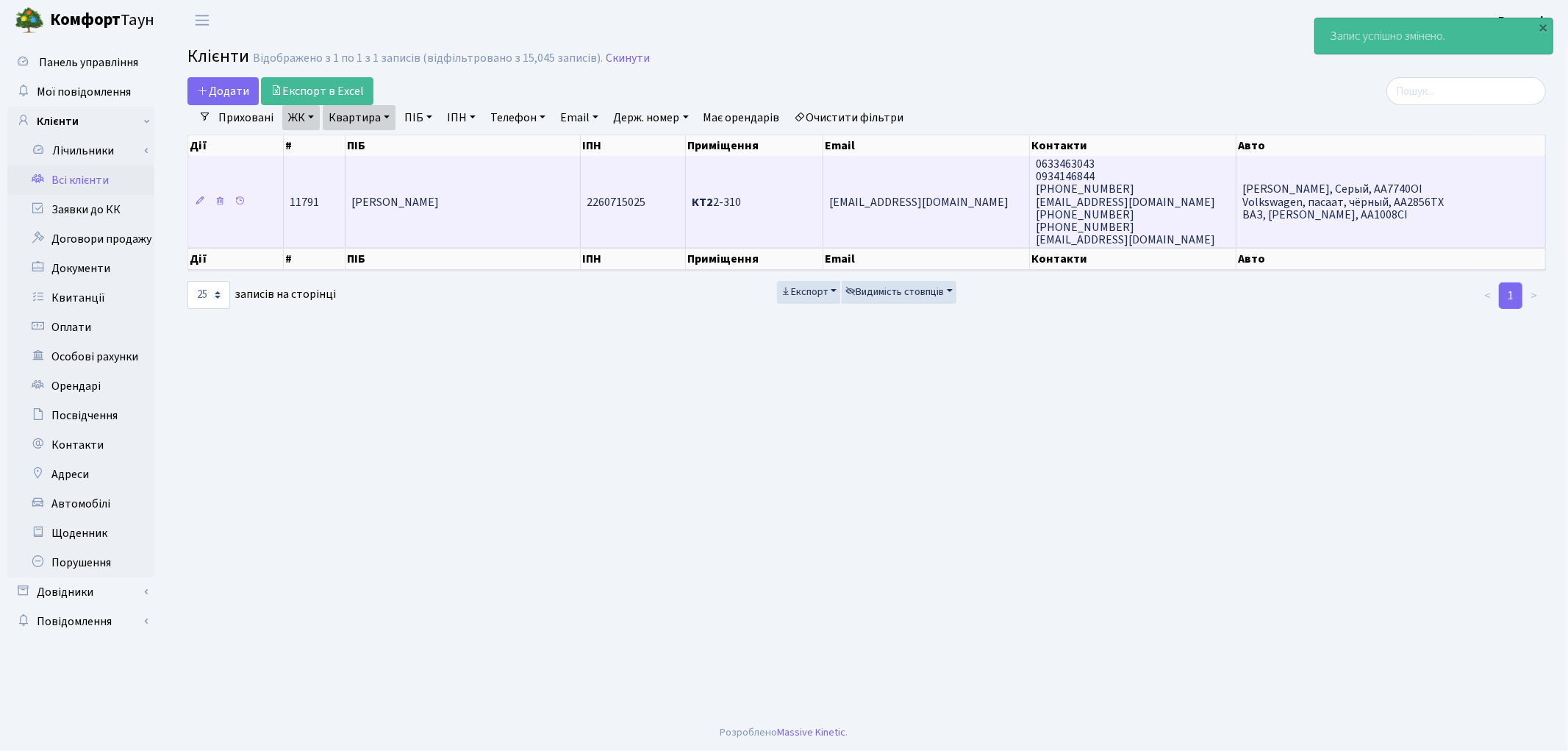
click at [414, 232] on td "Булах Тетяна Олександрівна" at bounding box center [463, 201] width 235 height 91
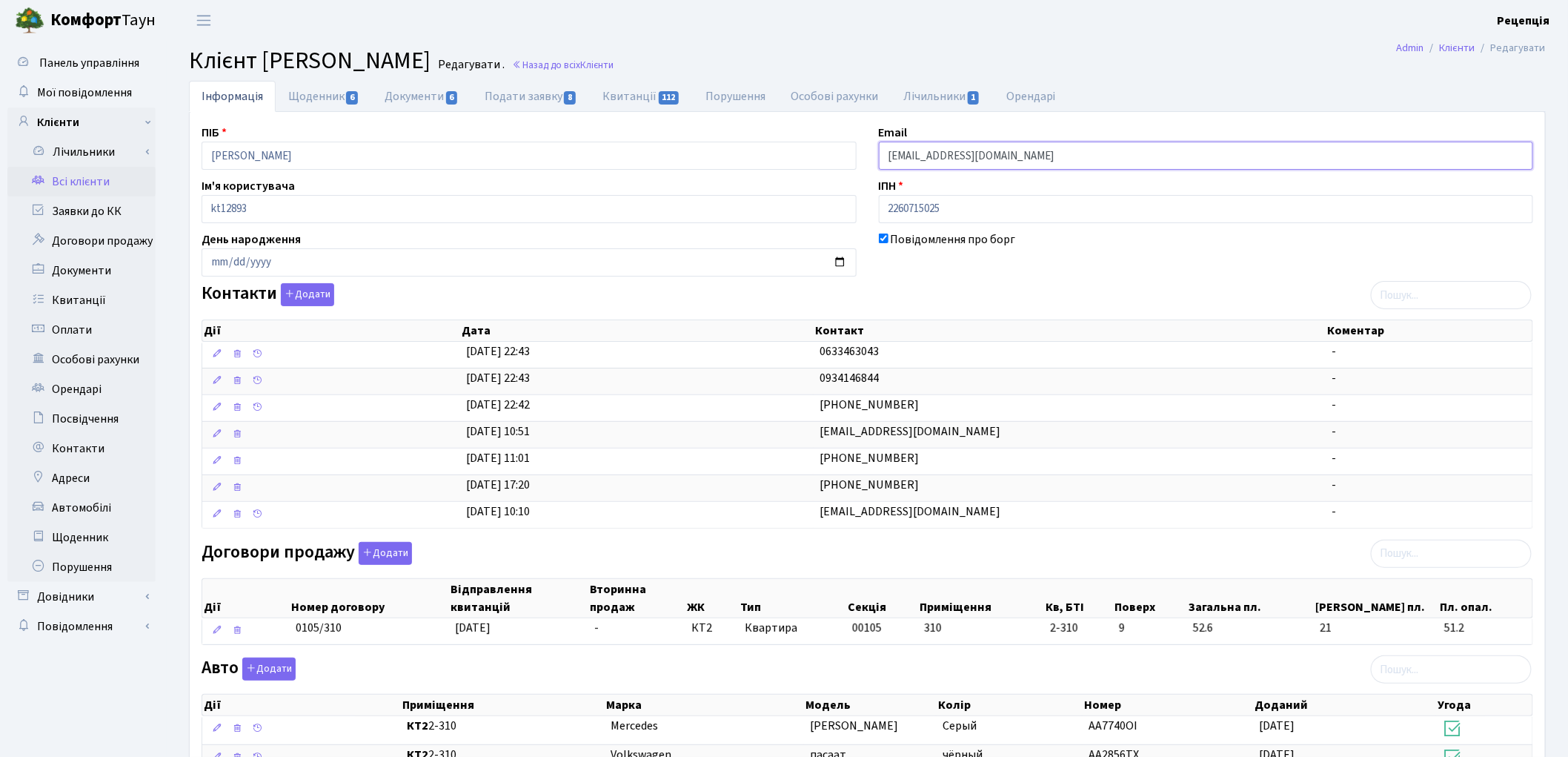
drag, startPoint x: 1034, startPoint y: 153, endPoint x: 862, endPoint y: 160, distance: 172.1
click at [853, 159] on div "ПІБ [PERSON_NAME] Email [EMAIL_ADDRESS][DOMAIN_NAME] Ім'я користувача kt12893 І…" at bounding box center [867, 580] width 1354 height 914
click at [79, 177] on link "Всі клієнти" at bounding box center [81, 181] width 148 height 29
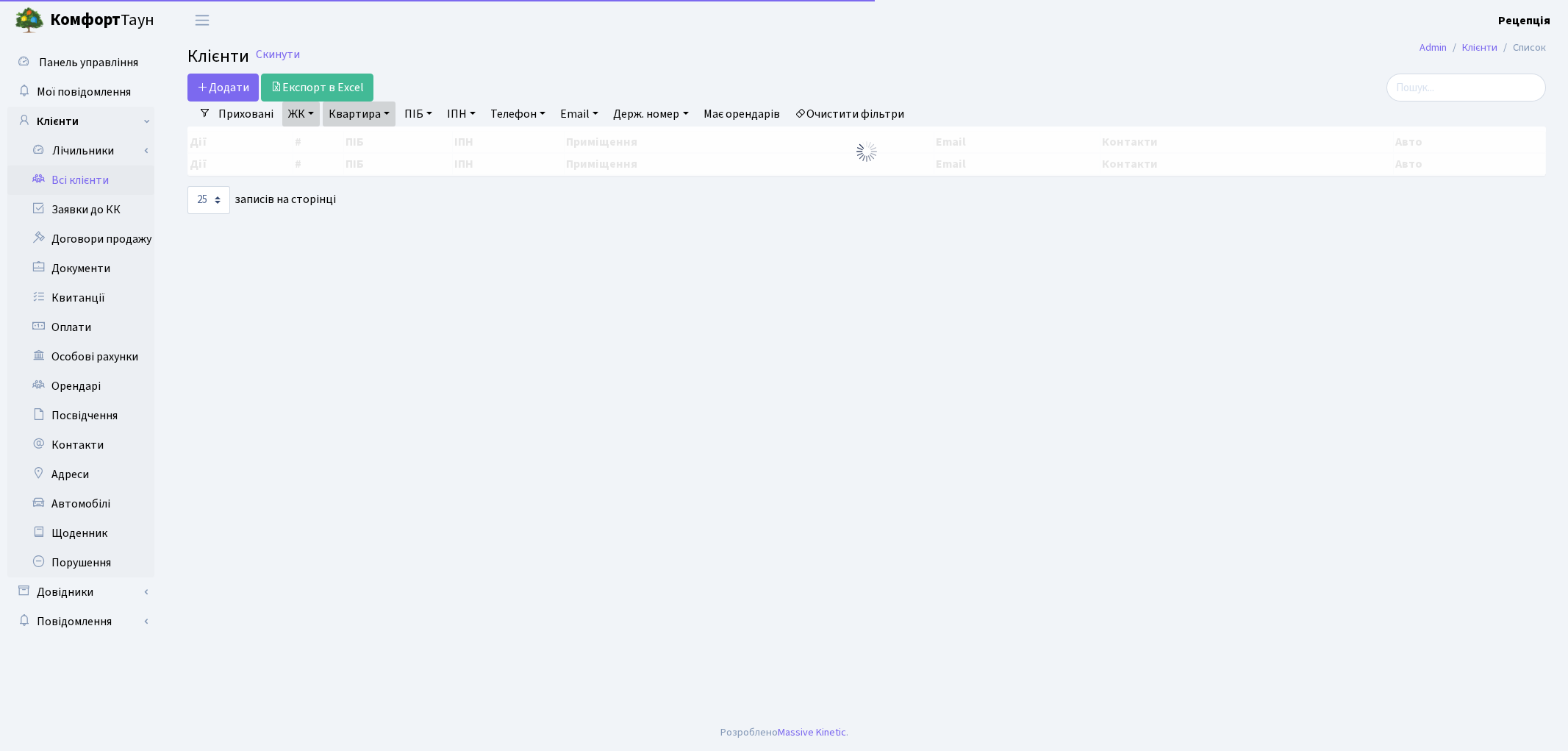
select select "25"
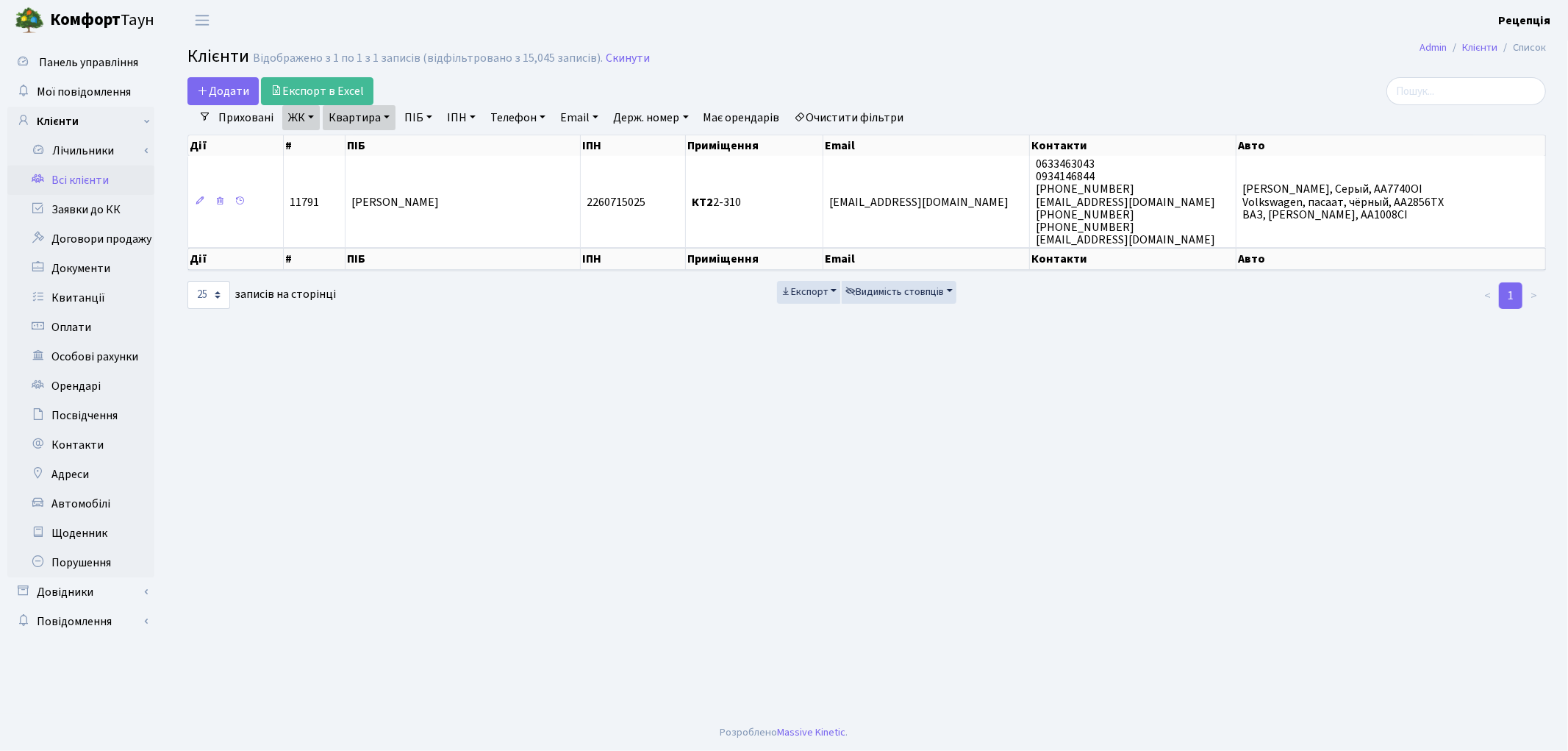
click at [861, 111] on link "Очистити фільтри" at bounding box center [850, 118] width 122 height 25
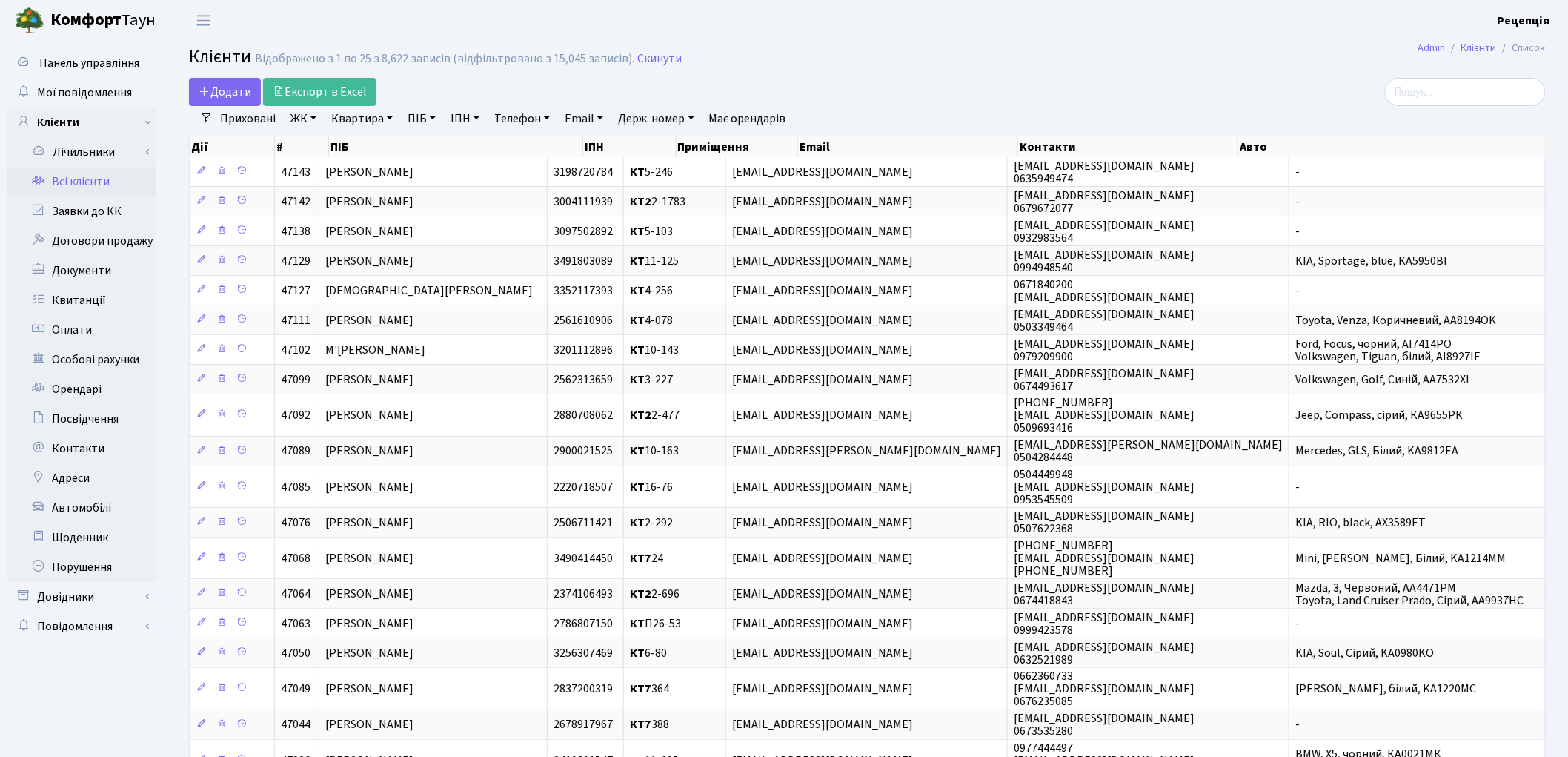
click at [423, 120] on link "ПІБ" at bounding box center [421, 119] width 40 height 25
type input "рибас"
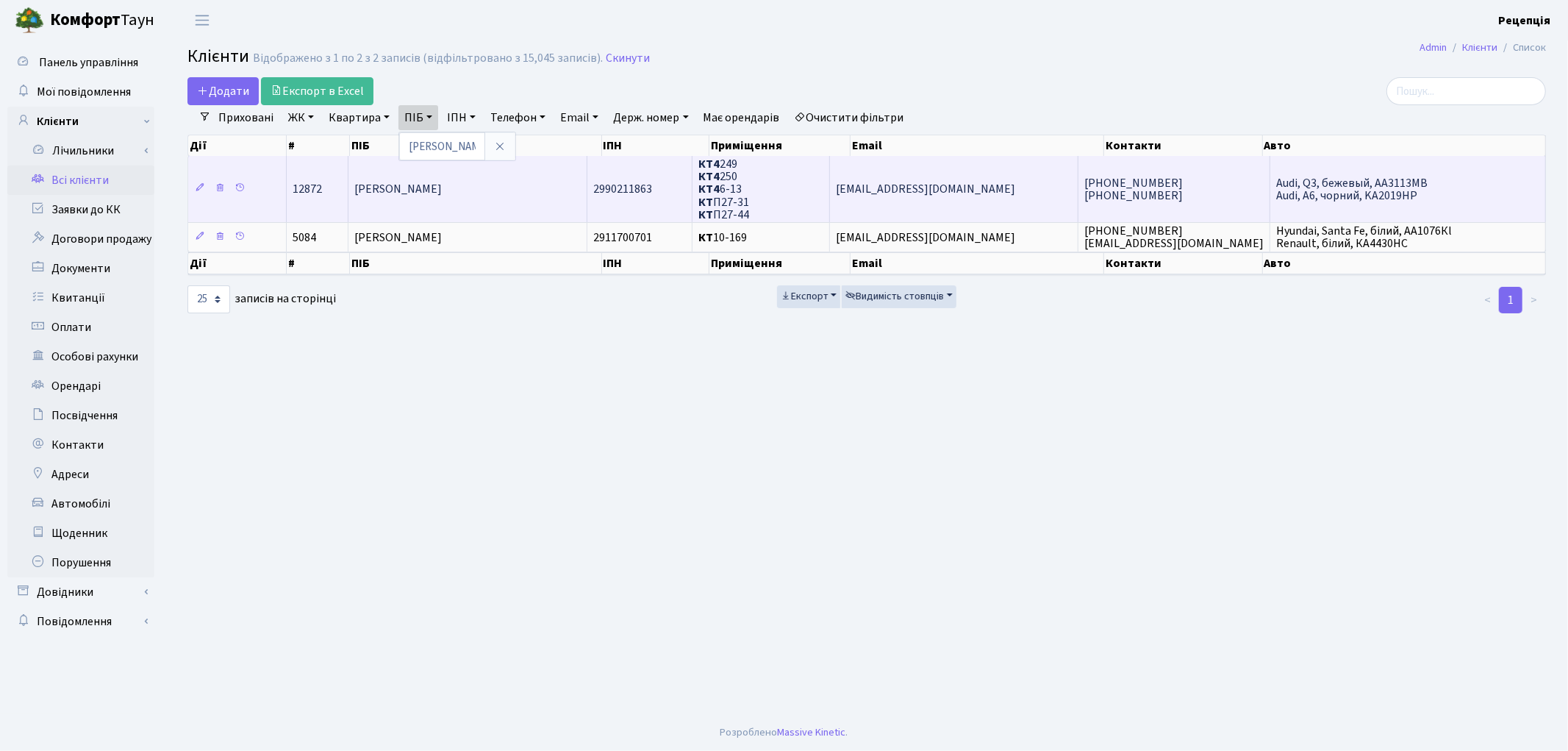
click at [452, 197] on td "[PERSON_NAME]" at bounding box center [469, 189] width 240 height 67
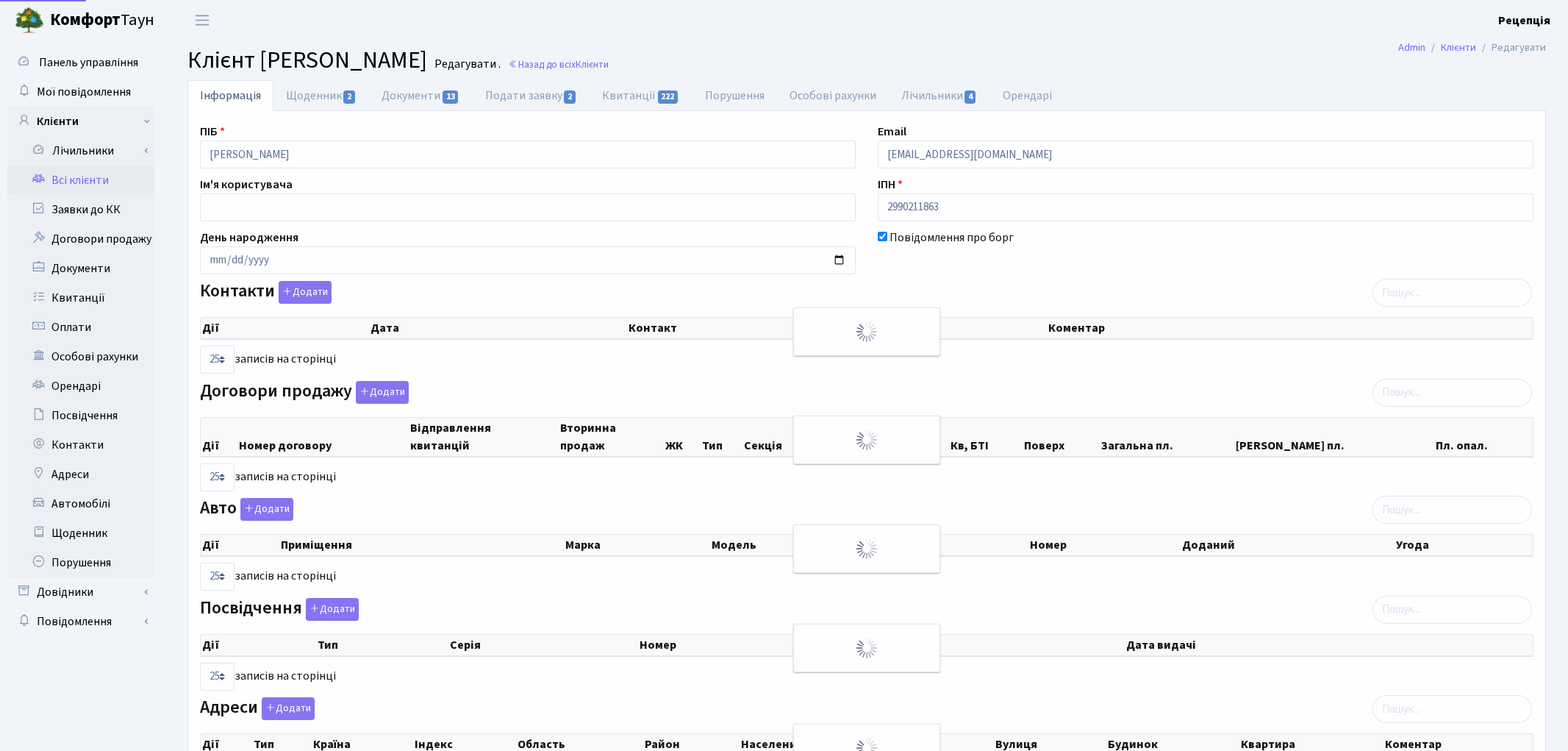
select select "25"
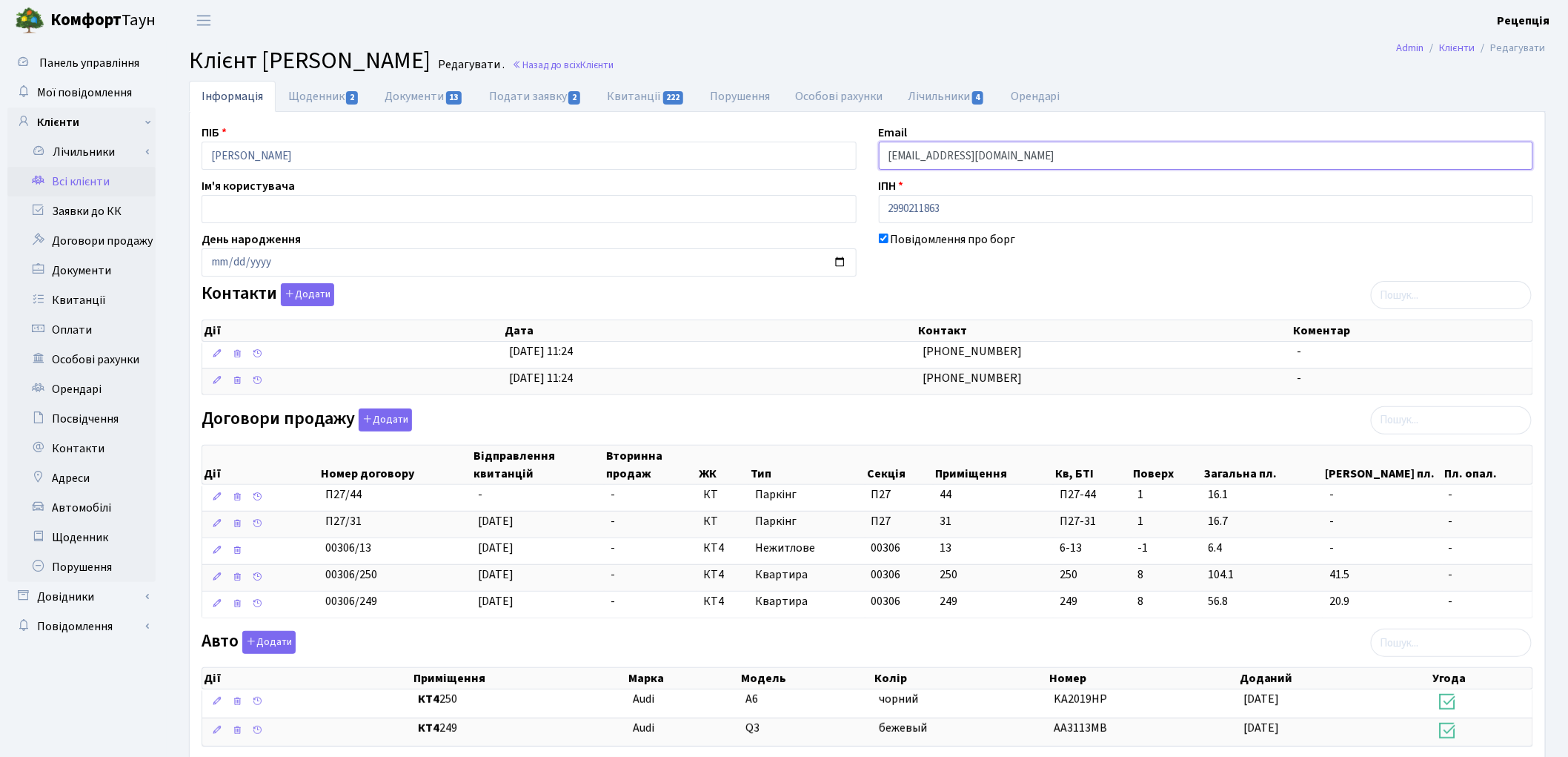
drag, startPoint x: 1058, startPoint y: 157, endPoint x: 827, endPoint y: 158, distance: 231.0
click at [831, 157] on div "ПІБ Рибас Наталя Володимирівна Email my.family.strukova@gmail.com Ім'я користув…" at bounding box center [867, 553] width 1354 height 858
click at [321, 298] on button "Додати" at bounding box center [307, 294] width 53 height 23
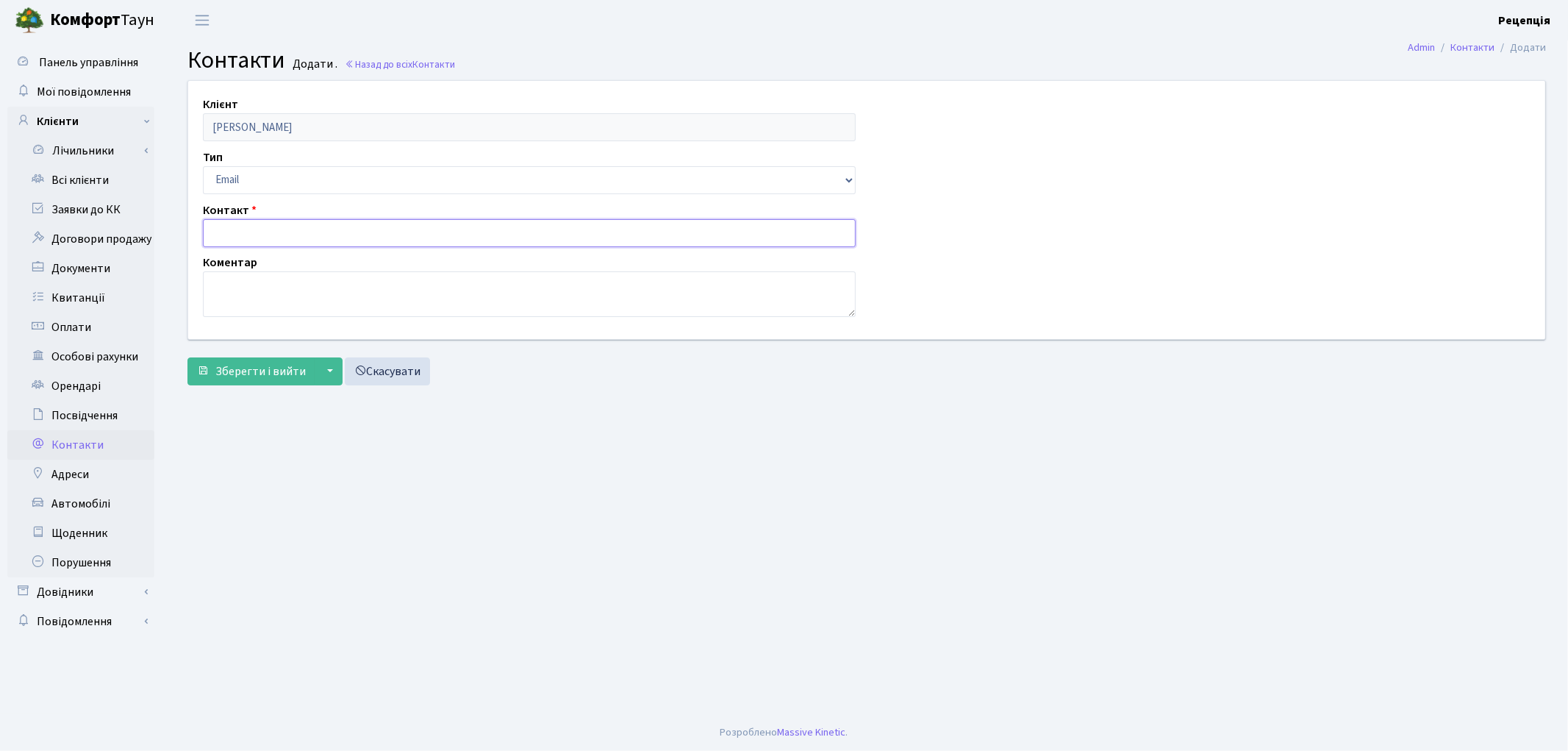
click at [261, 233] on input "text" at bounding box center [529, 233] width 653 height 28
paste input "[EMAIL_ADDRESS][DOMAIN_NAME]"
type input "[EMAIL_ADDRESS][DOMAIN_NAME]"
click at [246, 363] on span "Зберегти і вийти" at bounding box center [260, 371] width 90 height 16
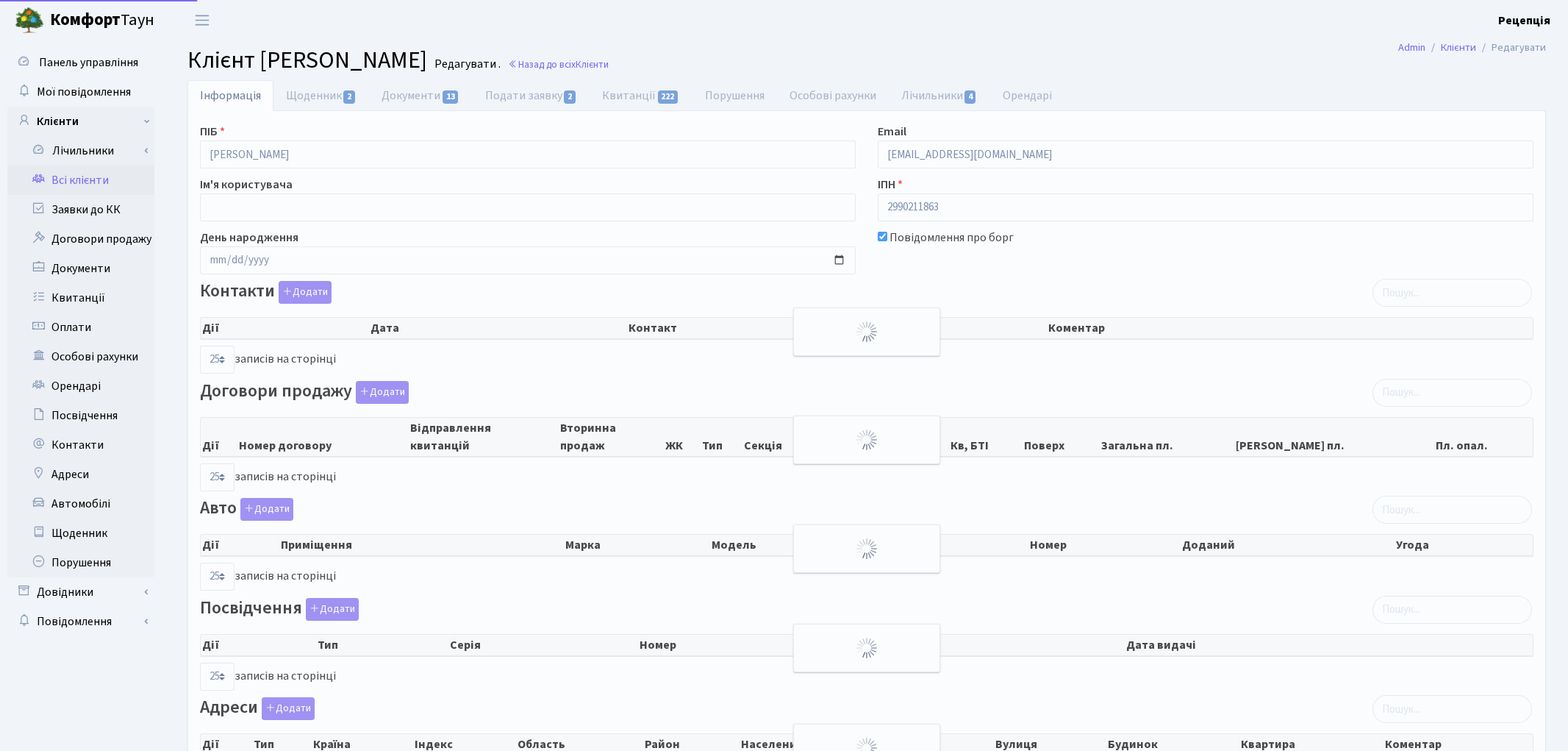
select select "25"
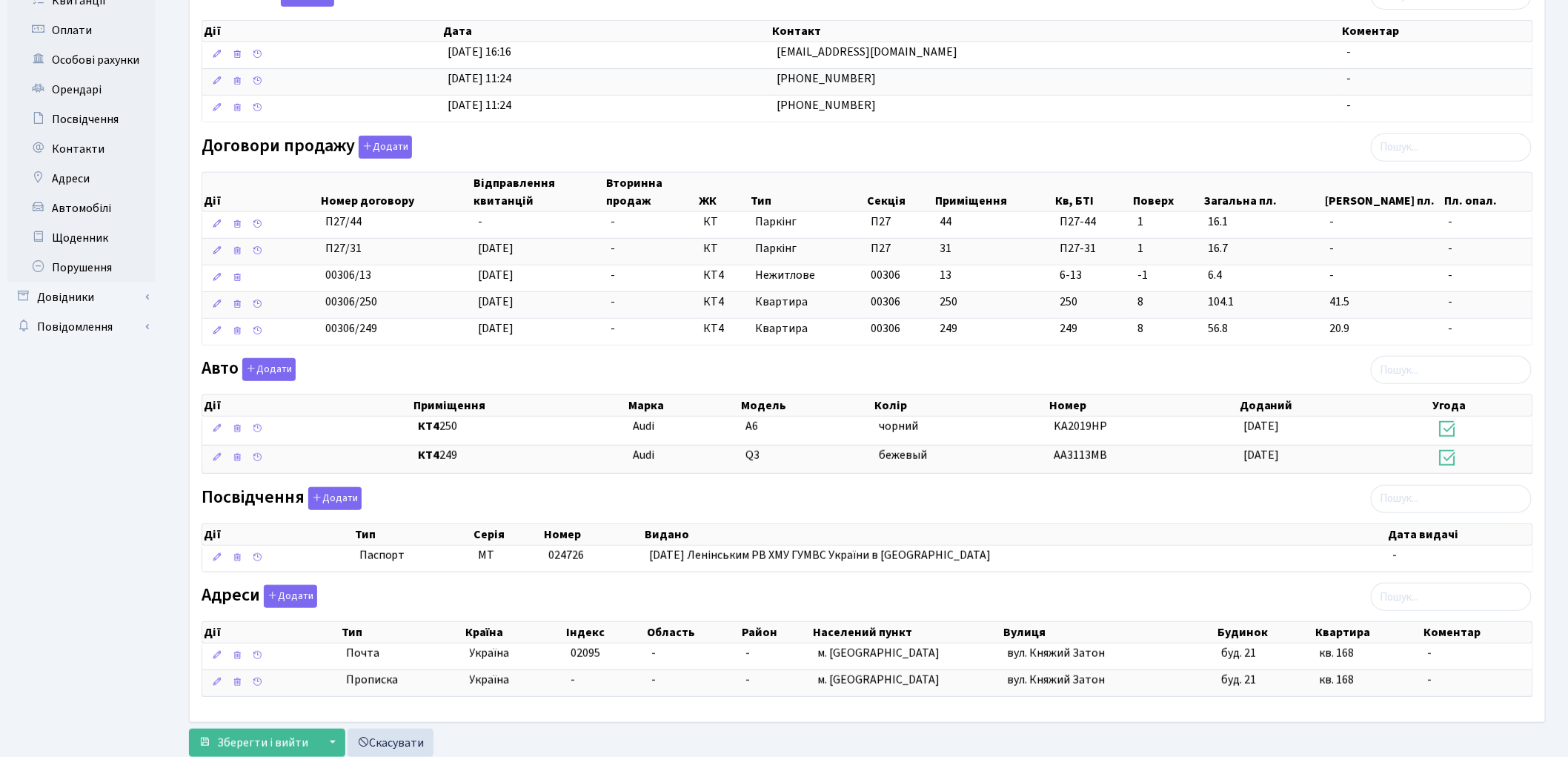
scroll to position [321, 0]
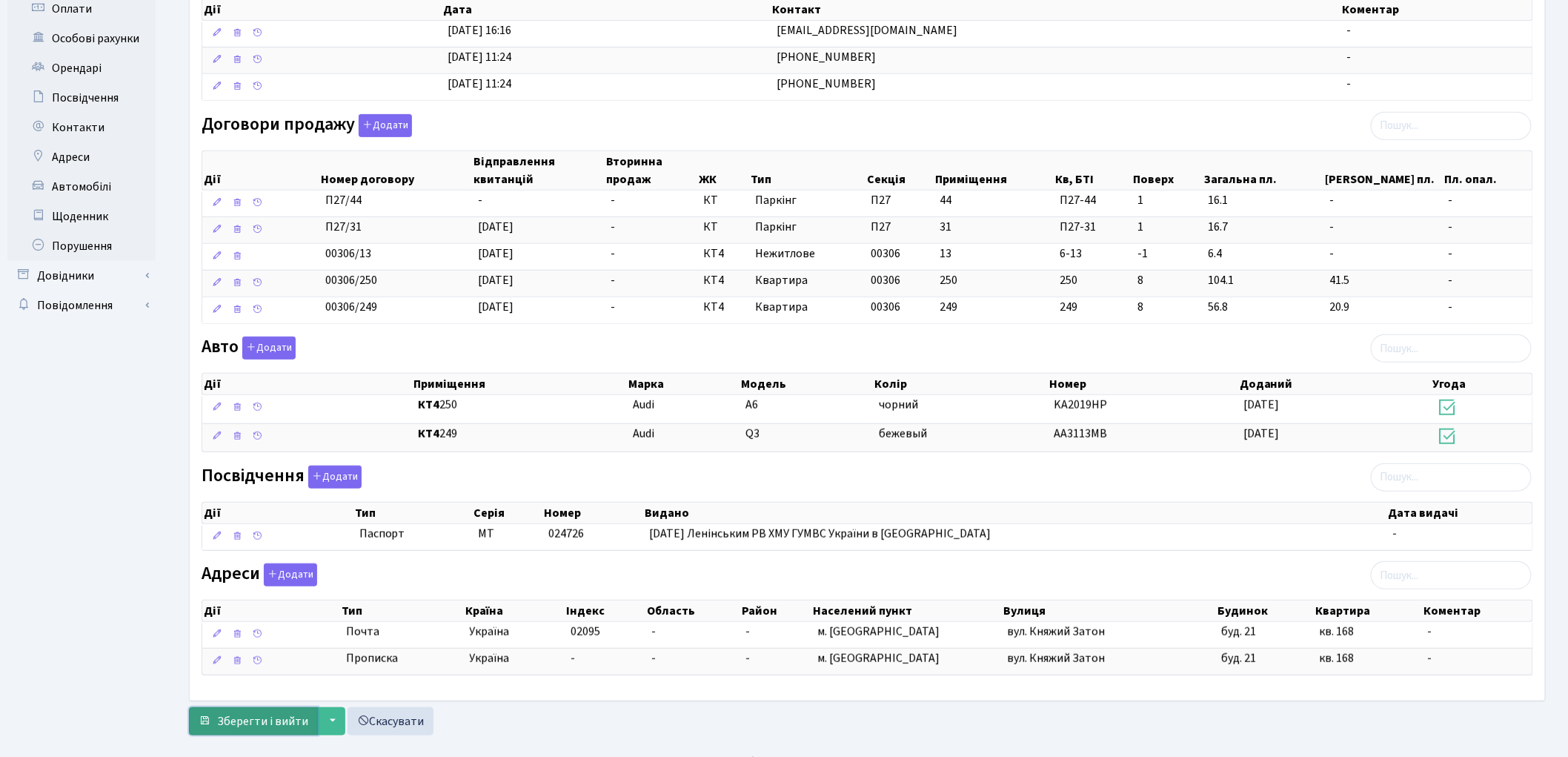
click at [274, 719] on span "Зберегти і вийти" at bounding box center [262, 721] width 91 height 16
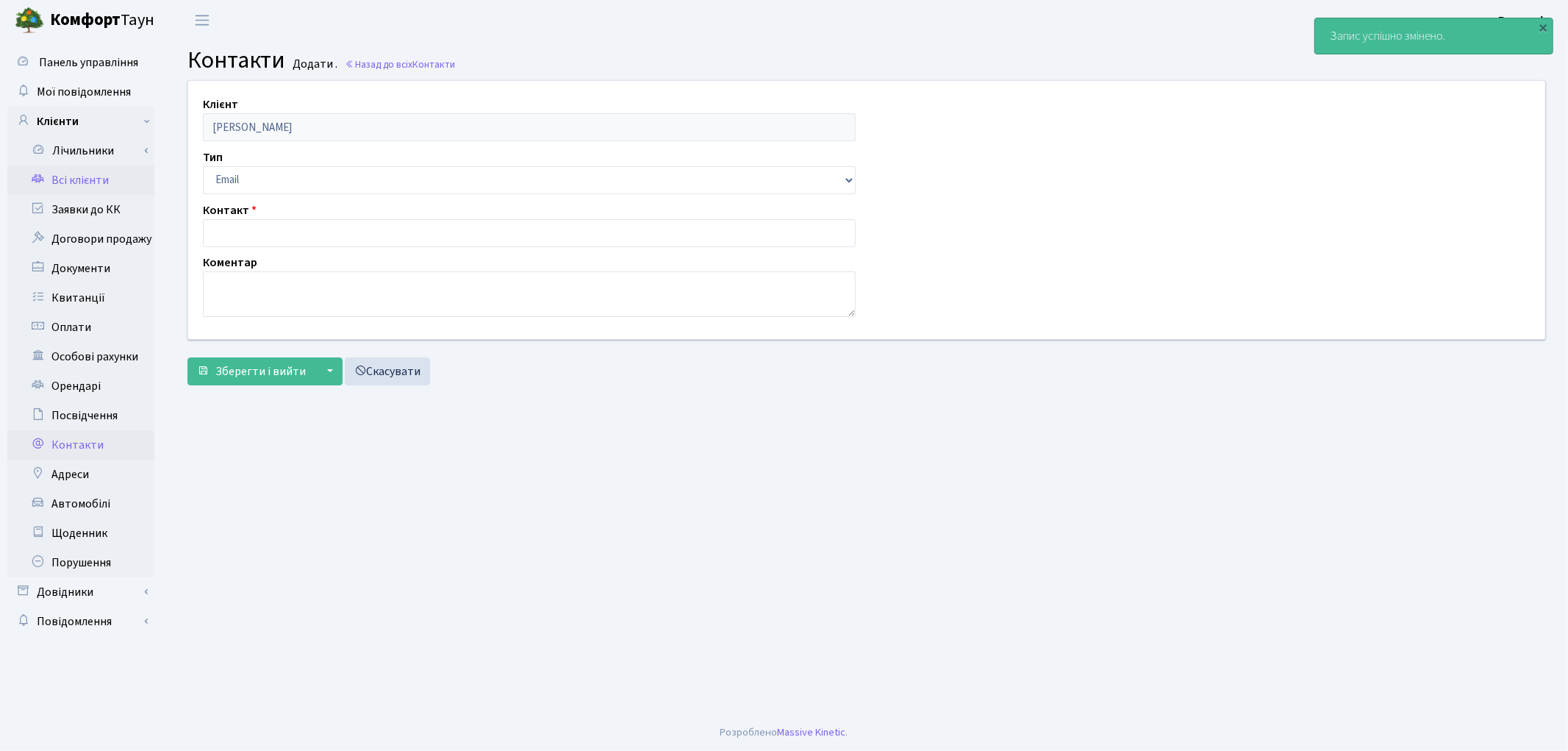
click at [67, 172] on link "Всі клієнти" at bounding box center [80, 180] width 147 height 29
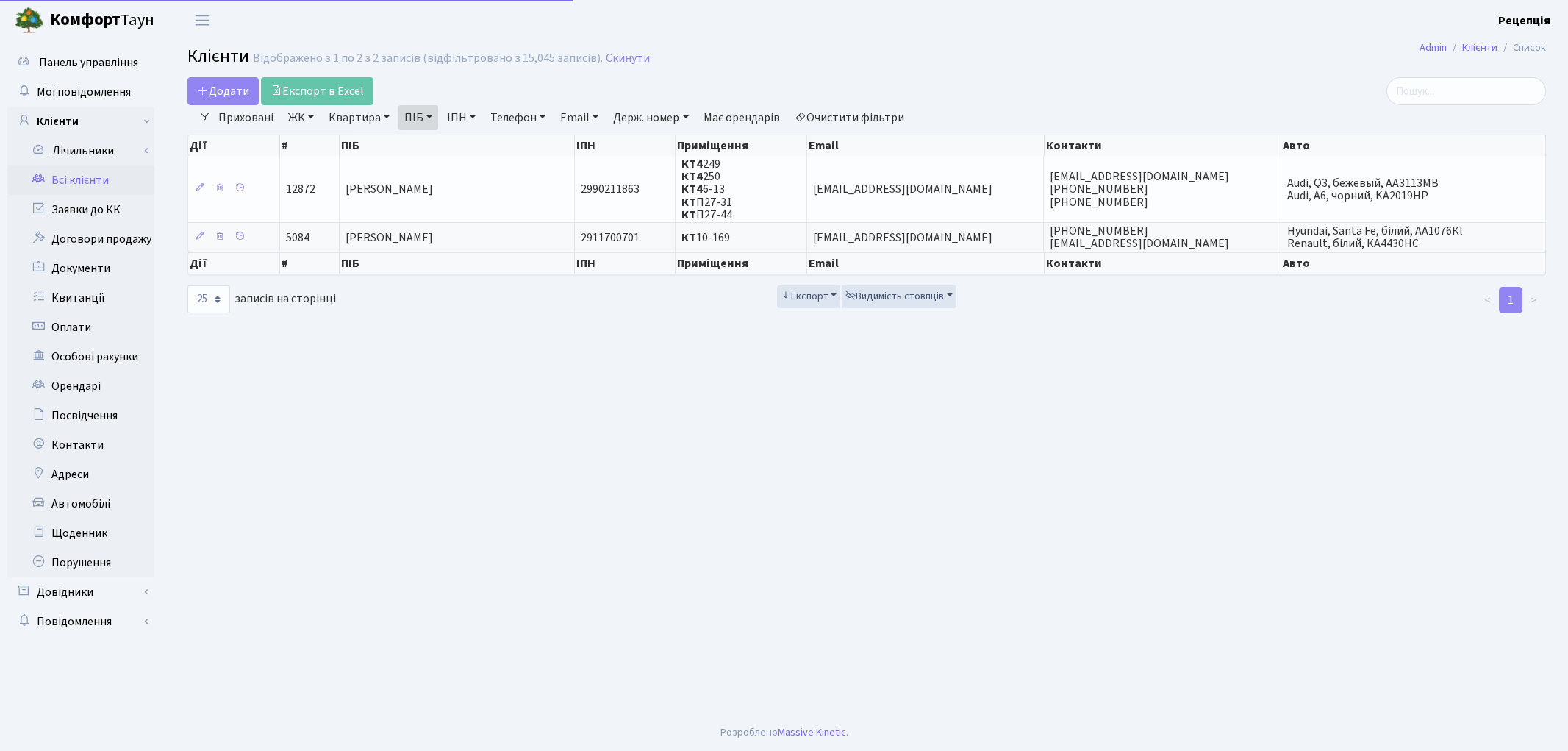
select select "25"
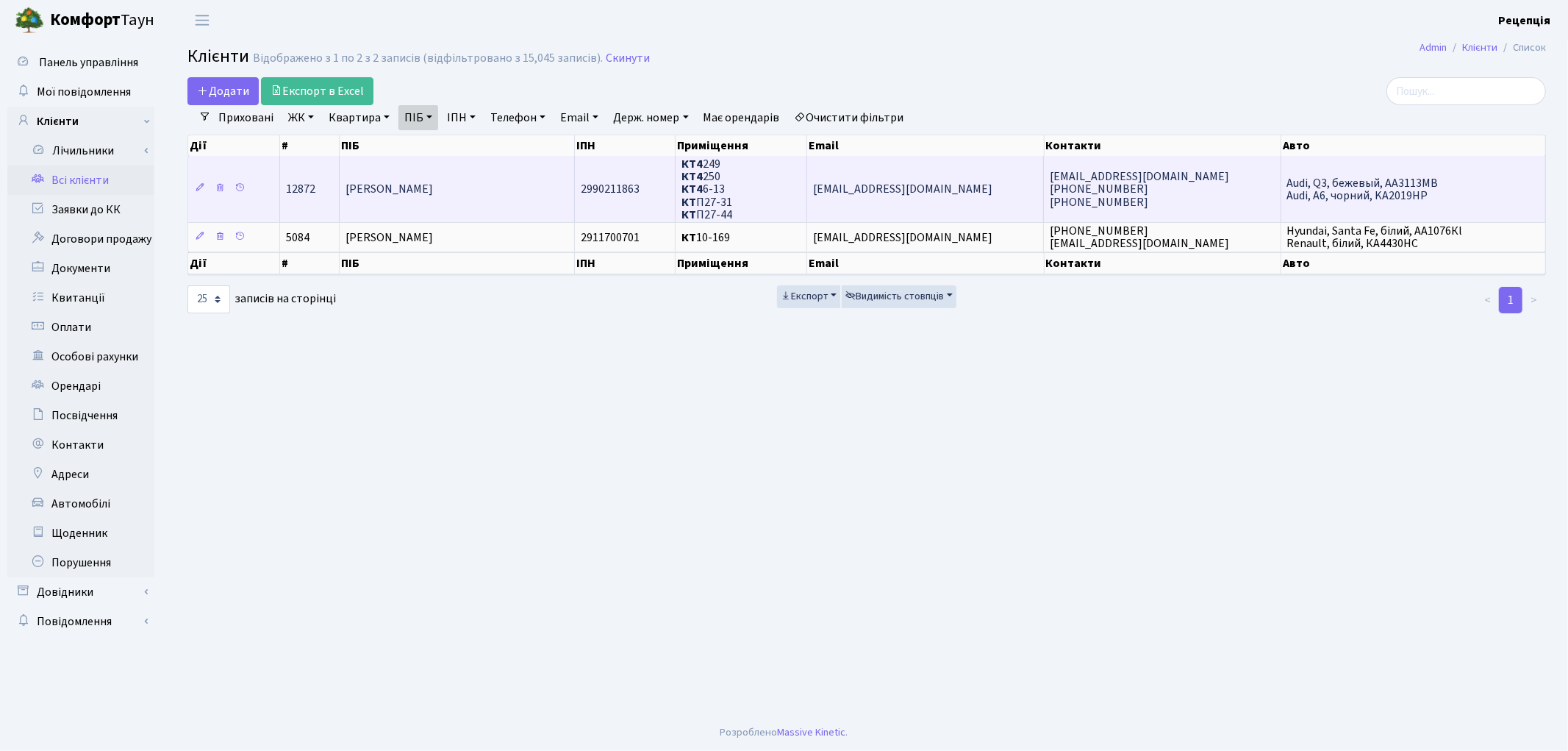
click at [433, 194] on span "[PERSON_NAME]" at bounding box center [389, 190] width 88 height 16
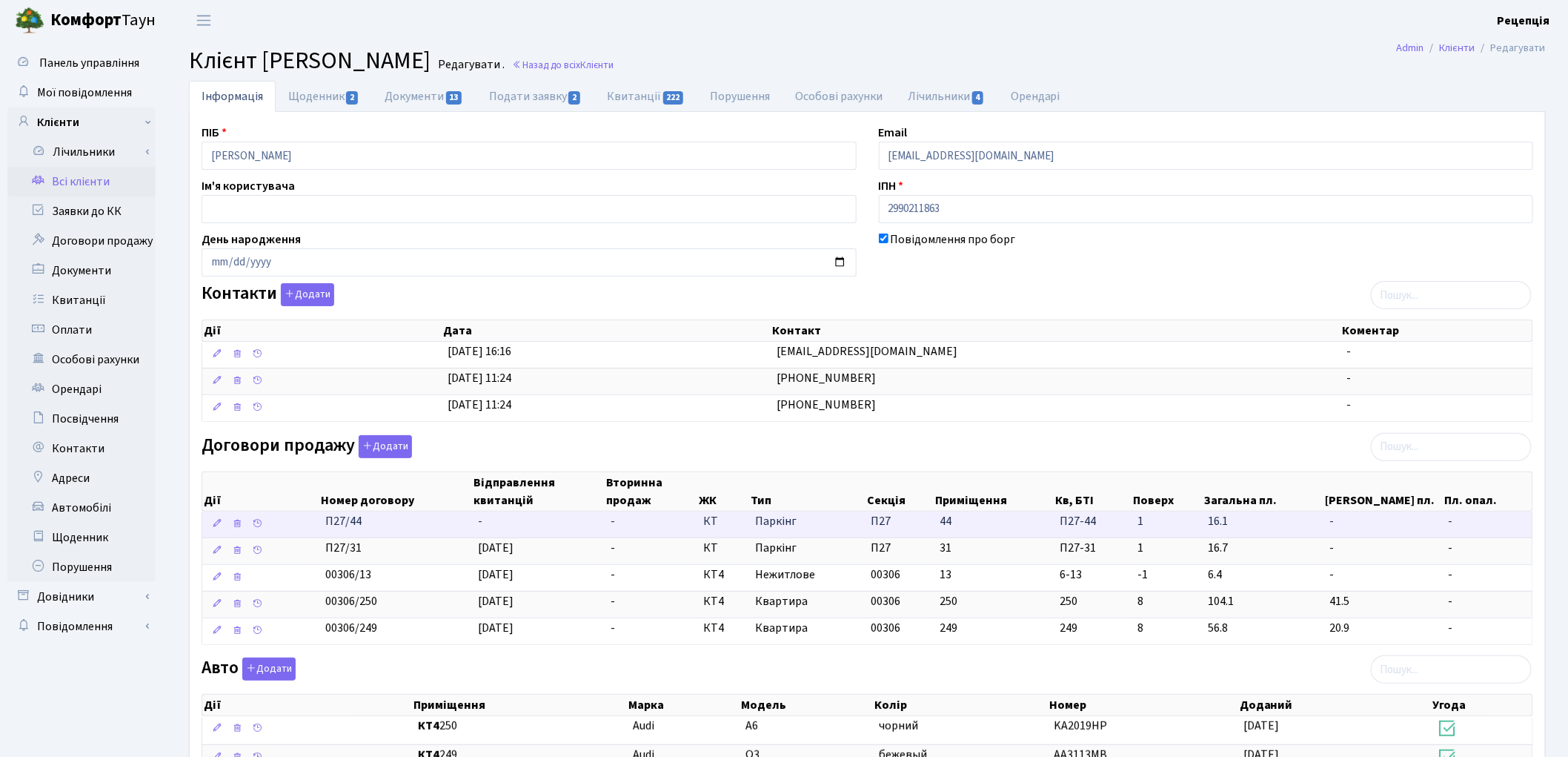
click at [513, 522] on td "-" at bounding box center [538, 524] width 132 height 26
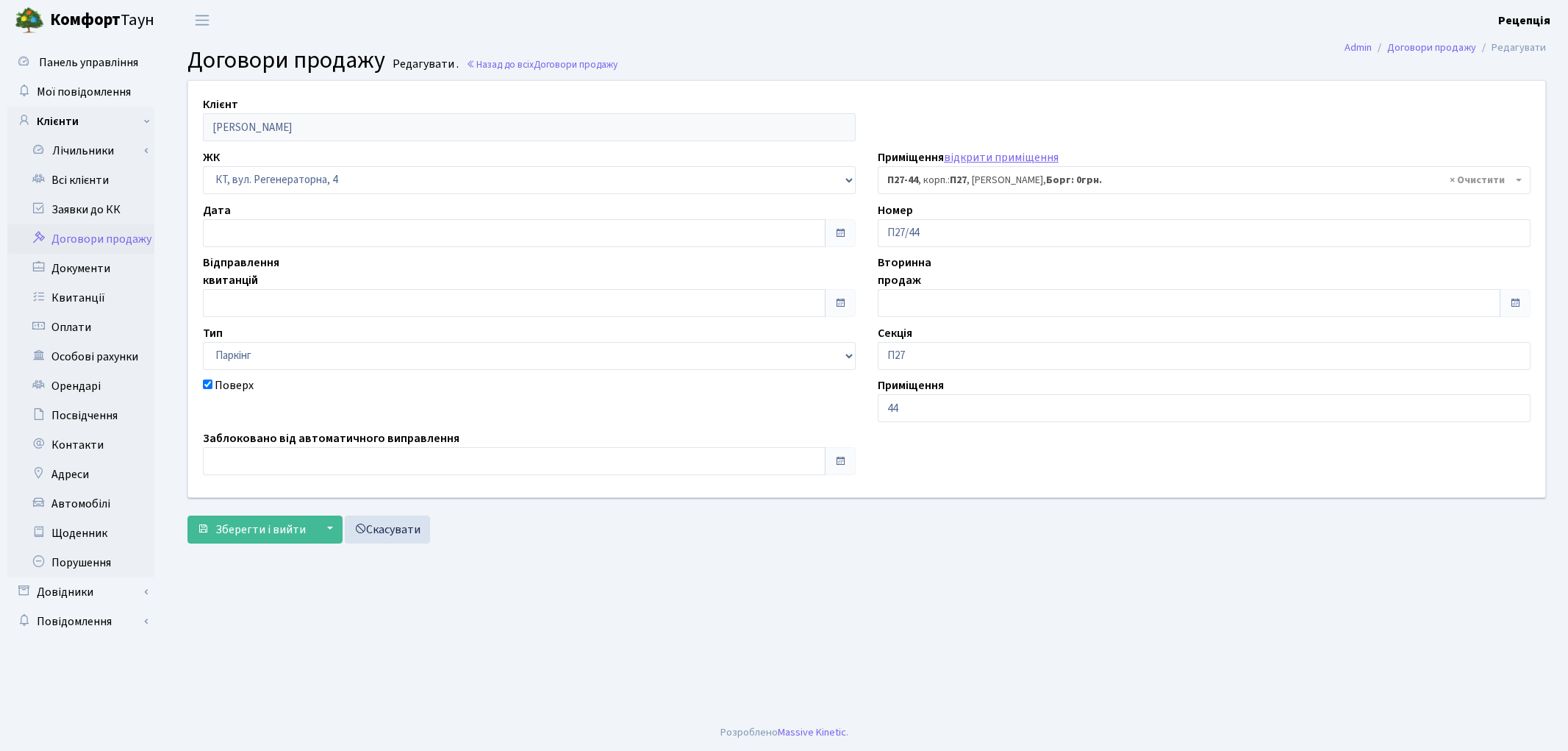
select select "10003"
click at [262, 311] on input "text" at bounding box center [514, 303] width 623 height 28
click at [302, 169] on td "10" at bounding box center [306, 162] width 22 height 22
type input "[DATE]"
click at [262, 530] on span "Зберегти і вийти" at bounding box center [260, 530] width 90 height 16
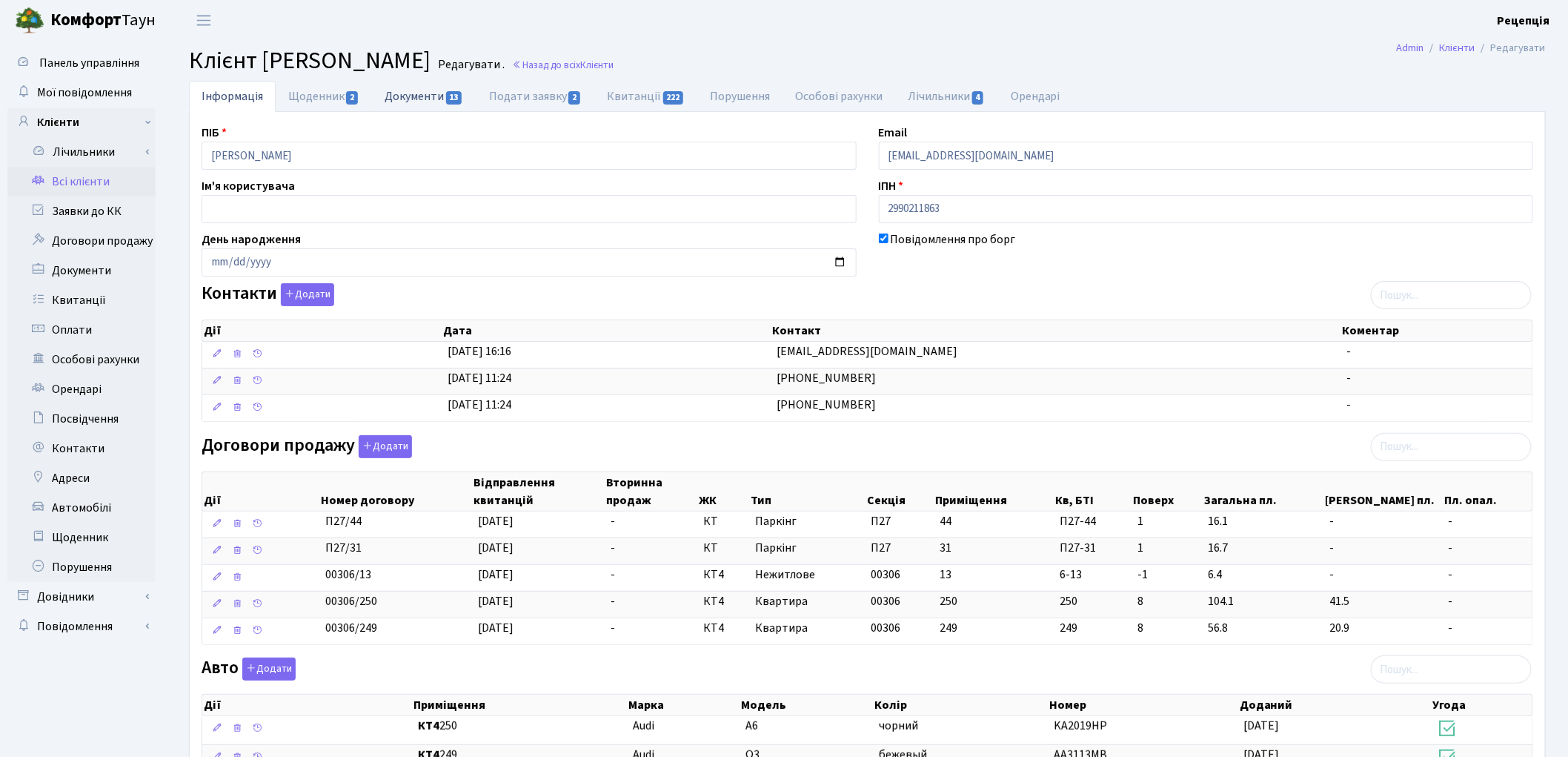
click at [424, 87] on link "Документи 13" at bounding box center [423, 96] width 104 height 30
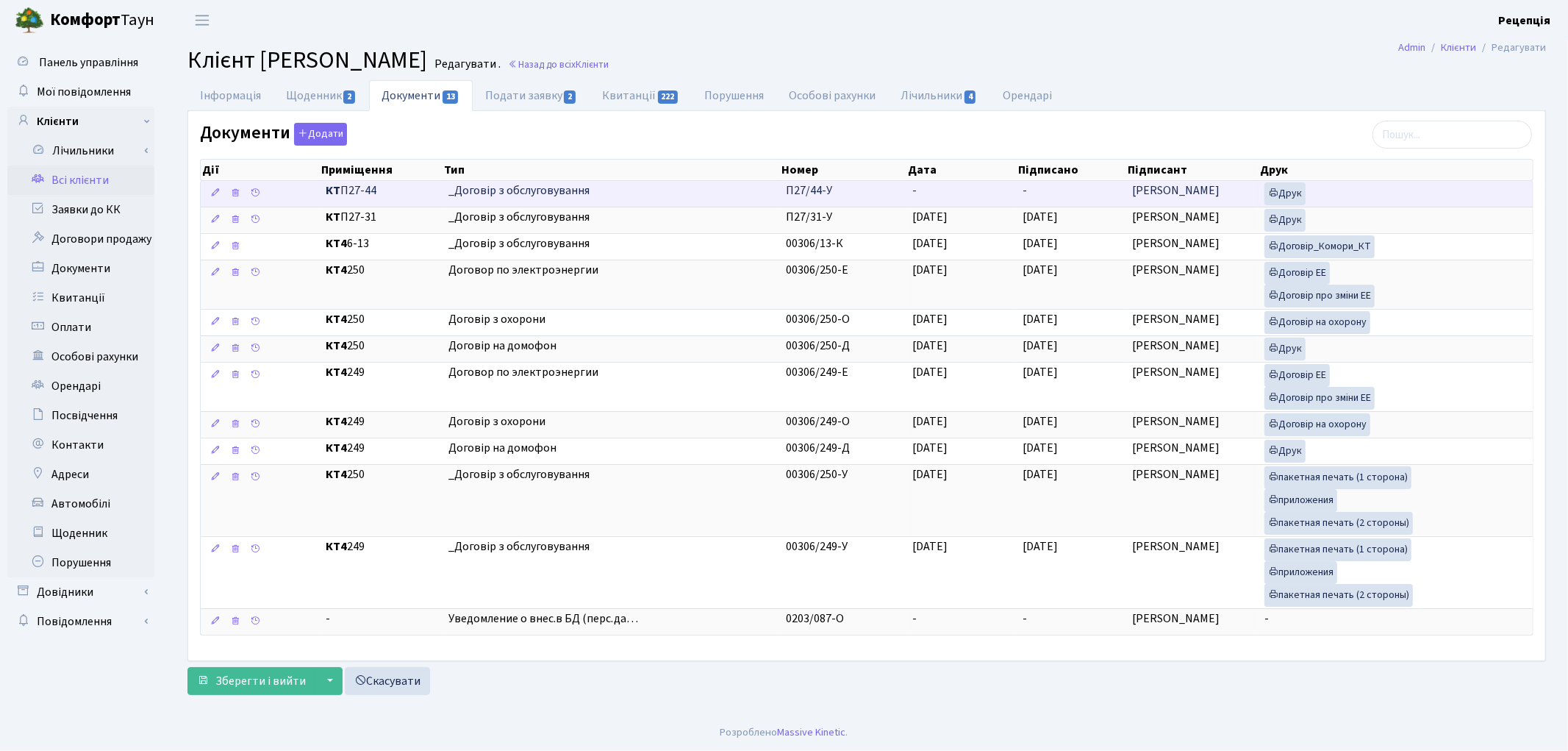
click at [923, 181] on td "-" at bounding box center [962, 194] width 110 height 26
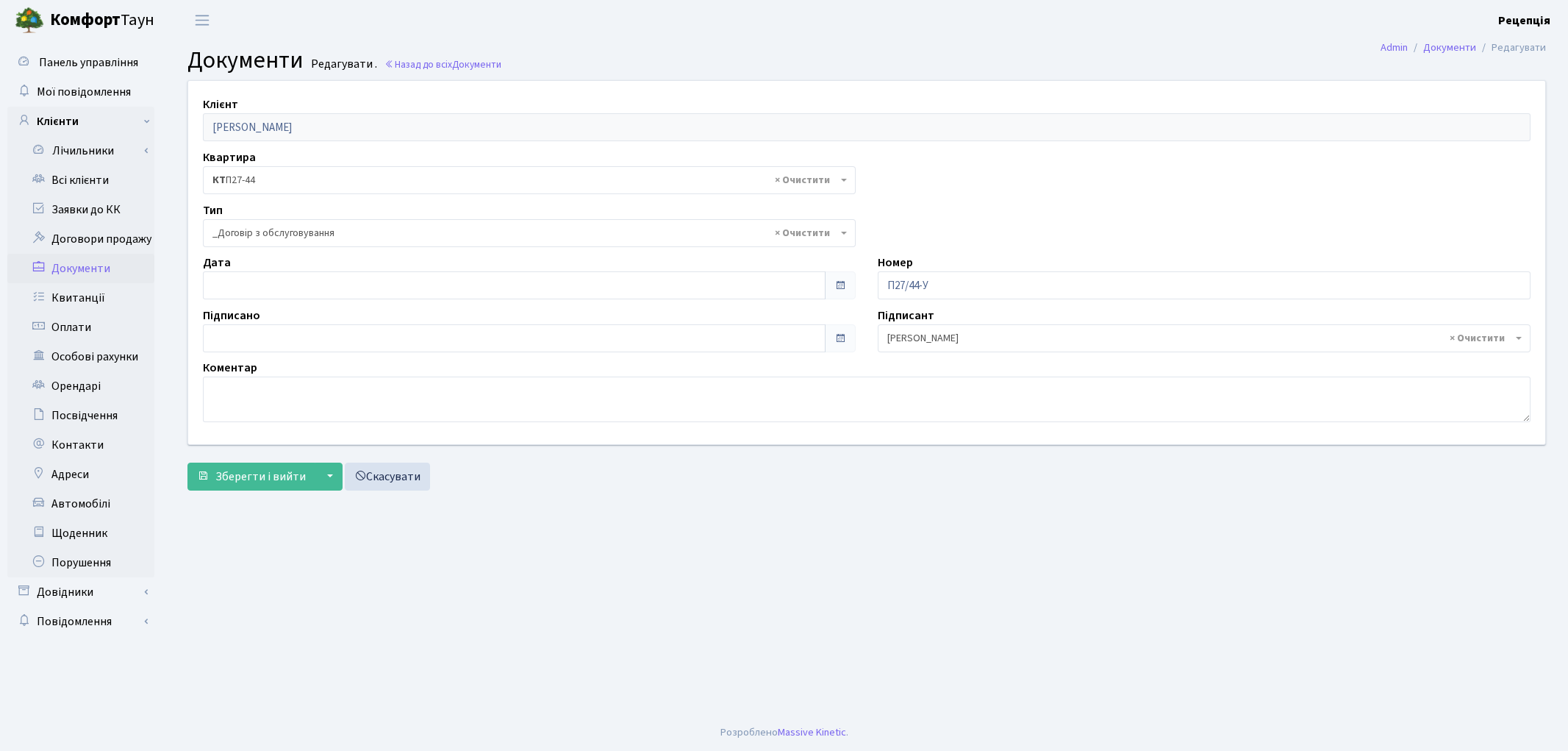
select select "289"
click at [259, 282] on input "text" at bounding box center [514, 285] width 623 height 28
type input "[DATE]"
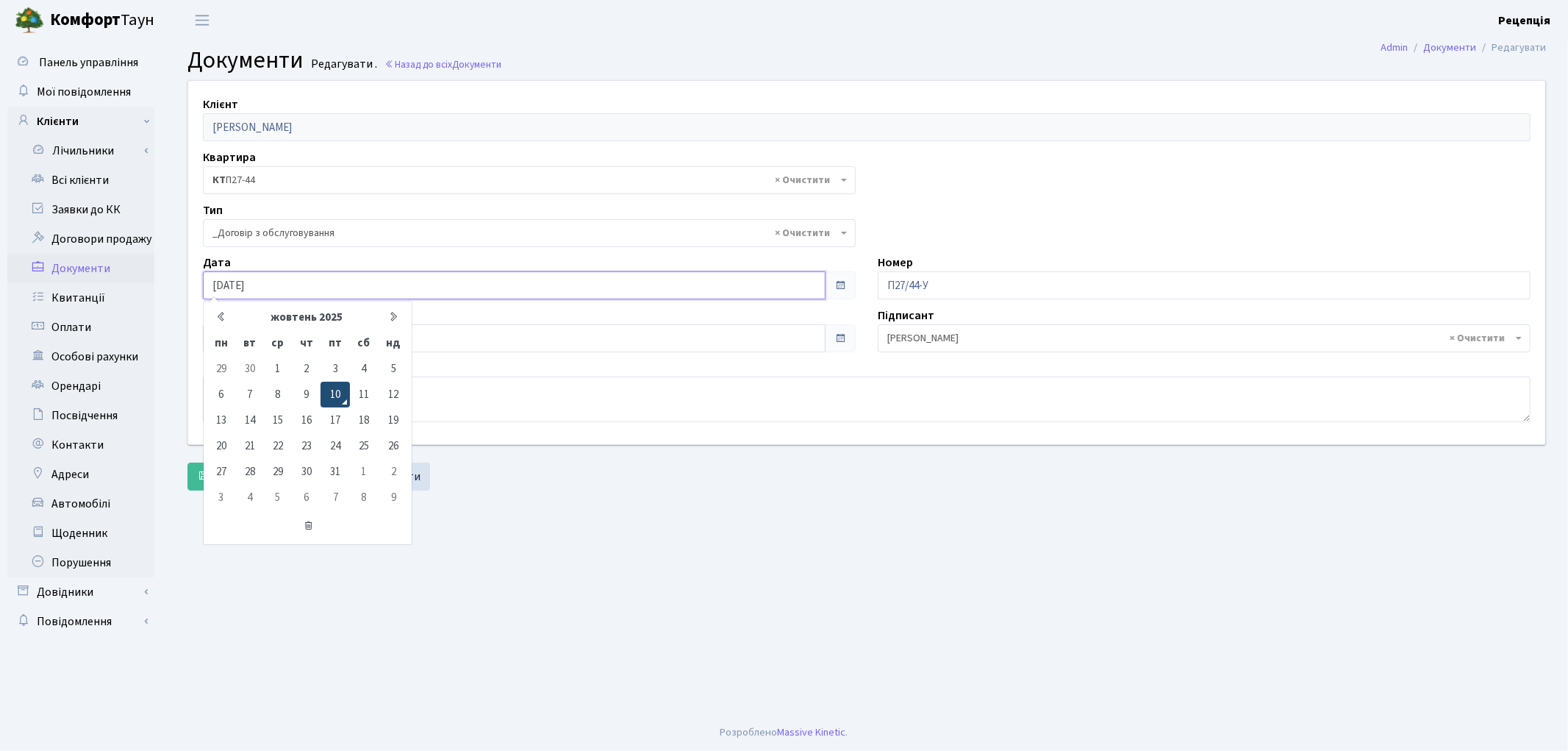
click at [332, 386] on td "10" at bounding box center [334, 394] width 28 height 26
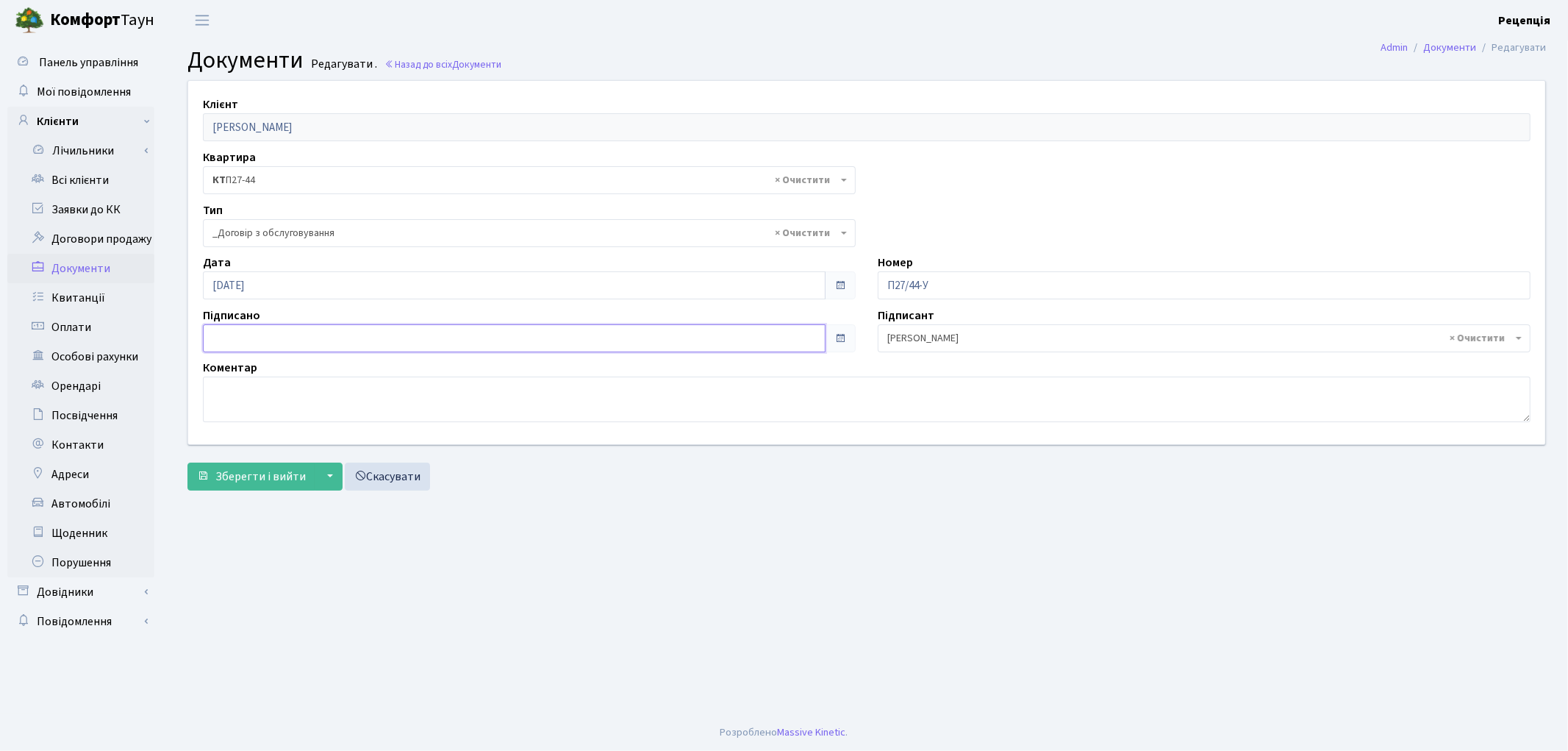
type input "[DATE]"
click at [291, 336] on input "[DATE]" at bounding box center [514, 338] width 623 height 28
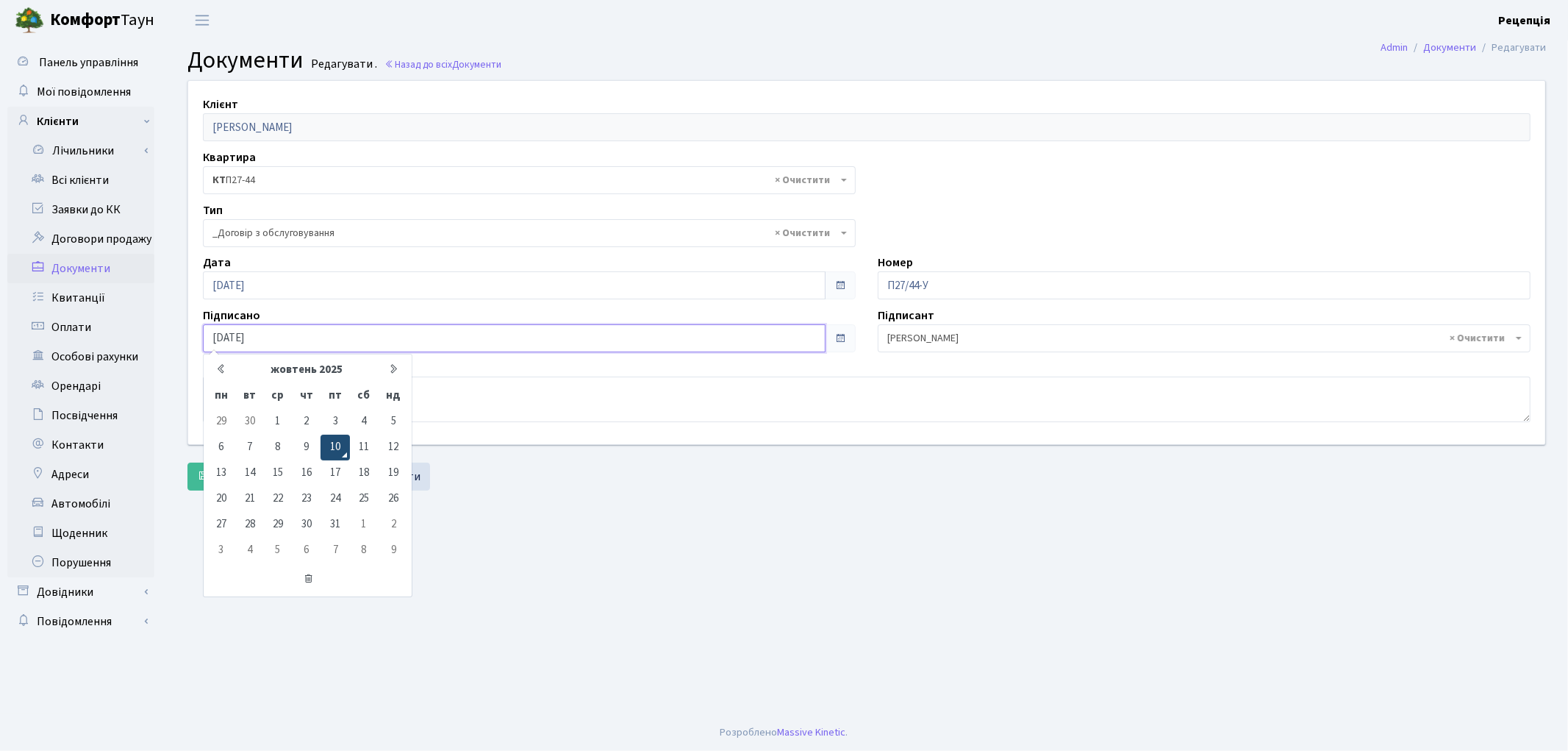
click at [329, 436] on td "10" at bounding box center [334, 448] width 28 height 26
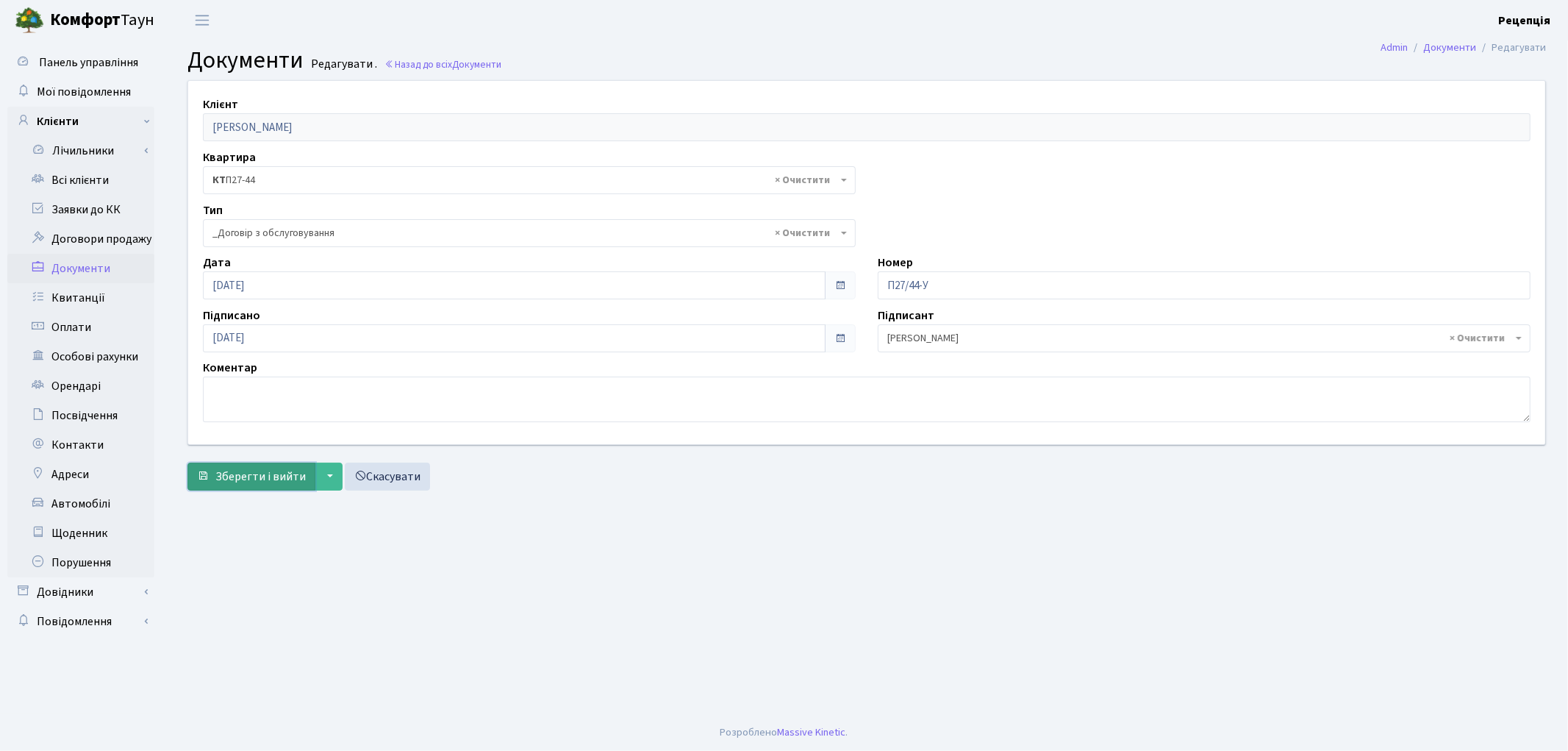
click at [277, 476] on span "Зберегти і вийти" at bounding box center [260, 476] width 90 height 16
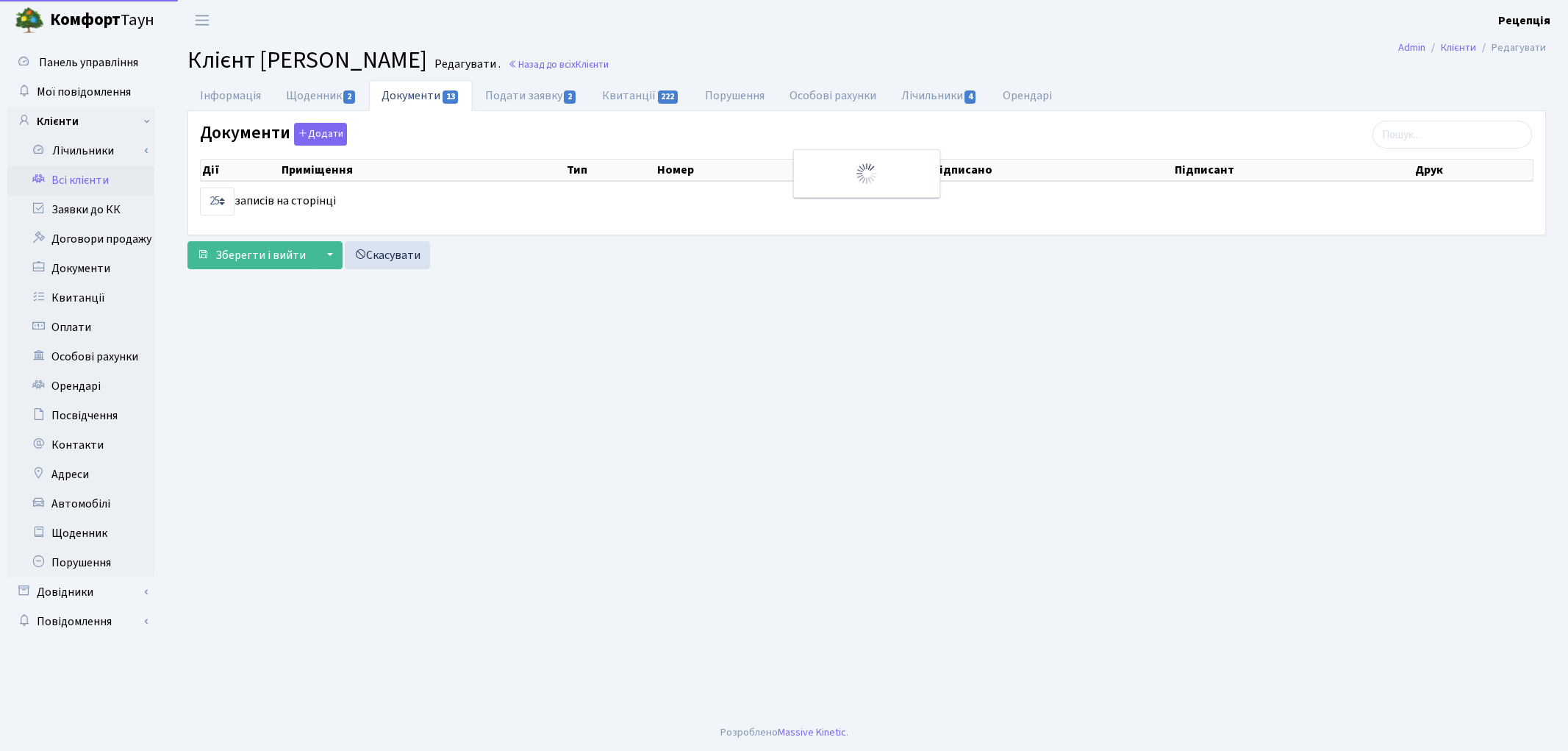
select select "25"
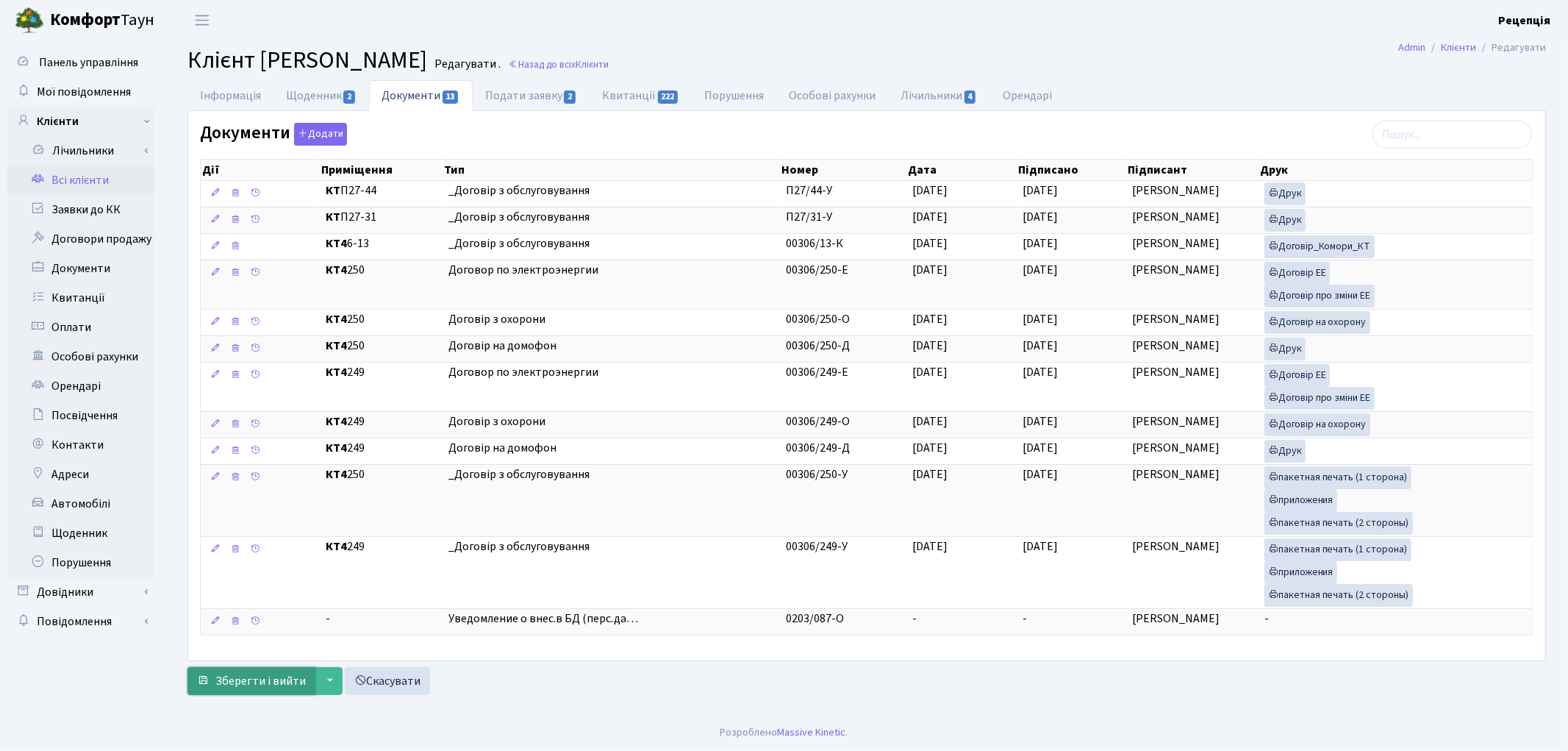
click at [262, 678] on span "Зберегти і вийти" at bounding box center [260, 680] width 90 height 16
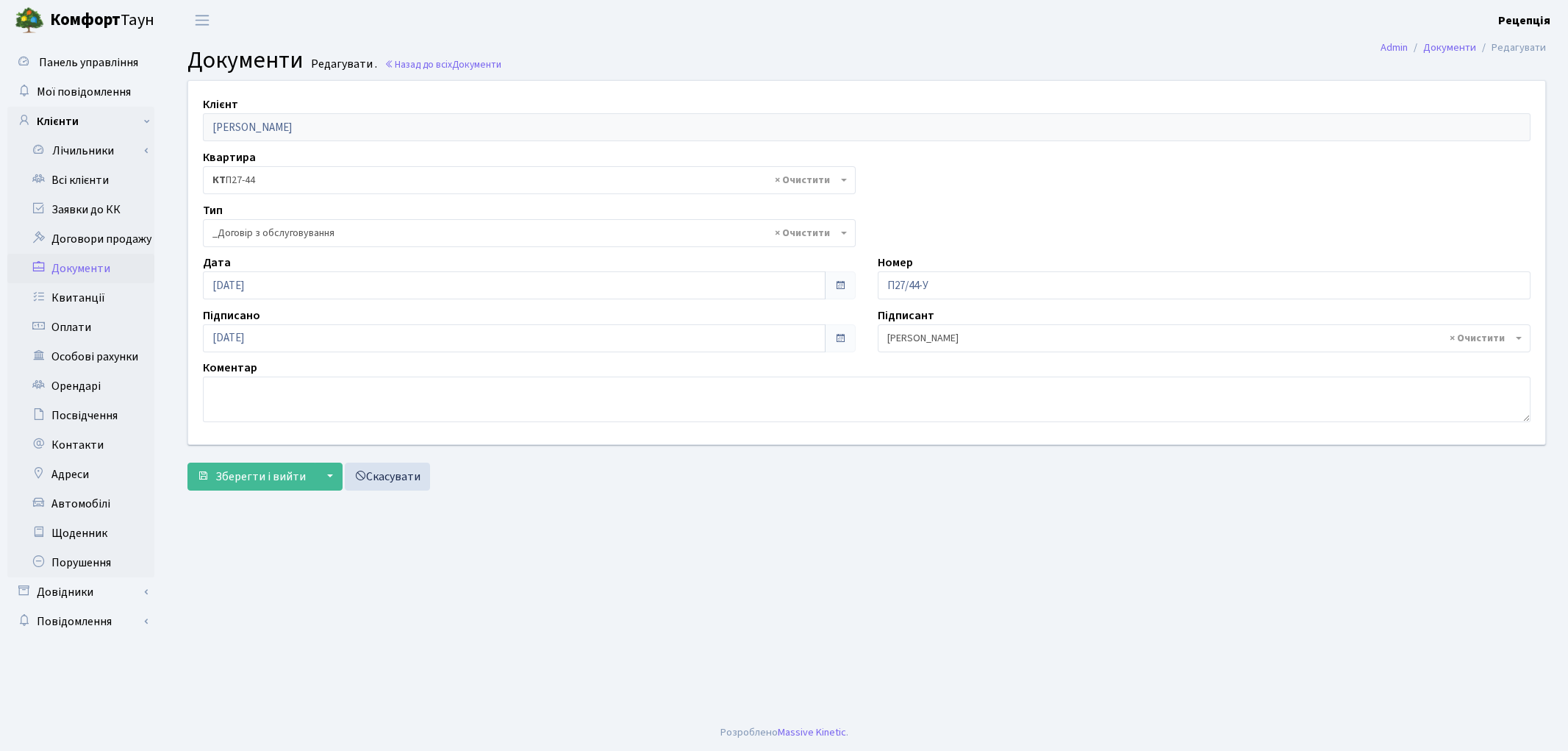
select select "289"
click at [91, 182] on link "Всі клієнти" at bounding box center [80, 180] width 147 height 29
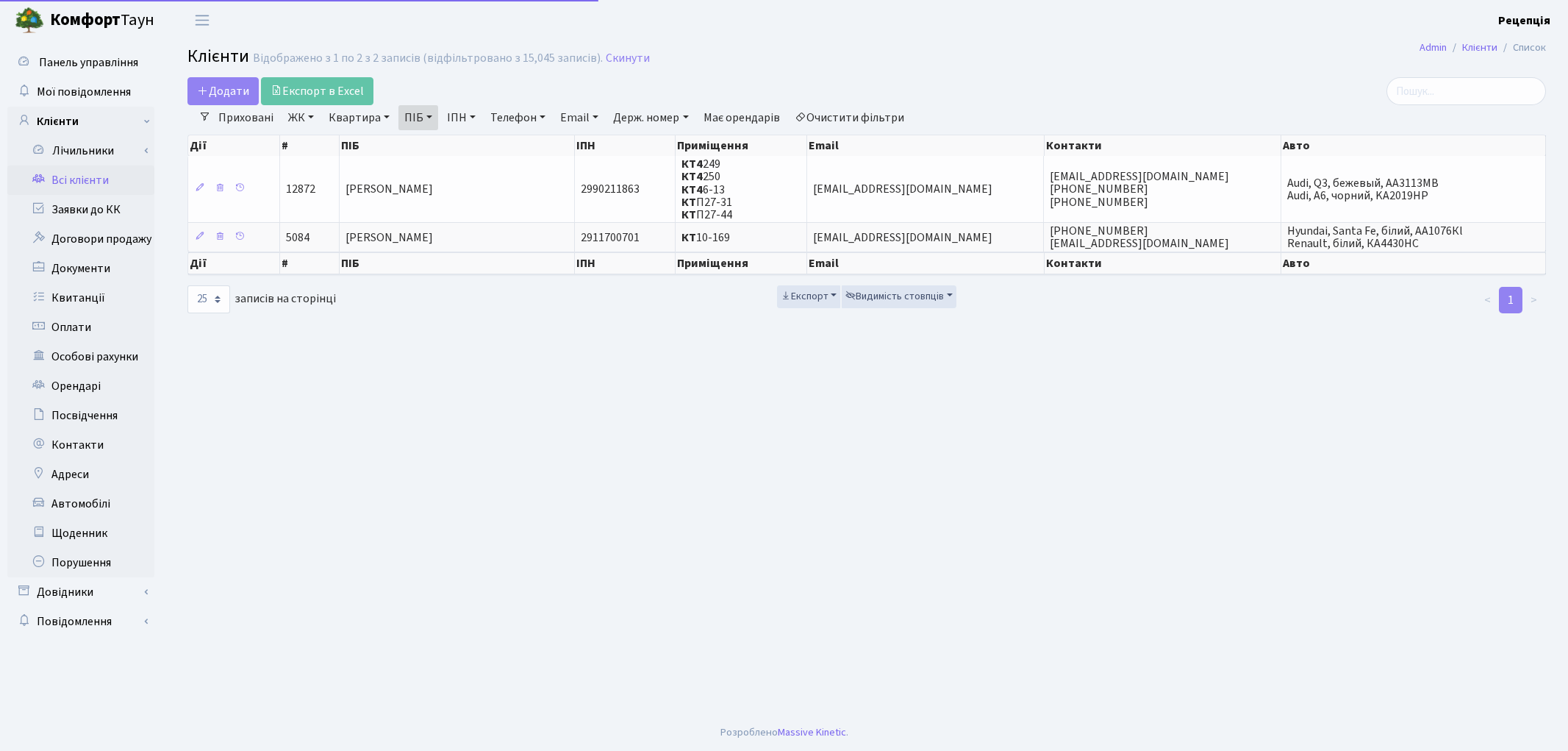
select select "25"
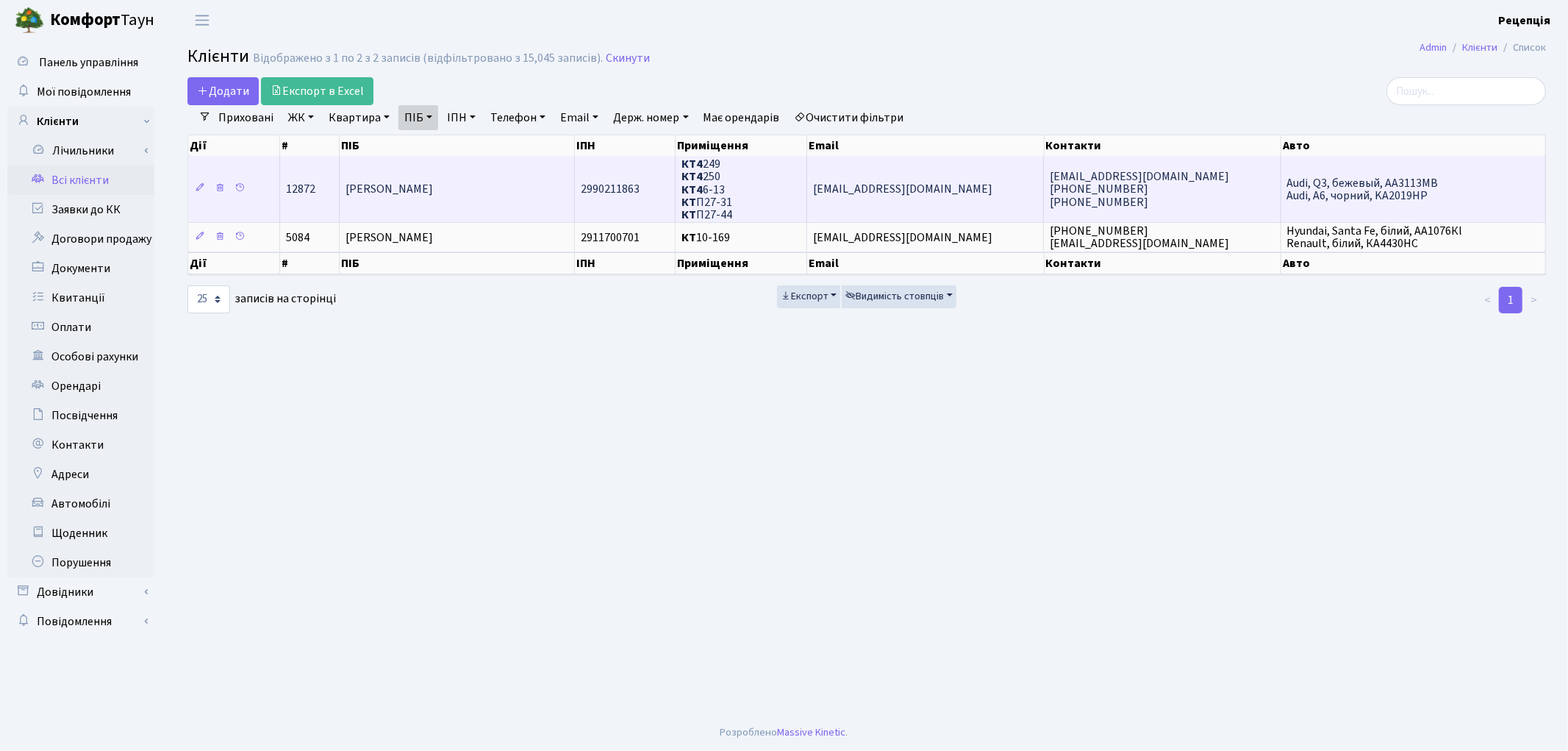
click at [515, 192] on td "[PERSON_NAME]" at bounding box center [457, 189] width 235 height 67
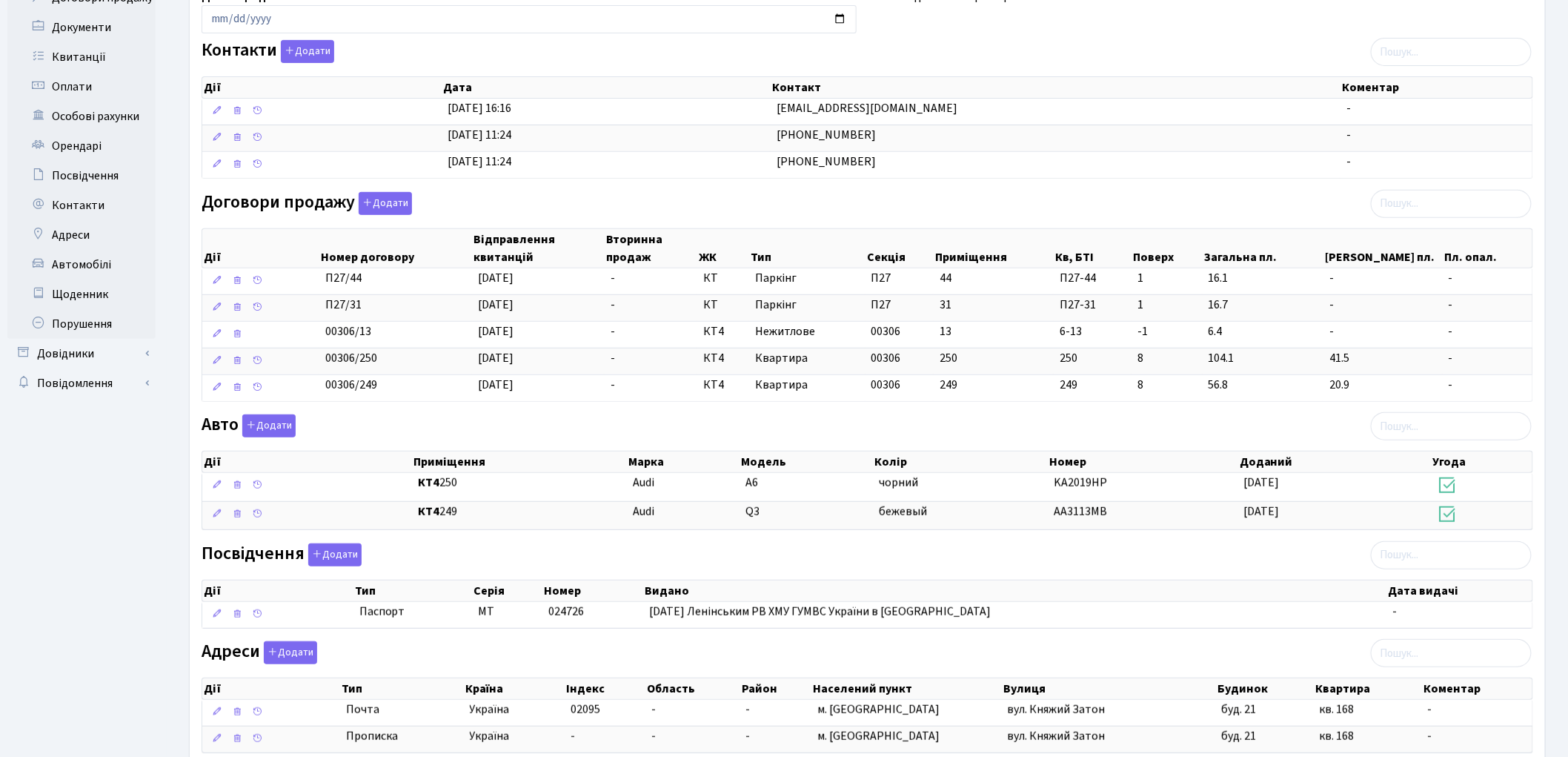
scroll to position [347, 0]
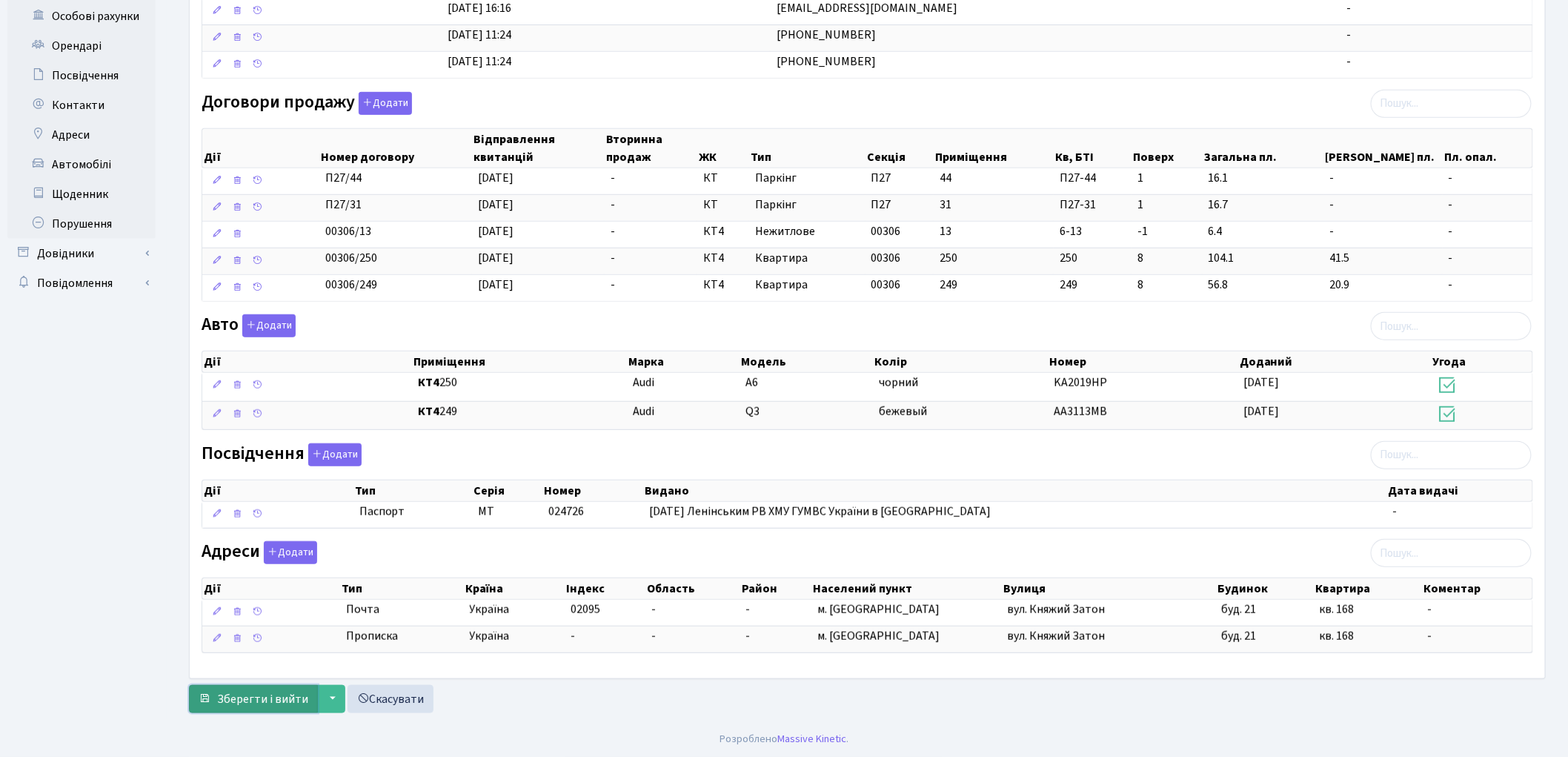
click at [276, 700] on span "Зберегти і вийти" at bounding box center [262, 699] width 91 height 16
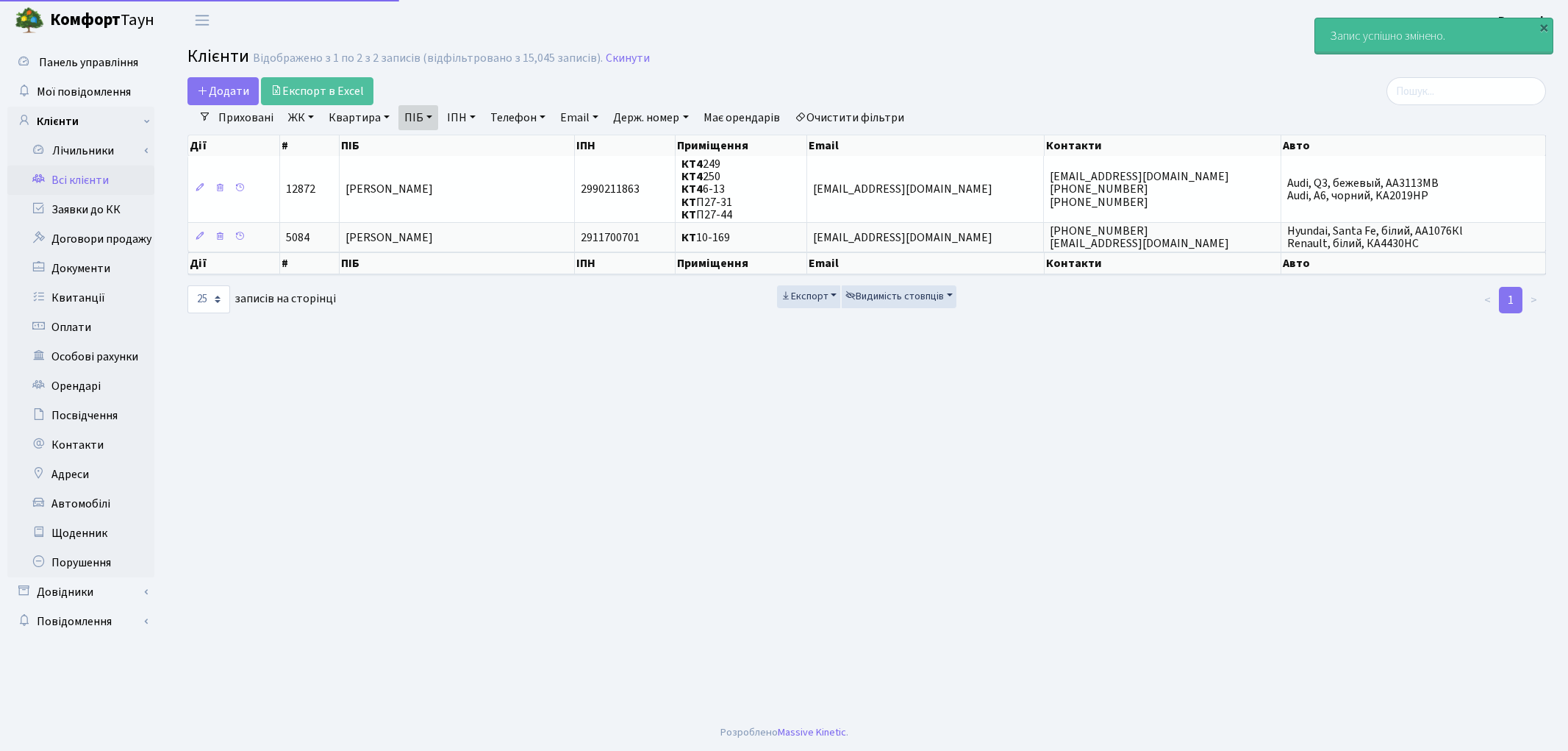
select select "25"
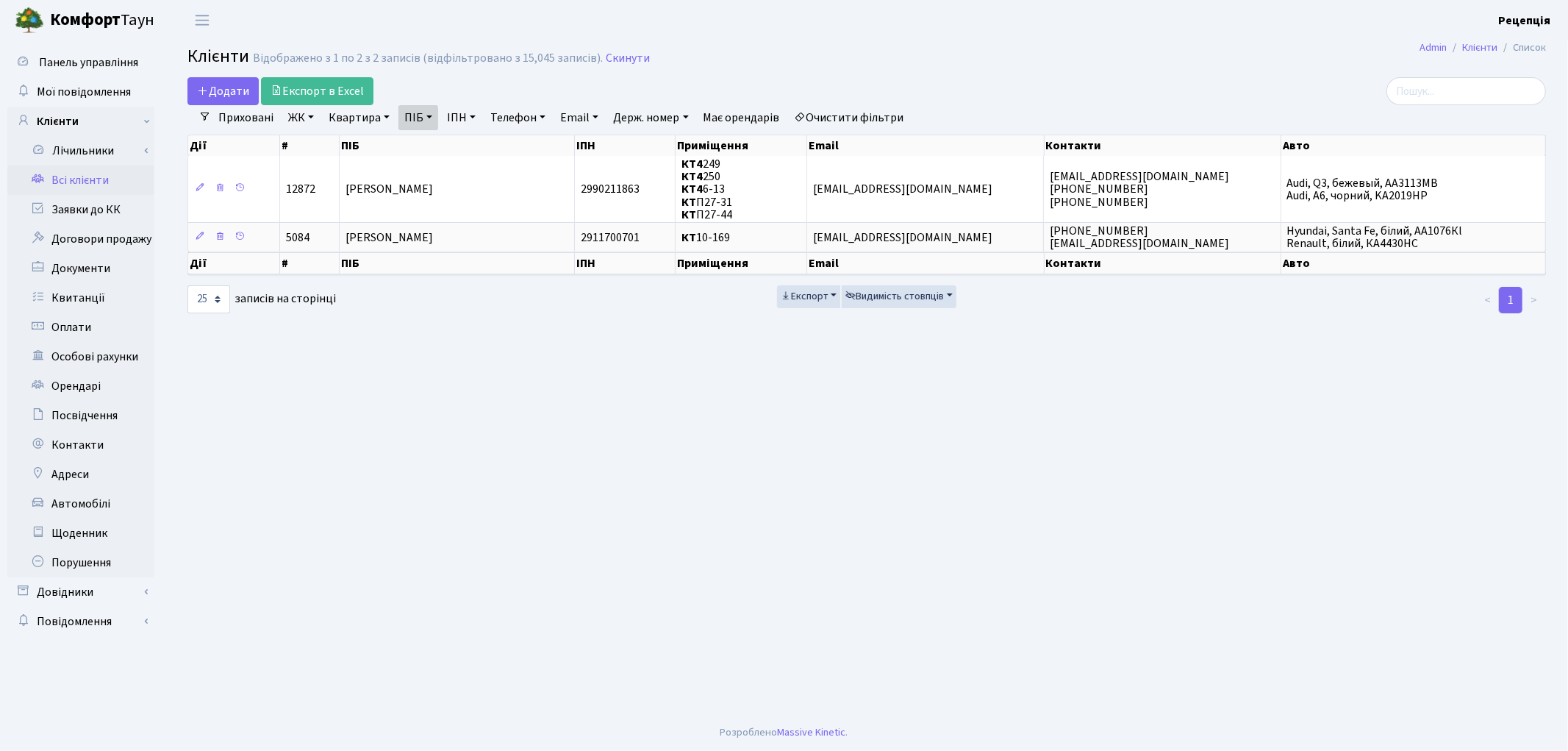
click at [850, 108] on link "Очистити фільтри" at bounding box center [850, 118] width 122 height 25
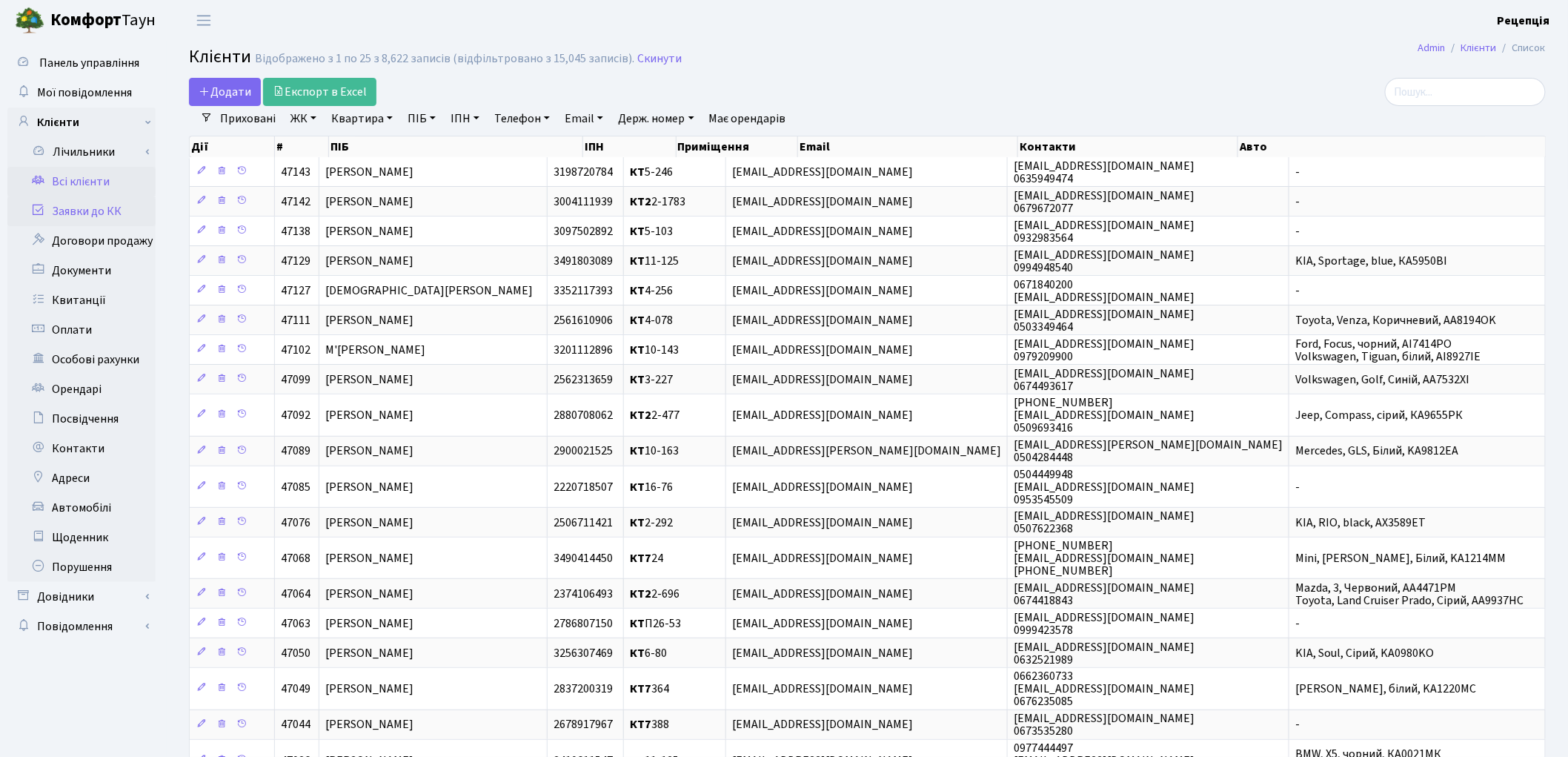
click at [85, 204] on link "Заявки до КК" at bounding box center [81, 211] width 148 height 29
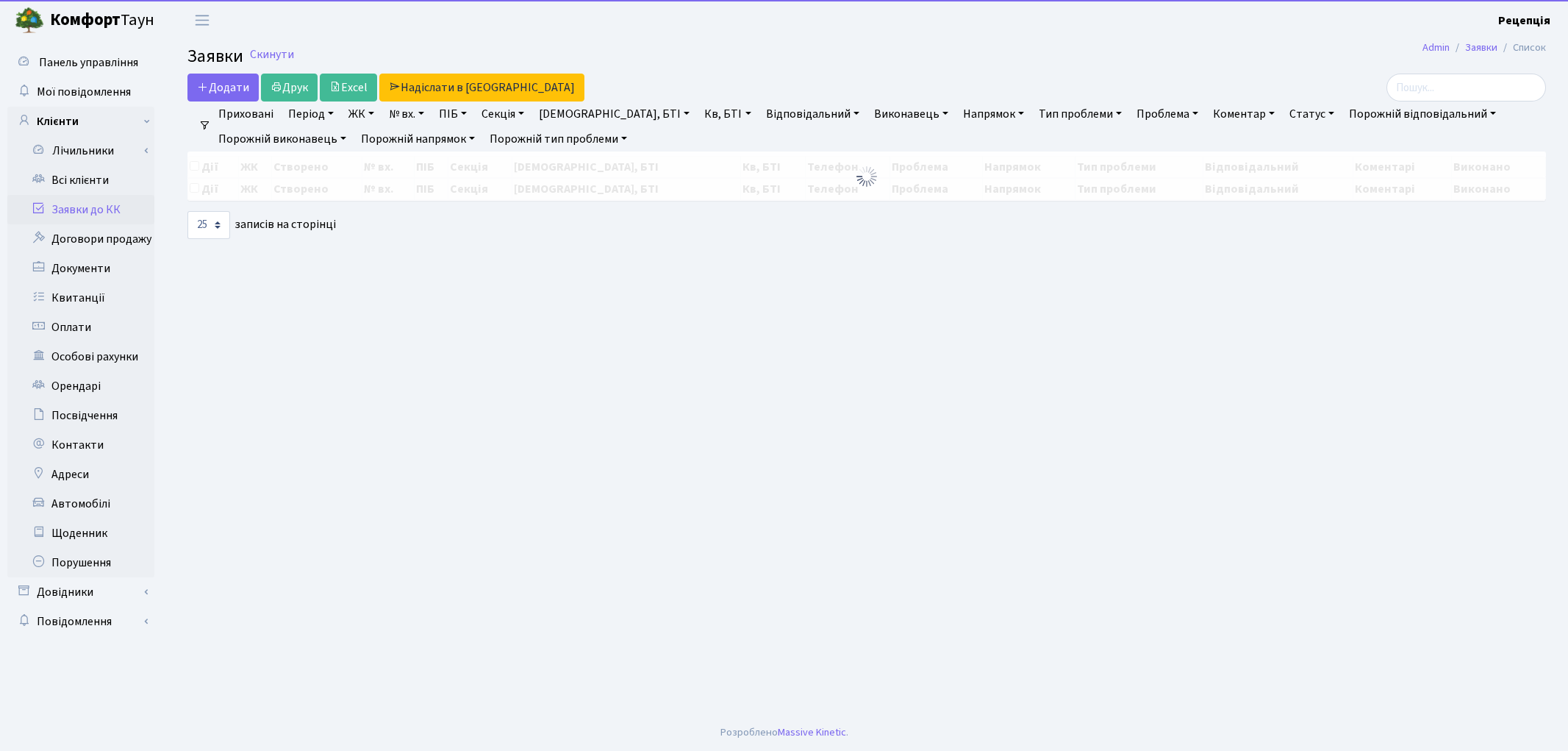
select select "25"
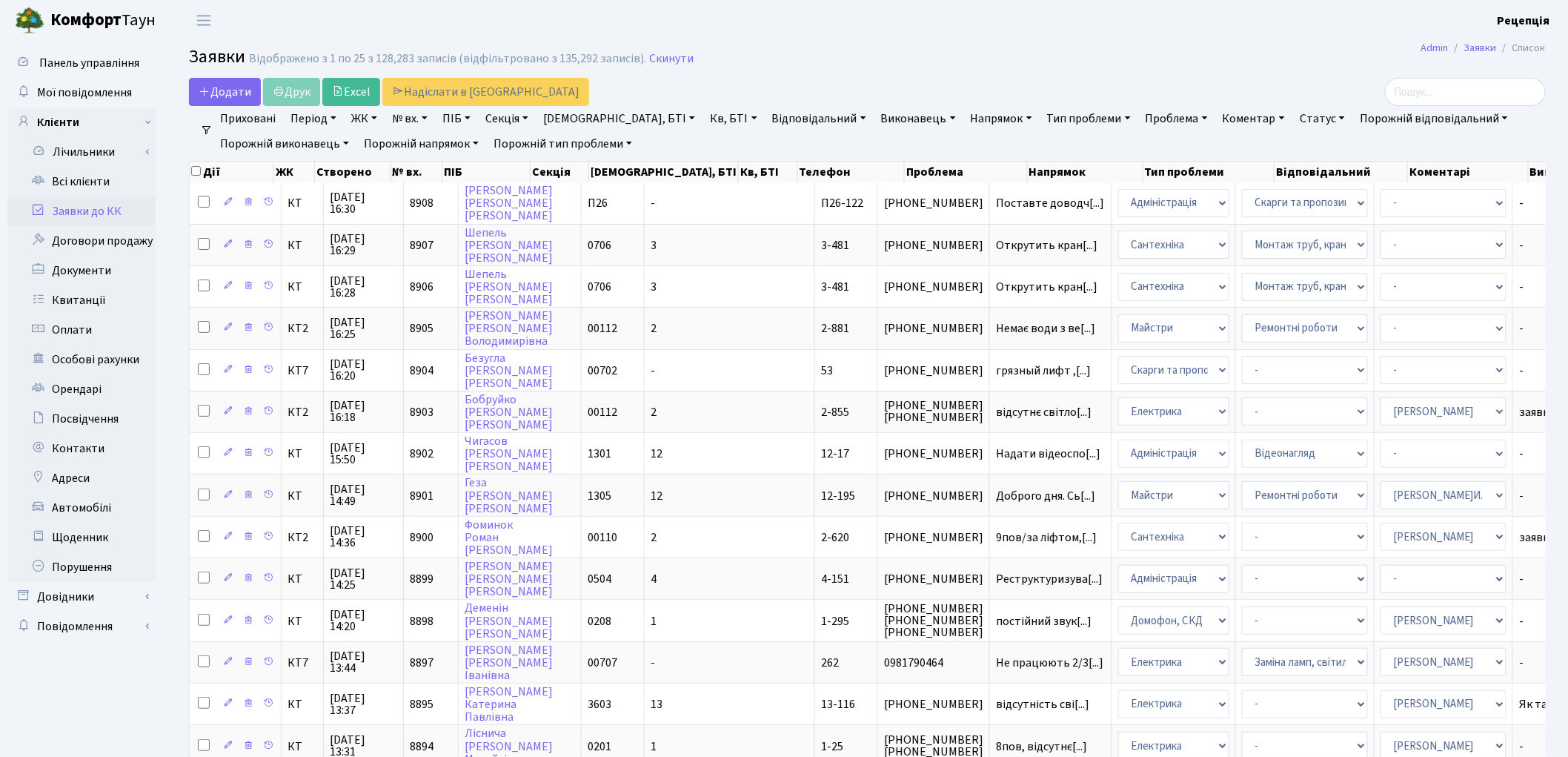
click at [93, 204] on link "Заявки до КК" at bounding box center [81, 211] width 148 height 29
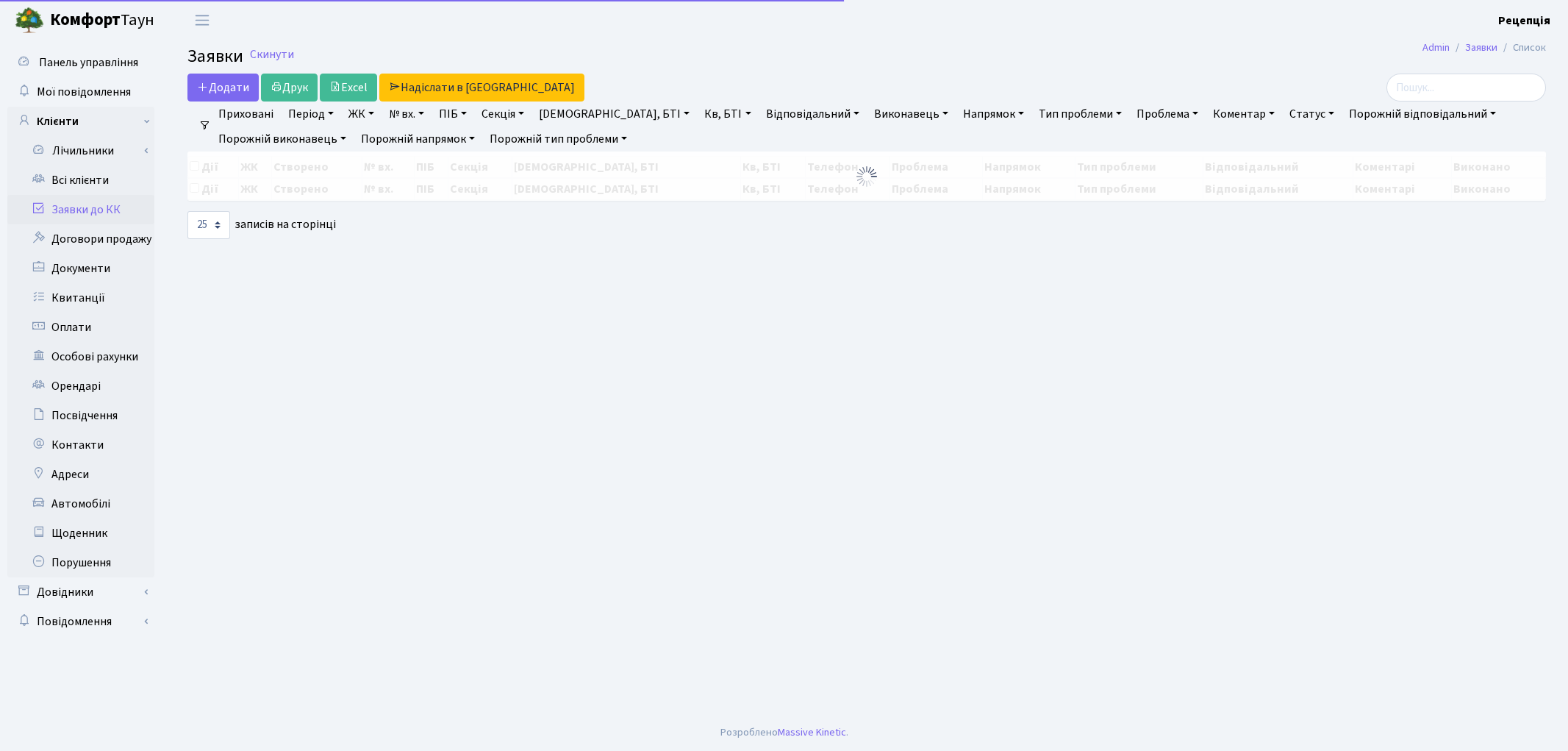
select select "25"
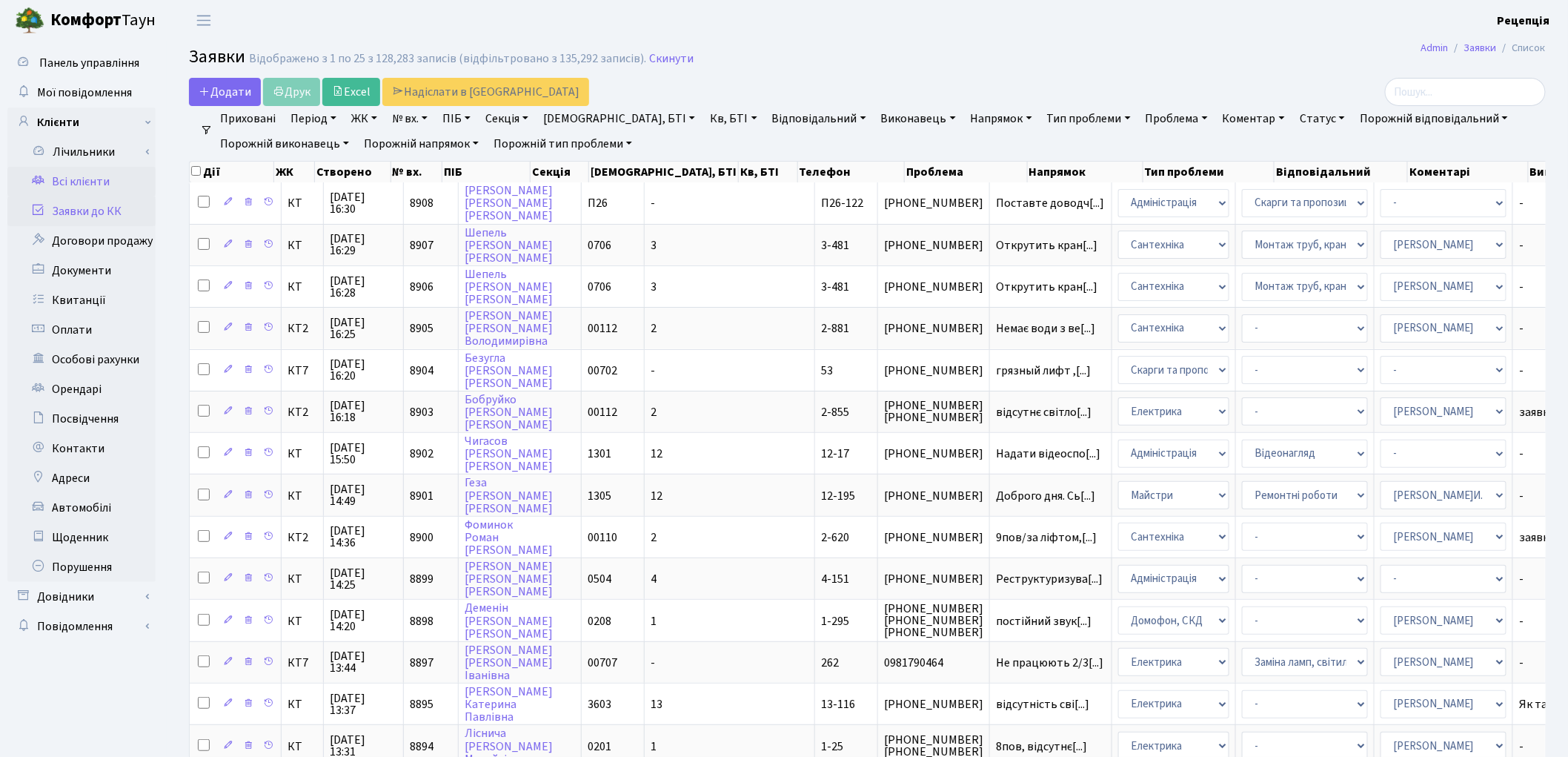
click at [85, 178] on link "Всі клієнти" at bounding box center [81, 181] width 148 height 29
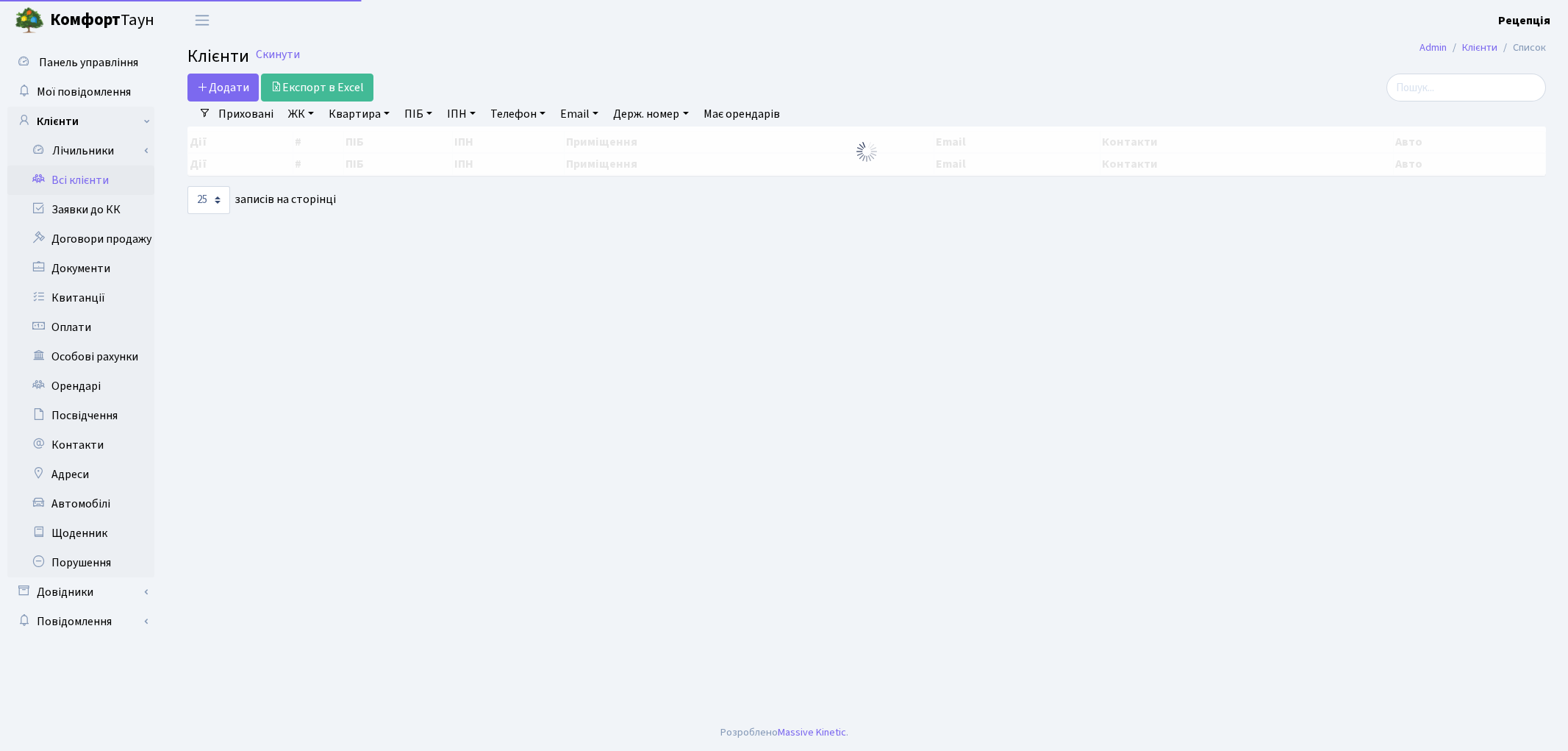
select select "25"
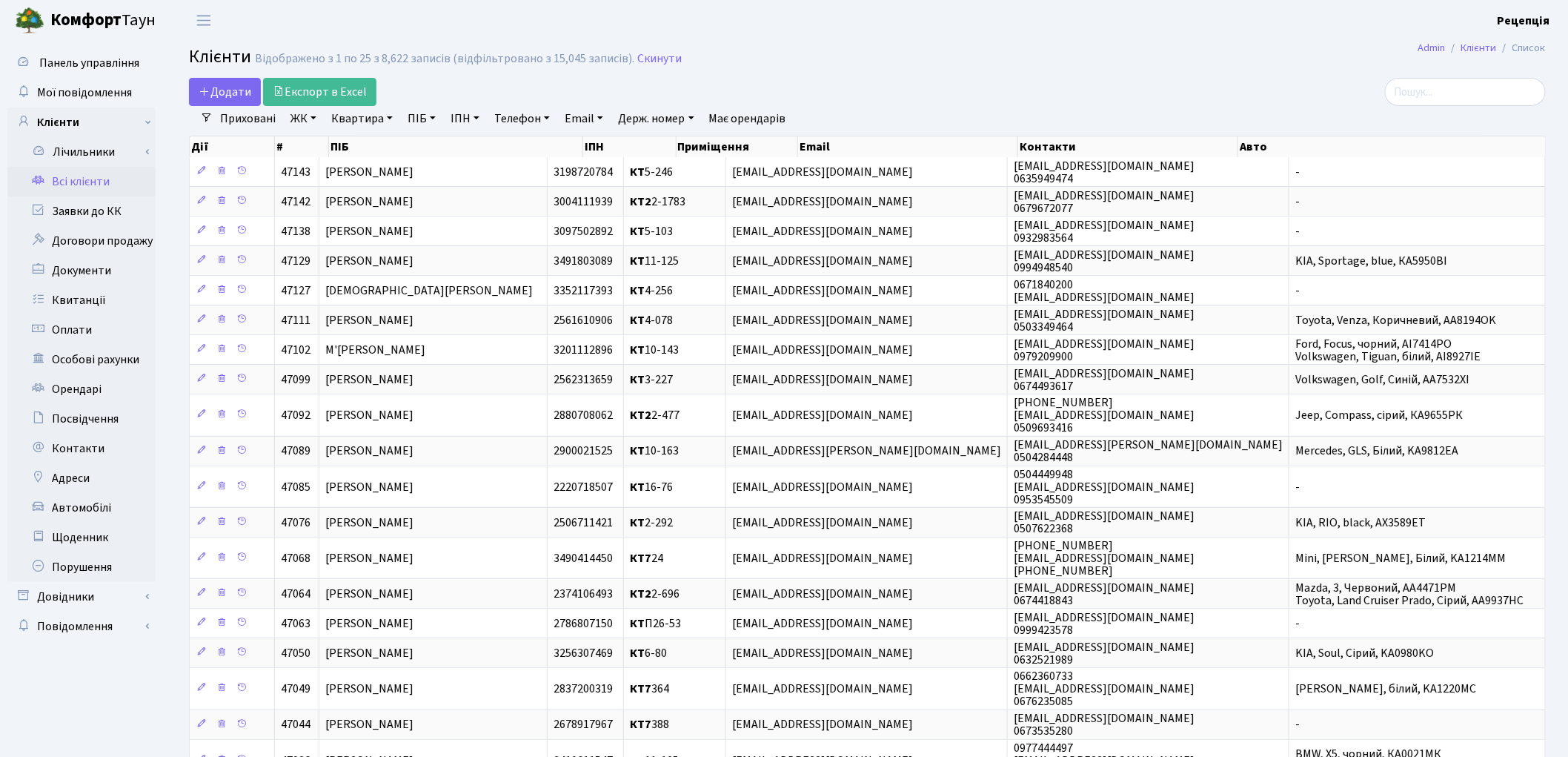
click at [302, 123] on link "ЖК" at bounding box center [303, 119] width 38 height 25
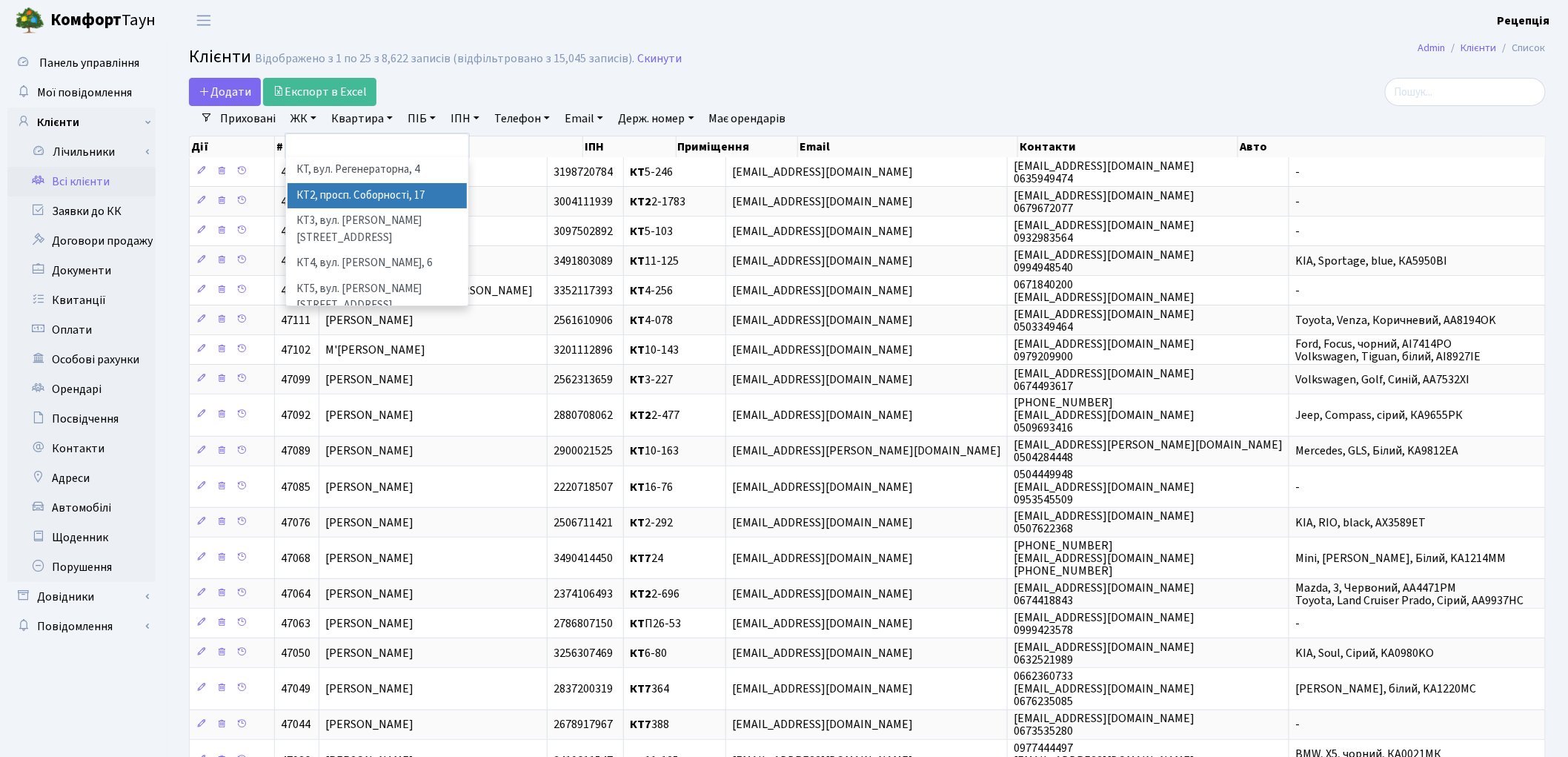
click at [347, 186] on li "КТ2, просп. Соборності, 17" at bounding box center [377, 196] width 179 height 26
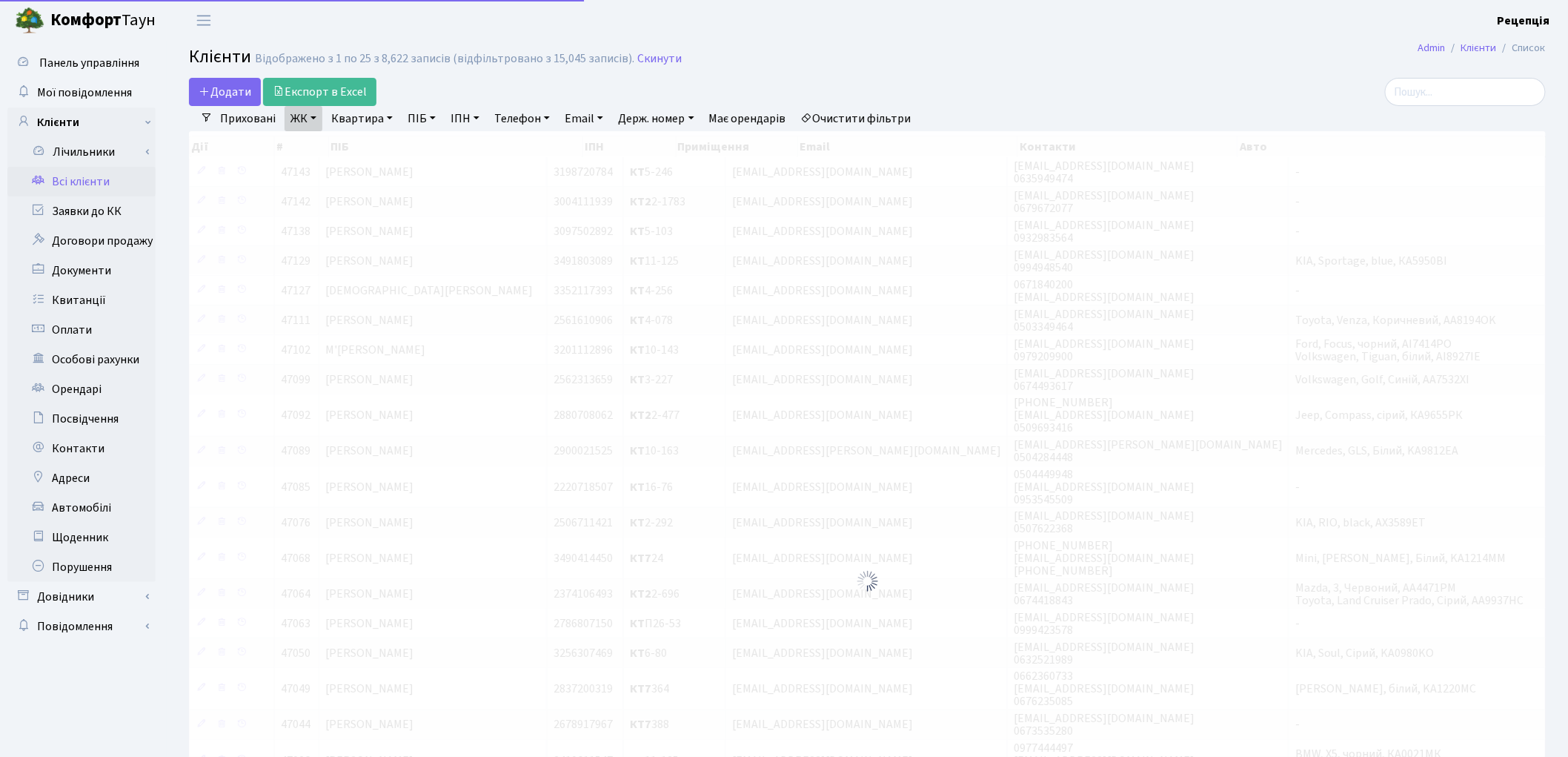
click at [387, 117] on link "Квартира" at bounding box center [362, 119] width 74 height 25
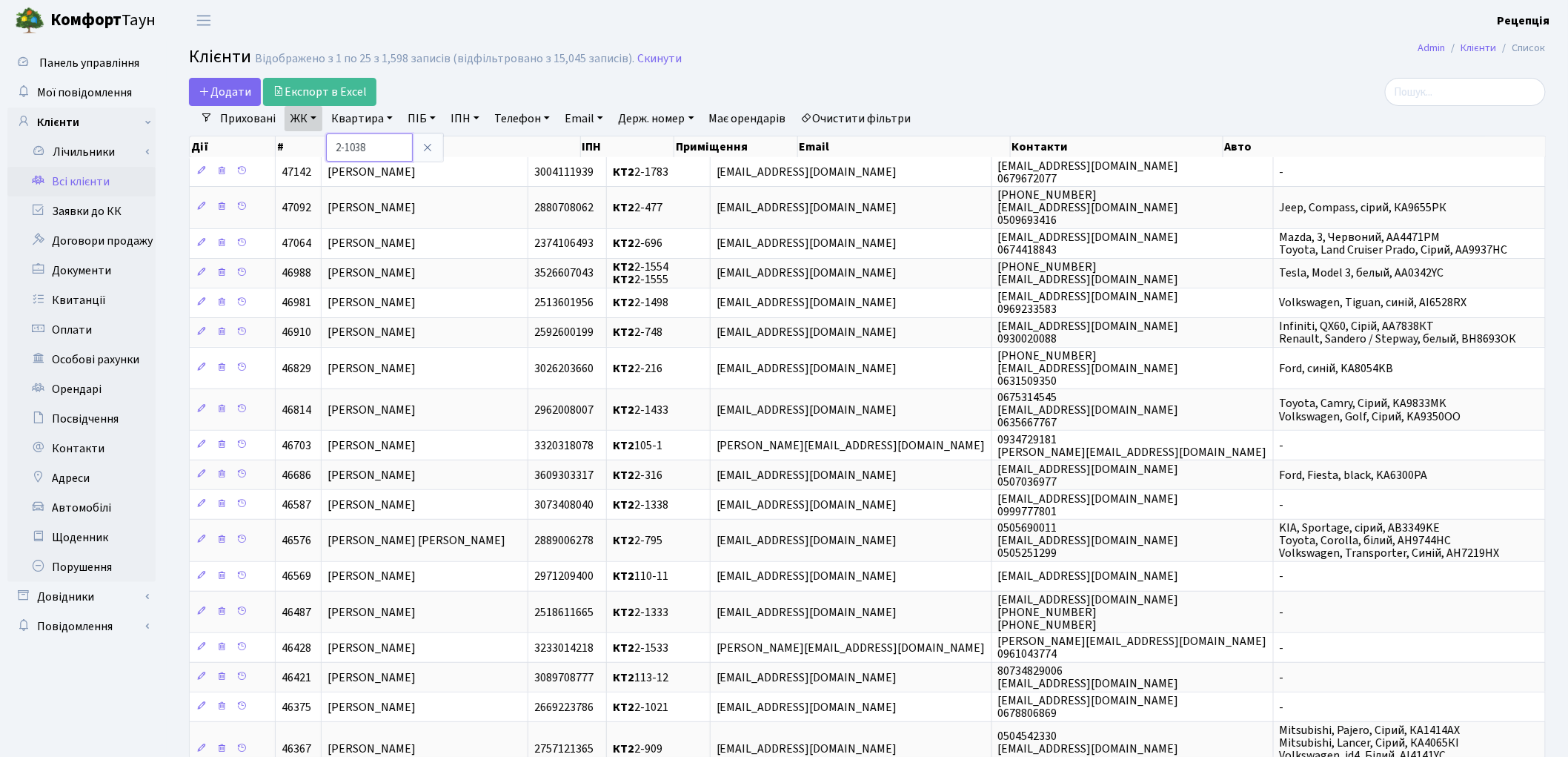
type input "2-1038"
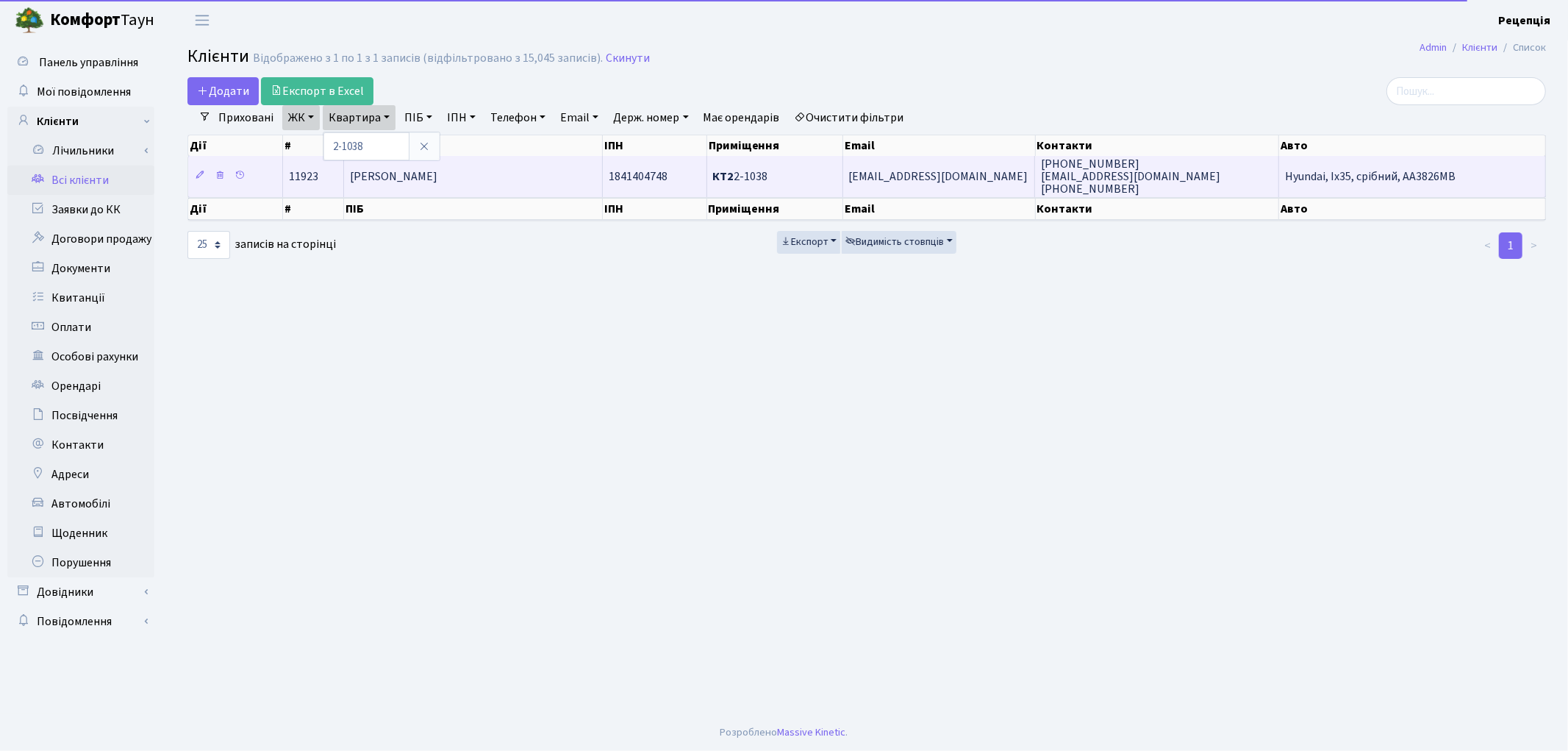
click at [535, 180] on td "Перцева Тетяна Володимирівна" at bounding box center [473, 176] width 259 height 41
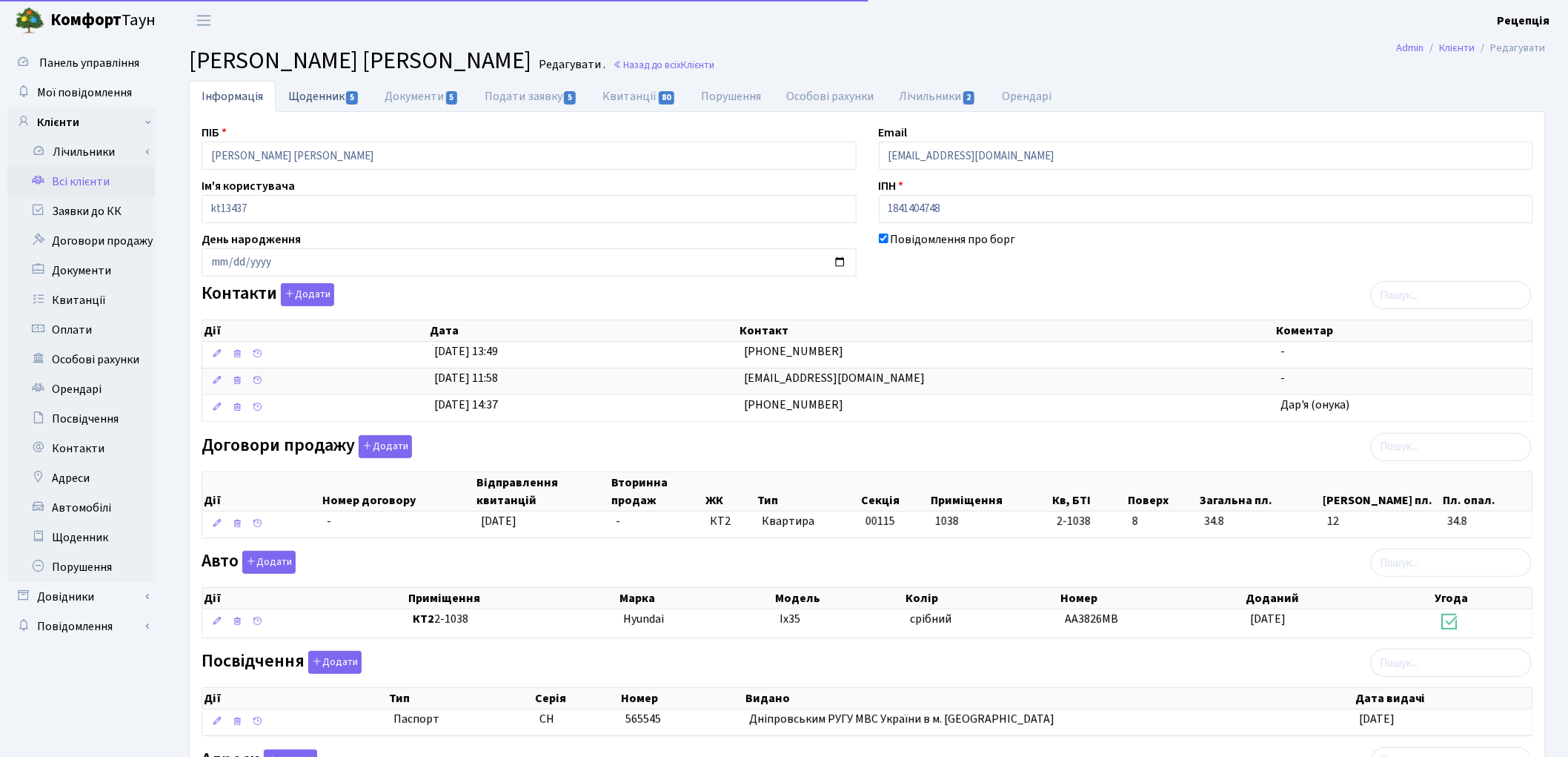
click at [327, 93] on link "Щоденник 5" at bounding box center [324, 96] width 96 height 30
select select "25"
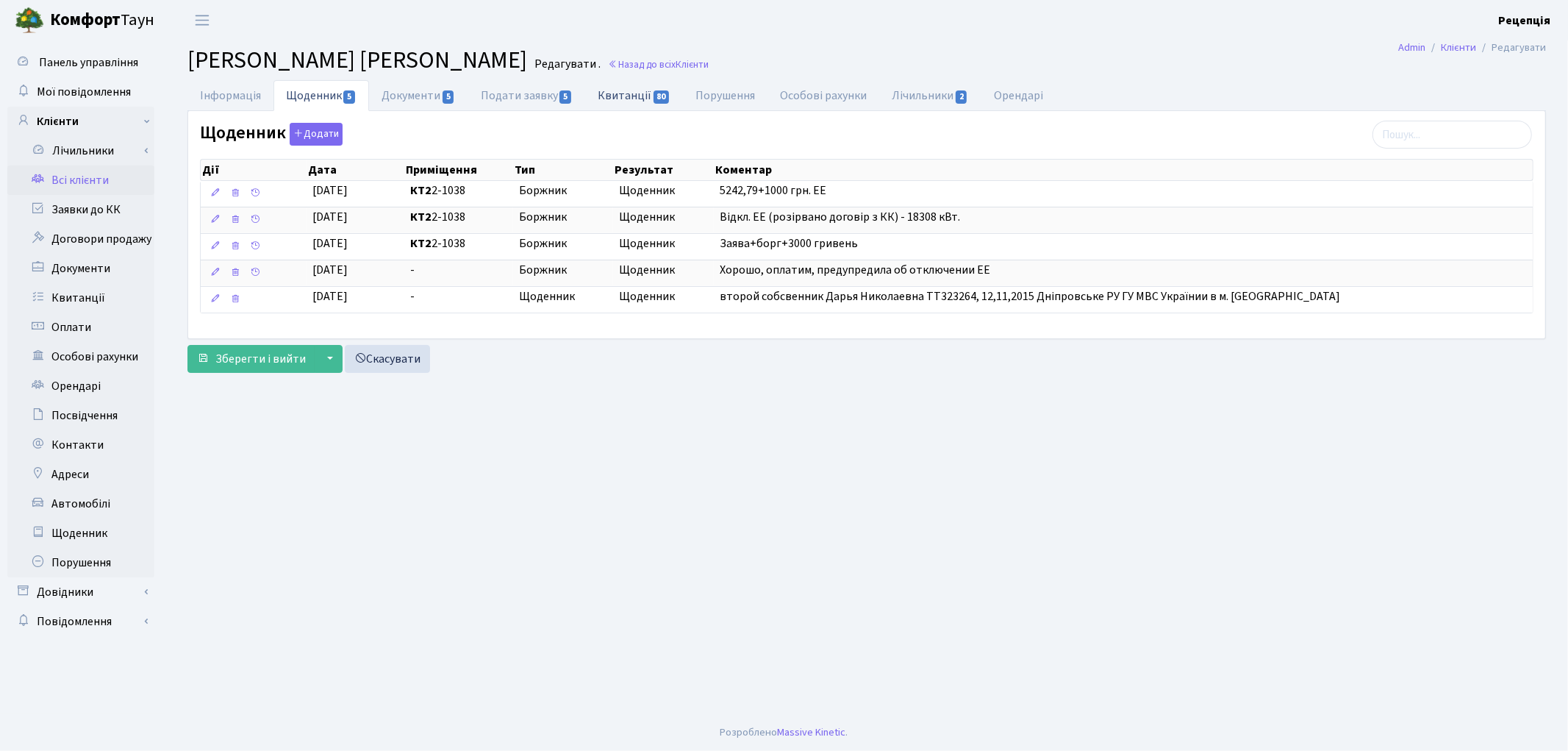
click at [628, 89] on link "Квитанції 80" at bounding box center [634, 95] width 98 height 30
select select "25"
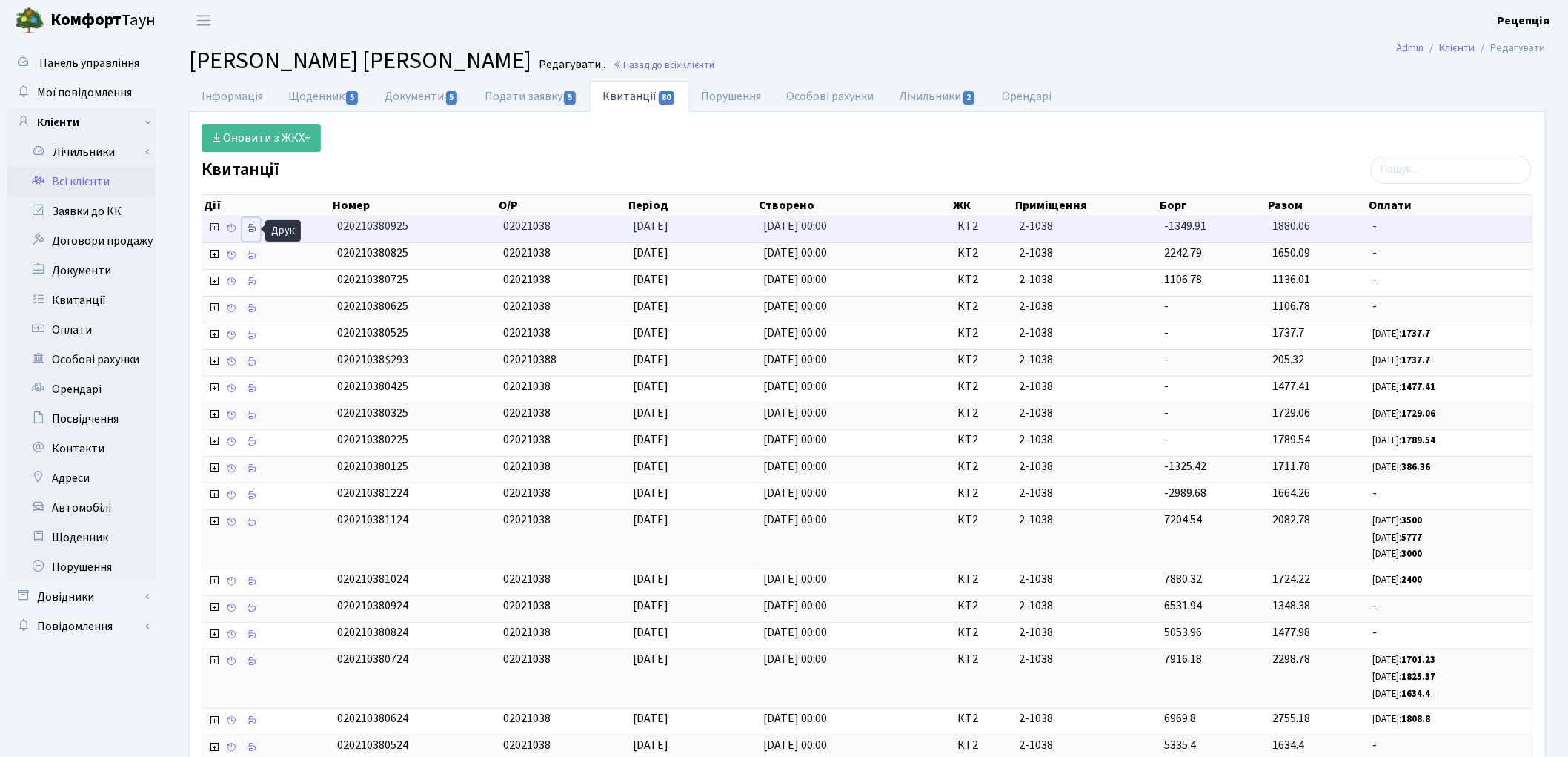
click at [248, 226] on icon at bounding box center [251, 228] width 11 height 11
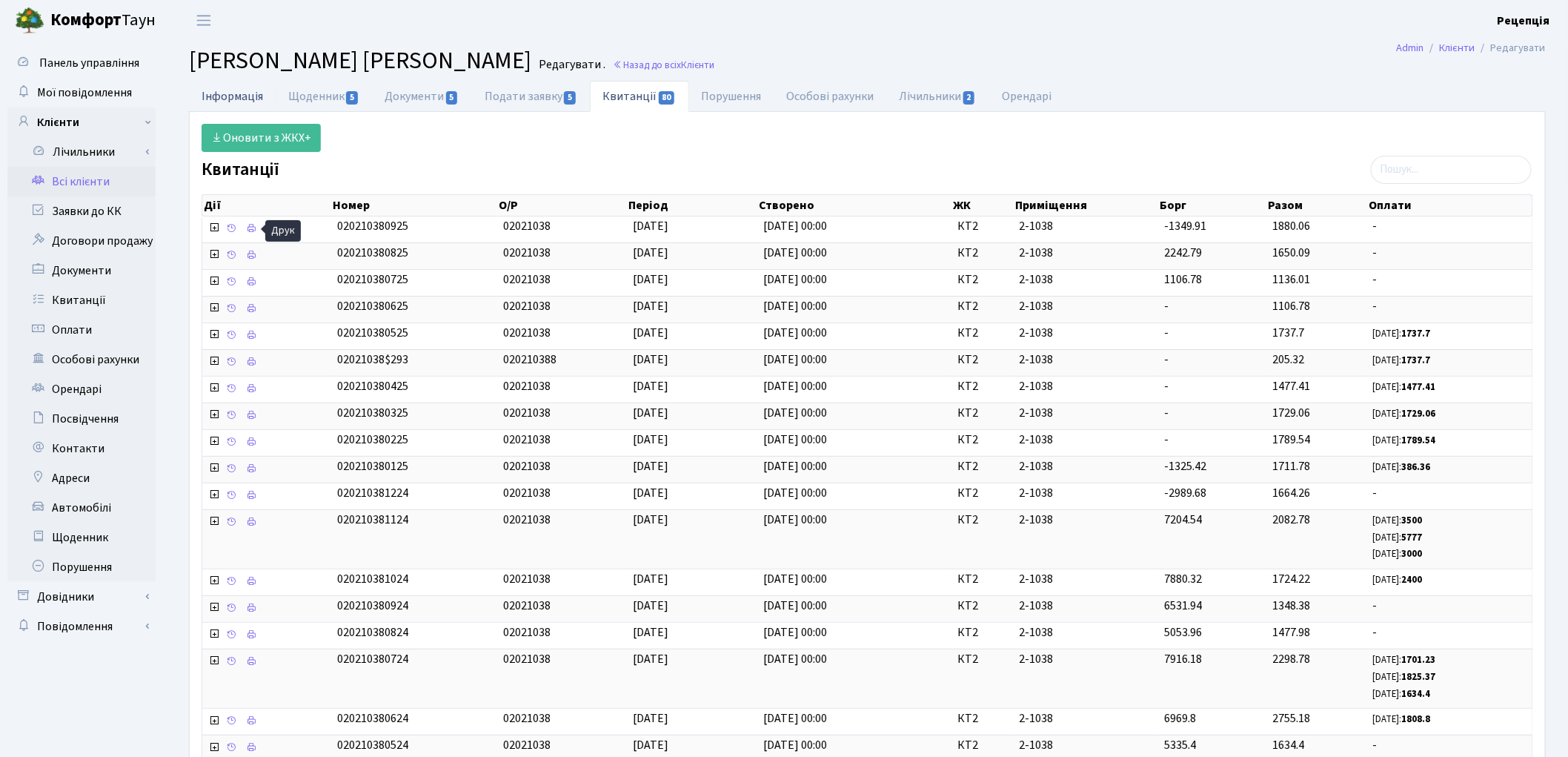
click at [226, 96] on link "Інформація" at bounding box center [232, 96] width 87 height 30
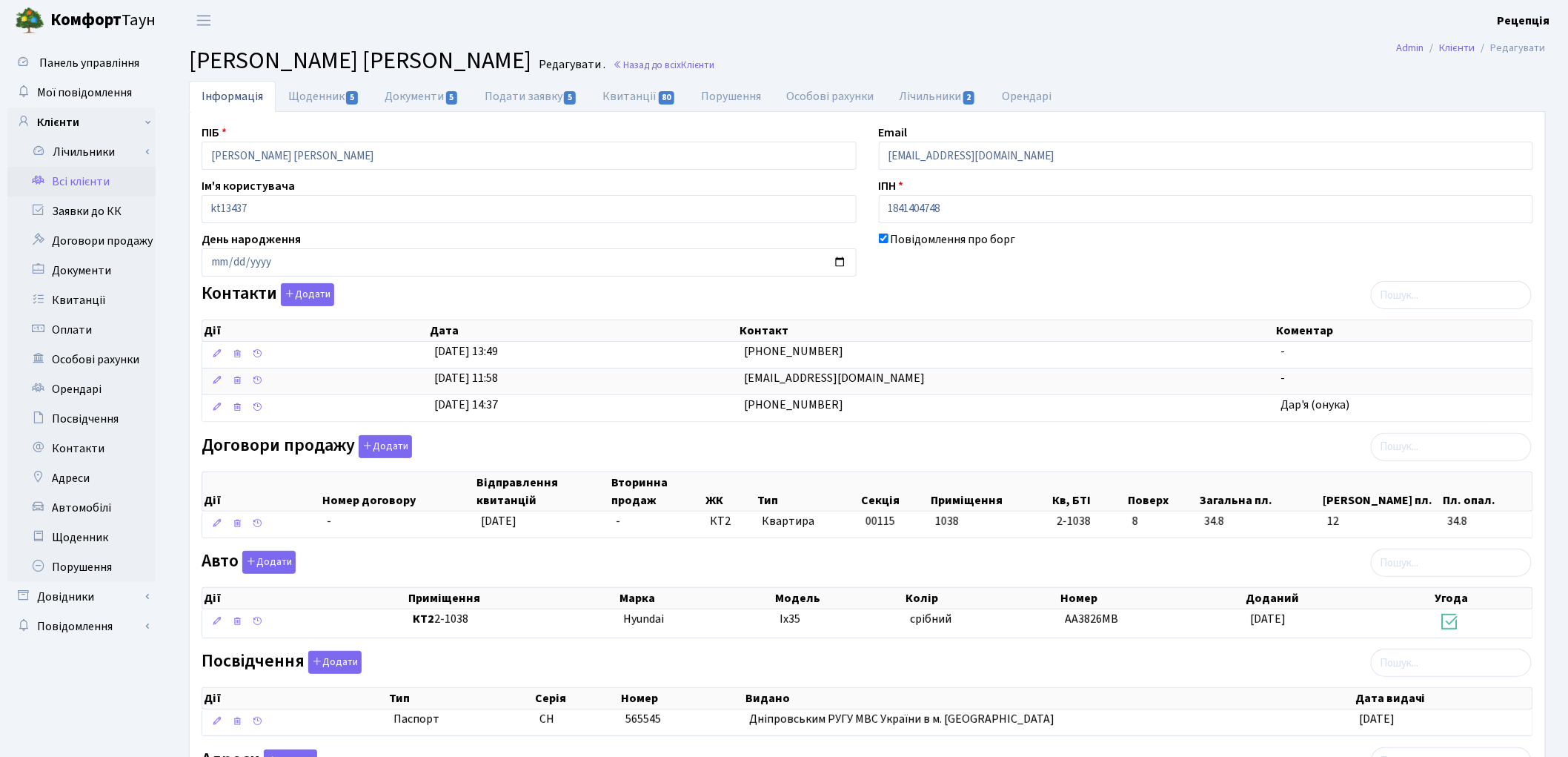
click at [97, 176] on link "Всі клієнти" at bounding box center [81, 181] width 148 height 29
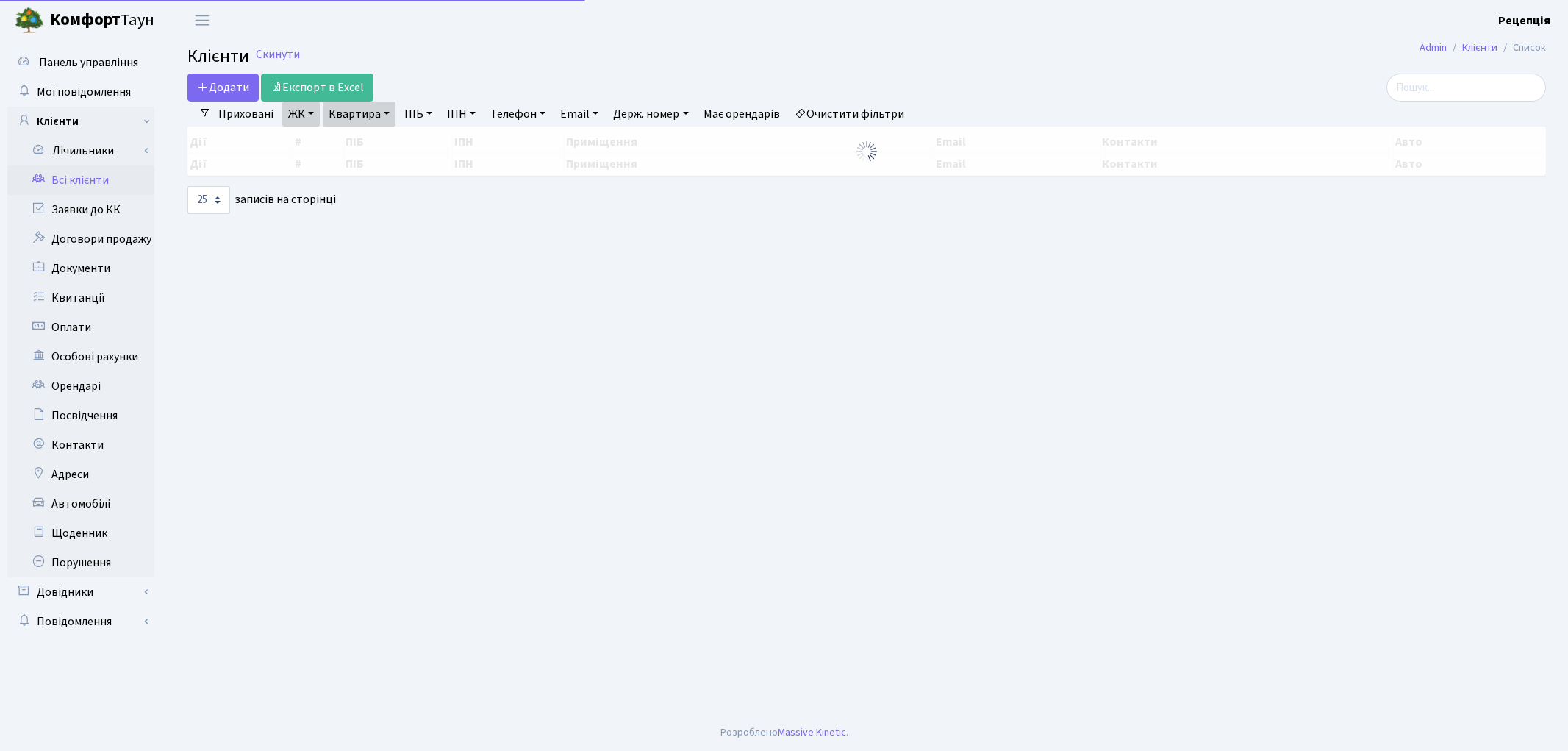
select select "25"
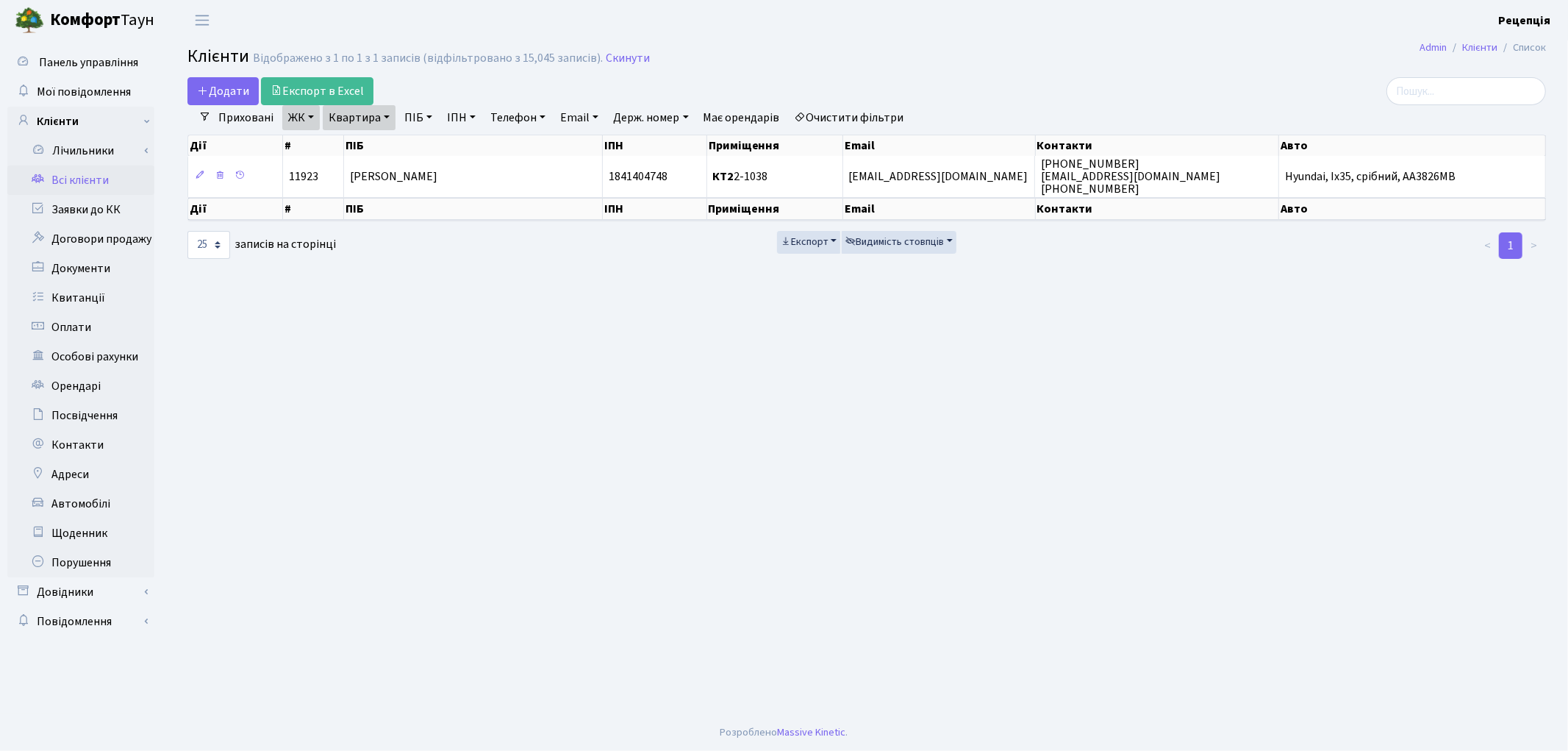
click at [86, 174] on link "Всі клієнти" at bounding box center [80, 180] width 147 height 29
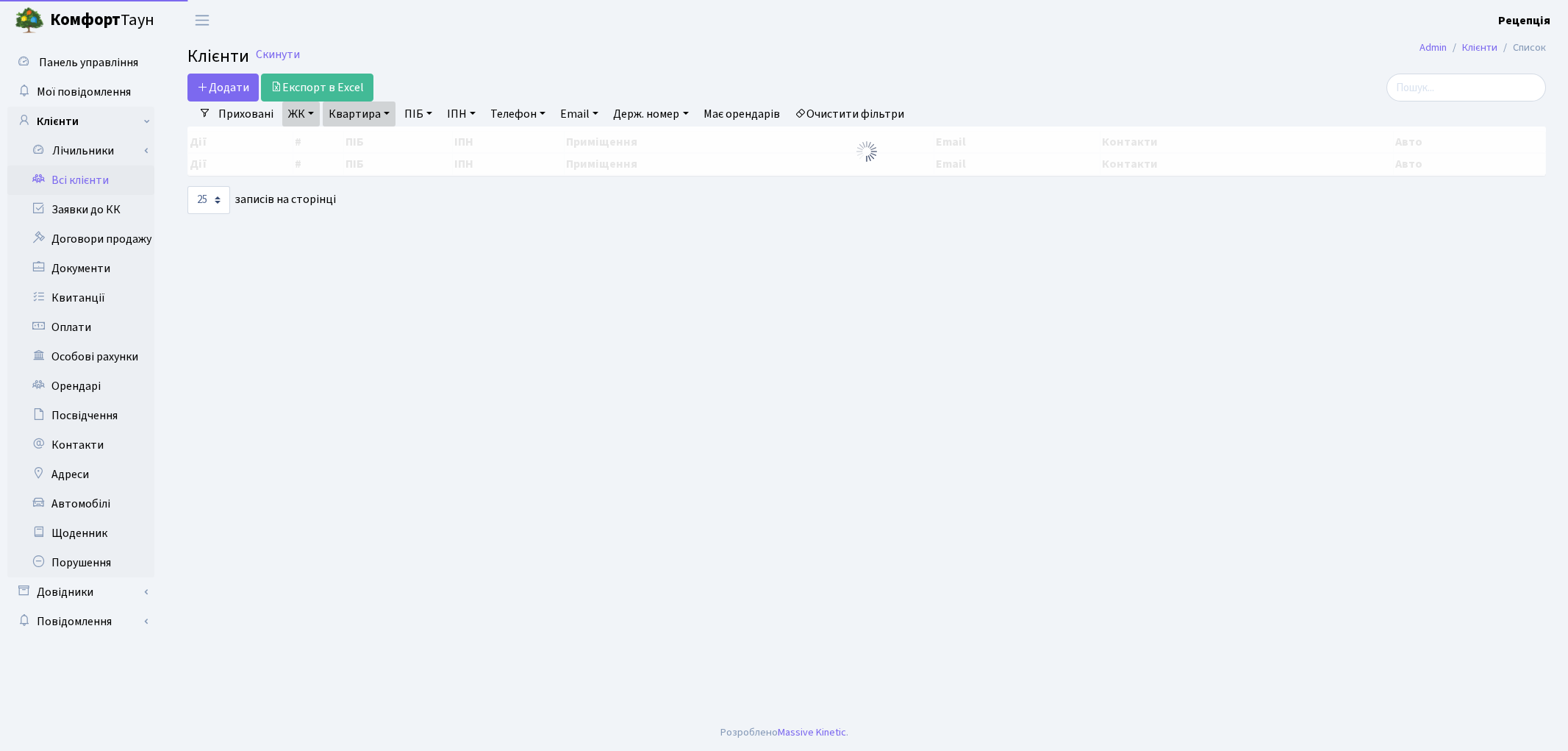
select select "25"
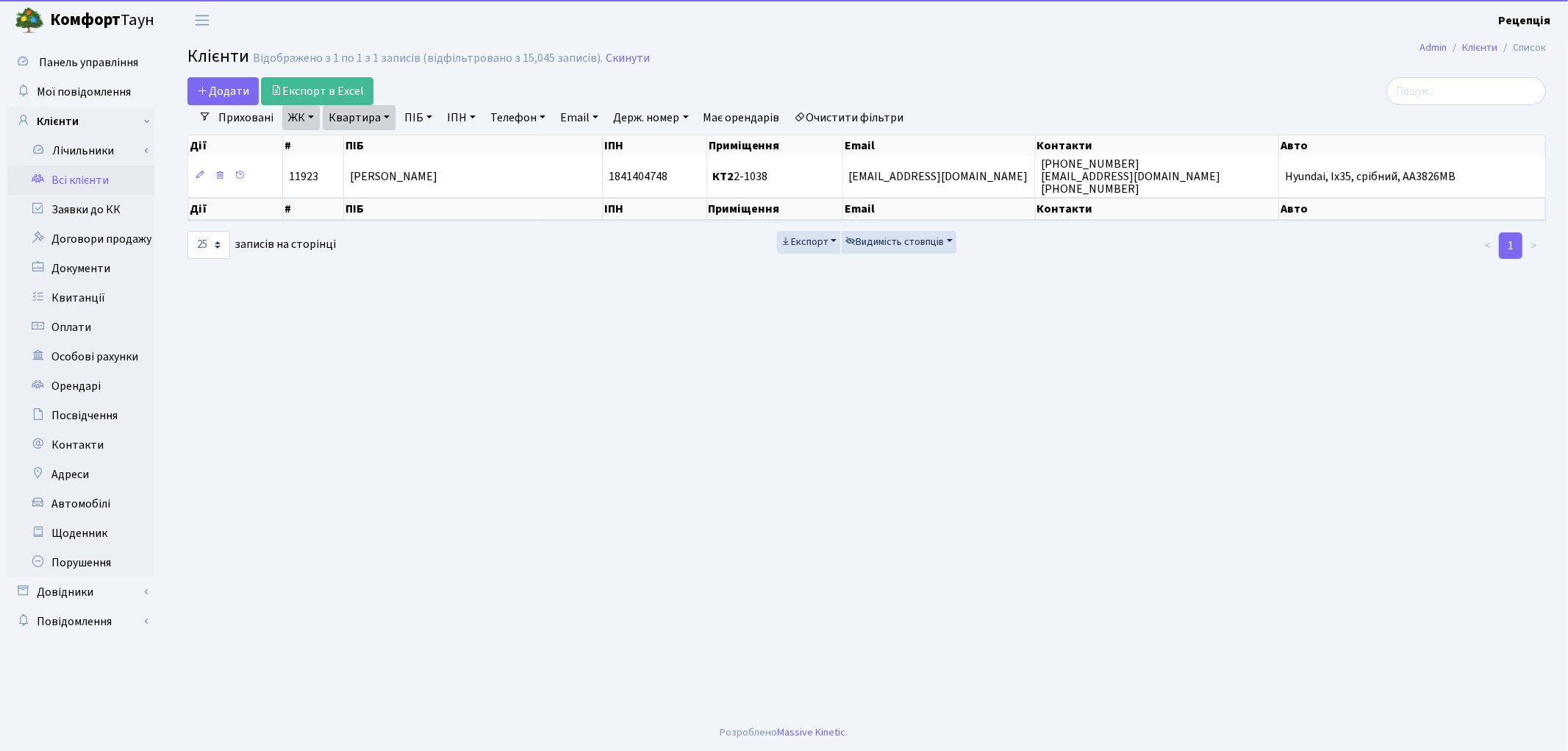
click at [870, 114] on link "Очистити фільтри" at bounding box center [850, 118] width 122 height 25
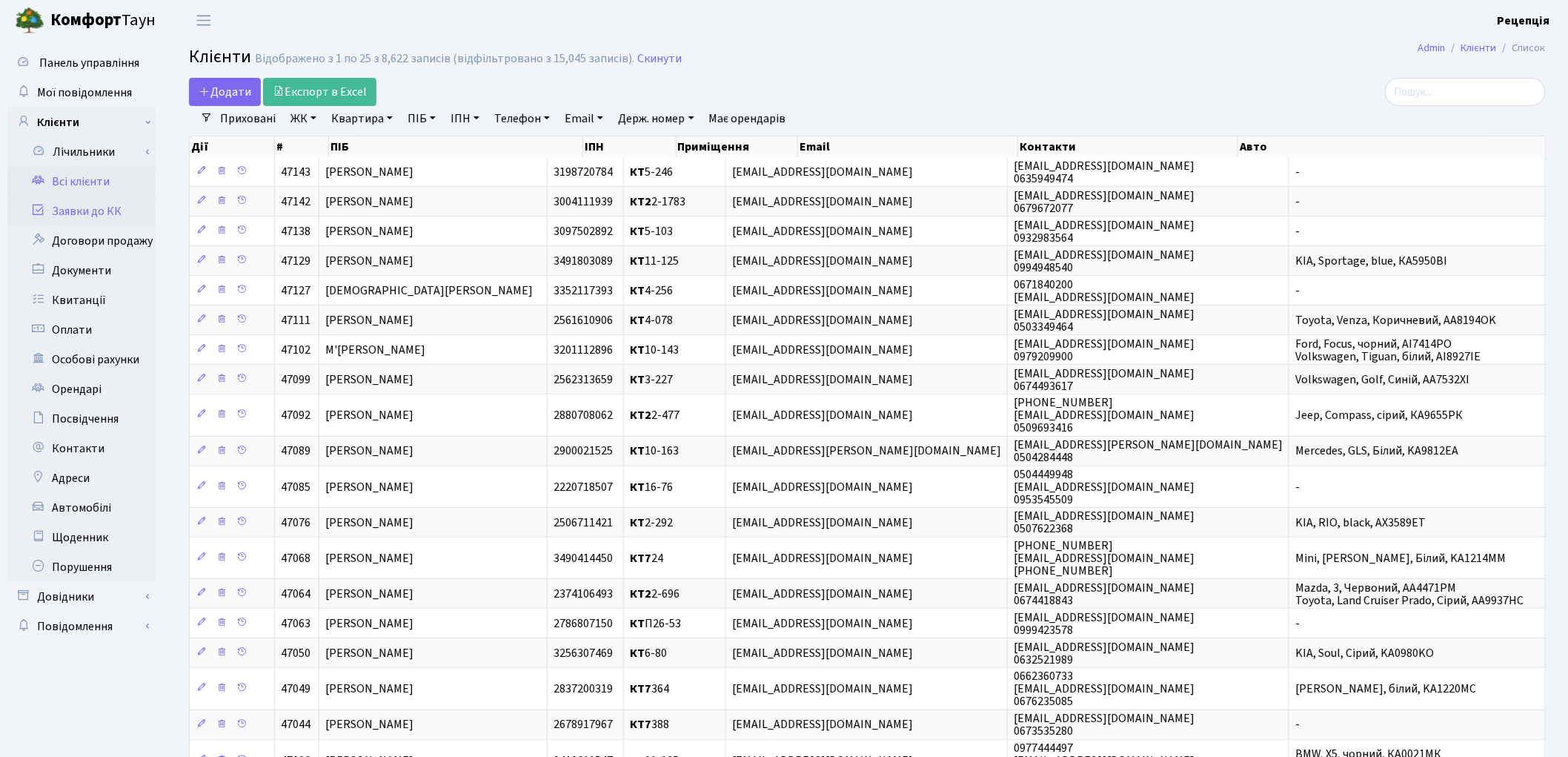
click at [57, 211] on link "Заявки до КК" at bounding box center [81, 211] width 148 height 29
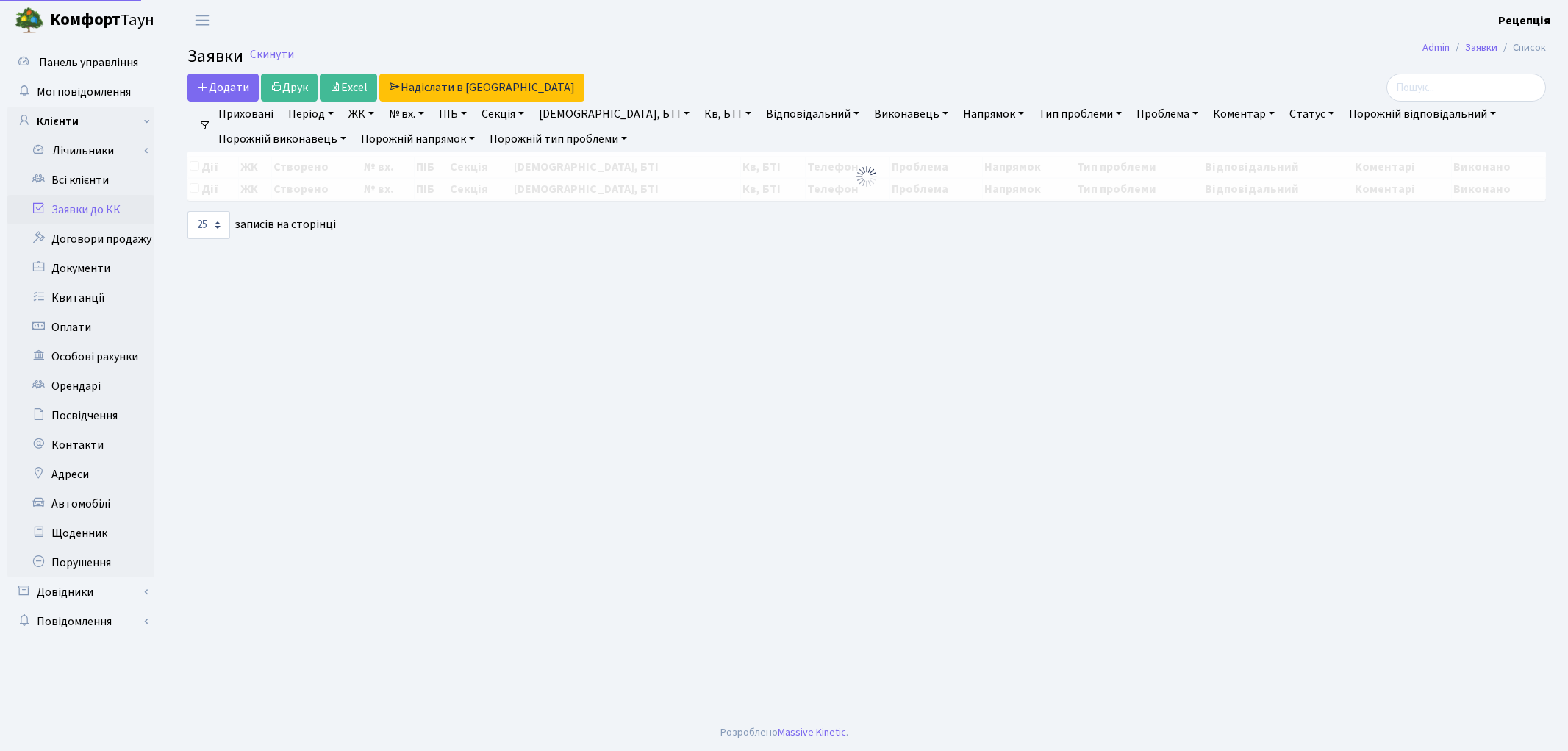
select select "25"
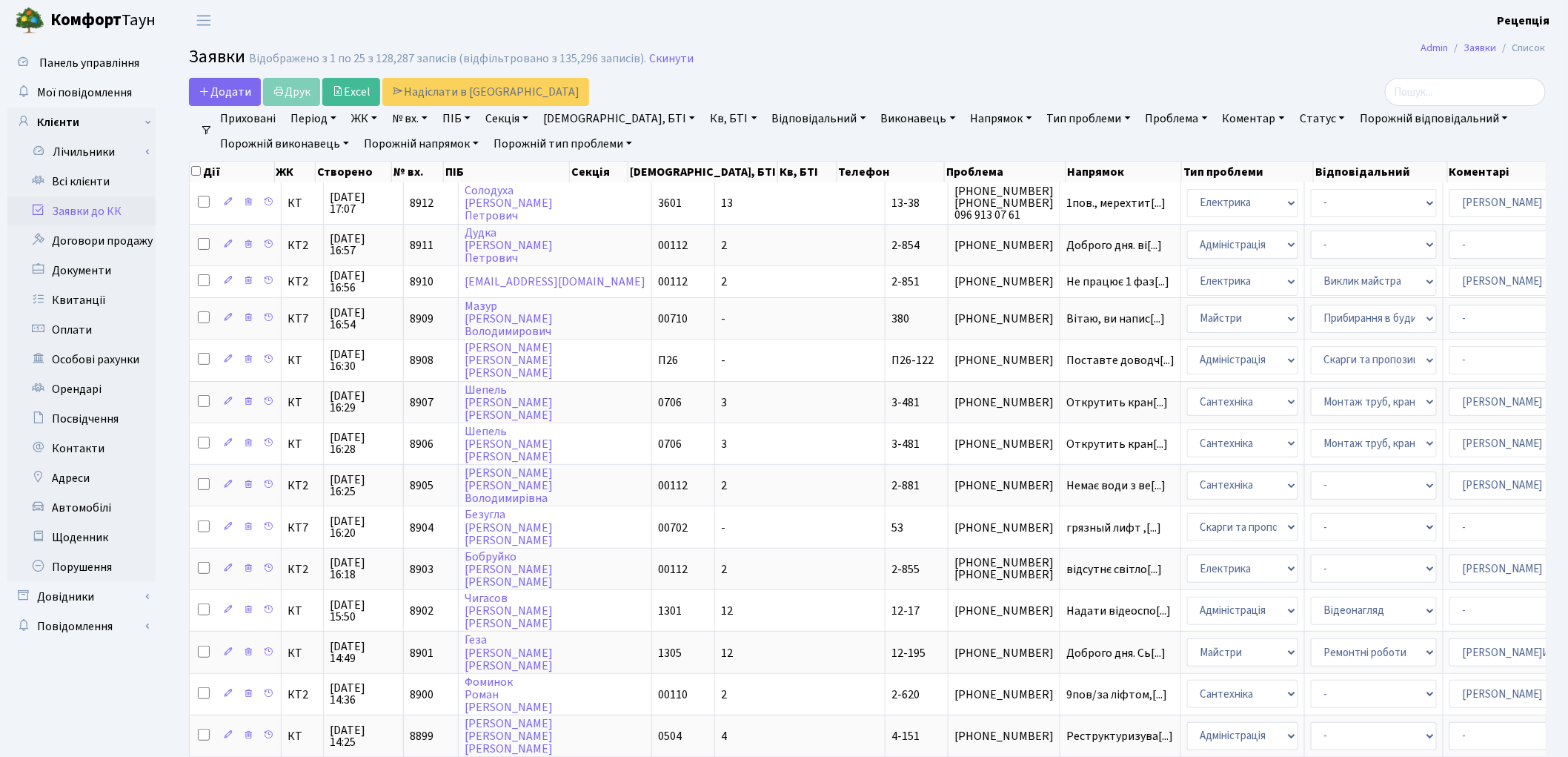
click at [1042, 114] on link "Тип проблеми" at bounding box center [1089, 119] width 96 height 25
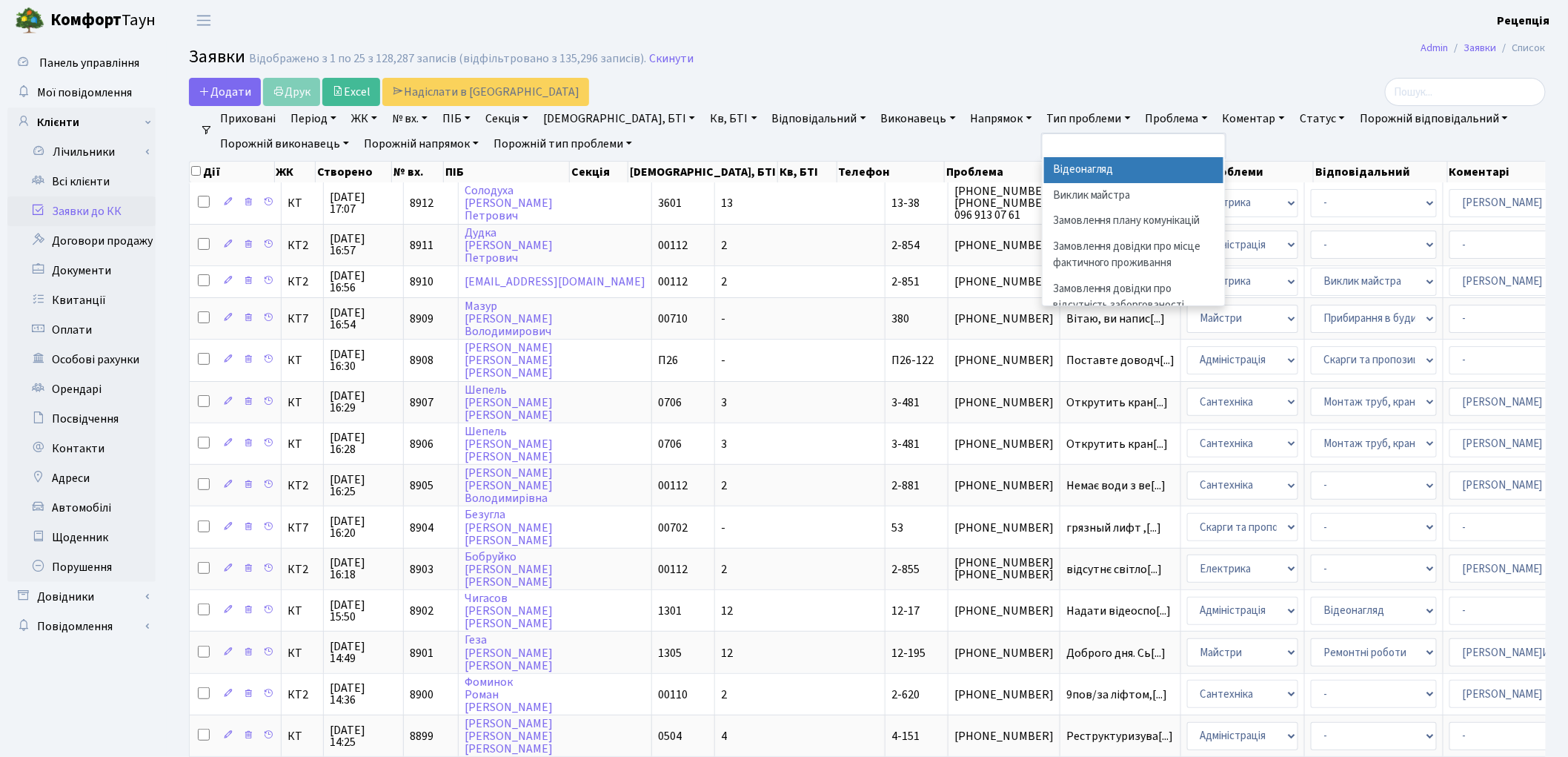
click at [1042, 115] on link "Тип проблеми" at bounding box center [1089, 119] width 96 height 25
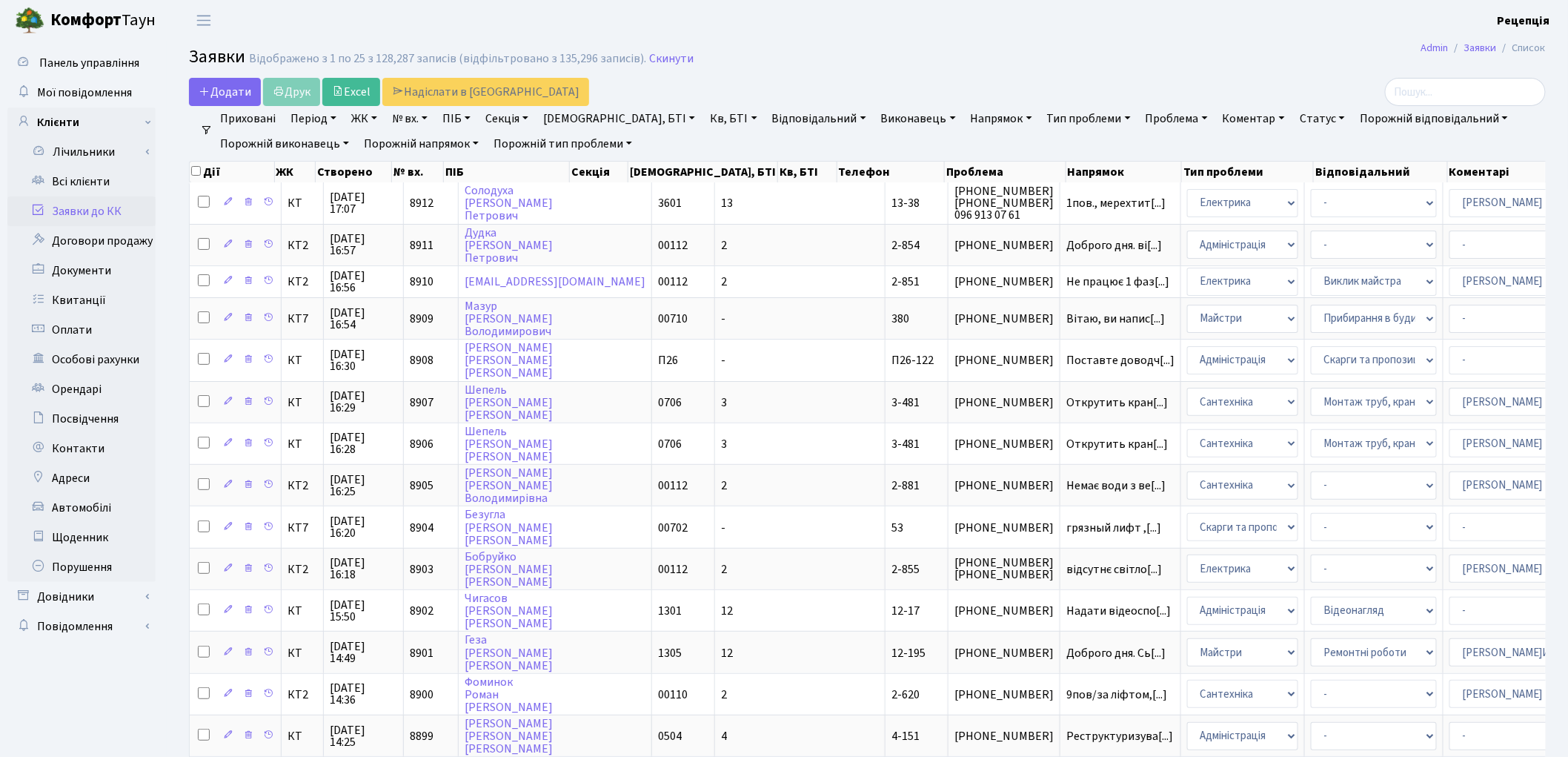
click at [1140, 121] on link "Проблема" at bounding box center [1176, 119] width 74 height 25
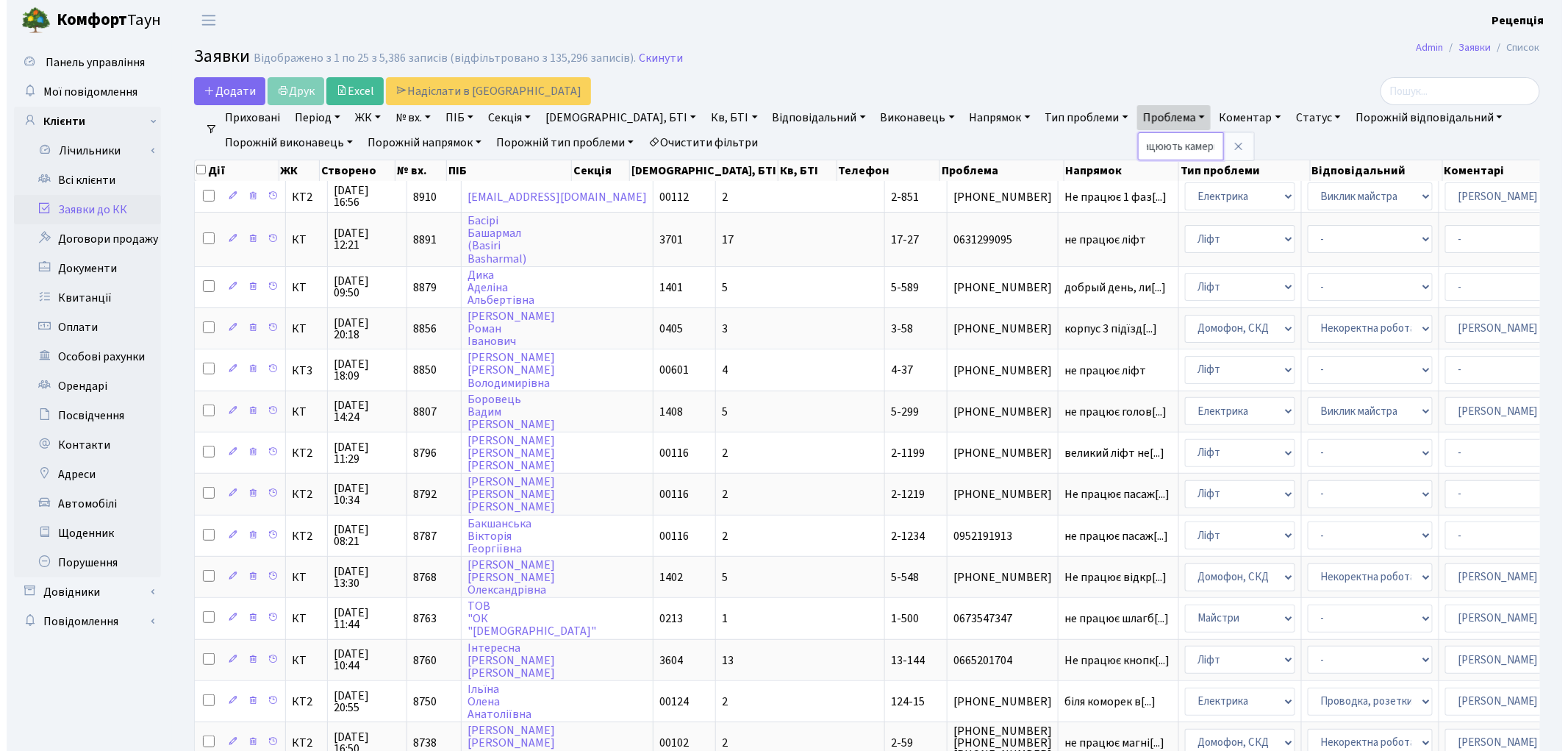
scroll to position [0, 36]
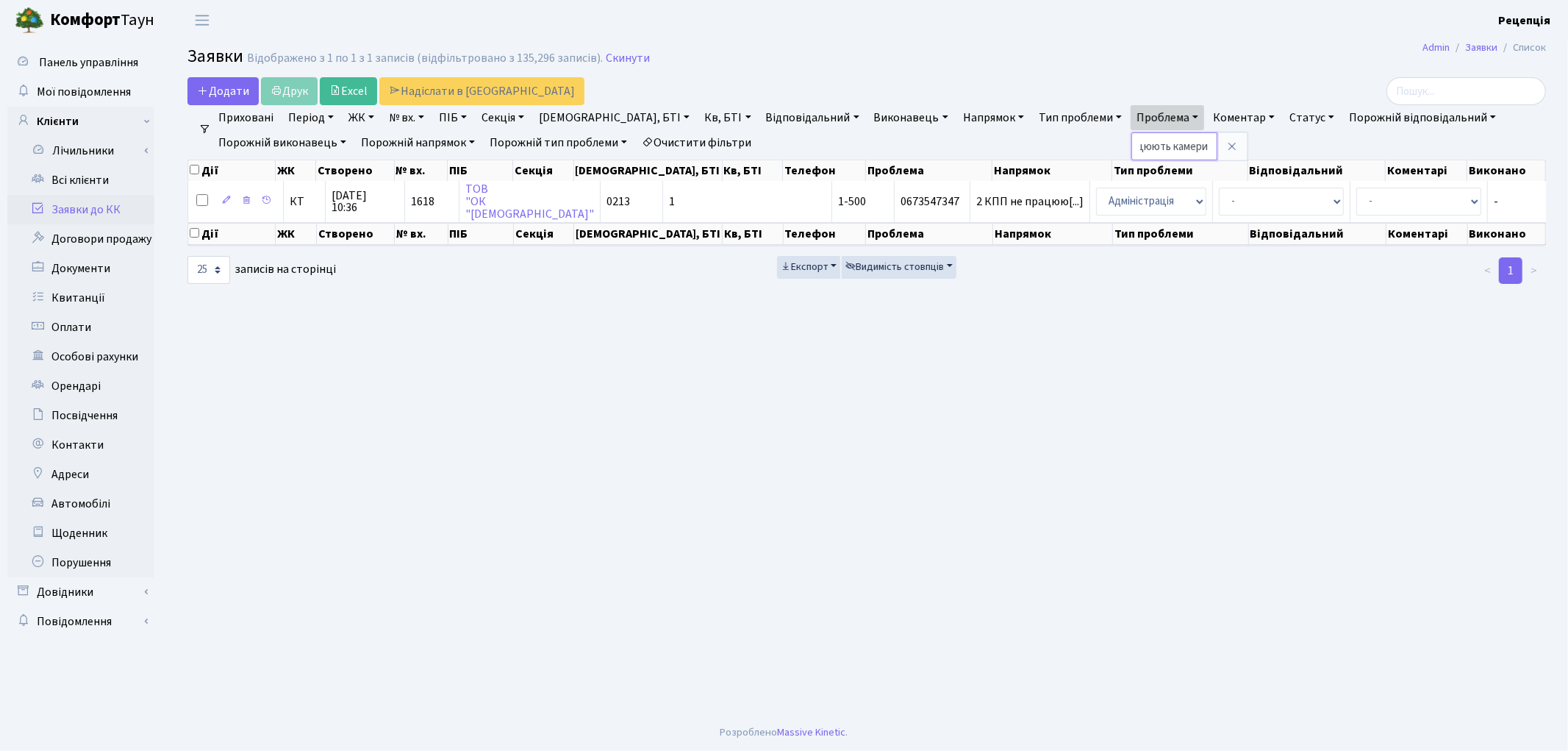
click at [1131, 148] on input "не працюють камери" at bounding box center [1174, 146] width 86 height 28
click at [1131, 148] on input "не працюює камери" at bounding box center [1174, 146] width 86 height 28
click at [1131, 148] on input "не працюює камеи" at bounding box center [1174, 146] width 86 height 28
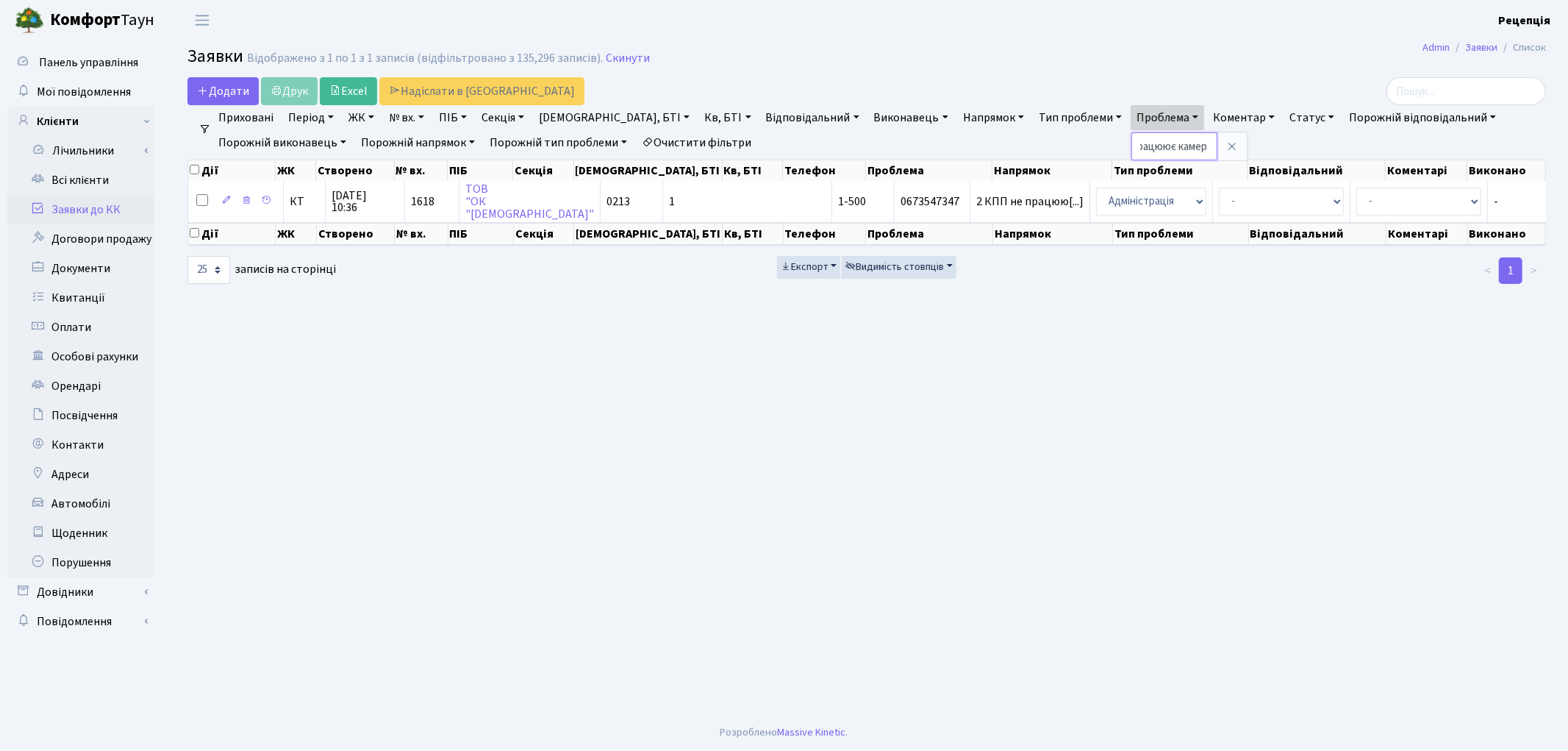
scroll to position [0, 29]
type input "не працюює камера"
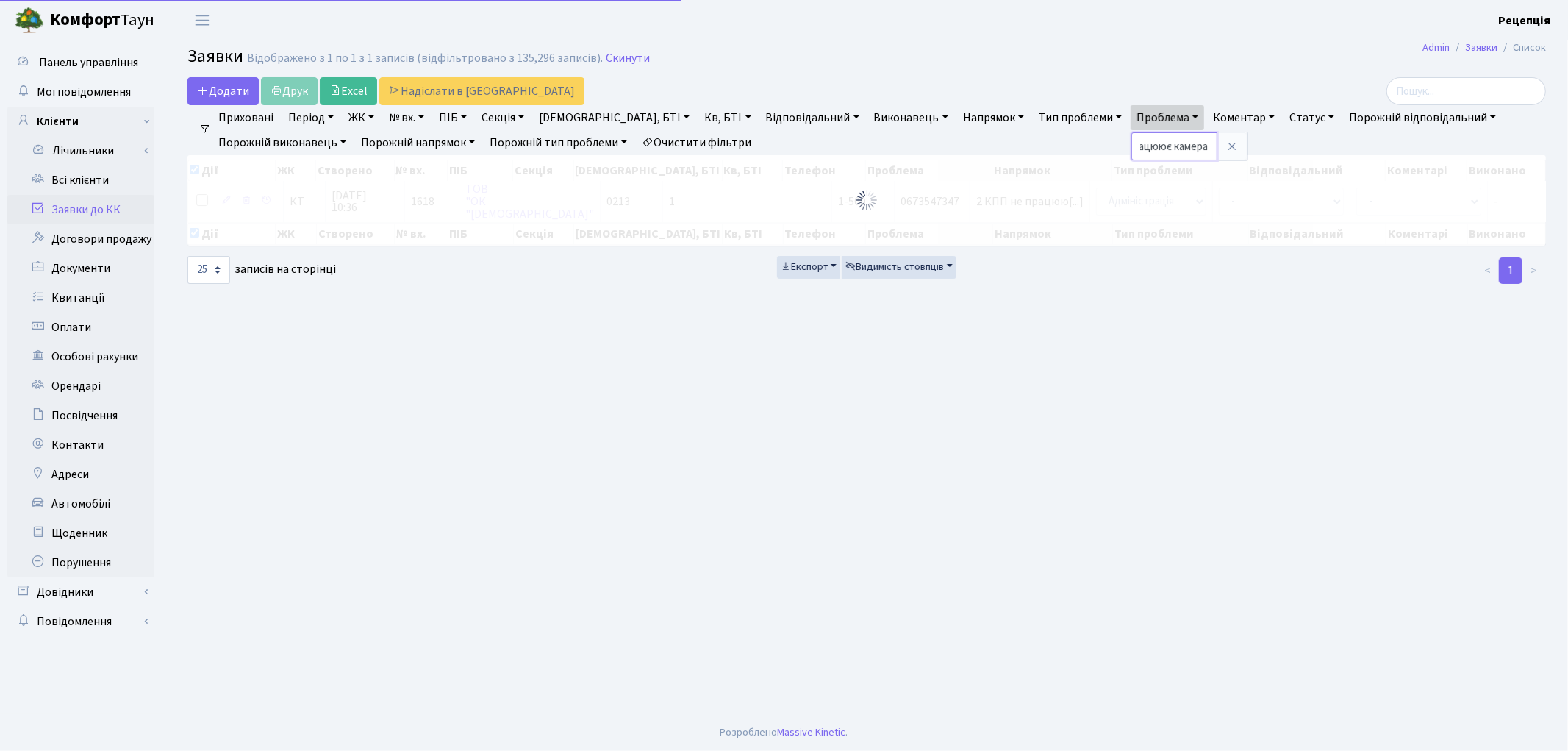
checkbox input "true"
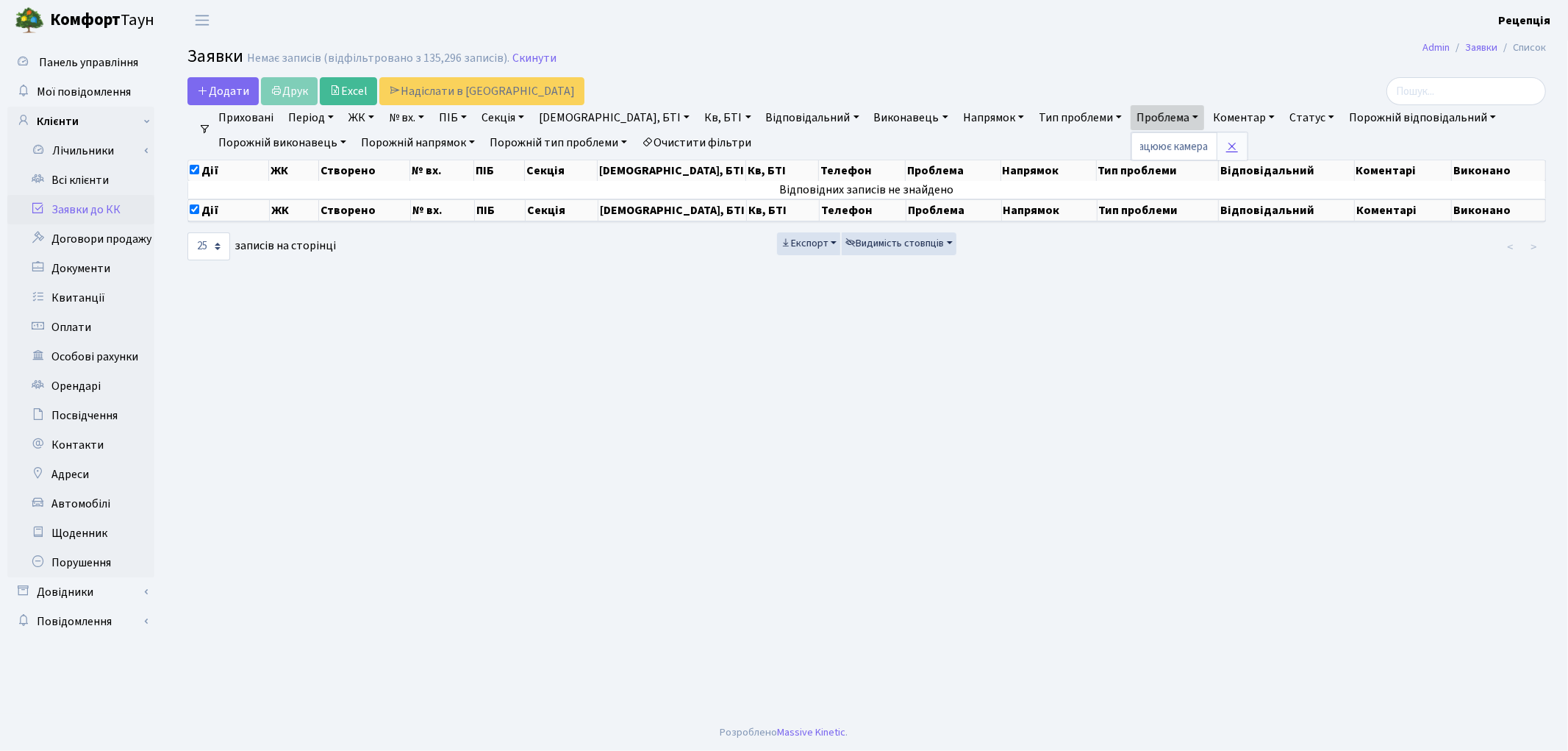
click at [1226, 145] on icon at bounding box center [1232, 146] width 12 height 12
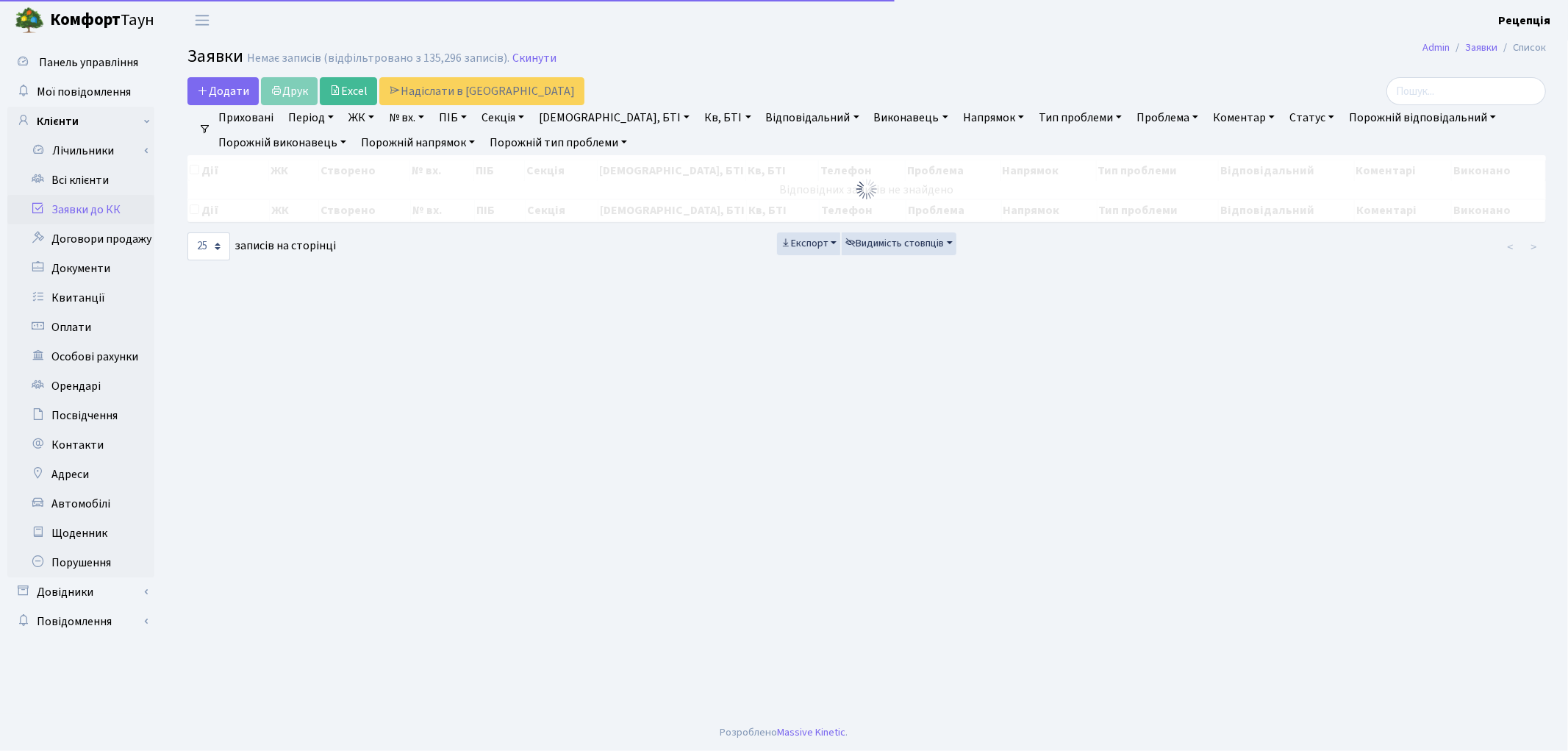
checkbox input "false"
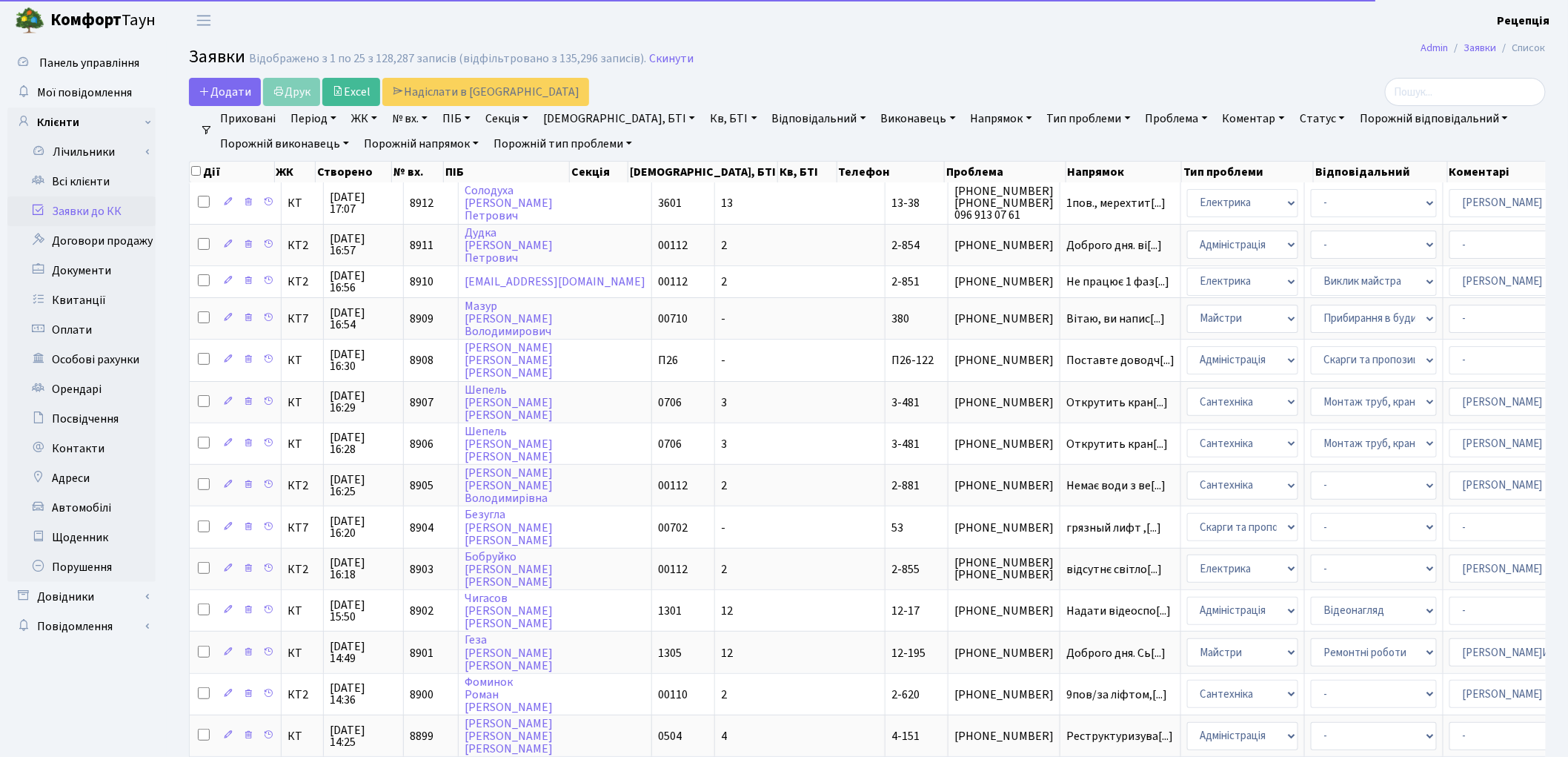
click at [1140, 120] on link "Проблема" at bounding box center [1176, 119] width 74 height 25
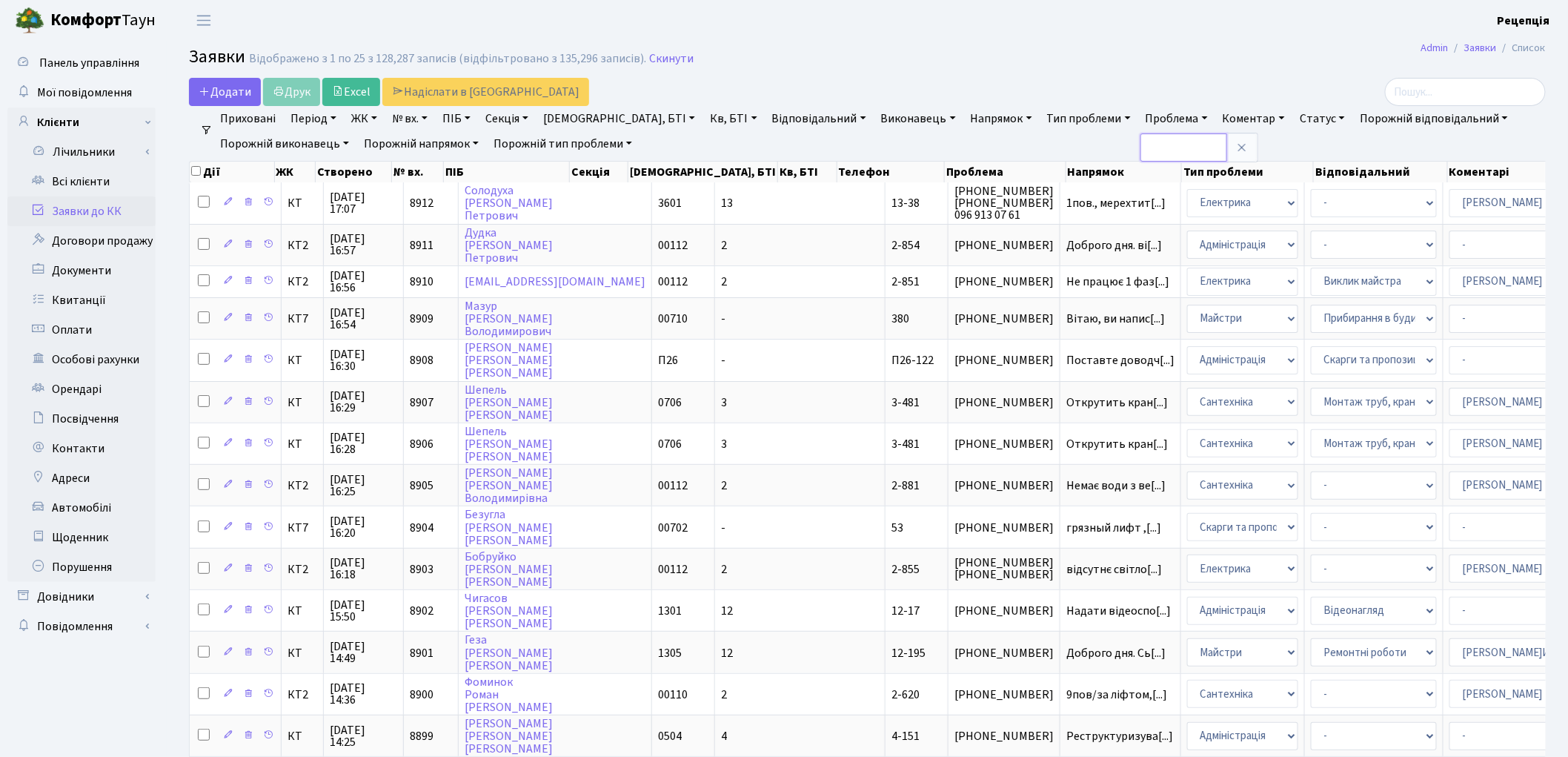
click at [1140, 146] on input "text" at bounding box center [1184, 147] width 87 height 28
type input "компенсасія"
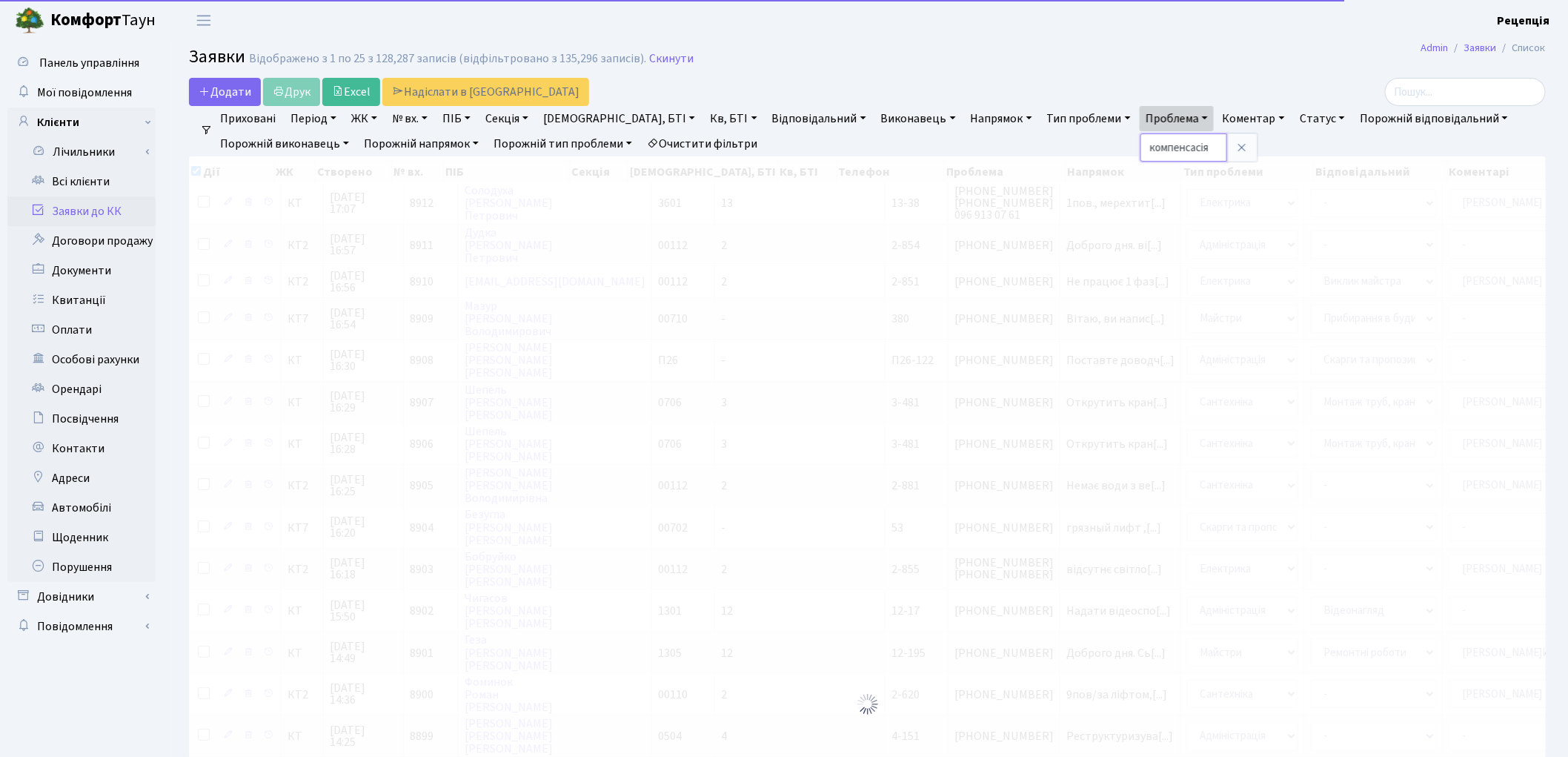
checkbox input "true"
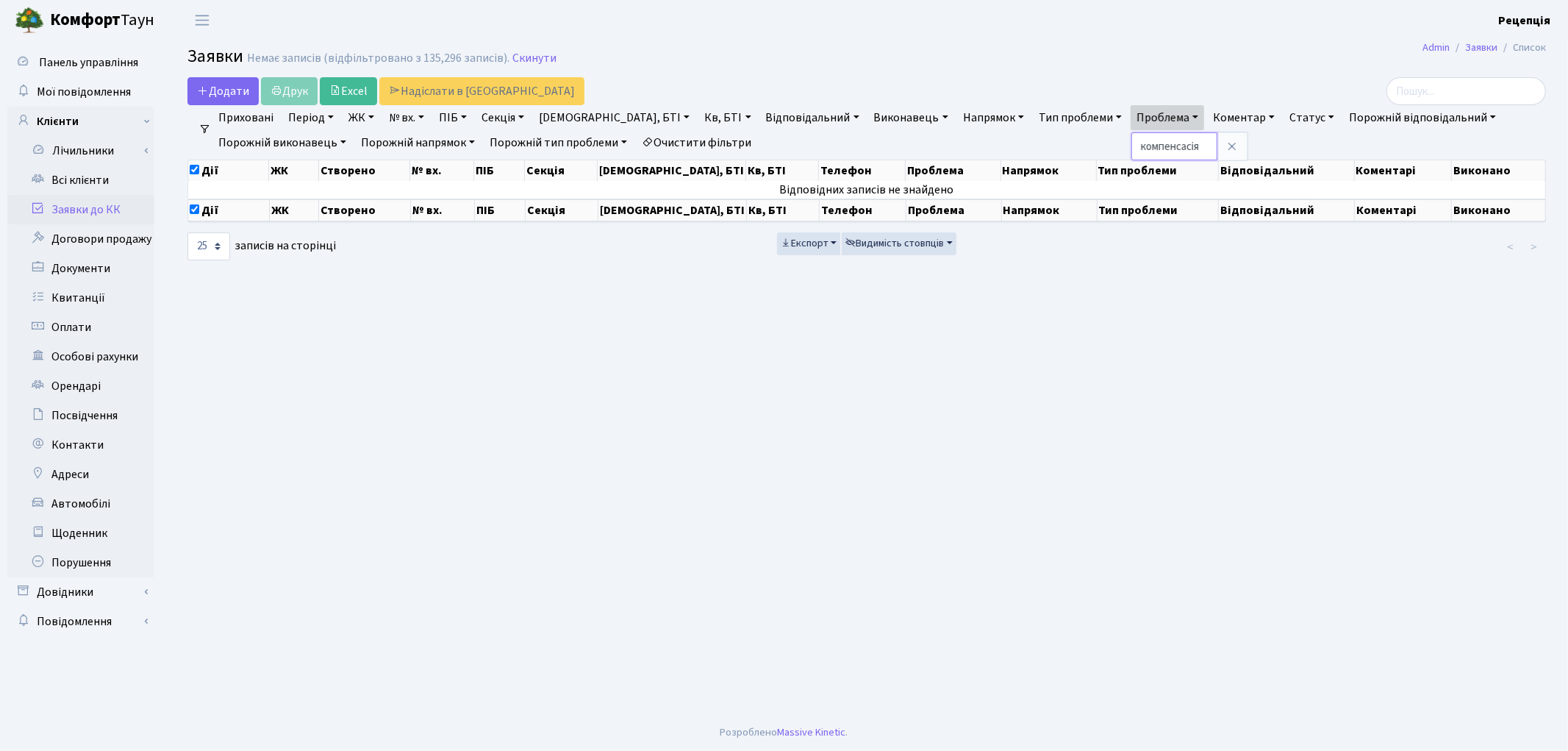
click at [1131, 152] on input "компенсасія" at bounding box center [1174, 146] width 86 height 28
type input "компенсація"
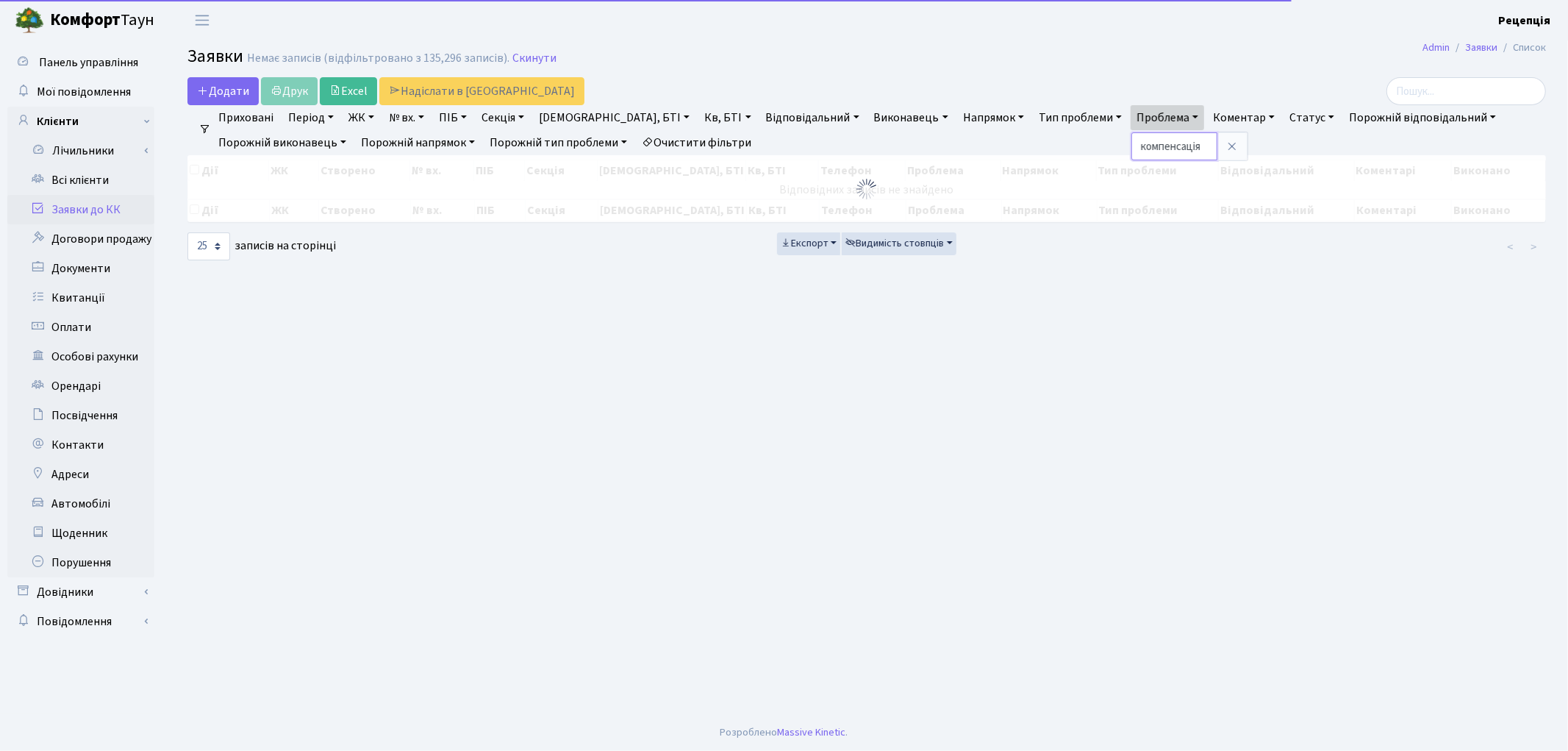
checkbox input "false"
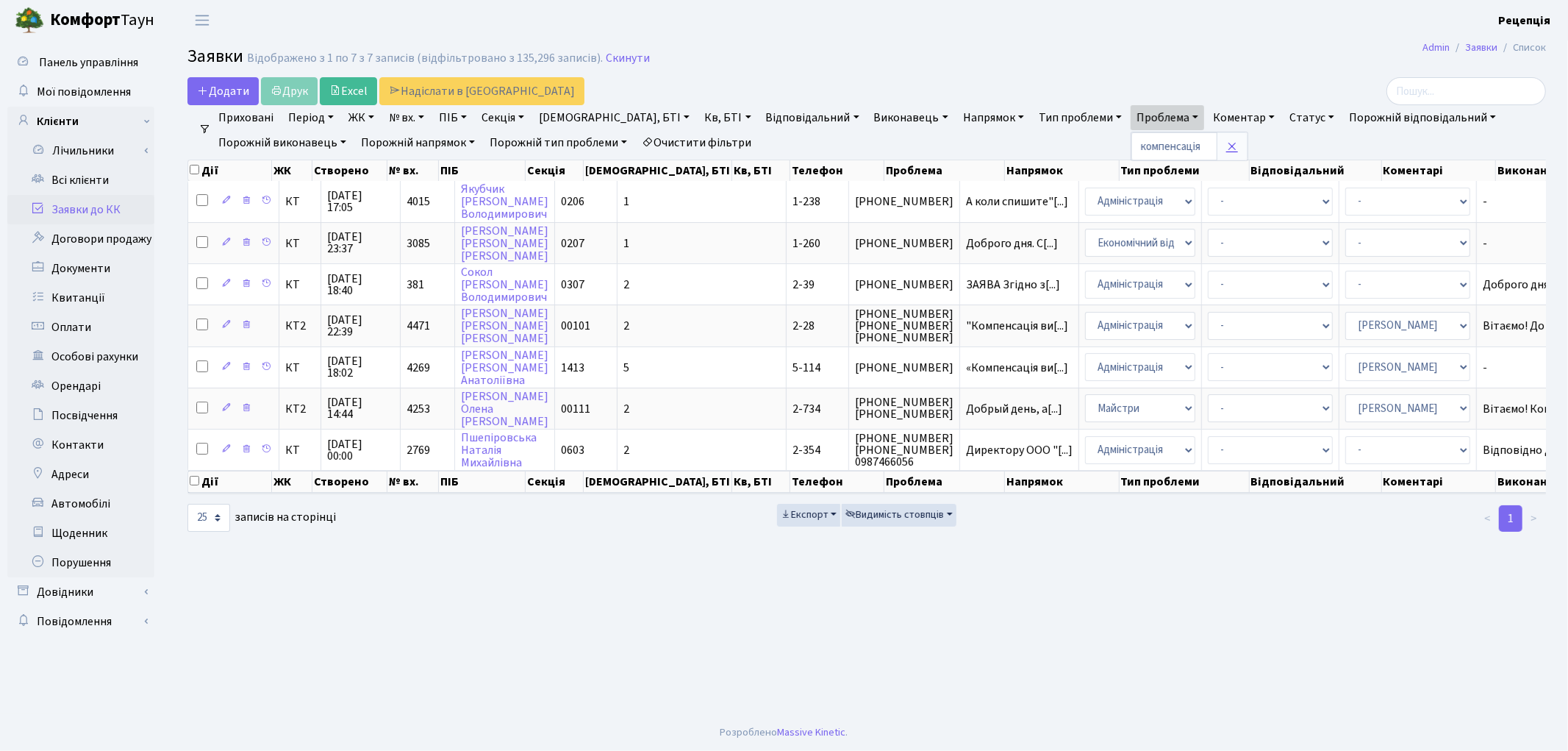
click at [1216, 145] on link at bounding box center [1232, 146] width 31 height 28
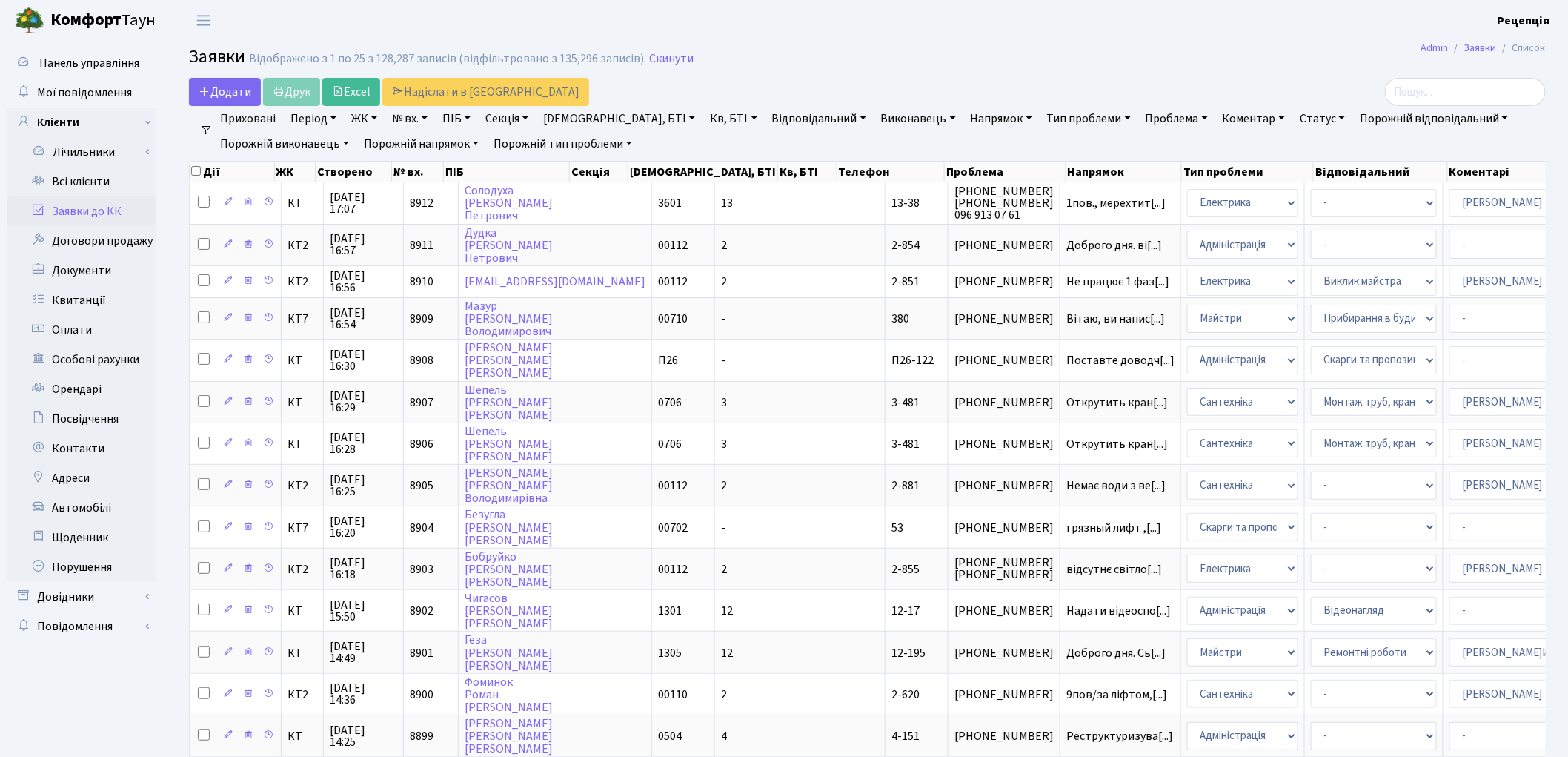
click at [965, 120] on link "Напрямок" at bounding box center [1001, 119] width 74 height 25
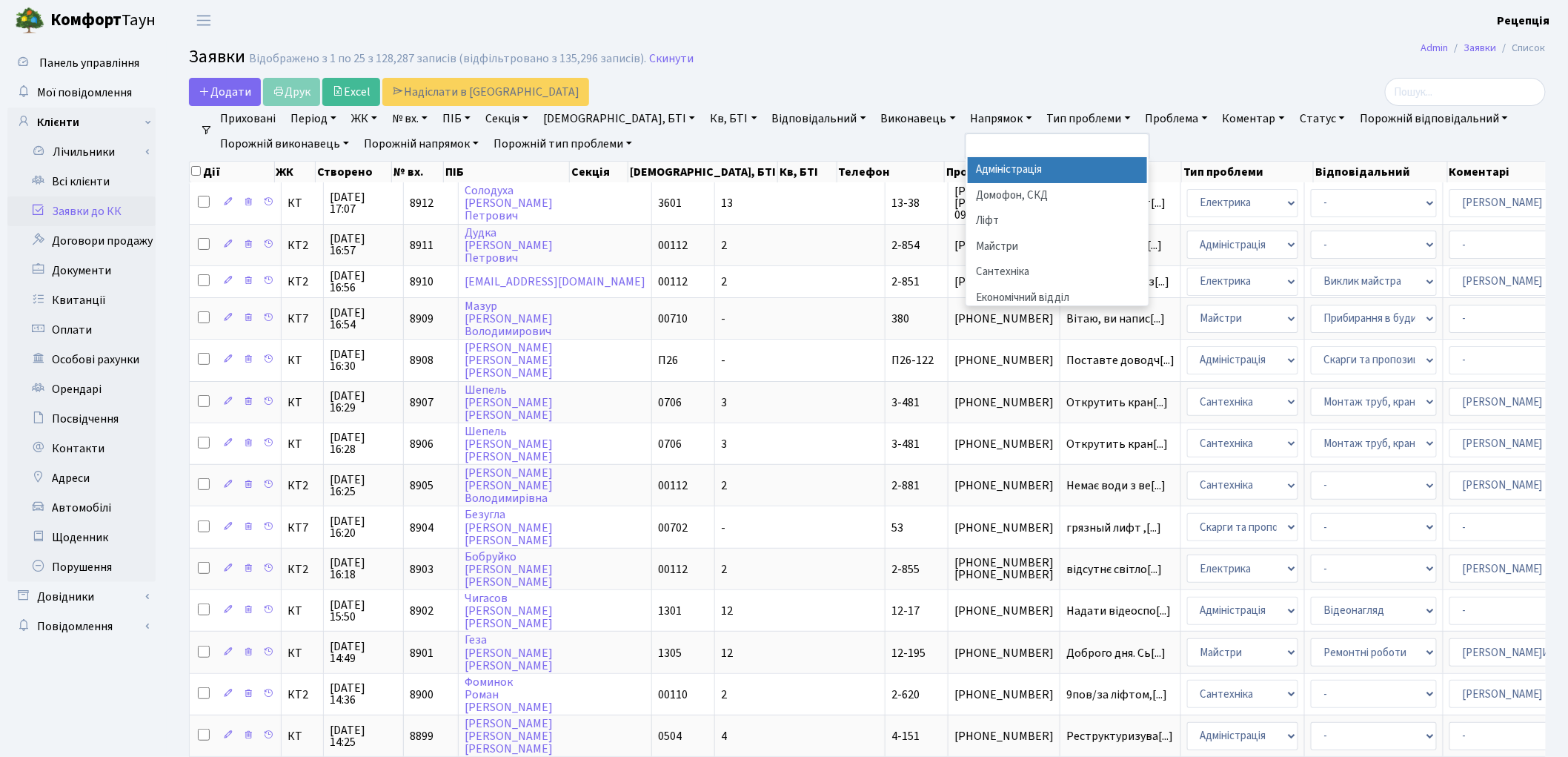
click at [968, 168] on li "Адміністрація" at bounding box center [1057, 170] width 179 height 26
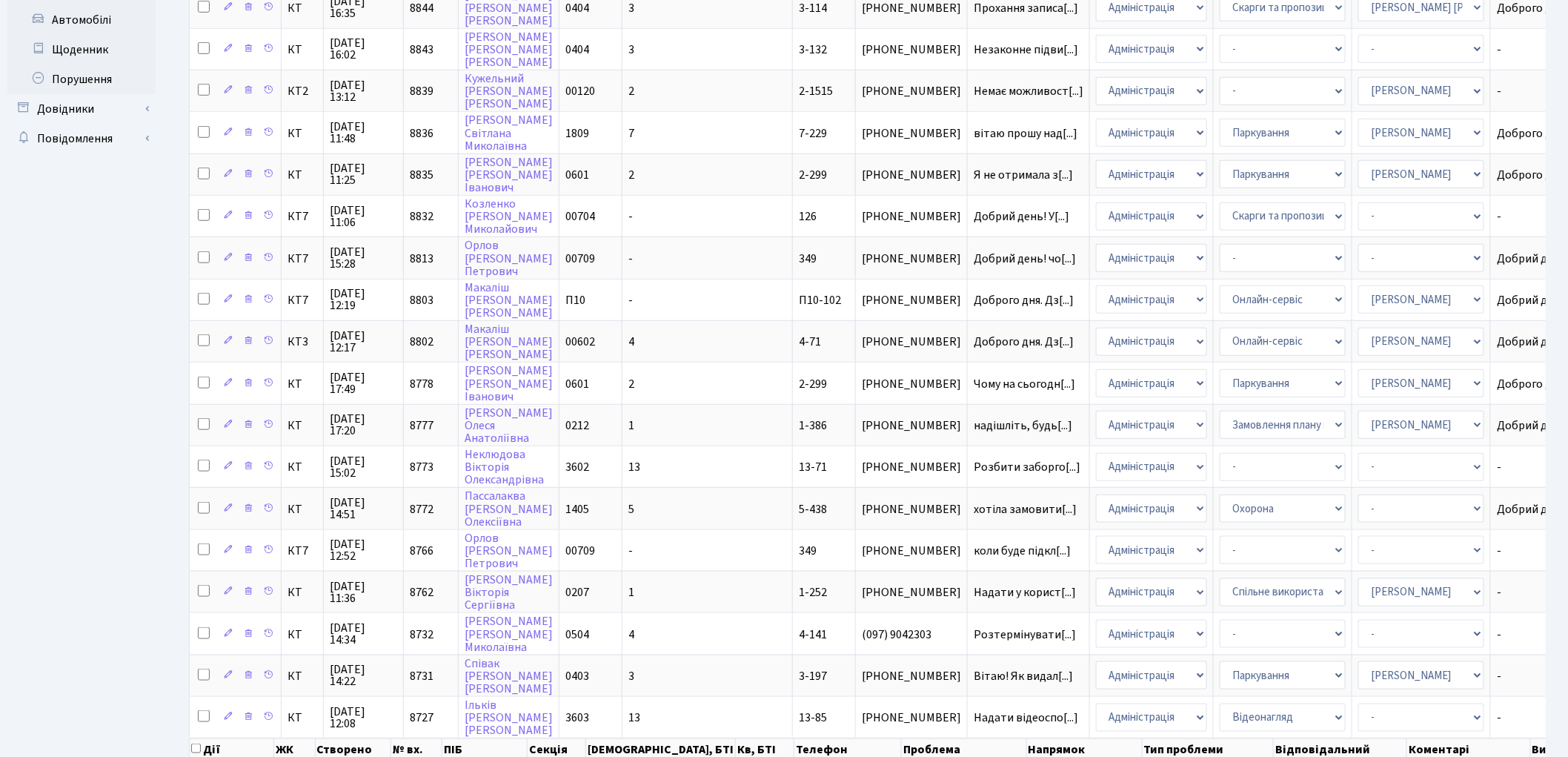
scroll to position [541, 0]
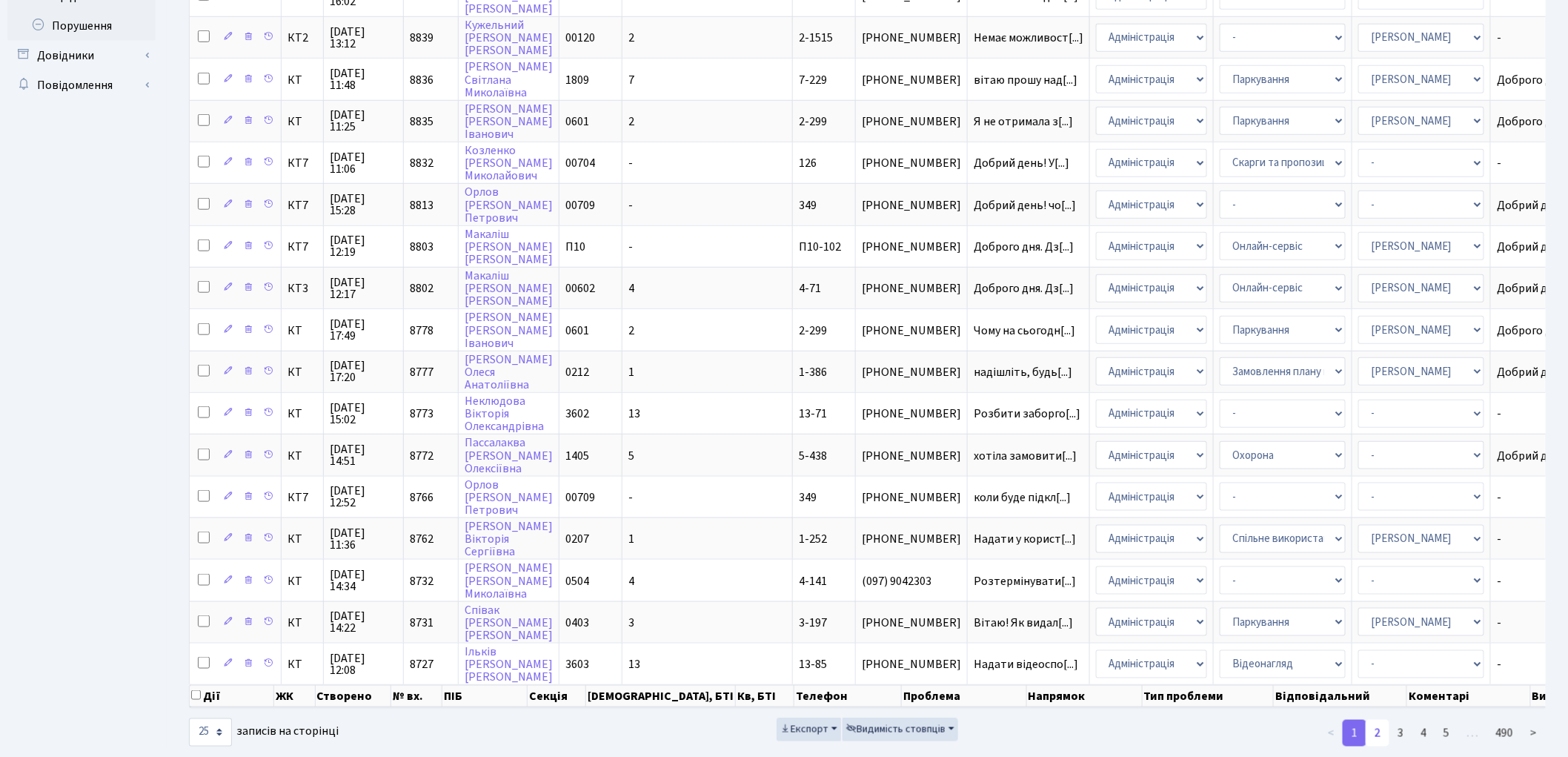
click at [1380, 719] on link "2" at bounding box center [1378, 732] width 24 height 27
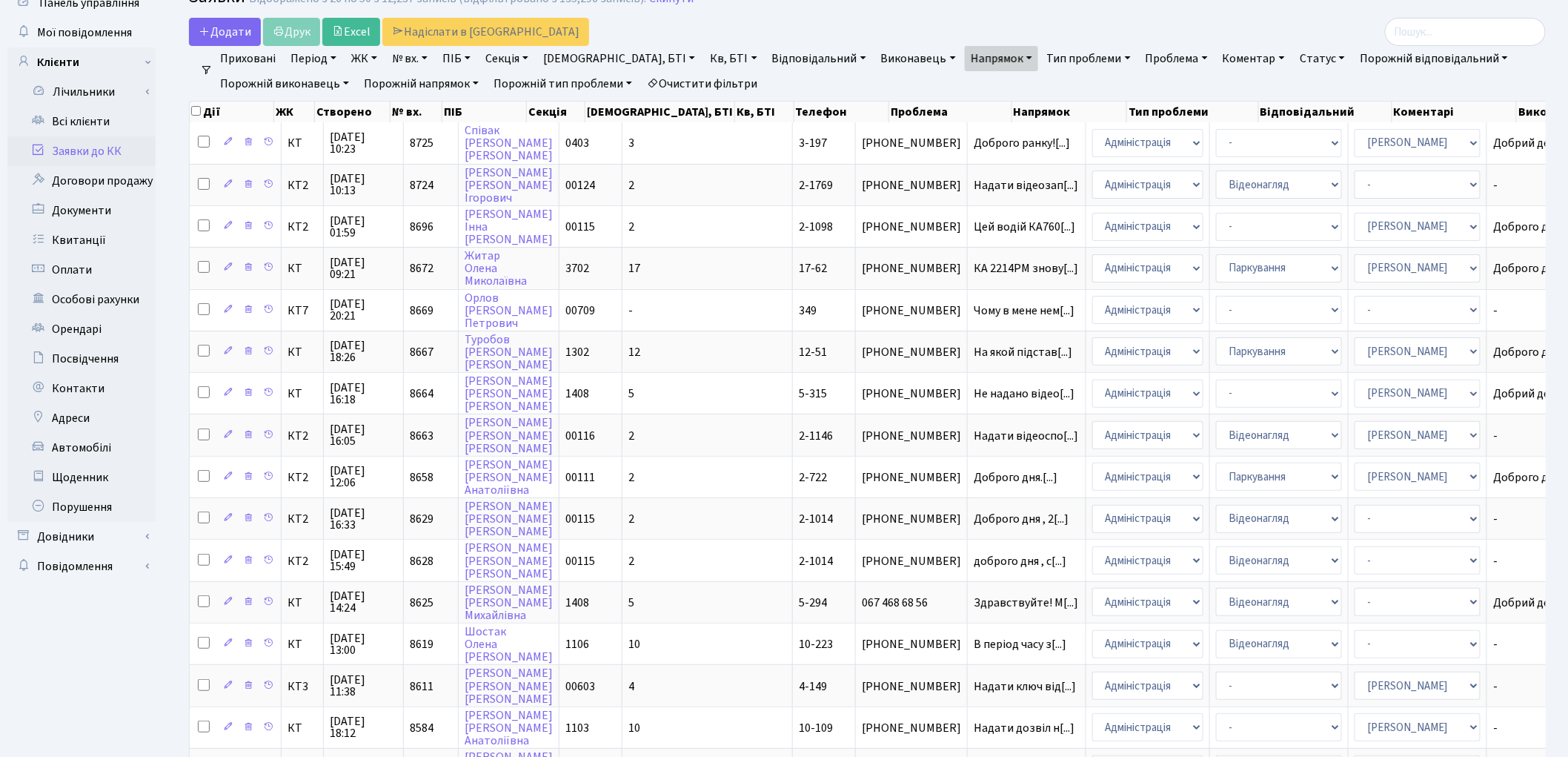
scroll to position [48, 0]
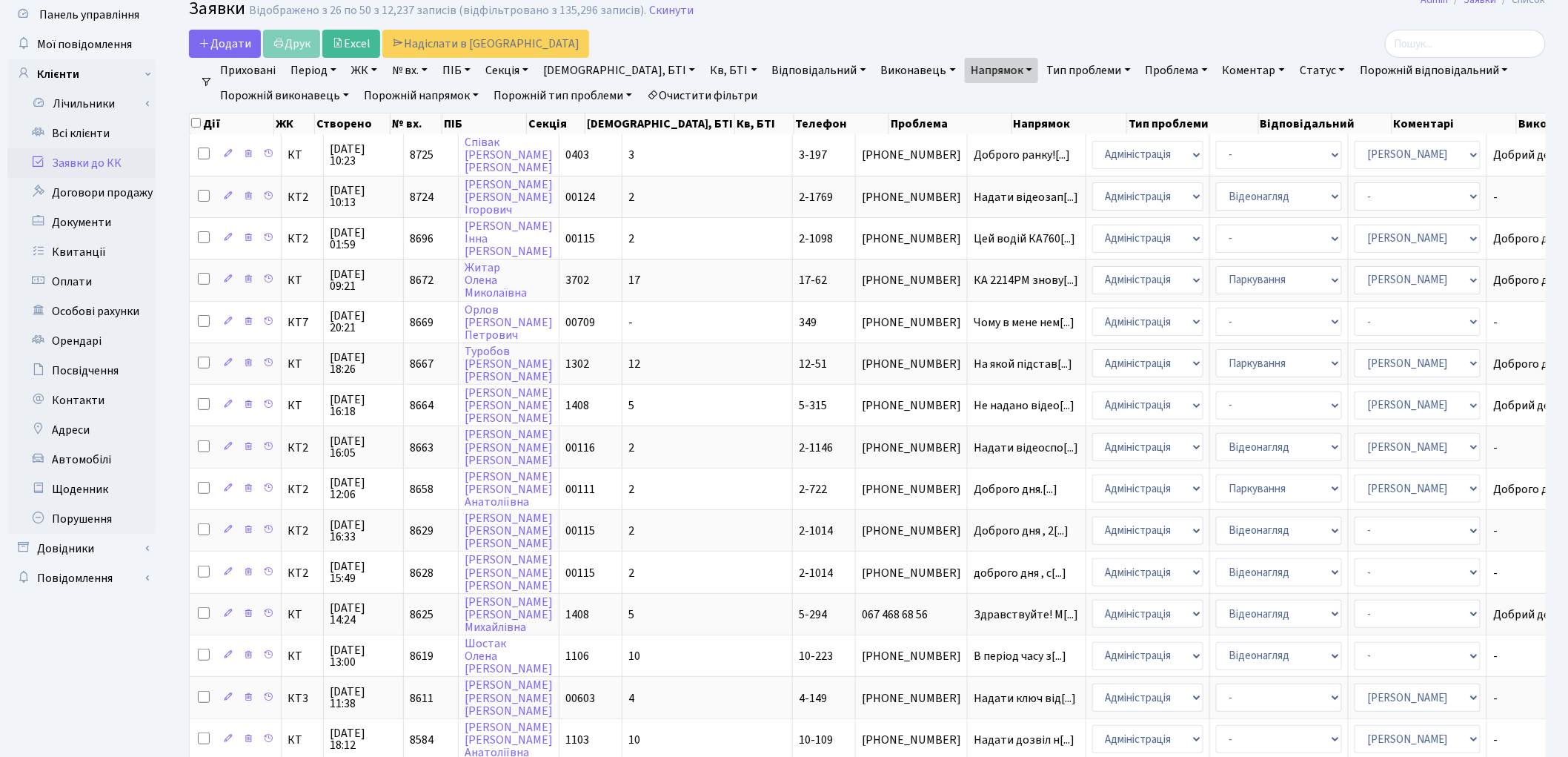
click at [1140, 61] on link "Проблема" at bounding box center [1176, 70] width 74 height 25
click at [1140, 65] on link "Проблема" at bounding box center [1176, 70] width 74 height 25
click at [1042, 75] on link "Тип проблеми" at bounding box center [1089, 70] width 96 height 25
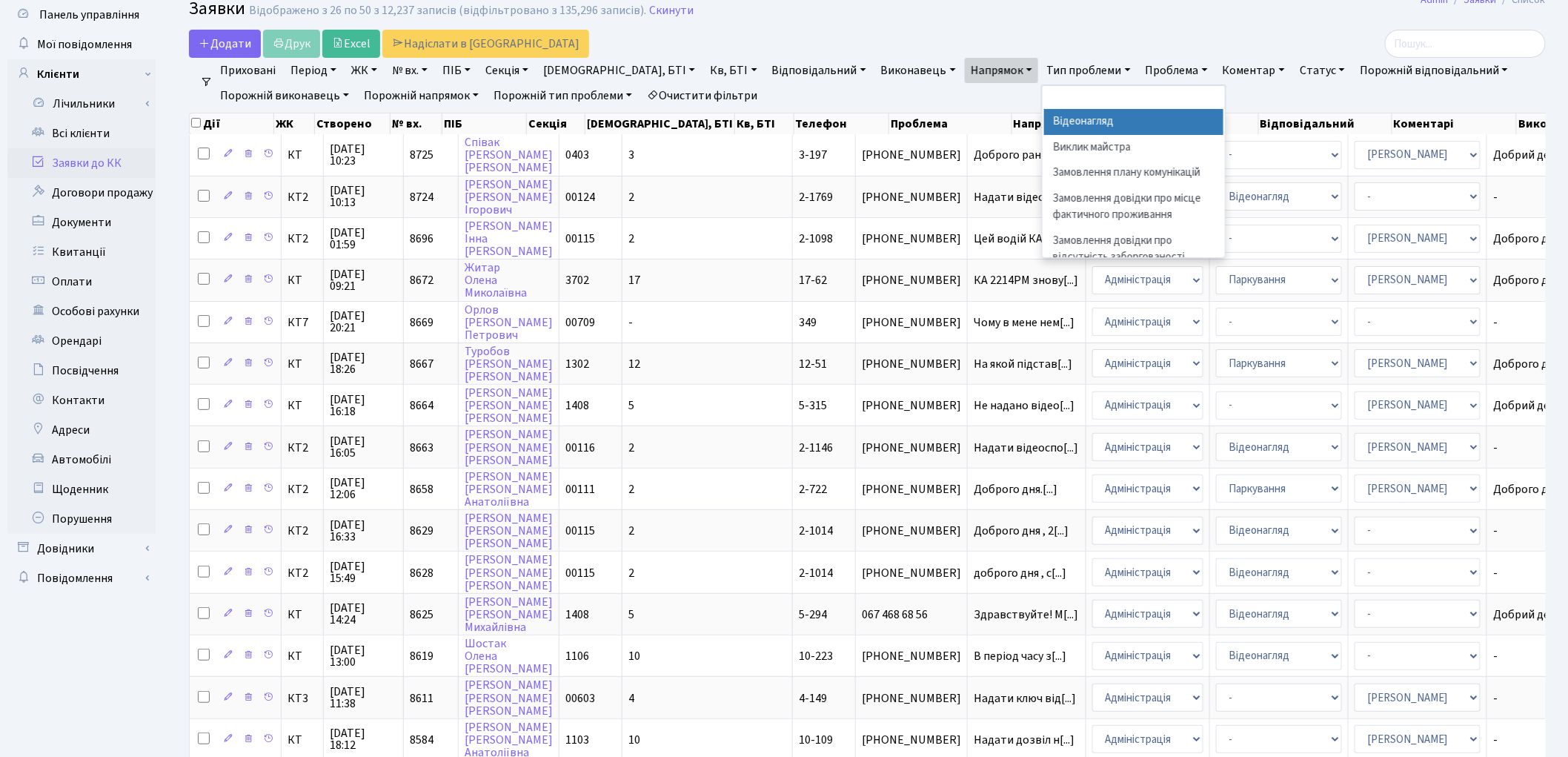
click at [1044, 120] on li "Відеонагляд" at bounding box center [1133, 122] width 179 height 26
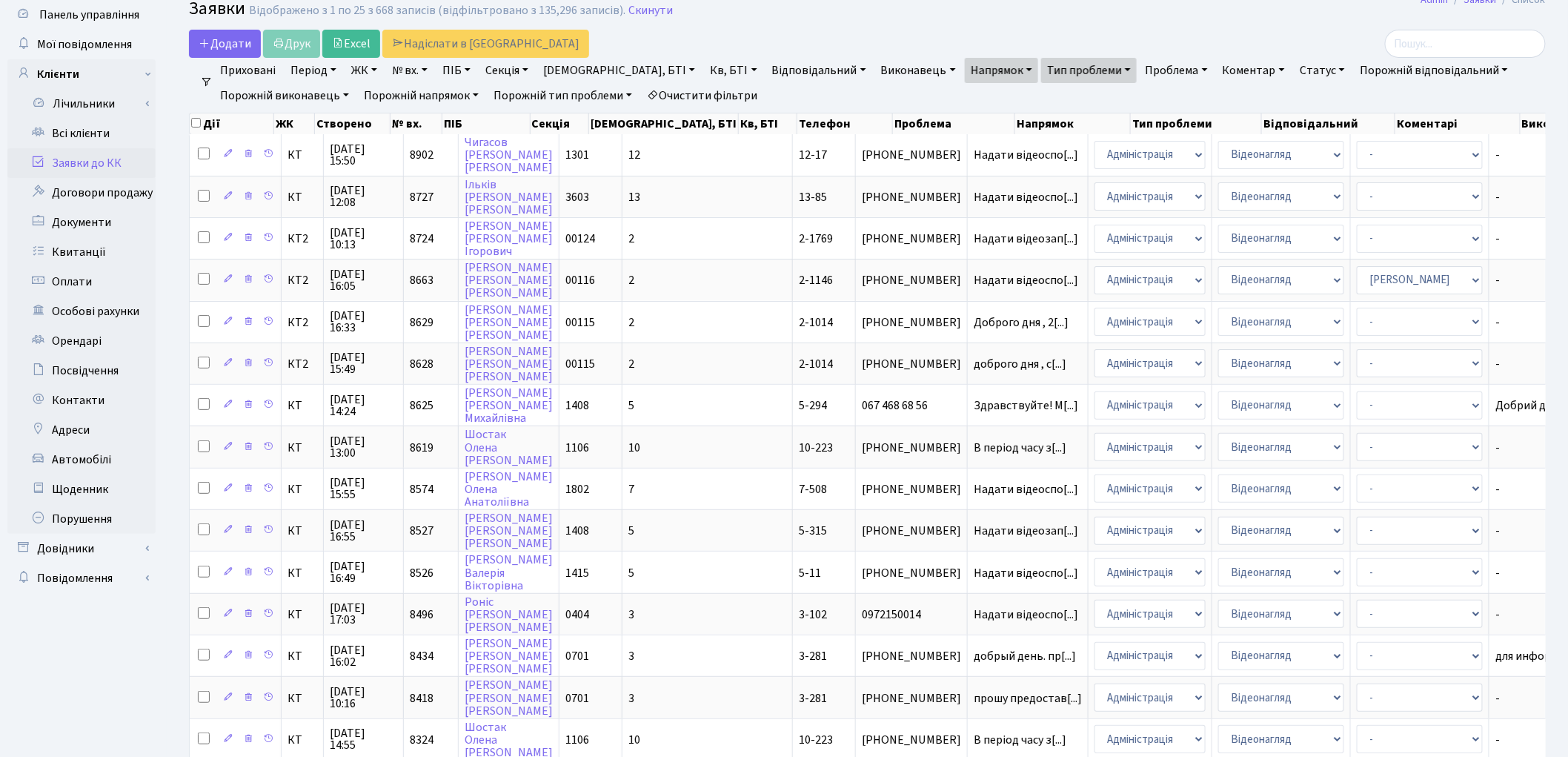
click at [1042, 71] on link "Тип проблеми" at bounding box center [1089, 70] width 96 height 25
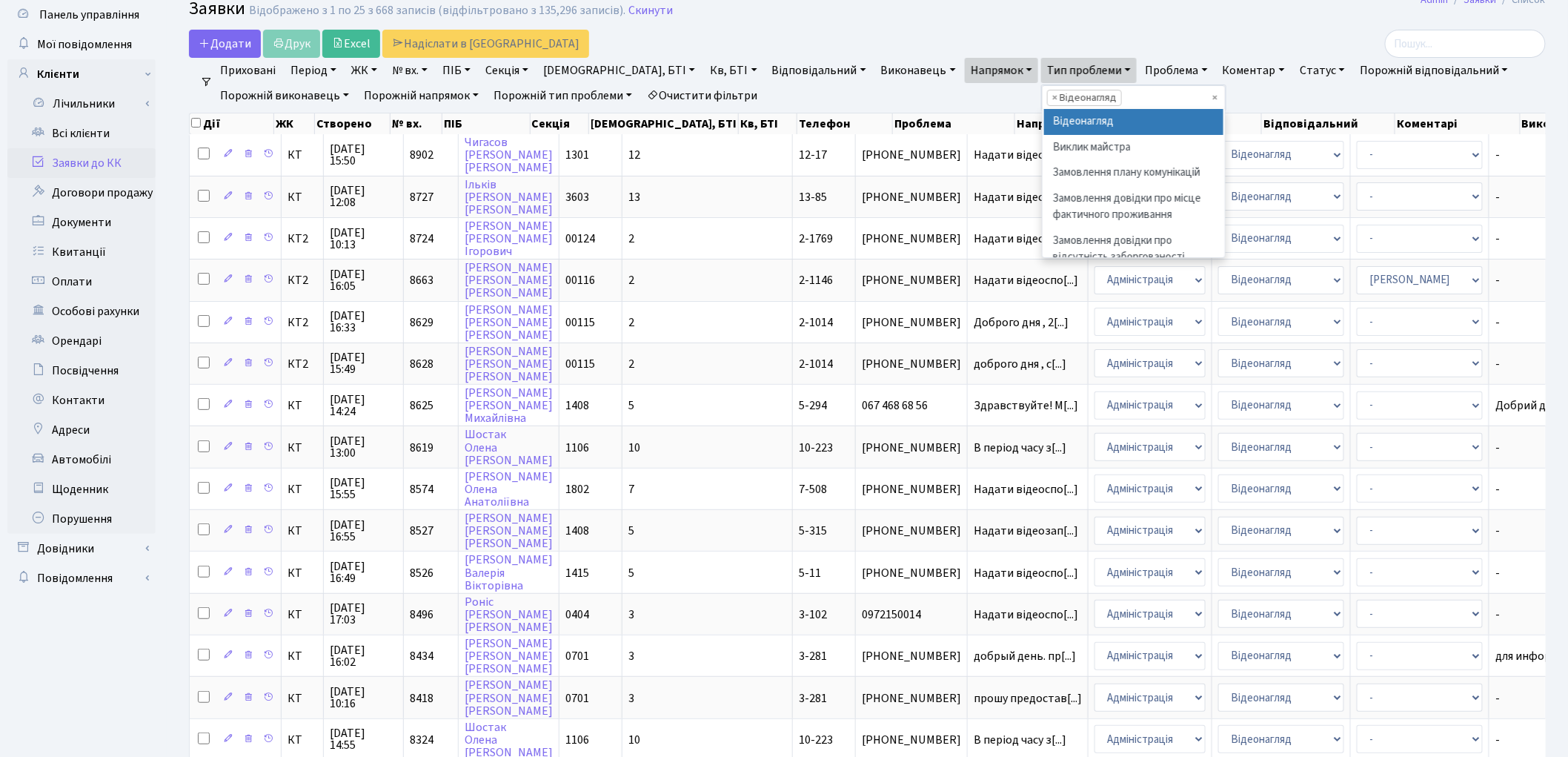
click at [1172, 94] on ul "Приховані Період 10.10.2025 - 10.10.2025 ЖК КТ, вул. Регенераторна, 4 КТ2, прос…" at bounding box center [873, 83] width 1321 height 51
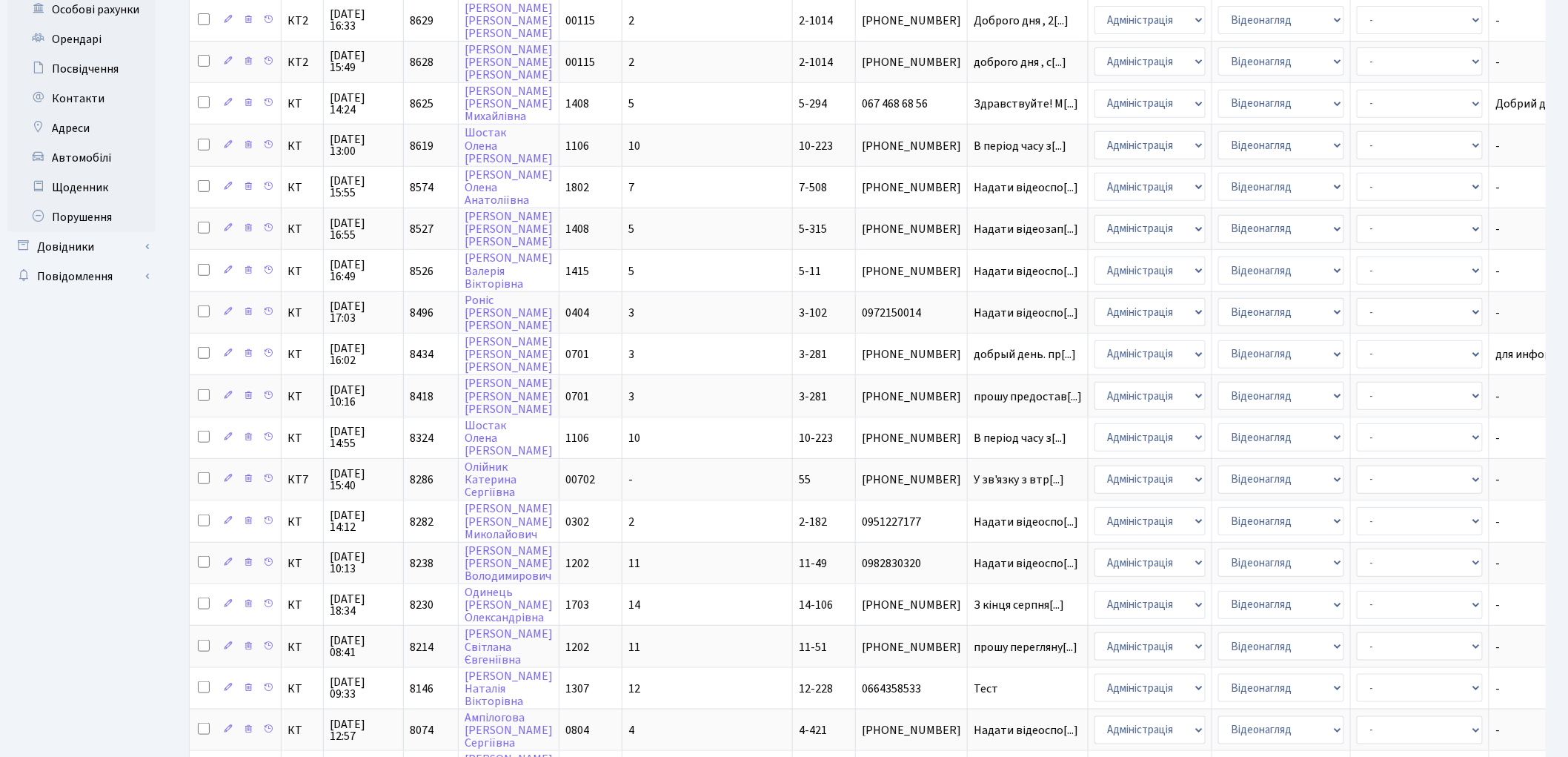
scroll to position [541, 0]
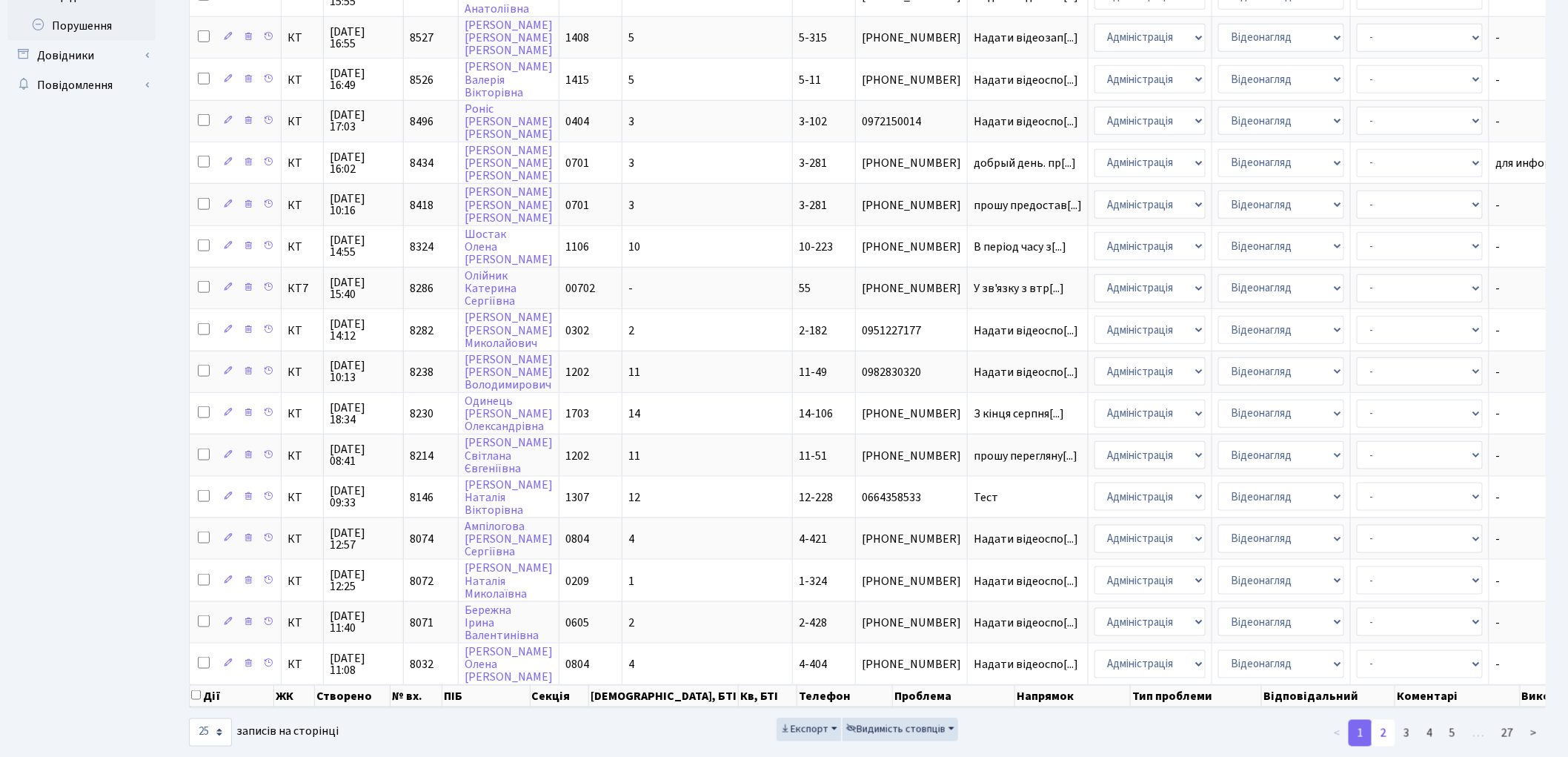
click at [1386, 719] on link "2" at bounding box center [1383, 732] width 24 height 27
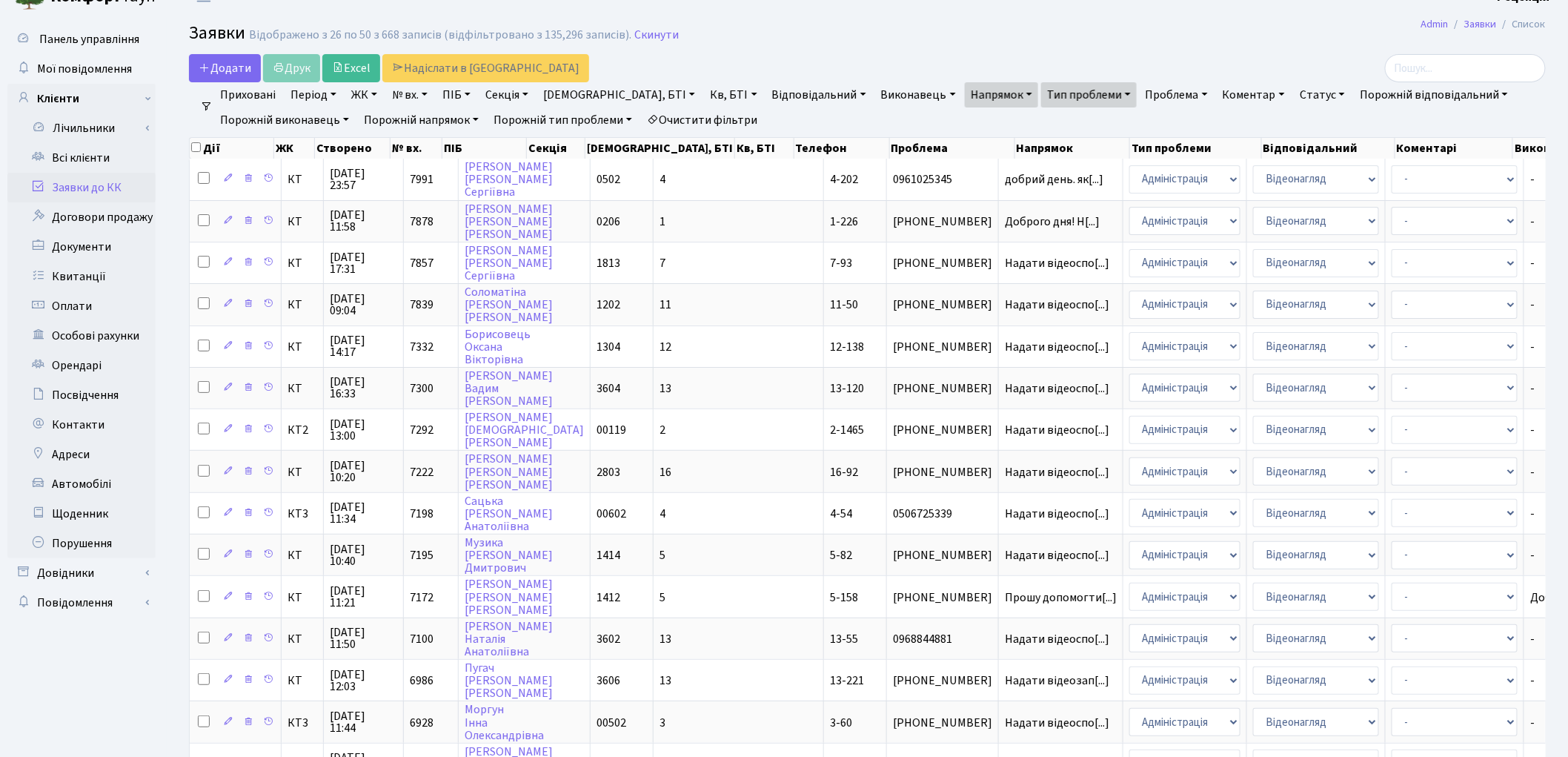
scroll to position [0, 0]
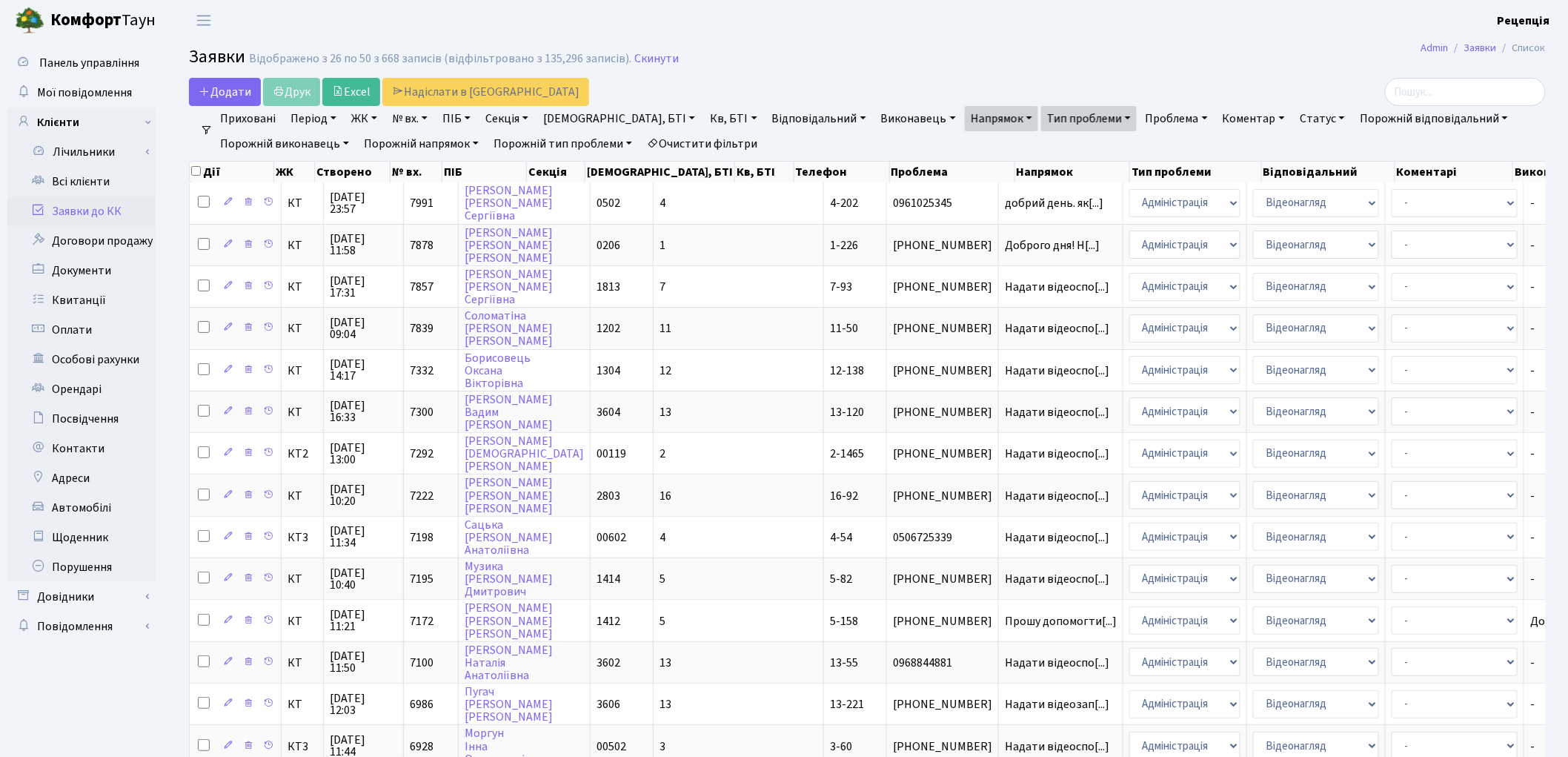
click at [710, 150] on link "Очистити фільтри" at bounding box center [702, 143] width 123 height 25
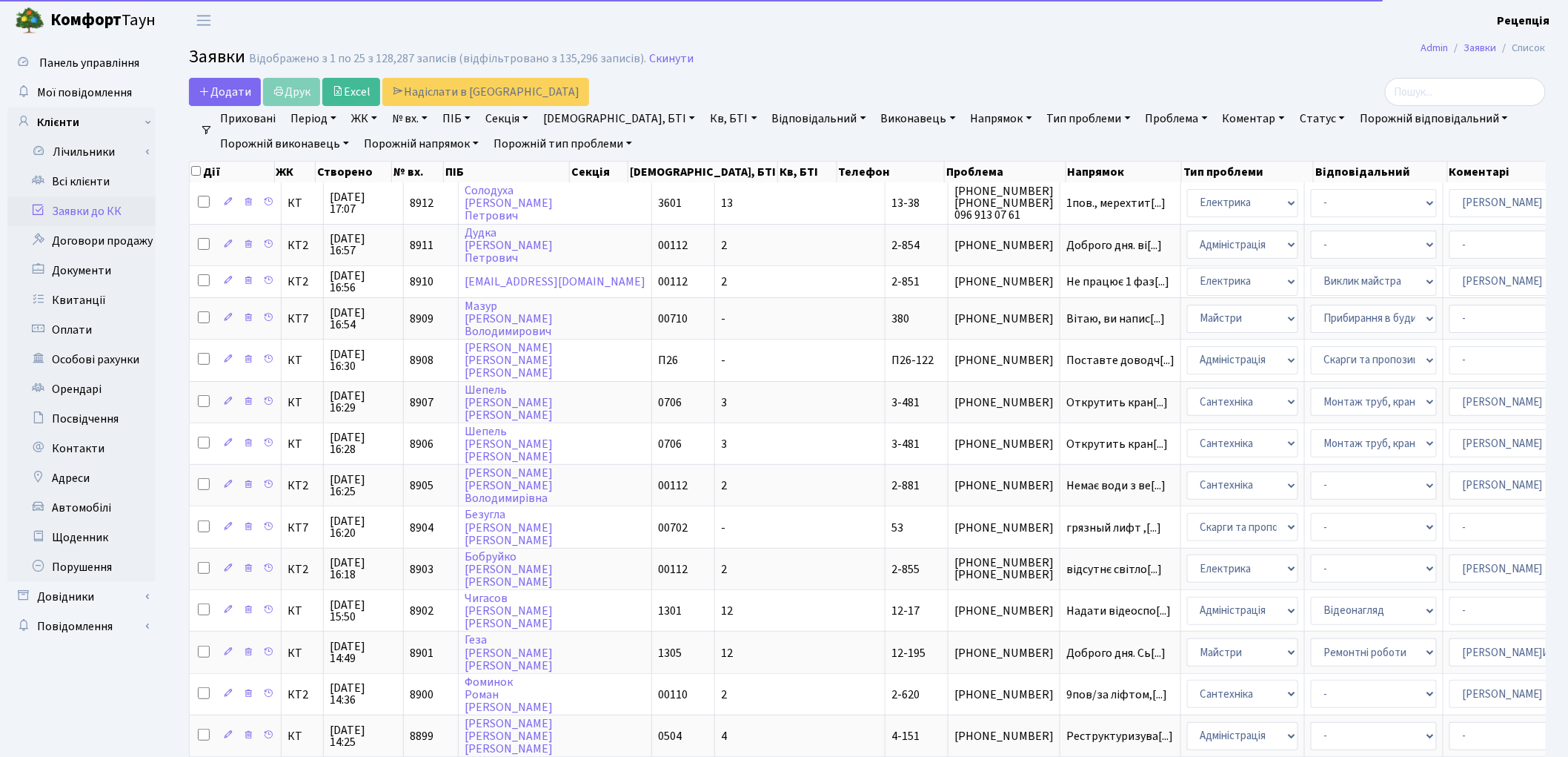
click at [378, 122] on link "ЖК" at bounding box center [364, 119] width 38 height 25
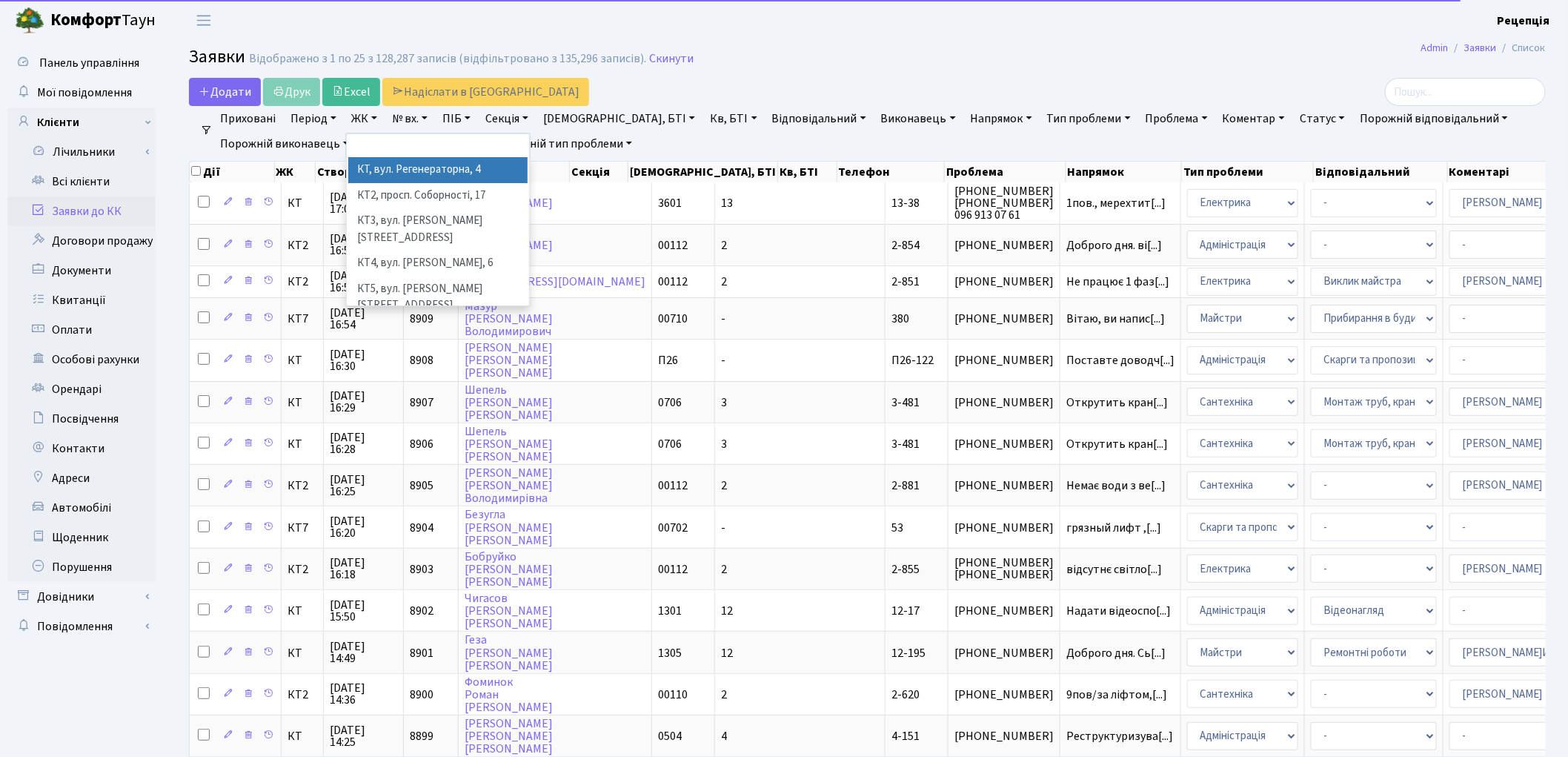
click at [401, 172] on li "КТ, вул. Регенераторна, 4" at bounding box center [437, 170] width 179 height 26
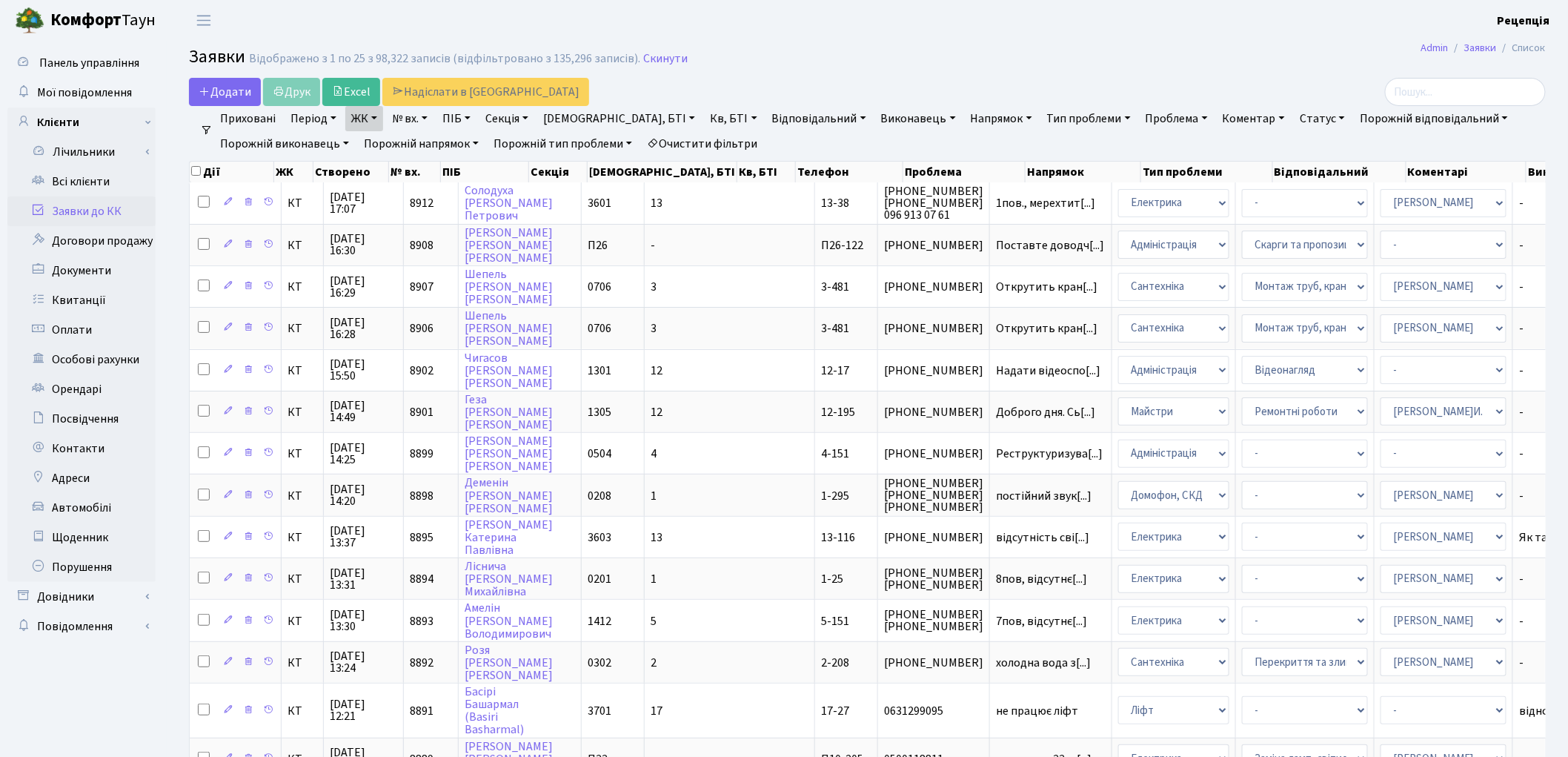
drag, startPoint x: 638, startPoint y: 122, endPoint x: 632, endPoint y: 128, distance: 8.5
click at [704, 123] on link "Кв, БТІ" at bounding box center [733, 119] width 59 height 25
type input "3-60"
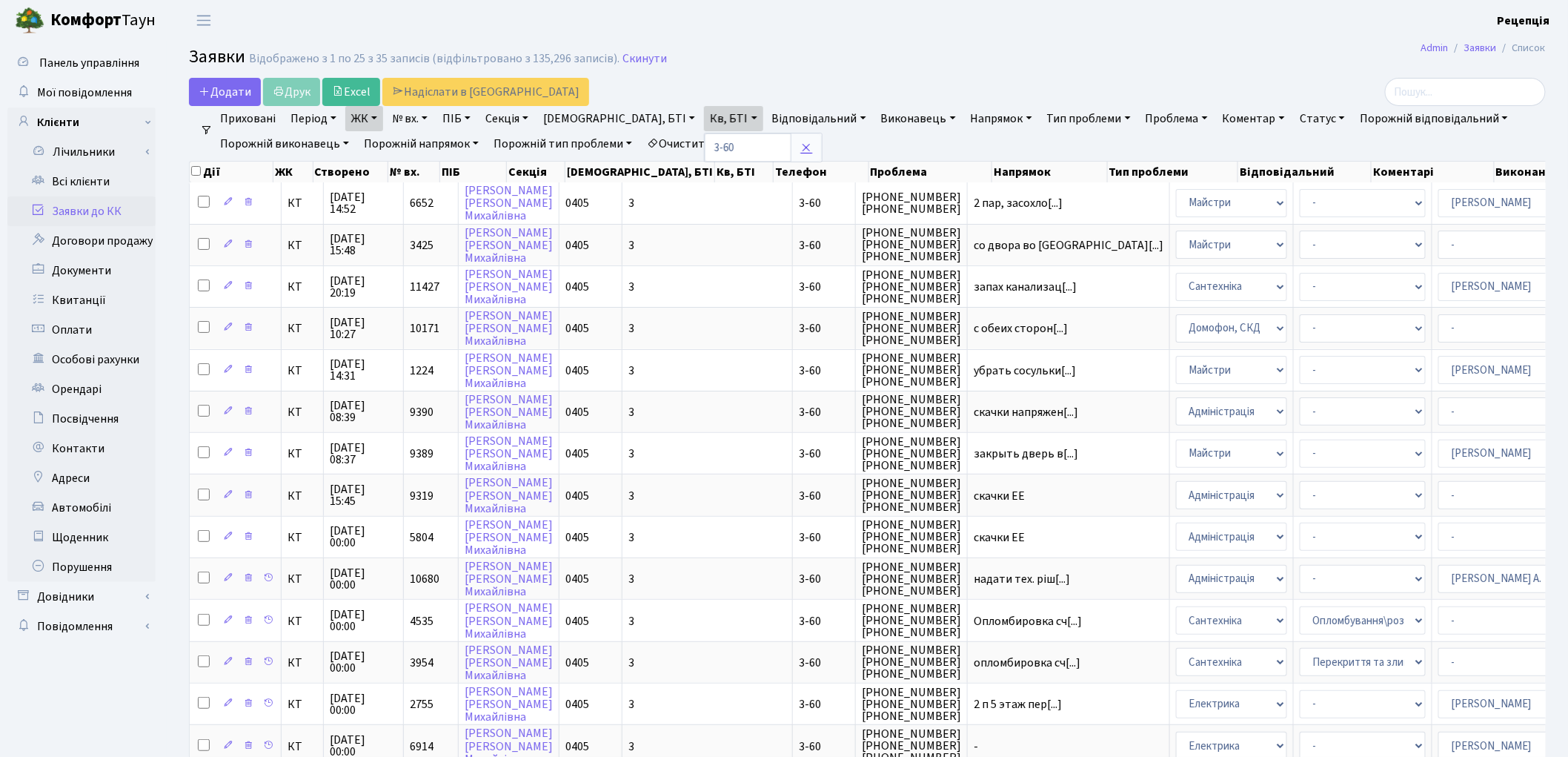
click at [800, 145] on icon at bounding box center [806, 147] width 12 height 12
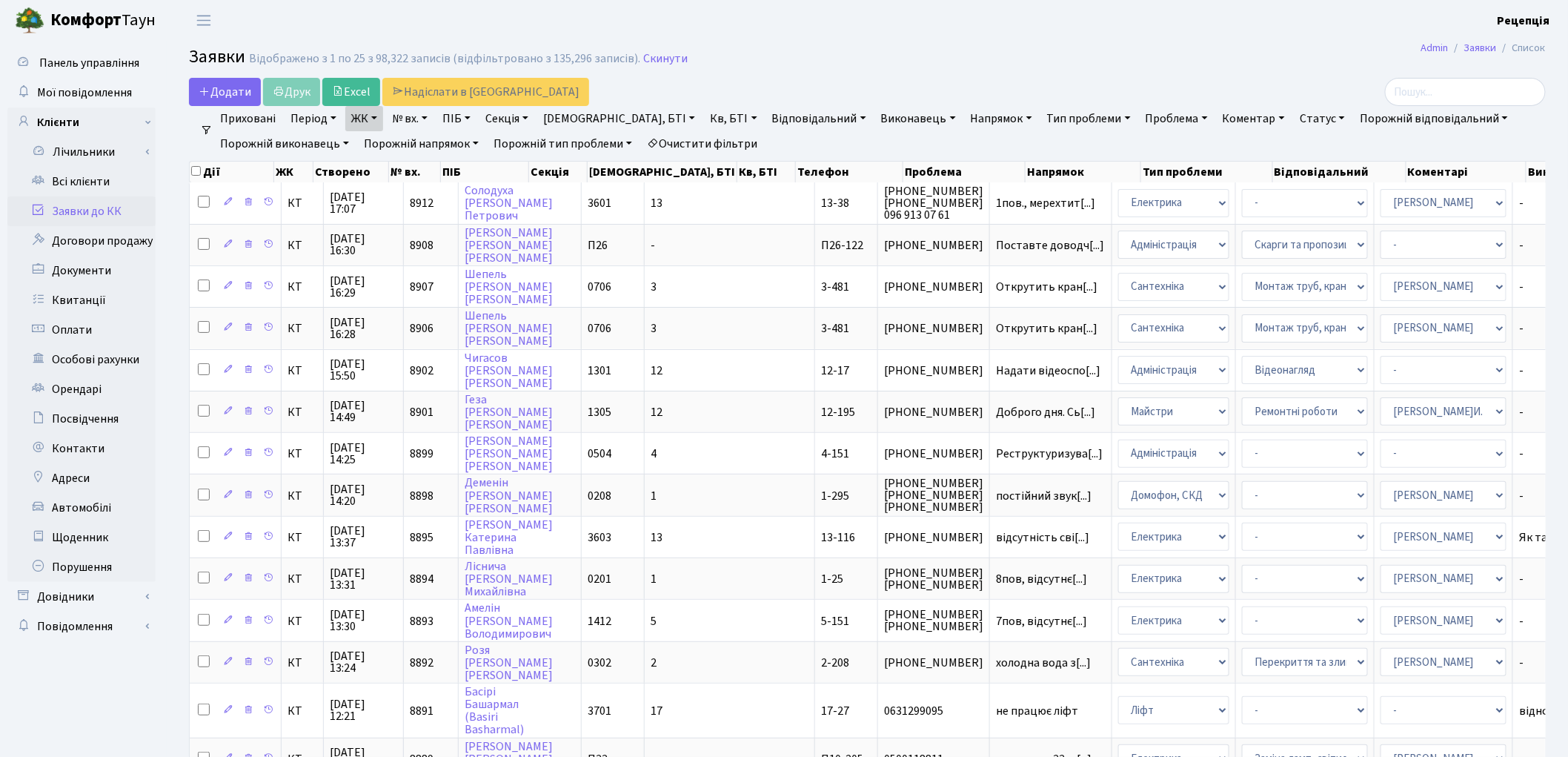
click at [381, 115] on link "ЖК" at bounding box center [364, 119] width 38 height 25
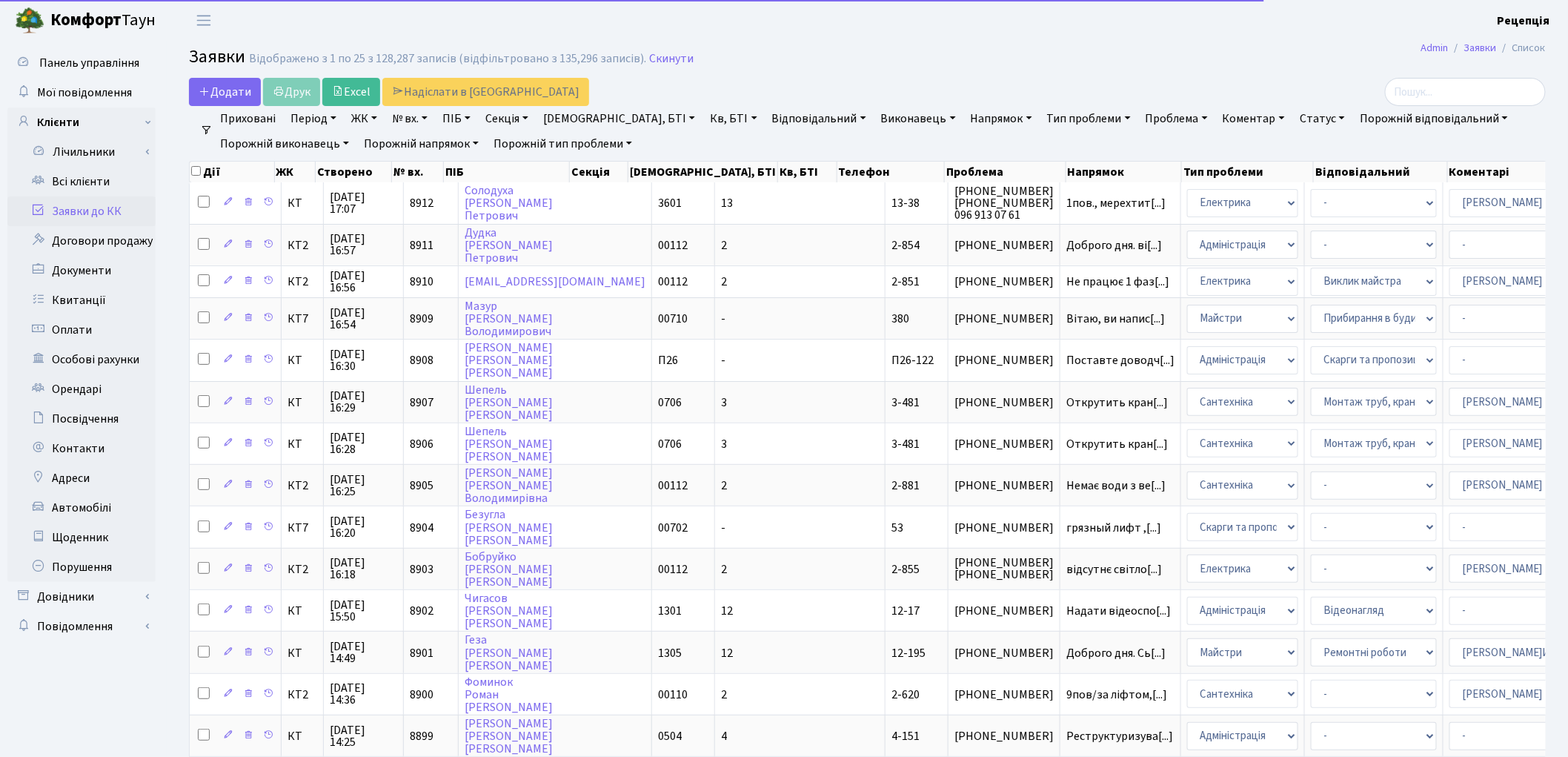
click at [361, 123] on link "ЖК" at bounding box center [364, 119] width 38 height 25
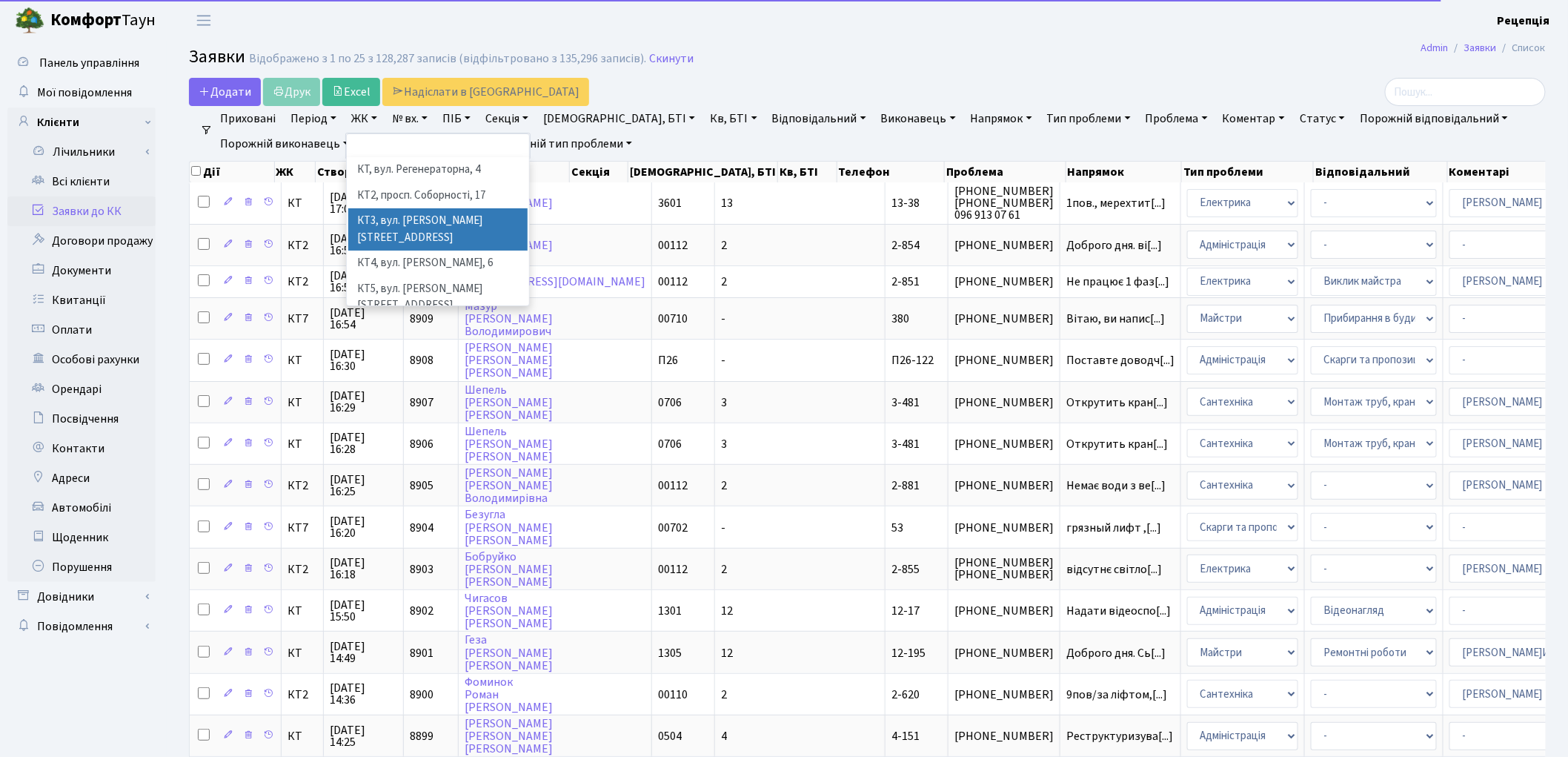
click at [408, 216] on li "КТ3, вул. [PERSON_NAME][STREET_ADDRESS]" at bounding box center [437, 230] width 179 height 43
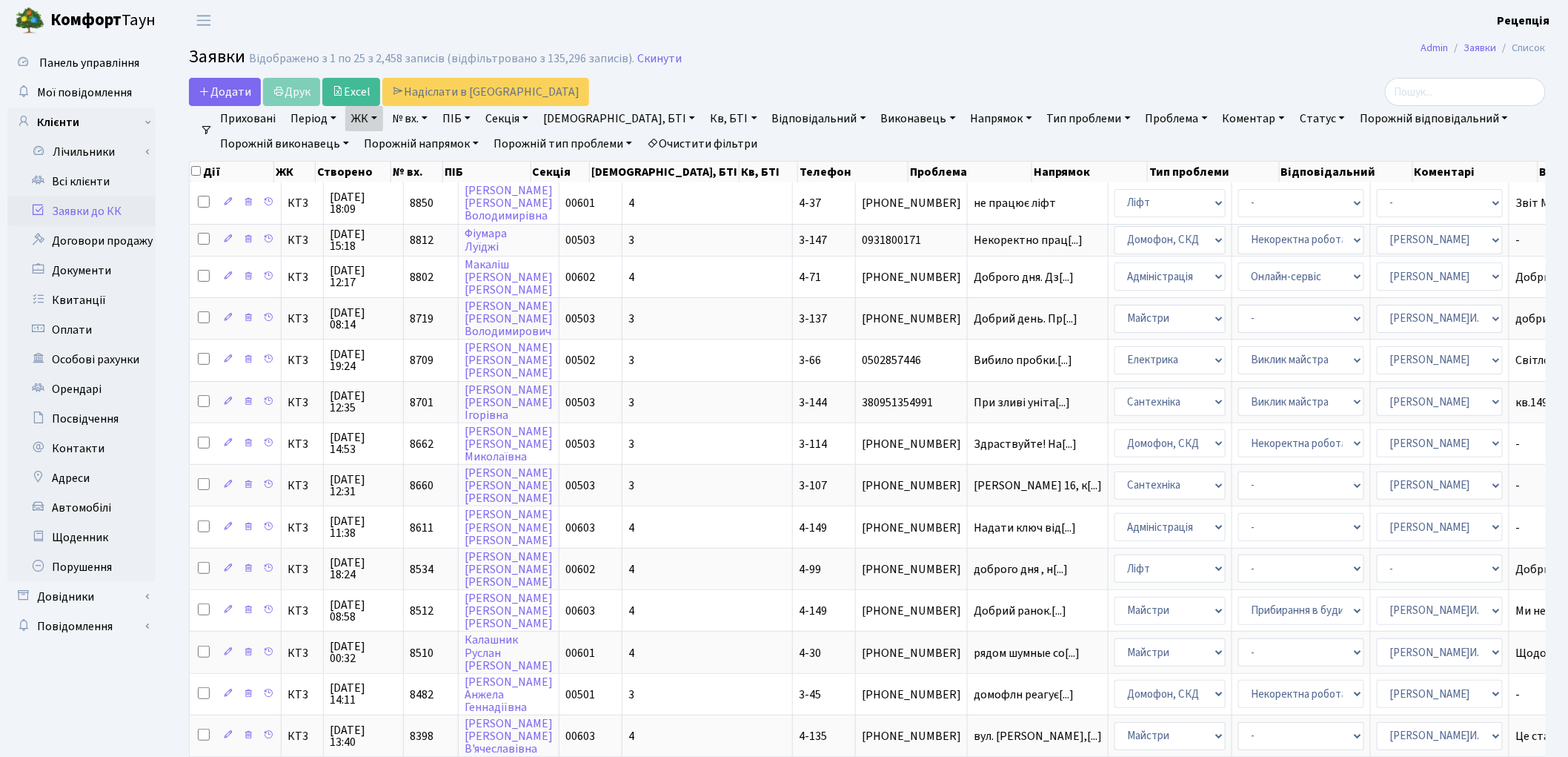
click at [739, 139] on link "Очистити фільтри" at bounding box center [702, 143] width 123 height 25
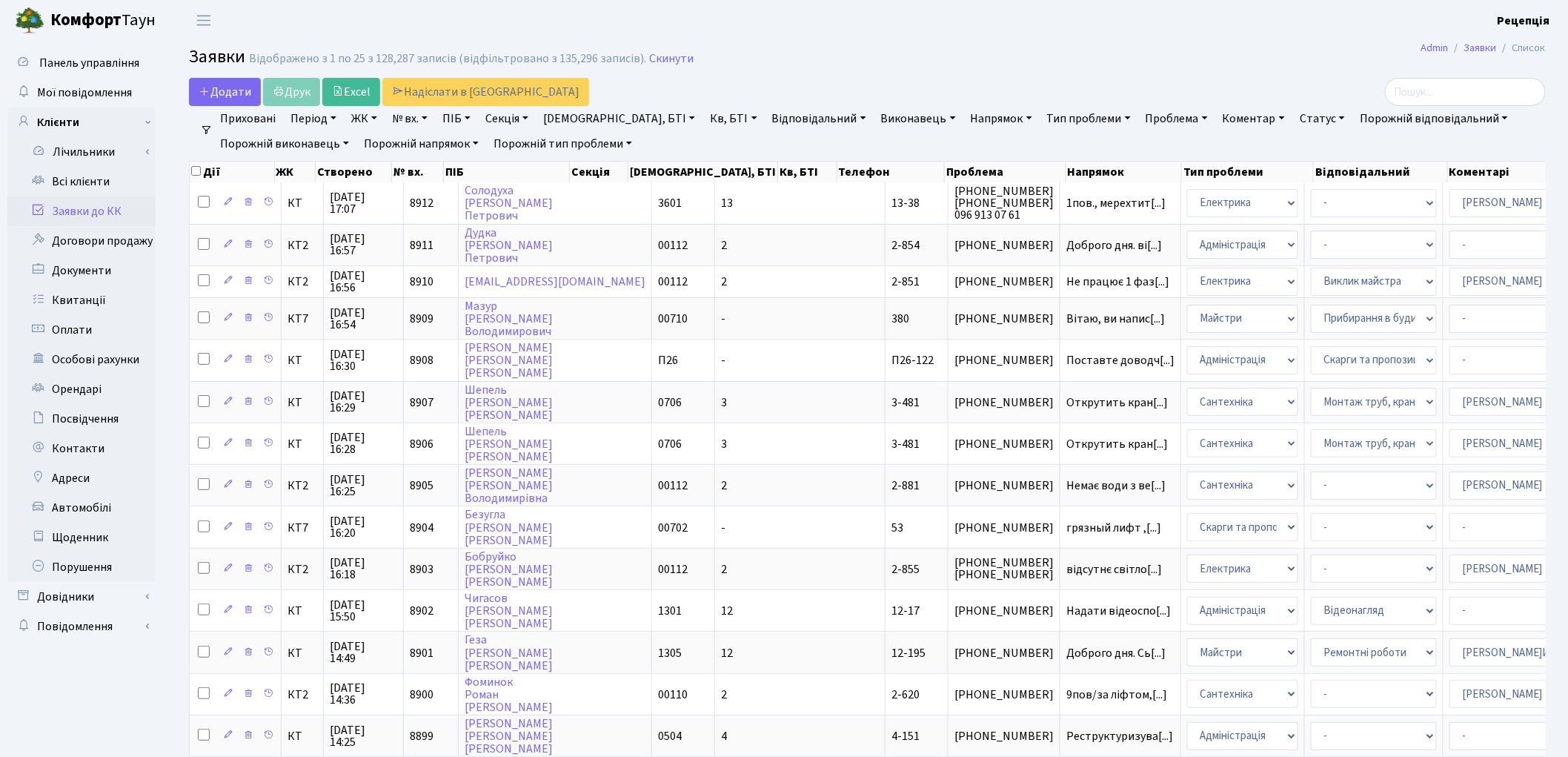
click at [472, 116] on link "ПІБ" at bounding box center [456, 119] width 40 height 25
type input "моргун"
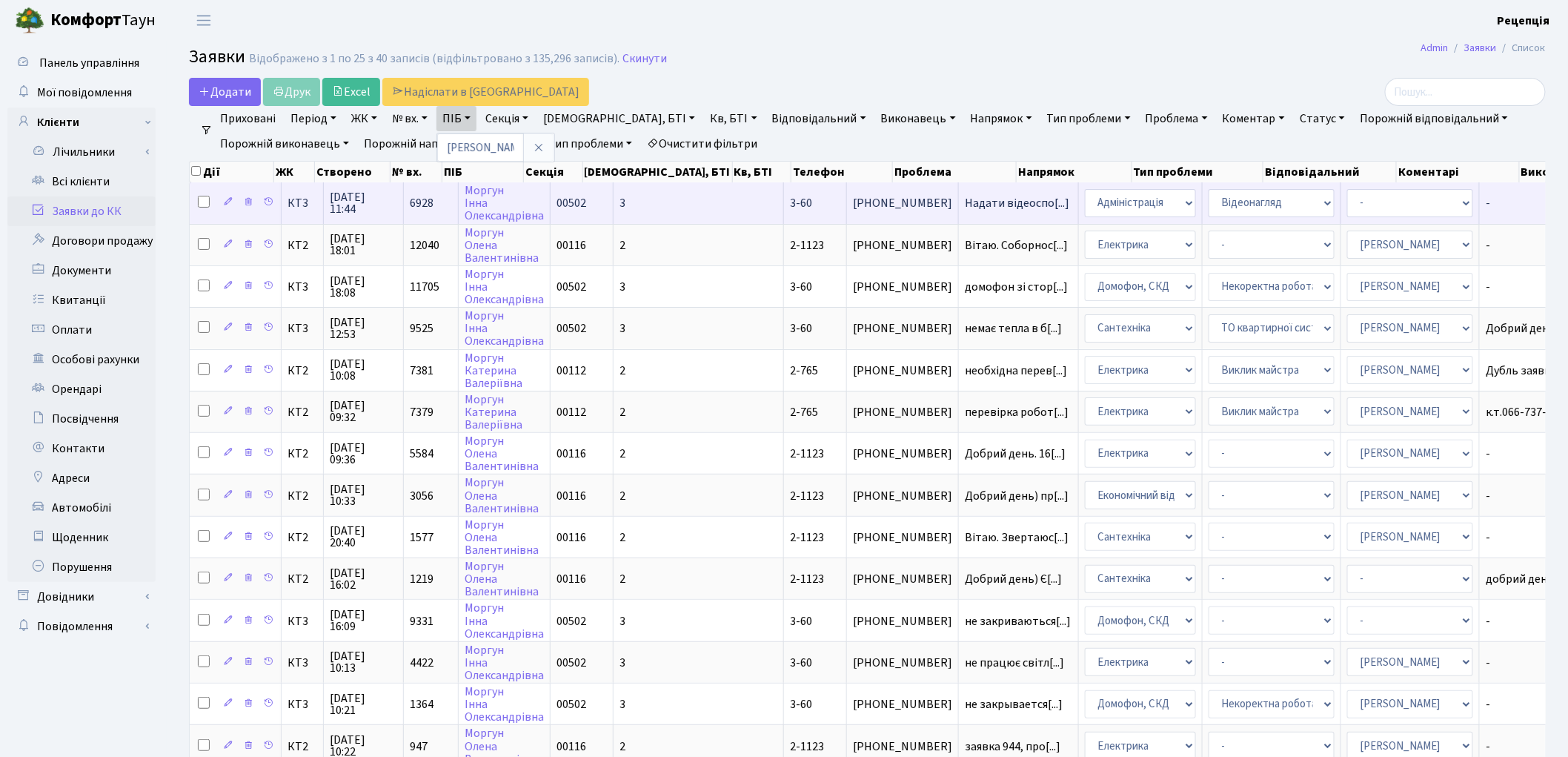
click at [959, 212] on td "Надати відеоспо[...]" at bounding box center [1019, 203] width 120 height 41
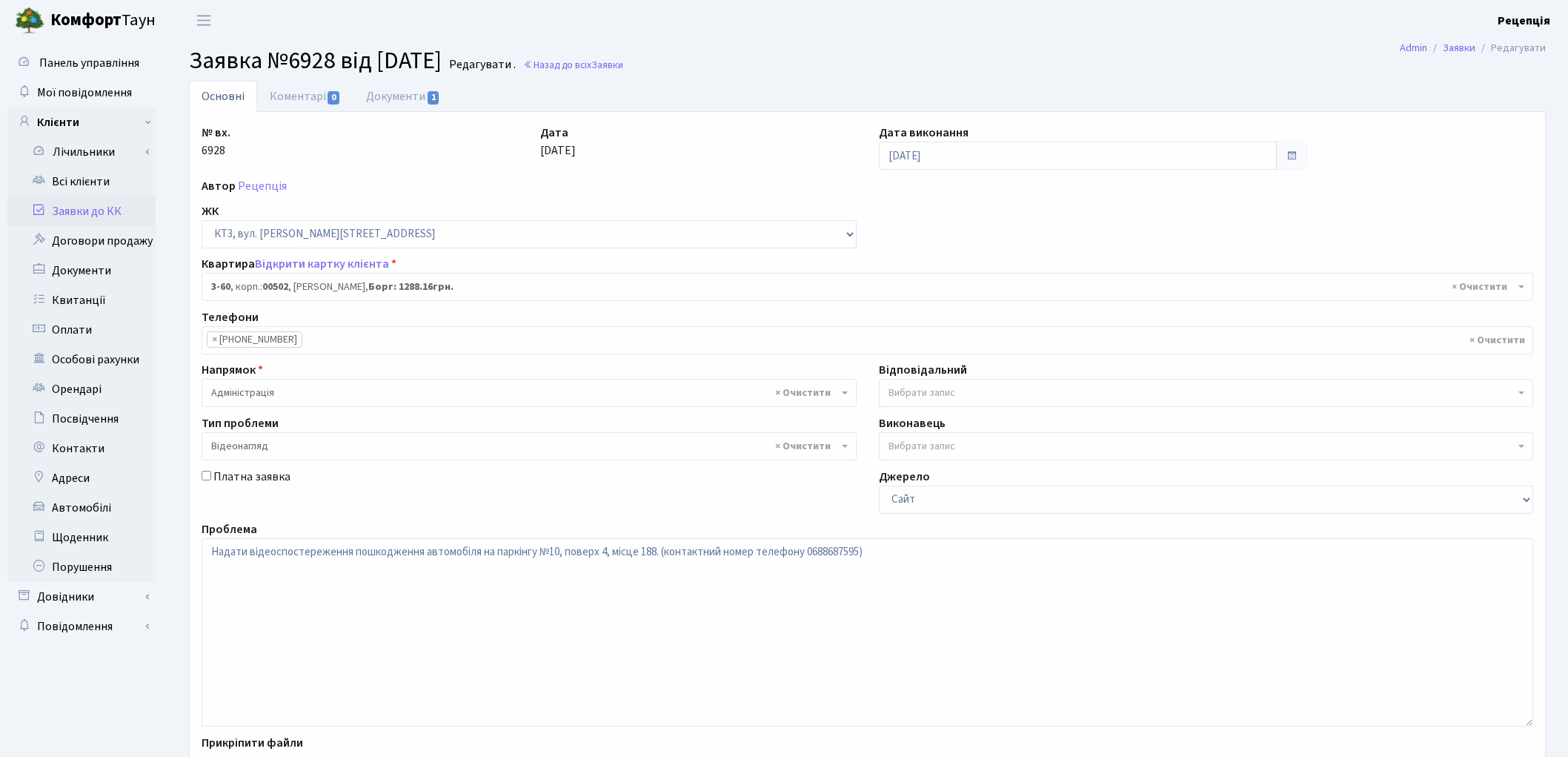
select select "16369"
select select "45"
click at [398, 99] on link "Документи 1" at bounding box center [402, 96] width 99 height 30
select select "25"
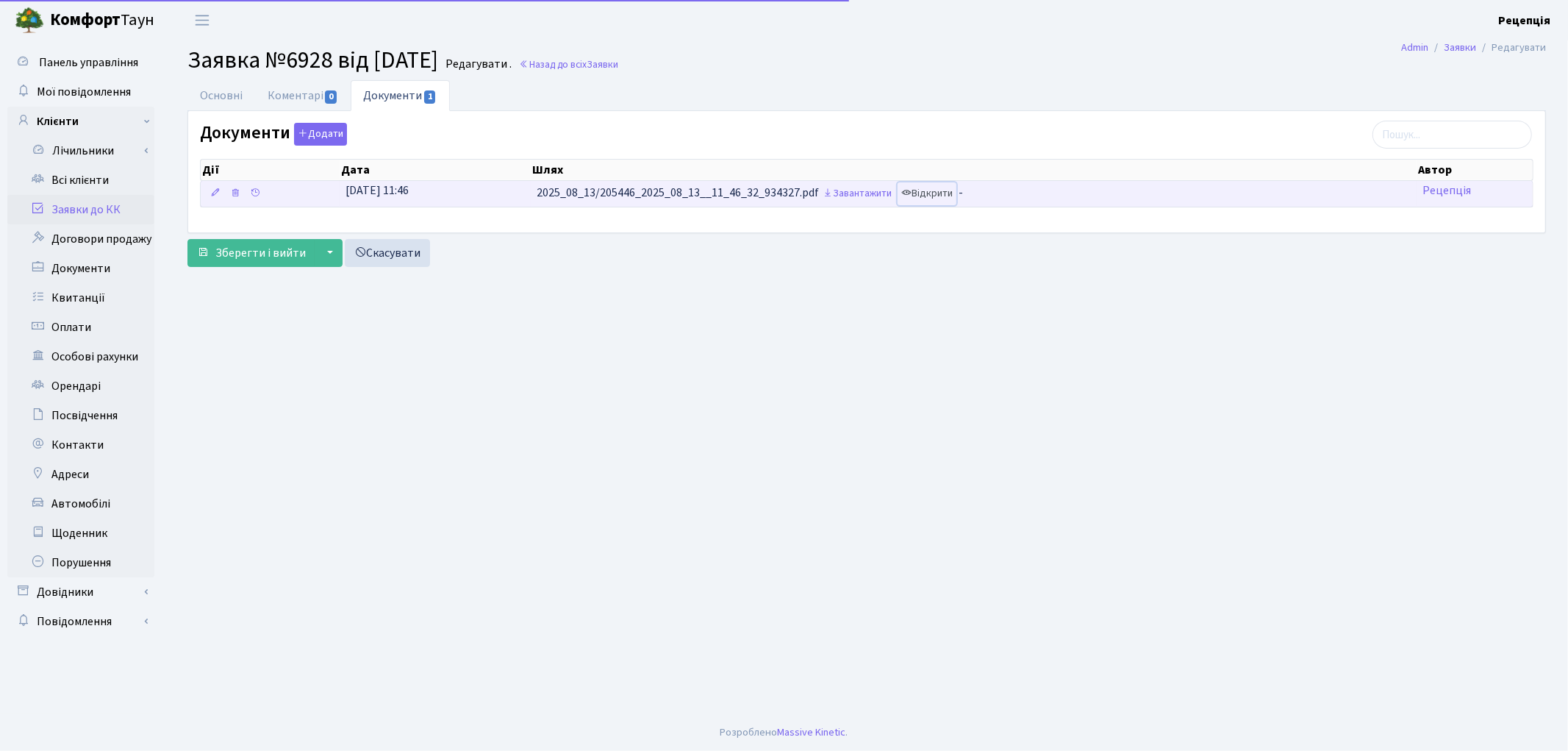
click at [930, 189] on link "Відкрити" at bounding box center [927, 194] width 59 height 23
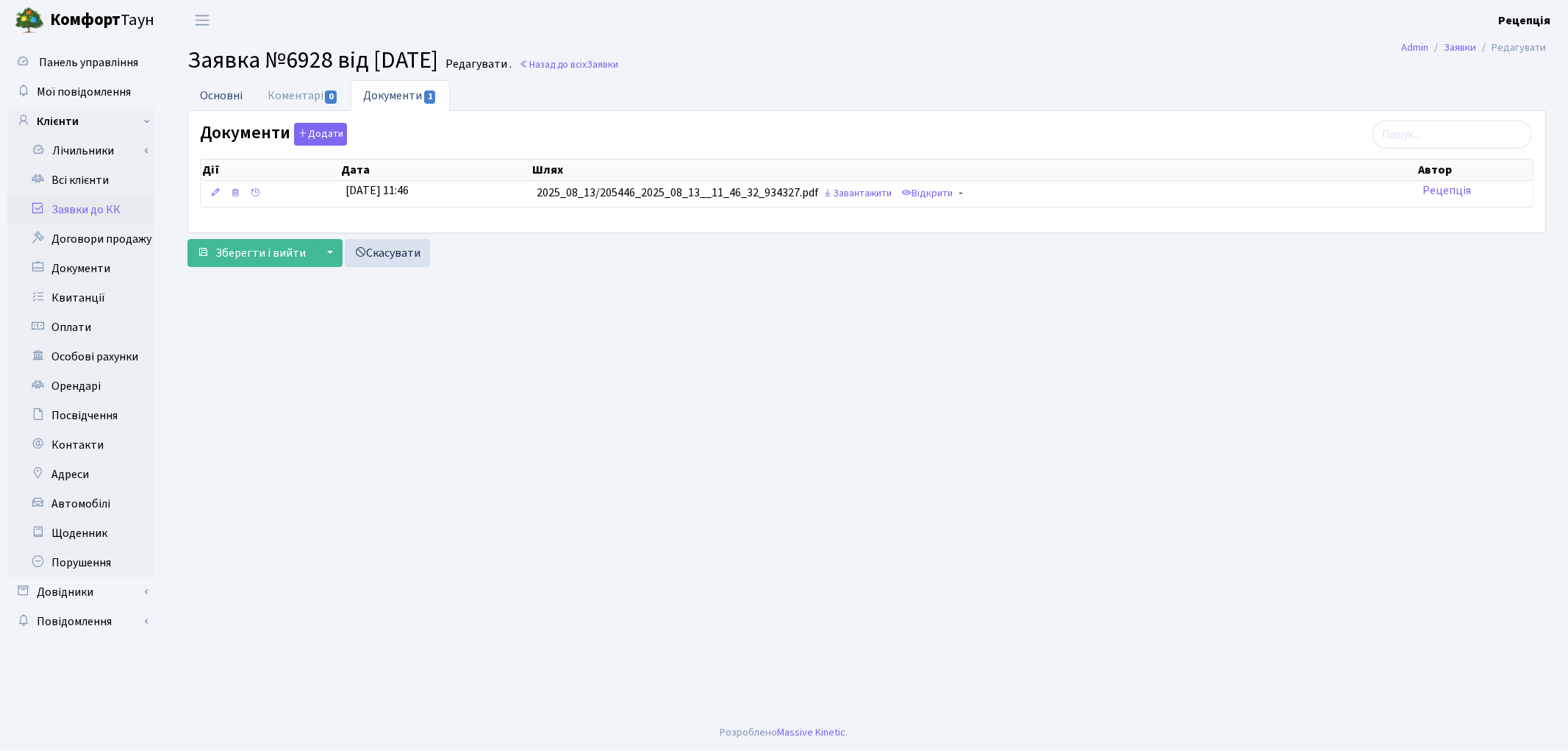
click at [225, 101] on link "Основні" at bounding box center [221, 95] width 67 height 30
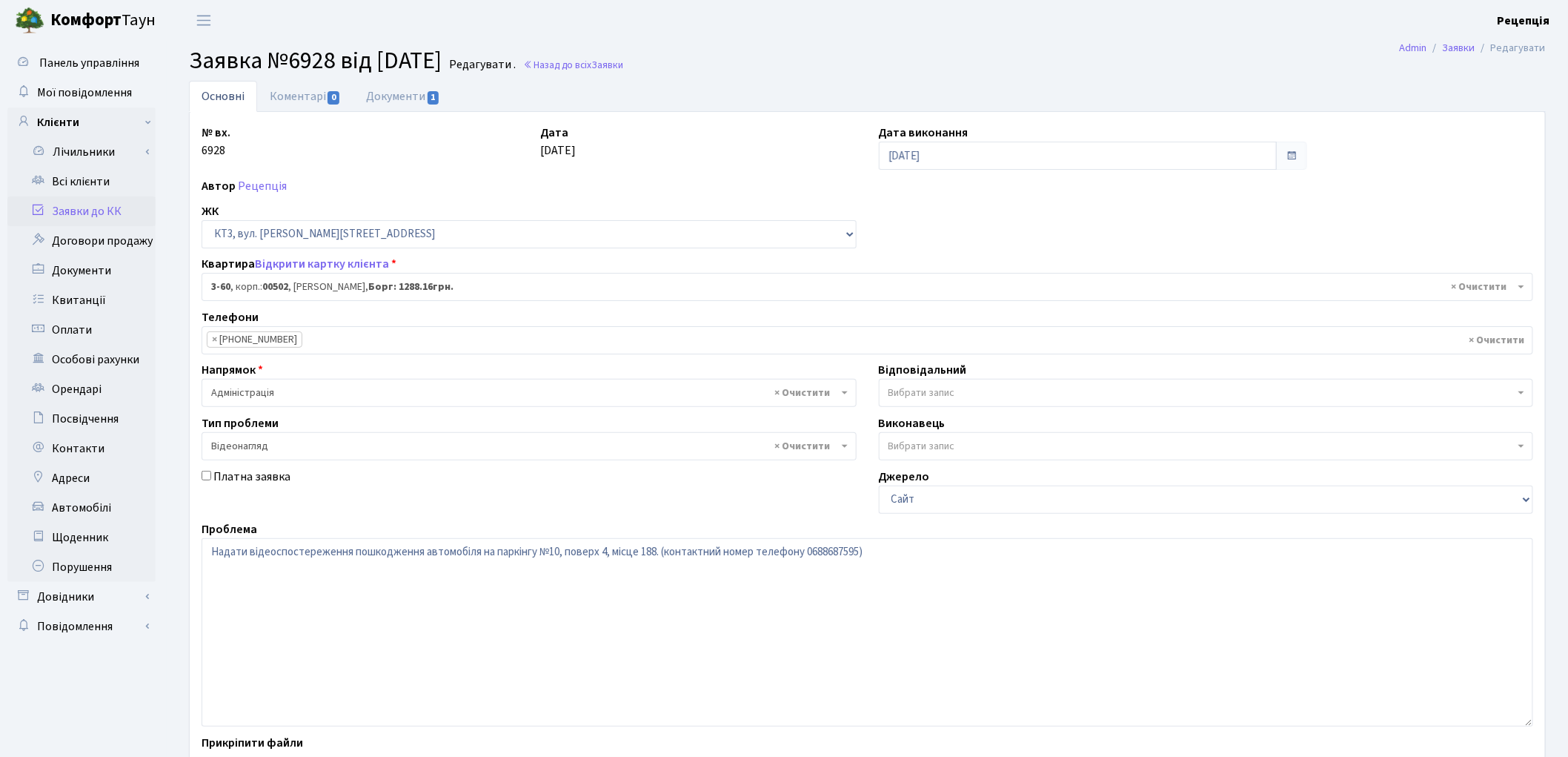
click at [101, 204] on link "Заявки до КК" at bounding box center [81, 211] width 148 height 29
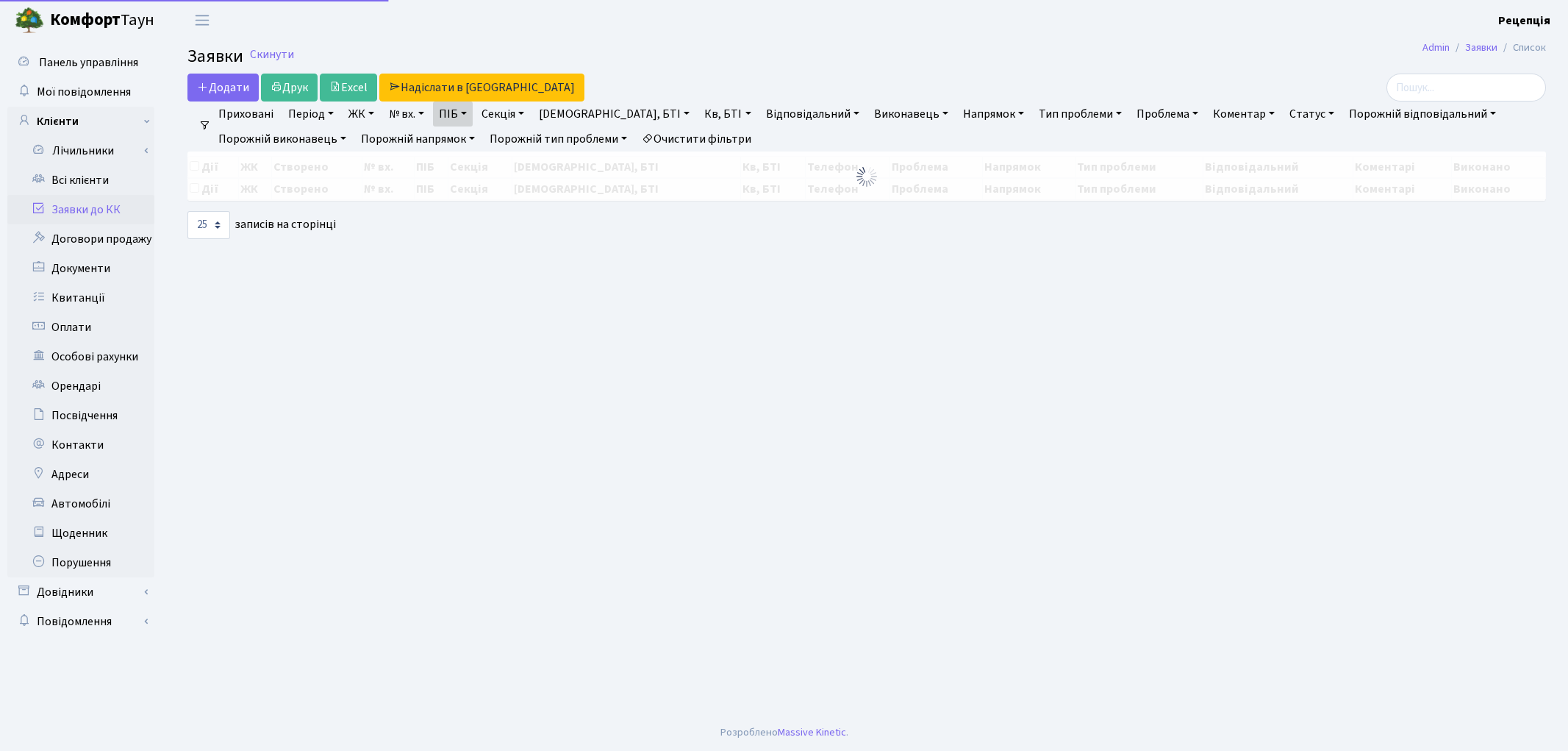
select select "25"
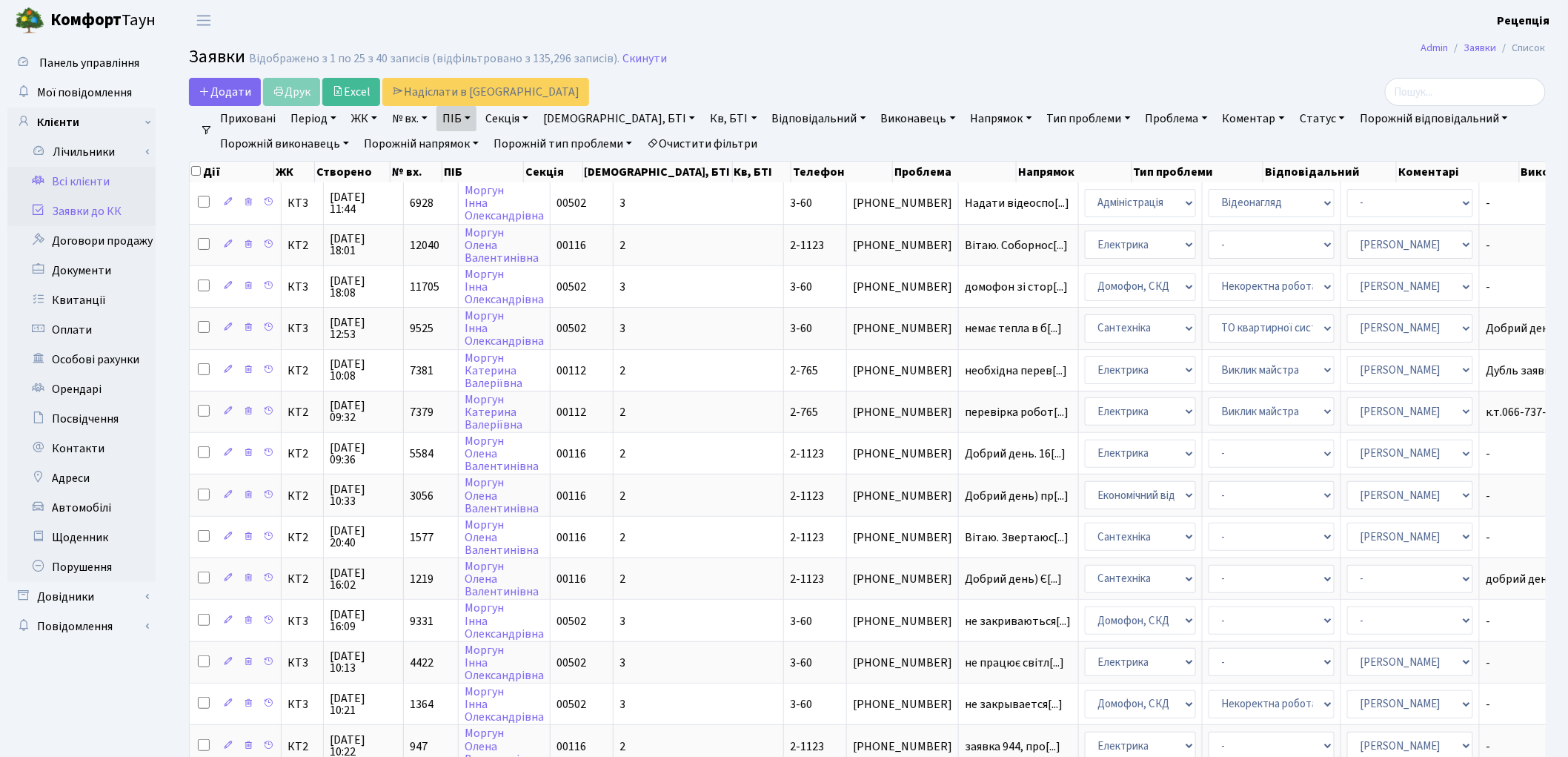
click at [109, 187] on link "Всі клієнти" at bounding box center [81, 181] width 148 height 29
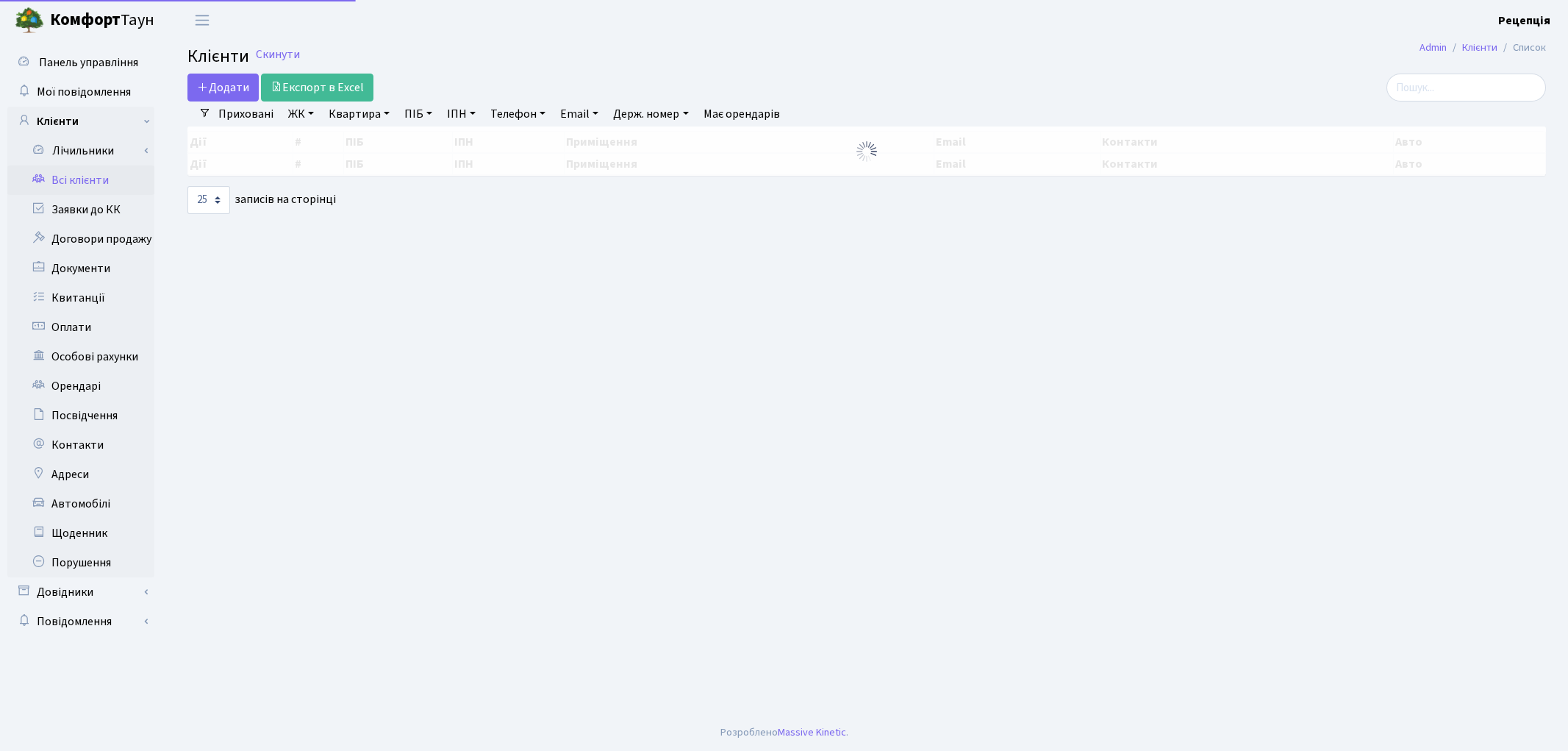
select select
select select "25"
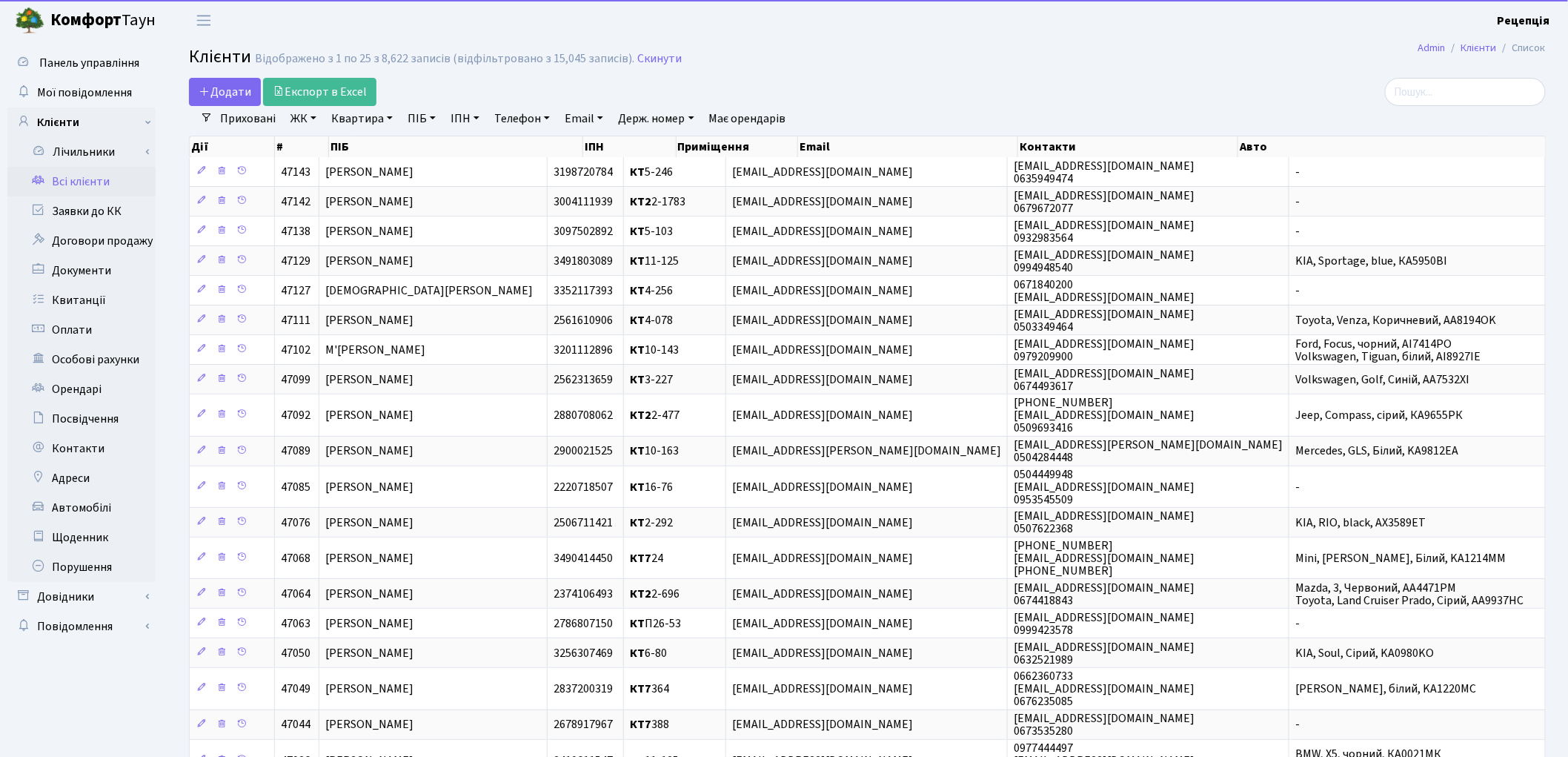
click at [315, 117] on link "ЖК" at bounding box center [303, 119] width 38 height 25
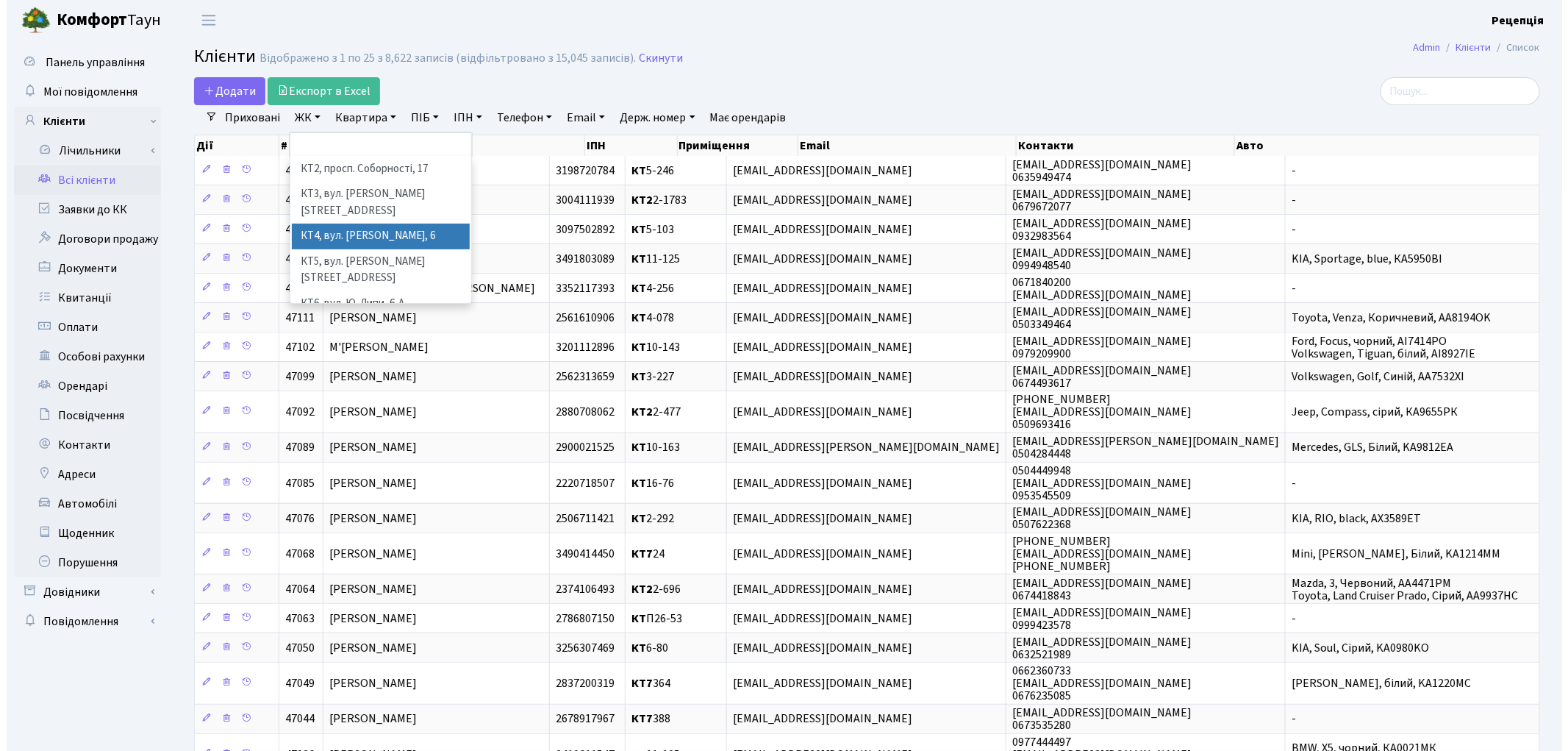
scroll to position [30, 0]
click at [416, 311] on li "КТ7, вул. [PERSON_NAME][STREET_ADDRESS]" at bounding box center [374, 332] width 178 height 42
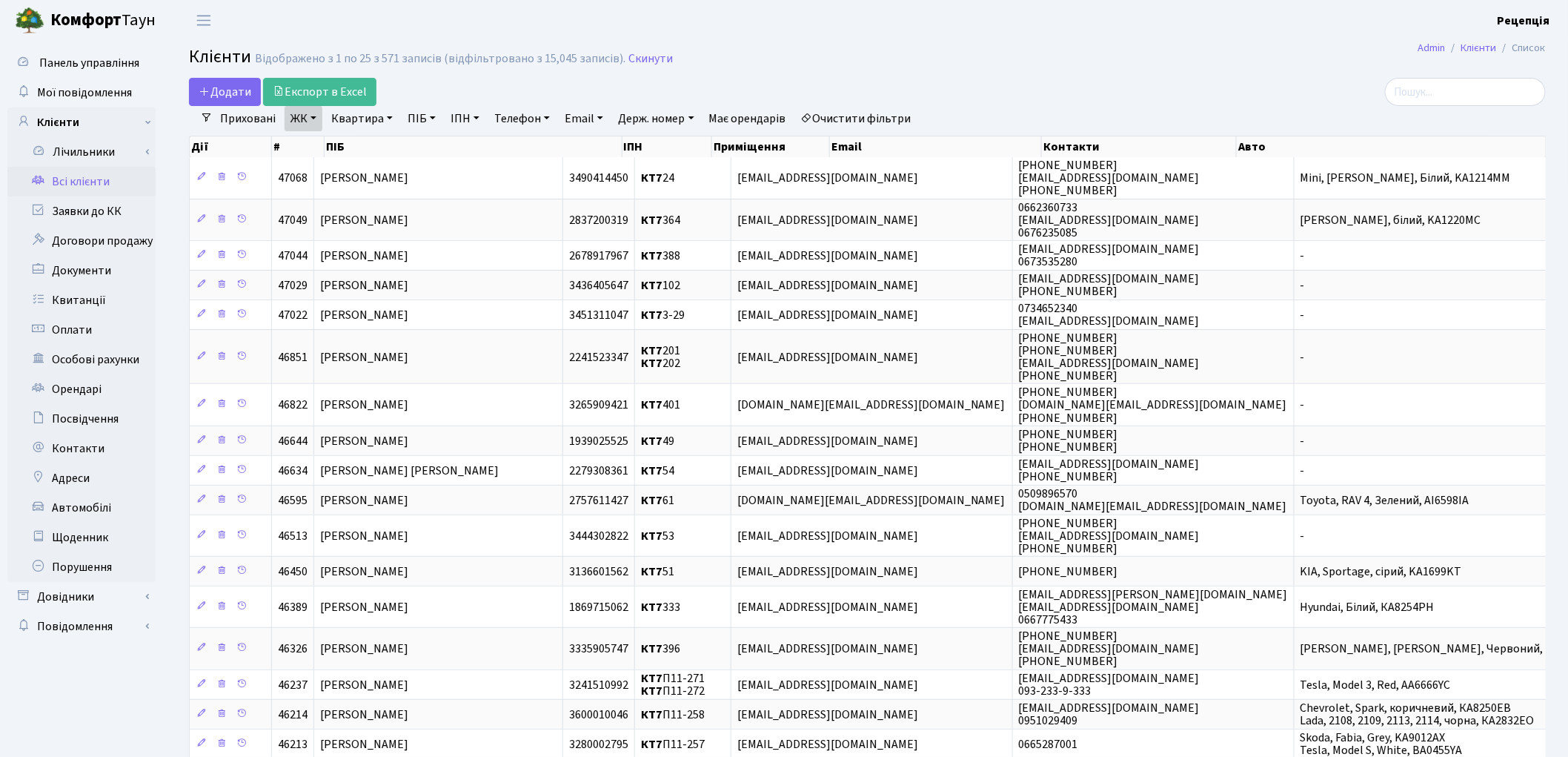
click at [373, 111] on link "Квартира" at bounding box center [362, 119] width 74 height 25
type input "378"
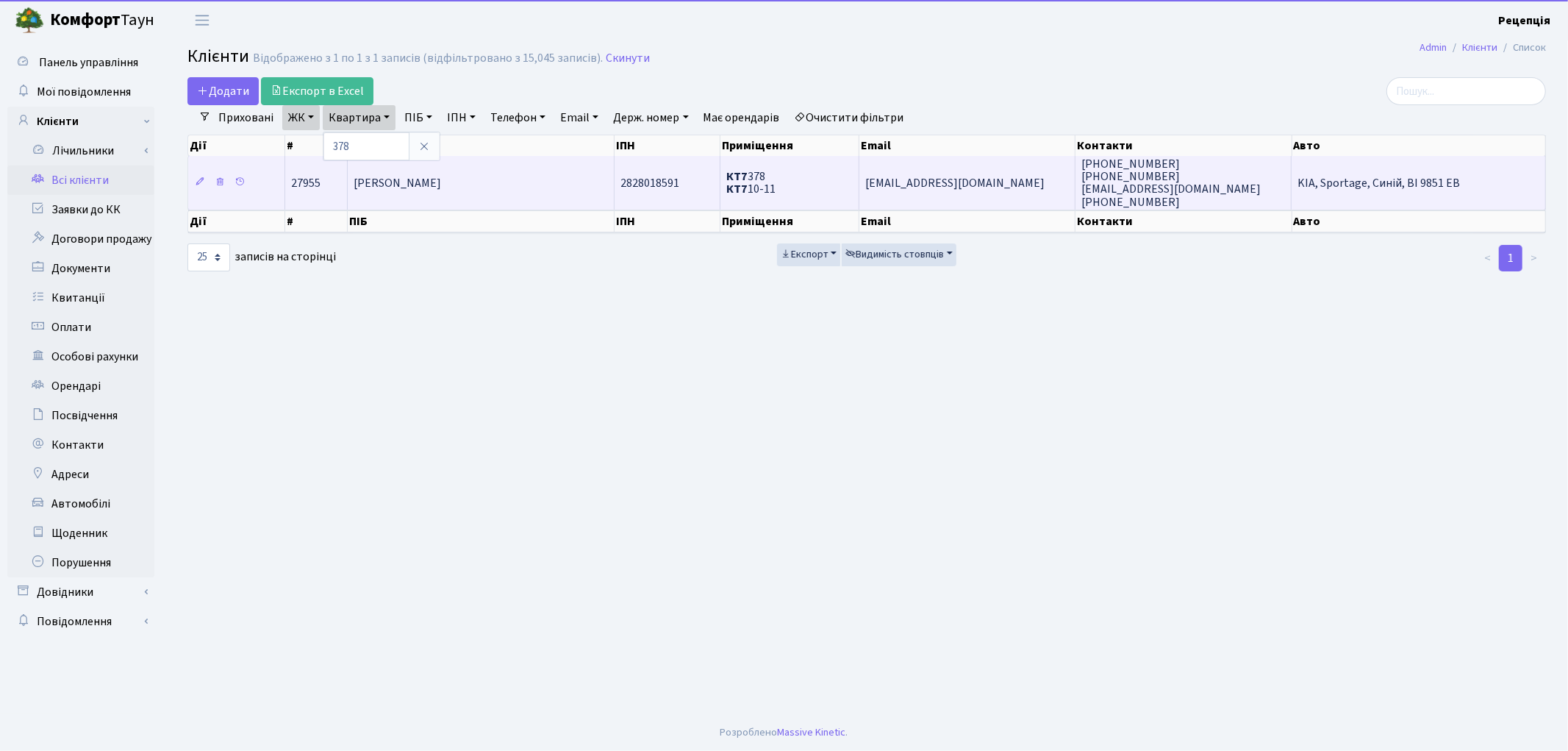
click at [441, 175] on span "[PERSON_NAME]" at bounding box center [397, 183] width 88 height 16
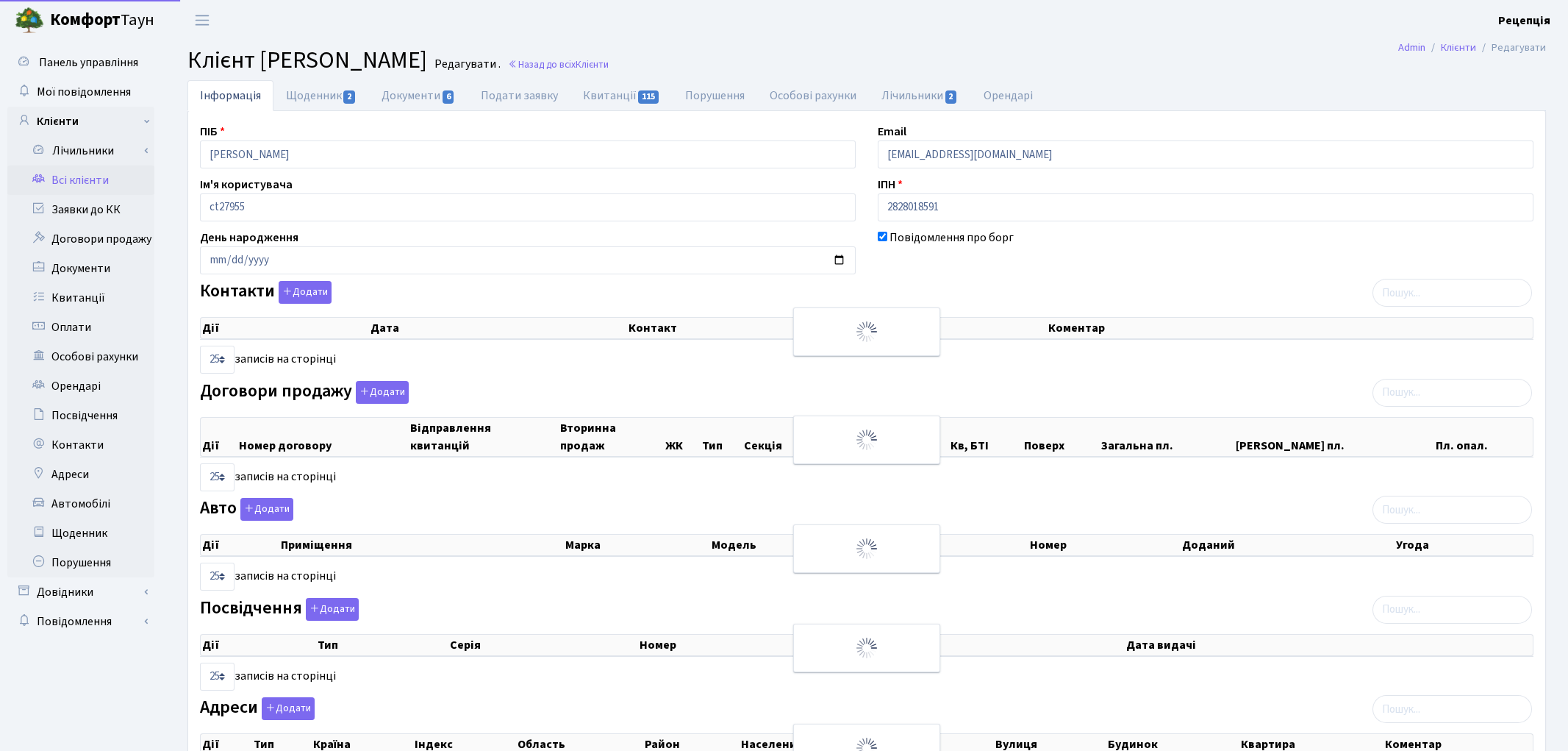
select select "25"
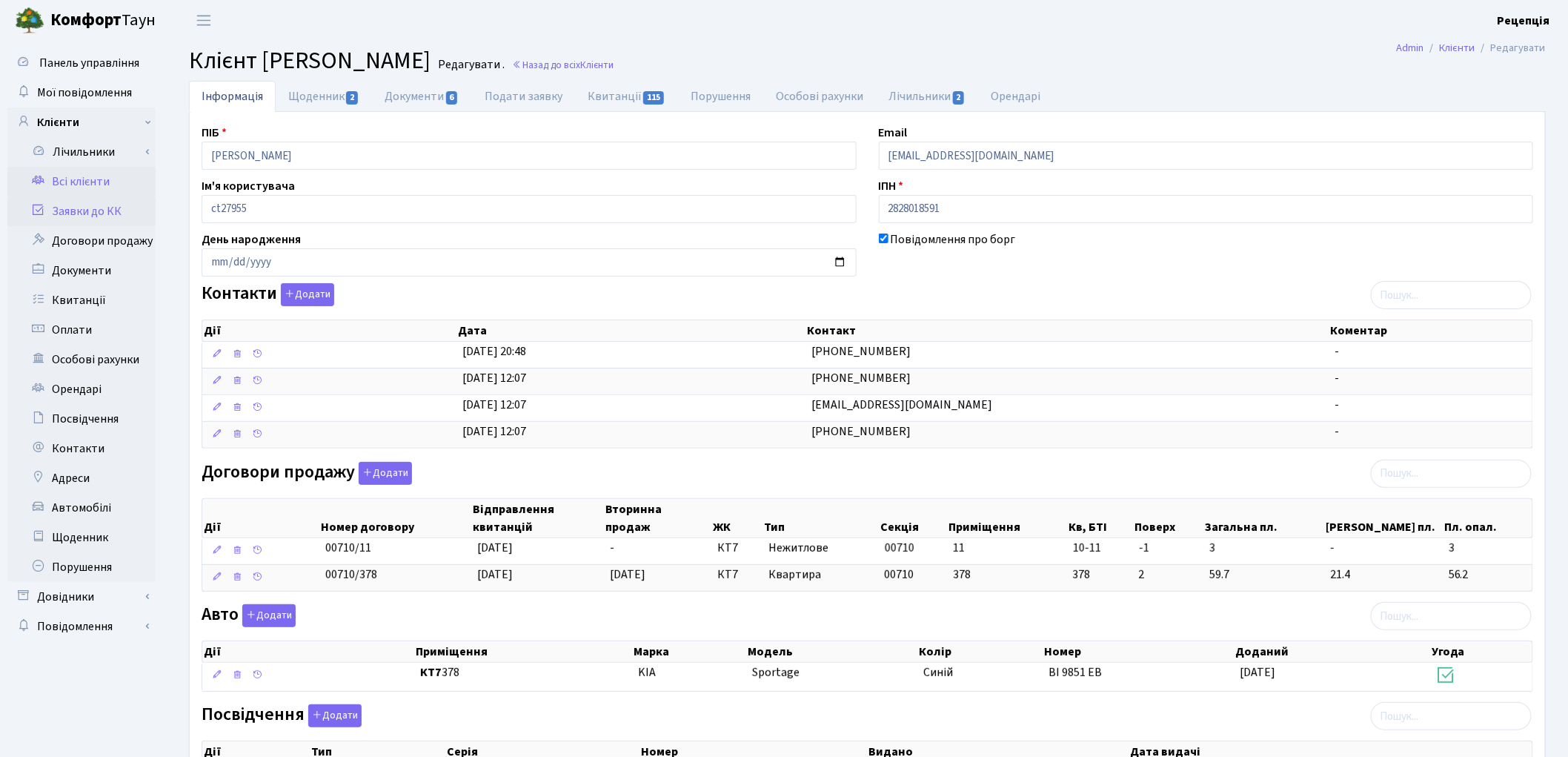
click at [110, 204] on link "Заявки до КК" at bounding box center [81, 211] width 148 height 29
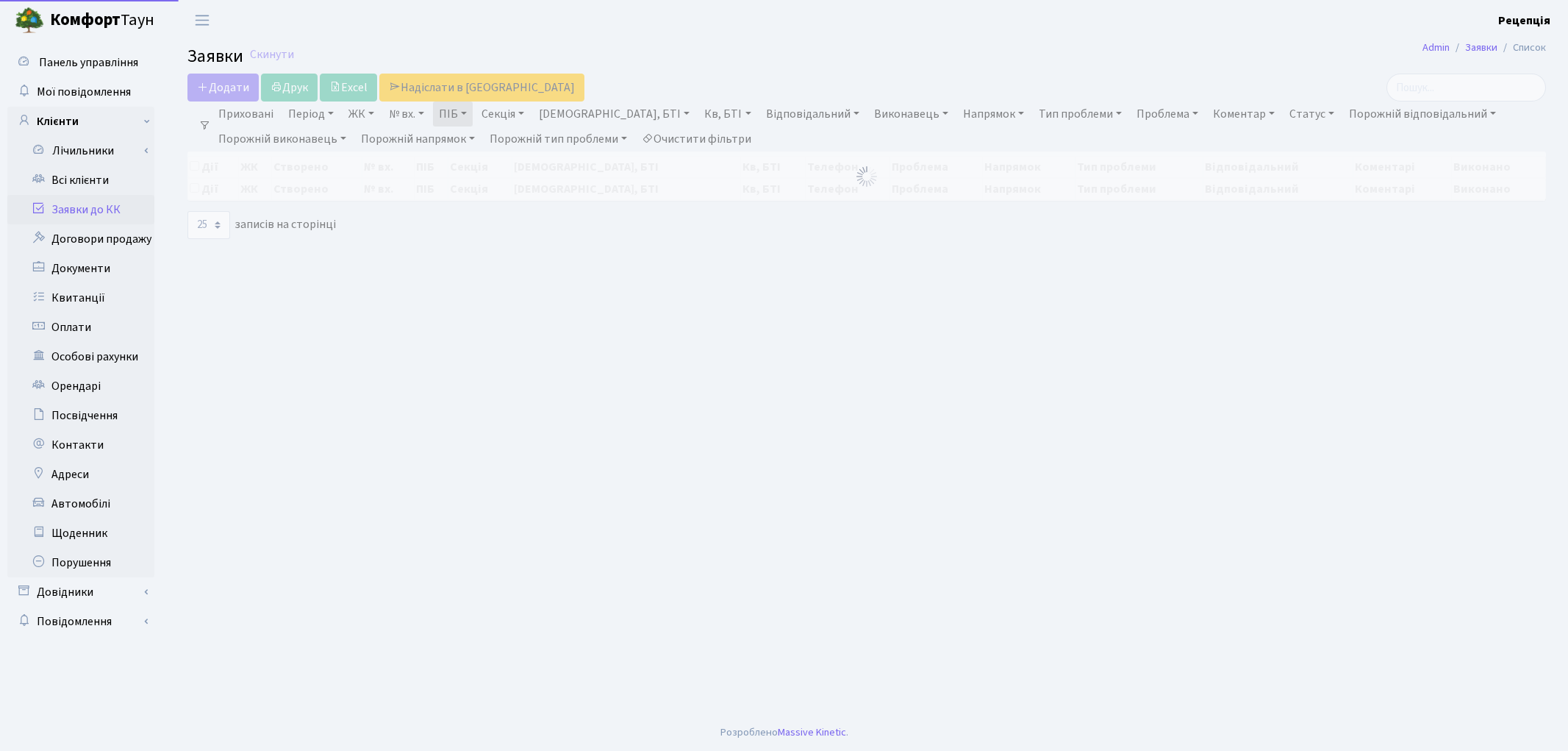
select select "25"
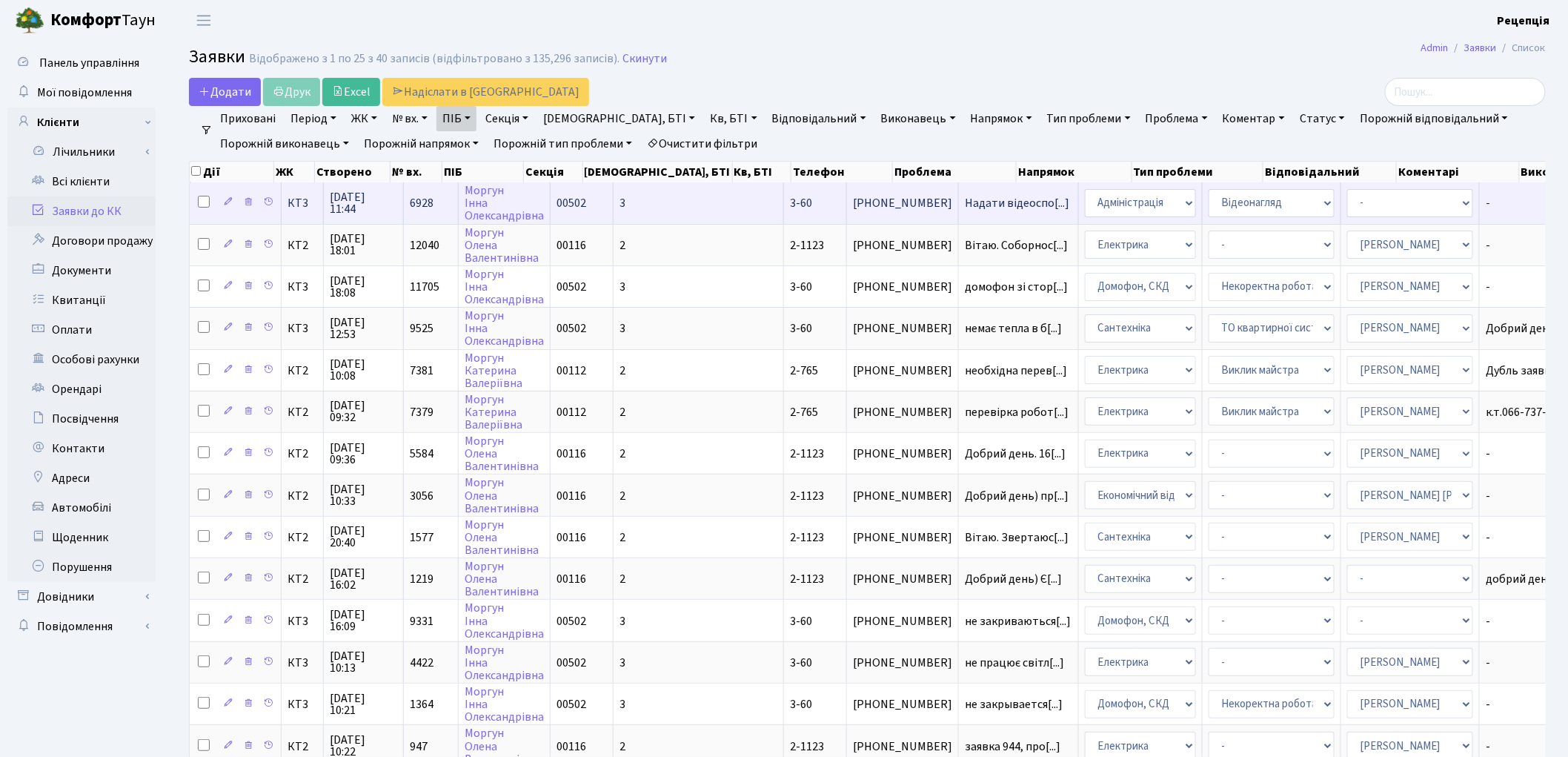
click at [641, 215] on td "3" at bounding box center [699, 203] width 170 height 41
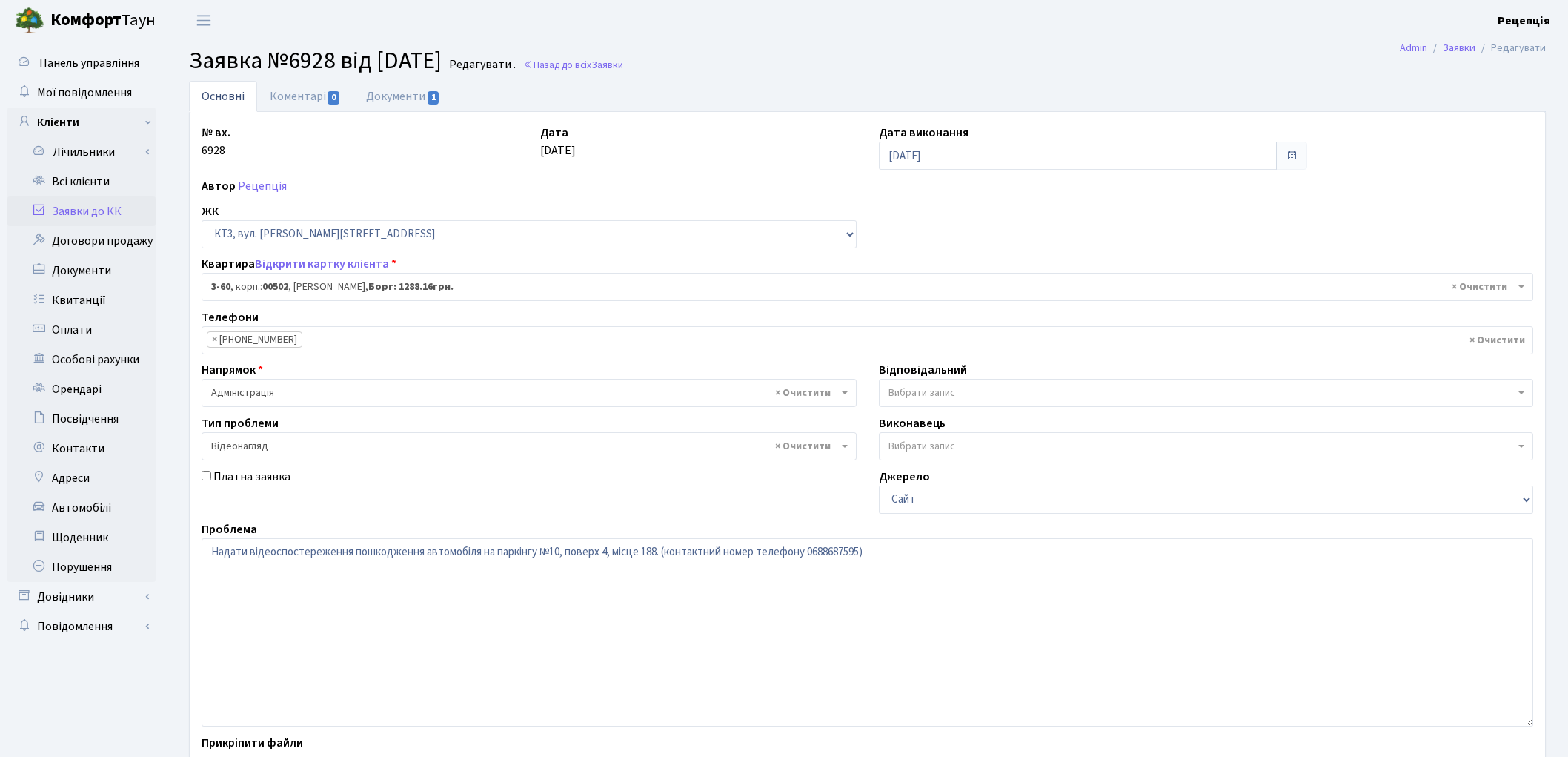
select select "16369"
select select "45"
click at [414, 91] on link "Документи 1" at bounding box center [402, 96] width 99 height 30
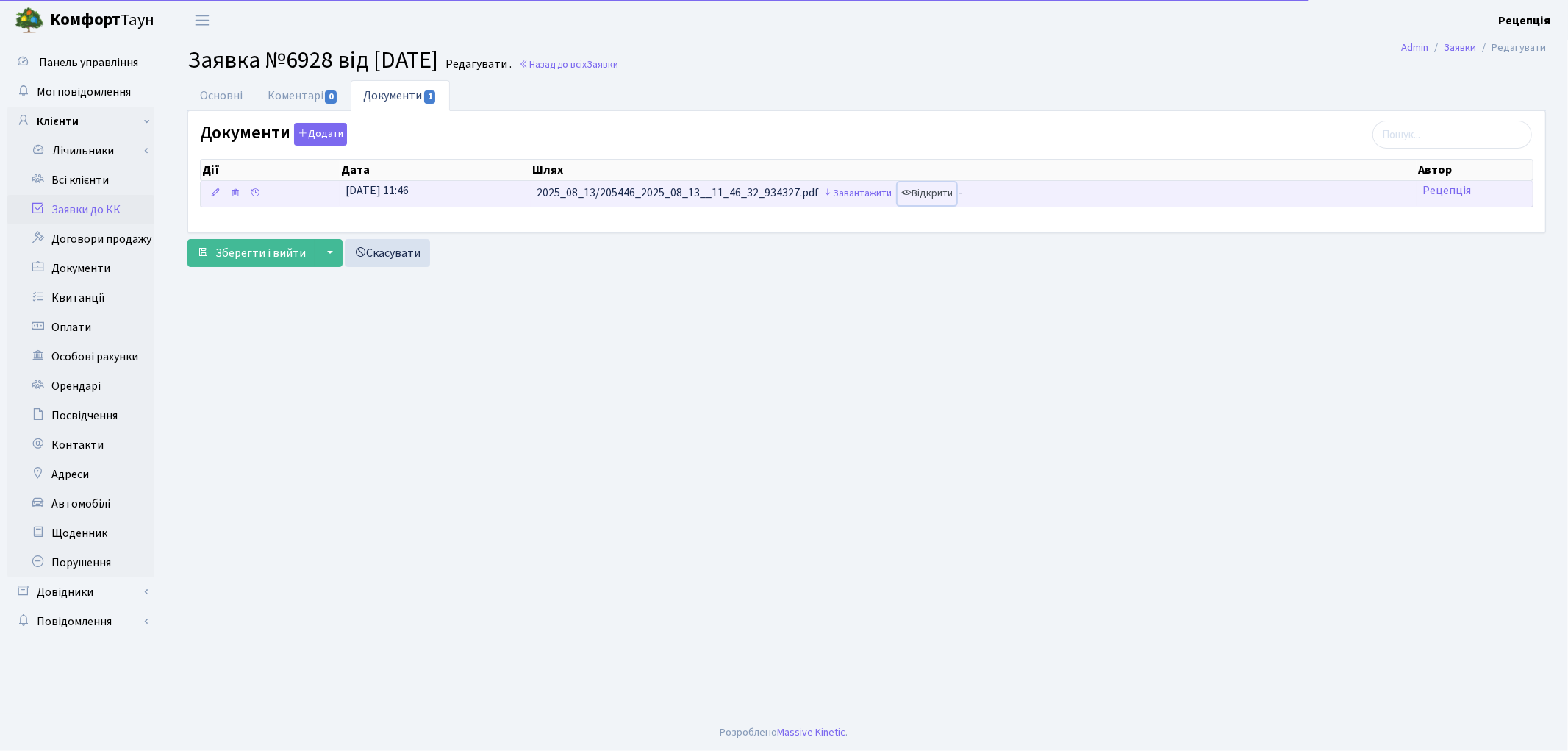
click at [938, 195] on link "Відкрити" at bounding box center [927, 194] width 59 height 23
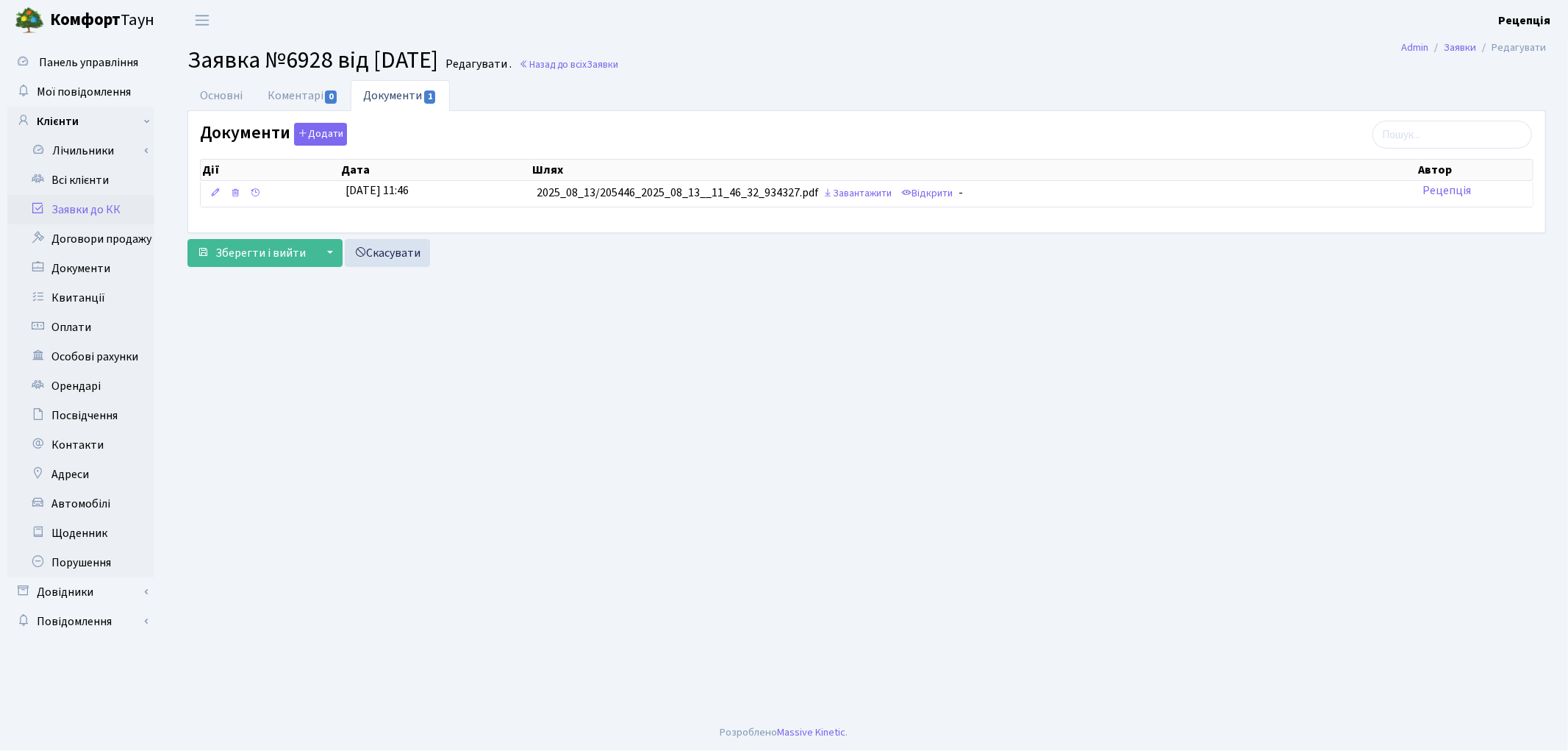
click at [121, 200] on link "Заявки до КК" at bounding box center [80, 209] width 147 height 29
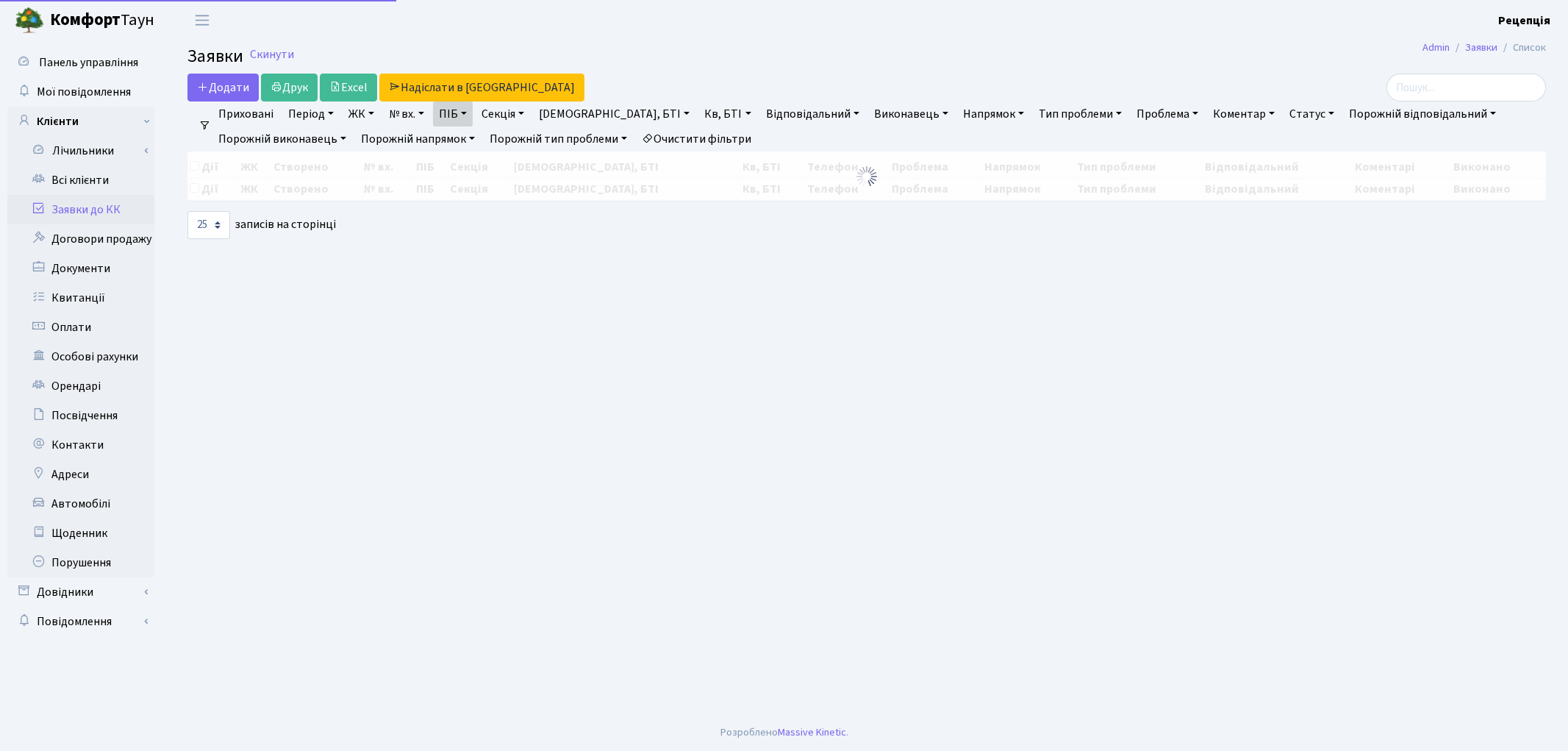
select select "25"
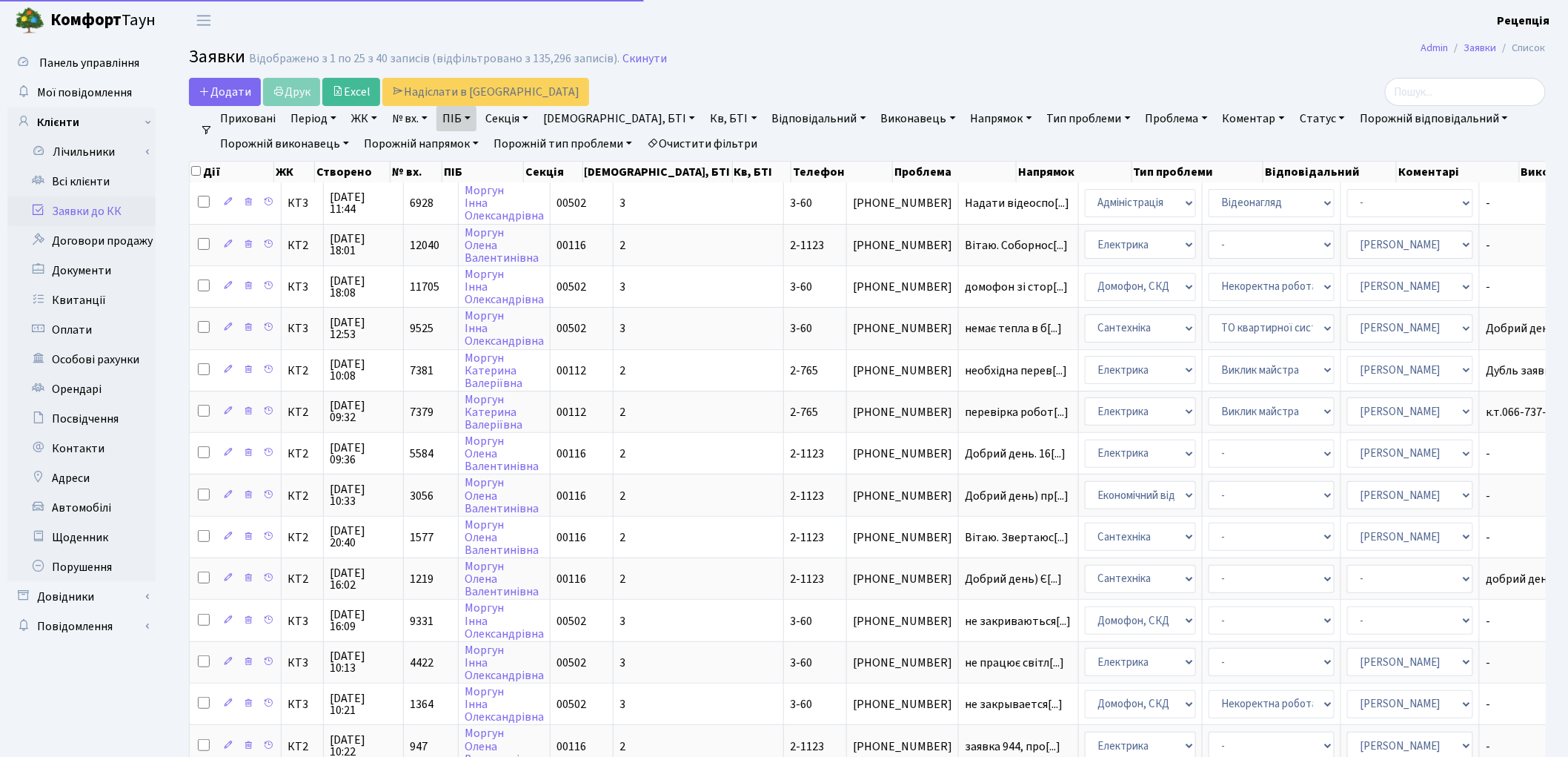
click at [707, 138] on link "Очистити фільтри" at bounding box center [702, 143] width 123 height 25
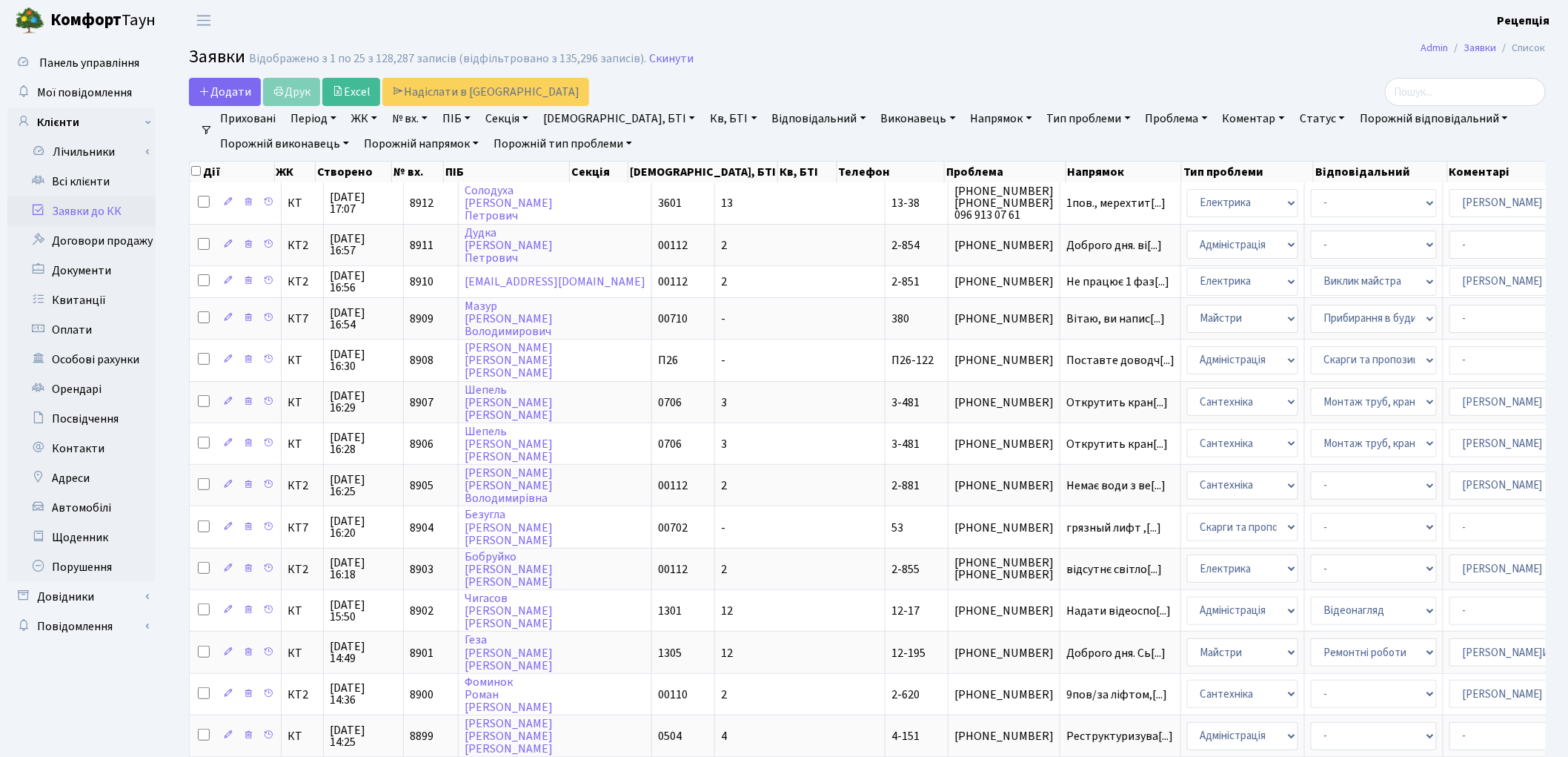
click at [1140, 119] on link "Проблема" at bounding box center [1176, 119] width 74 height 25
click at [1140, 114] on link "Проблема" at bounding box center [1176, 119] width 74 height 25
click at [1140, 123] on link "Проблема" at bounding box center [1176, 119] width 74 height 25
click at [1140, 141] on input "text" at bounding box center [1184, 147] width 87 height 28
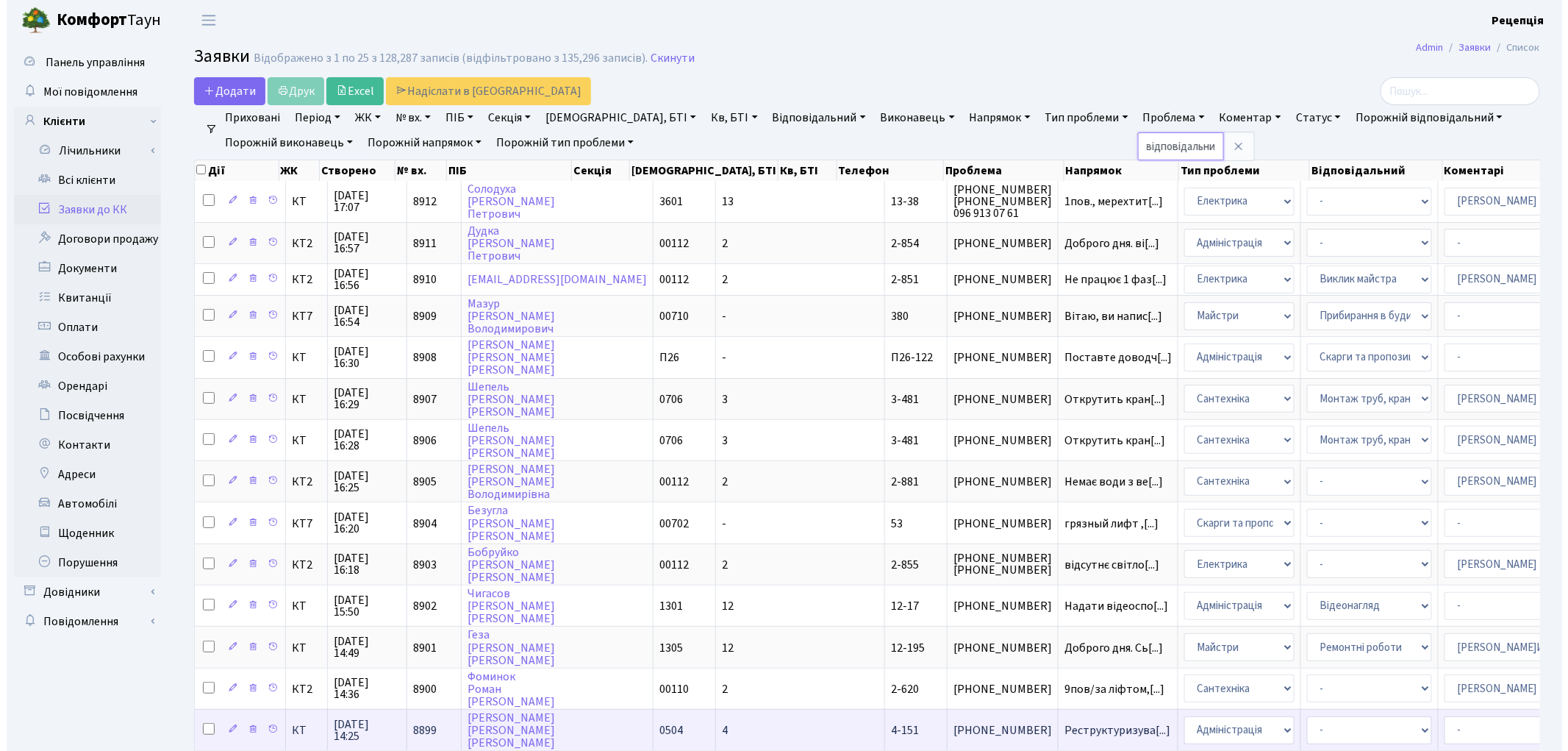
scroll to position [0, 27]
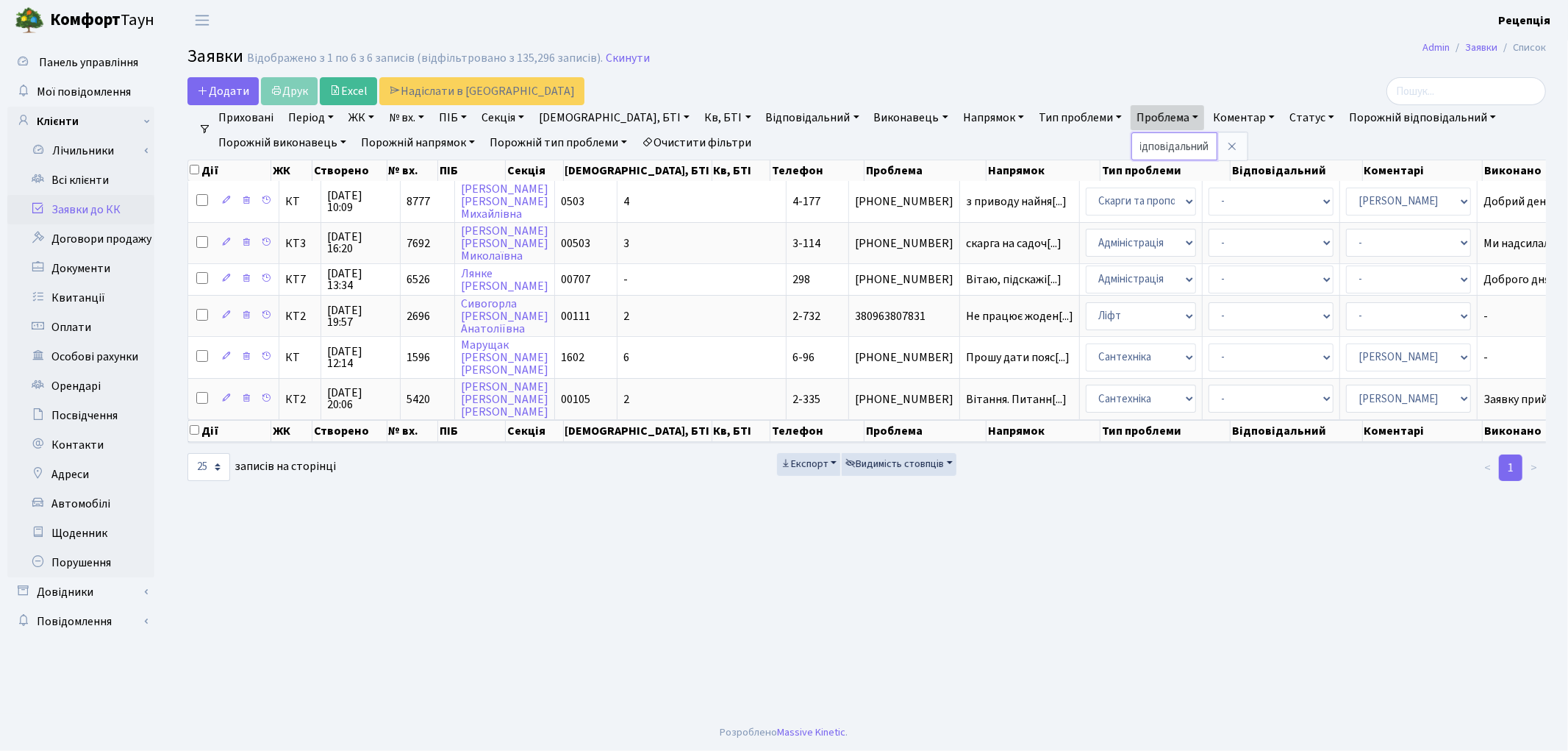
click at [1131, 145] on input "хто відповідальний" at bounding box center [1174, 146] width 86 height 28
click at [1131, 145] on input "хто відп овідальний" at bounding box center [1174, 146] width 86 height 28
type input "хто відп овідальний"
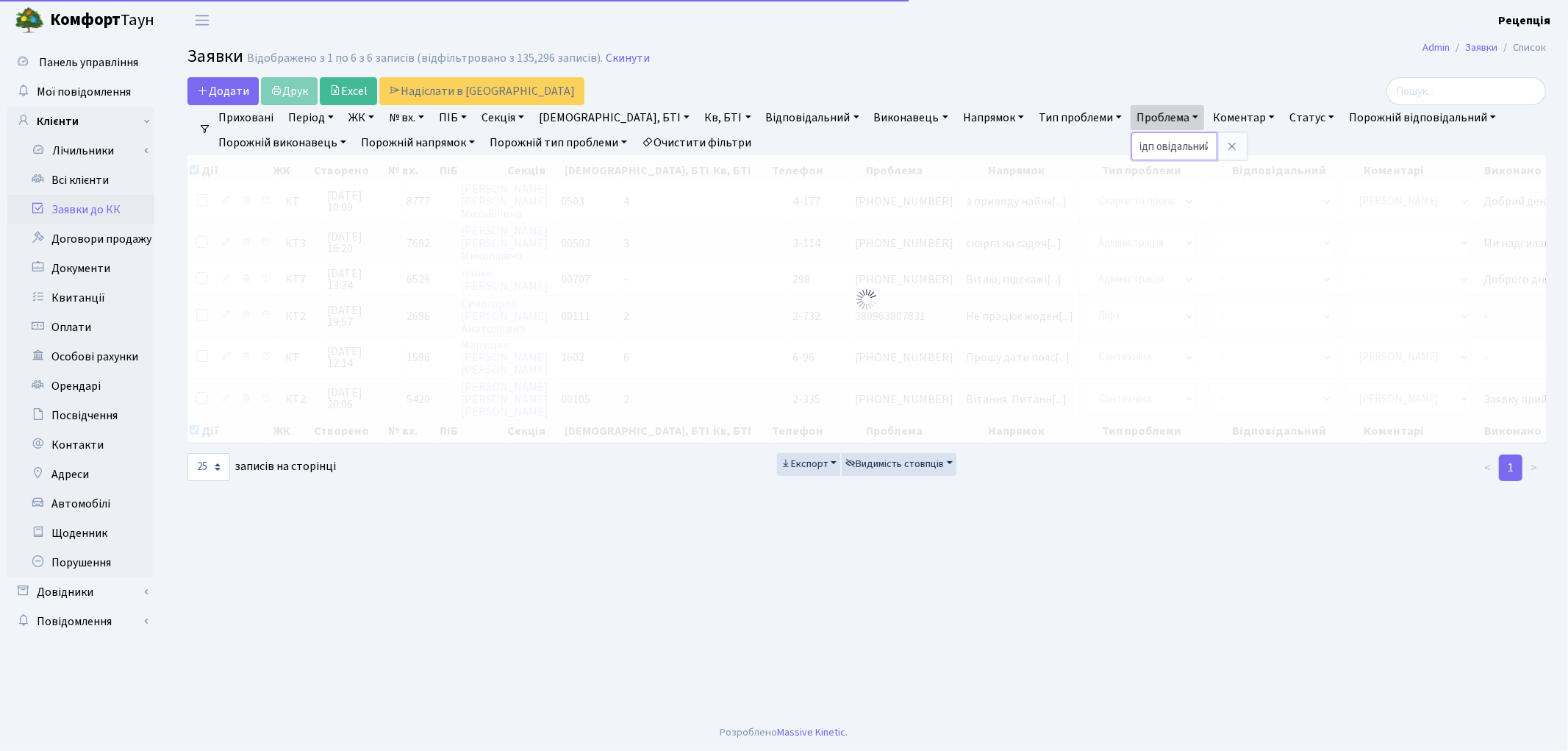
checkbox input "true"
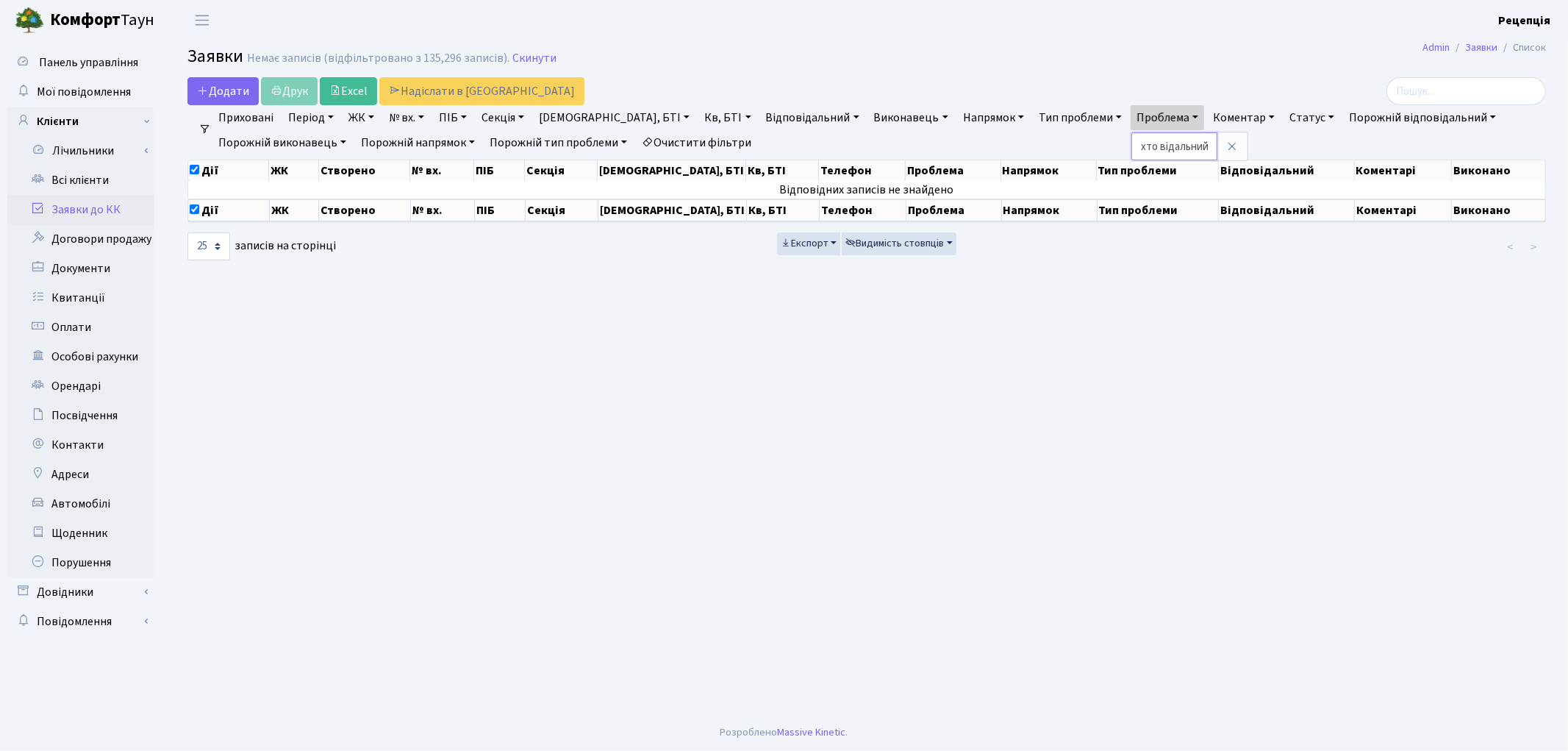
scroll to position [0, 2]
drag, startPoint x: 1084, startPoint y: 145, endPoint x: 1126, endPoint y: 152, distance: 42.6
click at [1131, 152] on input "хто відальний" at bounding box center [1174, 146] width 86 height 28
type input "хто відповідальний"
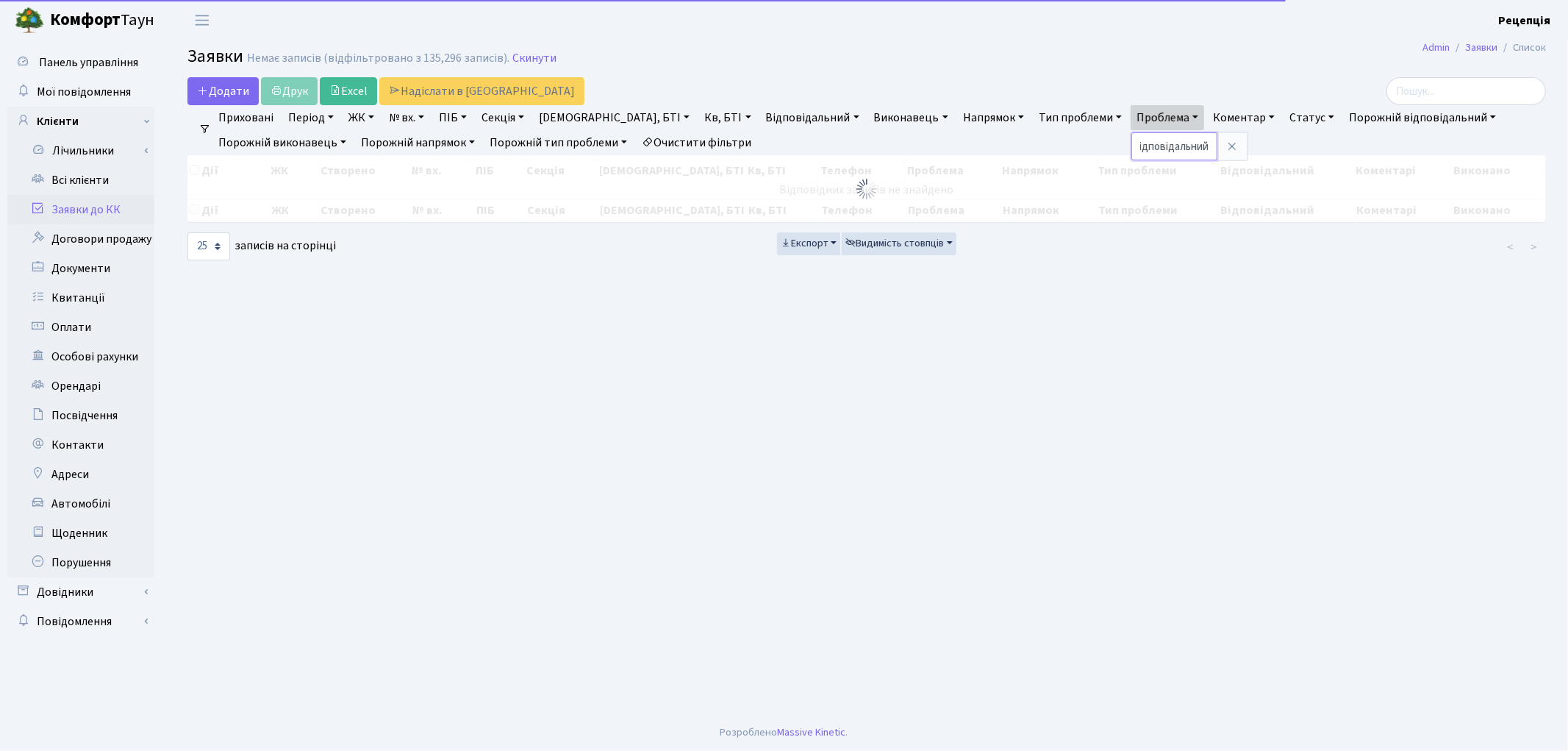
checkbox input "false"
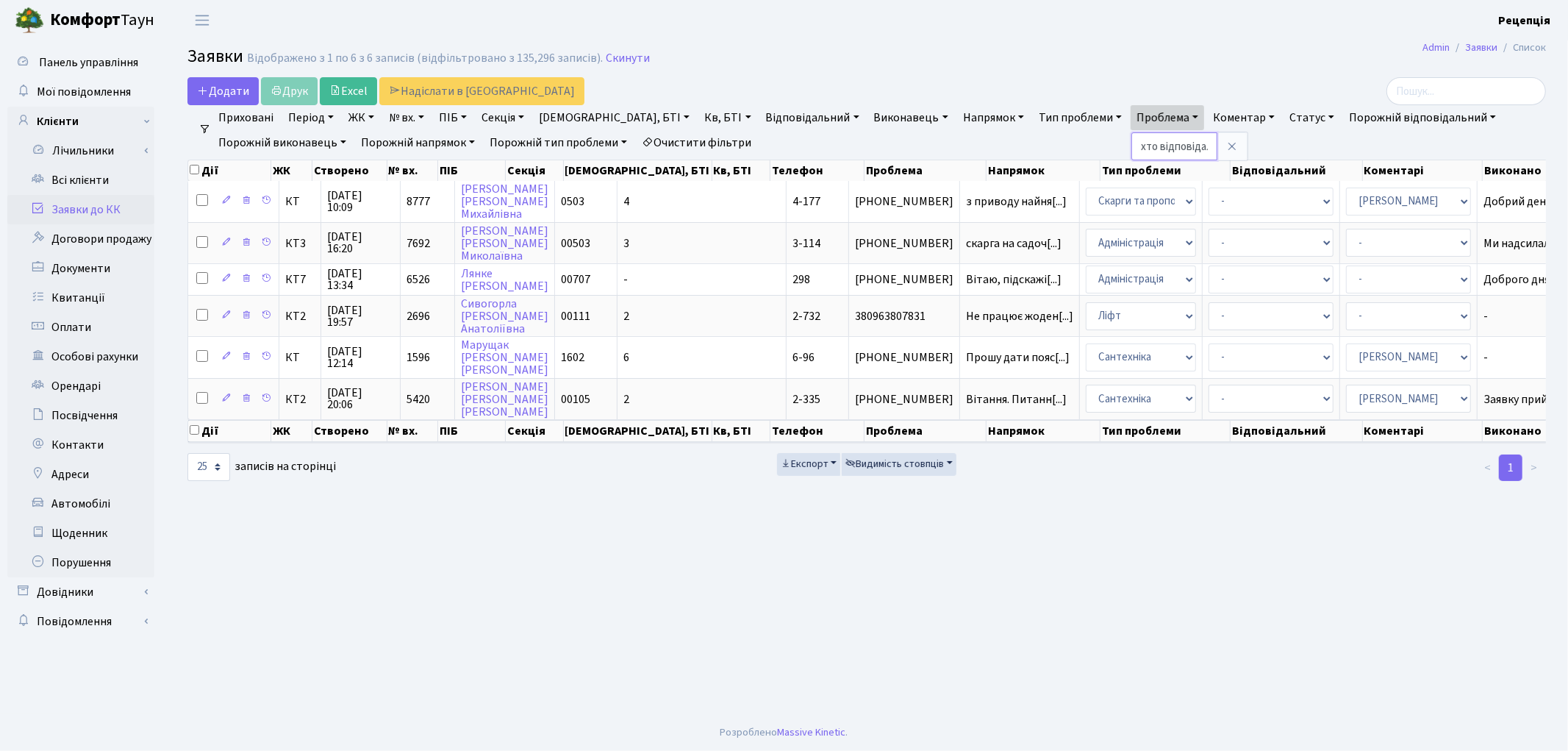
drag, startPoint x: 1129, startPoint y: 147, endPoint x: 1031, endPoint y: 147, distance: 98.0
click at [1031, 147] on ul "Приховані Період 10.10.2025 - 10.10.2025 ЖК КТ, вул. Регенераторна, 4 КТ2, прос…" at bounding box center [872, 131] width 1323 height 50
click at [1130, 122] on link "Проблема" at bounding box center [1167, 118] width 74 height 25
type input "переговорити з відповідальним"
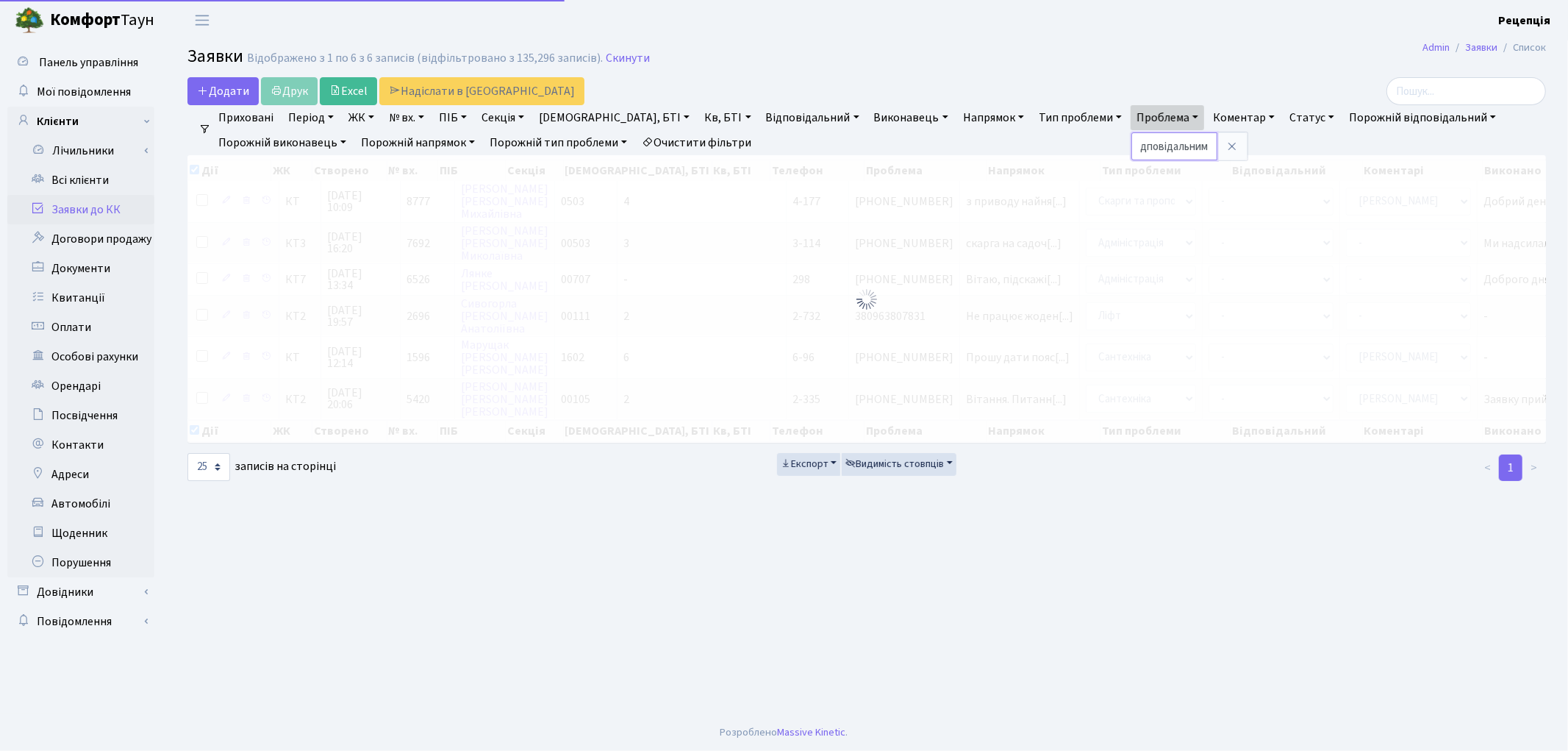
checkbox input "true"
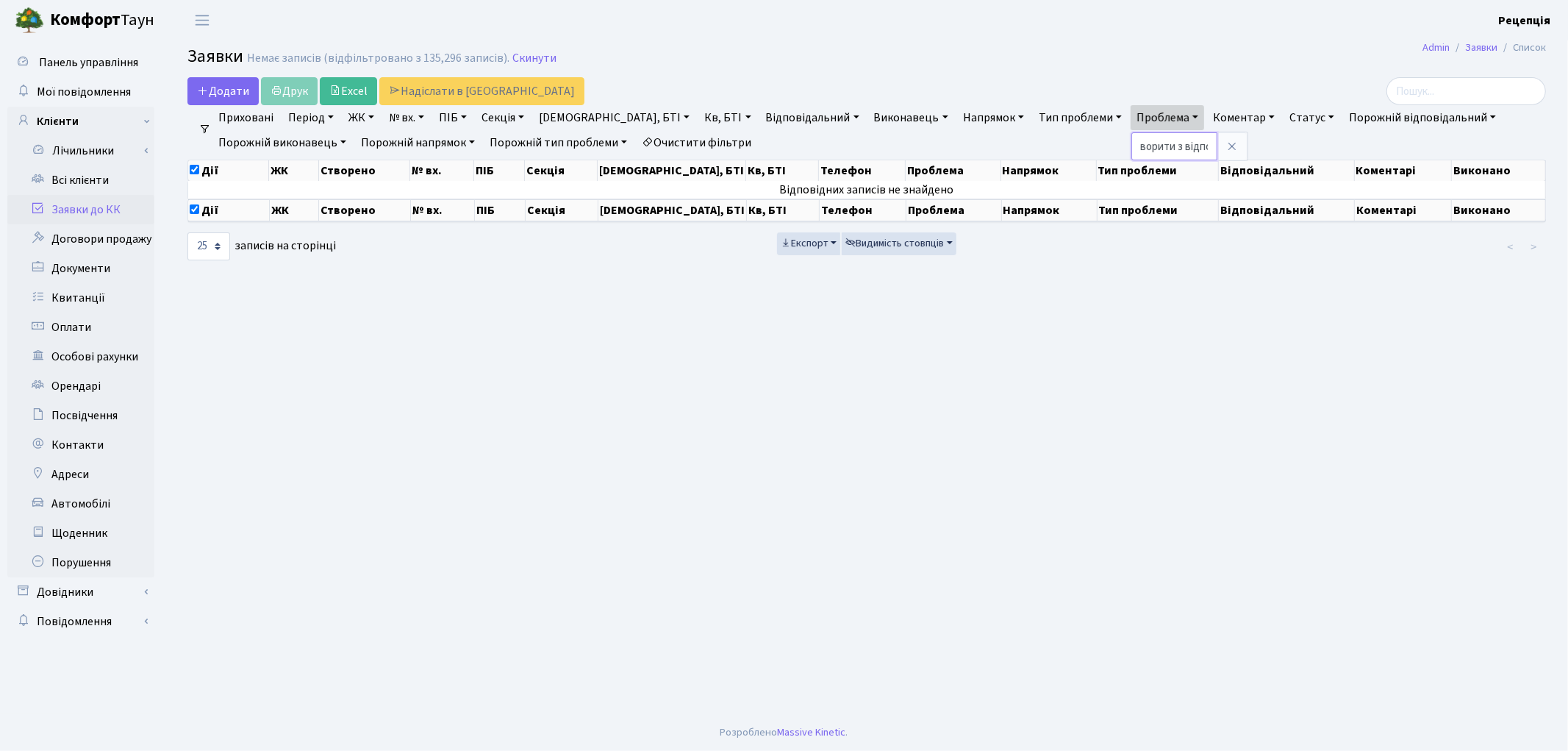
scroll to position [0, 88]
drag, startPoint x: 1119, startPoint y: 144, endPoint x: 1091, endPoint y: 148, distance: 28.3
click at [1131, 148] on input "переговорити з відповідальним" at bounding box center [1174, 146] width 86 height 28
drag, startPoint x: 1064, startPoint y: 144, endPoint x: 1044, endPoint y: 145, distance: 20.0
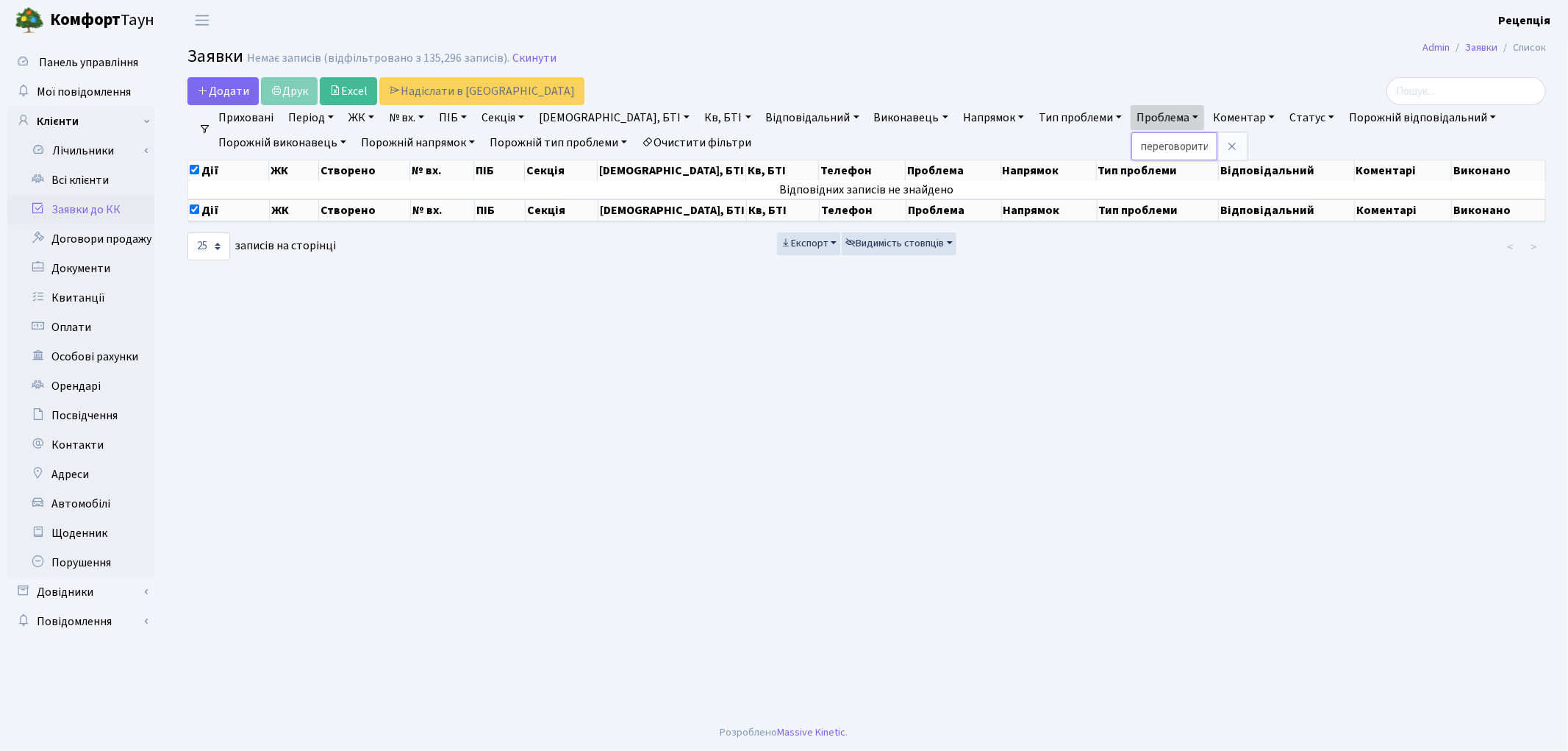
click at [1039, 145] on ul "Приховані Період 10.10.2025 - 10.10.2025 ЖК КТ, вул. Регенераторна, 4 КТ2, прос…" at bounding box center [872, 131] width 1323 height 50
click at [1130, 126] on link "Проблема" at bounding box center [1167, 118] width 74 height 25
click at [1131, 147] on input "переговорити з відповідальним" at bounding box center [1174, 146] width 86 height 28
click at [1131, 144] on input "переговорити з відповідальним" at bounding box center [1174, 146] width 86 height 28
click at [1131, 145] on input "переговорити з відповідальним" at bounding box center [1174, 146] width 86 height 28
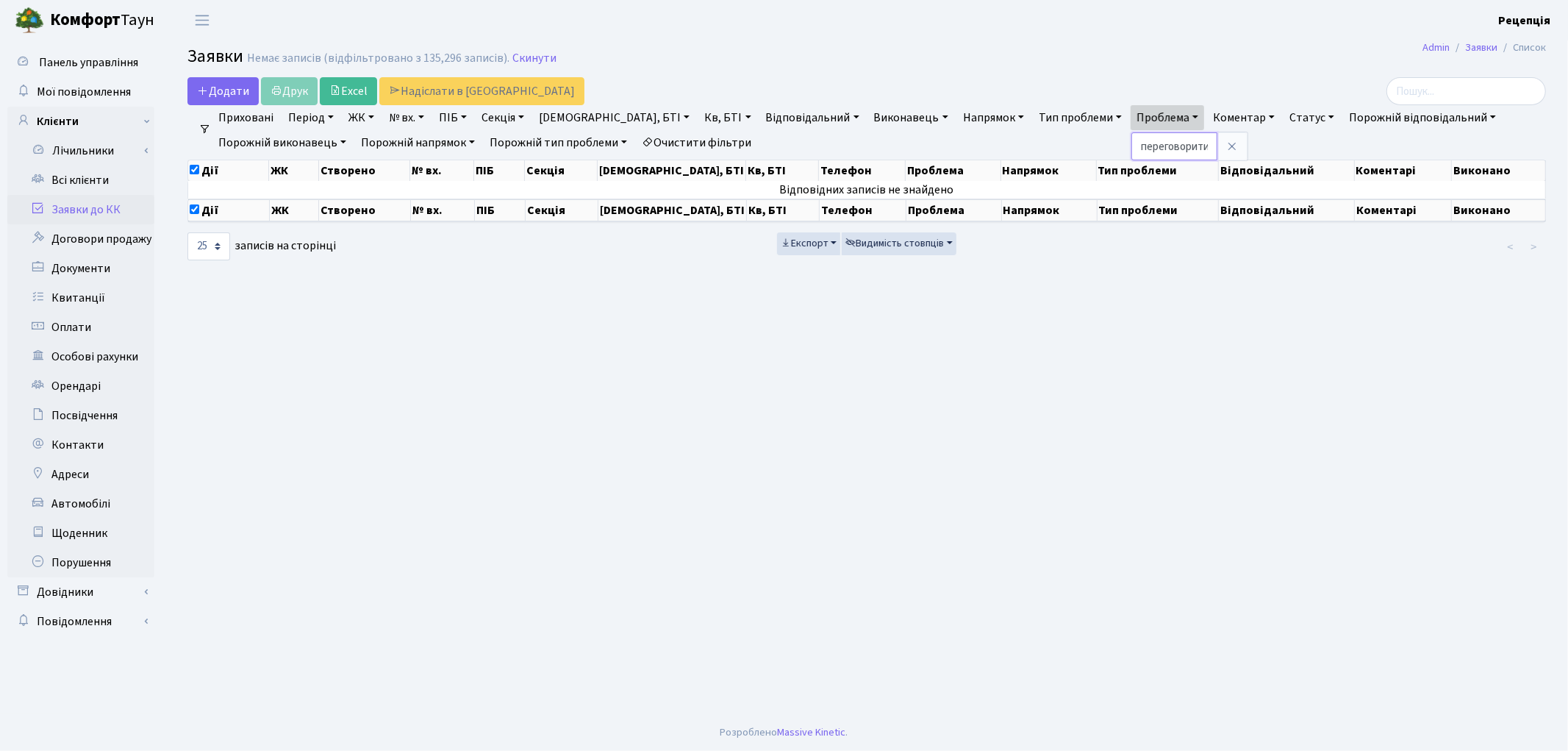
click at [1131, 145] on input "переговорити з відповідальним" at bounding box center [1174, 146] width 86 height 28
click at [1131, 148] on input "переговорити з відповідальним" at bounding box center [1174, 146] width 86 height 28
click at [1131, 147] on input "переговорити з відповідальним" at bounding box center [1174, 146] width 86 height 28
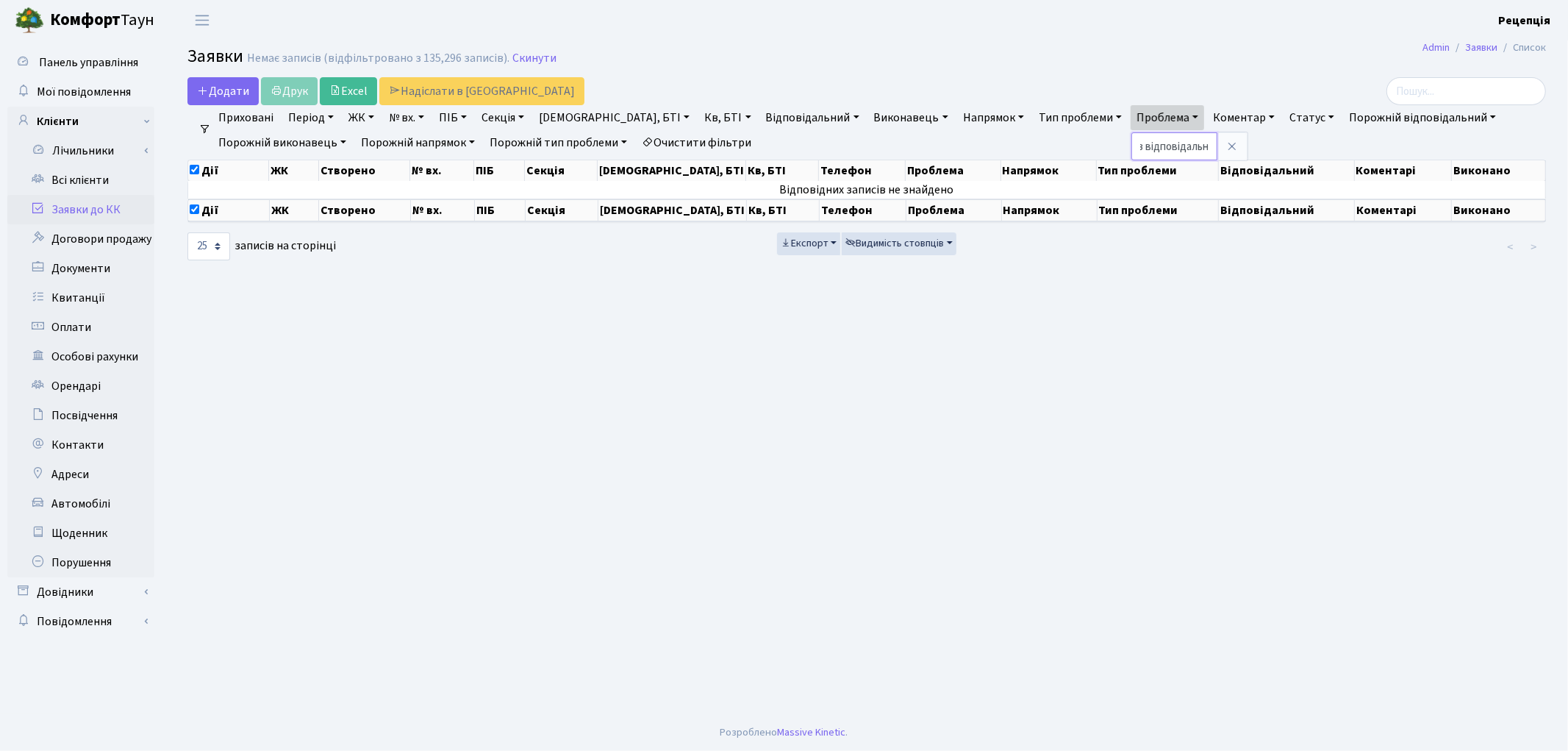
click at [1131, 145] on input "переговорити з відповідальним" at bounding box center [1174, 146] width 86 height 28
drag, startPoint x: 1066, startPoint y: 147, endPoint x: 1137, endPoint y: 160, distance: 72.2
click at [1137, 160] on div "переговорити з відповідальним" at bounding box center [1189, 146] width 116 height 28
click at [1130, 130] on link "Проблема" at bounding box center [1167, 118] width 74 height 25
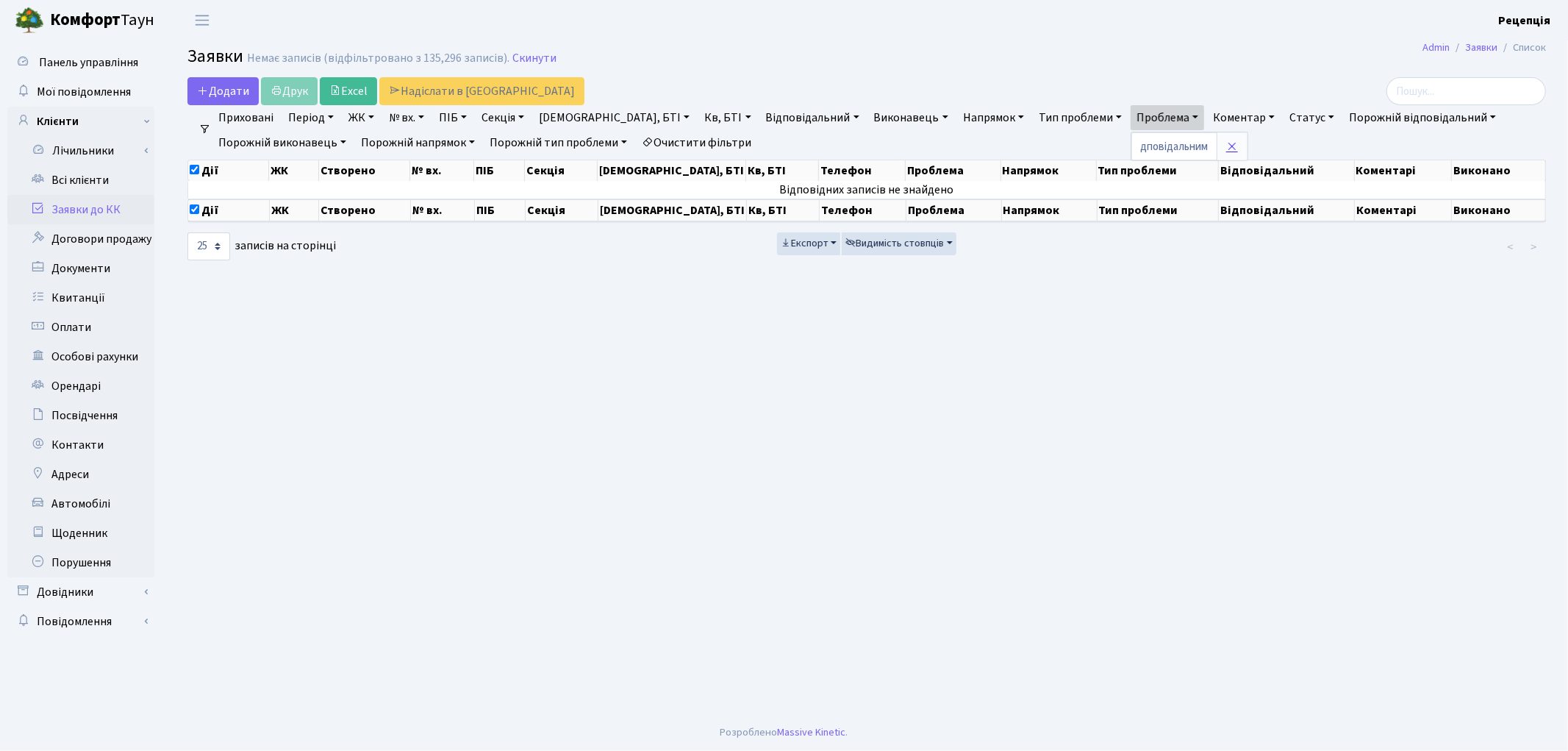
click at [1226, 148] on icon at bounding box center [1232, 146] width 12 height 12
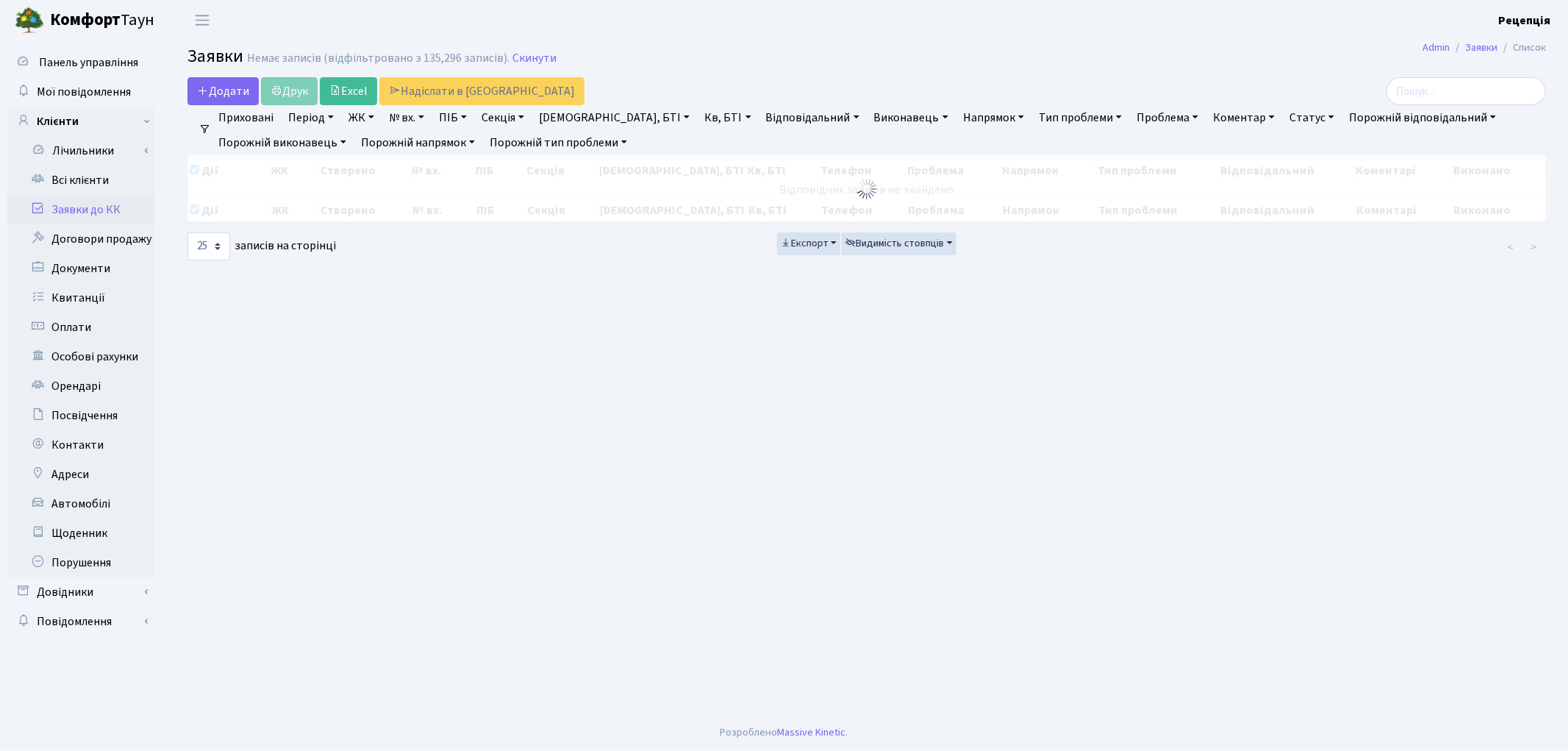
click at [1130, 120] on link "Проблема" at bounding box center [1167, 118] width 74 height 25
click at [1131, 145] on input "text" at bounding box center [1174, 146] width 86 height 28
type input "переговорити"
click at [1226, 145] on icon at bounding box center [1232, 146] width 12 height 12
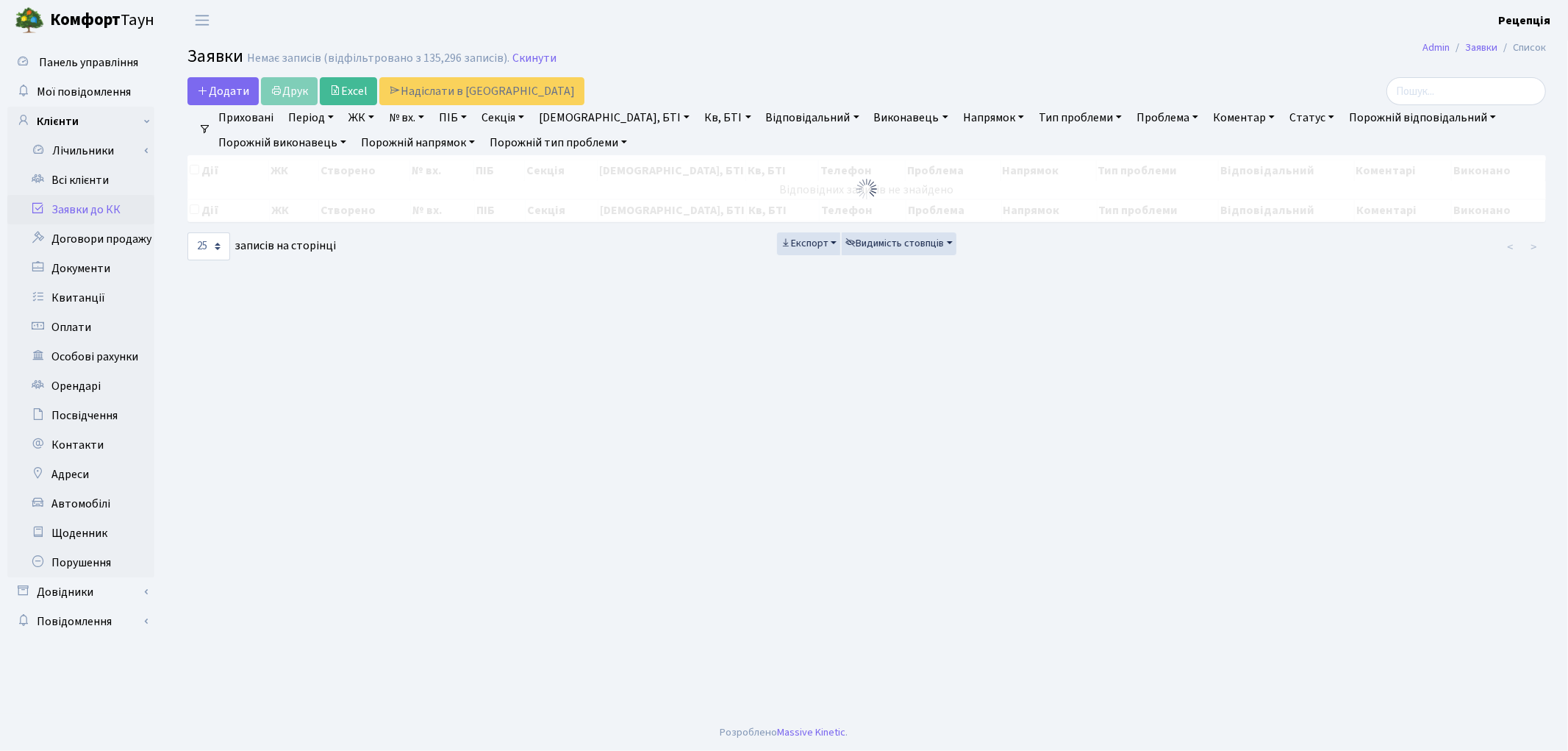
checkbox input "false"
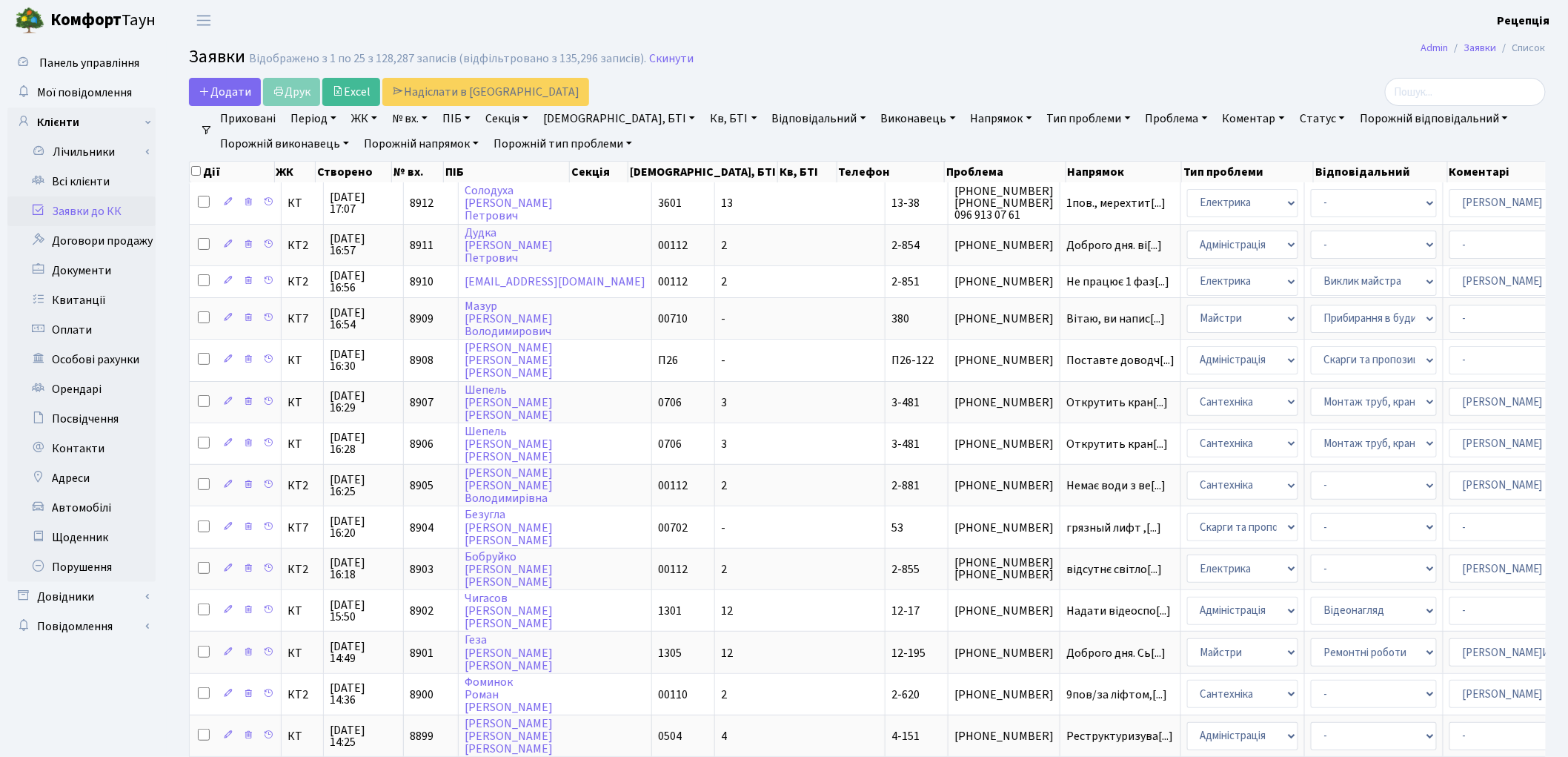
drag, startPoint x: 1086, startPoint y: 114, endPoint x: 1080, endPoint y: 130, distance: 17.1
click at [1140, 115] on link "Проблема" at bounding box center [1176, 119] width 74 height 25
click at [1140, 151] on input "text" at bounding box center [1184, 147] width 87 height 28
type input "переговорити"
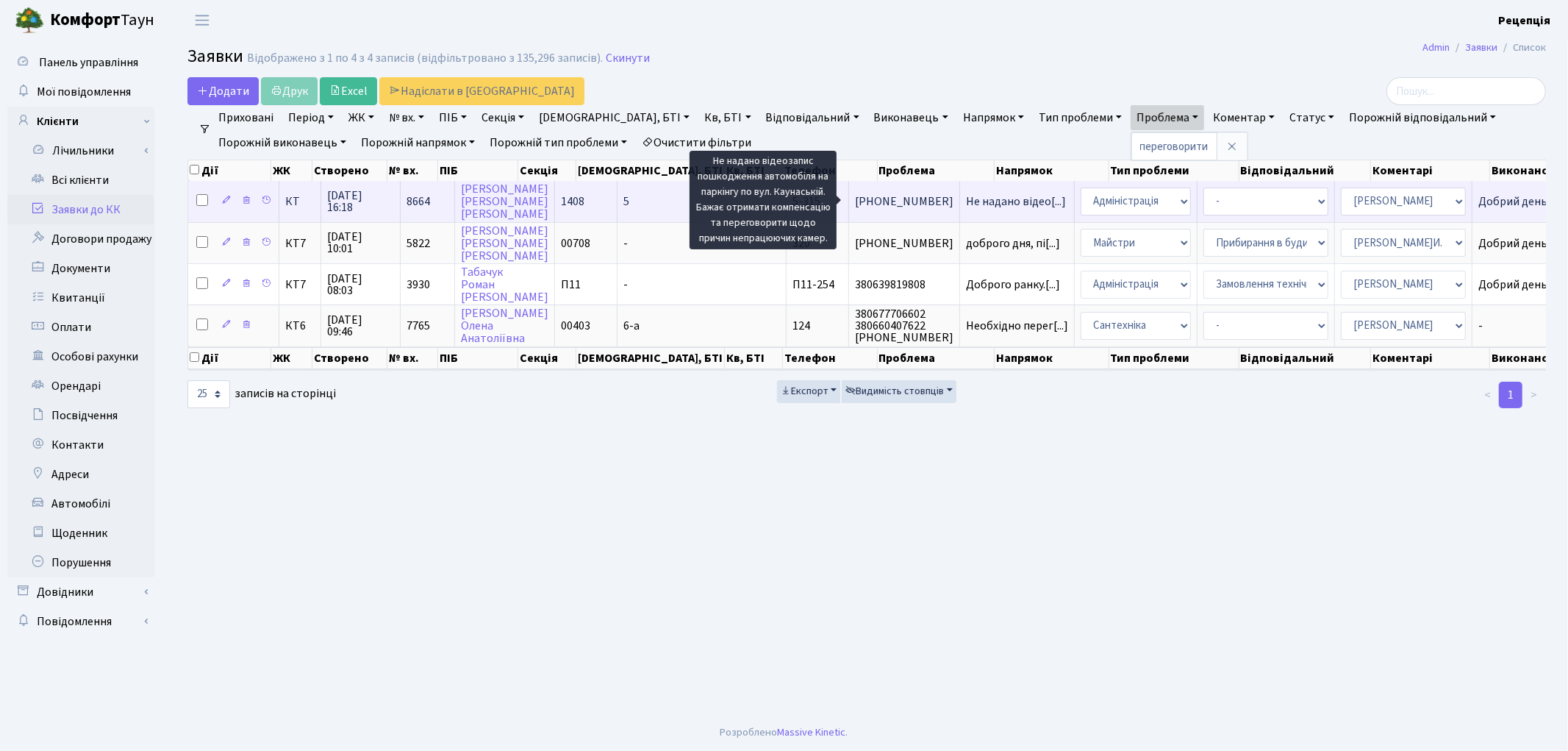
click at [966, 203] on span "Не надано відео[...]" at bounding box center [1015, 201] width 100 height 16
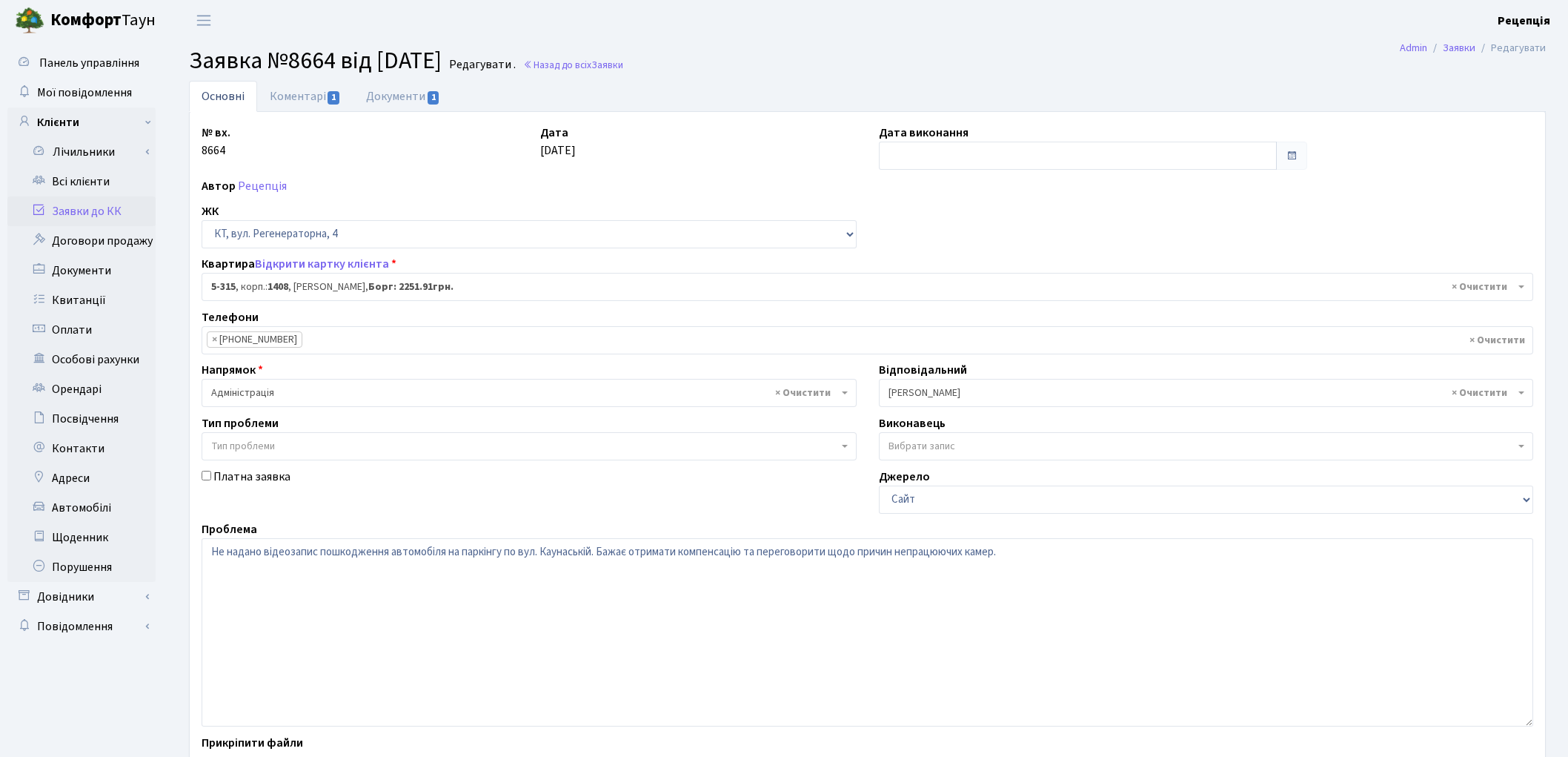
select select "2238"
click at [322, 91] on link "Коментарі 1" at bounding box center [306, 96] width 96 height 30
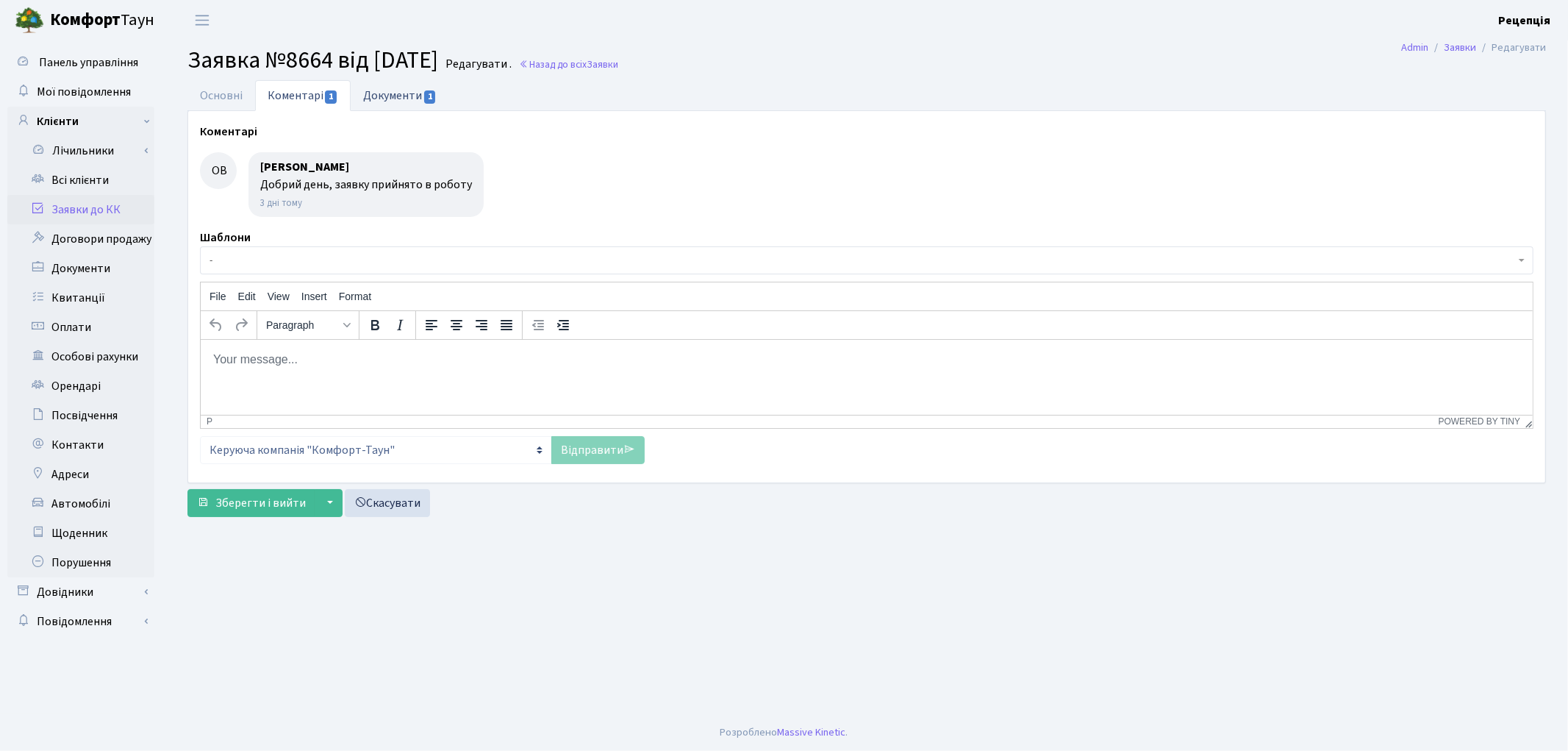
click at [387, 94] on link "Документи 1" at bounding box center [399, 95] width 98 height 30
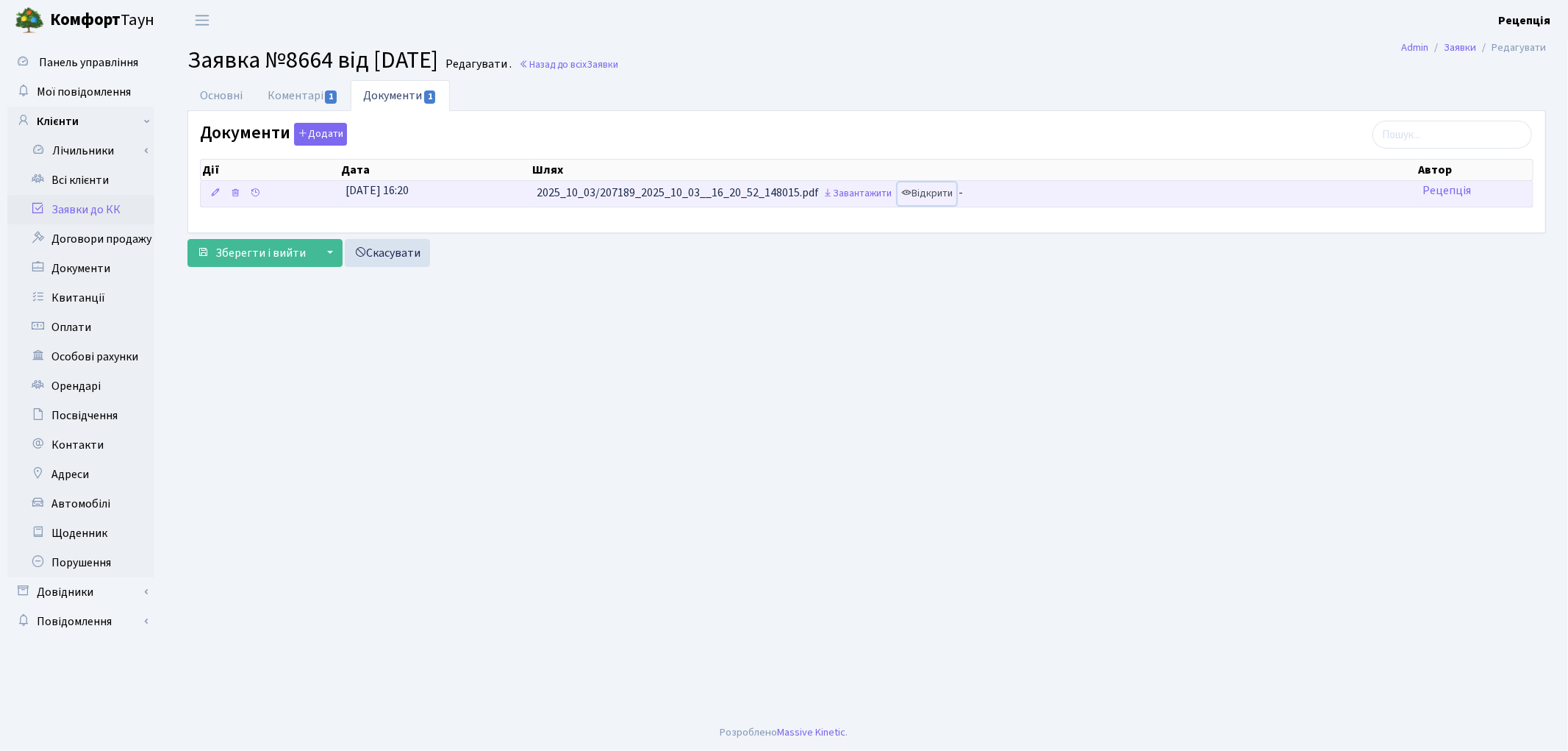
click at [951, 191] on link "Відкрити" at bounding box center [927, 194] width 59 height 23
